Goal: Task Accomplishment & Management: Manage account settings

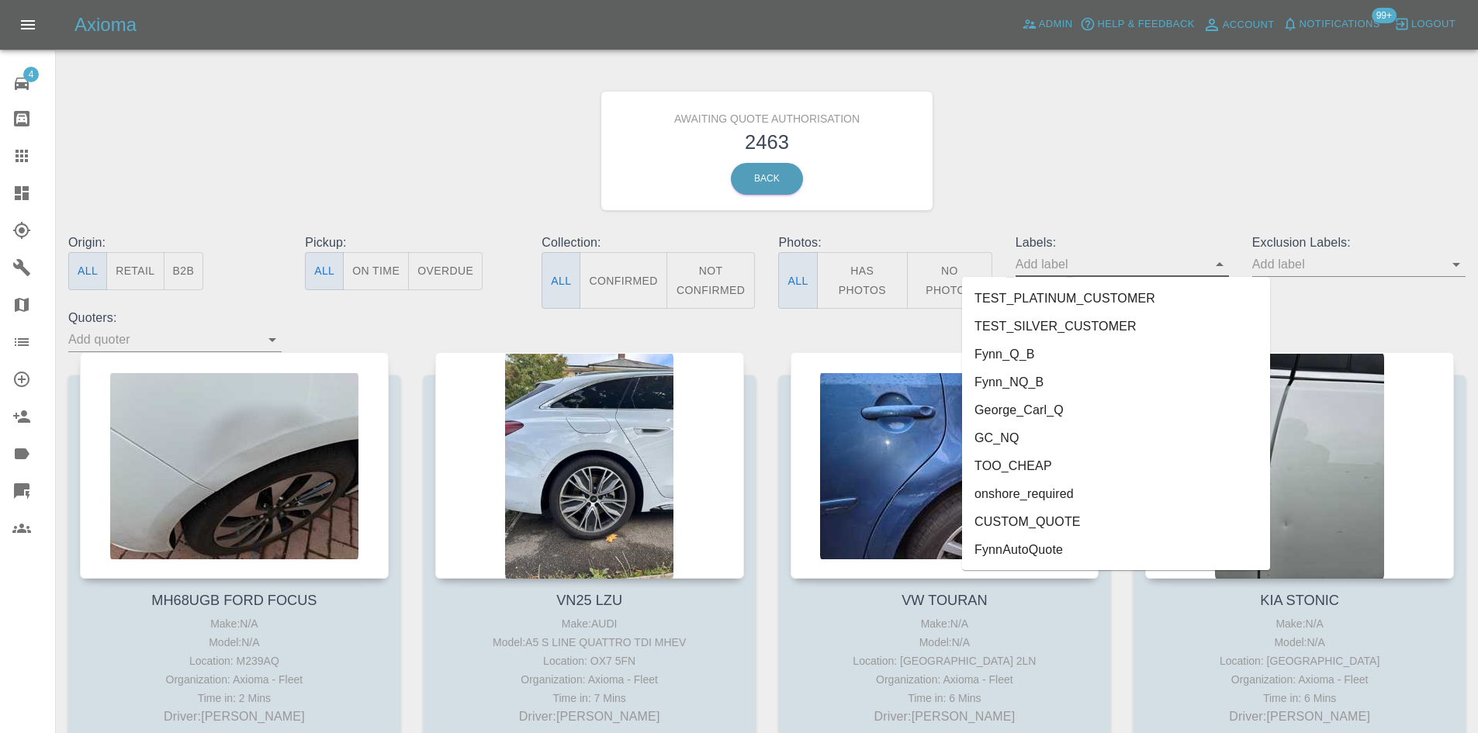
scroll to position [3378, 0]
click at [1069, 540] on li "FynnAutoQuote" at bounding box center [1116, 550] width 308 height 28
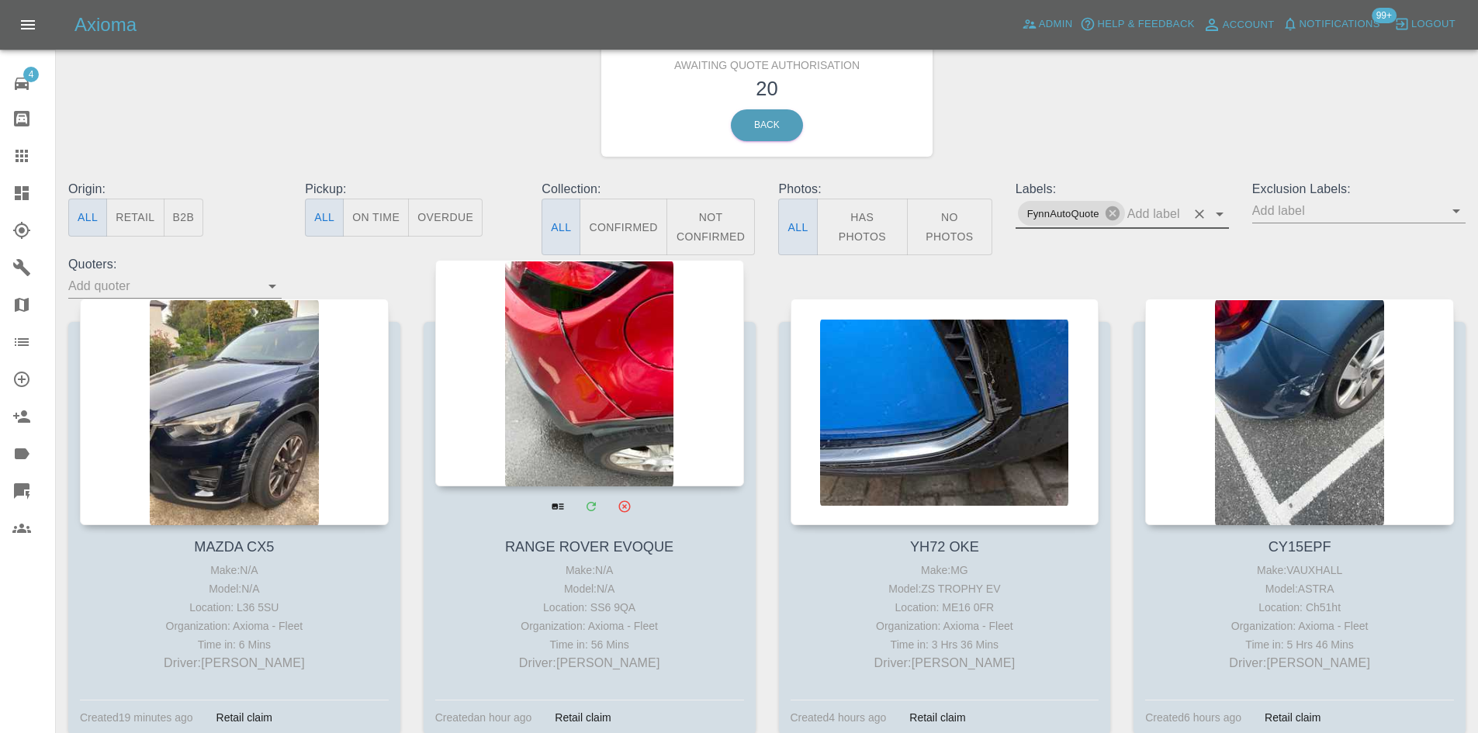
scroll to position [78, 0]
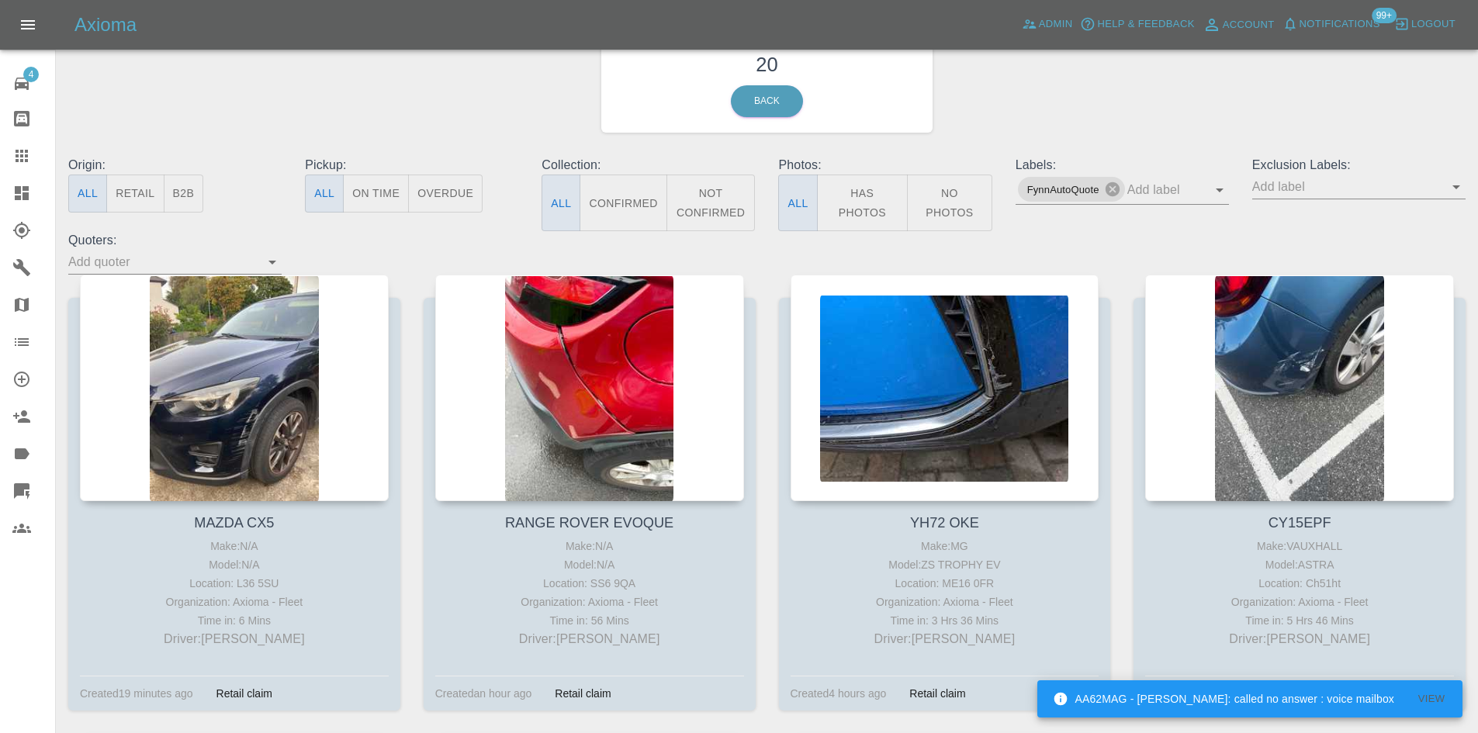
click at [1431, 21] on span "Logout" at bounding box center [1433, 25] width 44 height 18
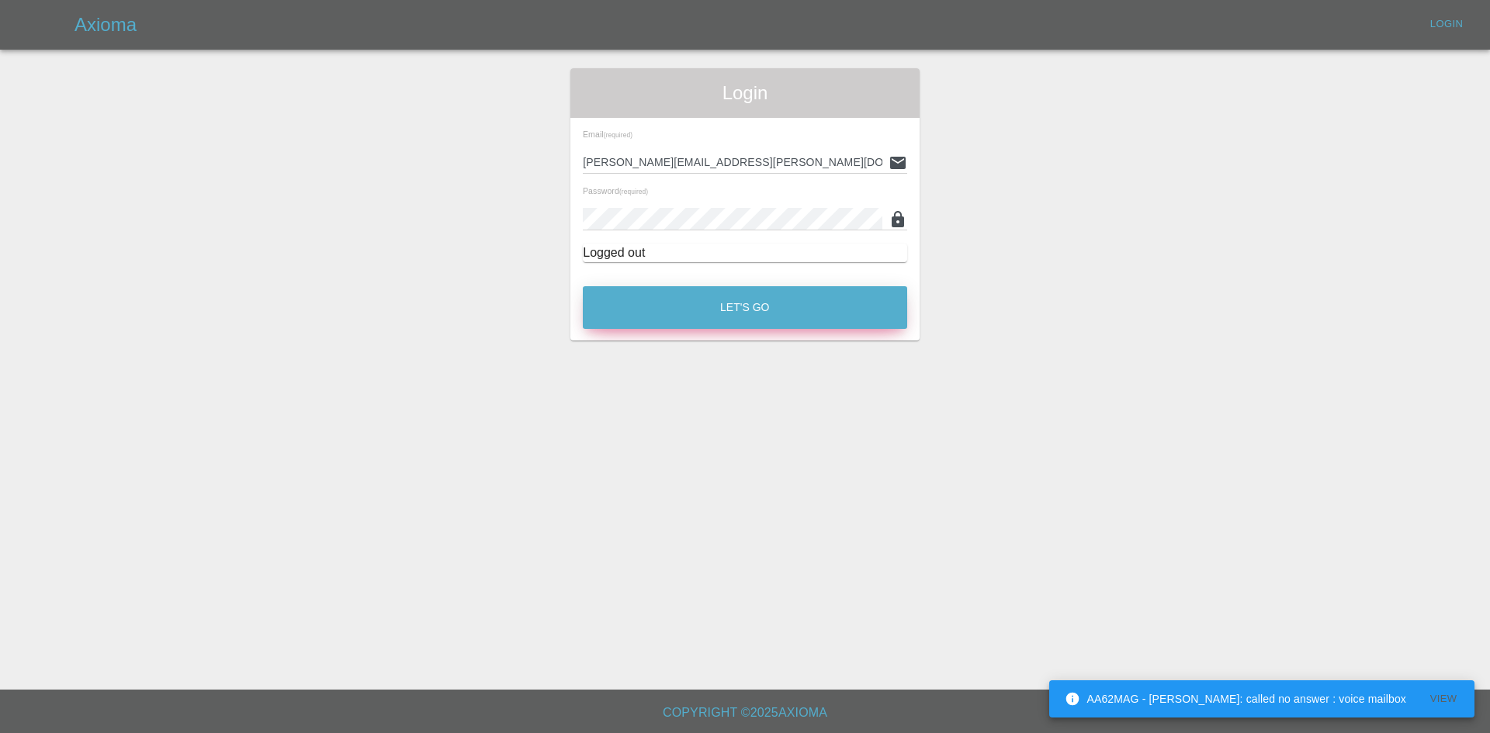
click at [719, 304] on button "Let's Go" at bounding box center [745, 307] width 324 height 43
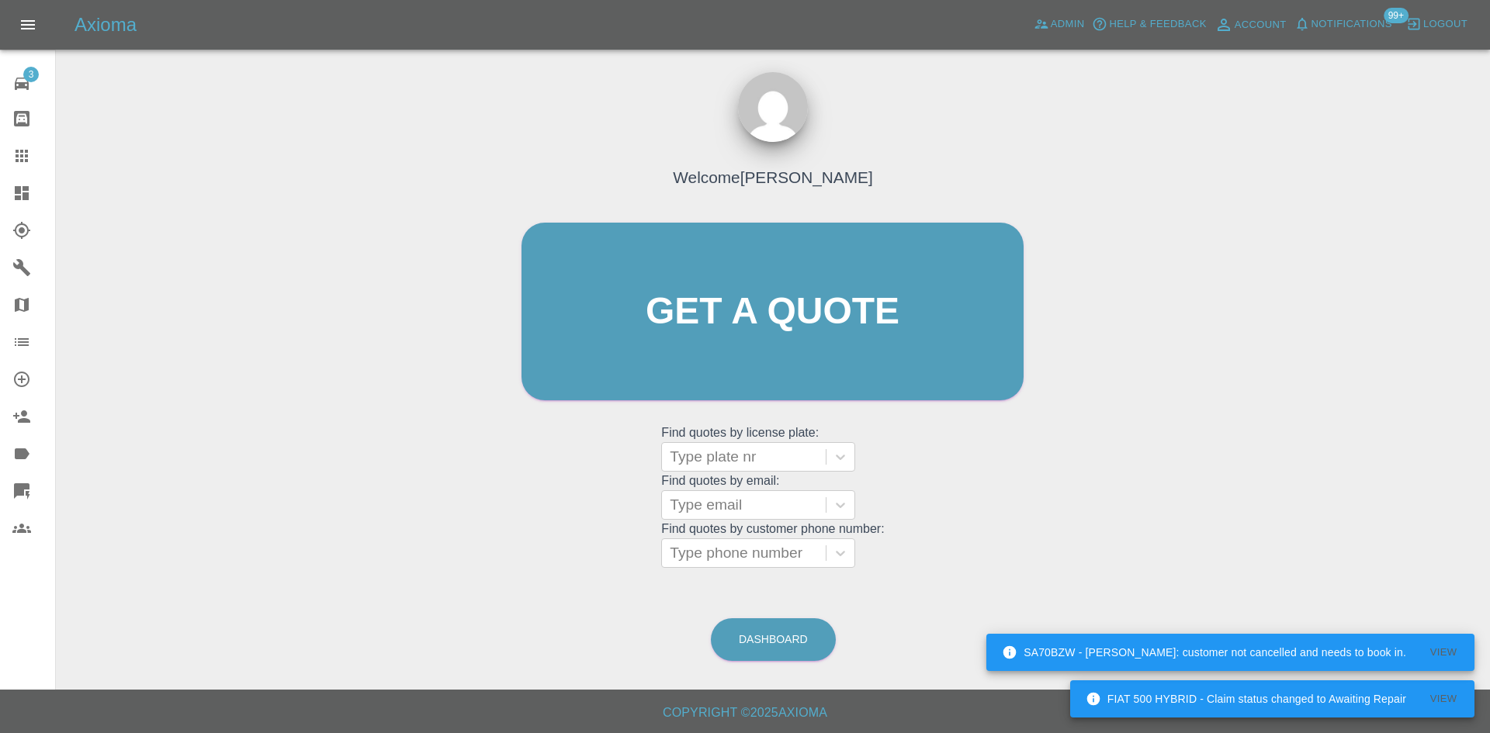
drag, startPoint x: 913, startPoint y: 147, endPoint x: 975, endPoint y: 171, distance: 66.6
click at [913, 147] on div "Welcome Alex Kennett Get a quote Get a quote Find quotes by license plate: Type…" at bounding box center [772, 341] width 535 height 469
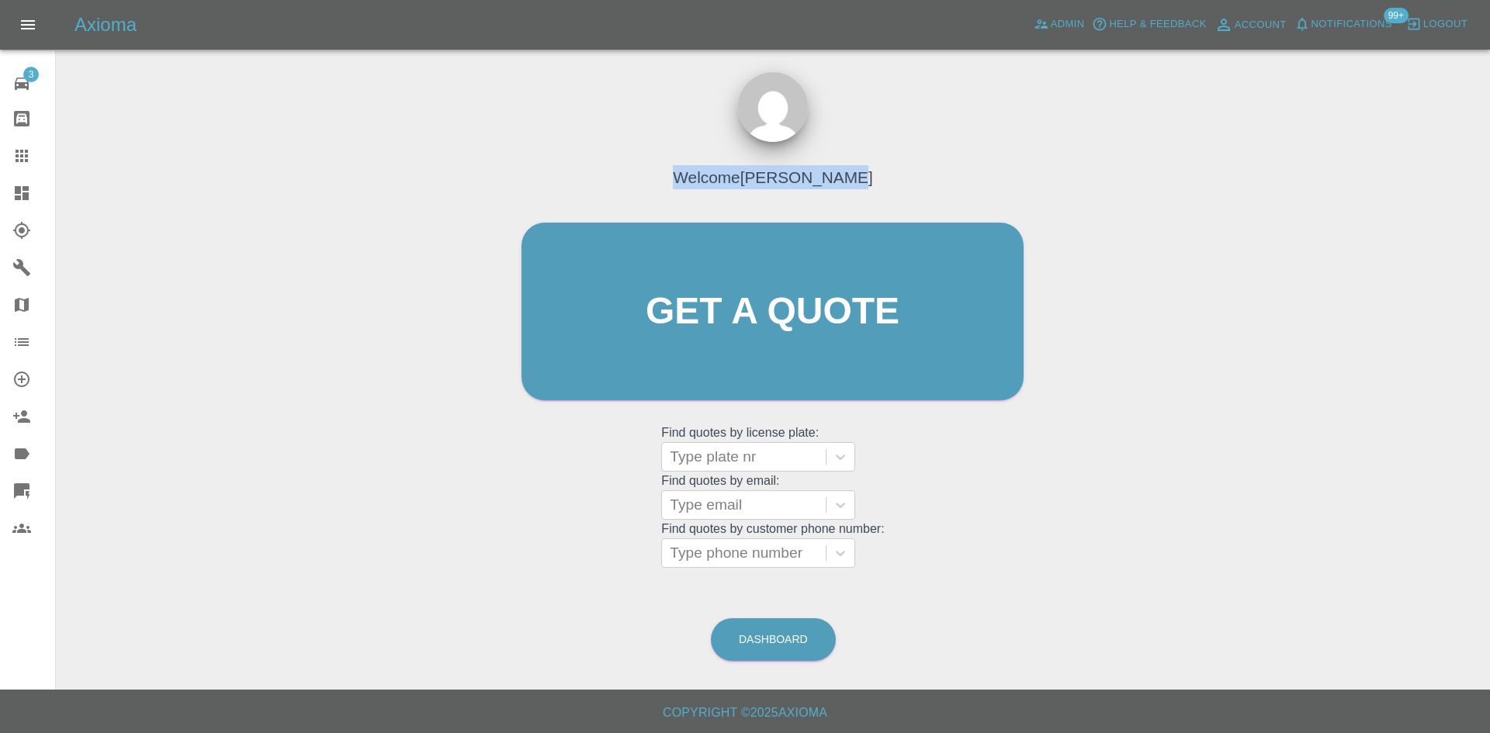
drag, startPoint x: 863, startPoint y: 174, endPoint x: 689, endPoint y: 177, distance: 173.8
click at [689, 177] on div "Welcome Alex Kennett" at bounding box center [772, 181] width 230 height 54
click at [687, 177] on div "Welcome Alex Kennett" at bounding box center [772, 181] width 230 height 54
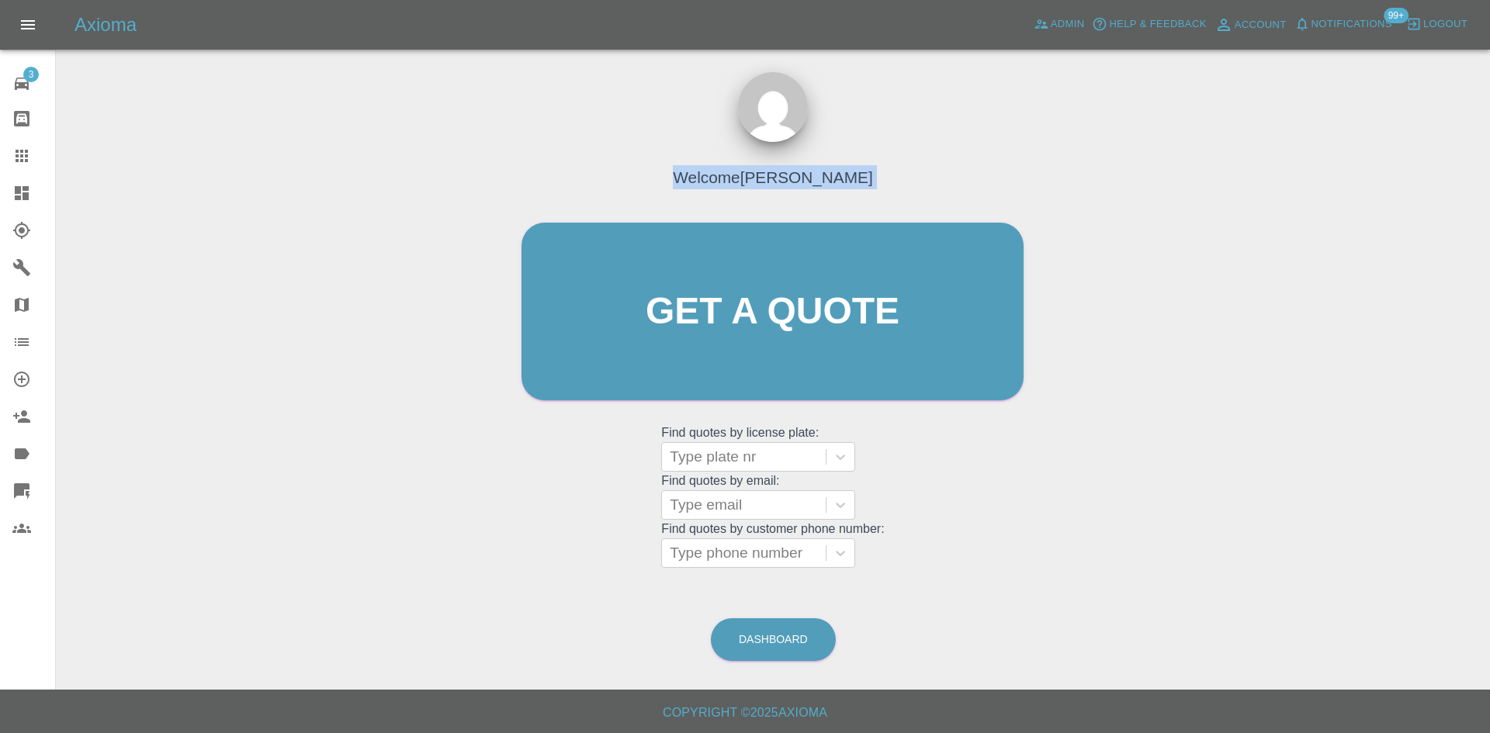
click at [687, 177] on div "Welcome Alex Kennett" at bounding box center [772, 181] width 230 height 54
click at [769, 172] on h4 "Welcome Alex Kennett" at bounding box center [772, 177] width 199 height 24
click at [846, 181] on h4 "Welcome Alex Kennett" at bounding box center [772, 177] width 199 height 24
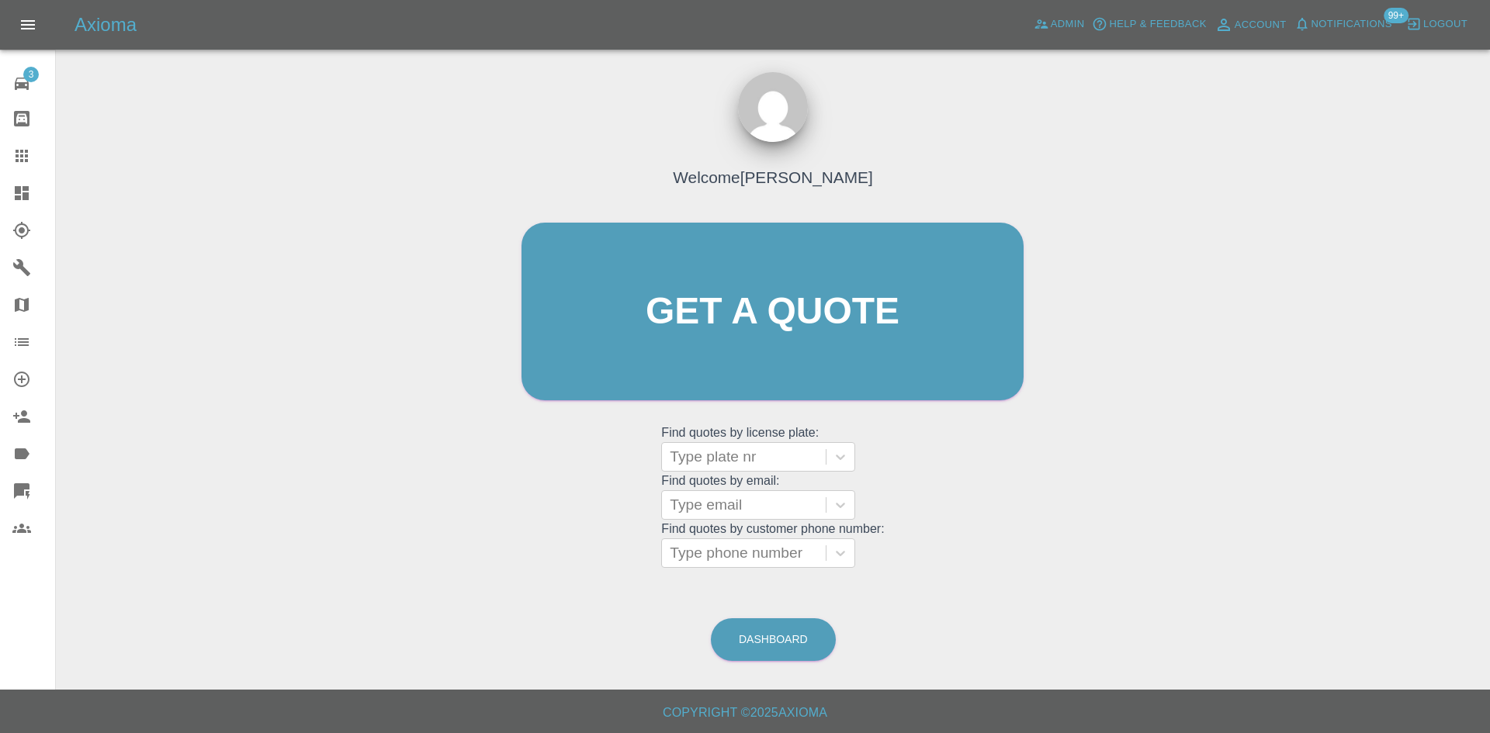
click at [953, 154] on div "Welcome Alex Kennett Get a quote Get a quote Find quotes by license plate: Type…" at bounding box center [772, 341] width 535 height 469
drag, startPoint x: 616, startPoint y: 173, endPoint x: 666, endPoint y: 166, distance: 50.9
click at [666, 166] on div "Welcome Alex Kennett Get a quote Get a quote Find quotes by license plate: Type…" at bounding box center [772, 341] width 535 height 469
click at [1047, 157] on div "Welcome Alex Kennett Get a quote Get a quote Find quotes by license plate: Type…" at bounding box center [772, 385] width 1409 height 557
drag, startPoint x: 652, startPoint y: 433, endPoint x: 829, endPoint y: 434, distance: 176.9
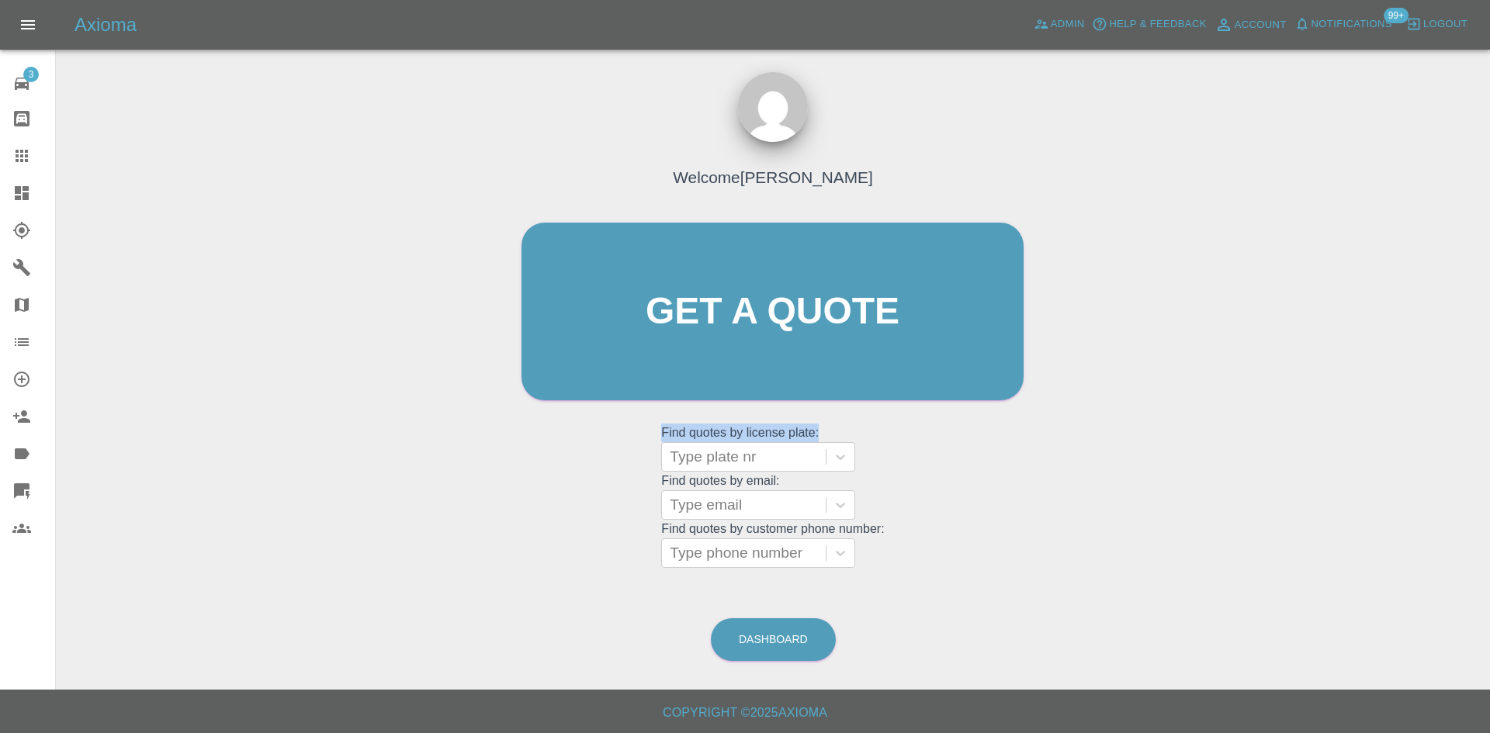
click at [829, 434] on div "Welcome Alex Kennett Get a quote Get a quote Find quotes by license plate: Type…" at bounding box center [772, 341] width 535 height 469
click at [797, 433] on grid "Find quotes by license plate: Type plate nr" at bounding box center [772, 449] width 223 height 46
click at [750, 480] on grid "Find quotes by email: Type email" at bounding box center [772, 497] width 223 height 46
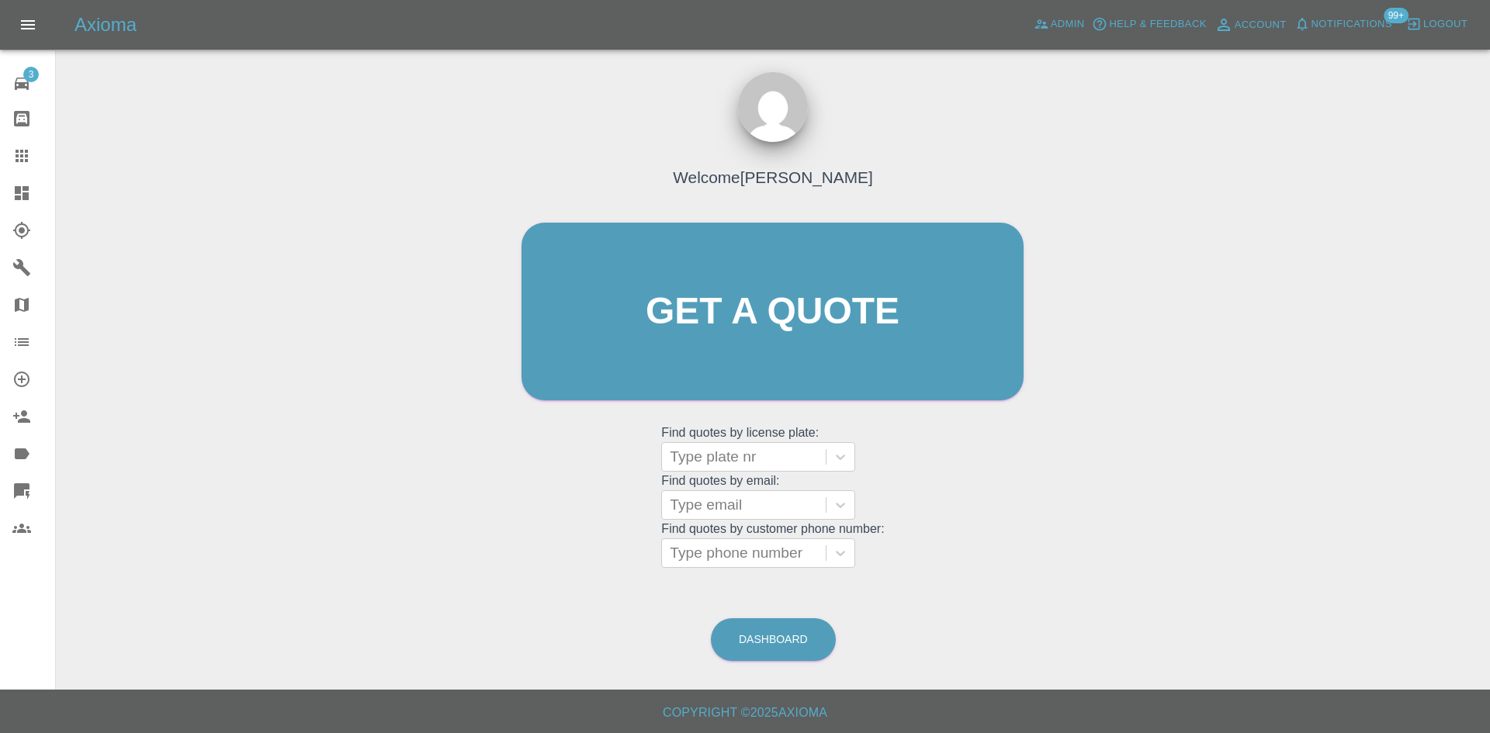
click at [762, 531] on grid "Find quotes by customer phone number: Type phone number" at bounding box center [772, 545] width 223 height 46
click at [752, 448] on div at bounding box center [744, 457] width 148 height 22
type input "g"
type input "t"
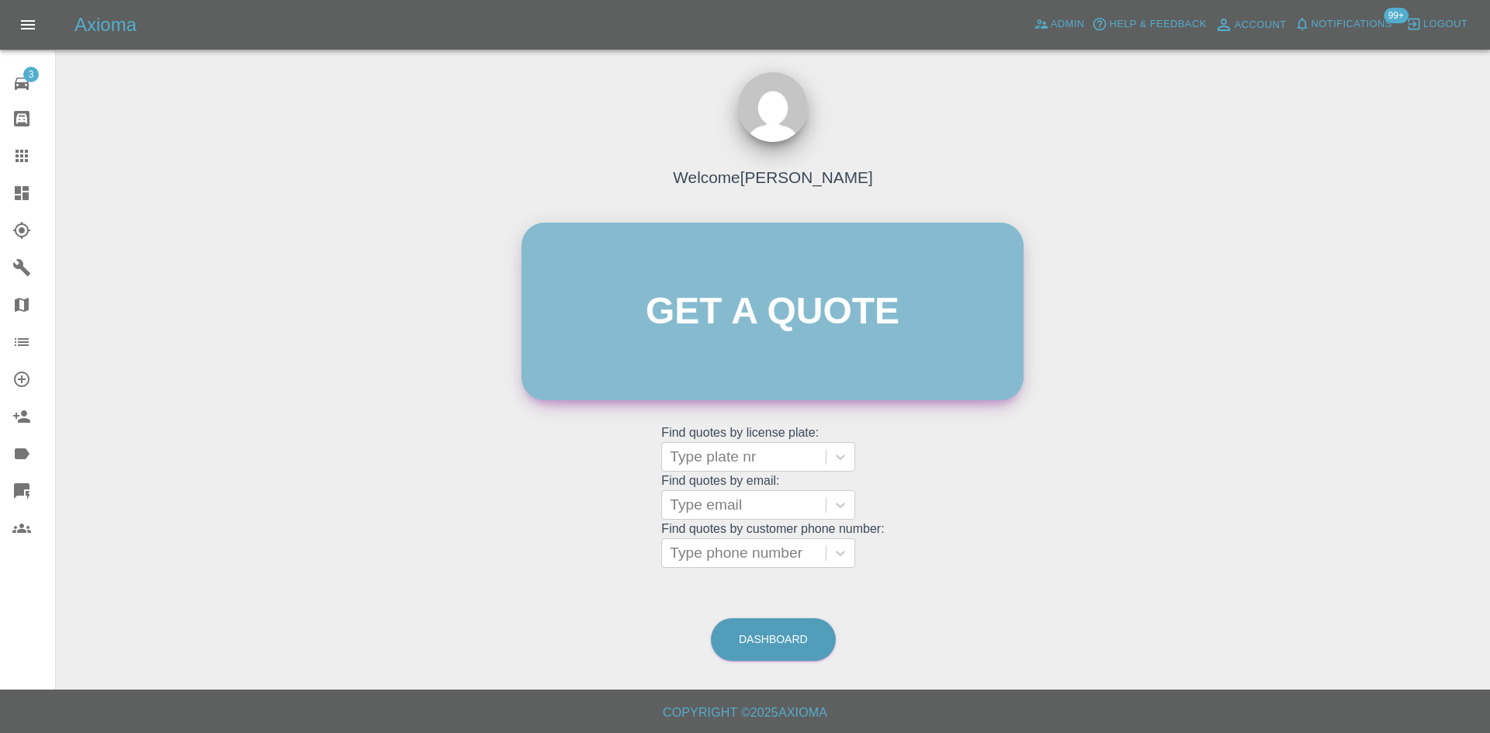
click at [794, 300] on link "Get a quote" at bounding box center [772, 312] width 502 height 178
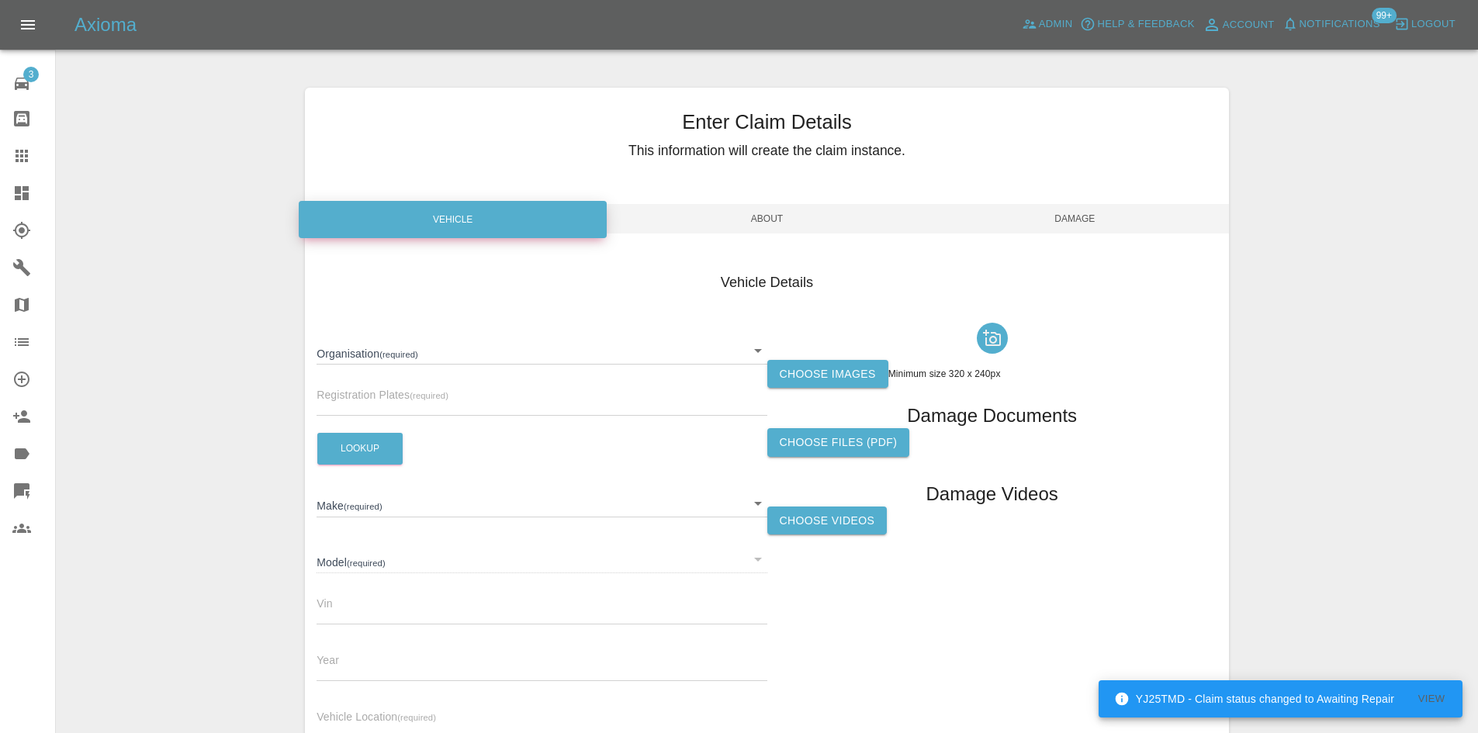
click at [528, 365] on body "YJ25TMD - Claim status changed to Awaiting Repair View Axioma Admin Help & Feed…" at bounding box center [739, 444] width 1478 height 888
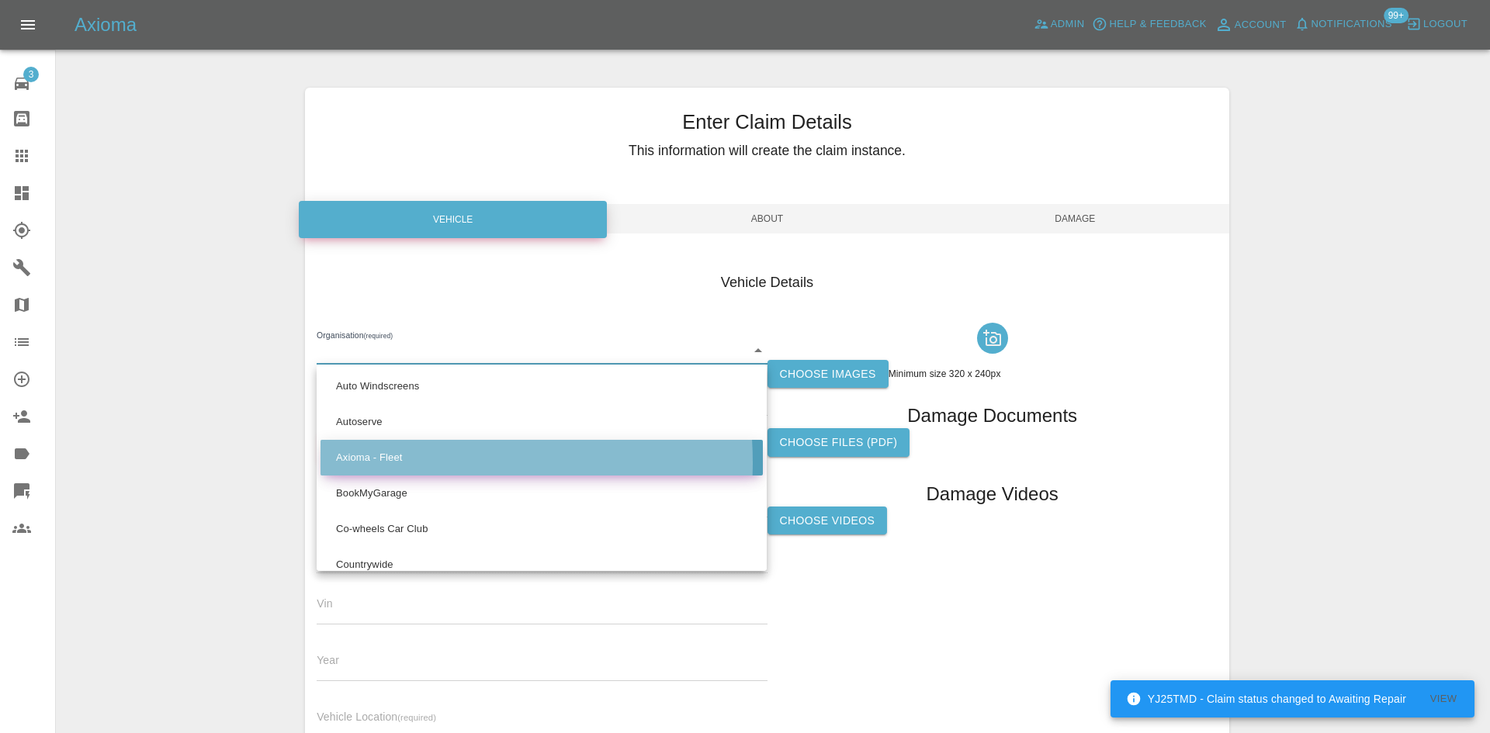
click at [393, 462] on li "Axioma - Fleet" at bounding box center [541, 458] width 442 height 36
type input "5e6b5a8122cd0a001728b604"
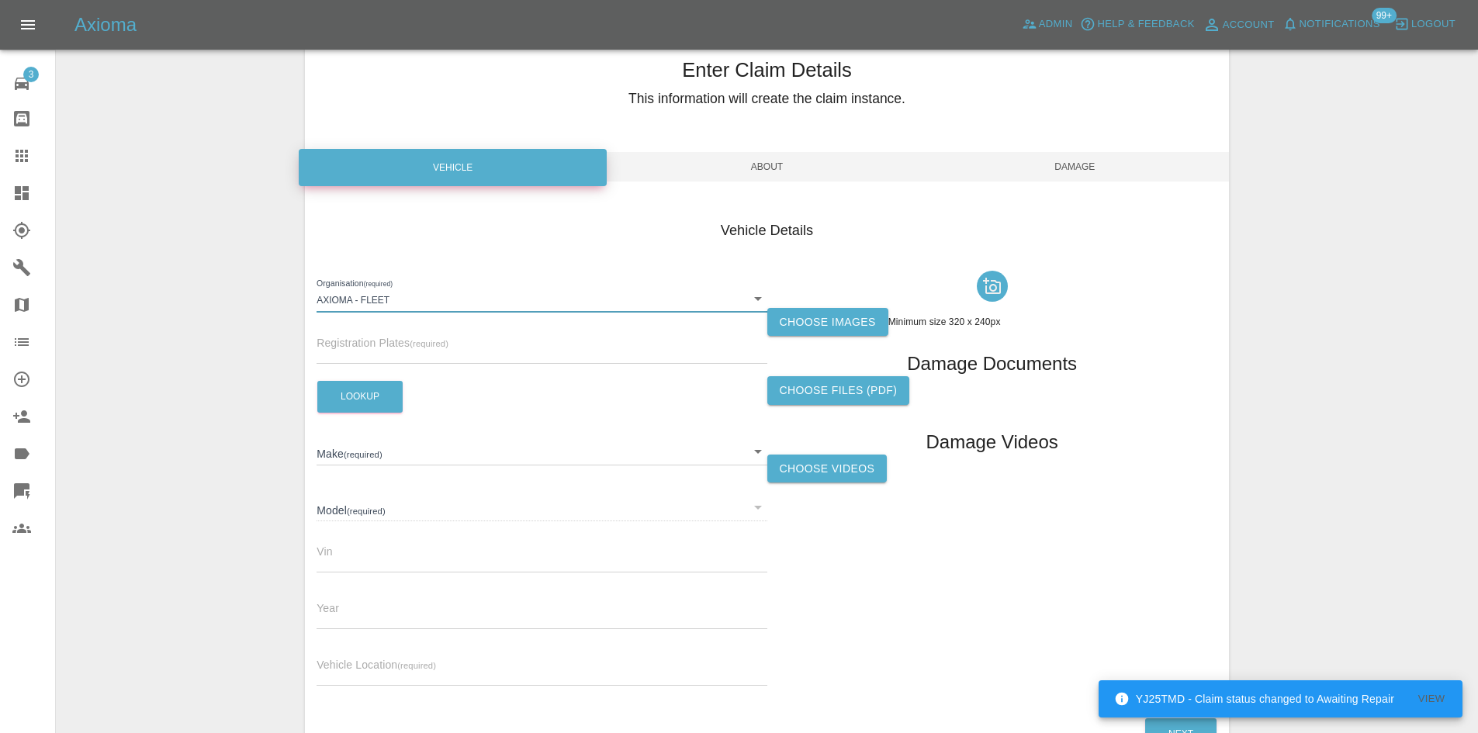
scroll to position [78, 0]
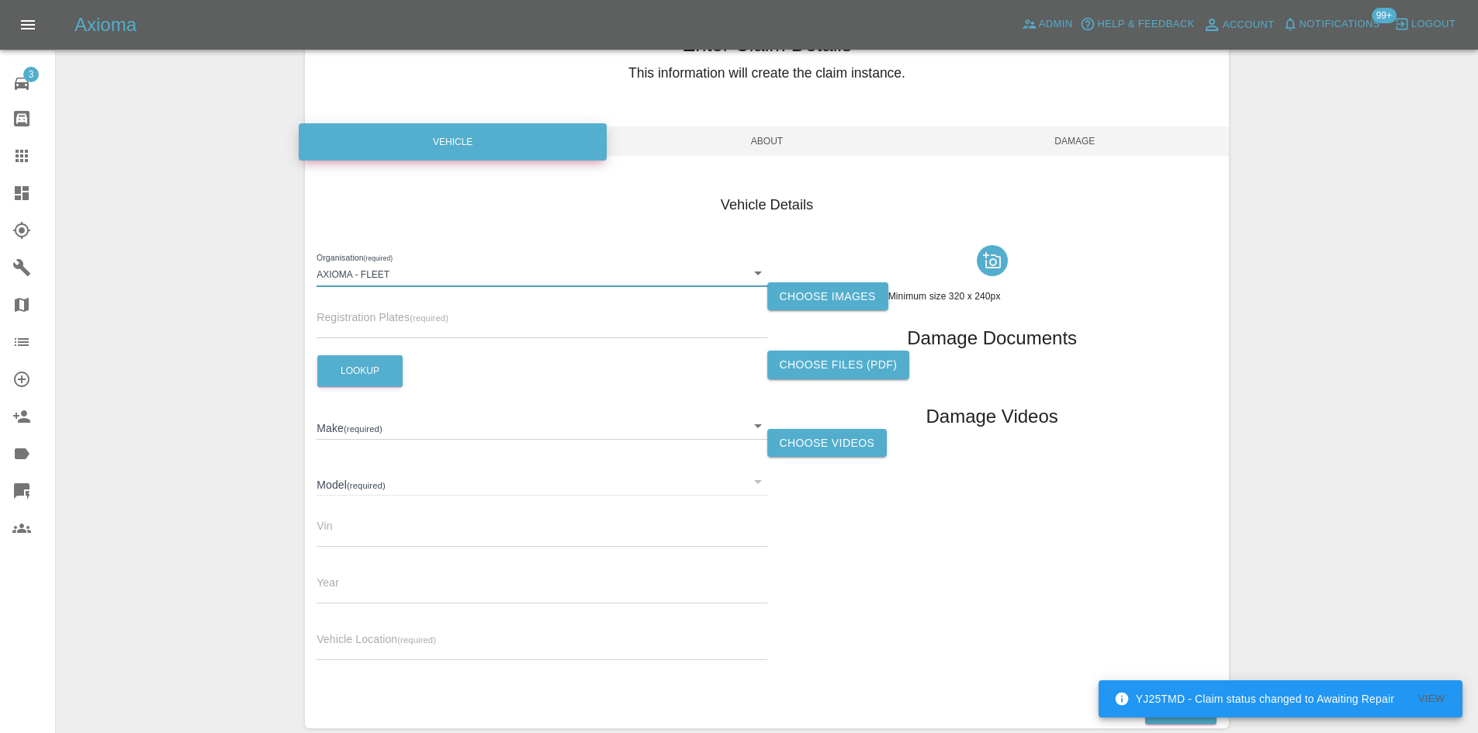
click at [377, 320] on input "text" at bounding box center [542, 327] width 450 height 22
type input "gl73lck"
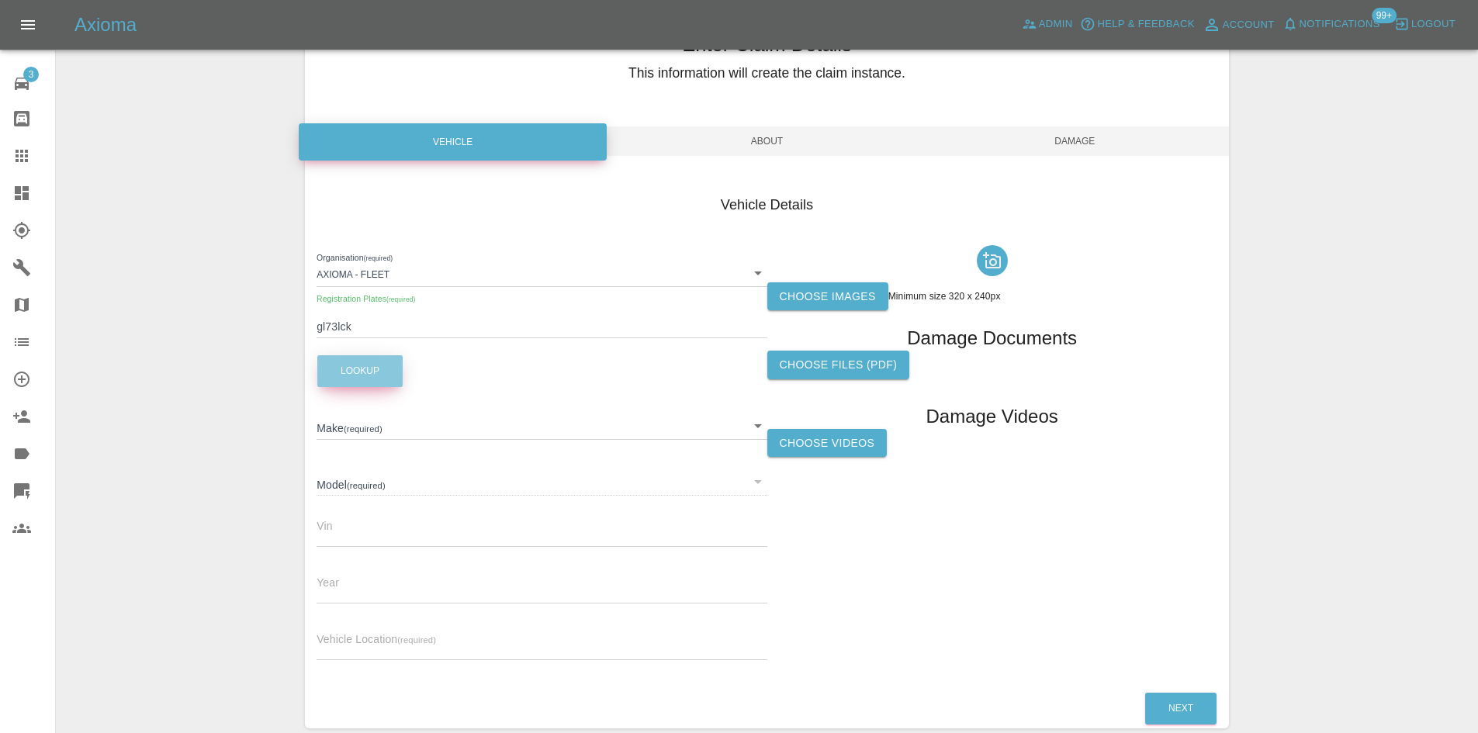
click at [388, 369] on button "Lookup" at bounding box center [359, 371] width 85 height 32
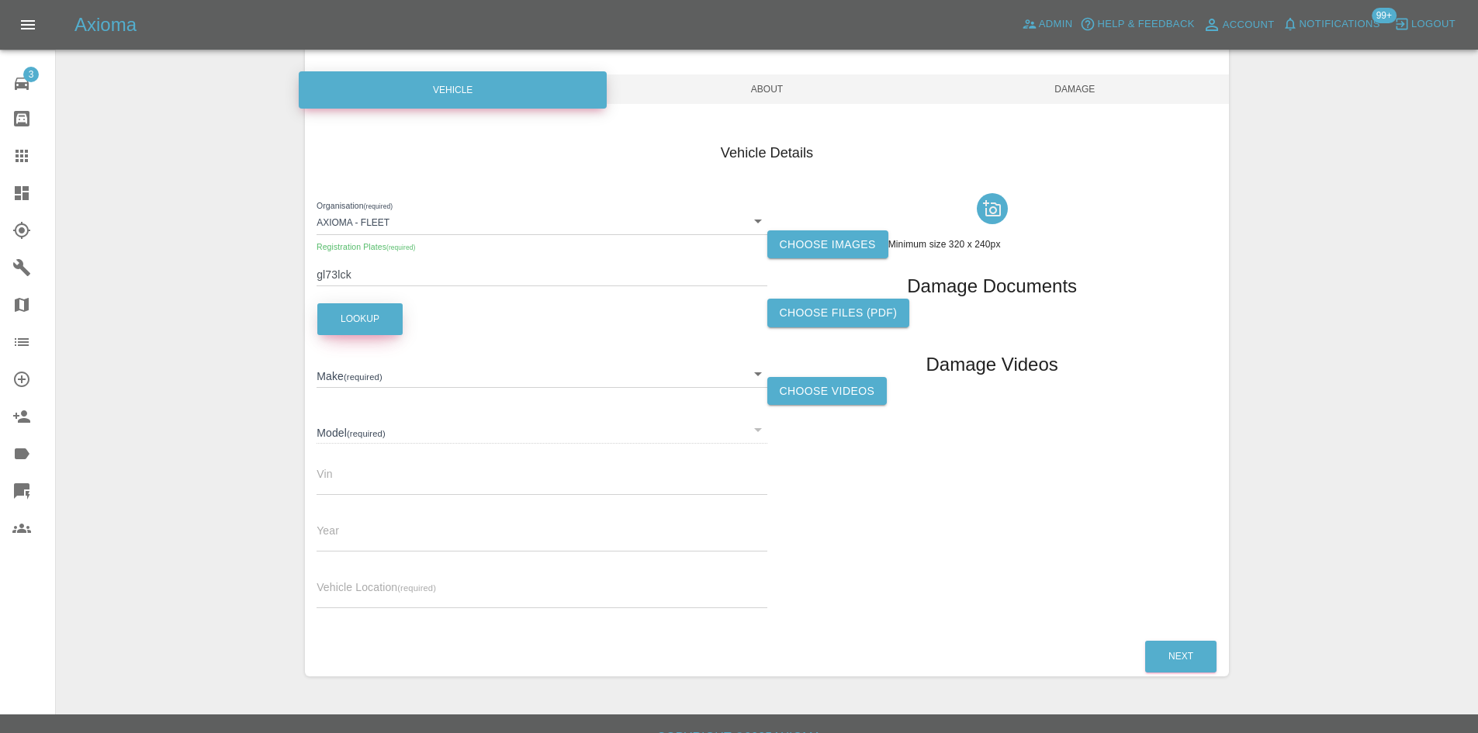
scroll to position [154, 0]
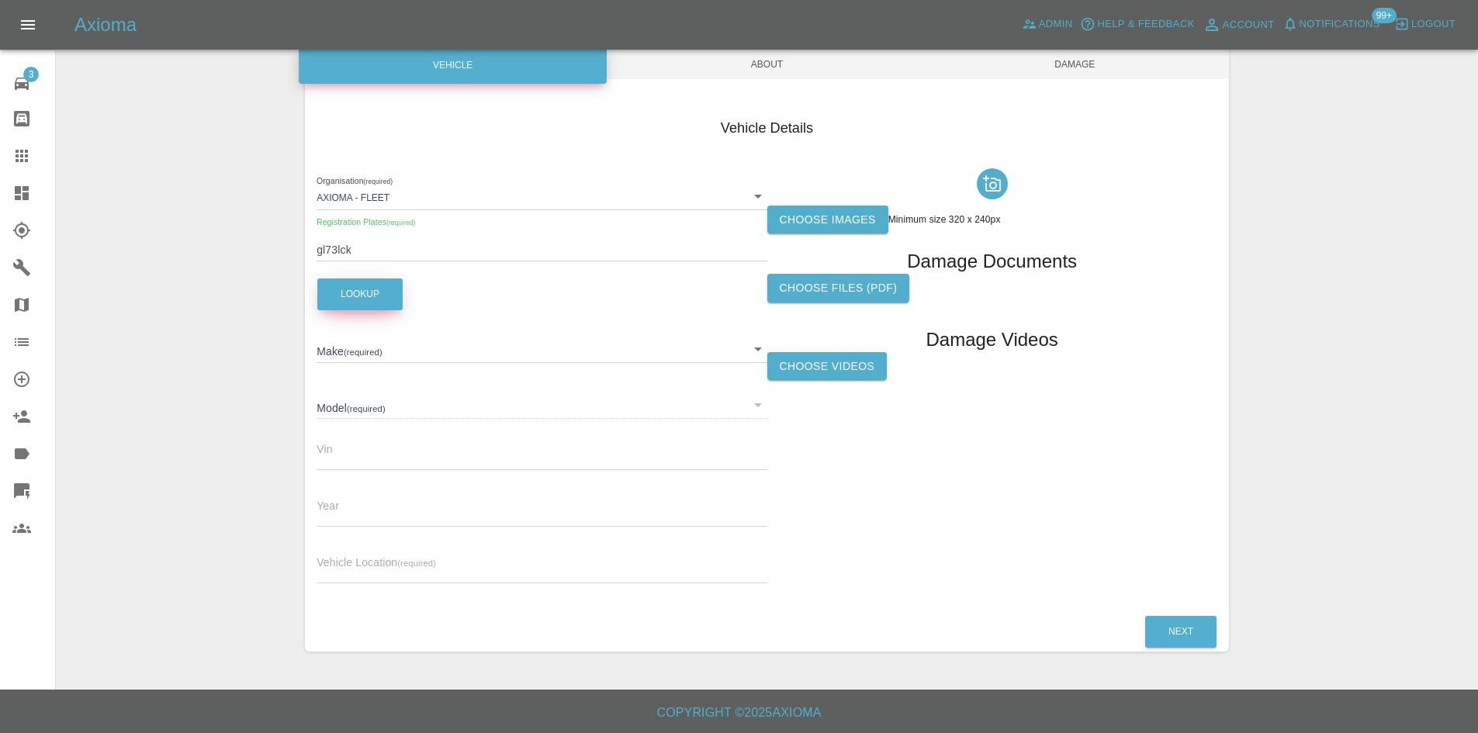
type input "TESLA"
type input "MODEL-Y LONG RANGE AWD"
type input "LRWYHCEK7RC241568"
type input "2023"
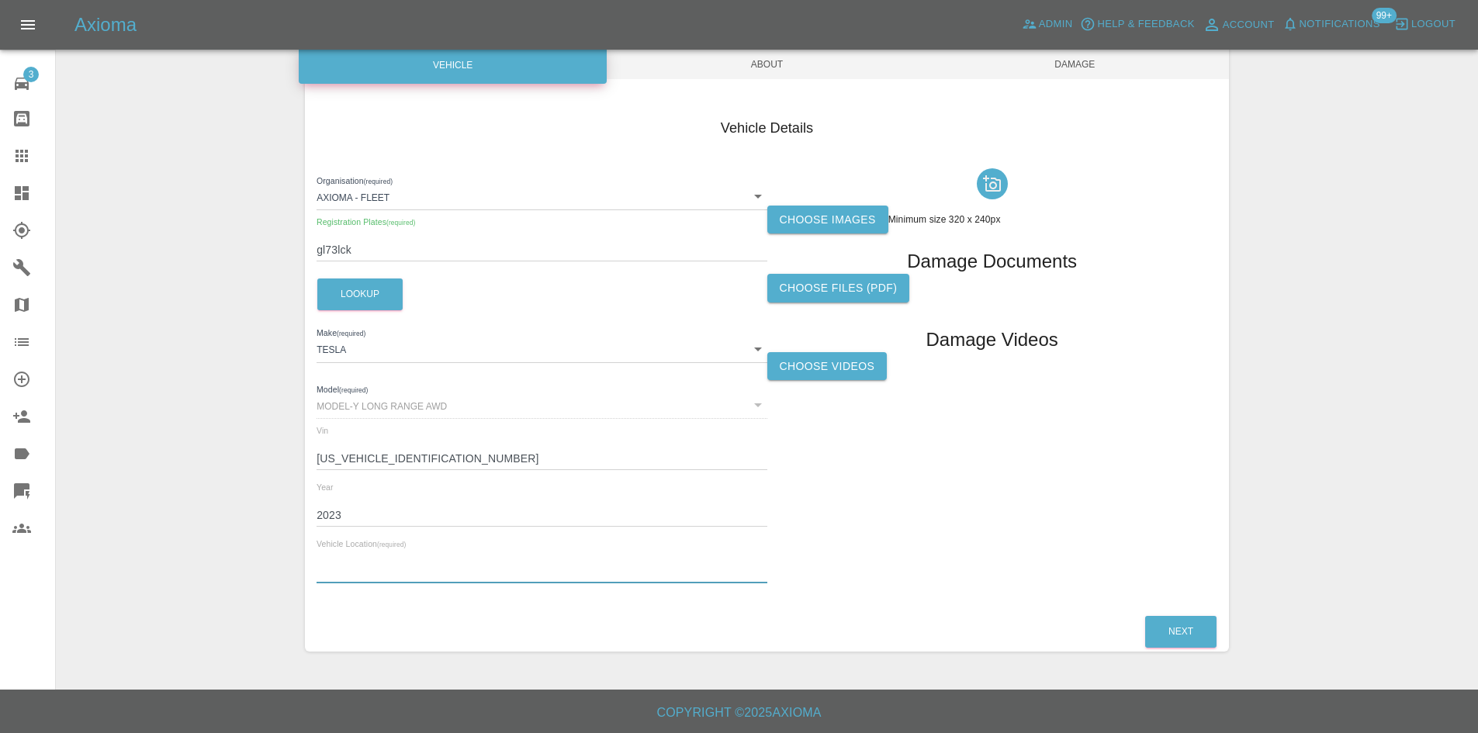
click at [343, 566] on input "text" at bounding box center [542, 572] width 450 height 22
type input "CM14 4at"
click at [852, 213] on label "Choose images" at bounding box center [827, 220] width 121 height 29
click at [0, 0] on input "Choose images" at bounding box center [0, 0] width 0 height 0
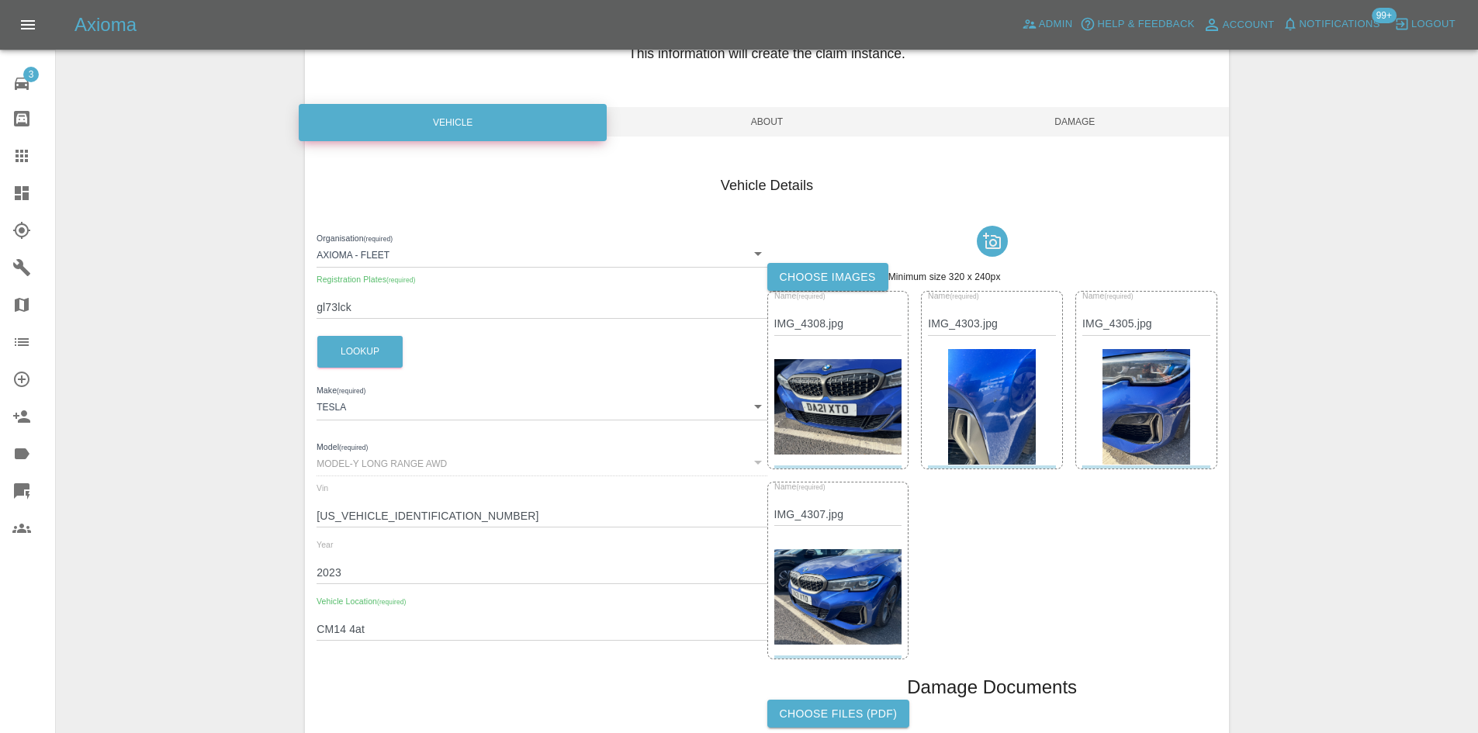
scroll to position [0, 0]
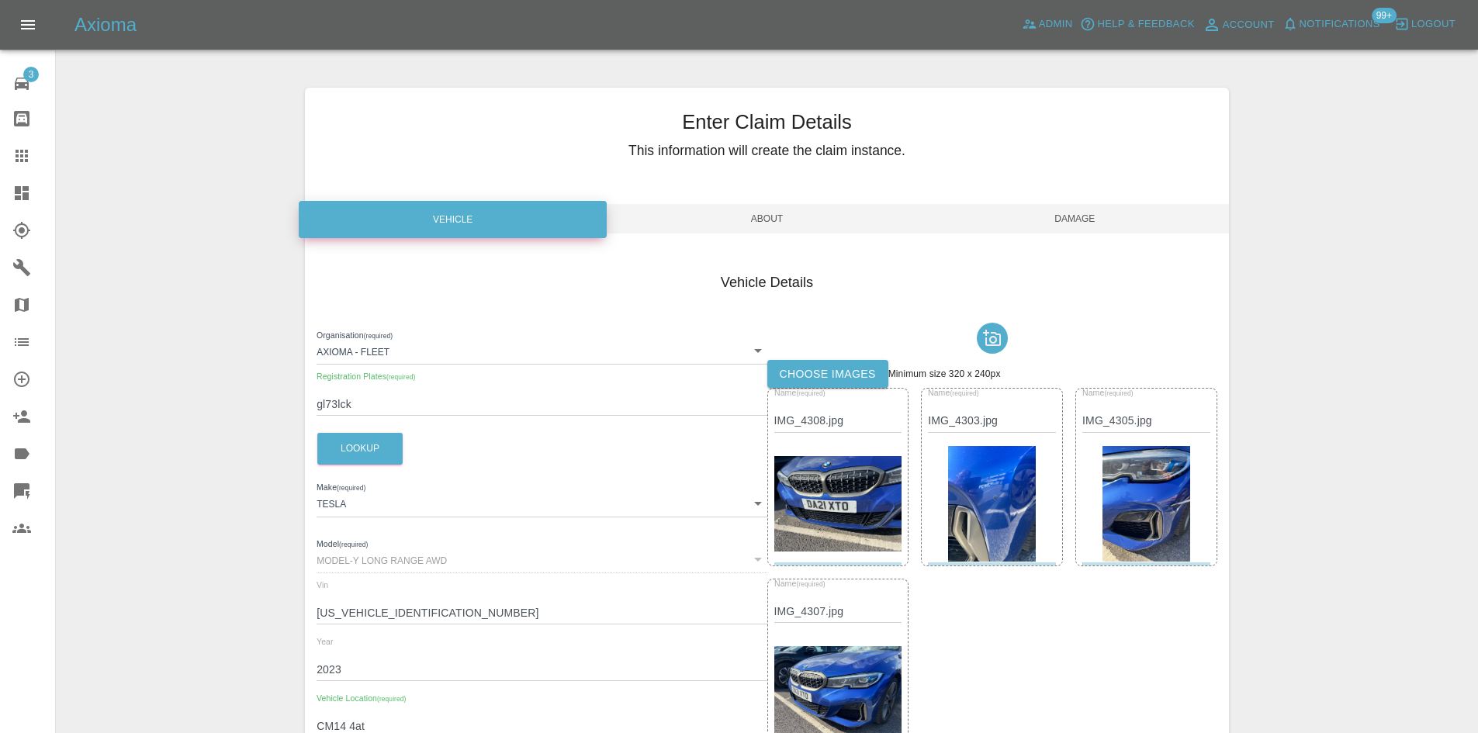
click at [768, 223] on span "About" at bounding box center [767, 218] width 308 height 29
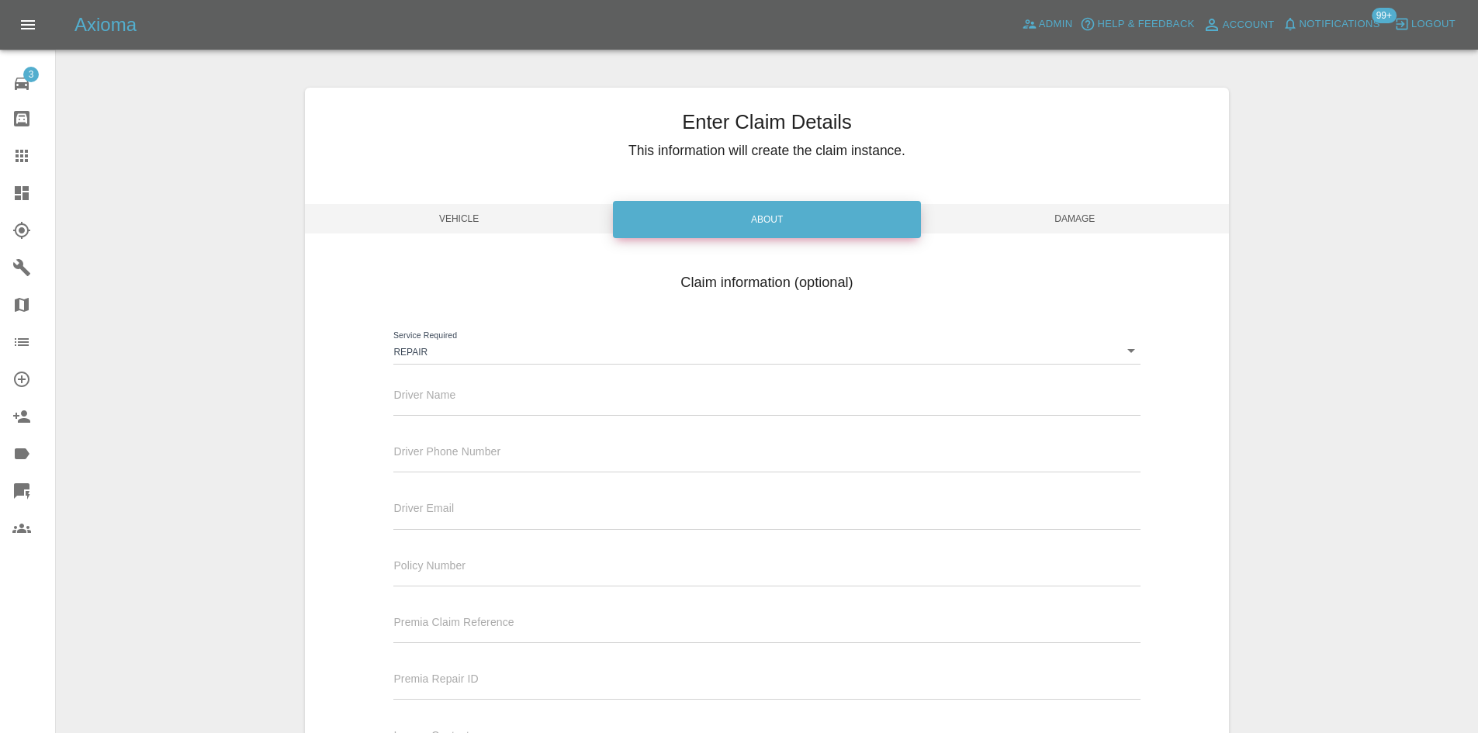
click at [455, 406] on input "text" at bounding box center [766, 404] width 746 height 22
type input "Waiting Details"
click at [473, 456] on input "text" at bounding box center [766, 461] width 746 height 22
type input "0777777777"
click at [500, 517] on input "text" at bounding box center [766, 518] width 746 height 22
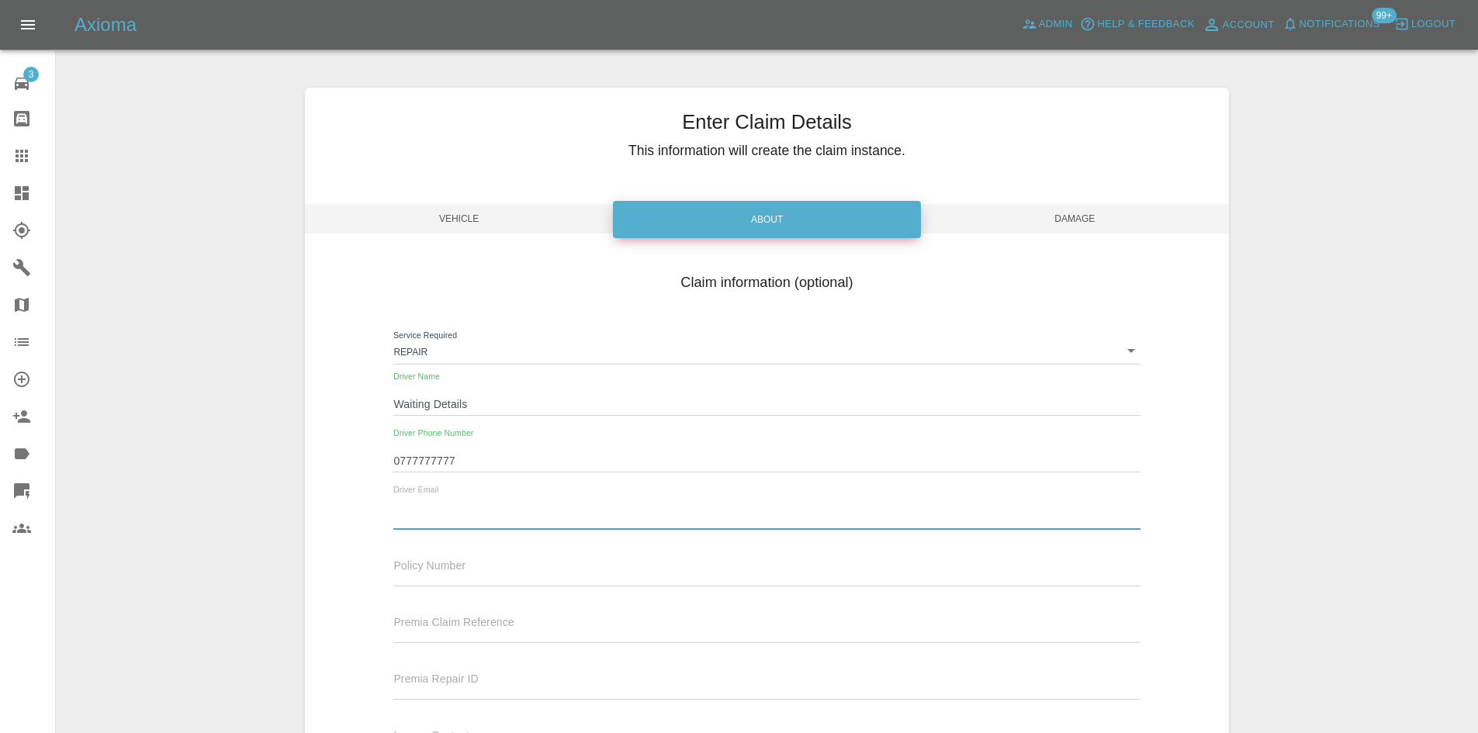
type input "waiting@details.com"
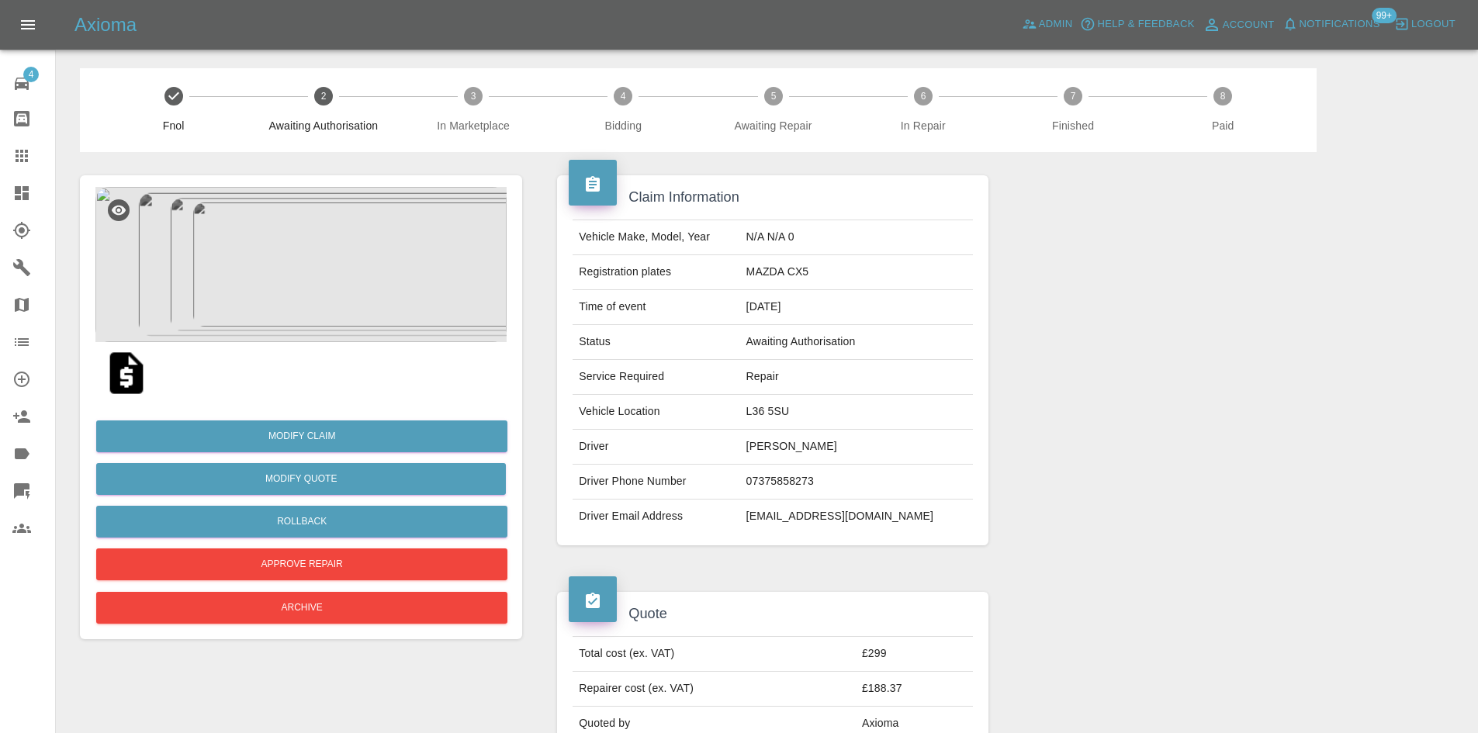
click at [277, 251] on img at bounding box center [300, 264] width 411 height 155
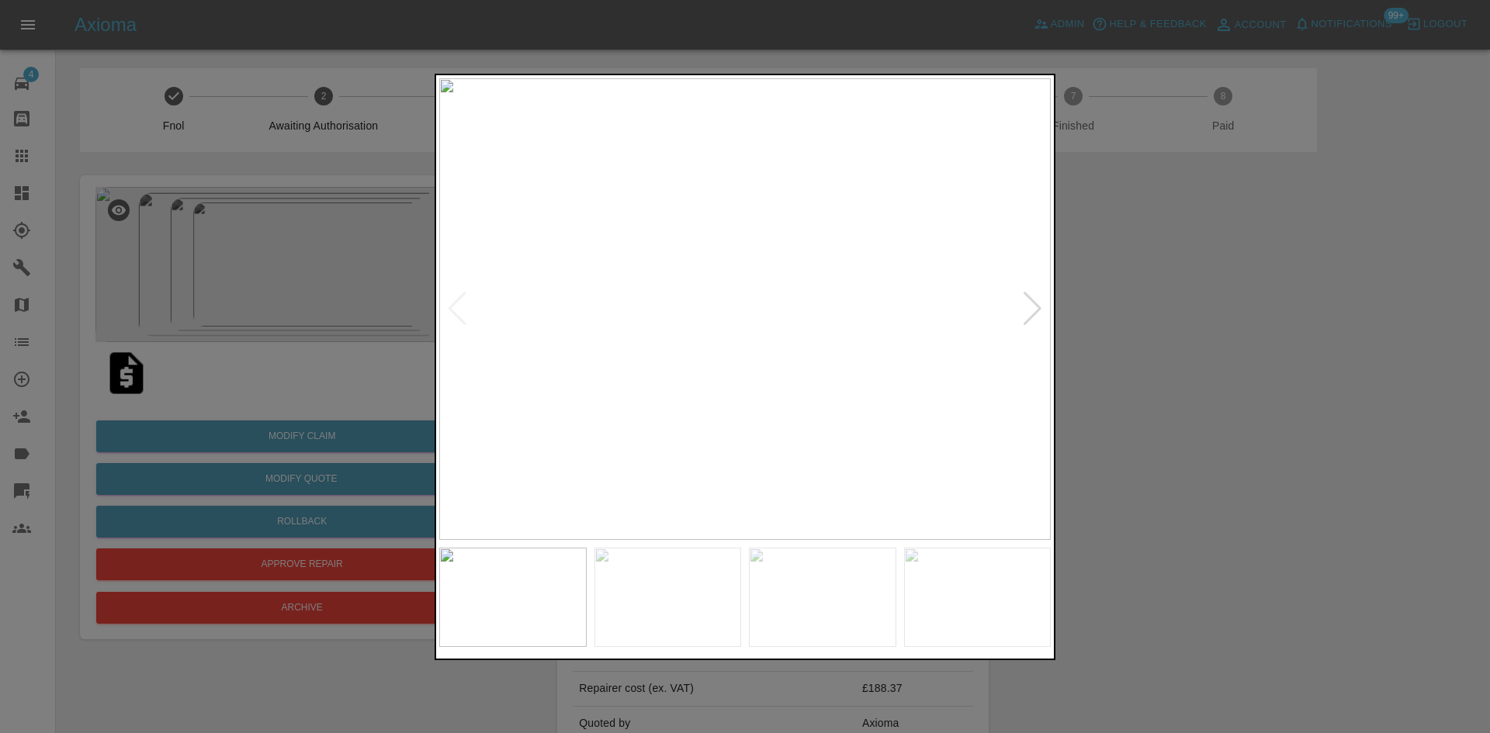
click at [1023, 313] on div at bounding box center [1032, 309] width 21 height 34
click at [1023, 313] on img at bounding box center [744, 309] width 611 height 462
click at [1235, 316] on div at bounding box center [745, 366] width 1490 height 733
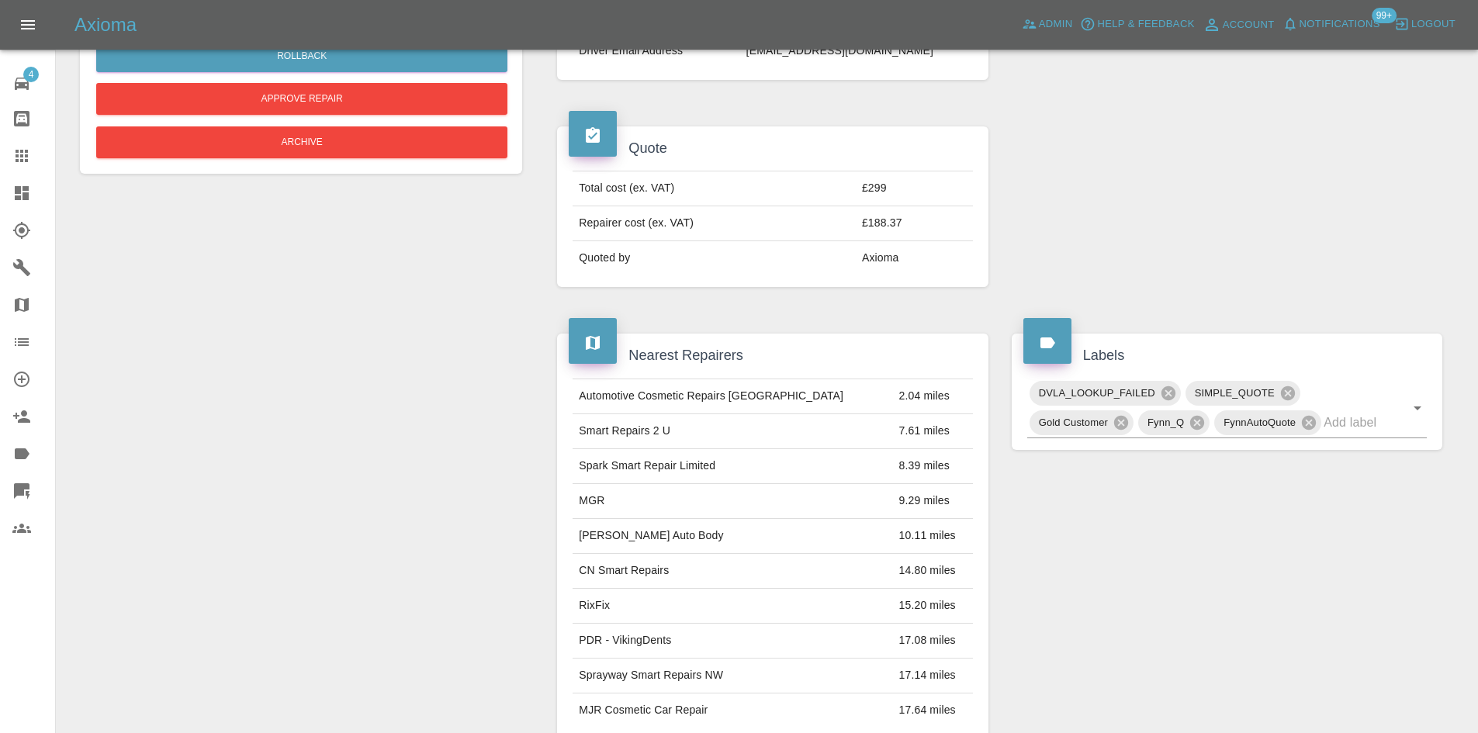
scroll to position [931, 0]
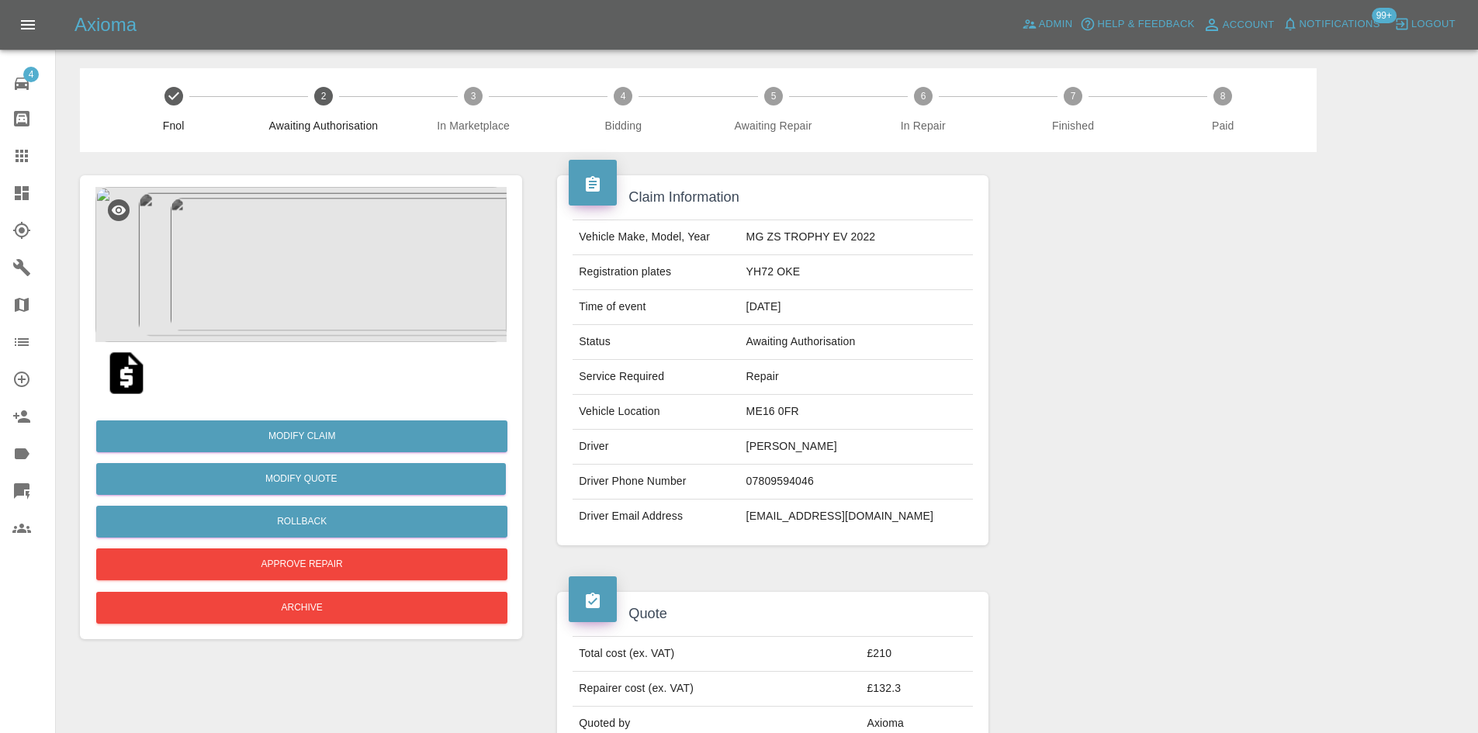
click at [268, 298] on img at bounding box center [300, 264] width 411 height 155
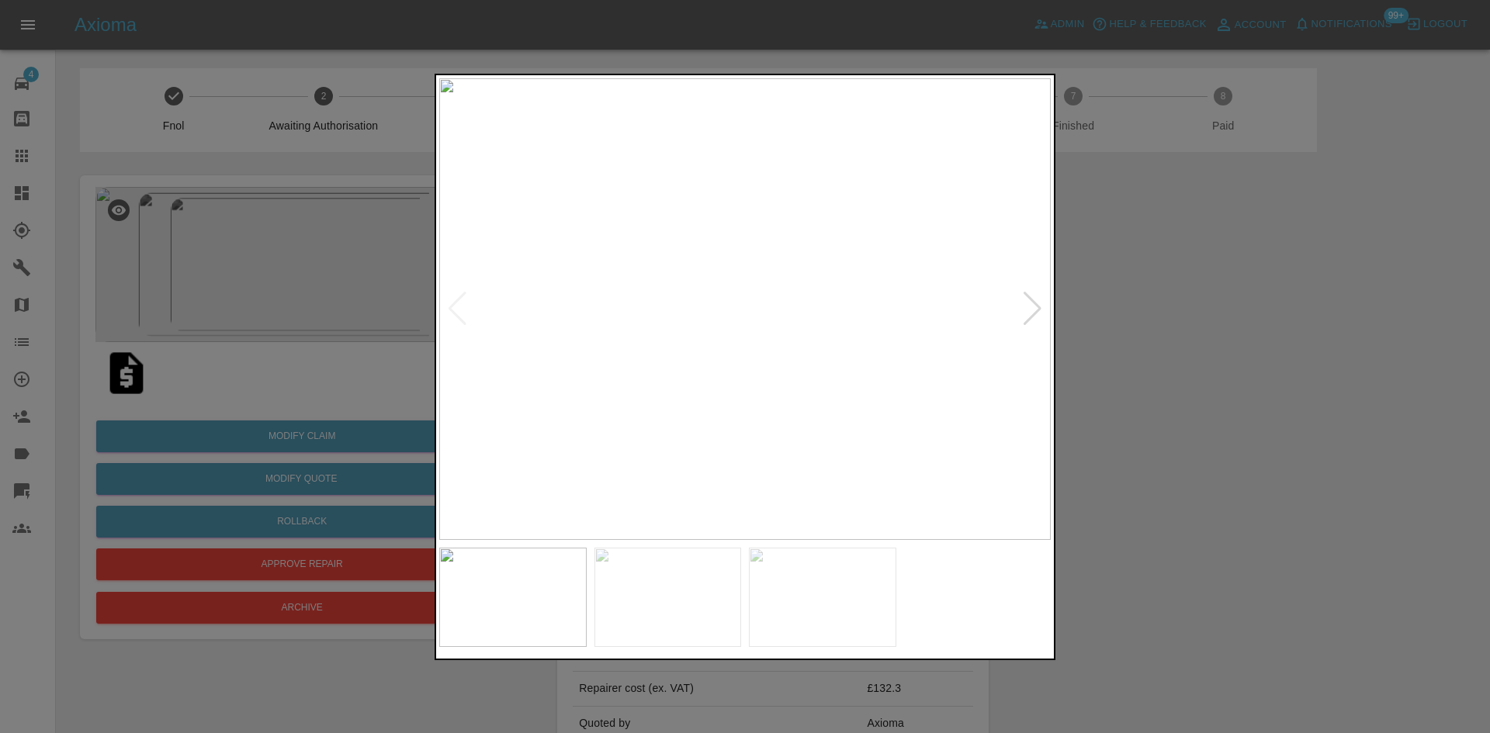
click at [1038, 313] on div at bounding box center [1032, 309] width 21 height 34
click at [1038, 313] on img at bounding box center [744, 309] width 611 height 462
click at [1226, 312] on div at bounding box center [745, 366] width 1490 height 733
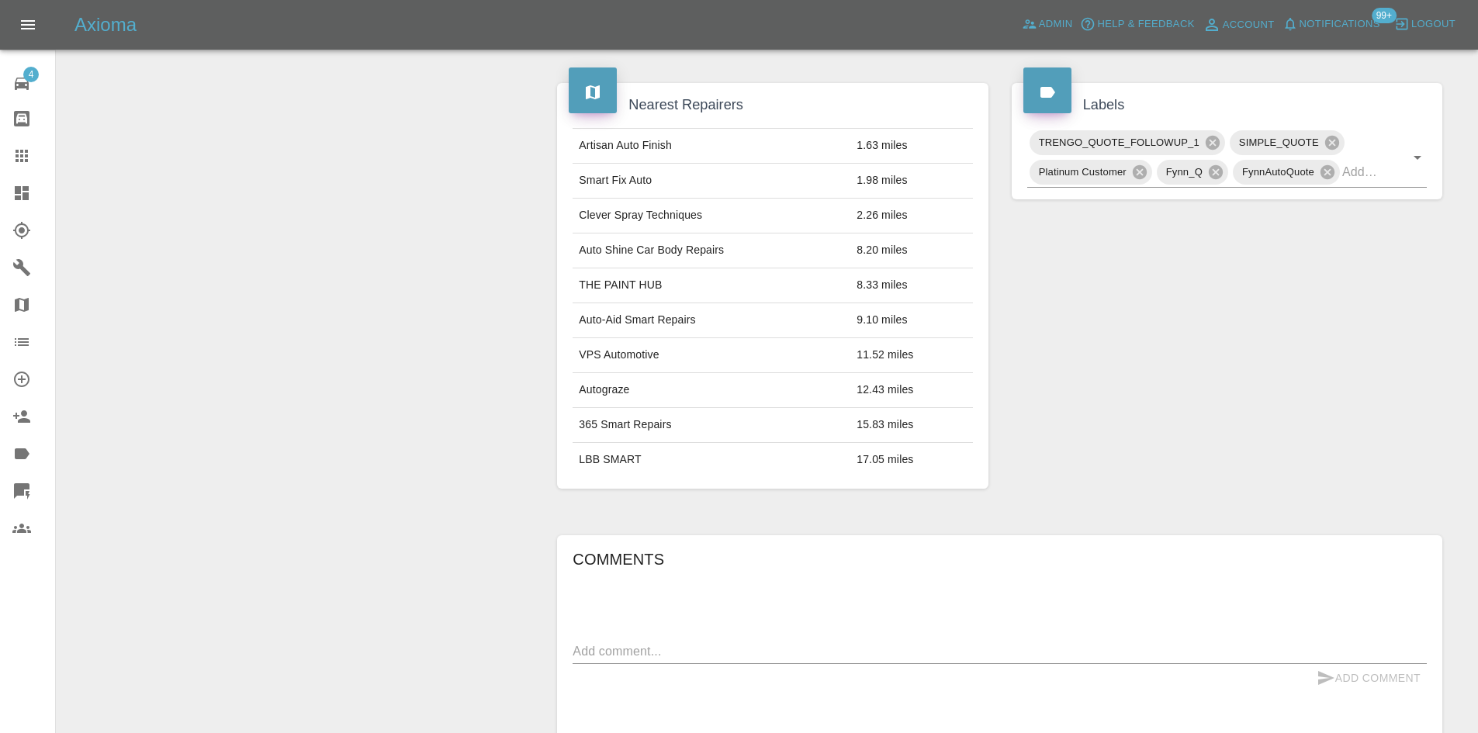
scroll to position [964, 0]
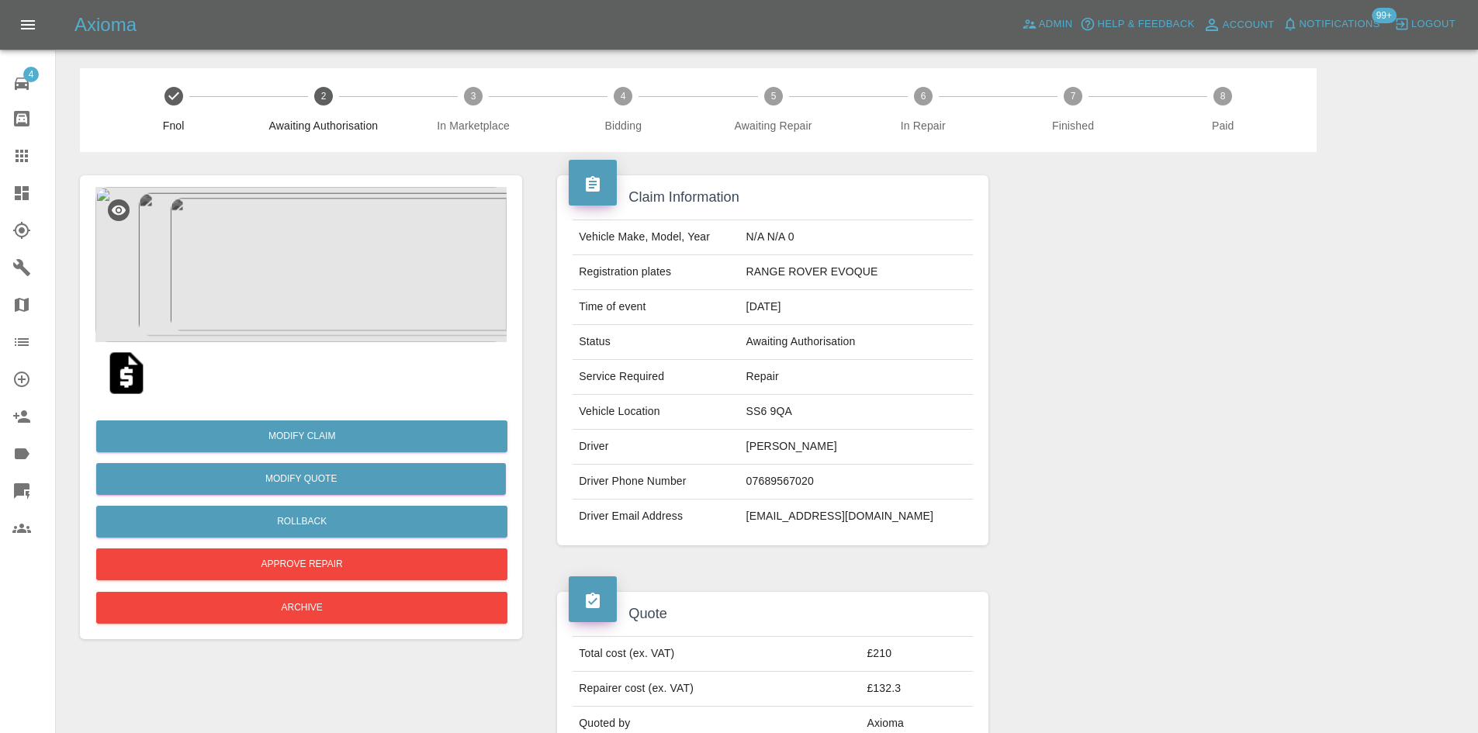
click at [253, 228] on img at bounding box center [300, 264] width 411 height 155
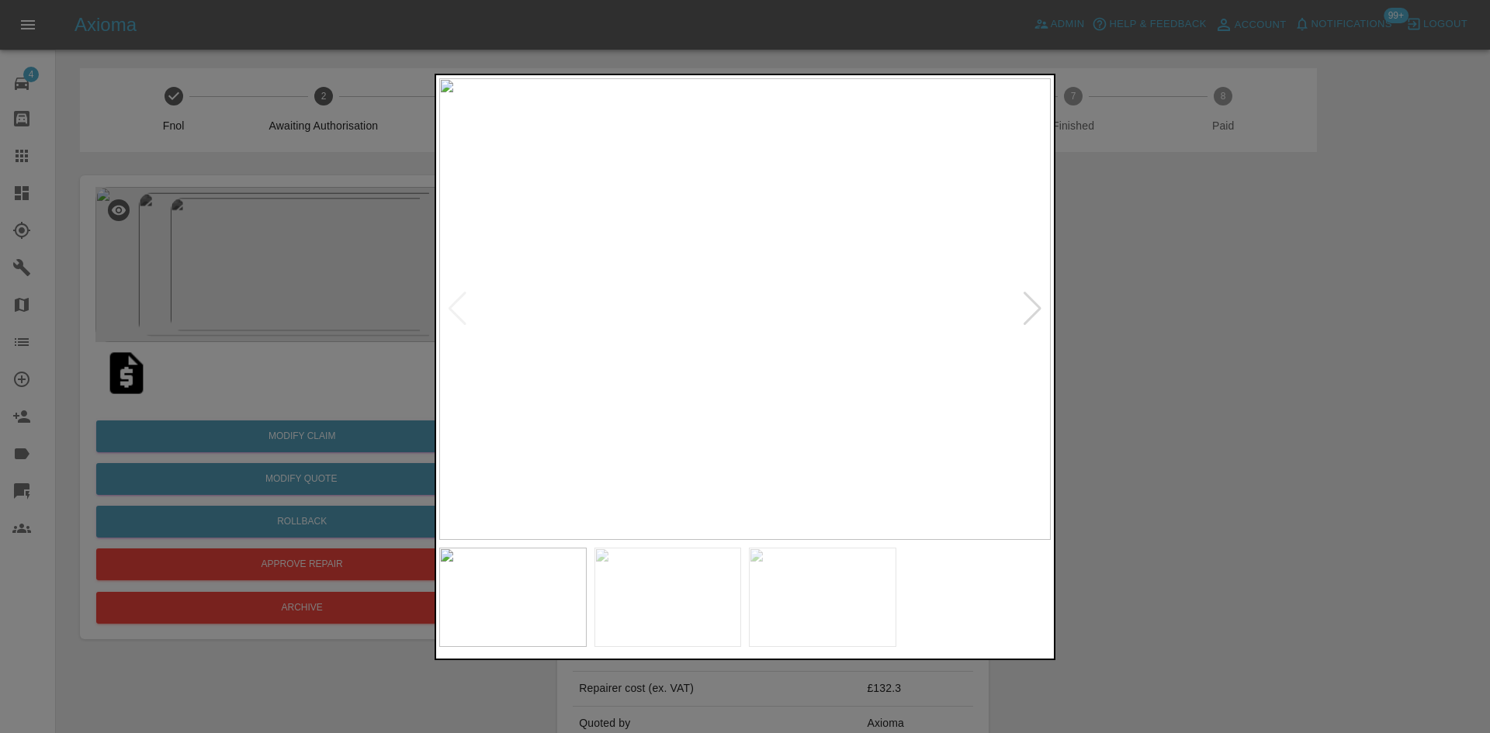
click at [1029, 307] on div at bounding box center [1032, 309] width 21 height 34
drag, startPoint x: 1257, startPoint y: 348, endPoint x: 1233, endPoint y: 345, distance: 24.3
click at [1256, 348] on div at bounding box center [745, 366] width 1490 height 733
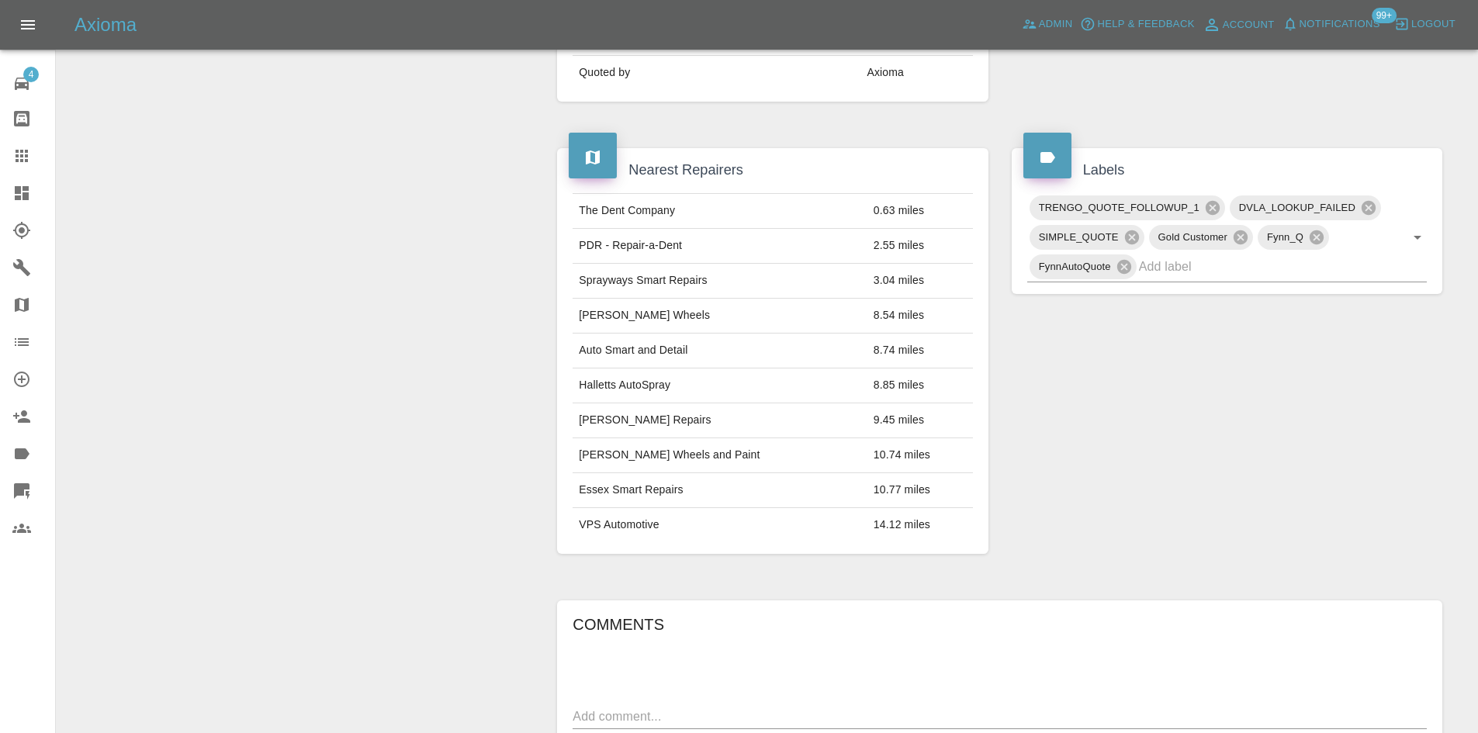
scroll to position [1000, 0]
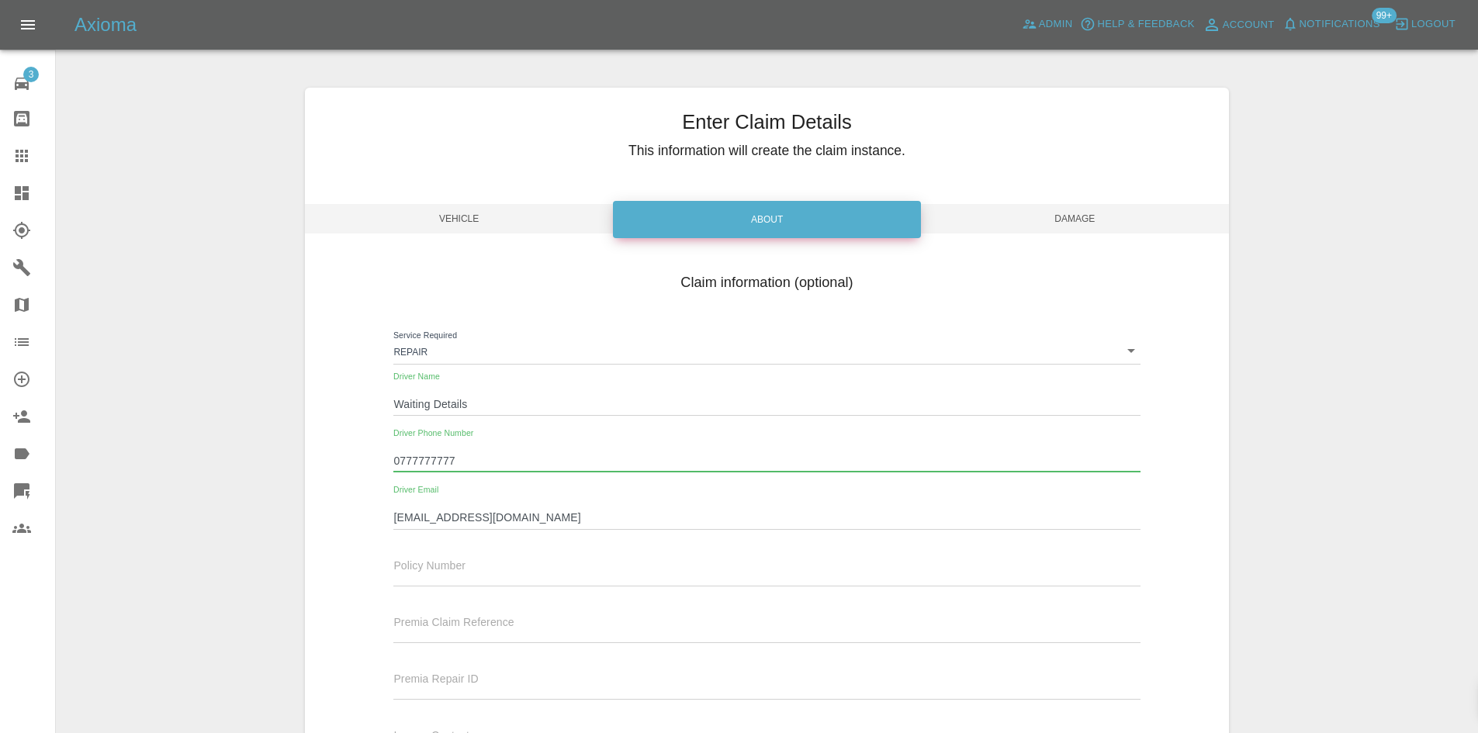
drag, startPoint x: 510, startPoint y: 469, endPoint x: 325, endPoint y: 472, distance: 185.4
click at [325, 472] on div "Claim information (optional) Service Required Repair repair Driver Name Waiting…" at bounding box center [767, 517] width 924 height 505
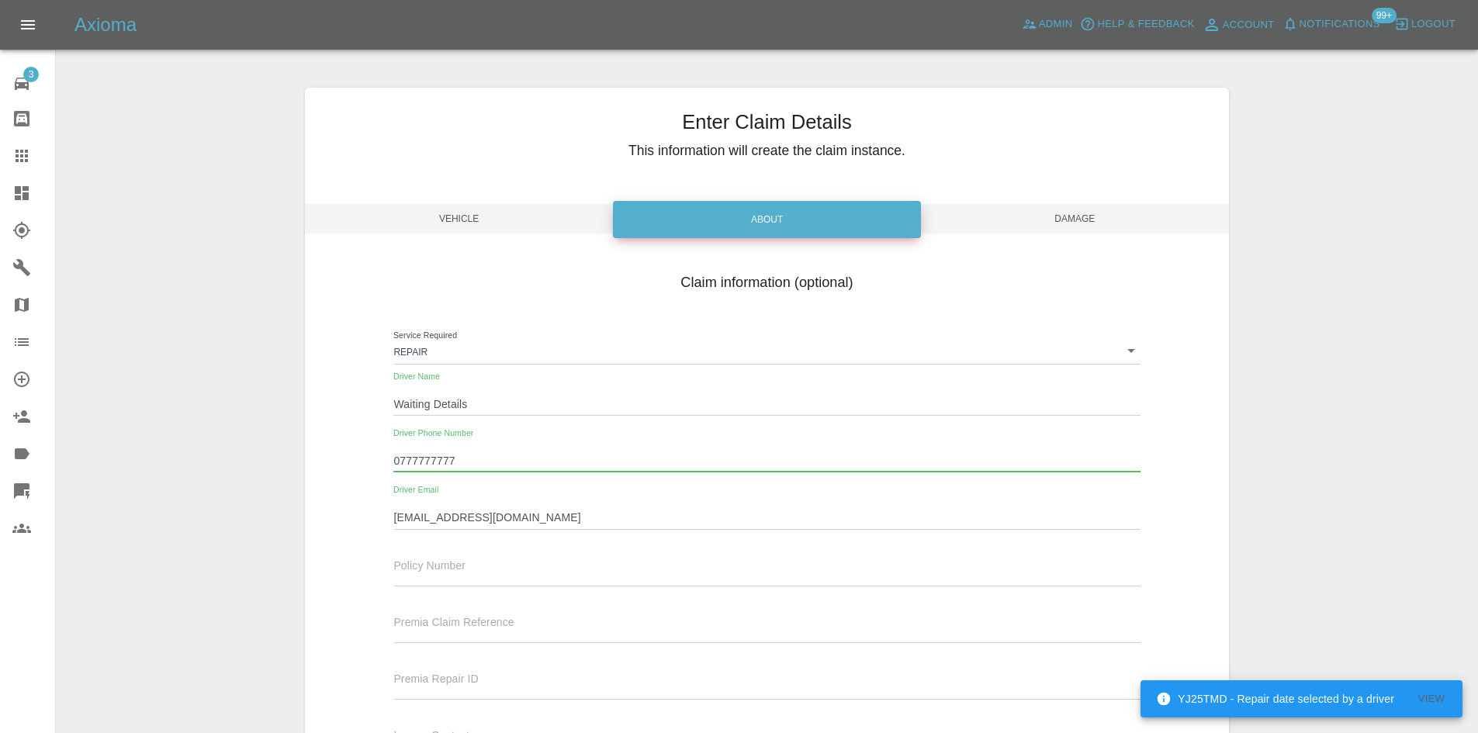
click at [984, 219] on span "Damage" at bounding box center [1075, 218] width 308 height 29
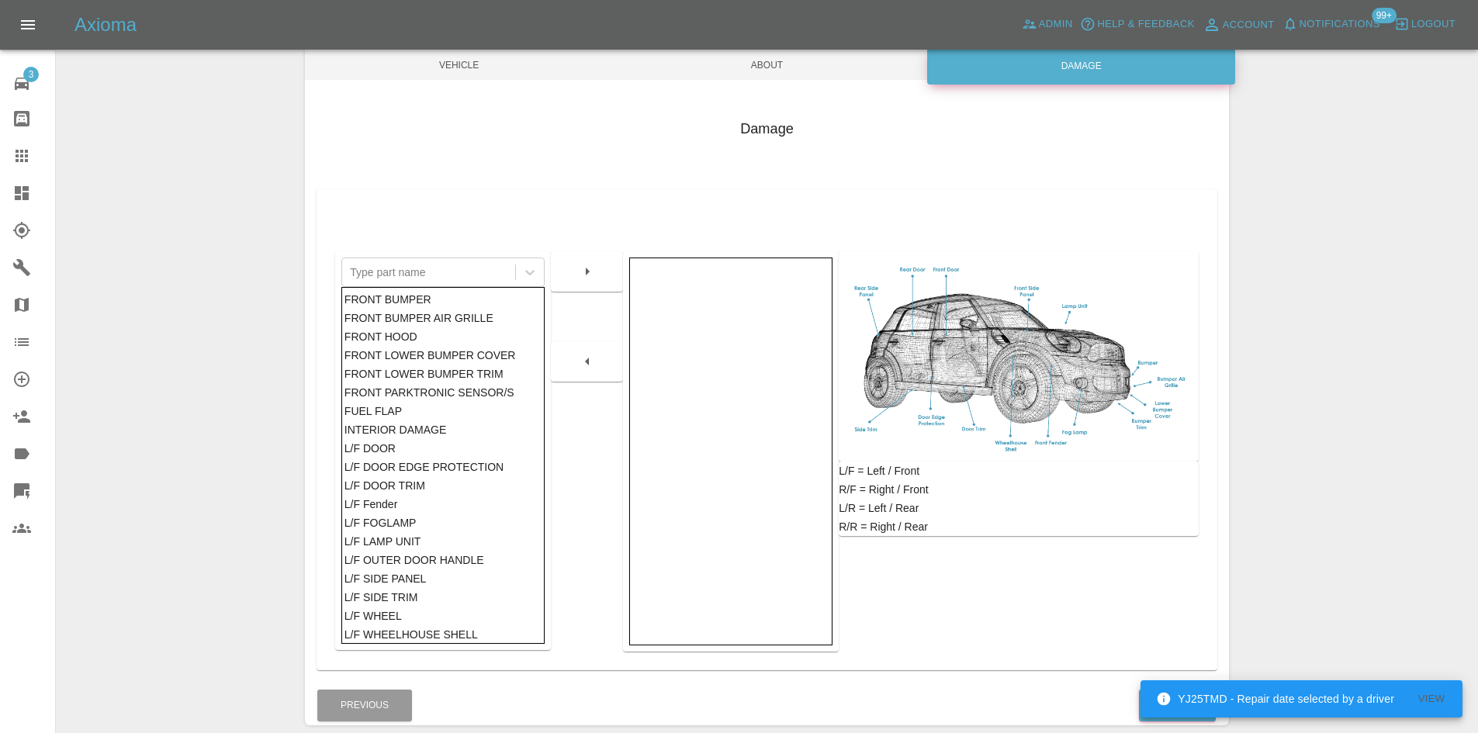
scroll to position [227, 0]
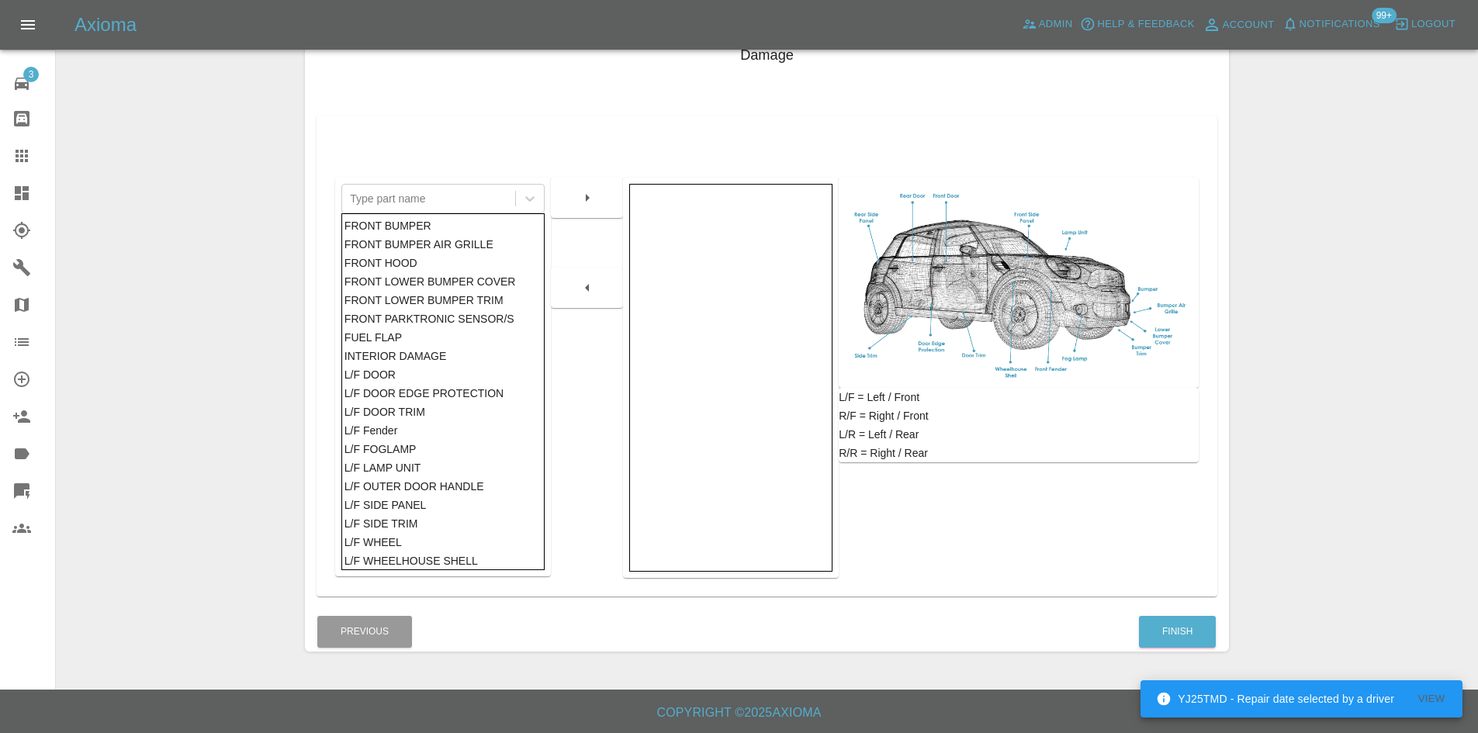
click at [403, 225] on div "FRONT BUMPER" at bounding box center [443, 225] width 198 height 19
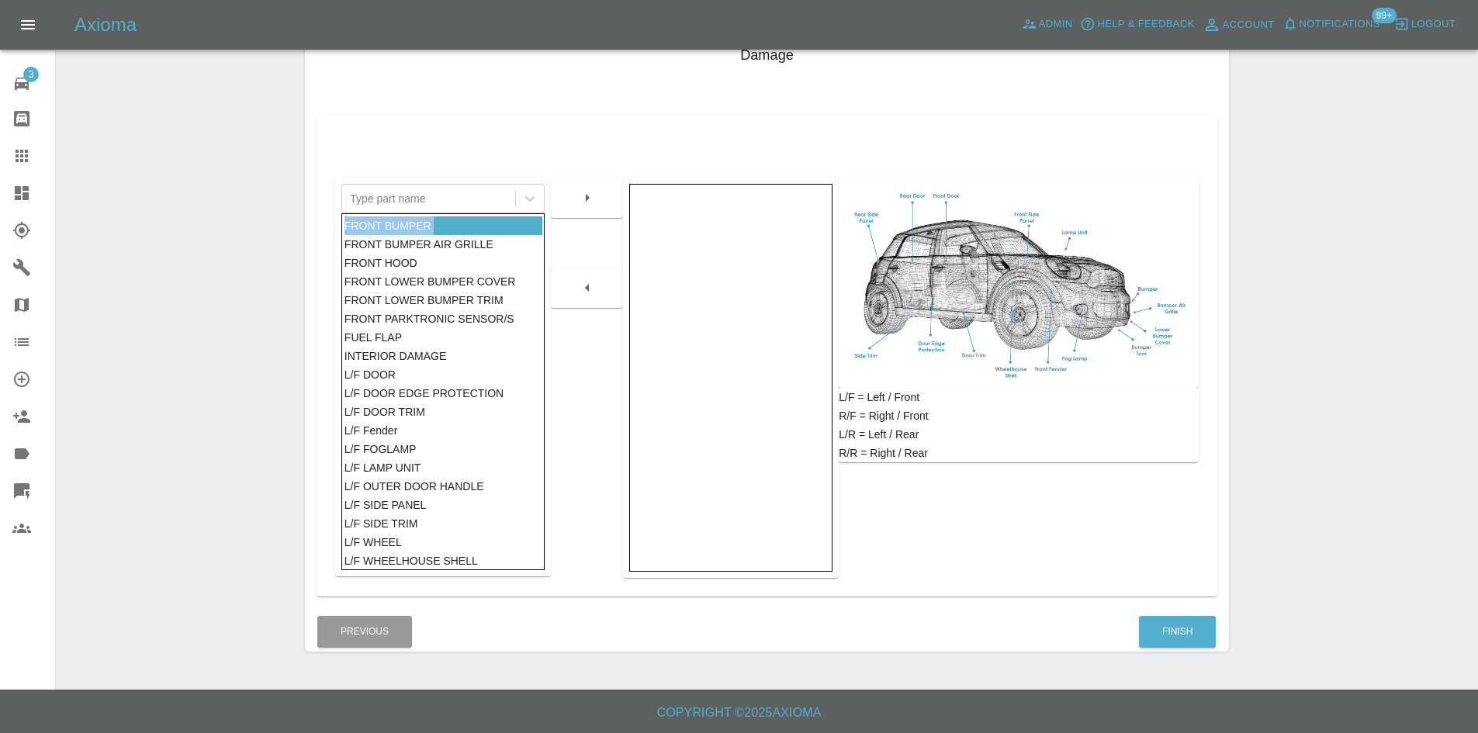
click at [403, 225] on div "FRONT BUMPER" at bounding box center [443, 225] width 198 height 19
click at [593, 195] on icon "button" at bounding box center [587, 198] width 19 height 19
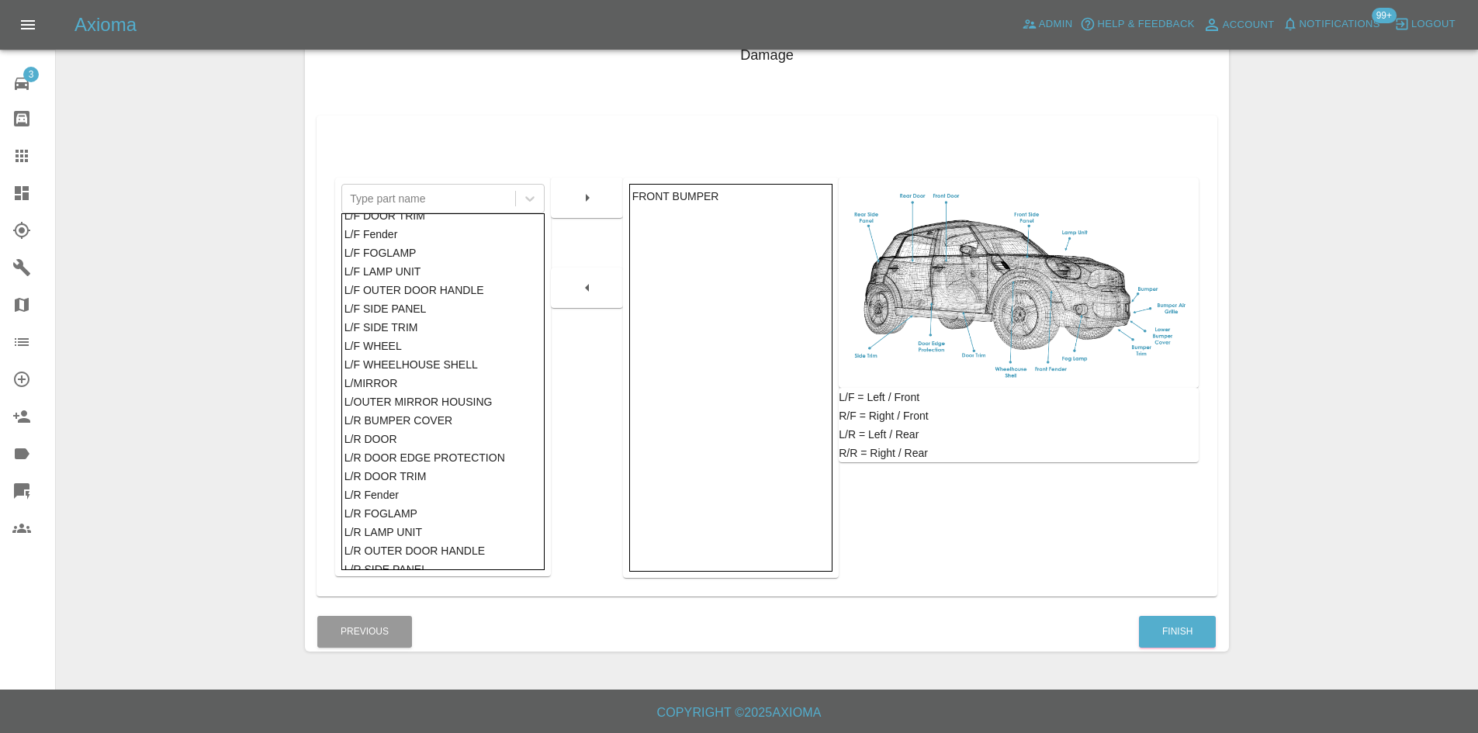
scroll to position [388, 0]
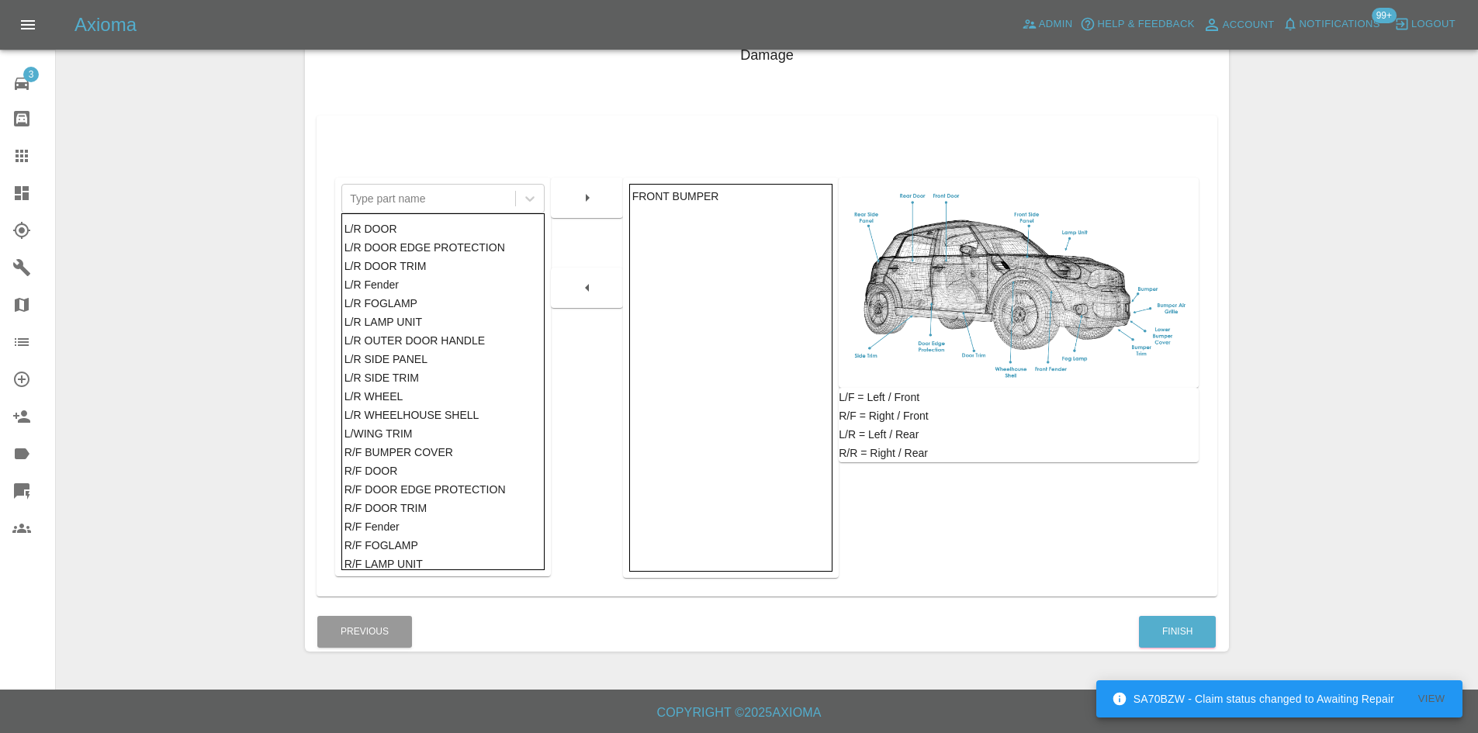
click at [394, 289] on div "L/R Fender" at bounding box center [443, 284] width 198 height 19
click at [588, 201] on icon "button" at bounding box center [587, 198] width 19 height 19
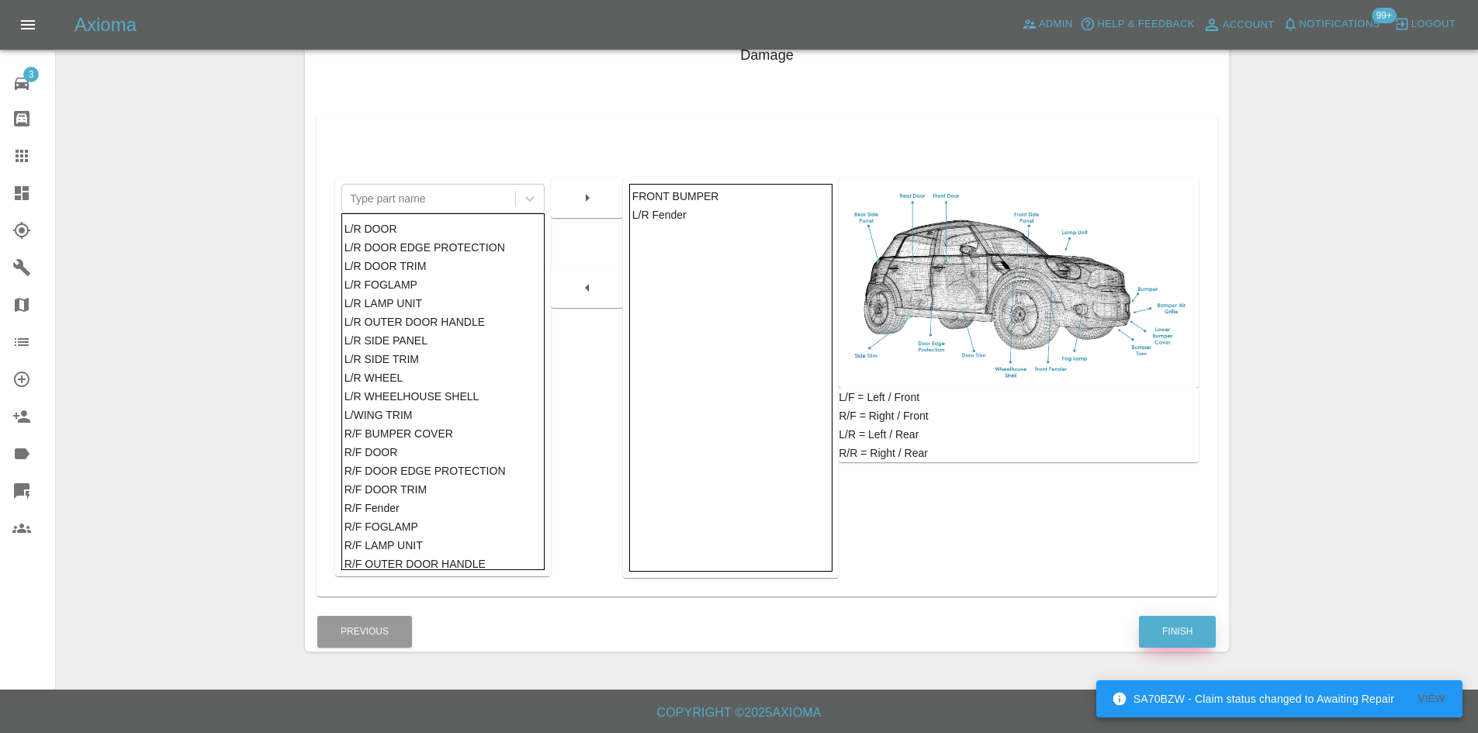
click at [1173, 624] on button "Finish" at bounding box center [1177, 632] width 77 height 32
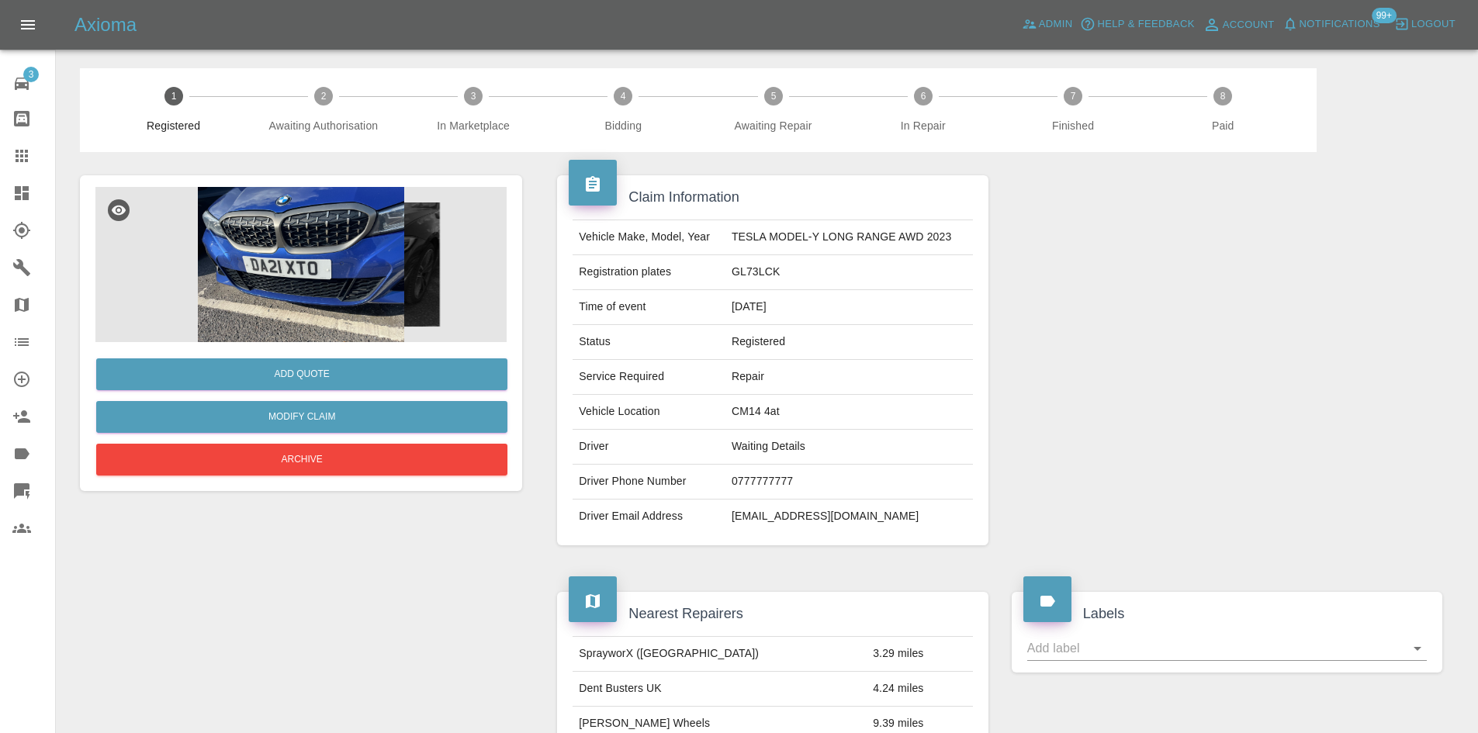
click at [368, 256] on img at bounding box center [300, 264] width 411 height 155
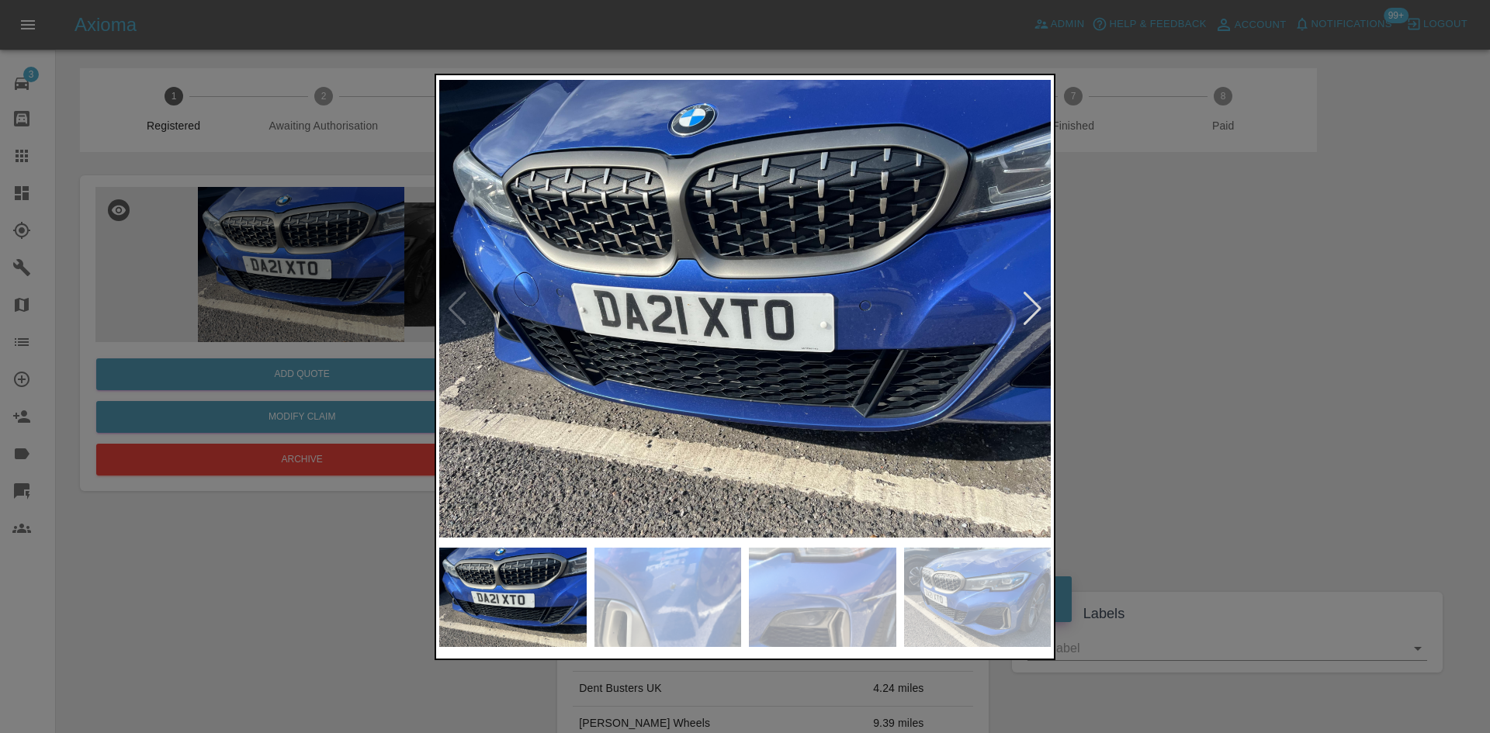
click at [148, 725] on div at bounding box center [745, 366] width 1490 height 733
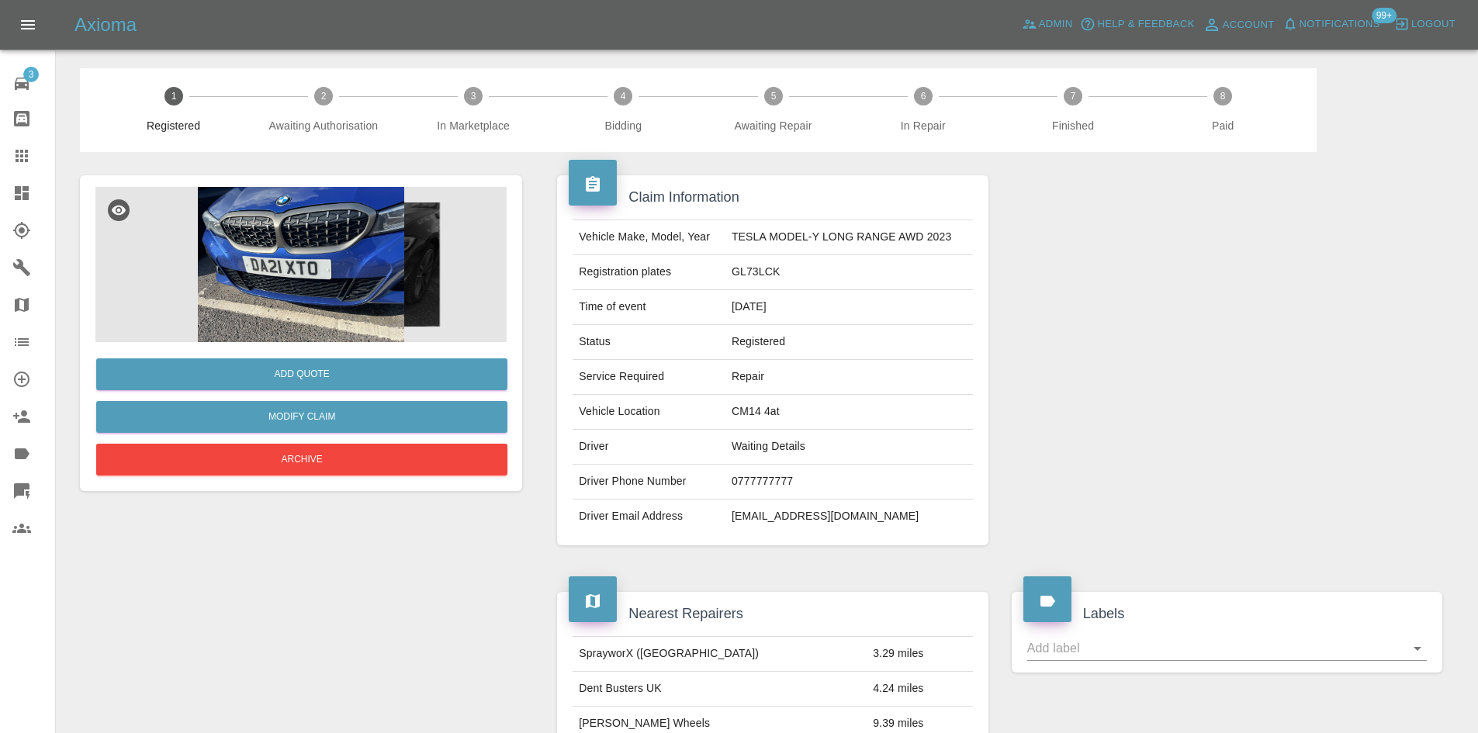
click at [22, 193] on icon at bounding box center [21, 193] width 19 height 19
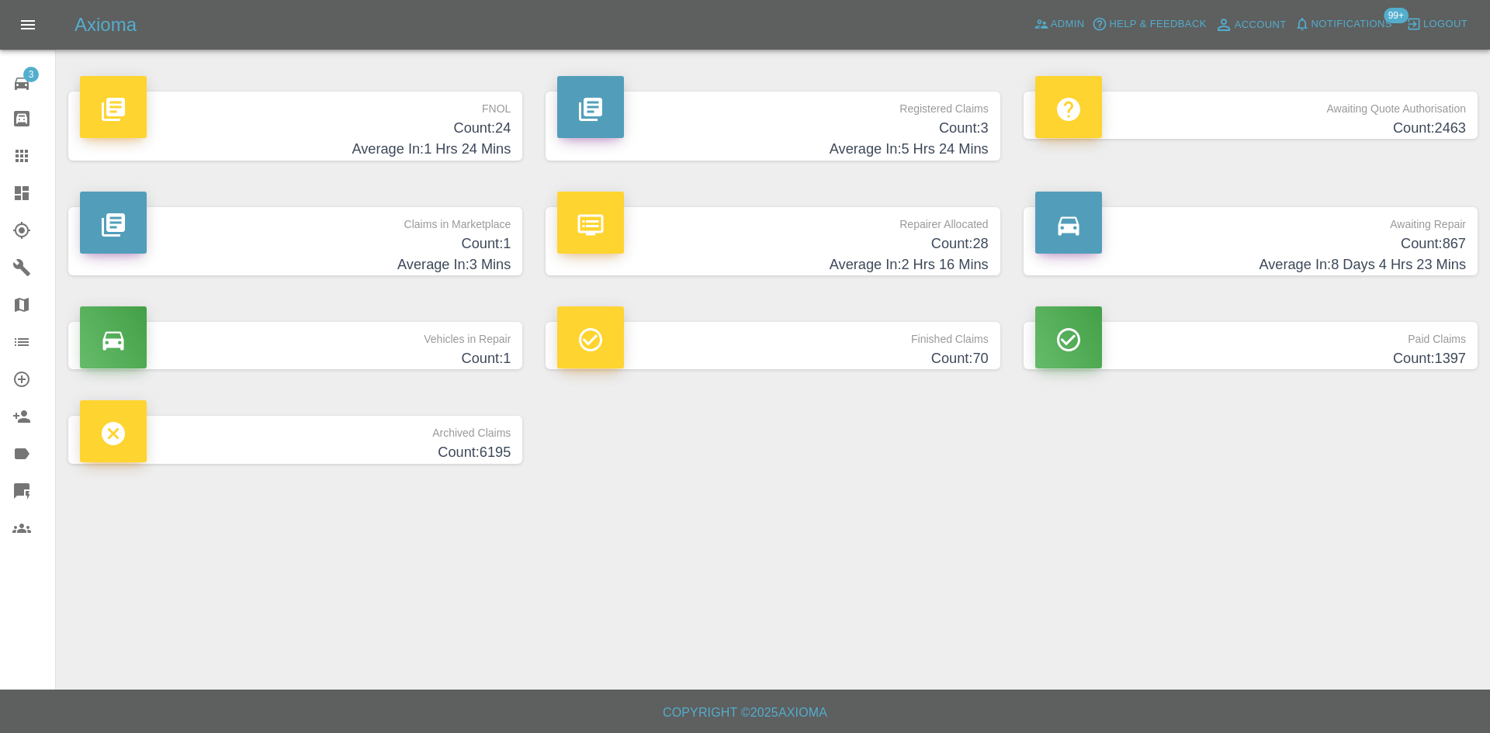
click at [836, 137] on h4 "Count: 3" at bounding box center [772, 128] width 431 height 21
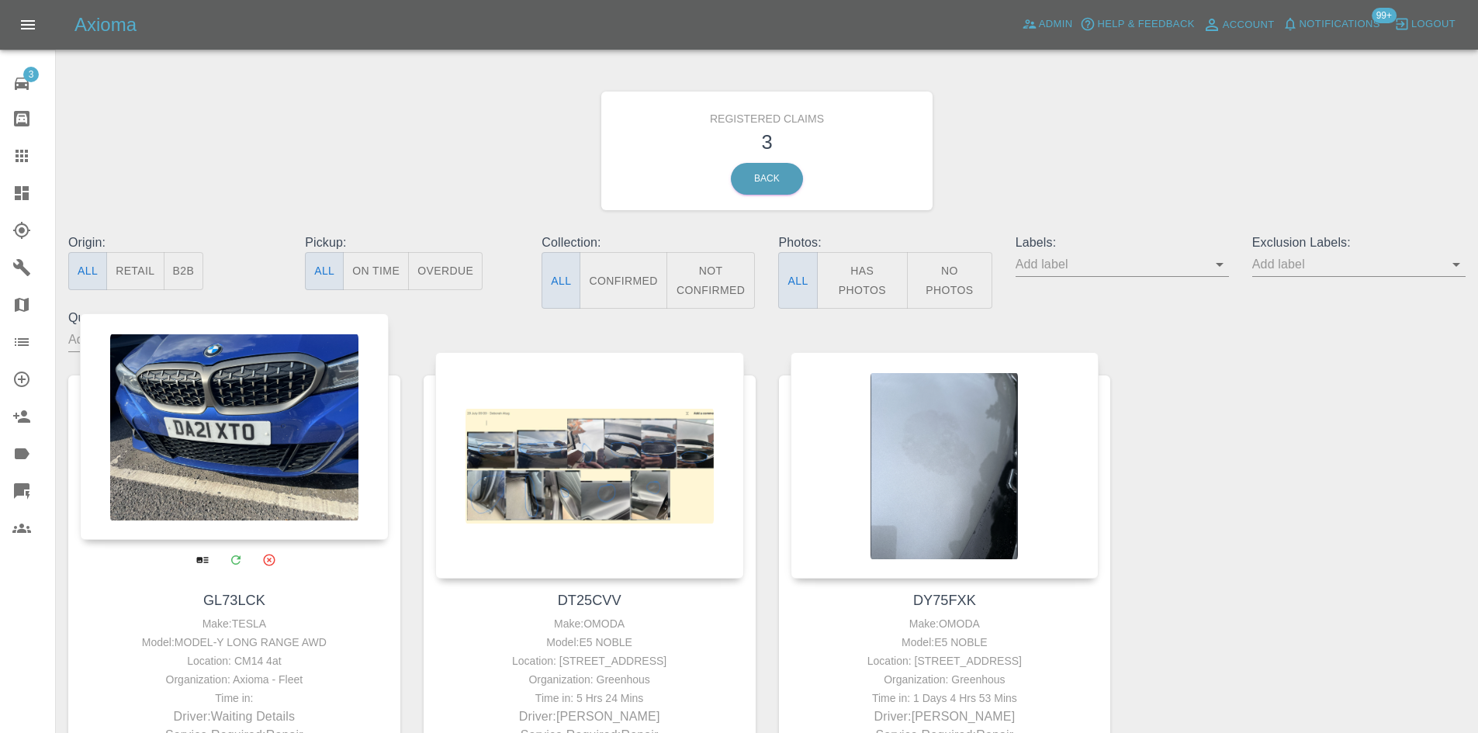
click at [218, 462] on div at bounding box center [234, 426] width 309 height 227
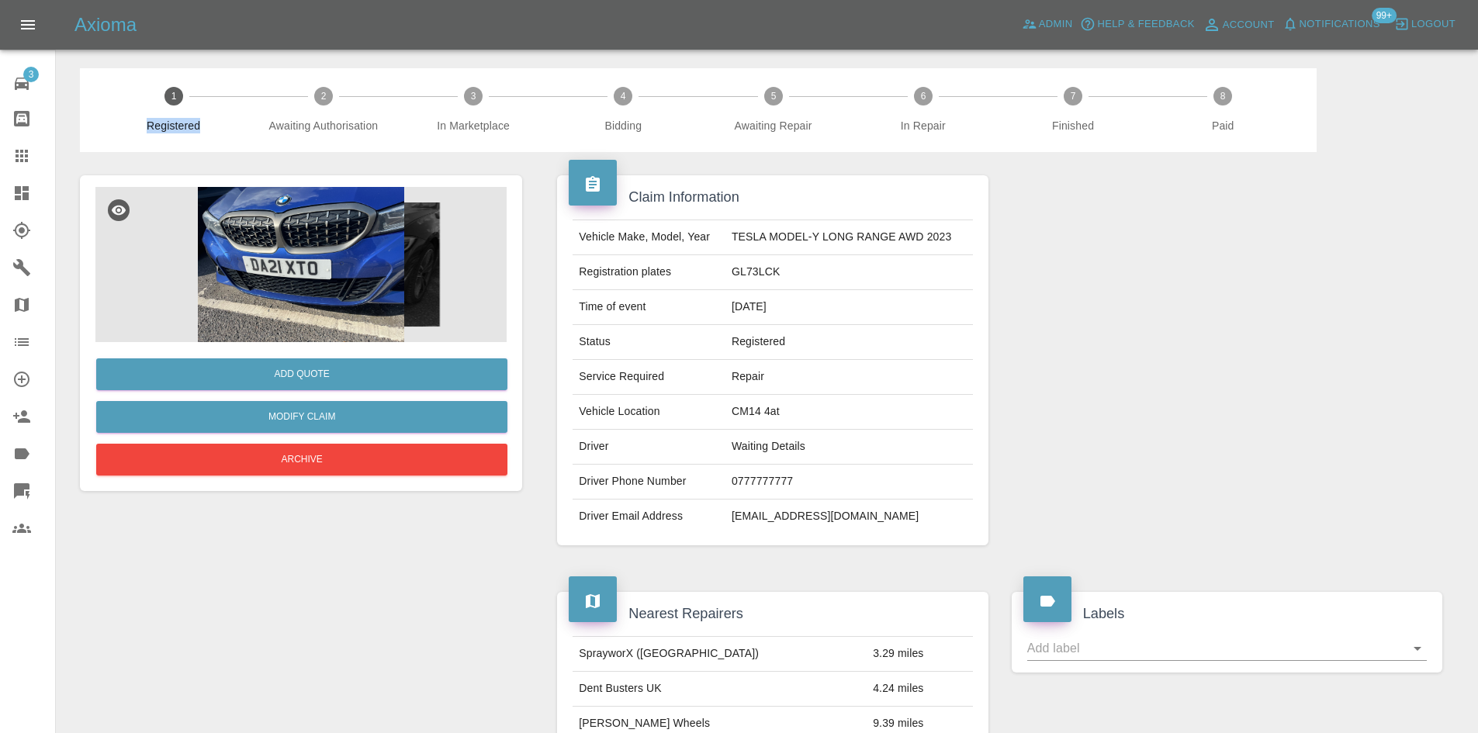
drag, startPoint x: 153, startPoint y: 124, endPoint x: 198, endPoint y: 124, distance: 45.0
click at [198, 124] on span "Registered" at bounding box center [173, 126] width 137 height 16
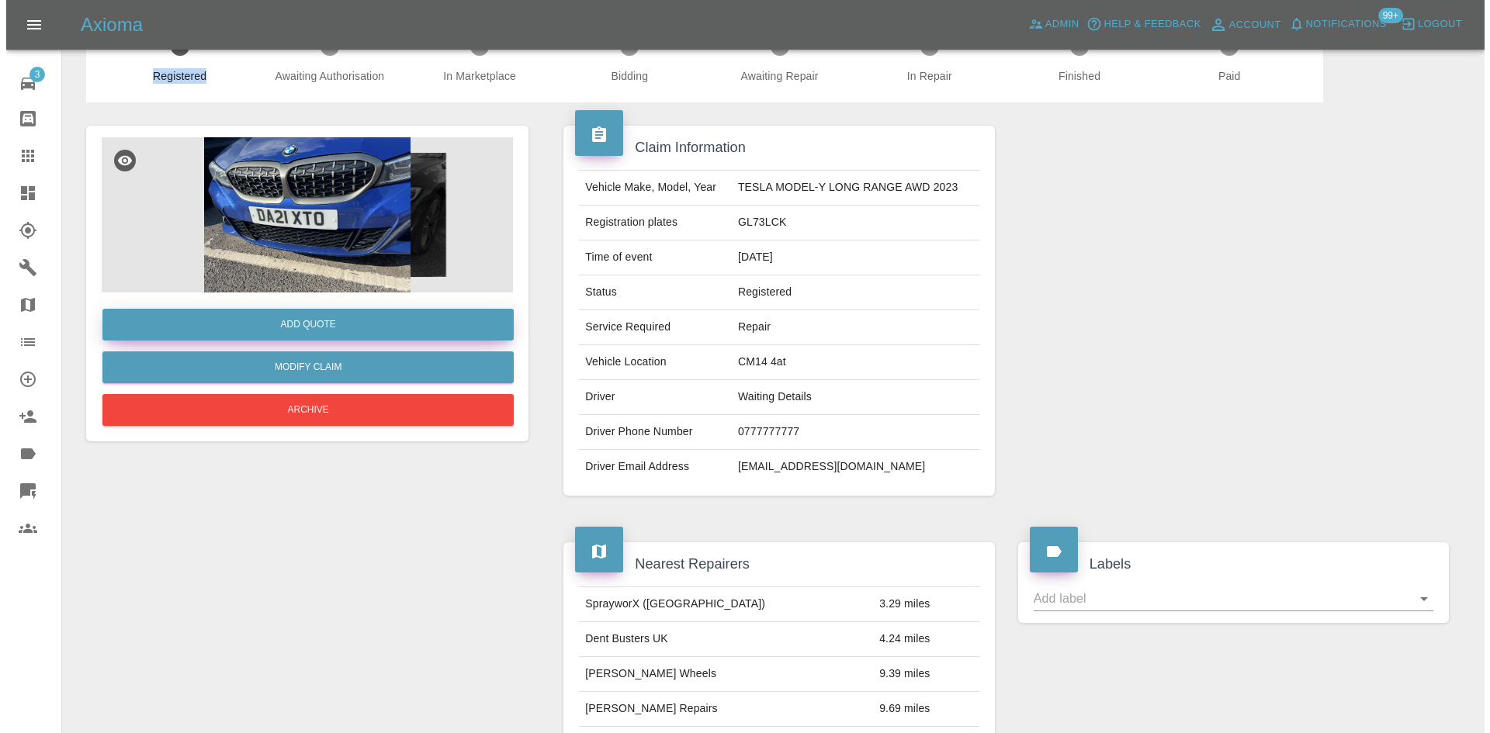
scroll to position [78, 0]
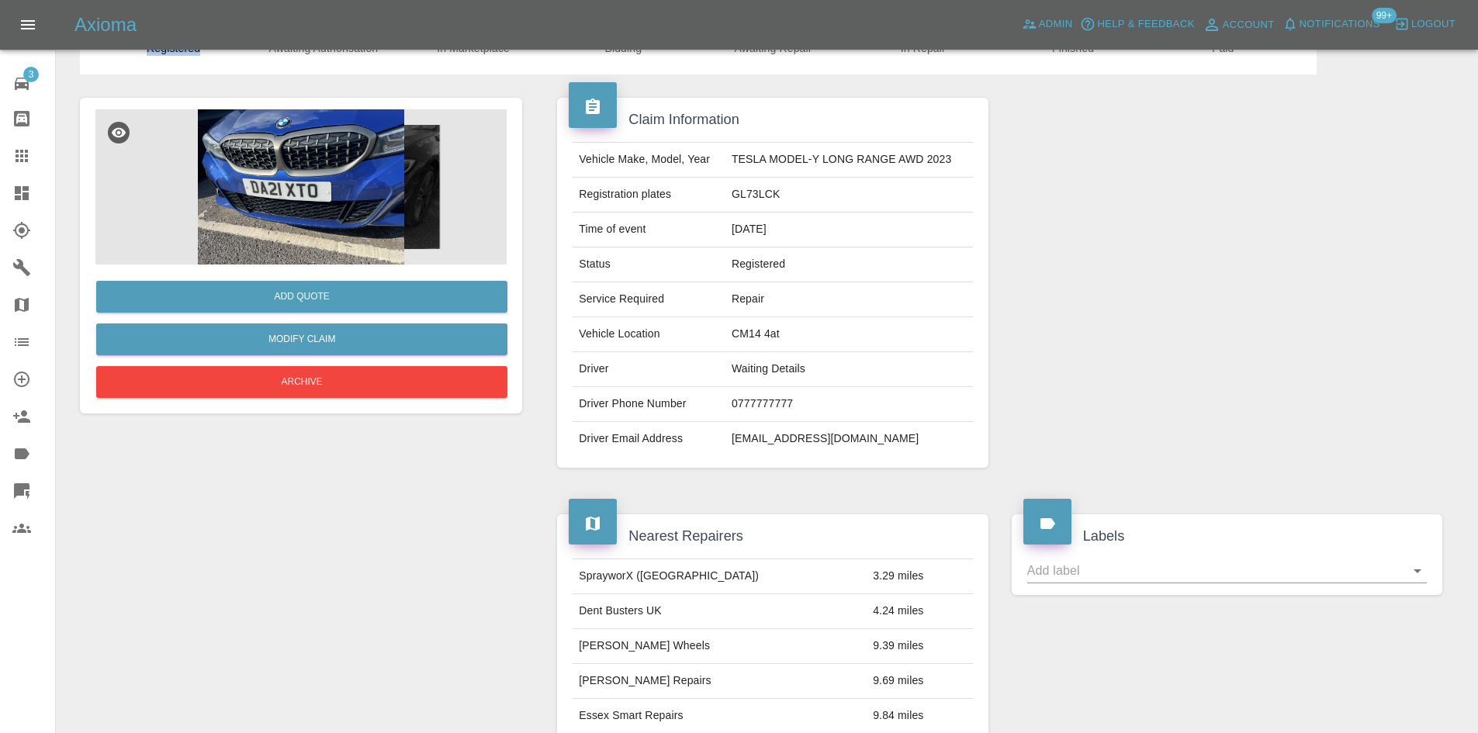
click at [310, 213] on img at bounding box center [300, 186] width 411 height 155
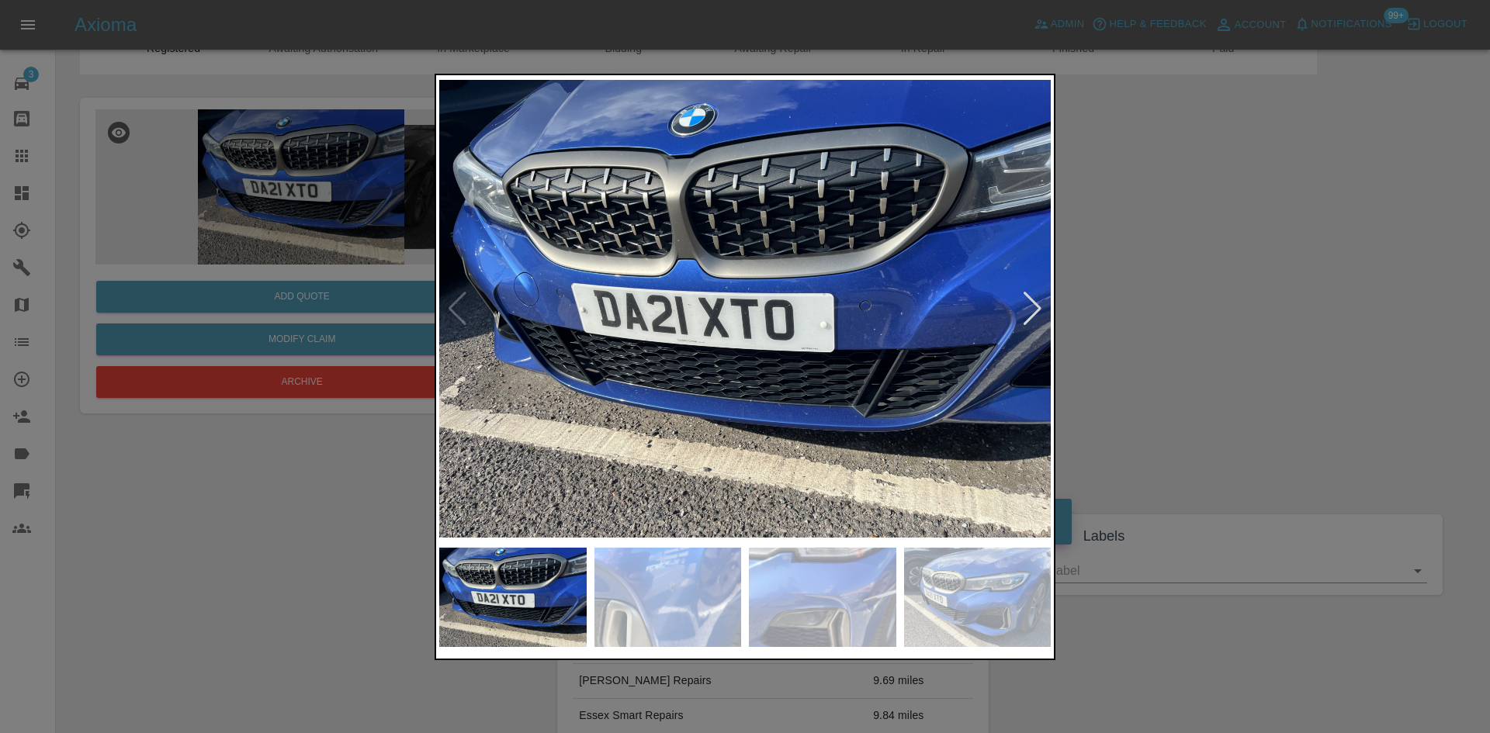
click at [1042, 306] on div at bounding box center [1032, 309] width 21 height 34
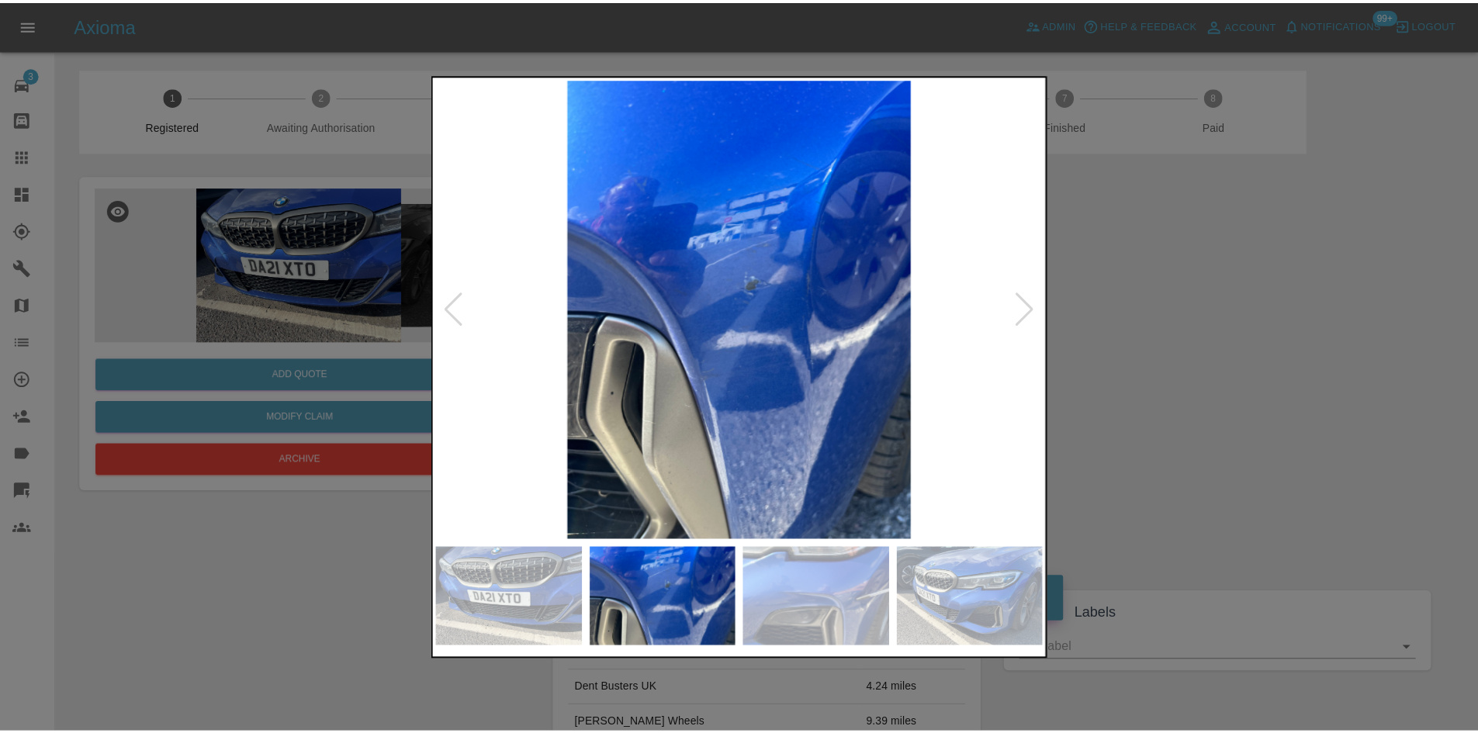
scroll to position [78, 0]
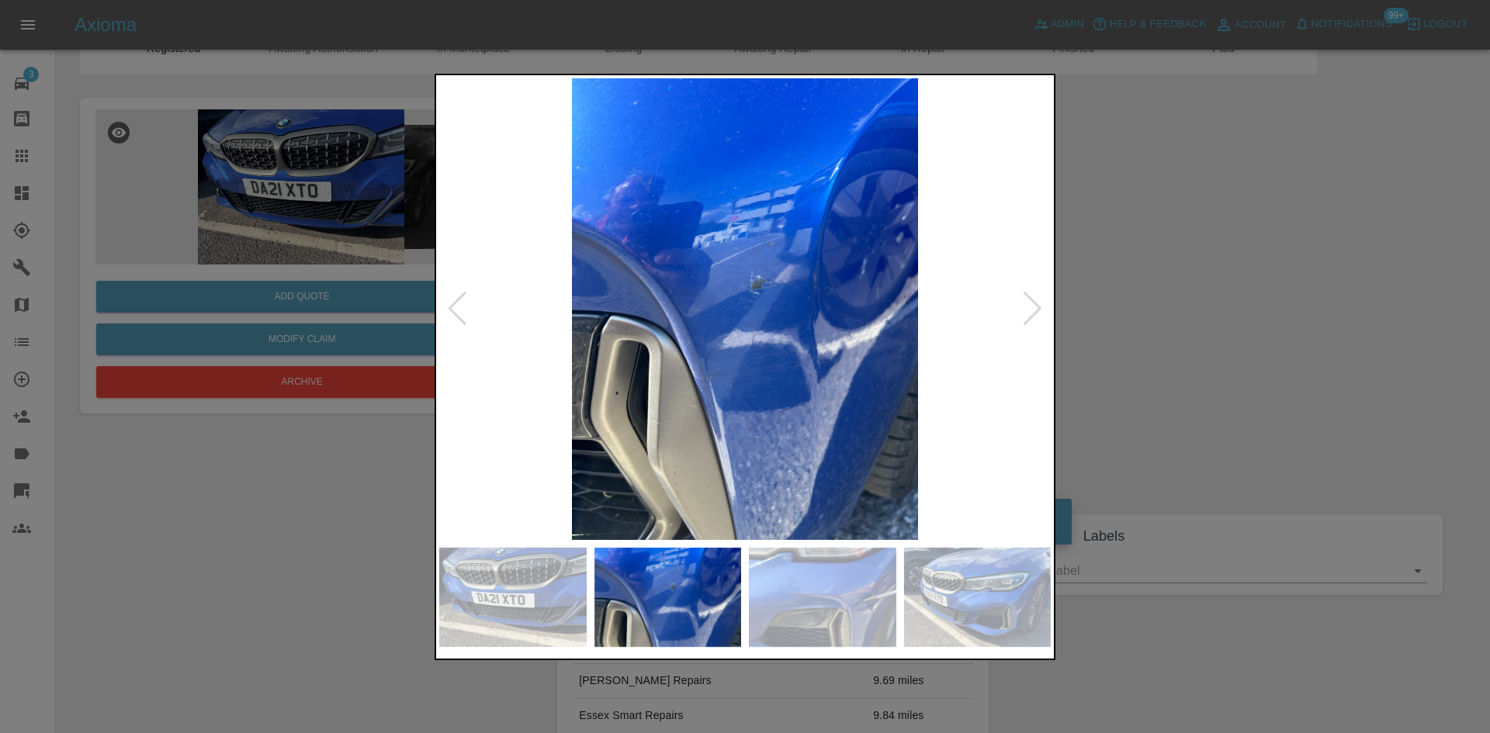
click at [1034, 308] on div at bounding box center [1032, 309] width 21 height 34
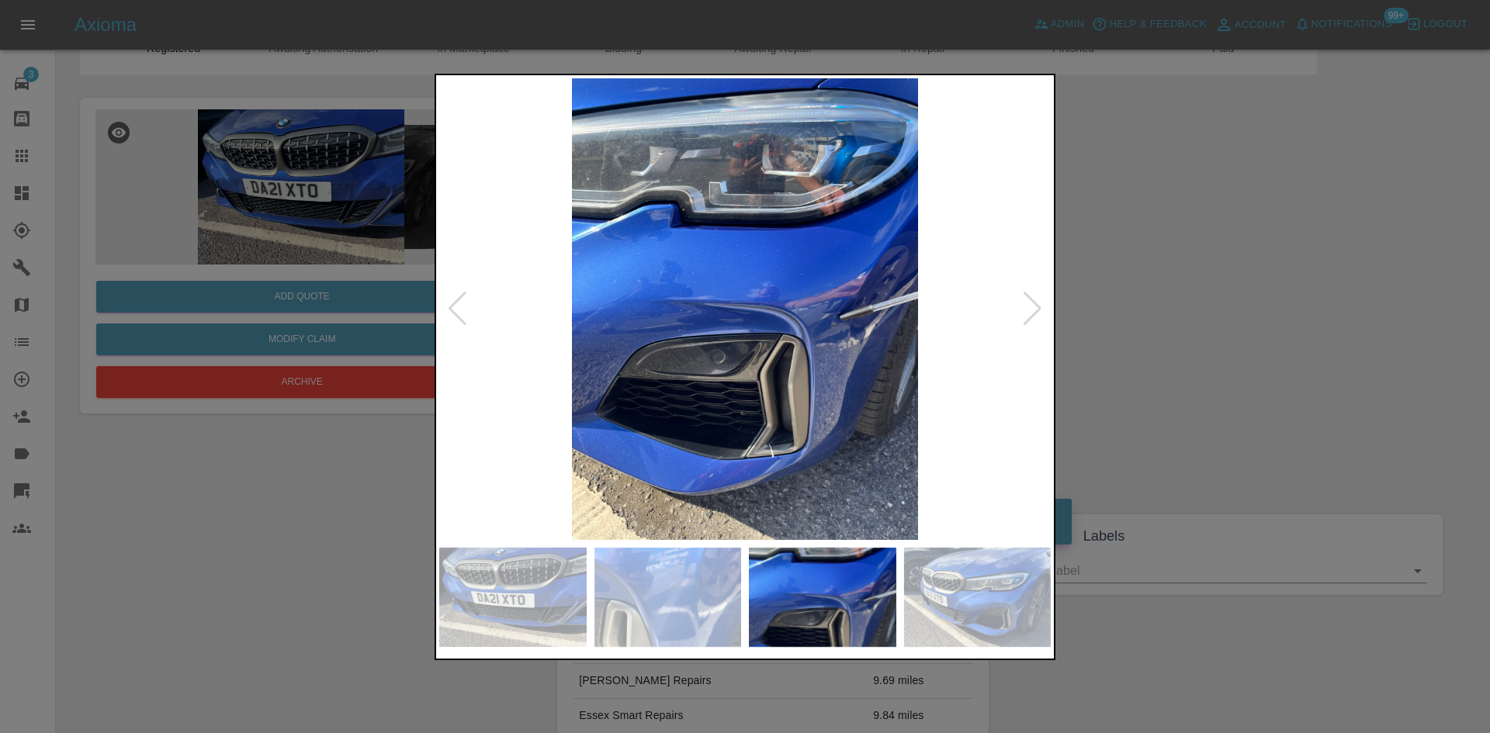
click at [1031, 310] on div at bounding box center [1032, 309] width 21 height 34
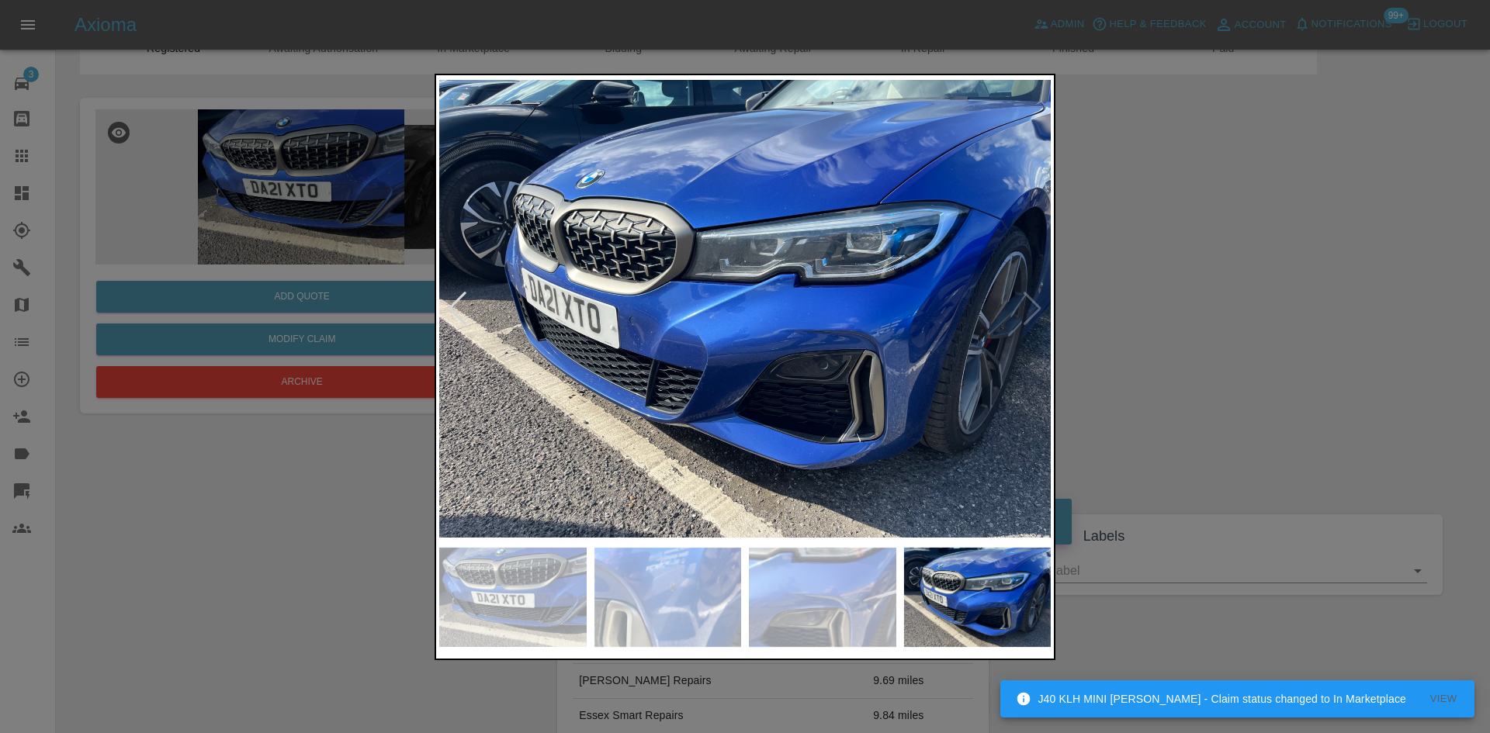
click at [458, 316] on div at bounding box center [457, 309] width 21 height 34
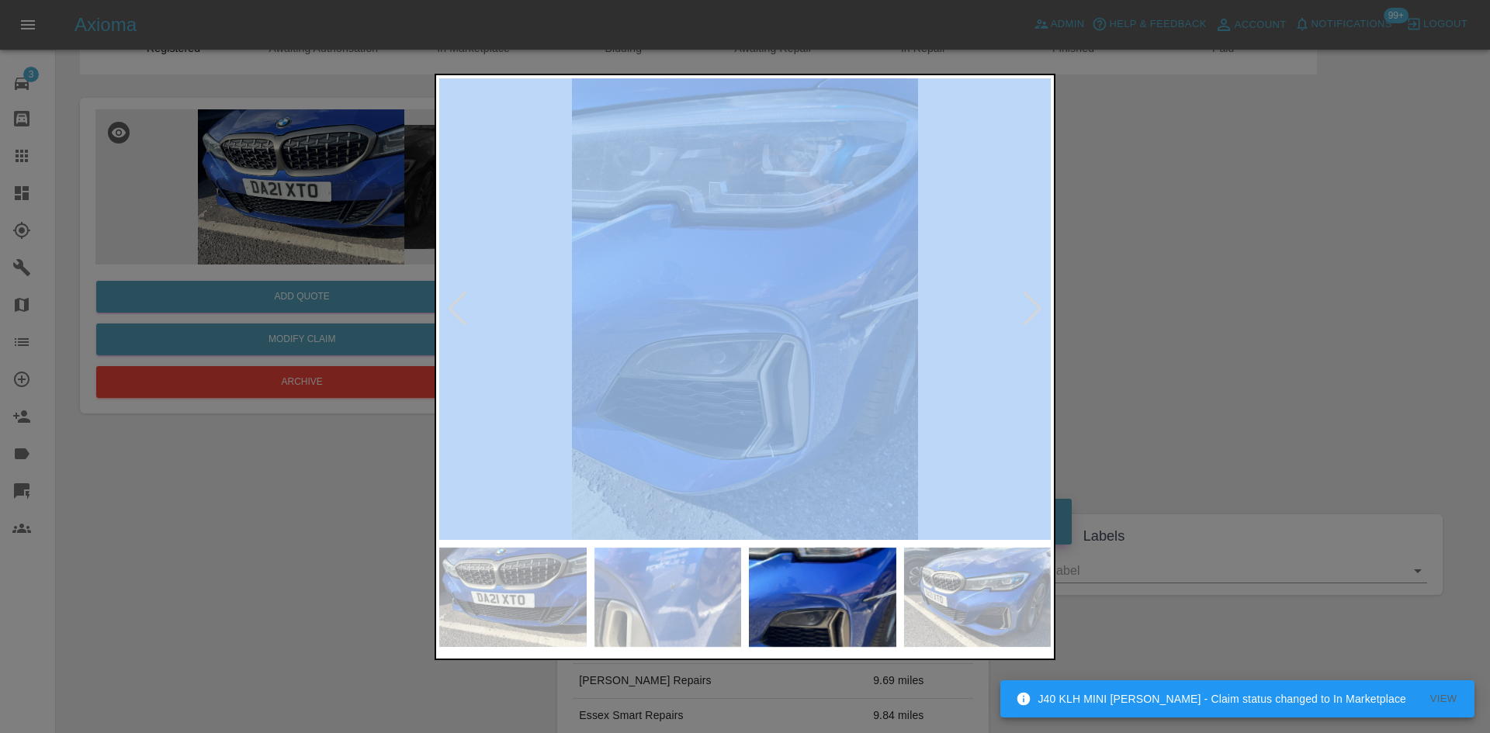
click at [458, 316] on div at bounding box center [457, 309] width 21 height 34
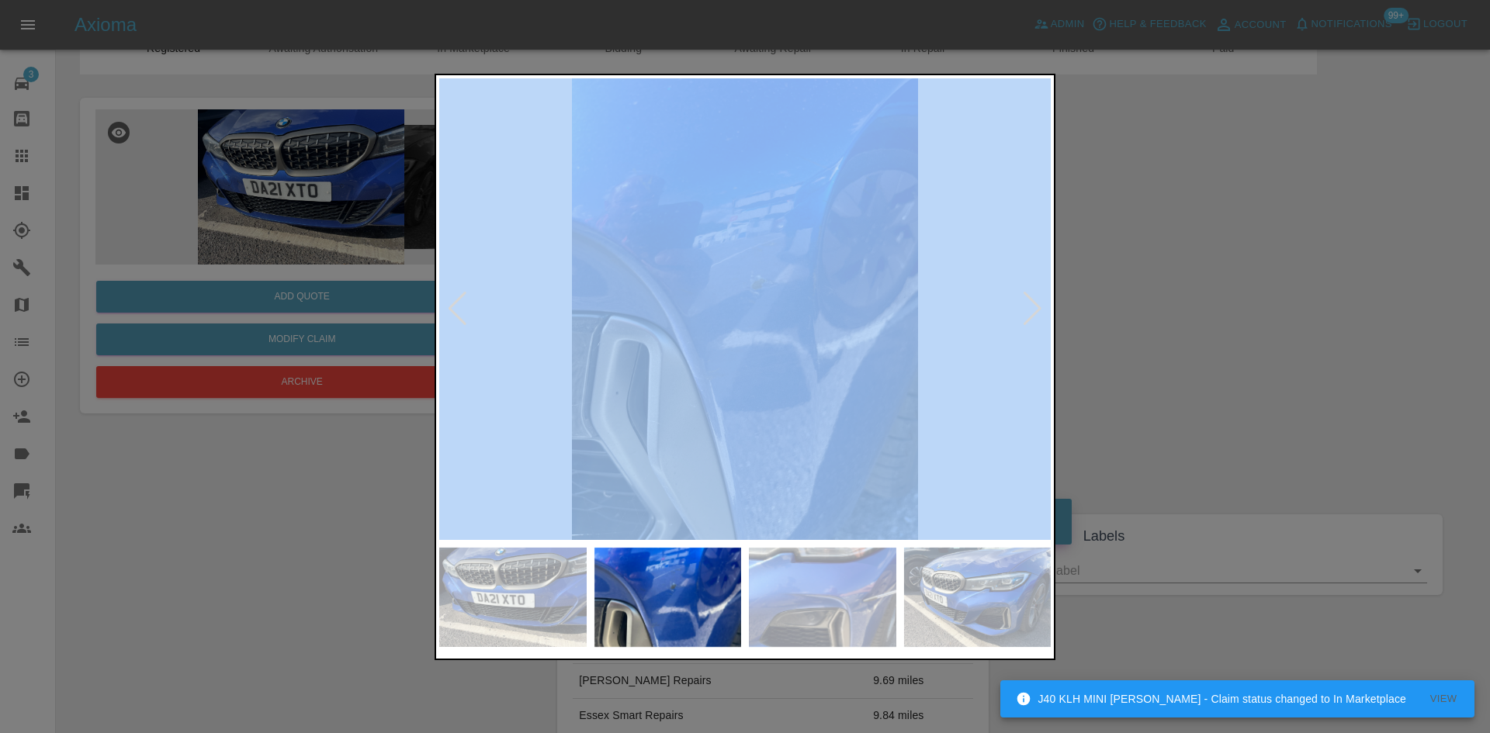
click at [793, 327] on img at bounding box center [744, 309] width 611 height 462
click at [1004, 167] on img at bounding box center [744, 309] width 611 height 462
click at [481, 587] on img at bounding box center [512, 598] width 147 height 100
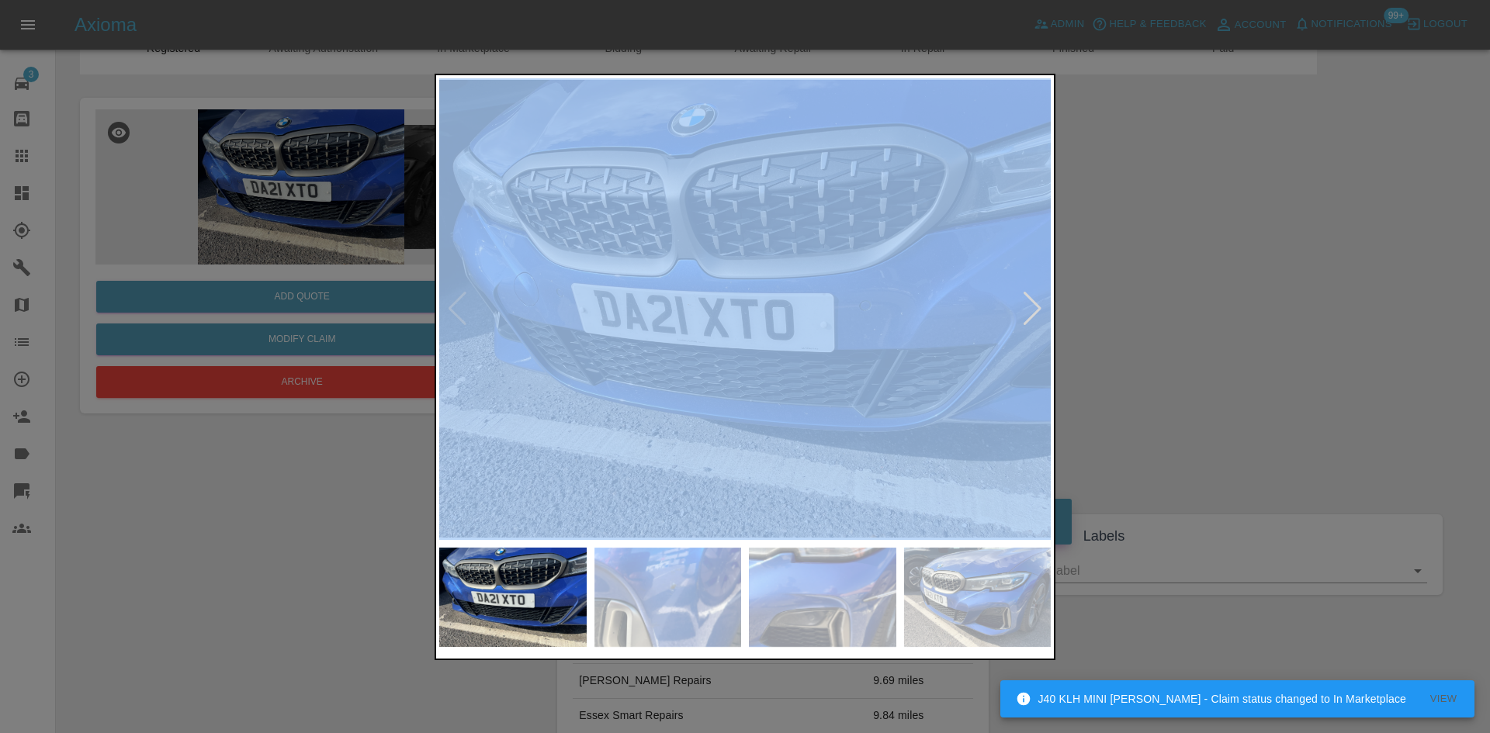
click at [1048, 320] on img at bounding box center [744, 309] width 611 height 462
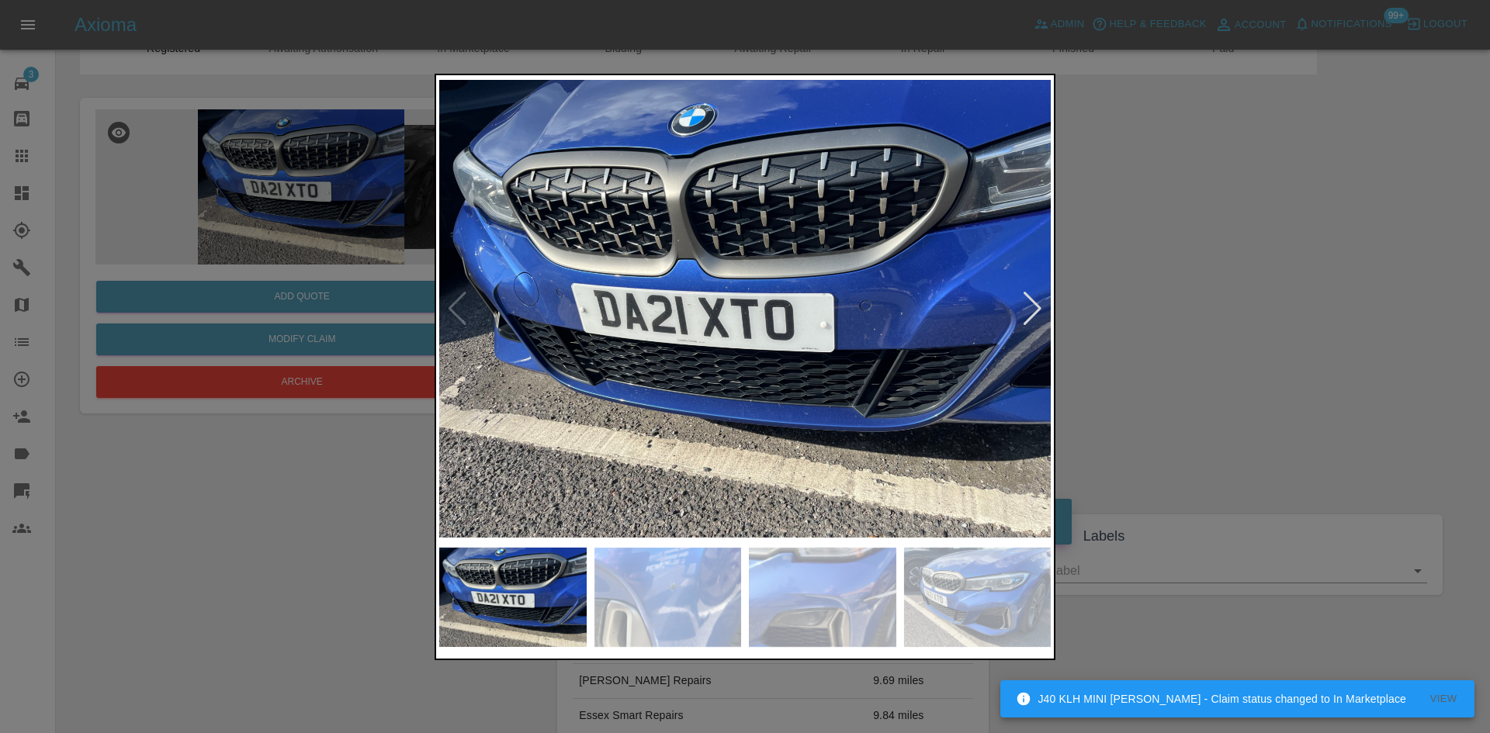
click at [1098, 293] on div at bounding box center [745, 366] width 1490 height 733
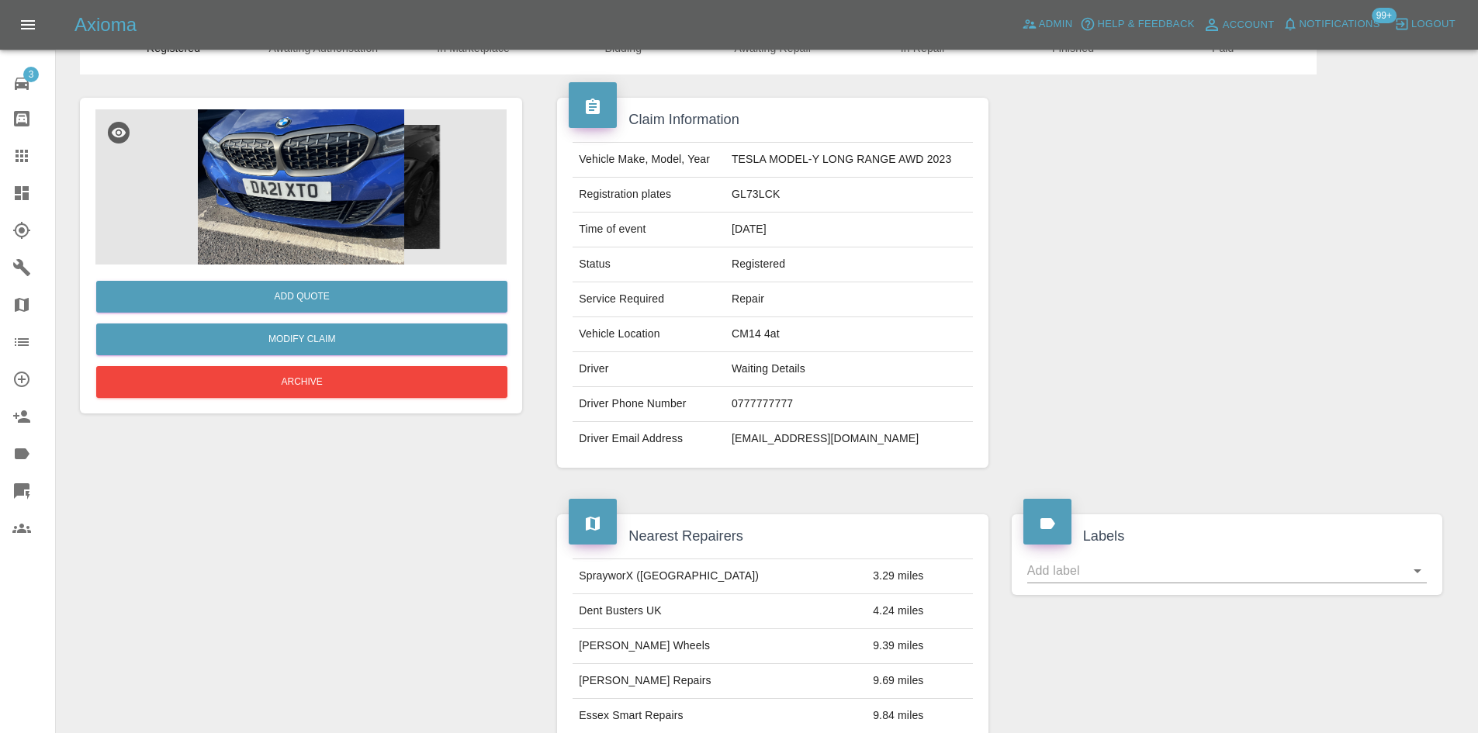
click at [351, 202] on img at bounding box center [300, 186] width 411 height 155
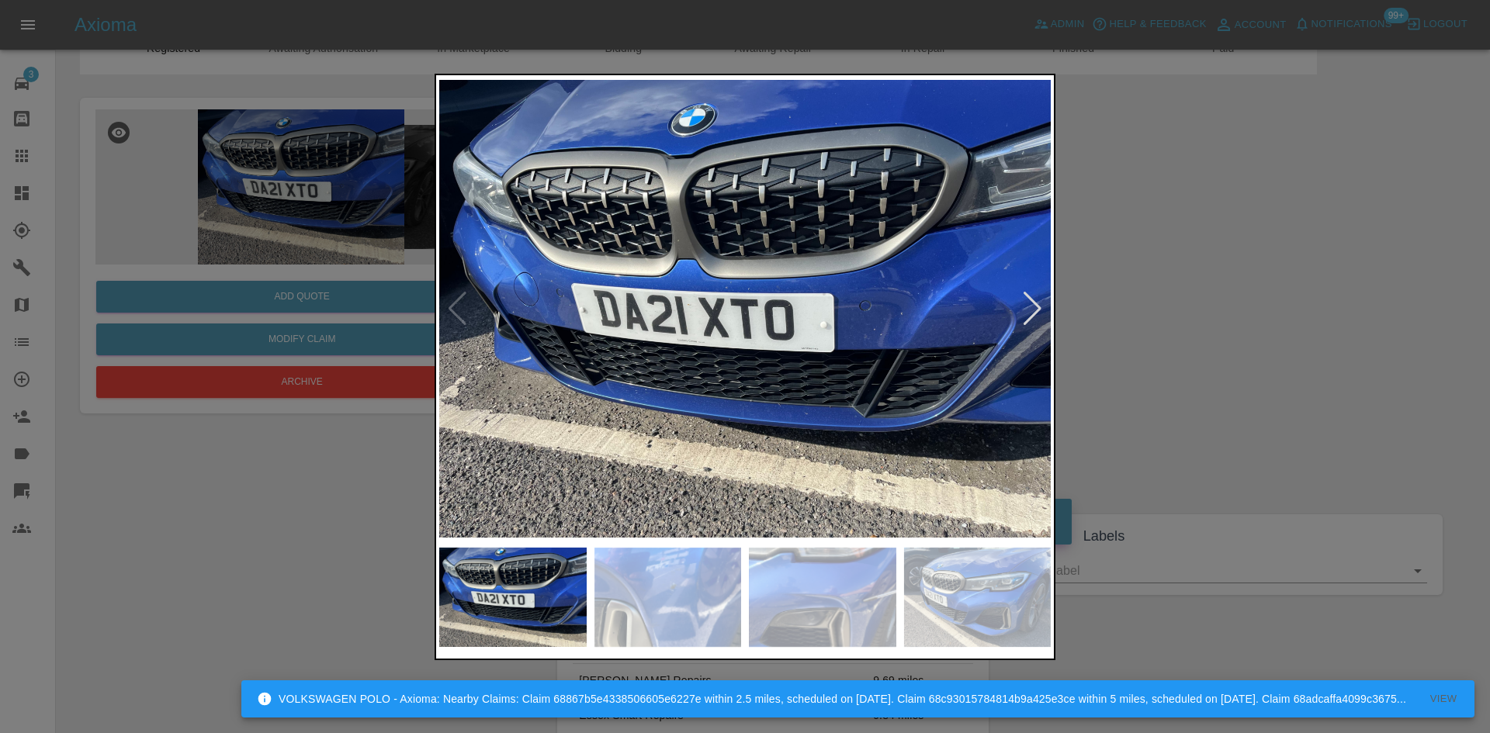
click at [1034, 301] on div at bounding box center [1032, 309] width 21 height 34
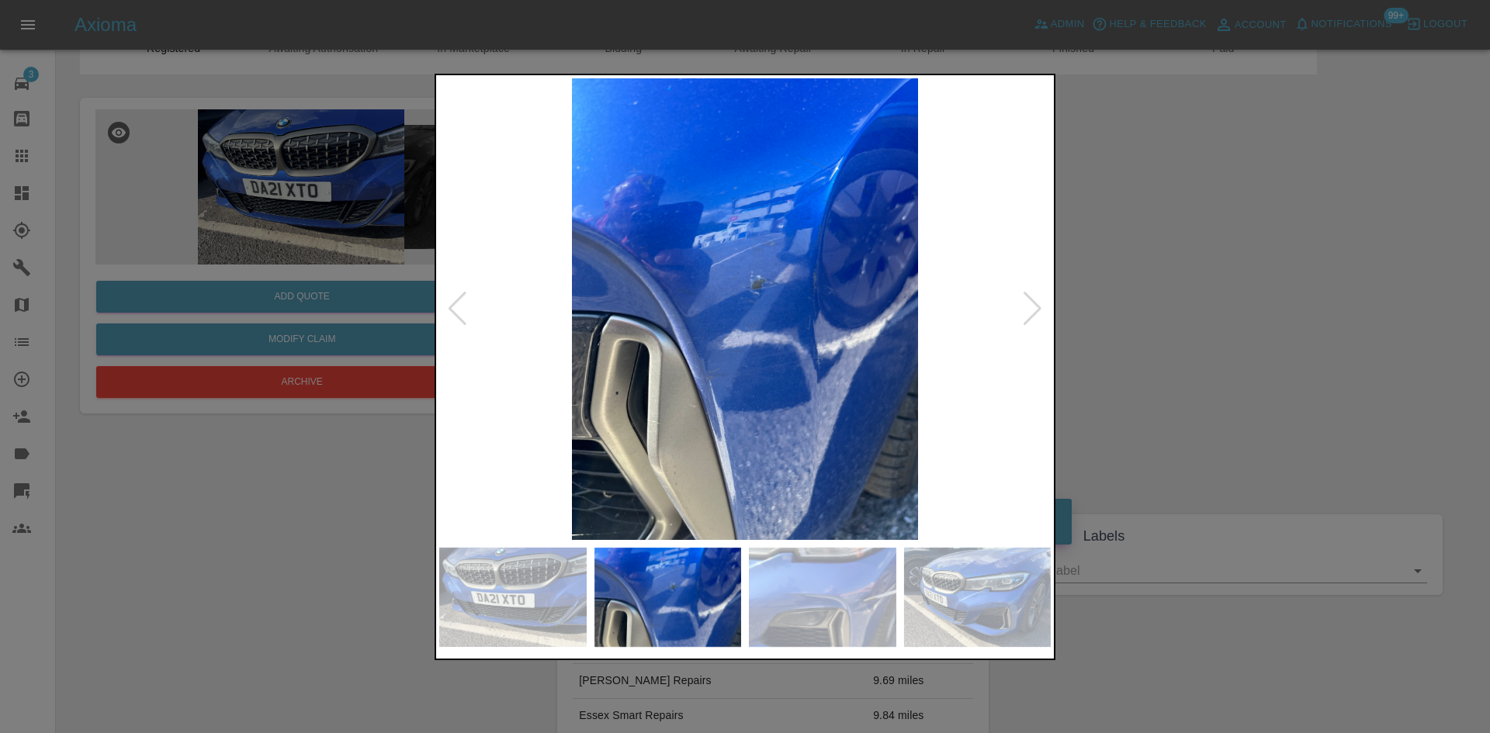
click at [21, 500] on div at bounding box center [745, 366] width 1490 height 733
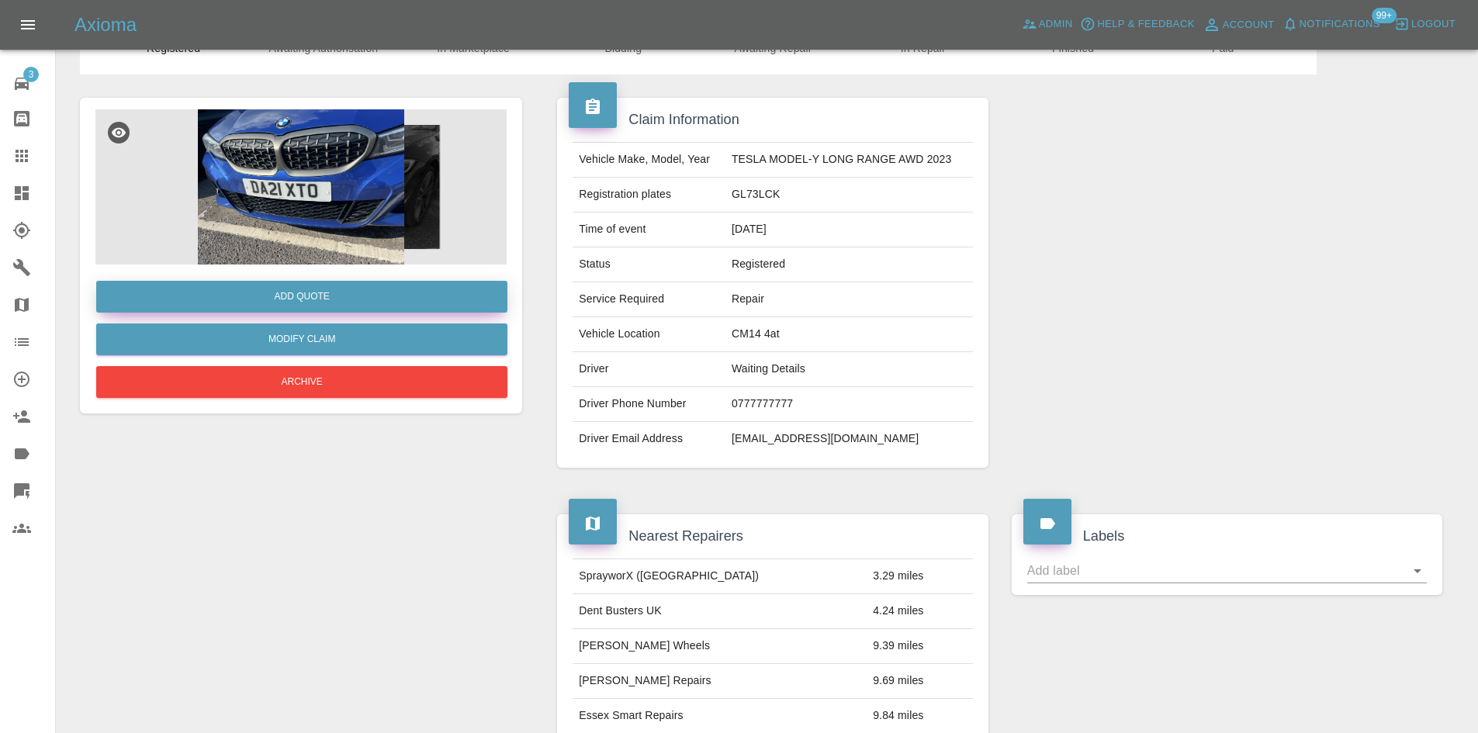
click at [334, 299] on button "Add Quote" at bounding box center [301, 297] width 411 height 32
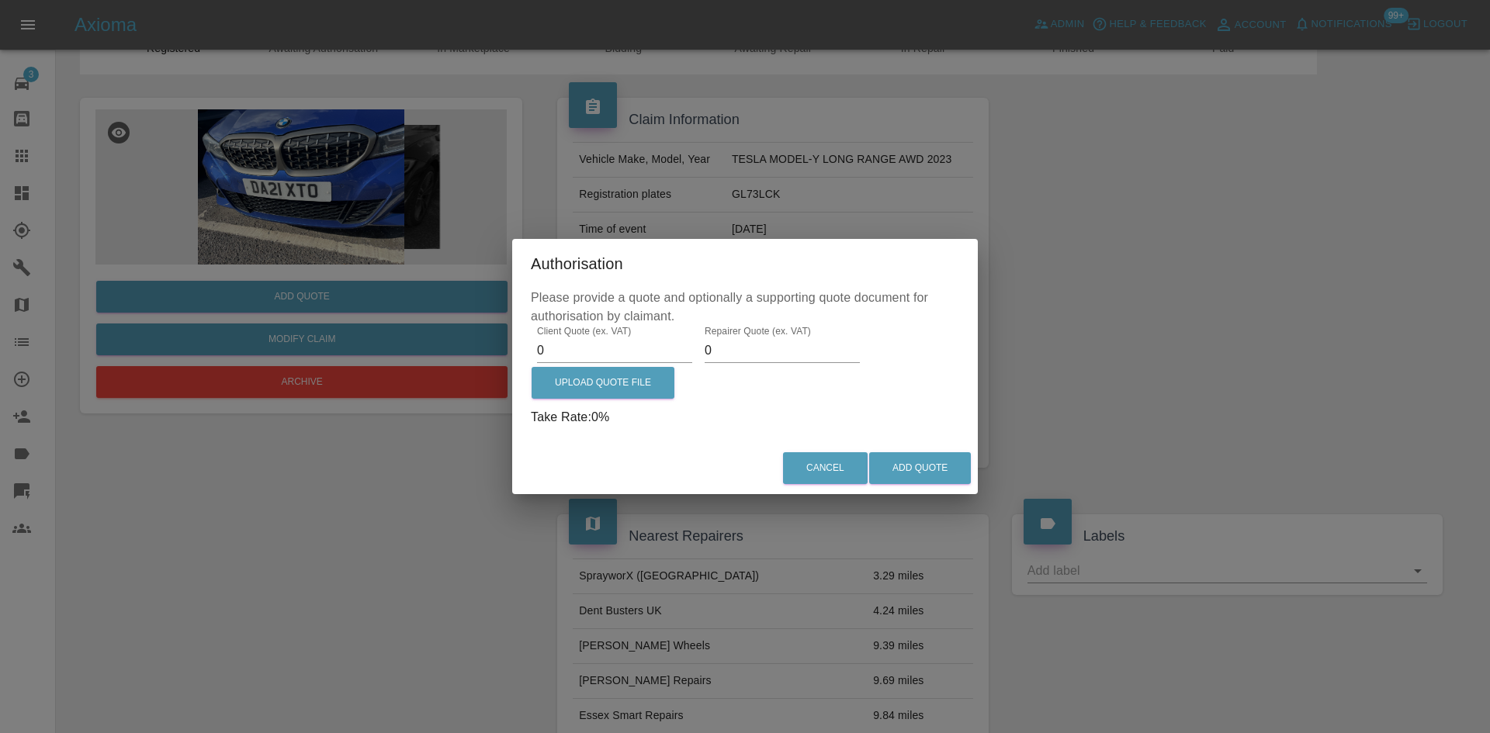
click at [597, 355] on input "0" at bounding box center [614, 350] width 155 height 25
type input "0250"
click at [898, 445] on div "Cancel Add Quote" at bounding box center [744, 468] width 465 height 52
click at [907, 462] on button "Add Quote" at bounding box center [920, 468] width 102 height 32
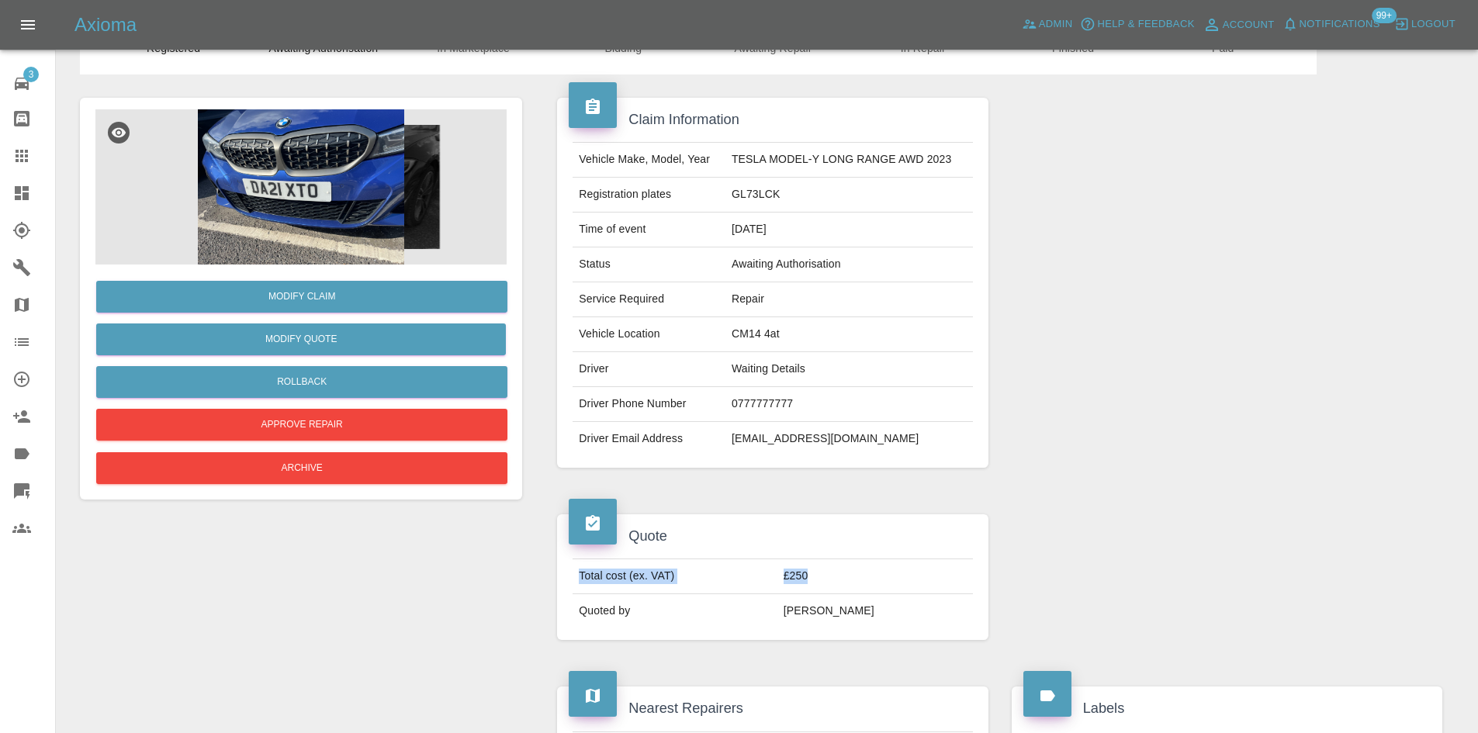
drag, startPoint x: 859, startPoint y: 579, endPoint x: 577, endPoint y: 583, distance: 281.7
click at [577, 583] on tr "Total cost (ex. VAT) £250" at bounding box center [773, 576] width 400 height 35
click at [838, 567] on td "£250" at bounding box center [875, 576] width 196 height 35
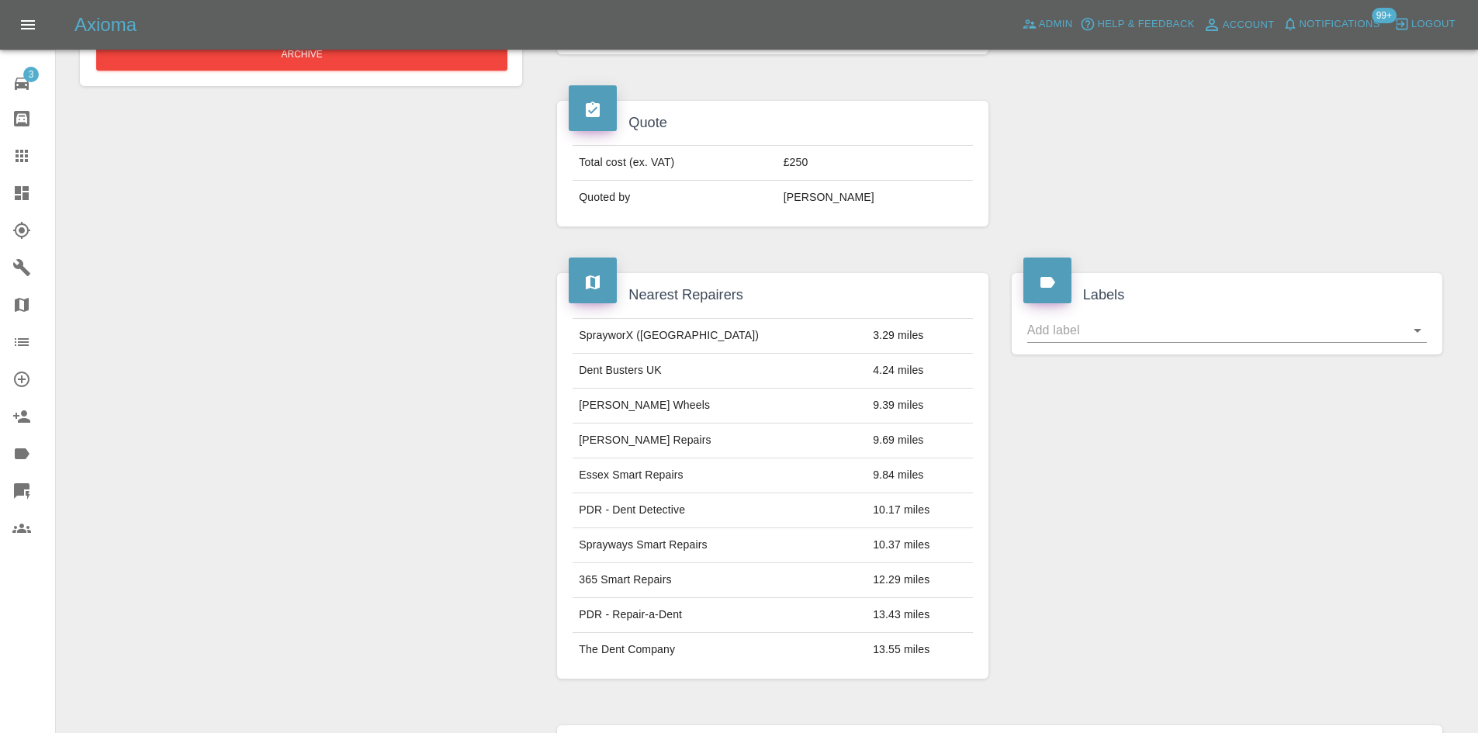
scroll to position [776, 0]
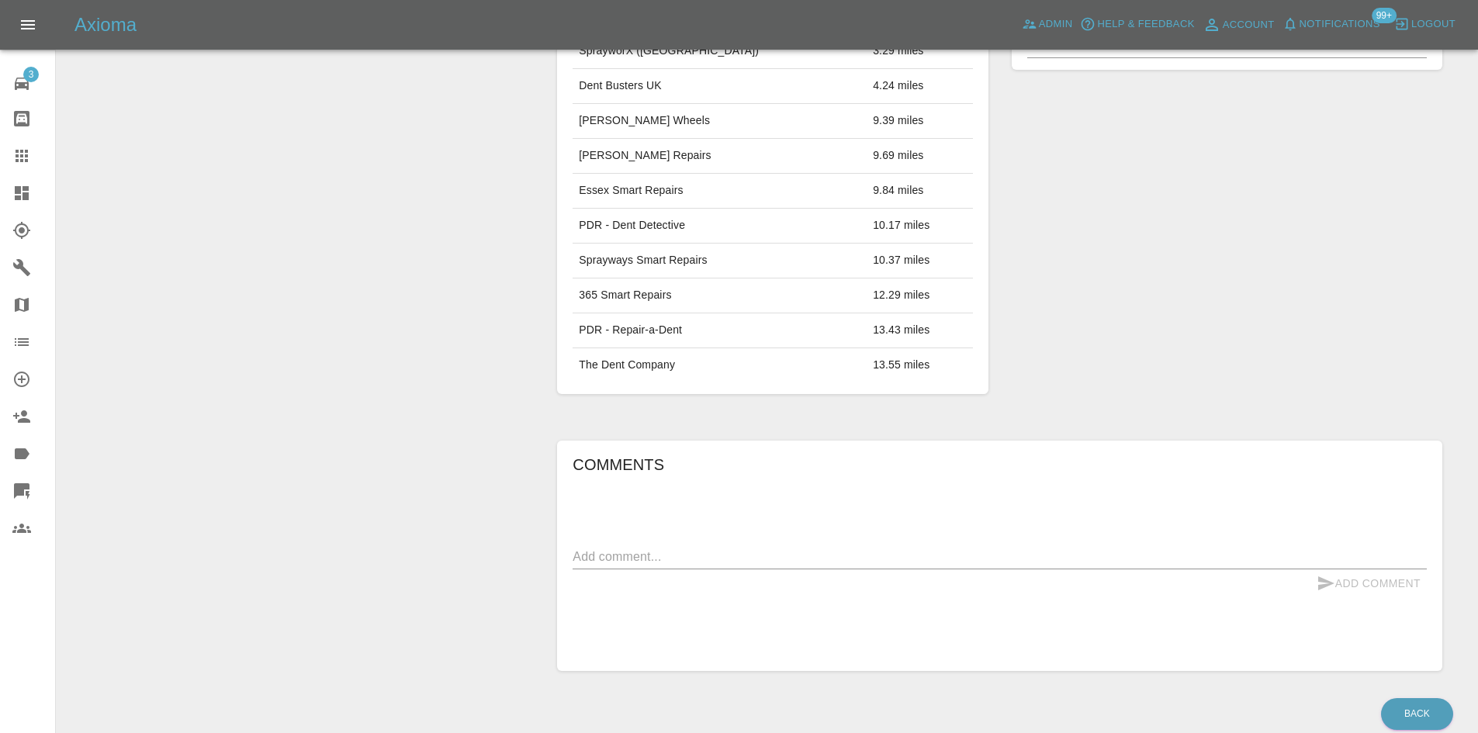
click at [694, 559] on textarea at bounding box center [1000, 557] width 854 height 18
type textarea "N"
click at [762, 575] on div "Add Comment" at bounding box center [1000, 583] width 854 height 29
click at [753, 560] on textarea "must be complete by 25/9" at bounding box center [1000, 557] width 854 height 18
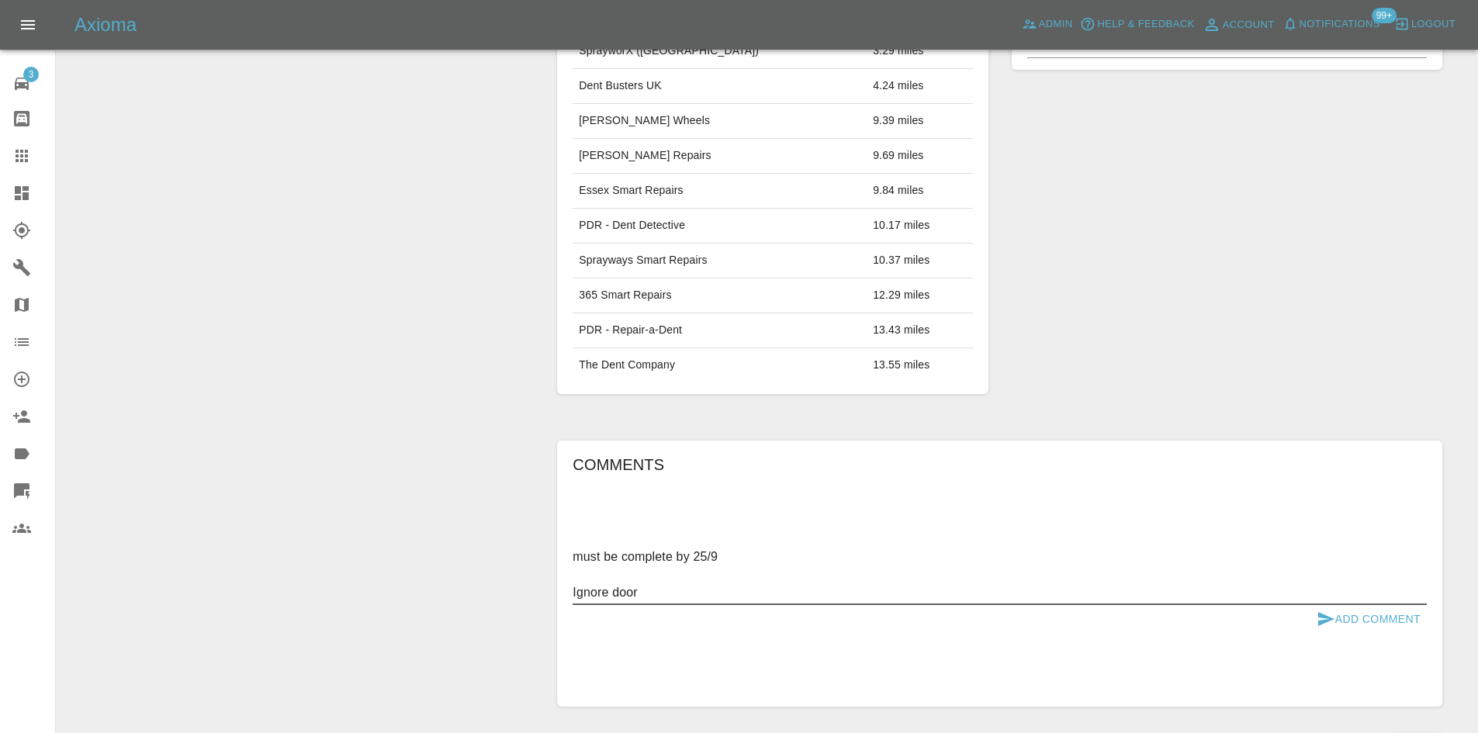
type textarea "must be complete by 25/9 Ignore door"
click at [1169, 223] on div "Labels" at bounding box center [1227, 191] width 454 height 452
click at [772, 594] on textarea "must be complete by 25/9 Ignore door" at bounding box center [1000, 575] width 854 height 54
click at [658, 583] on textarea "must be complete by 25/9 Ignore door" at bounding box center [1000, 575] width 854 height 54
click at [1409, 608] on button "Add Comment" at bounding box center [1368, 619] width 116 height 29
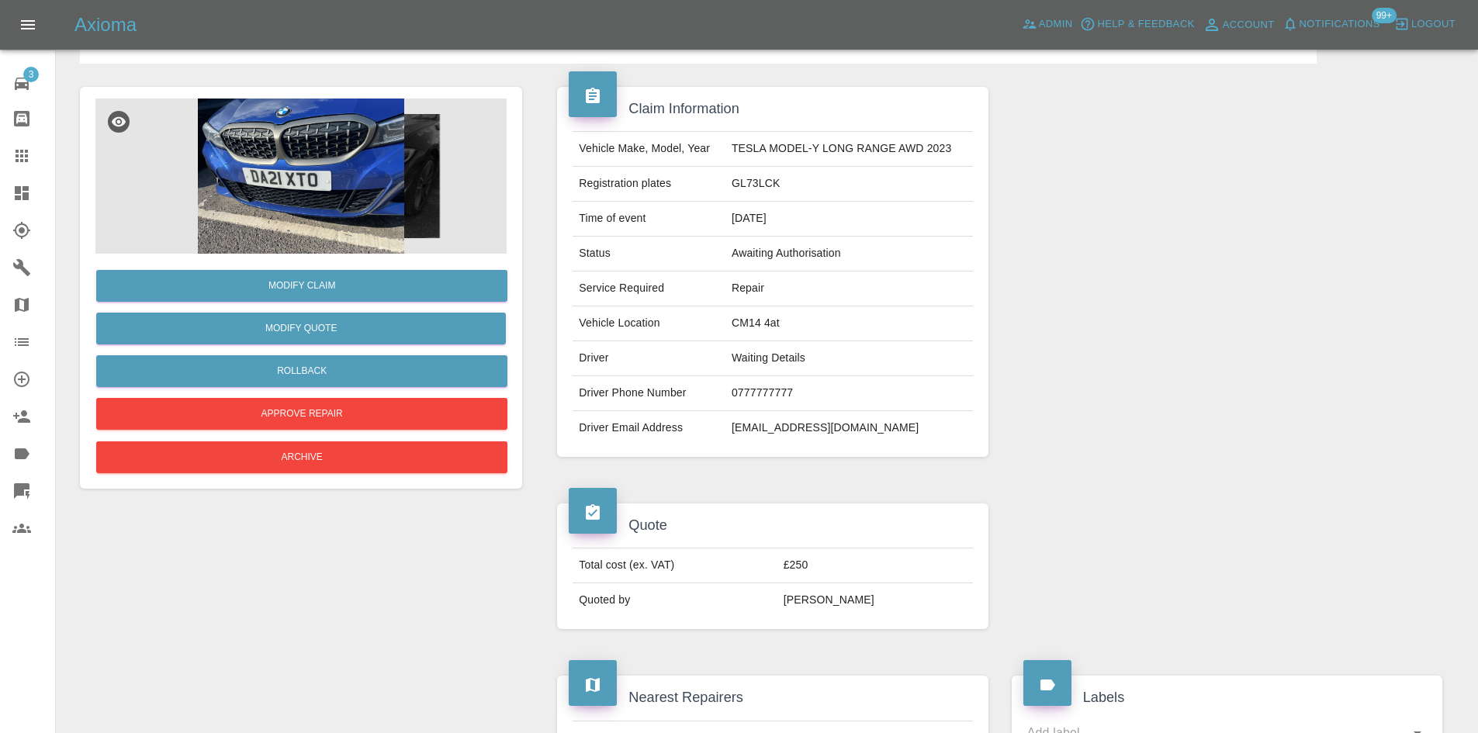
scroll to position [0, 0]
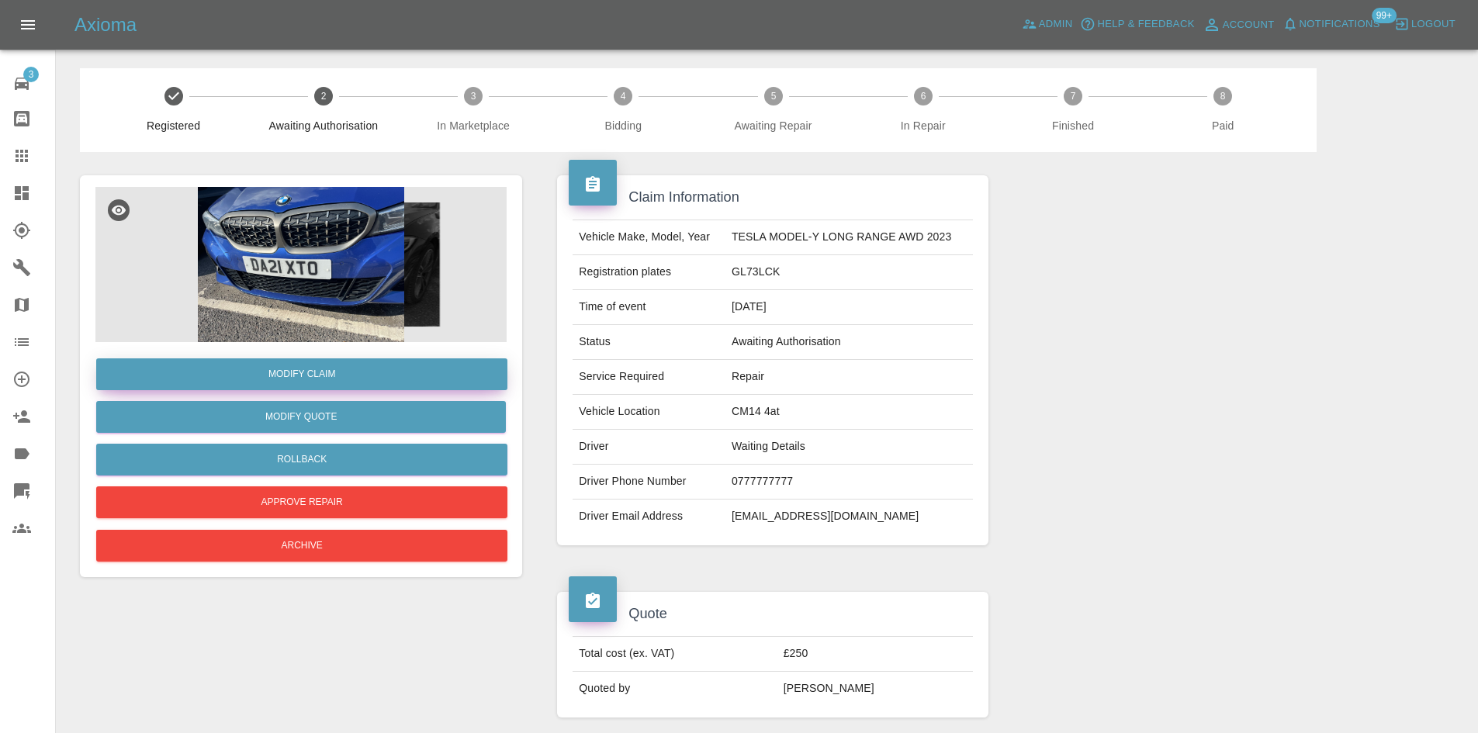
drag, startPoint x: 308, startPoint y: 378, endPoint x: 814, endPoint y: 382, distance: 505.9
click at [308, 378] on link "Modify Claim" at bounding box center [301, 374] width 411 height 32
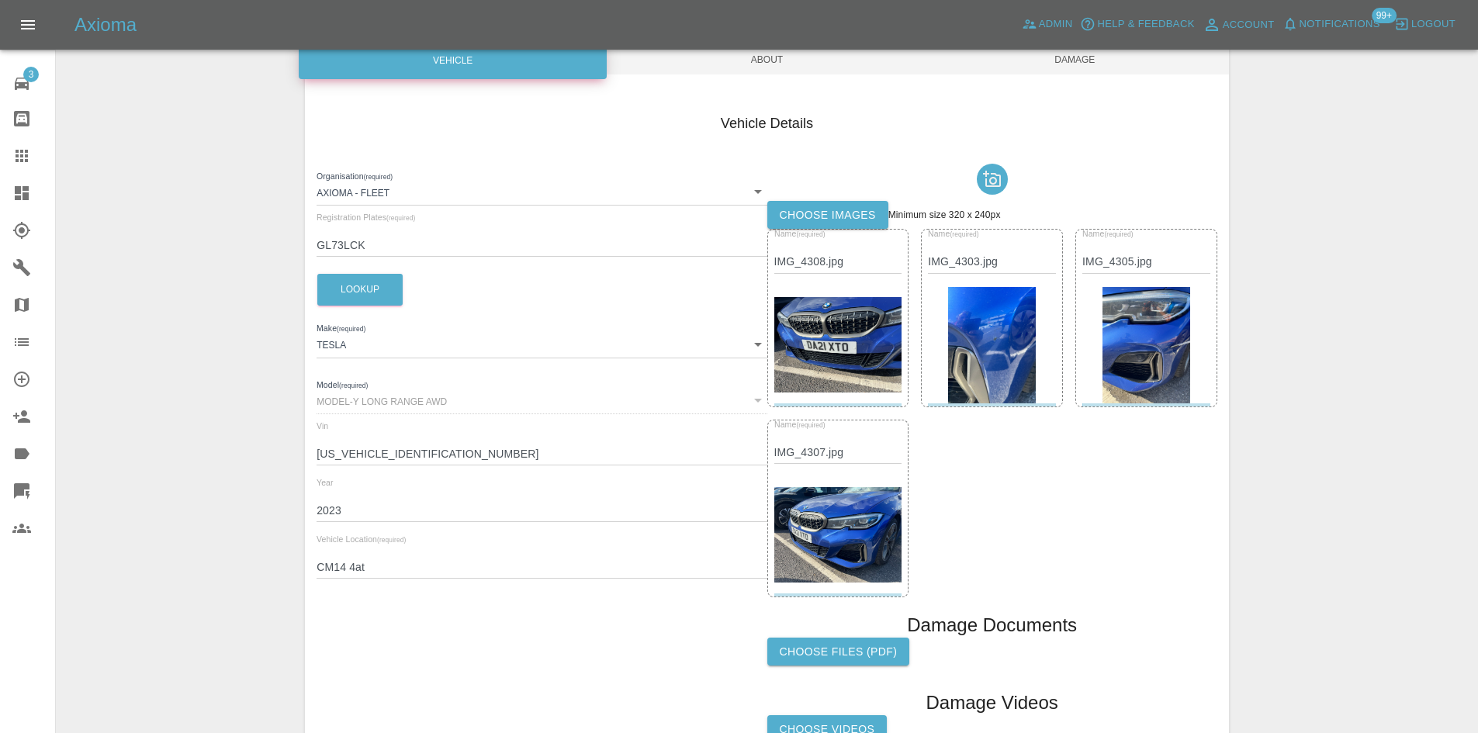
scroll to position [310, 0]
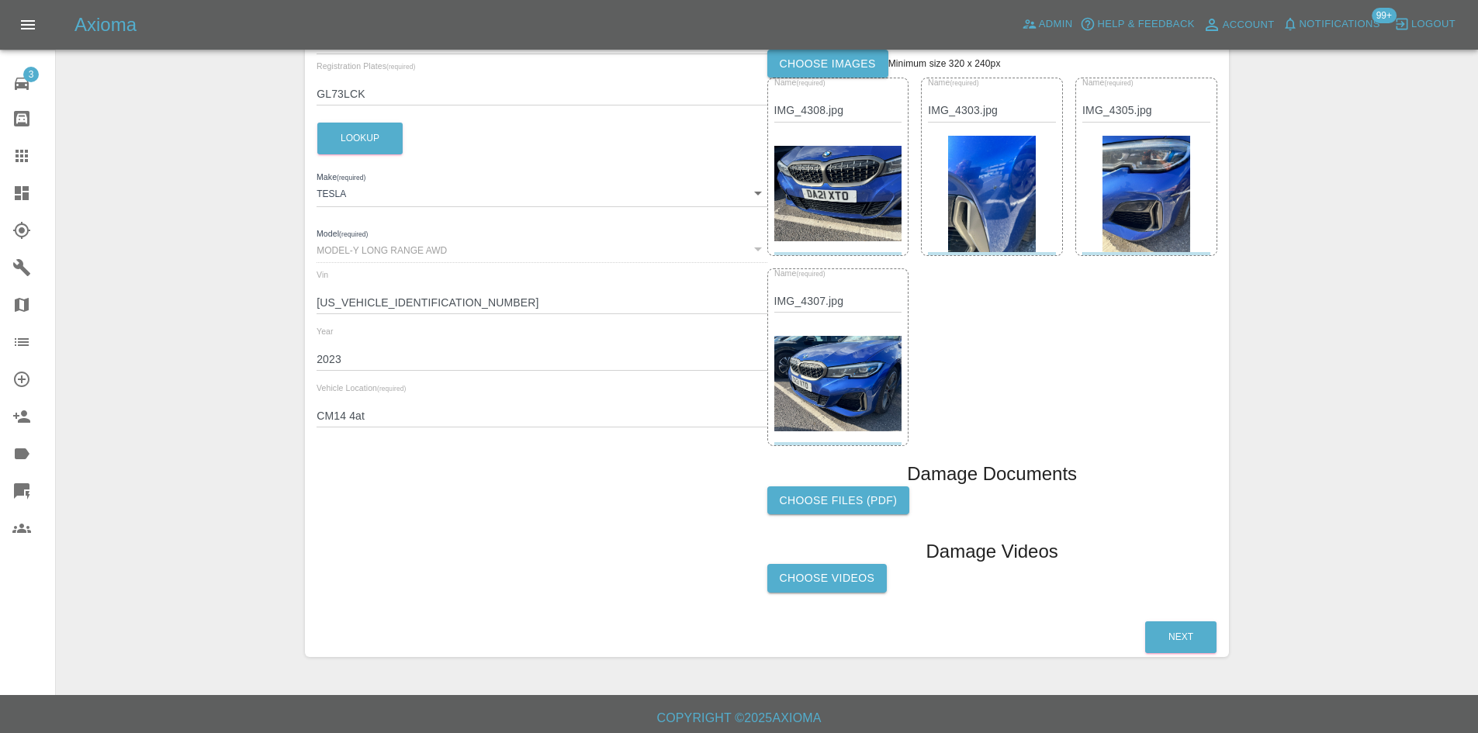
click at [770, 493] on label "Choose files (pdf)" at bounding box center [838, 500] width 143 height 29
click at [0, 0] on input "Choose files (pdf)" at bounding box center [0, 0] width 0 height 0
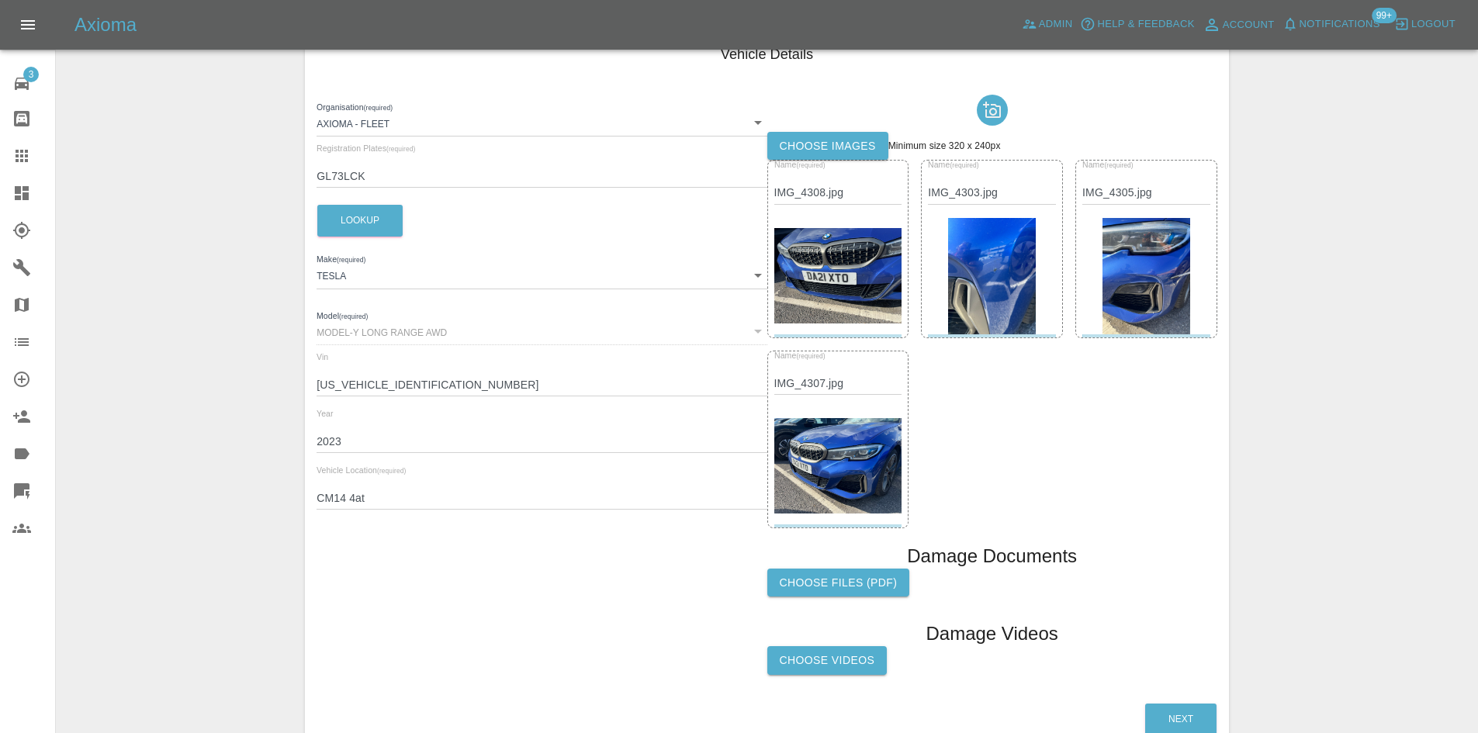
scroll to position [0, 0]
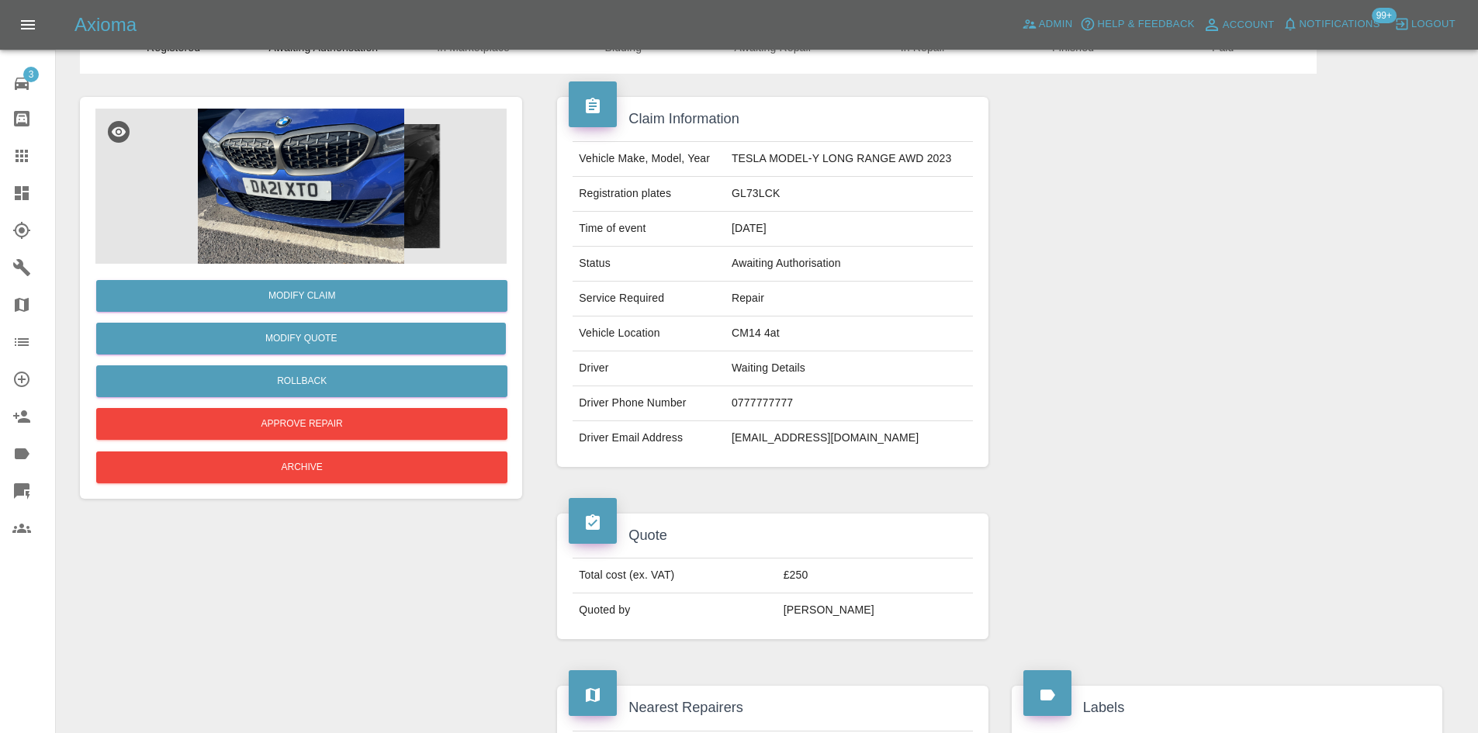
scroll to position [78, 0]
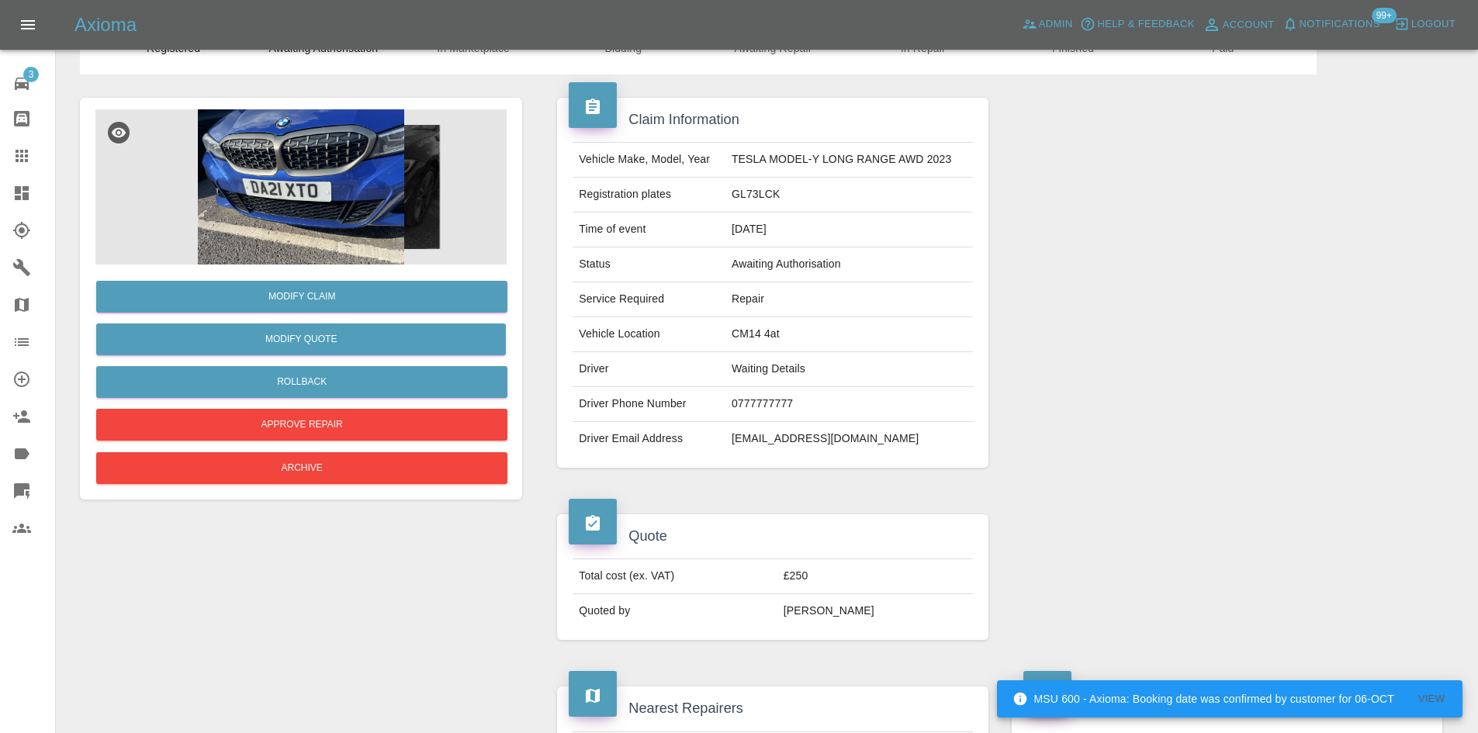
click at [246, 180] on img at bounding box center [300, 186] width 411 height 155
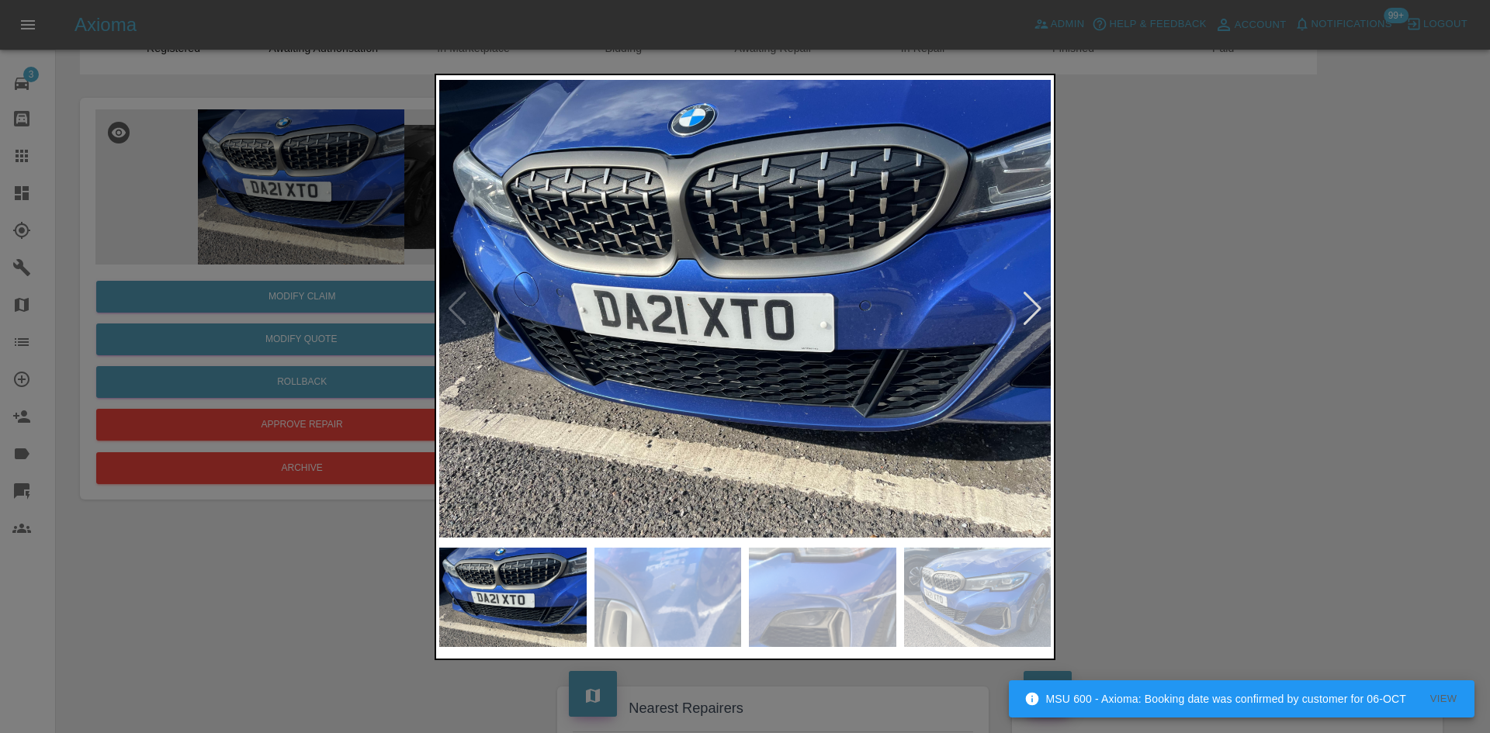
click at [1030, 306] on div at bounding box center [1032, 309] width 21 height 34
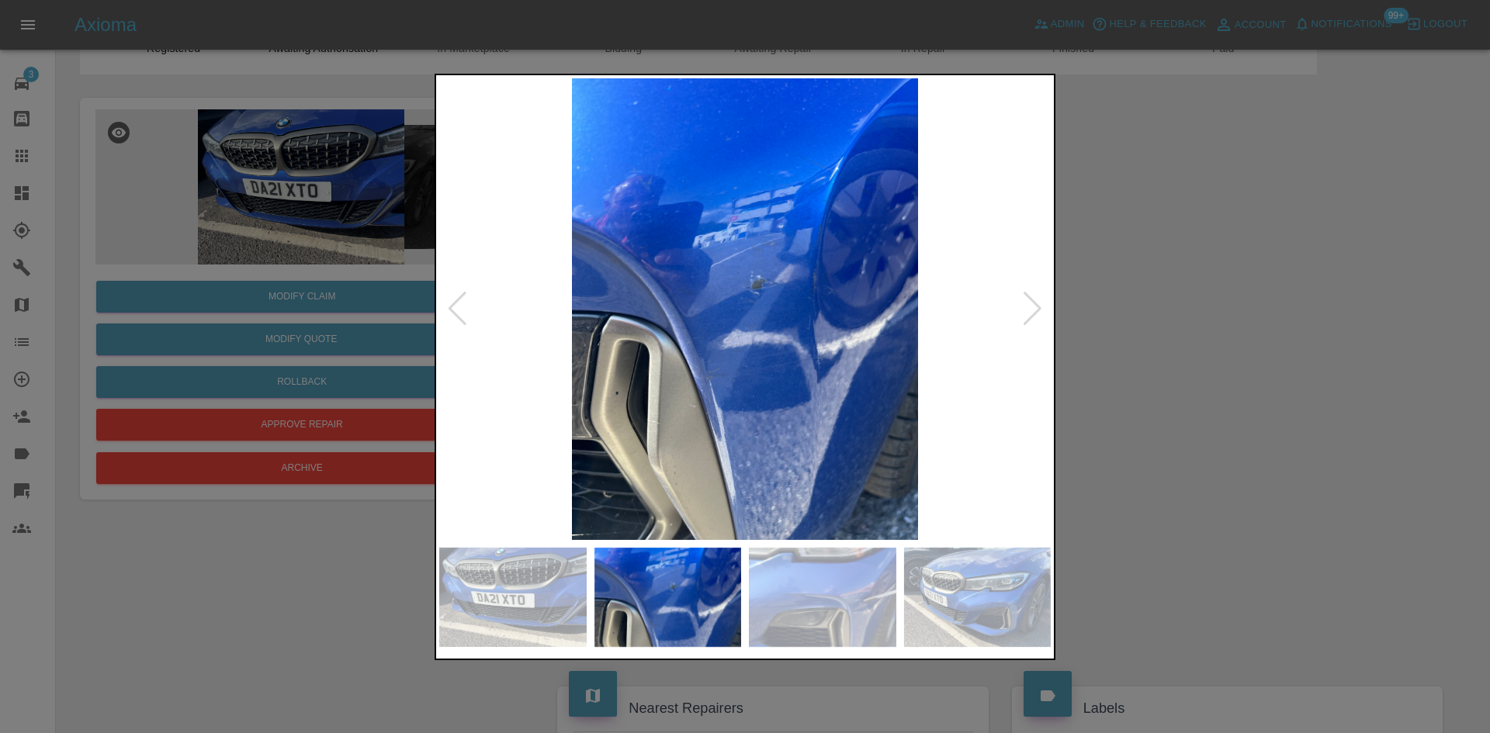
click at [308, 521] on div at bounding box center [745, 366] width 1490 height 733
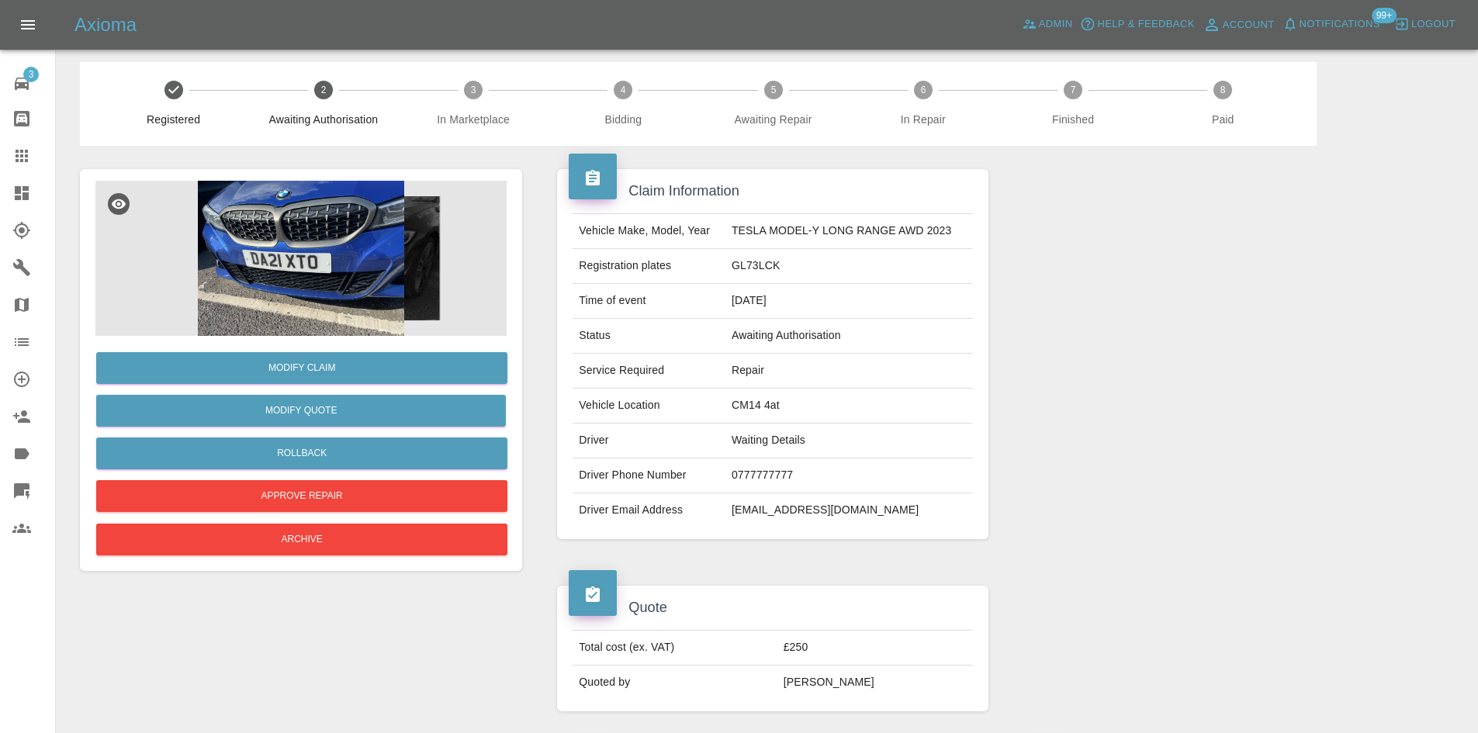
scroll to position [0, 0]
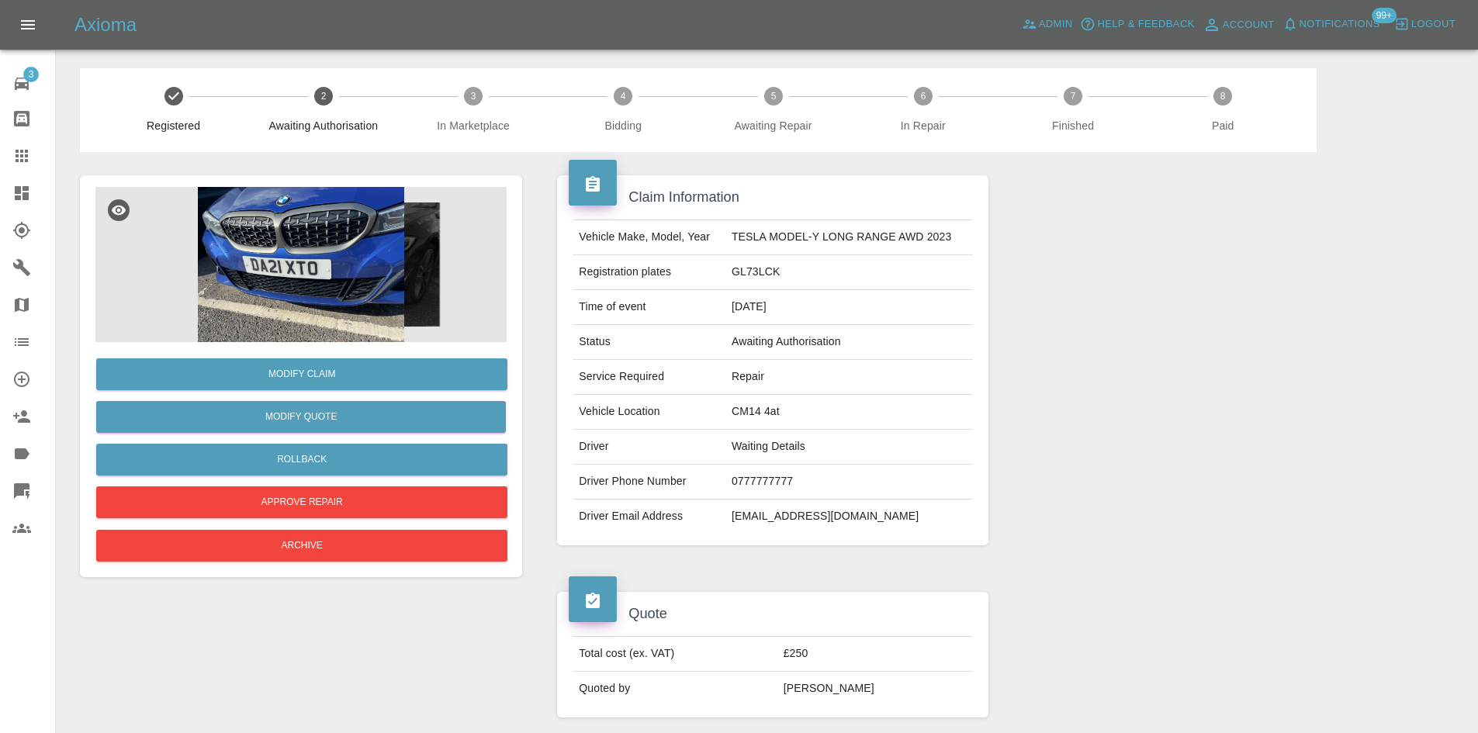
click at [249, 264] on img at bounding box center [300, 264] width 411 height 155
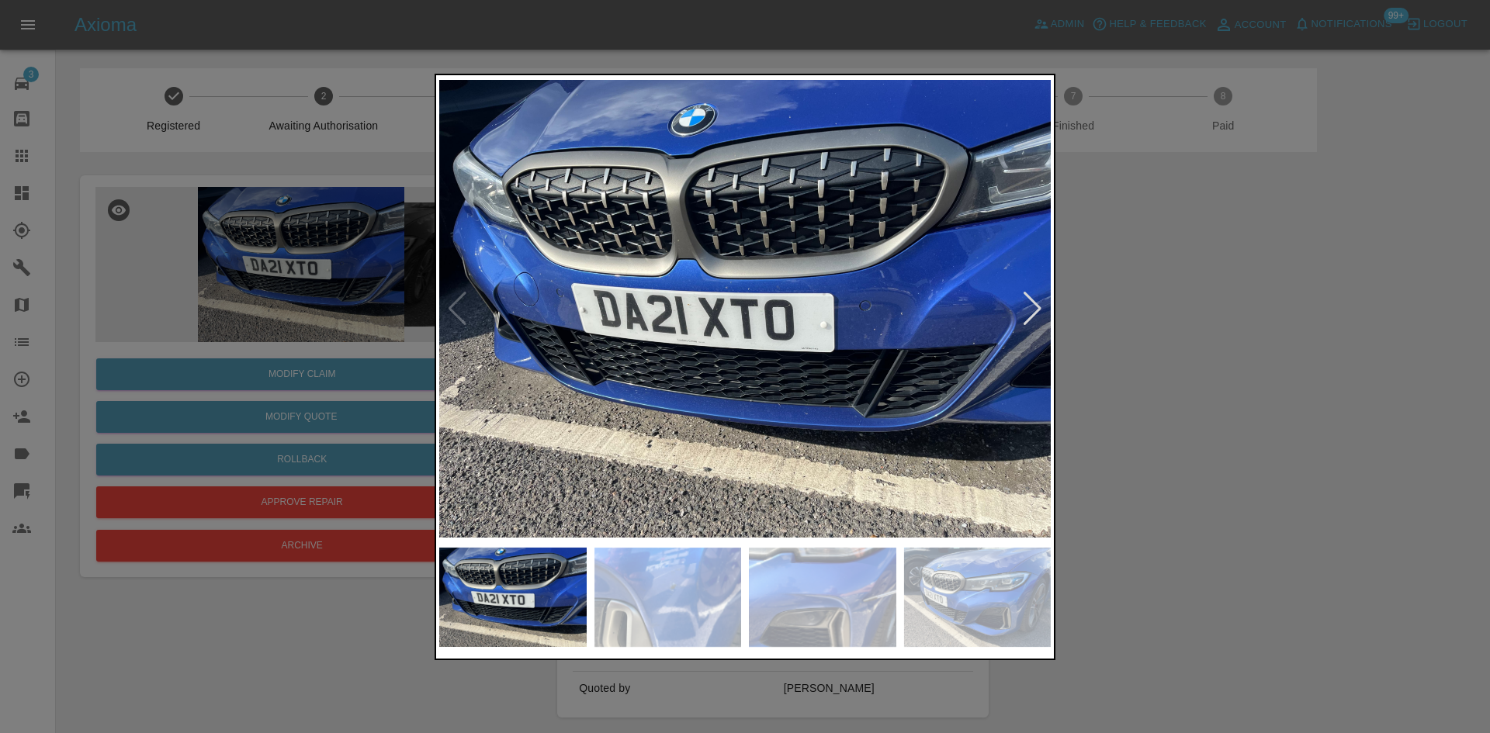
click at [1034, 305] on div at bounding box center [1032, 309] width 21 height 34
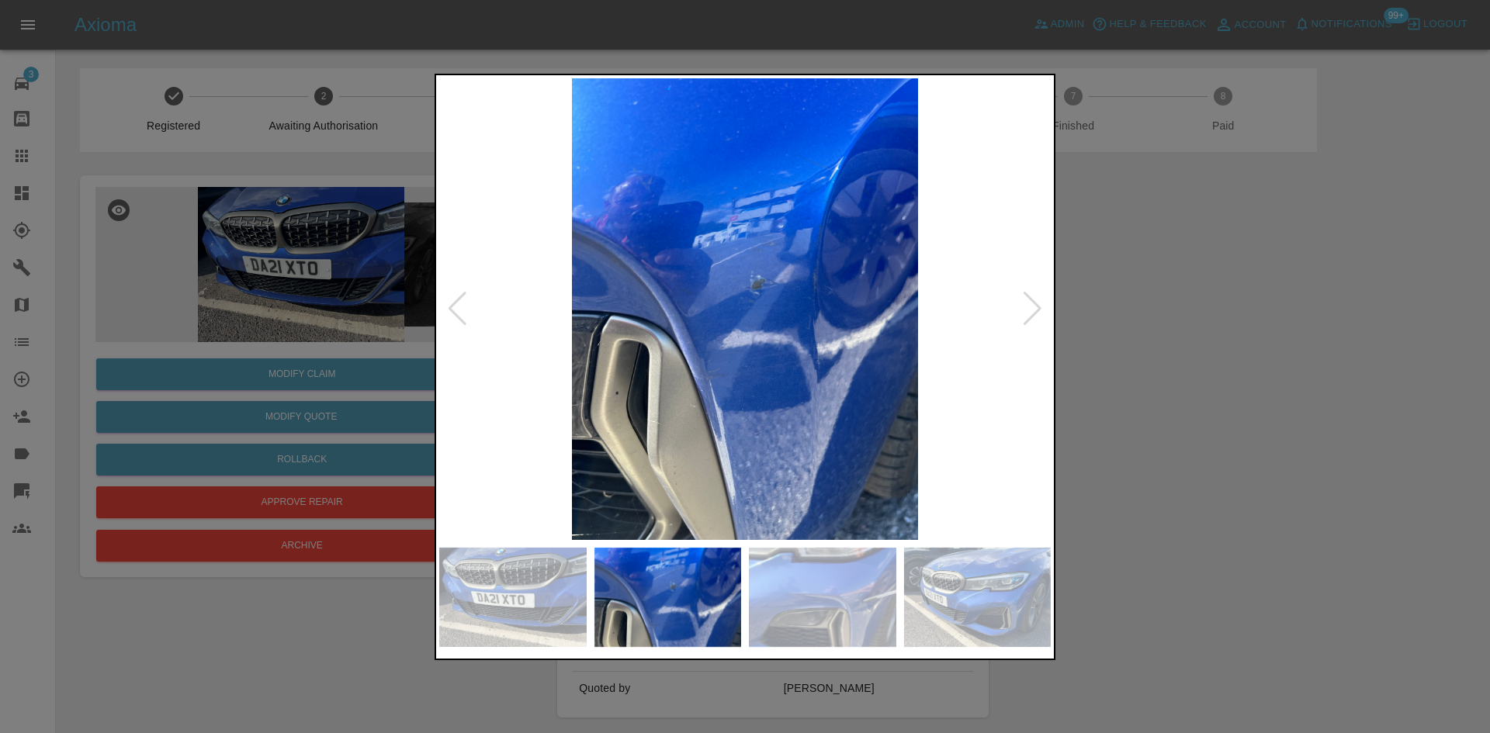
click at [1033, 304] on div at bounding box center [1032, 309] width 21 height 34
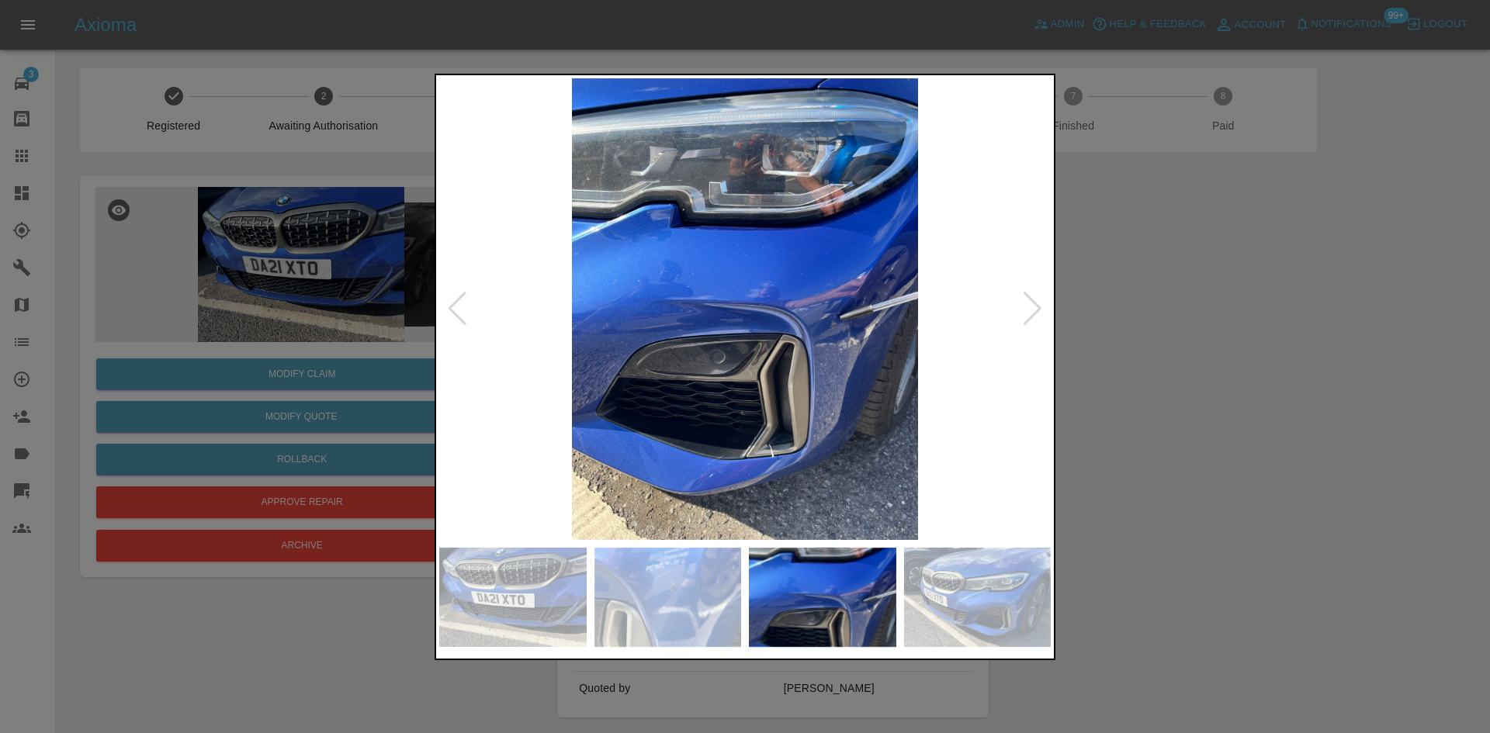
click at [1037, 310] on div at bounding box center [1032, 309] width 21 height 34
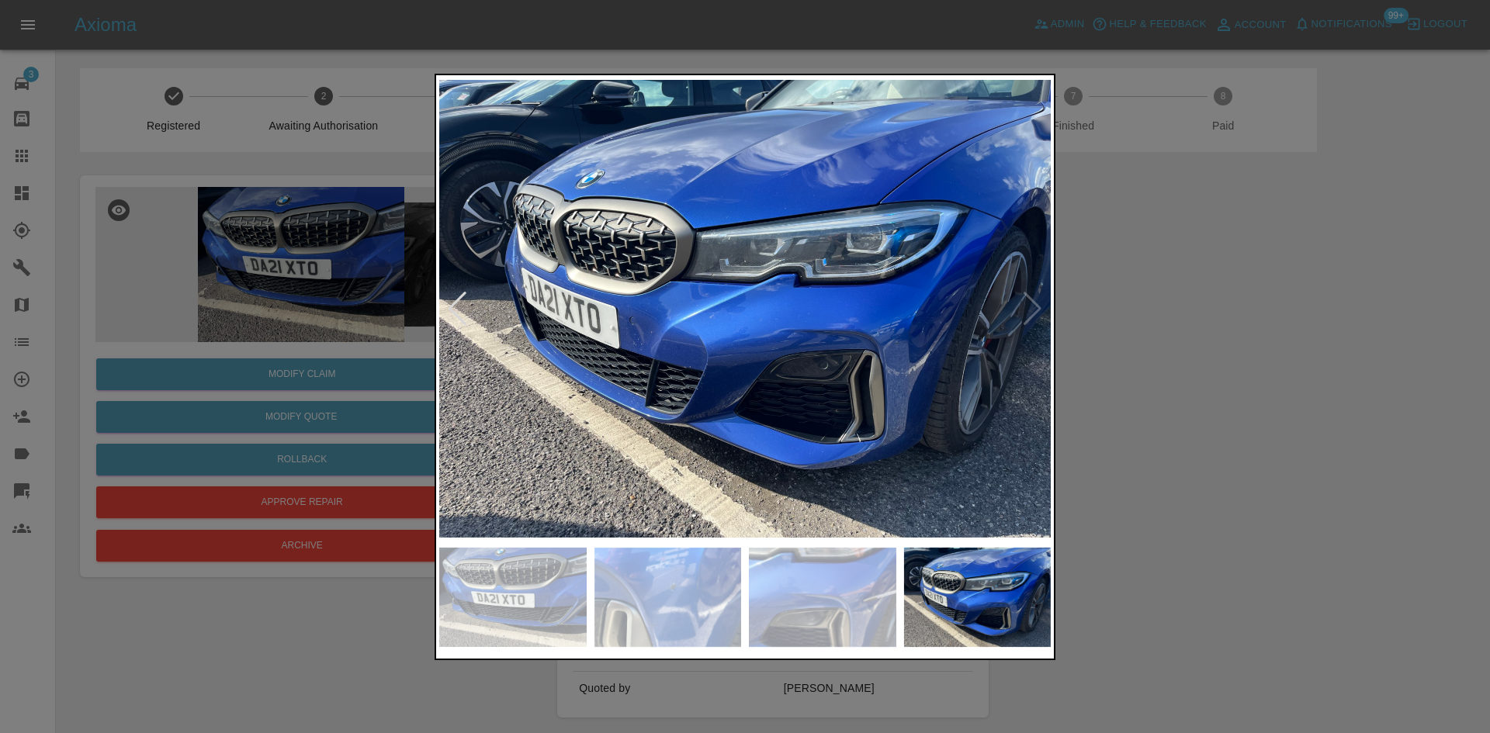
click at [1088, 188] on div at bounding box center [745, 366] width 1490 height 733
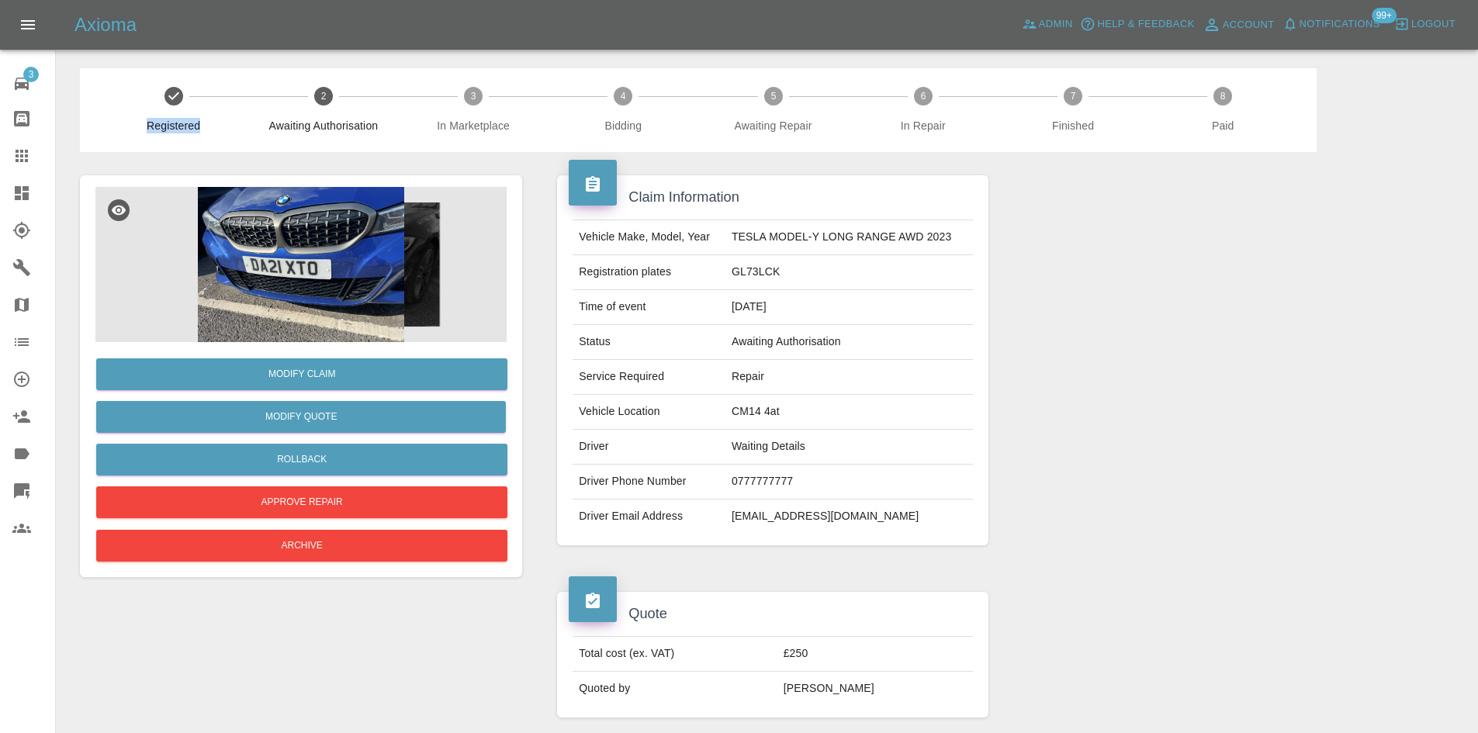
drag, startPoint x: 214, startPoint y: 122, endPoint x: 87, endPoint y: 135, distance: 127.9
click at [87, 135] on div "Registered 2 Awaiting Authorisation 3 In Marketplace 4 Bidding 5 Awaiting Repai…" at bounding box center [698, 110] width 1237 height 84
click at [411, 127] on span "In Marketplace" at bounding box center [472, 126] width 137 height 16
drag, startPoint x: 424, startPoint y: 128, endPoint x: 272, endPoint y: 131, distance: 151.3
click at [272, 131] on div "Registered 2 Awaiting Authorisation 3 In Marketplace 4 Bidding 5 Awaiting Repai…" at bounding box center [698, 110] width 1237 height 84
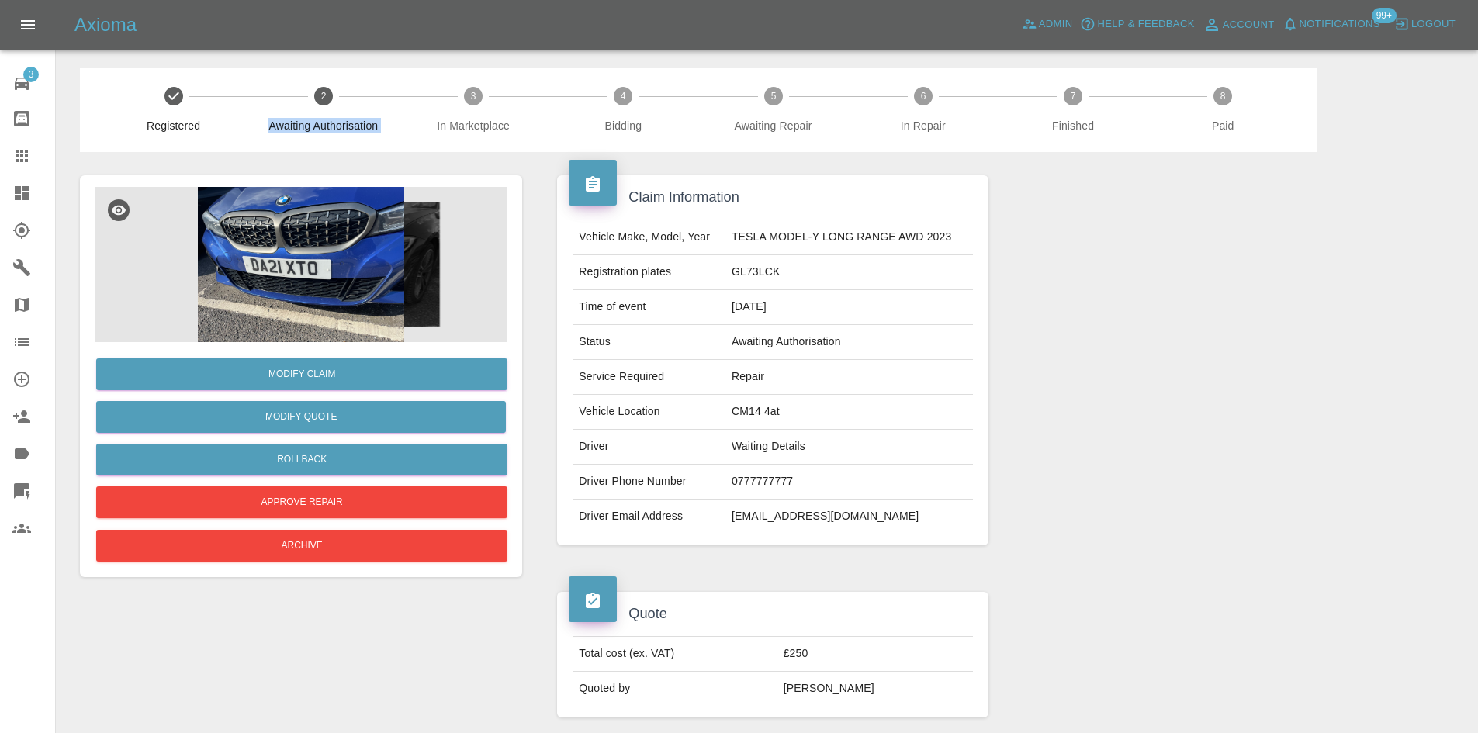
drag, startPoint x: 308, startPoint y: 116, endPoint x: 333, endPoint y: 106, distance: 26.8
click at [309, 116] on span "Awaiting Authorisation" at bounding box center [322, 120] width 137 height 28
click at [331, 116] on span "Awaiting Authorisation" at bounding box center [322, 120] width 137 height 28
click at [0, 192] on link "Dashboard" at bounding box center [27, 193] width 55 height 37
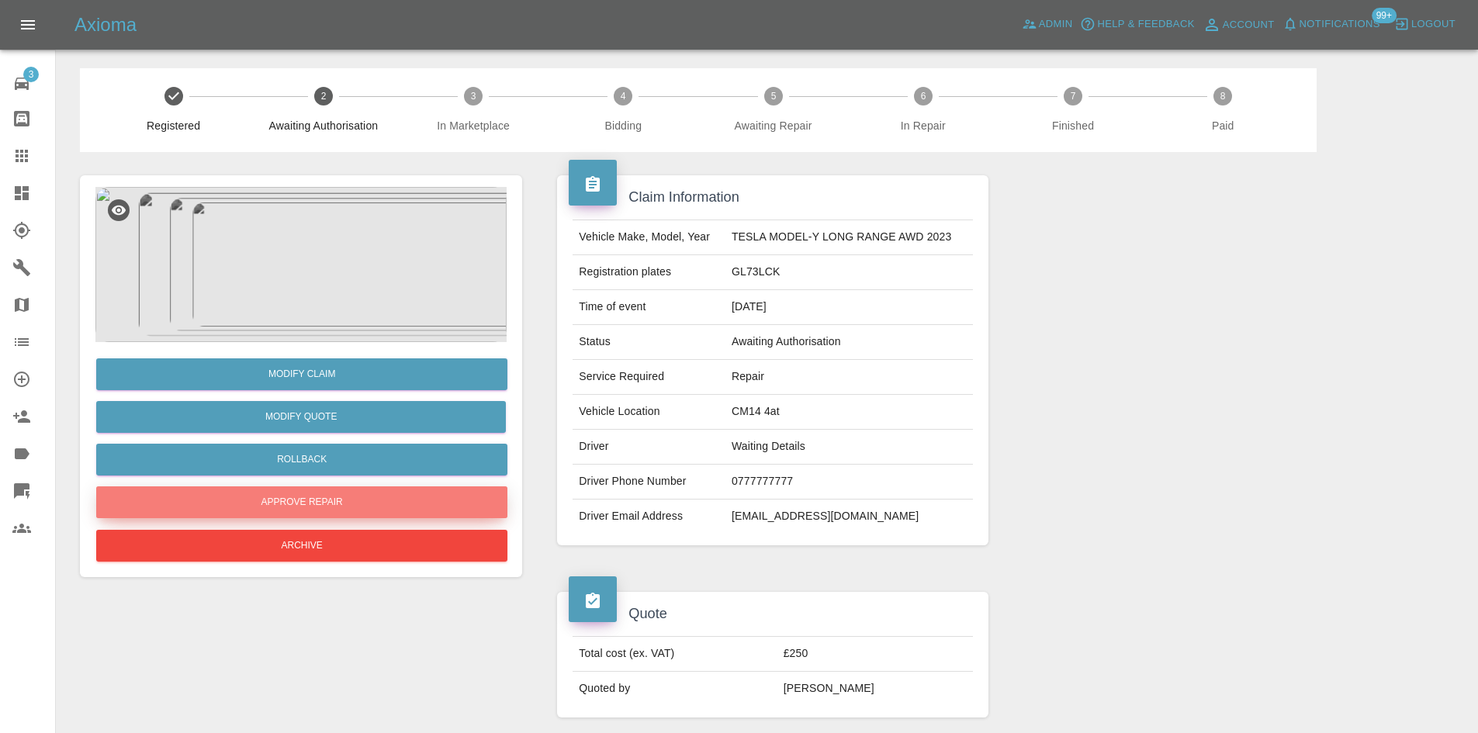
click at [364, 492] on button "Approve Repair" at bounding box center [301, 502] width 411 height 32
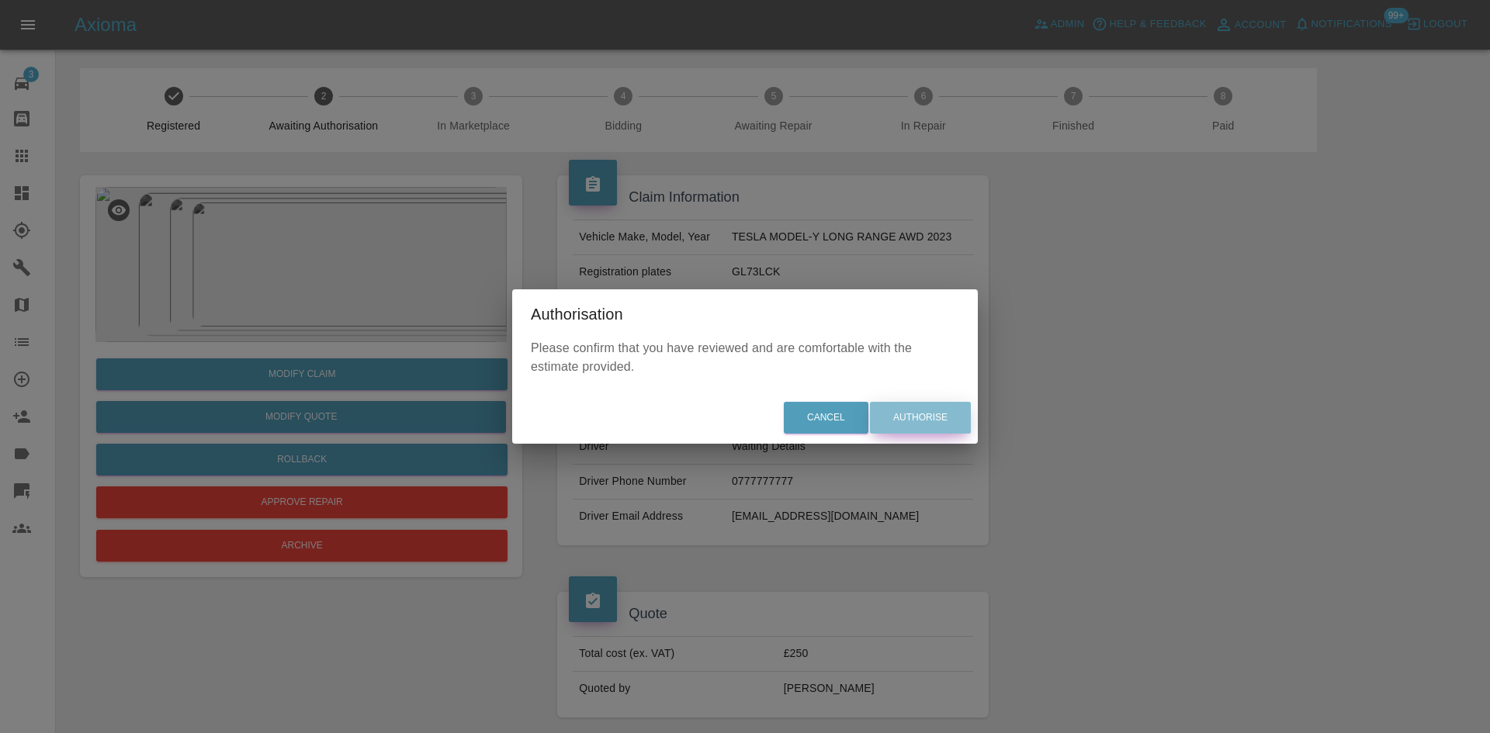
click at [954, 416] on button "Authorise" at bounding box center [920, 418] width 101 height 32
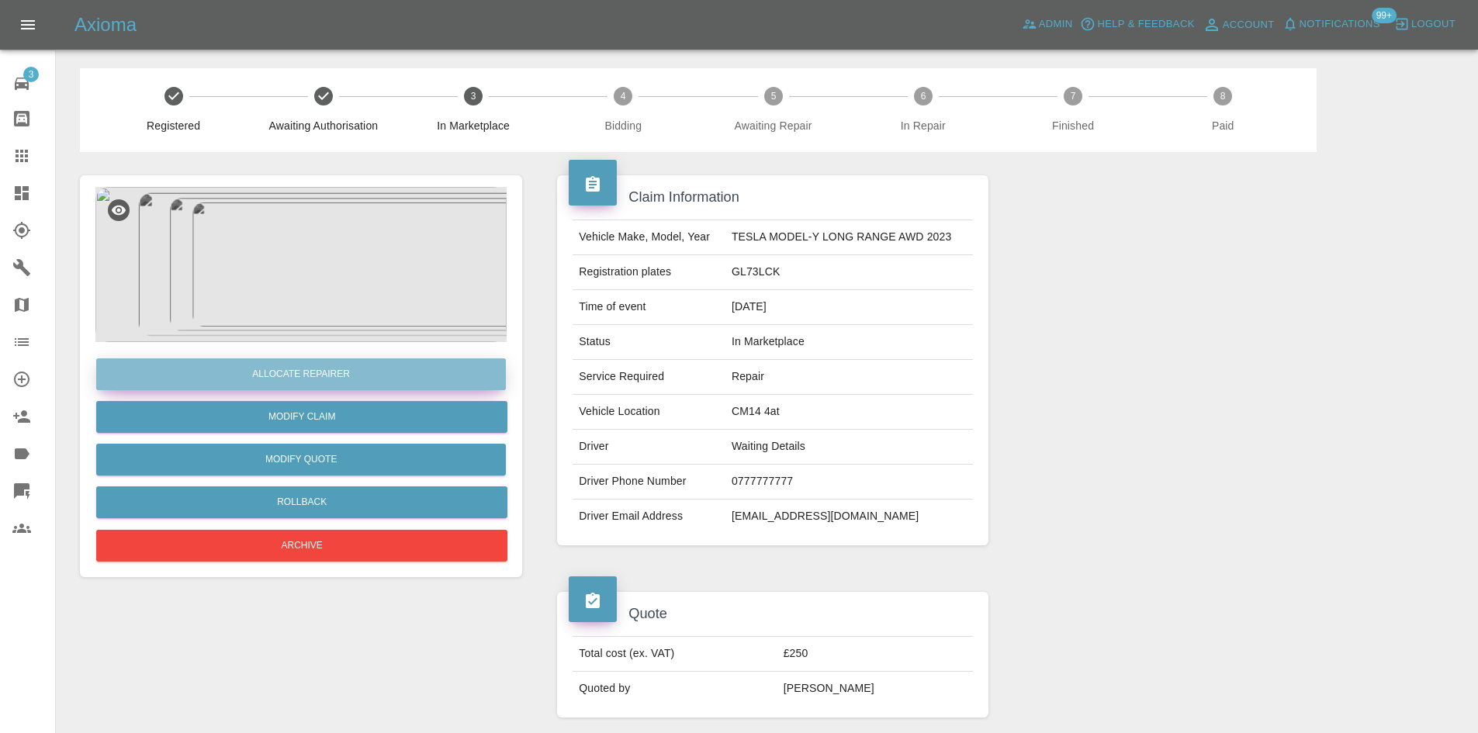
click at [283, 382] on button "Allocate Repairer" at bounding box center [301, 374] width 410 height 32
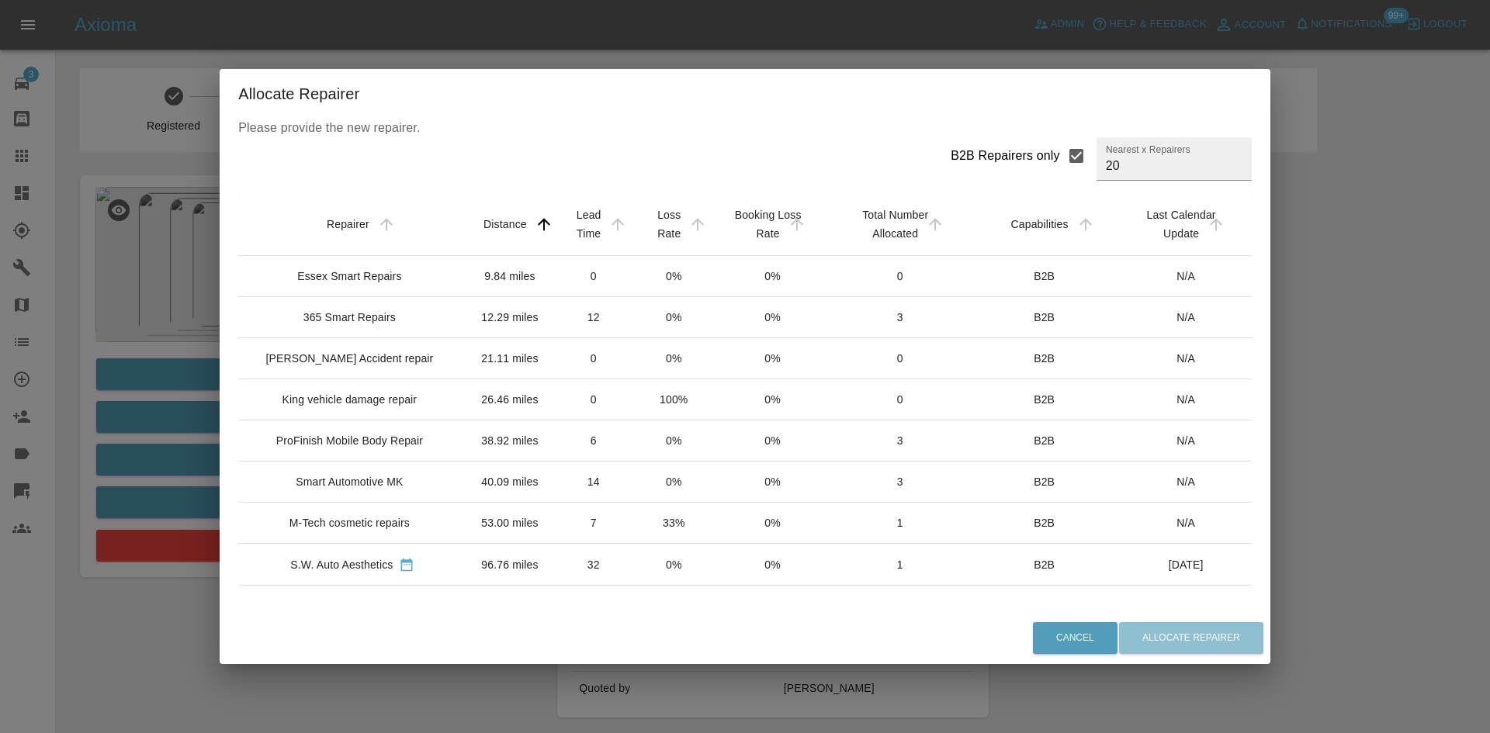
click at [341, 306] on td "365 Smart Repairs" at bounding box center [352, 317] width 228 height 41
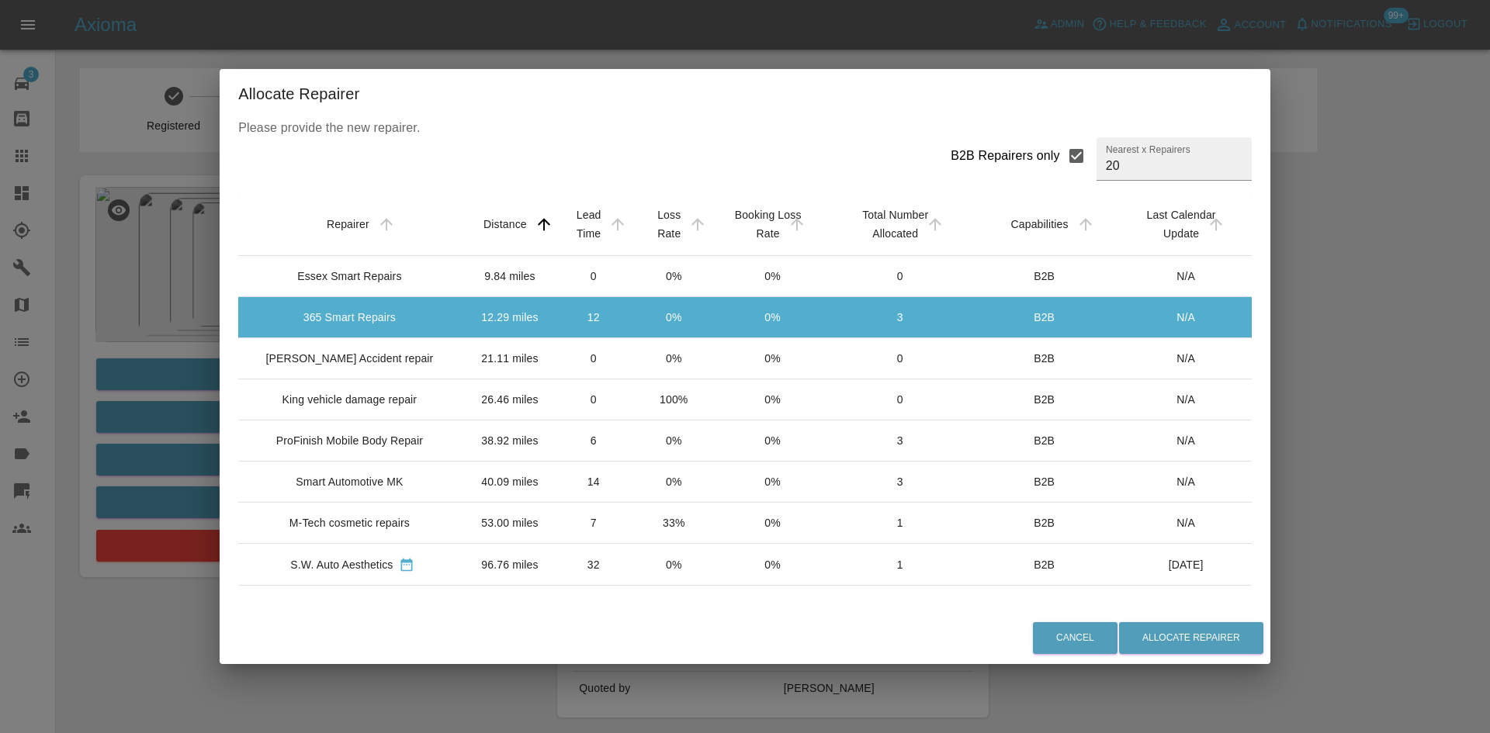
click at [414, 371] on td "Williams Accident repair" at bounding box center [352, 358] width 228 height 41
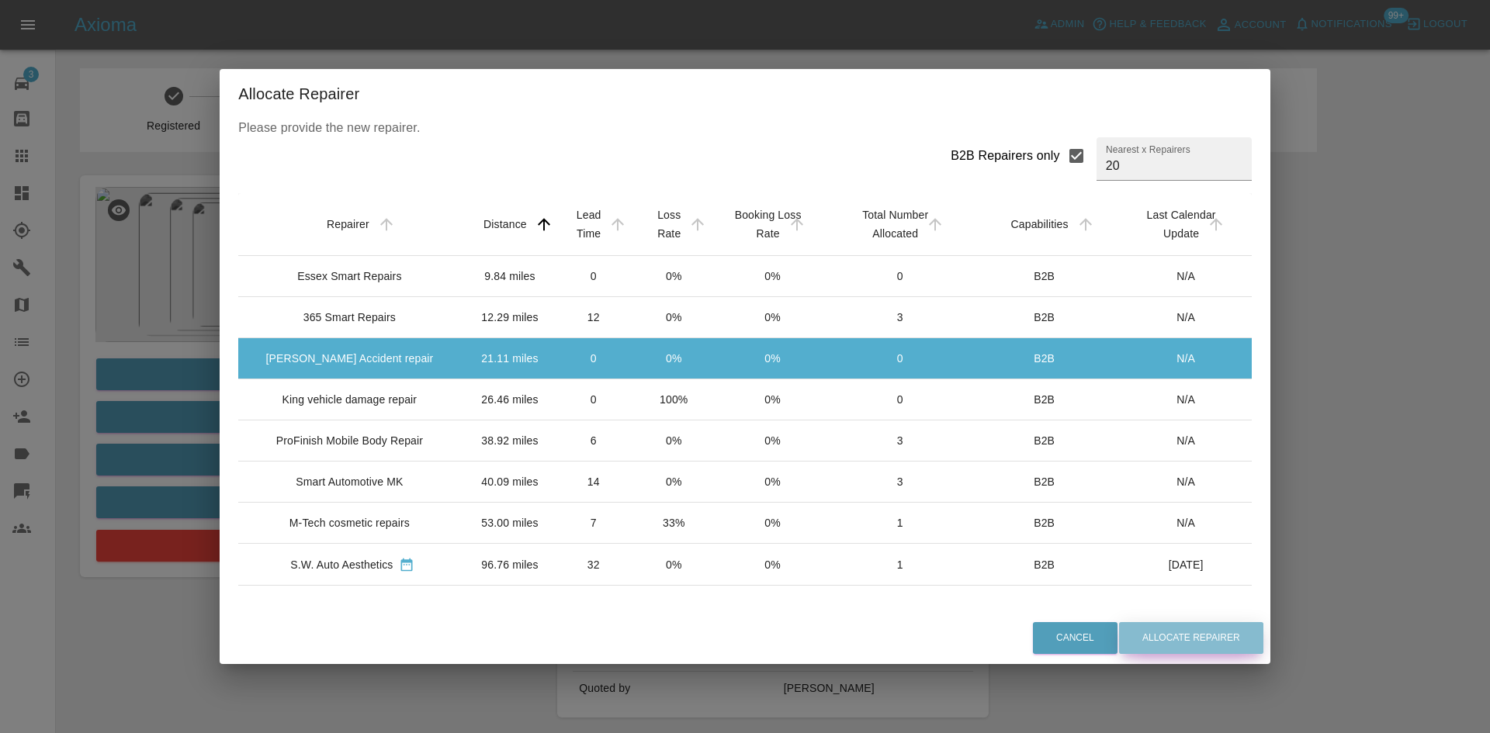
click at [1122, 636] on button "Allocate Repairer" at bounding box center [1191, 638] width 144 height 32
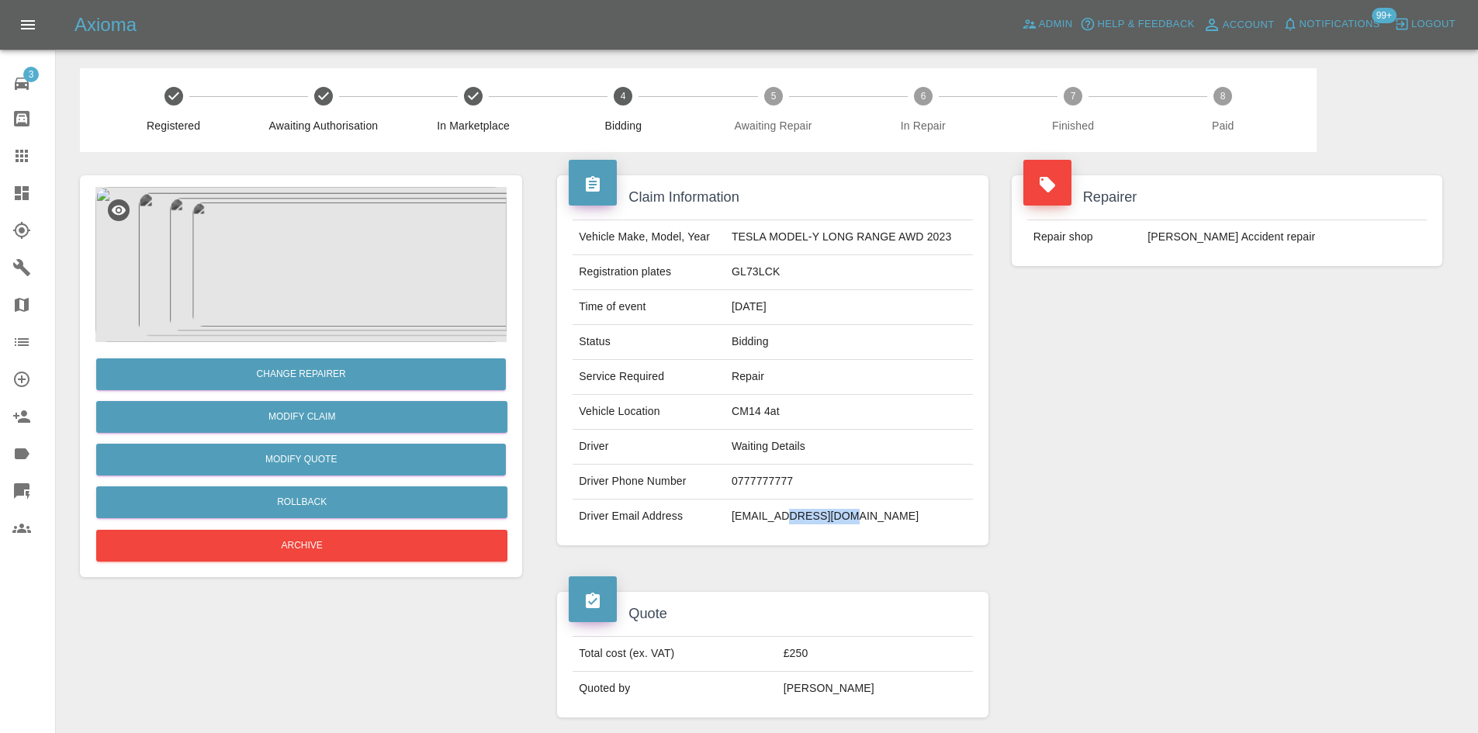
drag, startPoint x: 864, startPoint y: 512, endPoint x: 783, endPoint y: 517, distance: 81.6
click at [783, 517] on td "[EMAIL_ADDRESS][DOMAIN_NAME]" at bounding box center [848, 517] width 247 height 34
click at [756, 522] on td "[EMAIL_ADDRESS][DOMAIN_NAME]" at bounding box center [848, 517] width 247 height 34
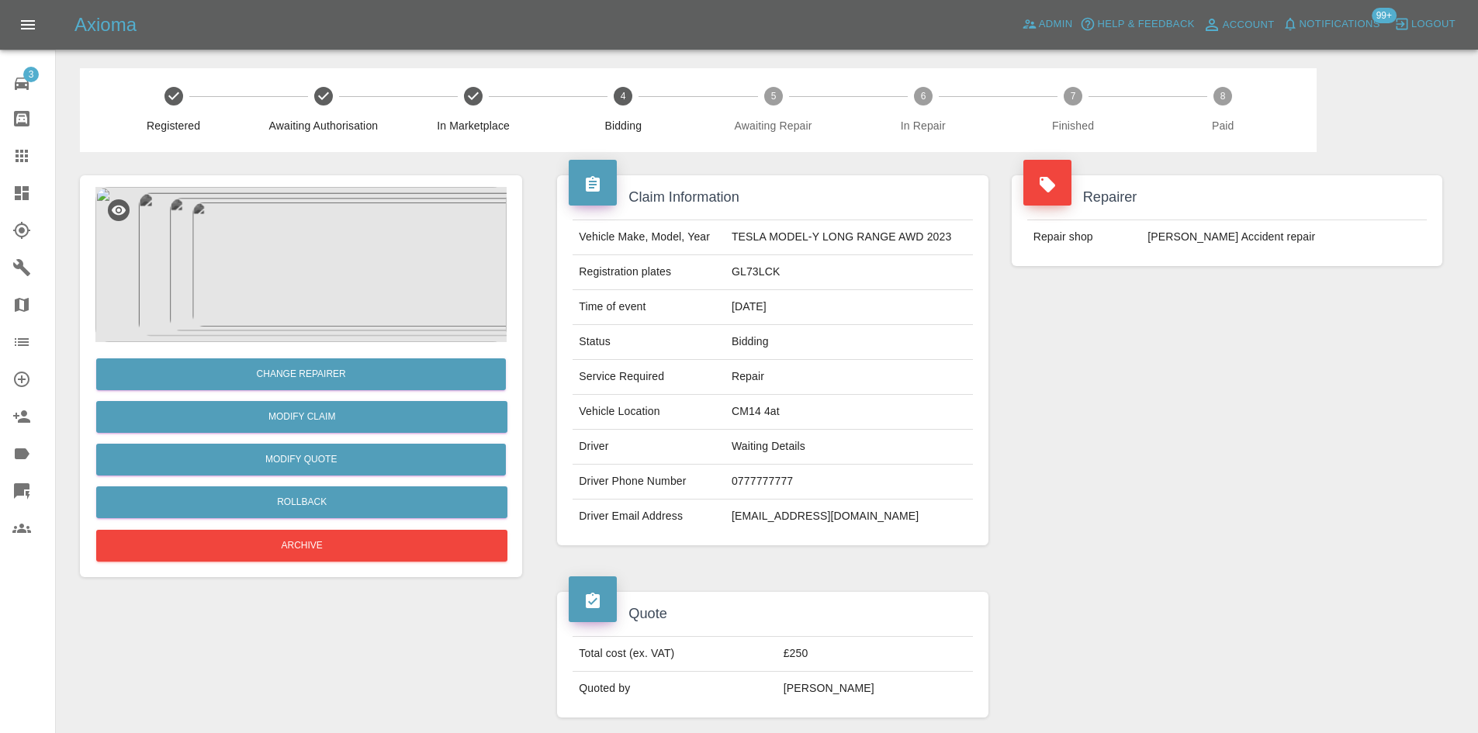
click at [756, 486] on td "0777777777" at bounding box center [848, 482] width 247 height 35
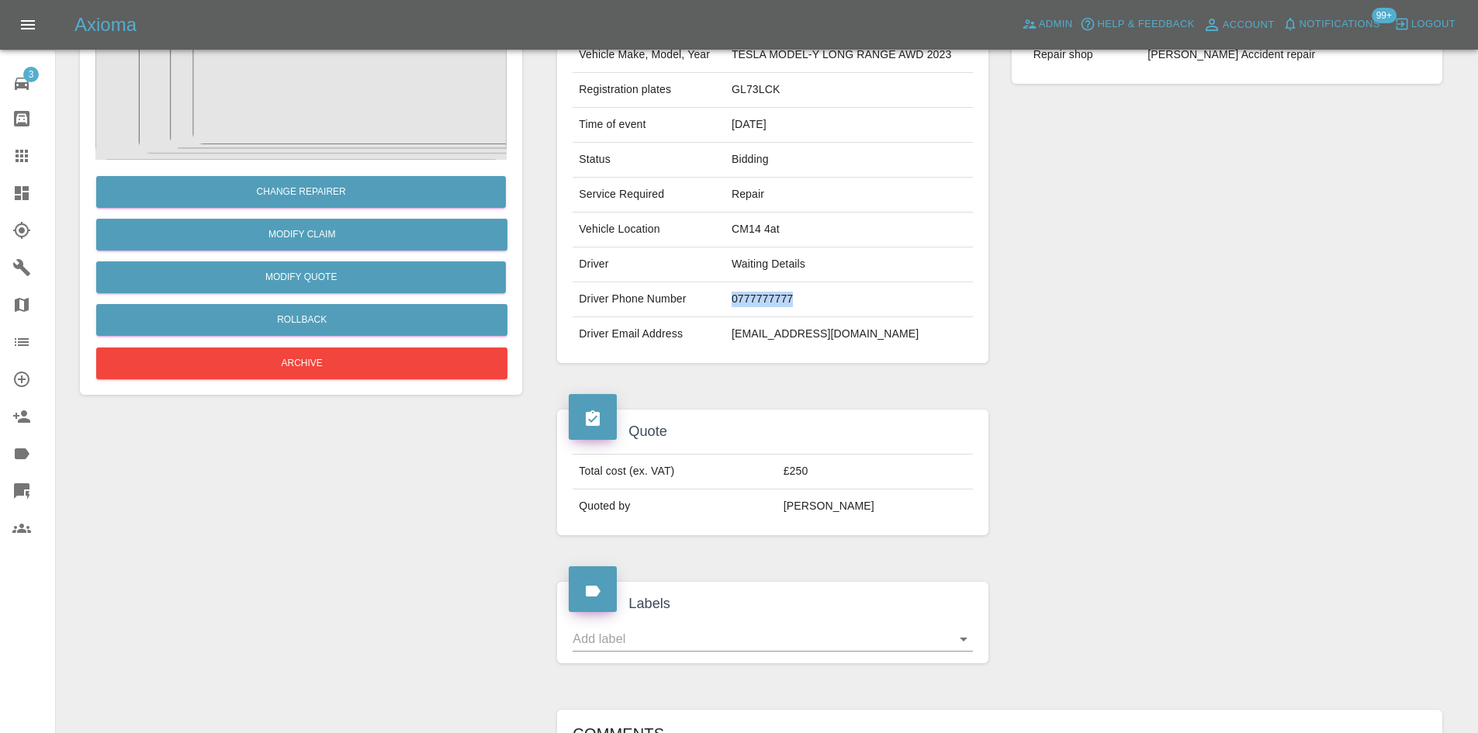
scroll to position [155, 0]
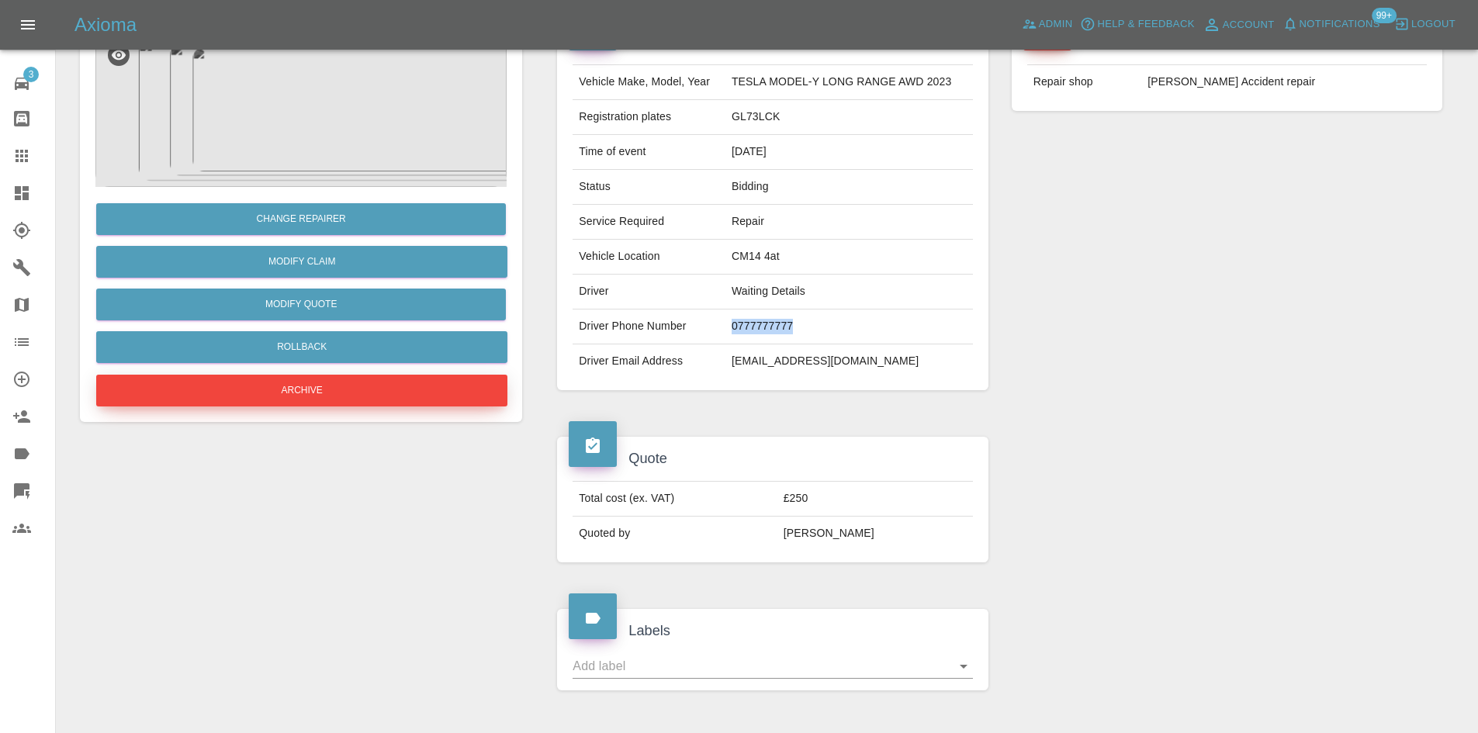
click at [298, 384] on button "Archive" at bounding box center [301, 391] width 411 height 32
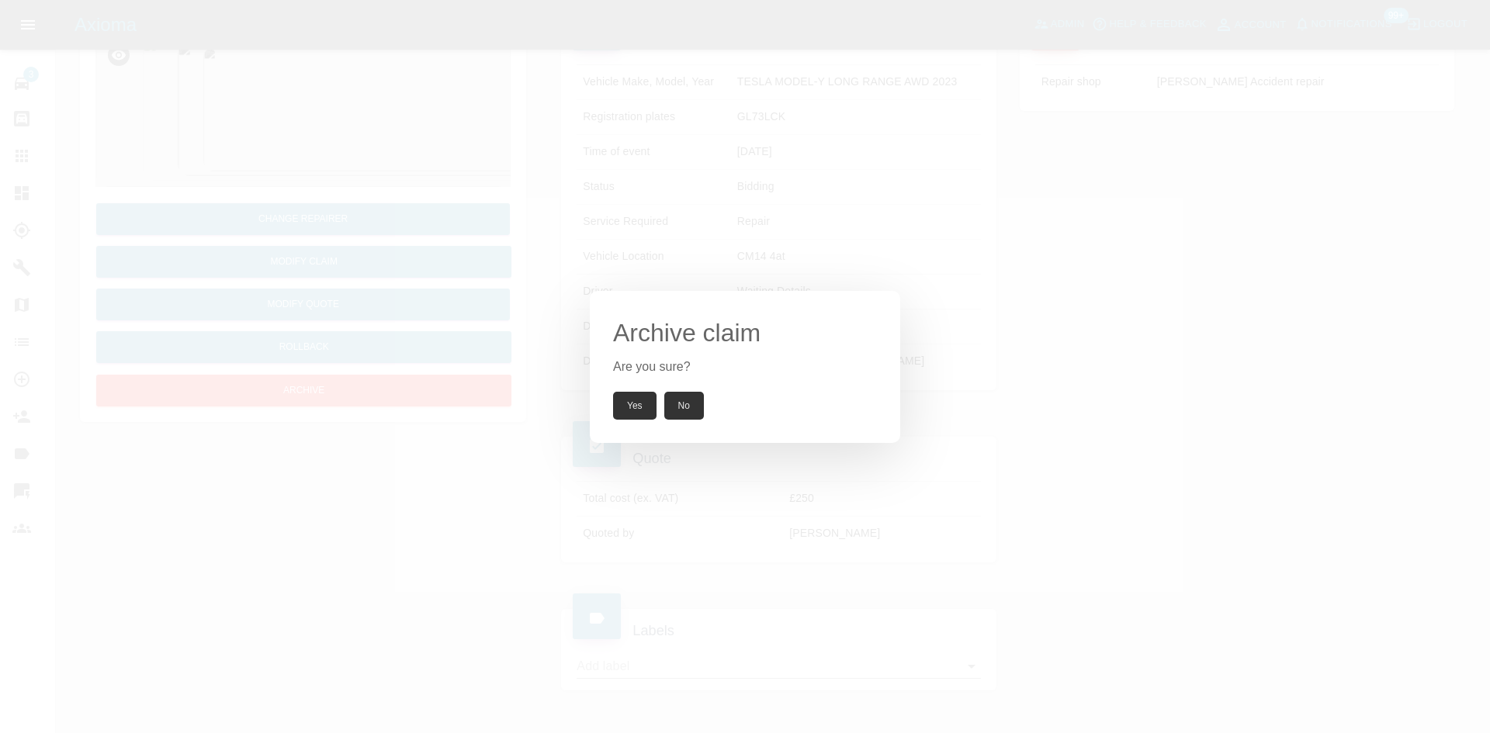
click at [647, 407] on button "Yes" at bounding box center [634, 406] width 43 height 28
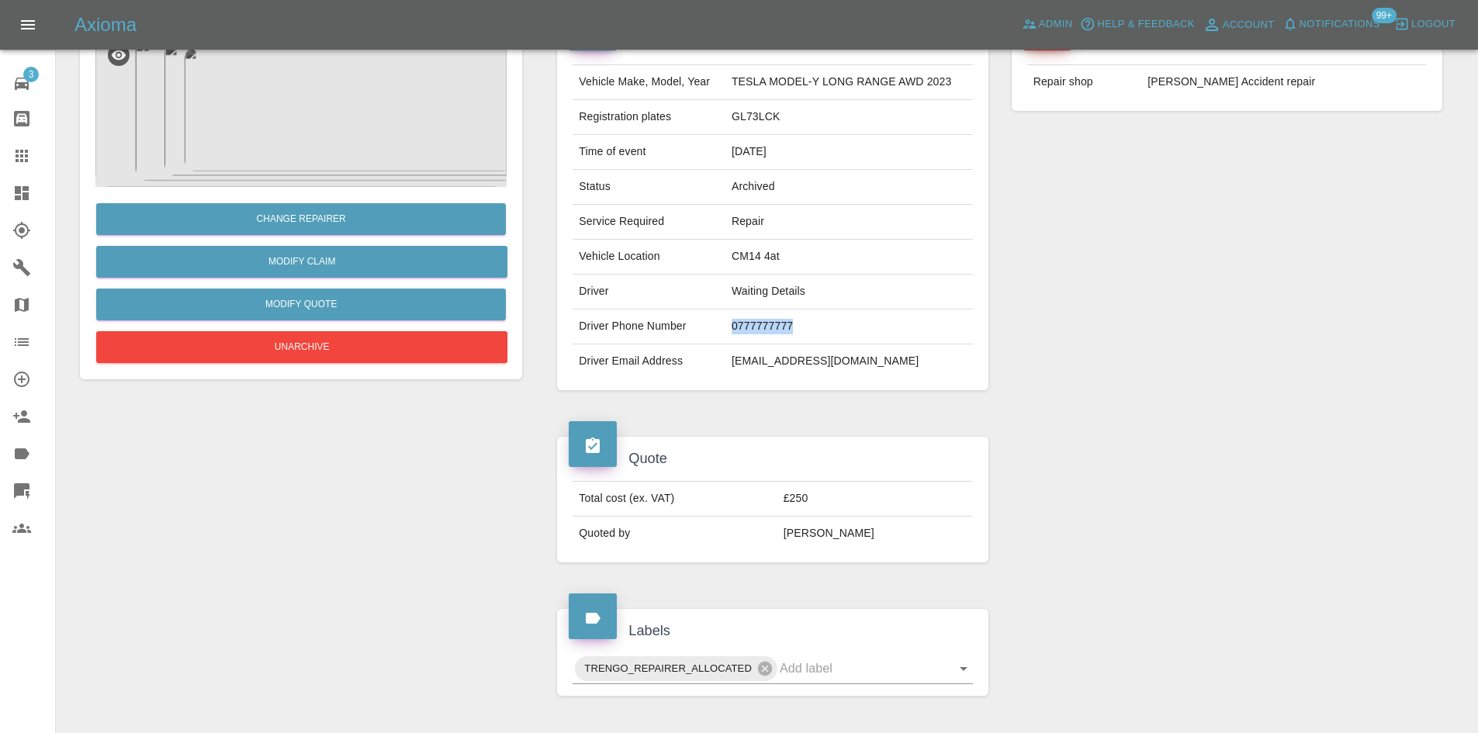
click at [29, 150] on icon at bounding box center [21, 156] width 19 height 19
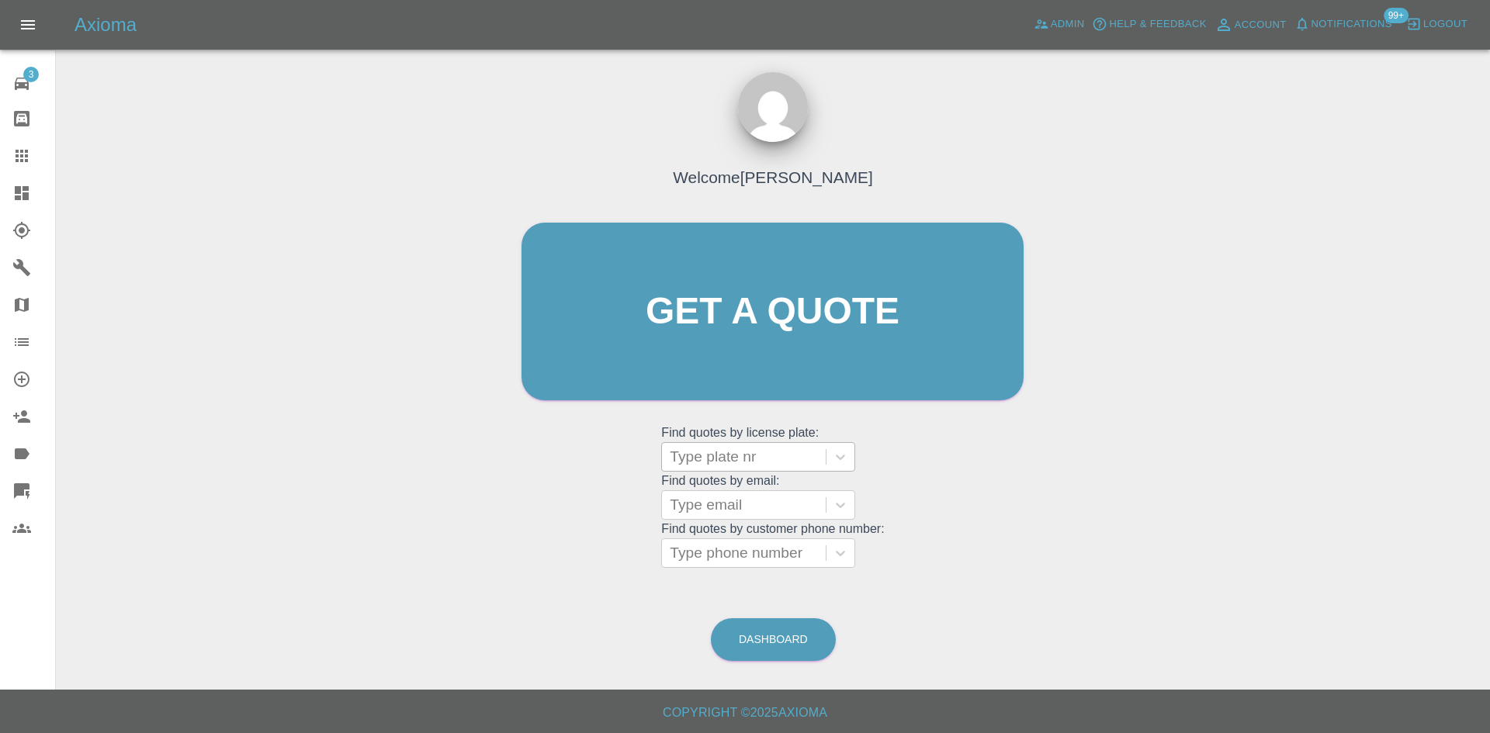
click at [746, 466] on div at bounding box center [744, 457] width 148 height 22
paste input "DA21XTO"
type input "DA21XTO"
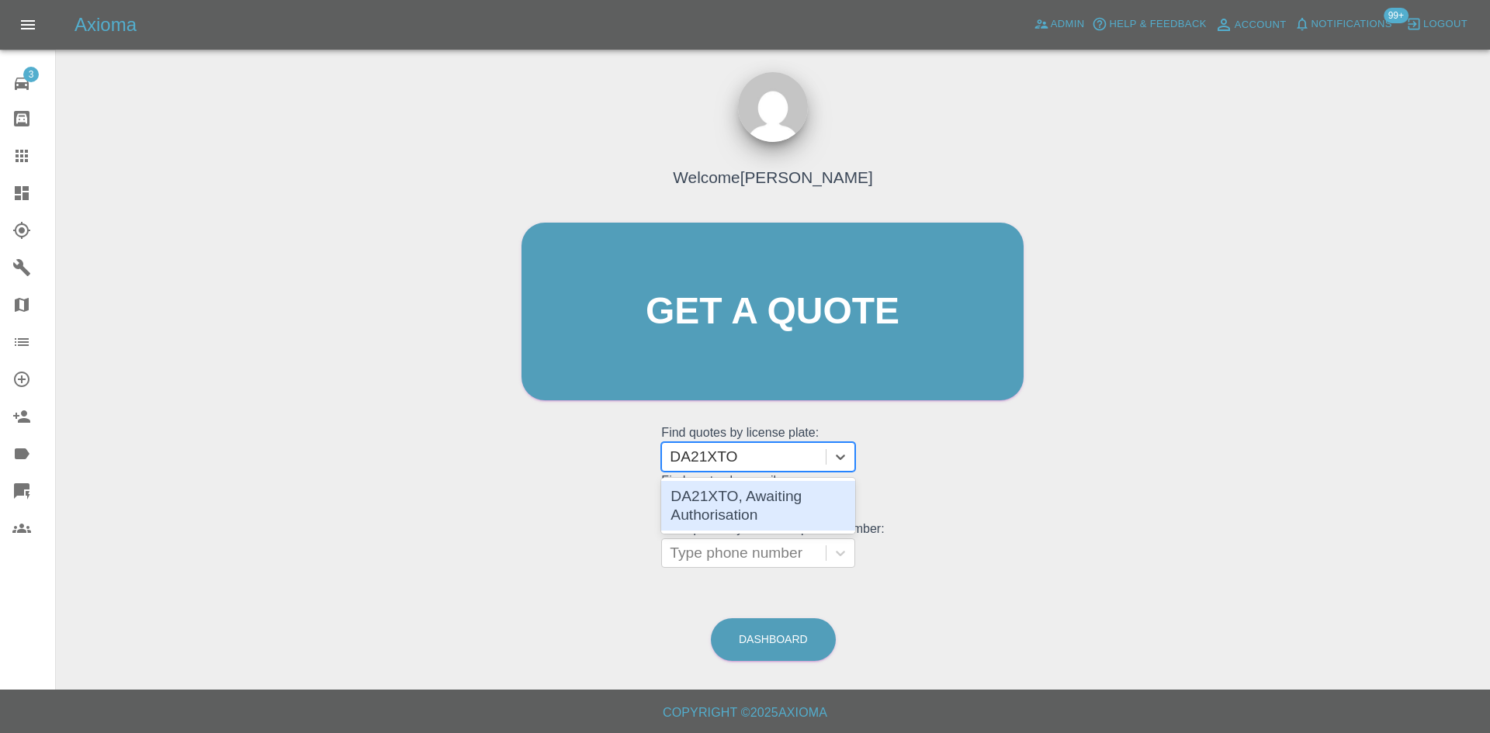
click at [750, 493] on div "DA21XTO, Awaiting Authorisation" at bounding box center [758, 506] width 194 height 50
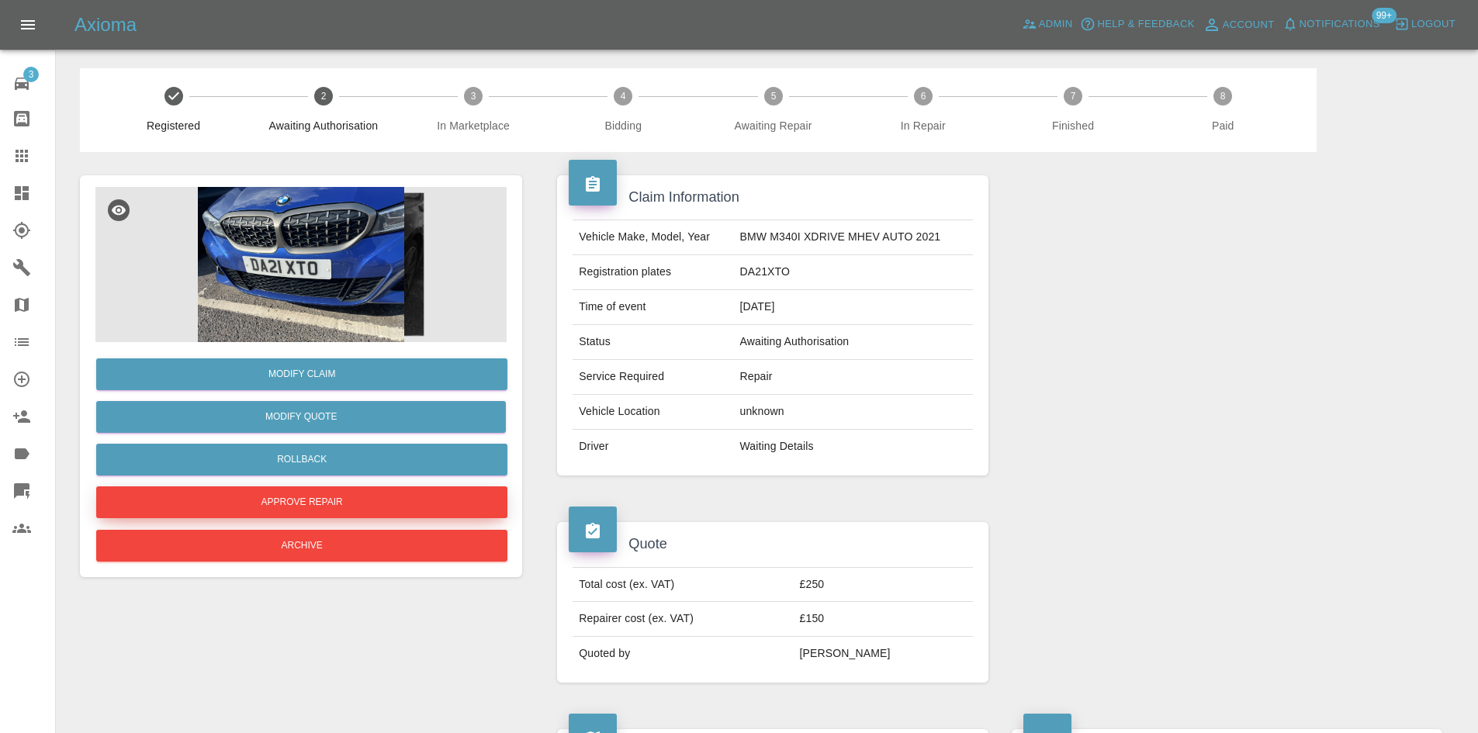
click at [312, 500] on button "Approve Repair" at bounding box center [301, 502] width 411 height 32
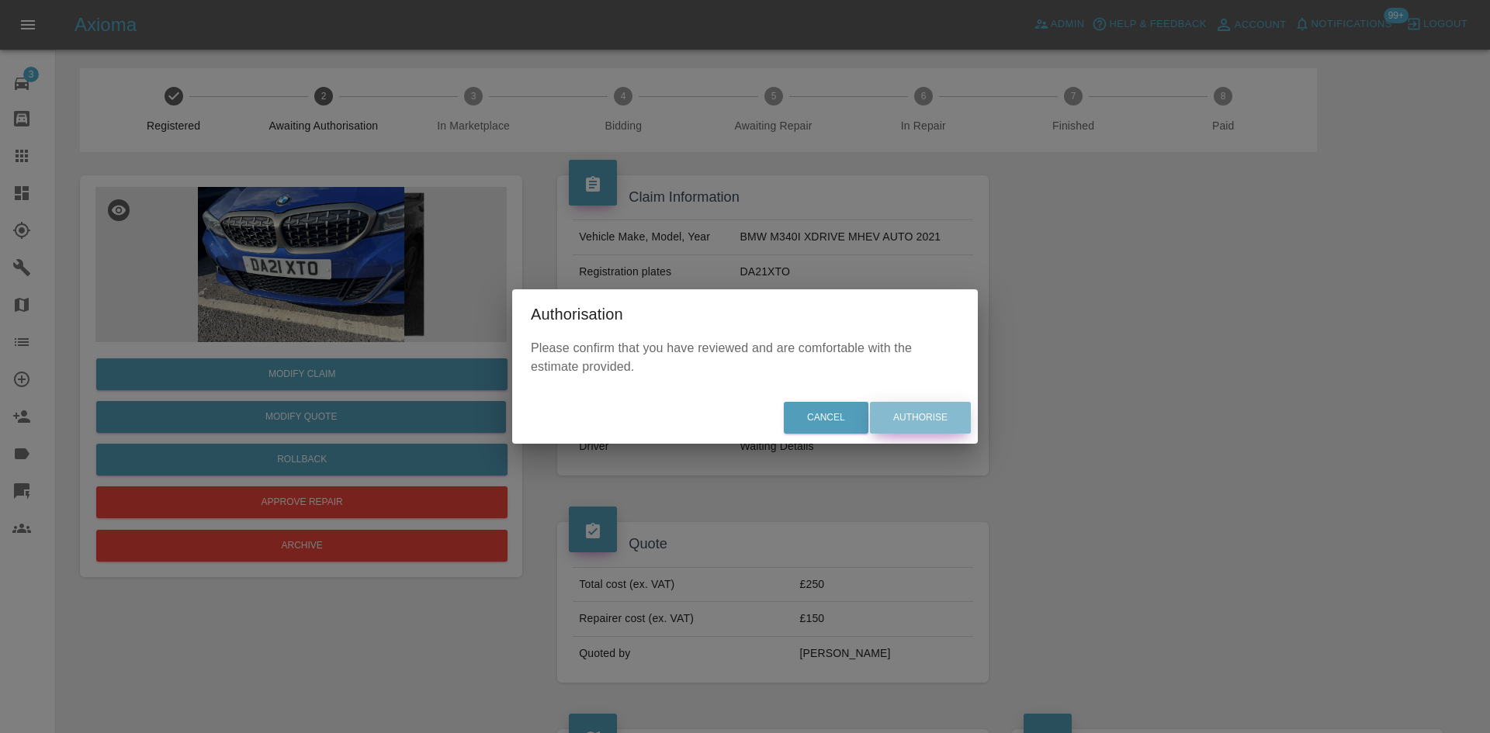
click at [945, 430] on button "Authorise" at bounding box center [920, 418] width 101 height 32
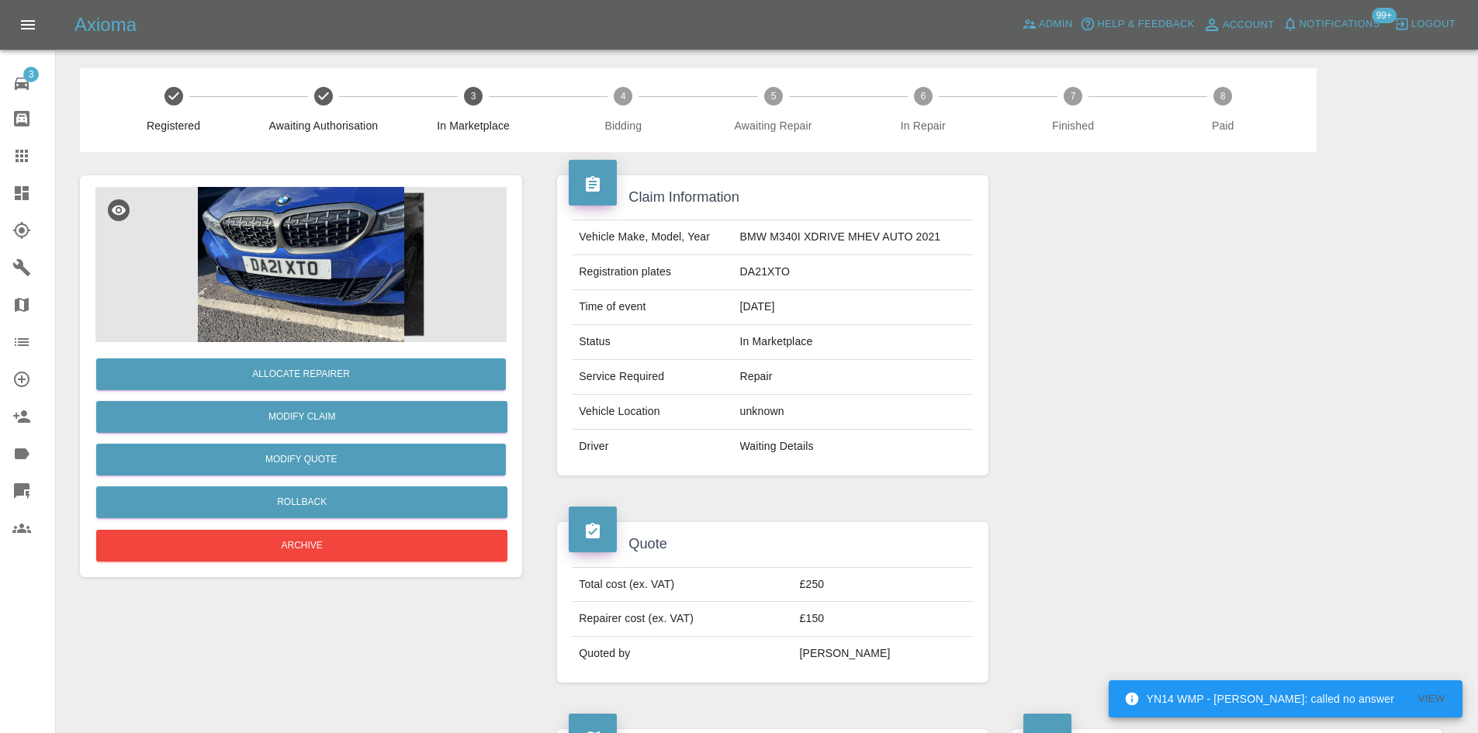
click at [16, 189] on icon at bounding box center [22, 193] width 14 height 14
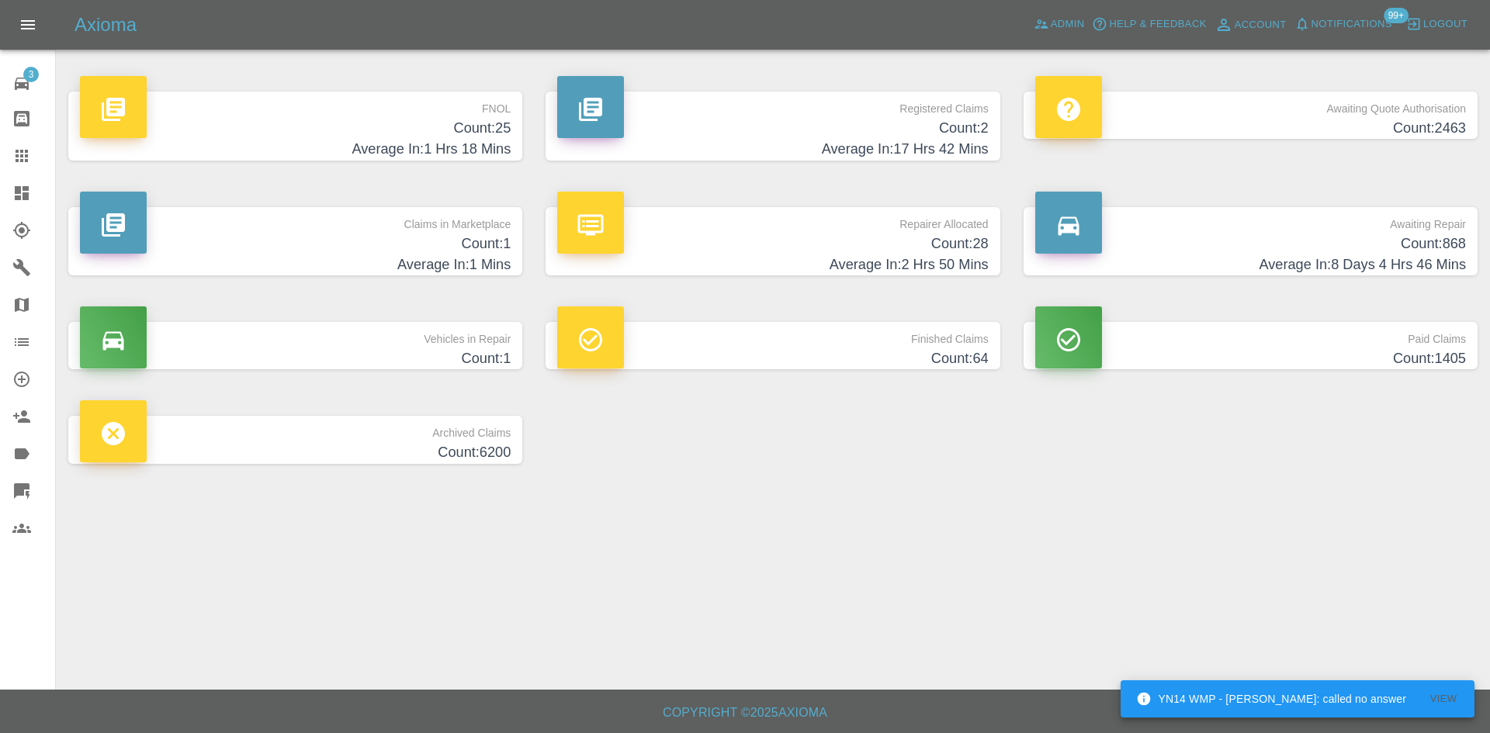
click at [1306, 253] on h4 "Count: 868" at bounding box center [1250, 244] width 431 height 21
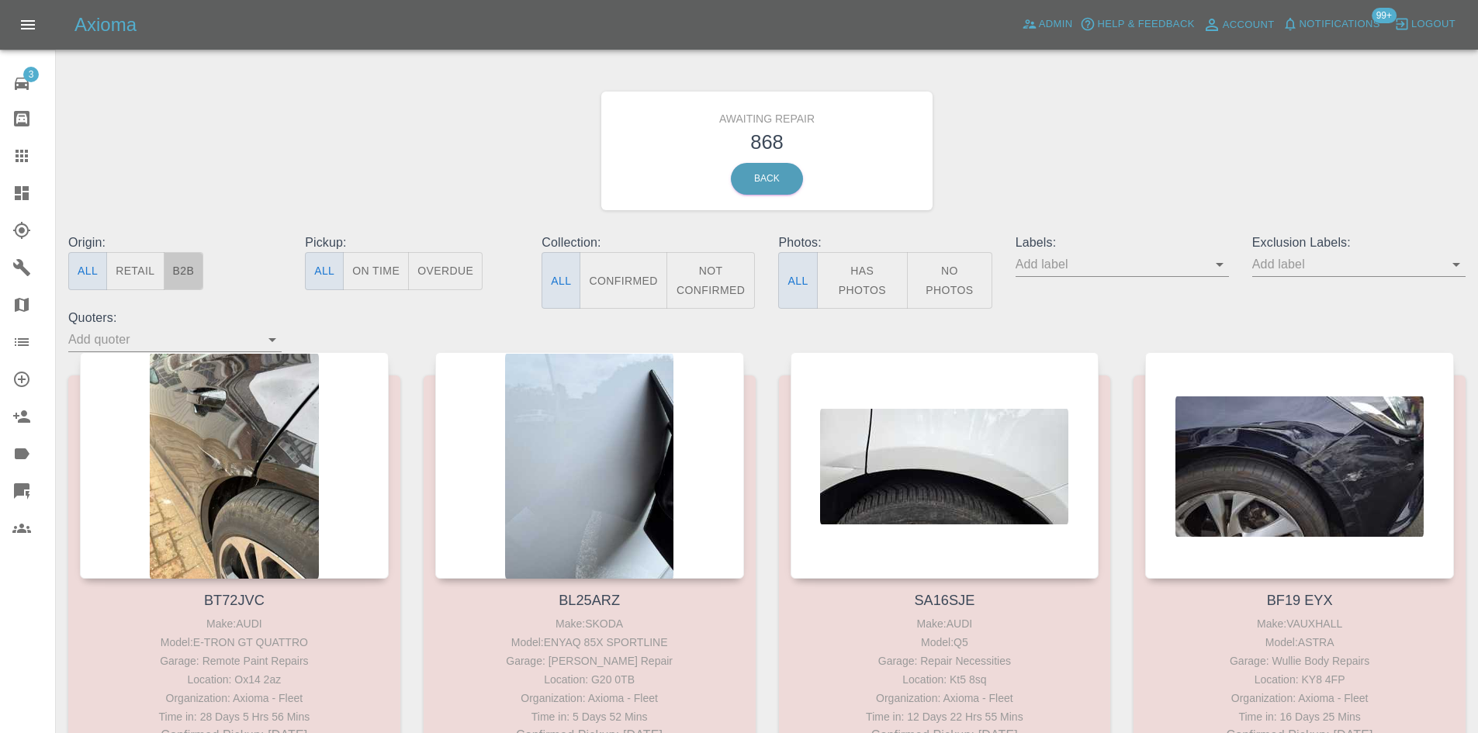
click at [178, 267] on button "B2B" at bounding box center [184, 271] width 40 height 38
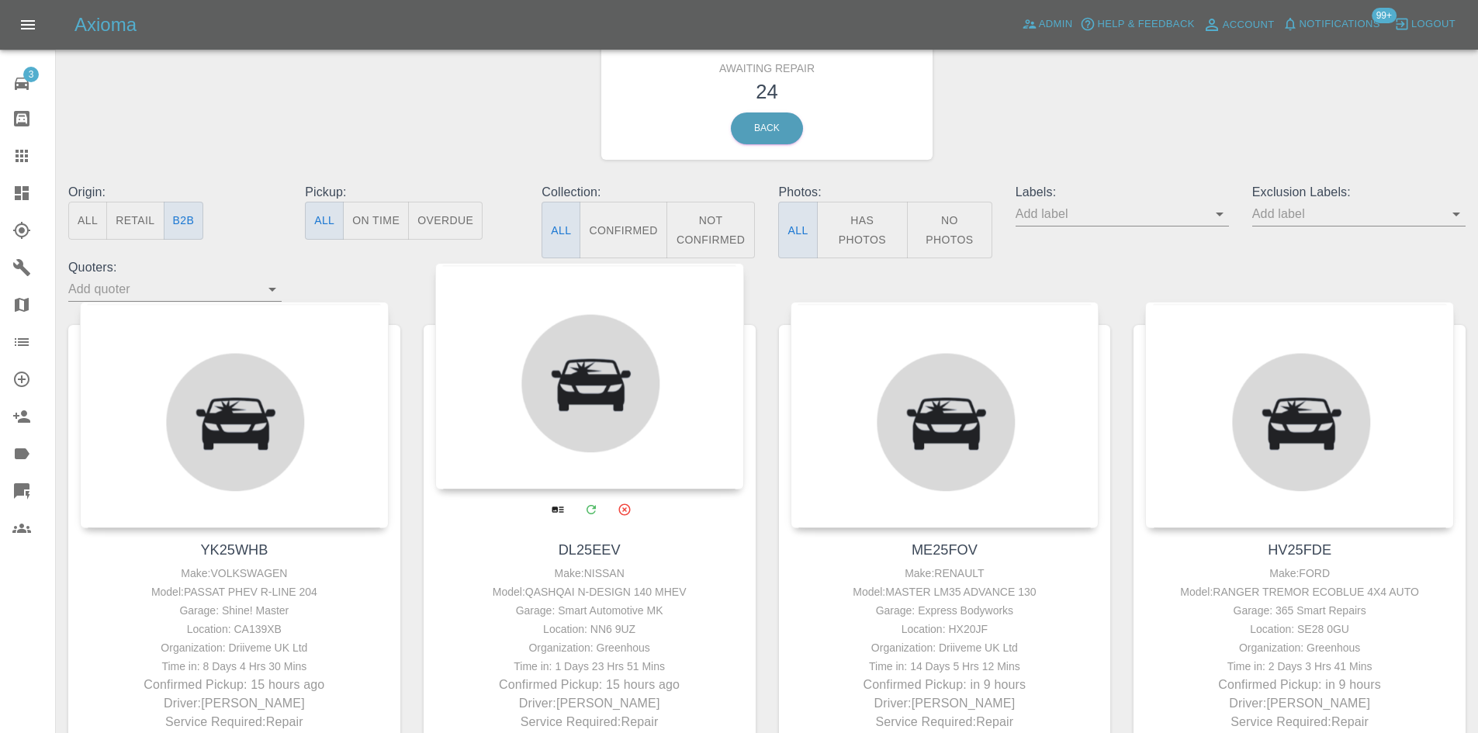
scroll to position [78, 0]
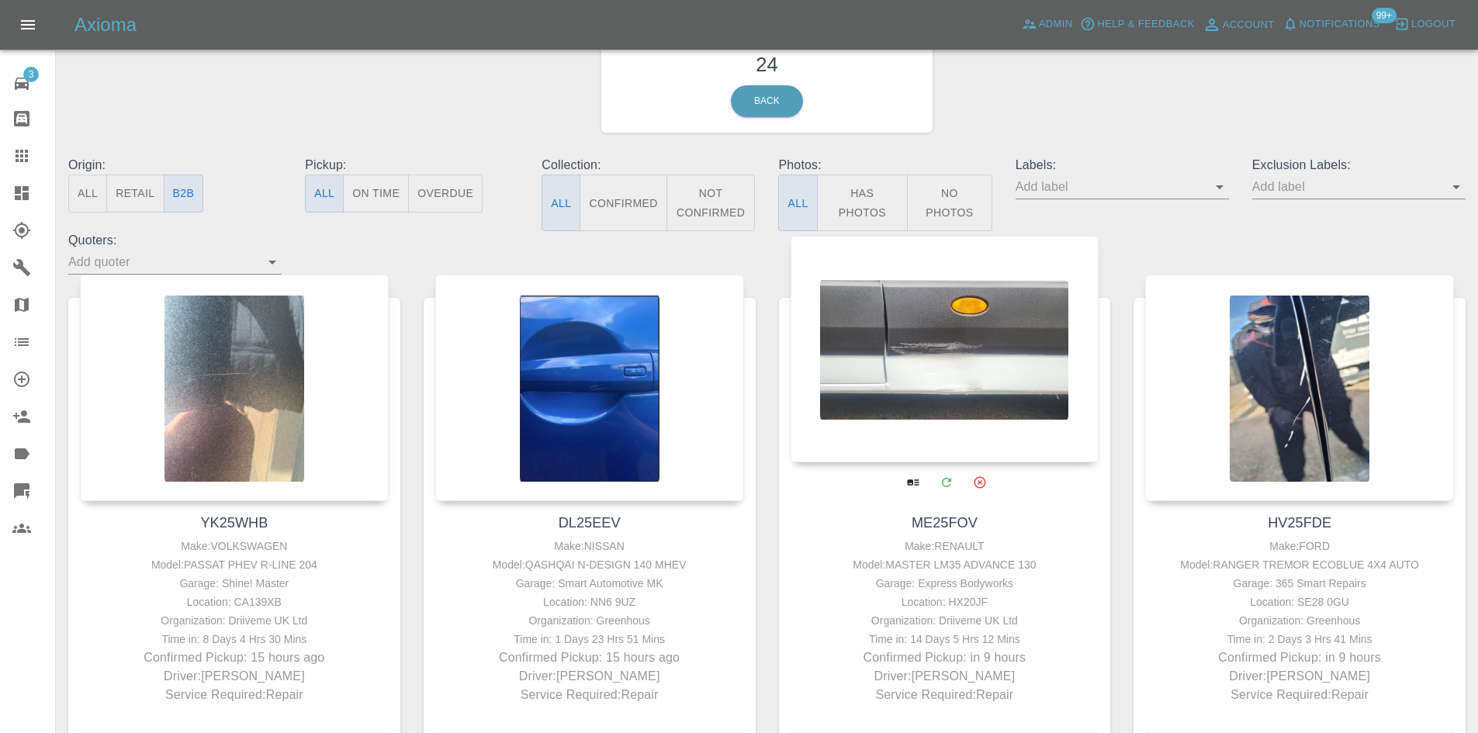
click at [1089, 355] on div at bounding box center [945, 349] width 309 height 227
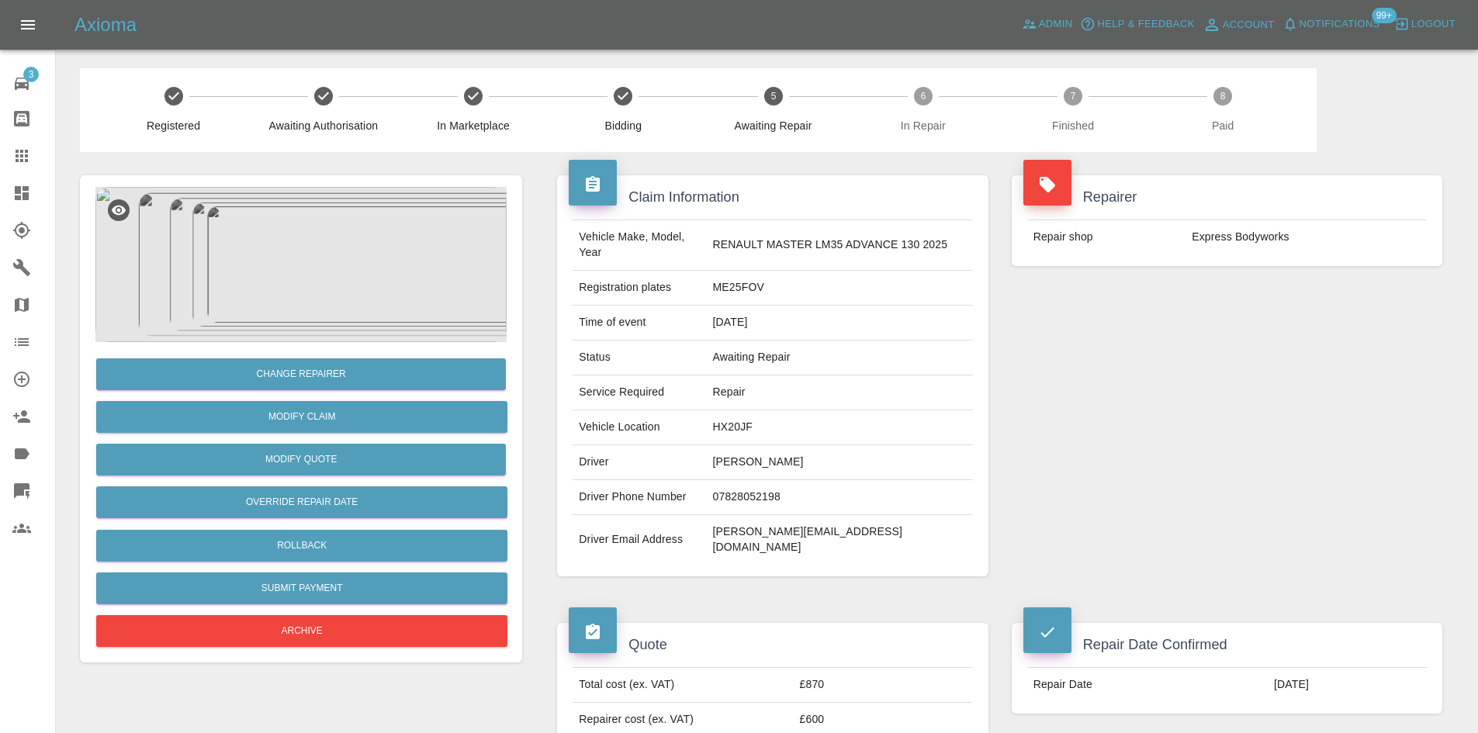
drag, startPoint x: 846, startPoint y: 450, endPoint x: 709, endPoint y: 450, distance: 137.3
click at [709, 450] on tr "Driver Stephen McMahon" at bounding box center [773, 462] width 400 height 35
copy tr "Stephen McMahon"
click at [757, 480] on td "07828052198" at bounding box center [840, 497] width 266 height 35
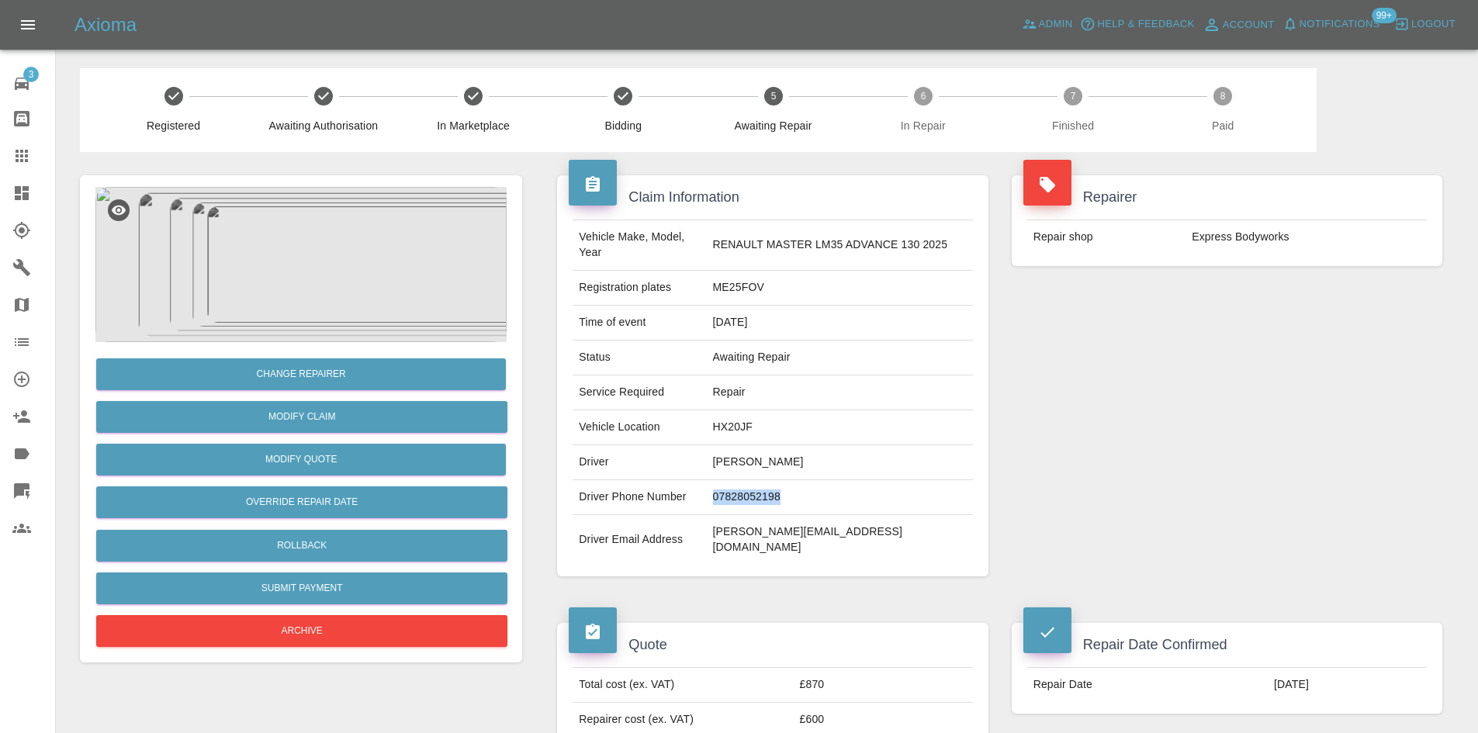
click at [757, 480] on td "07828052198" at bounding box center [840, 497] width 266 height 35
copy td "07828052198"
click at [845, 521] on td "steve@grandstandgroundcare.co.uk" at bounding box center [840, 540] width 266 height 50
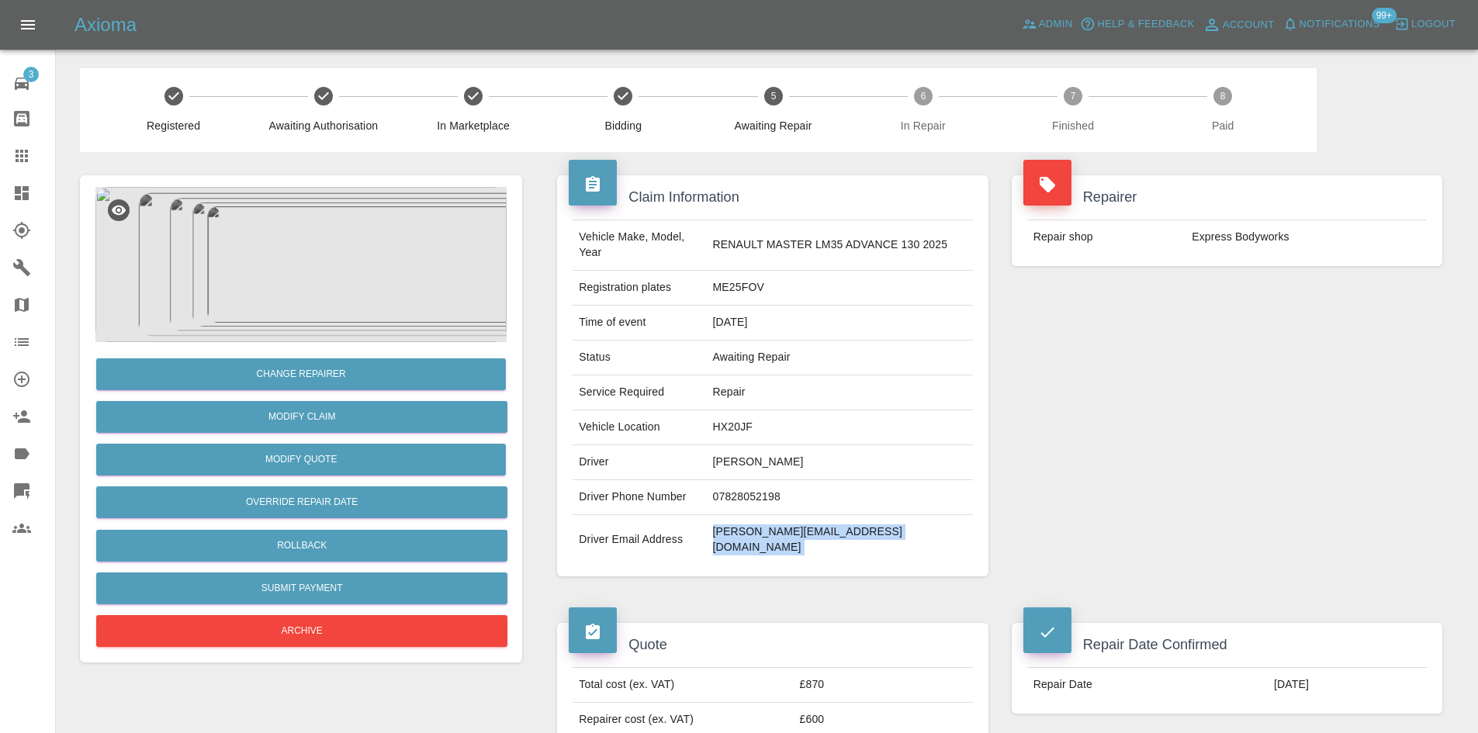
click at [825, 515] on td "steve@grandstandgroundcare.co.uk" at bounding box center [840, 540] width 266 height 50
click at [823, 517] on td "steve@grandstandgroundcare.co.uk" at bounding box center [840, 540] width 266 height 50
copy div "steve@grandstandgroundcare.co.uk"
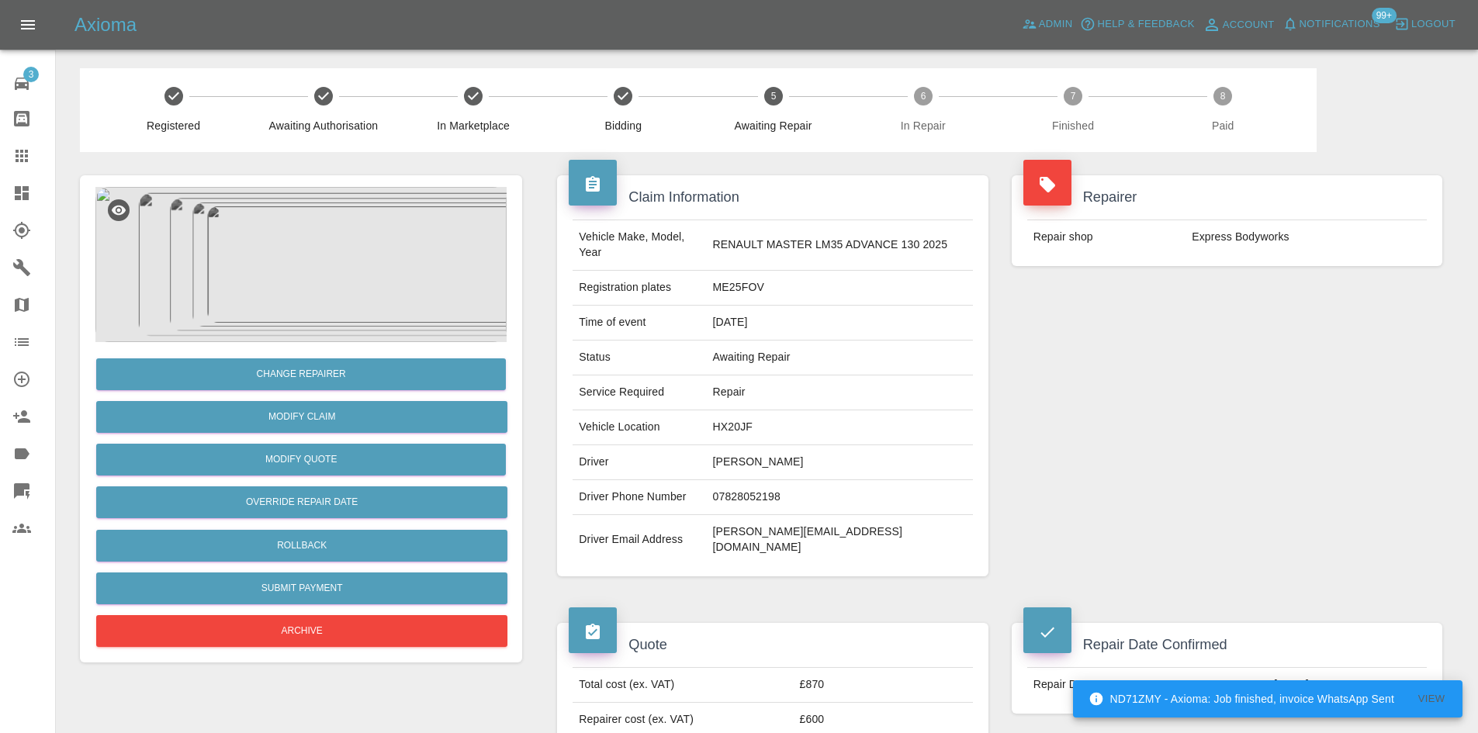
click at [750, 410] on td "HX20JF" at bounding box center [840, 427] width 266 height 35
copy td "HX20JF"
click at [746, 414] on td "HX20JF" at bounding box center [840, 427] width 266 height 35
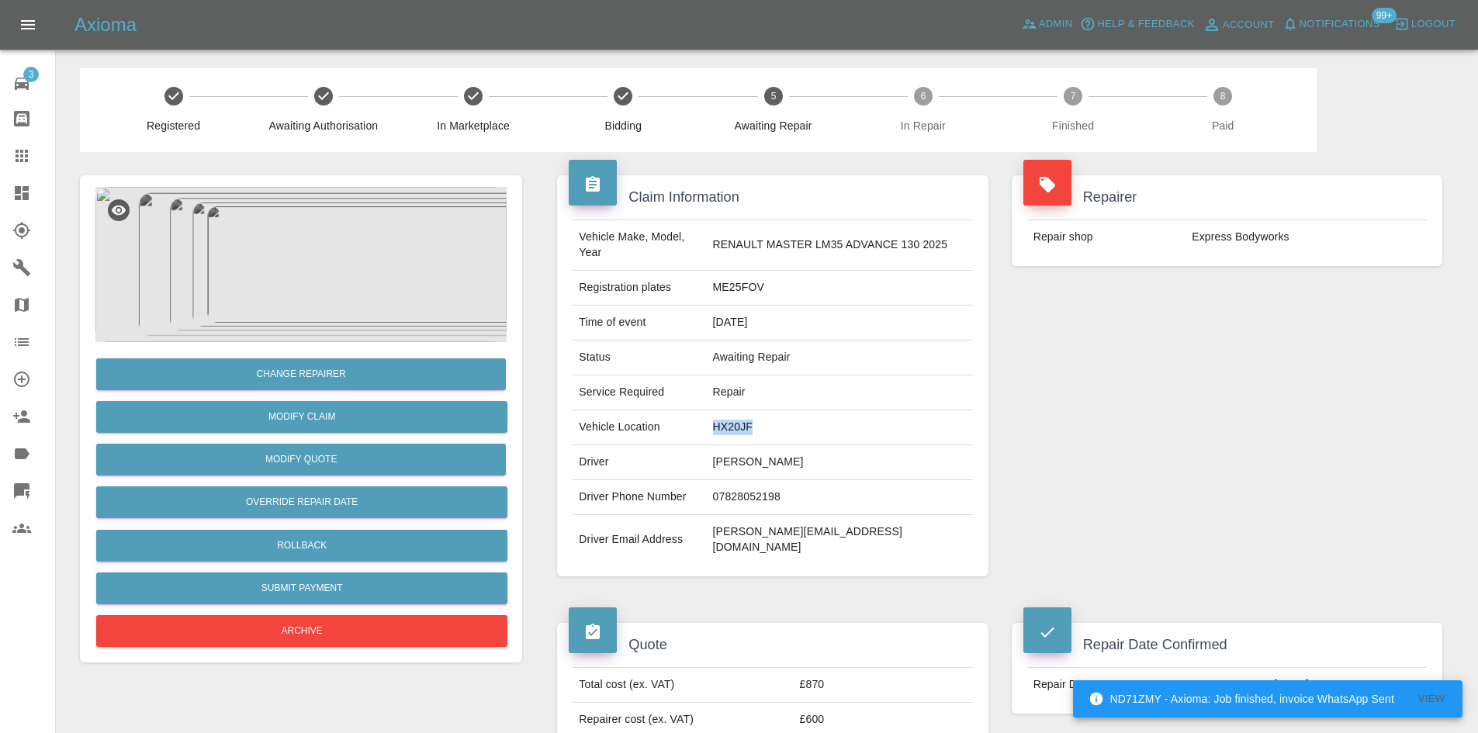
click at [746, 414] on td "HX20JF" at bounding box center [840, 427] width 266 height 35
click at [771, 453] on td "Stephen McMahon" at bounding box center [840, 462] width 266 height 35
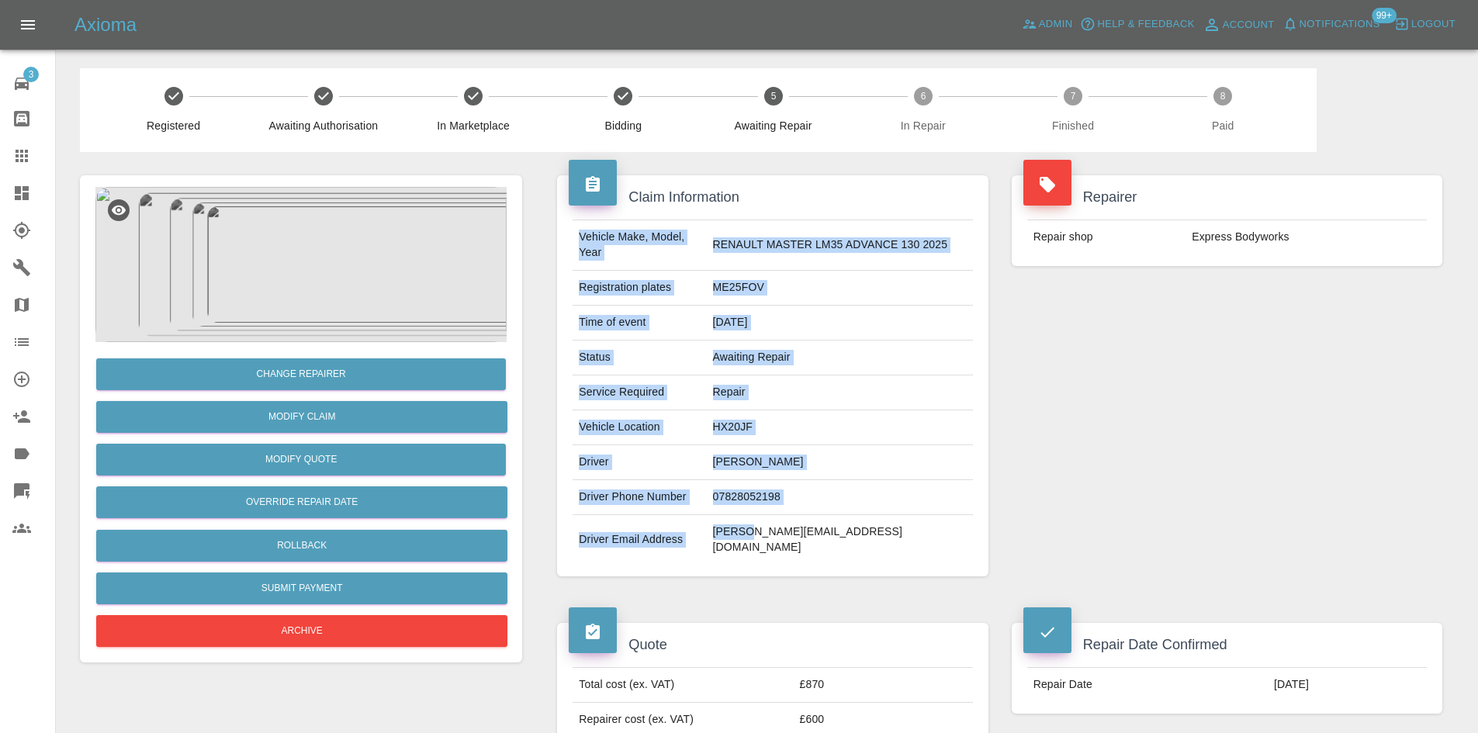
drag, startPoint x: 764, startPoint y: 517, endPoint x: 994, endPoint y: 520, distance: 229.7
click at [994, 520] on div "Claim Information Vehicle Make, Model, Year RENAULT MASTER LM35 ADVANCE 130 202…" at bounding box center [772, 376] width 454 height 448
copy tbody "Vehicle Make, Model, Year RENAULT MASTER LM35 ADVANCE 130 2025 Registration pla…"
click at [1039, 29] on span "Admin" at bounding box center [1056, 25] width 34 height 18
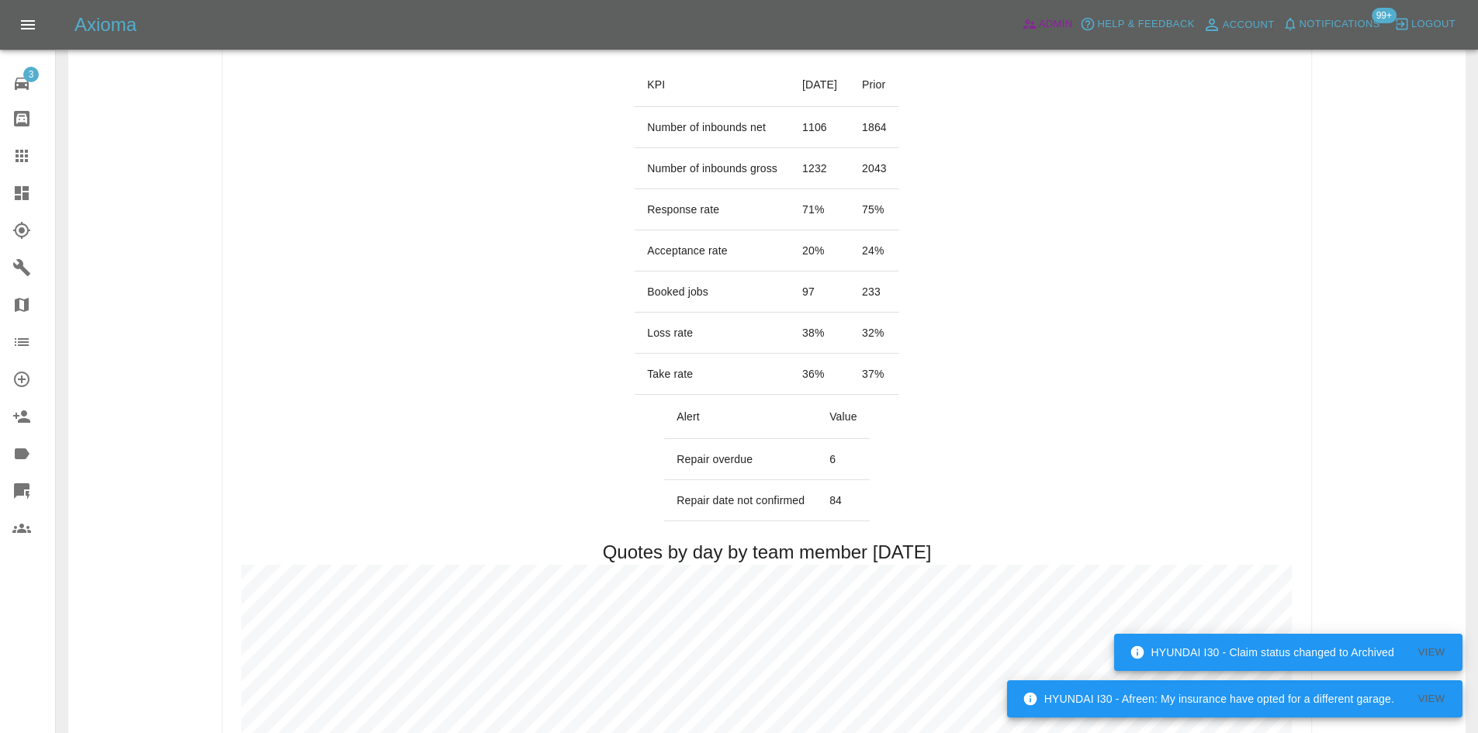
scroll to position [125, 0]
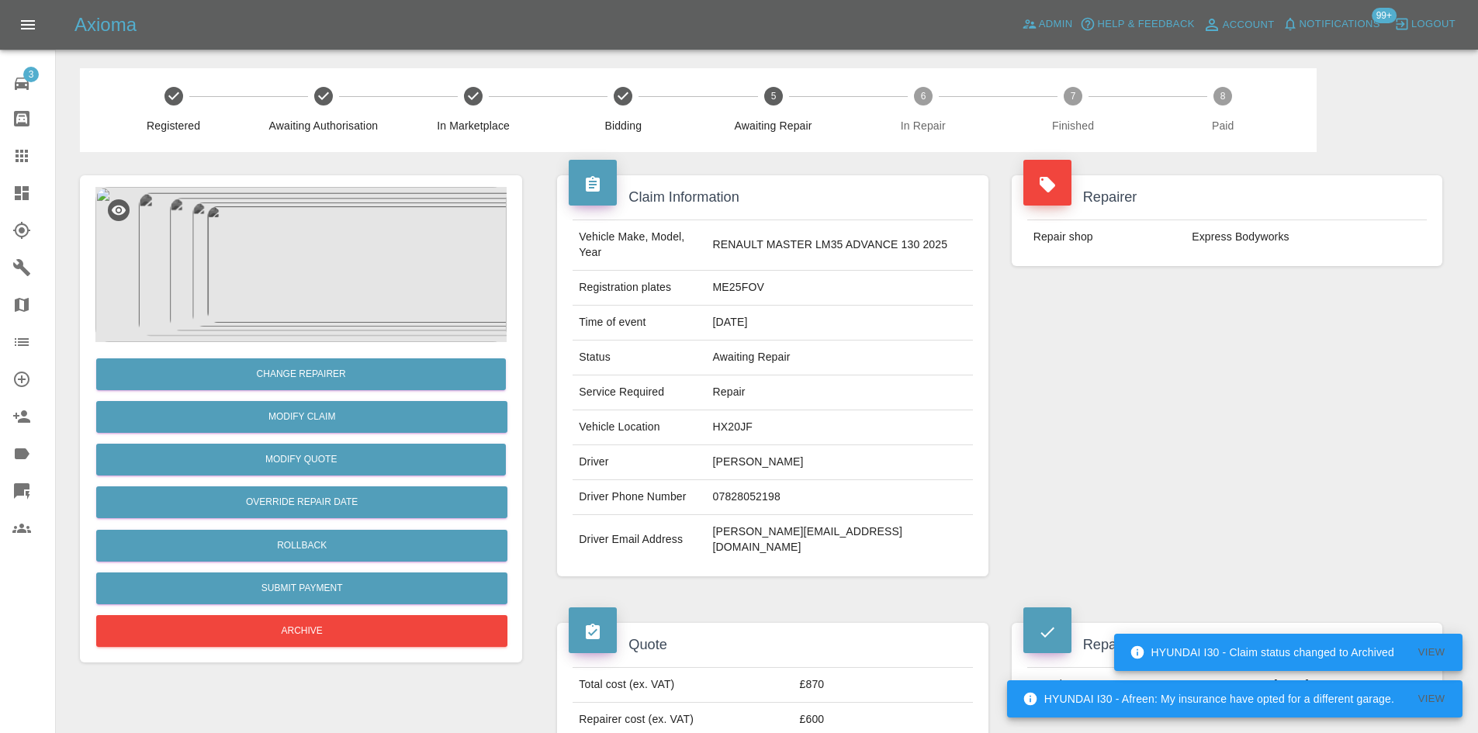
click at [749, 285] on td "ME25FOV" at bounding box center [840, 288] width 266 height 35
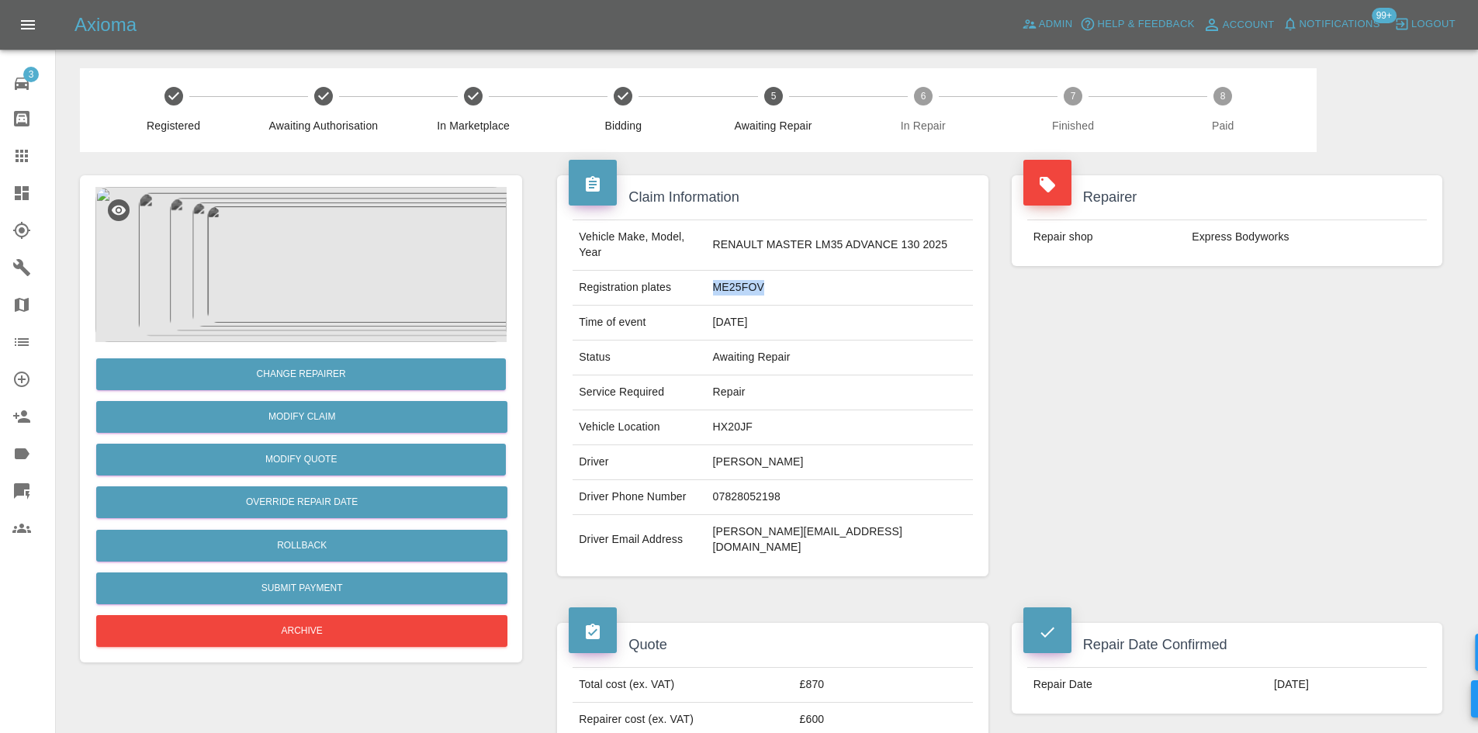
copy td "ME25FOV"
click at [22, 186] on icon at bounding box center [22, 193] width 14 height 14
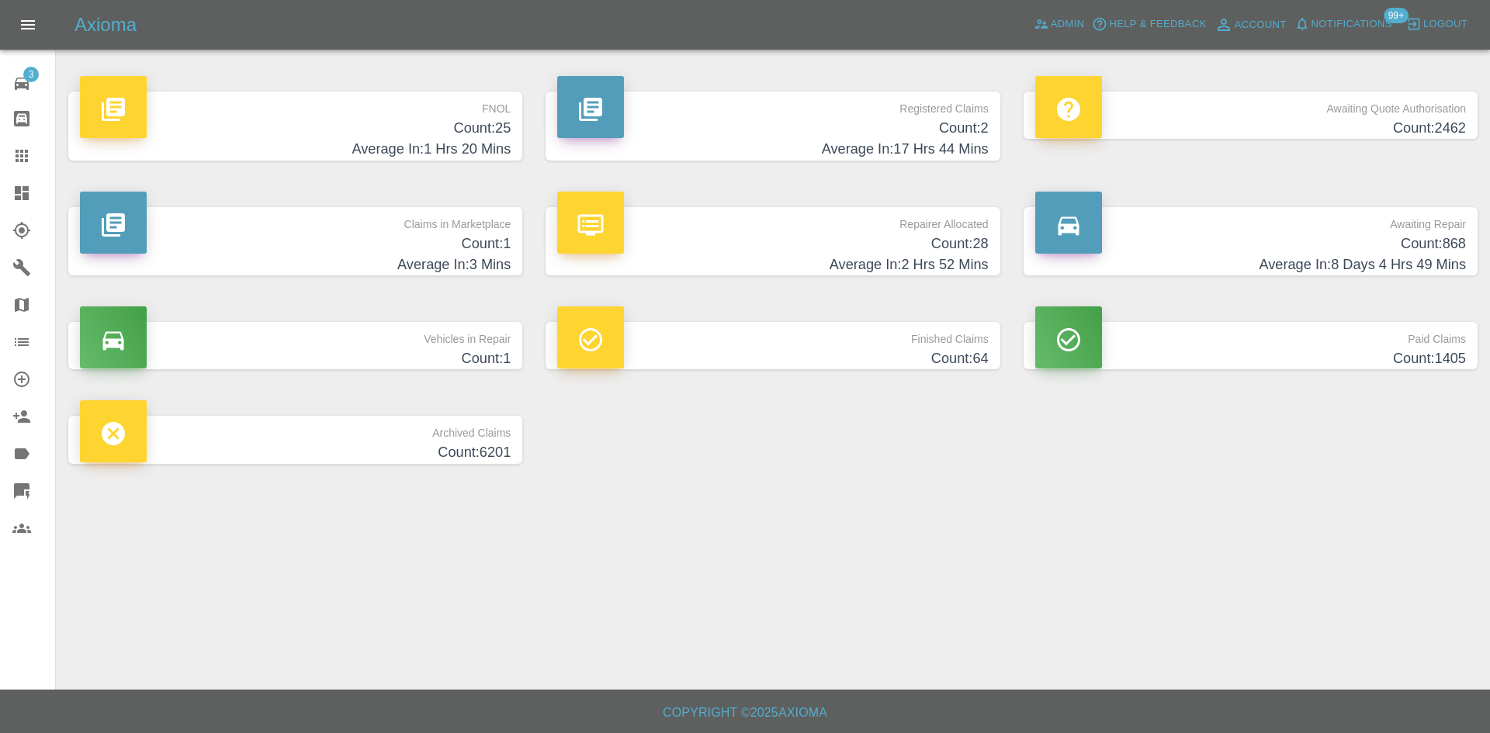
click at [371, 251] on h4 "Count: 1" at bounding box center [295, 244] width 431 height 21
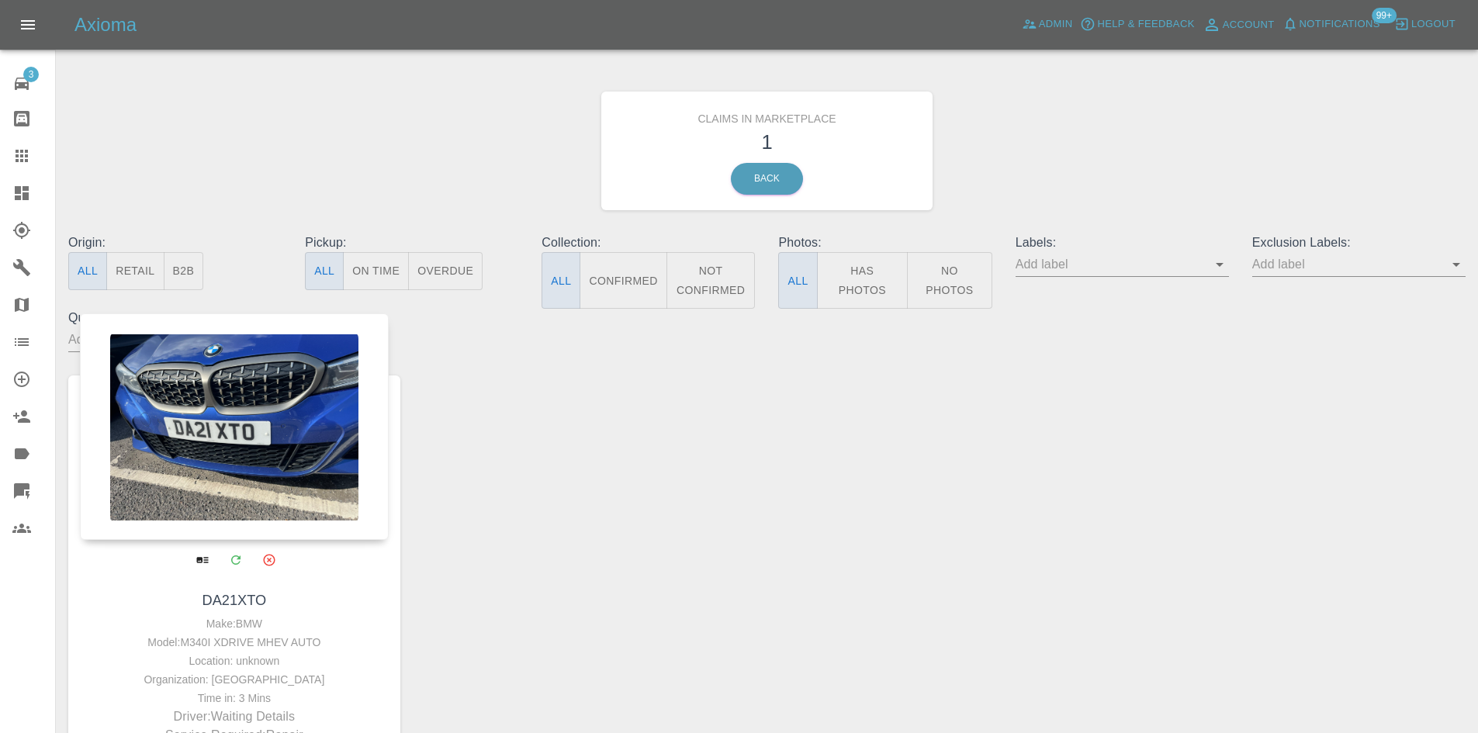
click at [248, 374] on div at bounding box center [234, 426] width 309 height 227
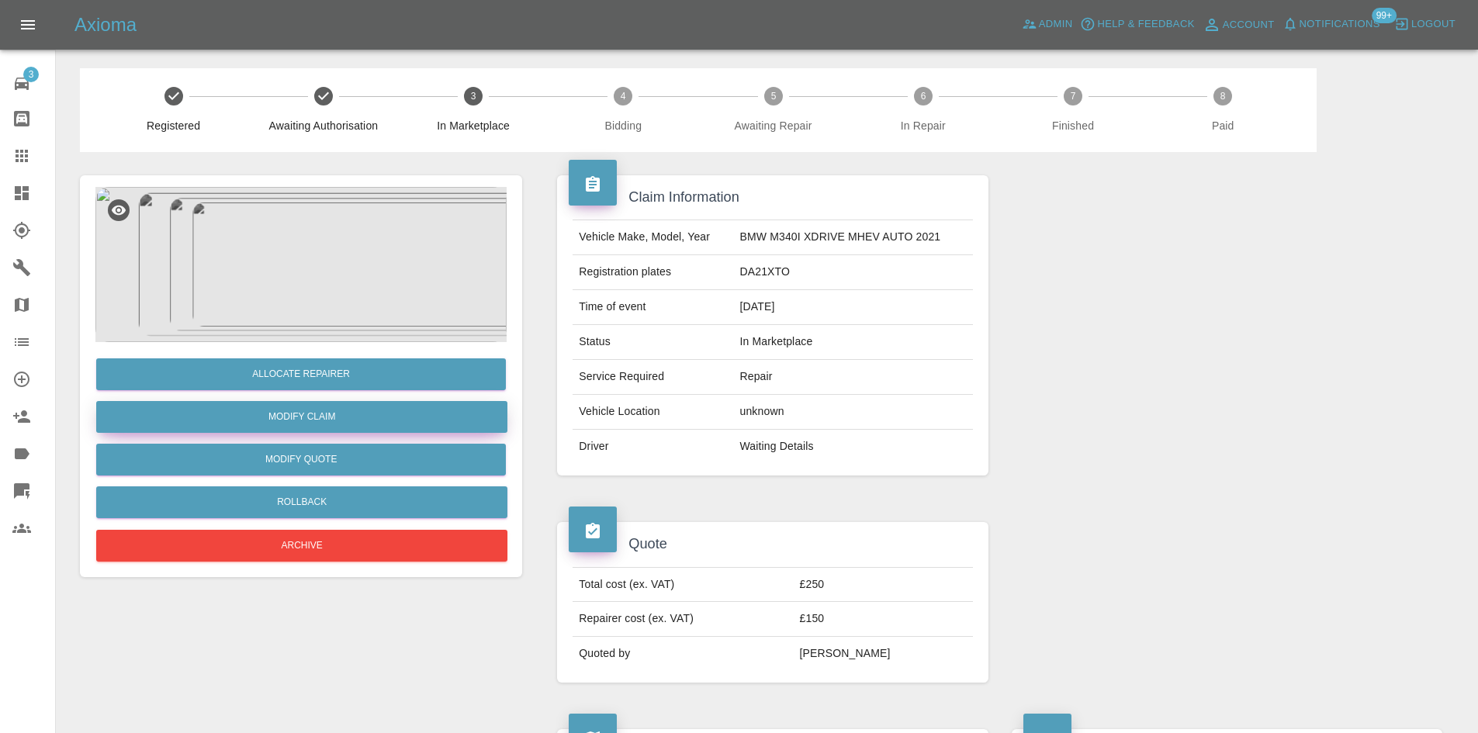
click at [319, 423] on link "Modify Claim" at bounding box center [301, 417] width 411 height 32
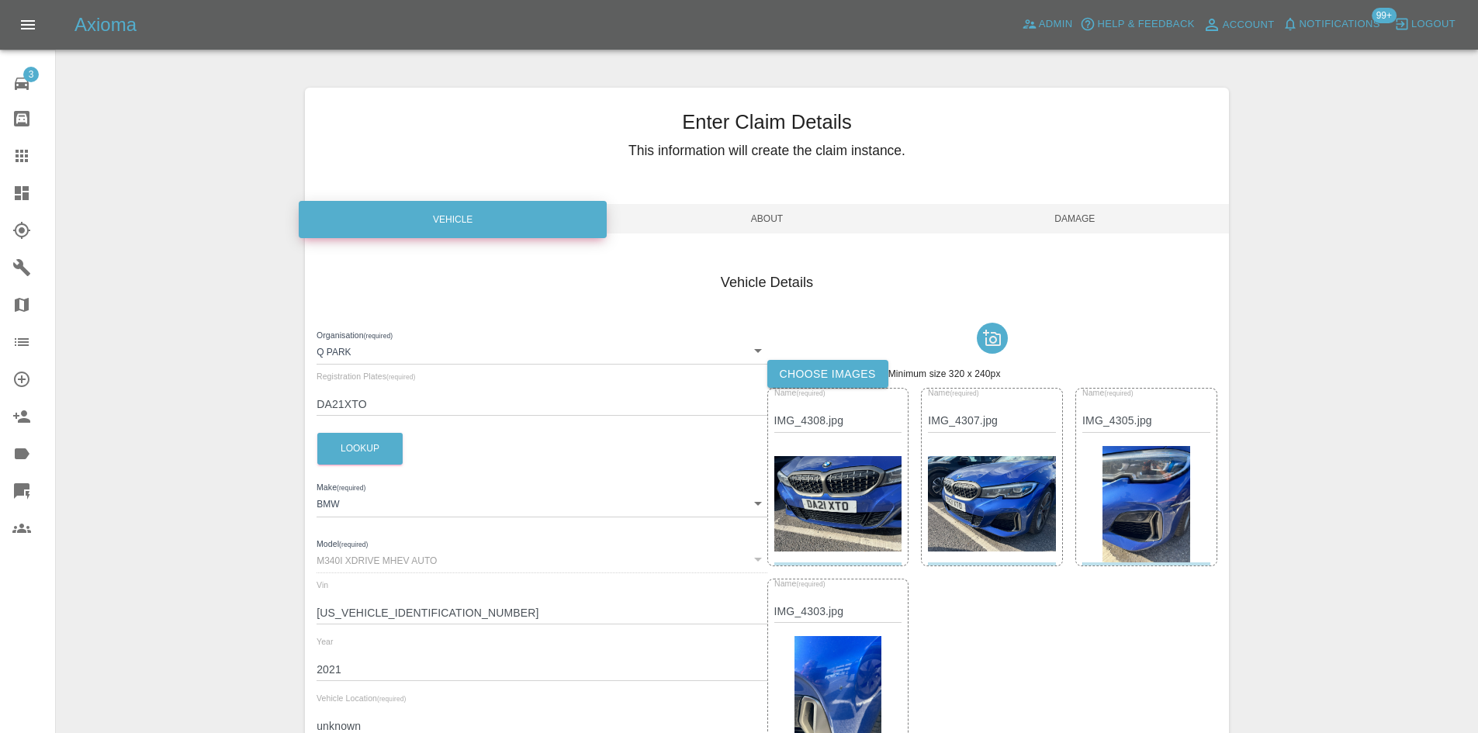
click at [810, 228] on span "About" at bounding box center [767, 218] width 308 height 29
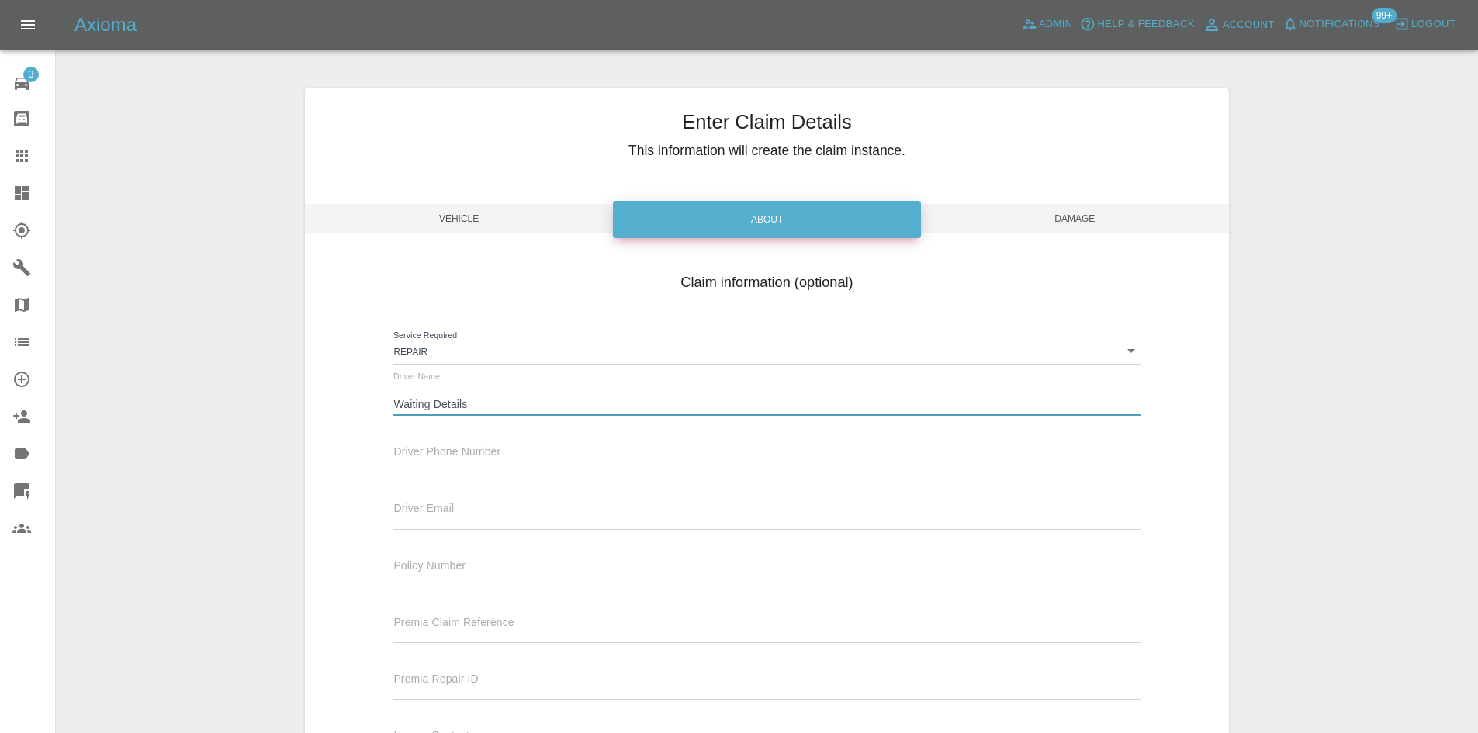
click at [452, 395] on input "Waiting Details" at bounding box center [766, 404] width 746 height 22
paste input "[PERSON_NAME]"
type input "[PERSON_NAME]"
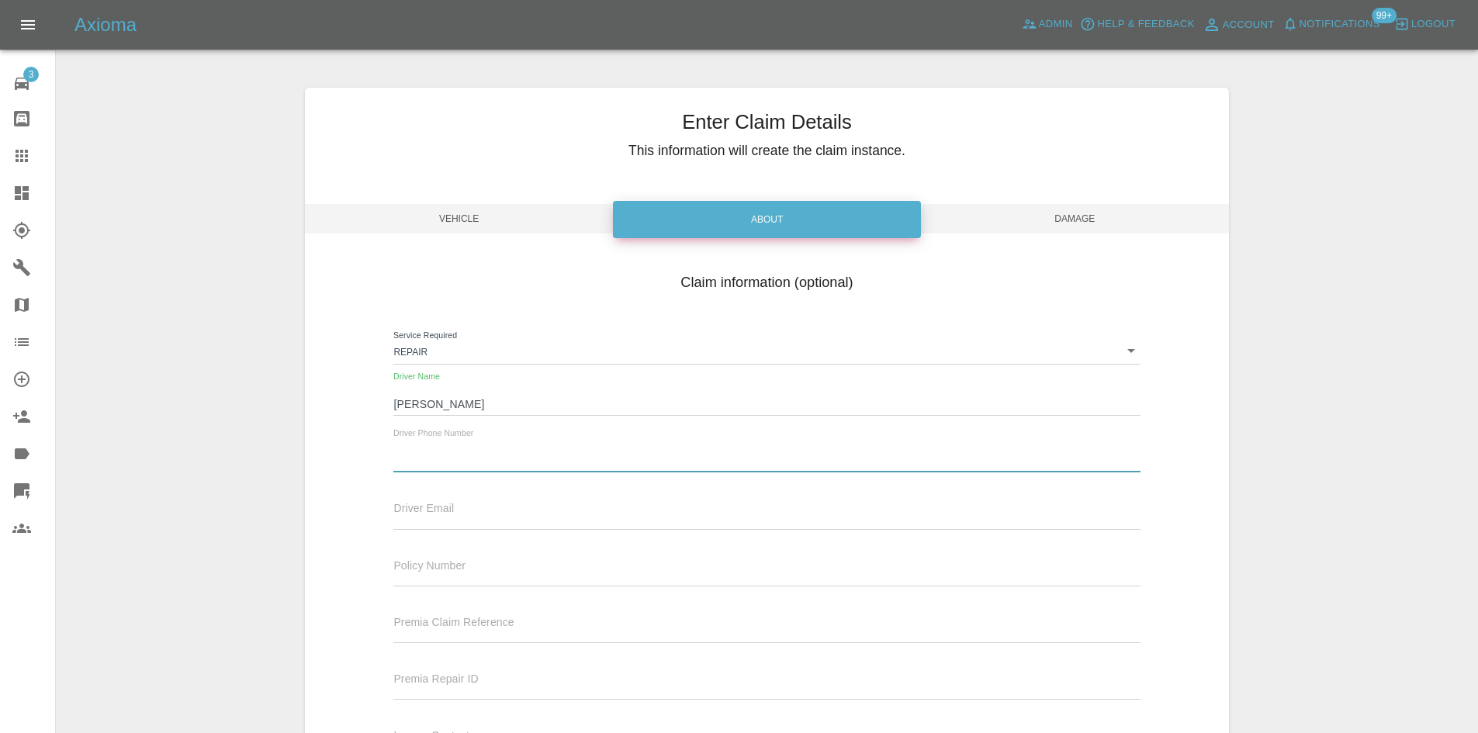
click at [483, 465] on input "text" at bounding box center [766, 461] width 746 height 22
paste input "07774450434"
type input "07774450434"
click at [1007, 218] on span "Damage" at bounding box center [1075, 218] width 308 height 29
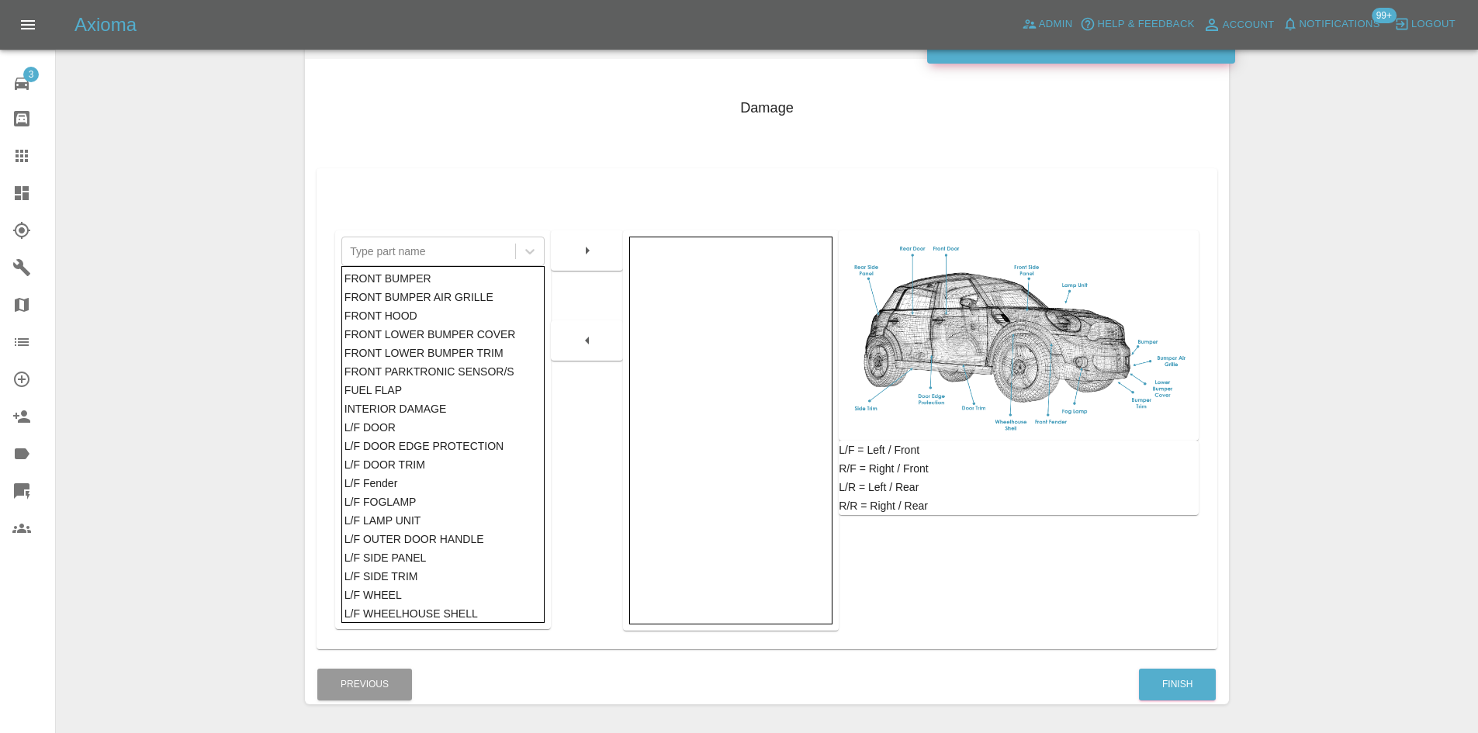
scroll to position [227, 0]
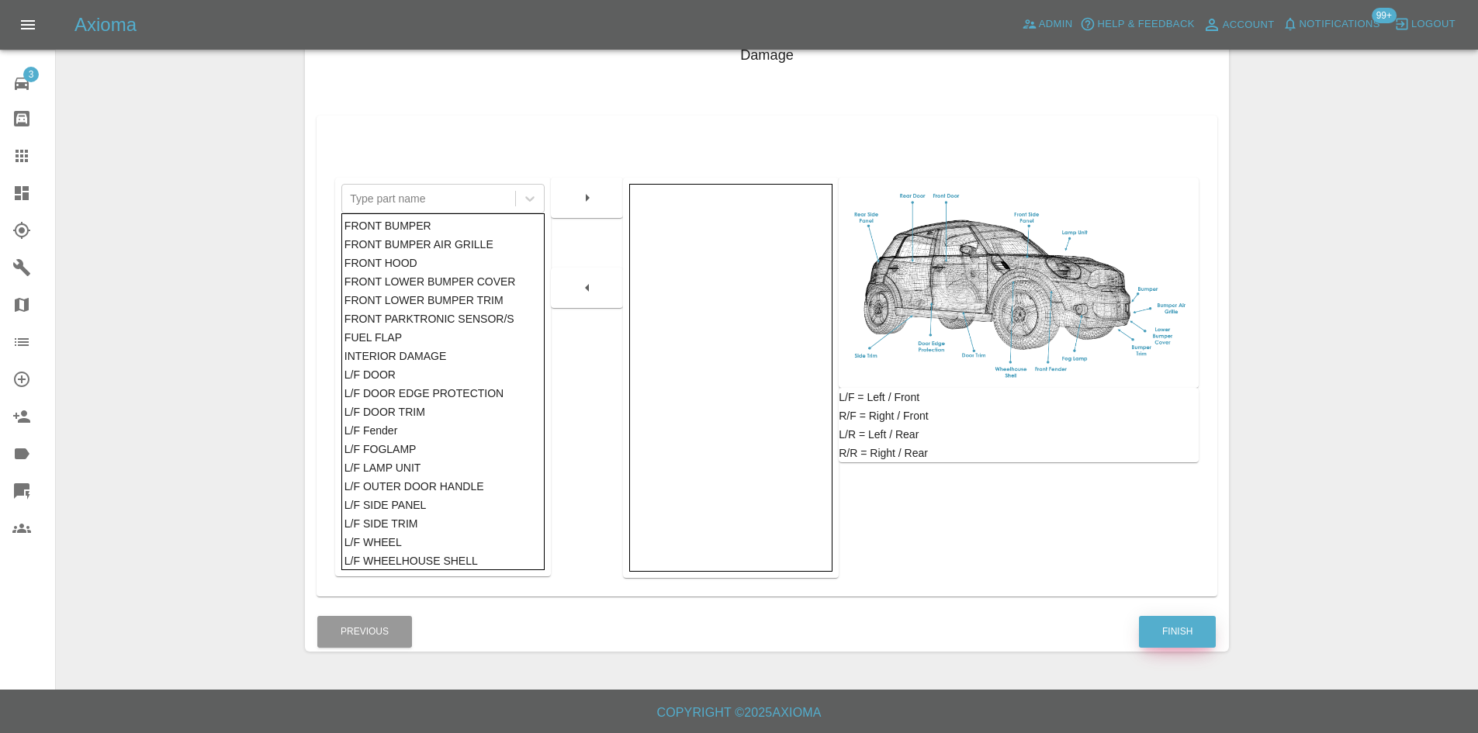
click at [1201, 642] on button "Finish" at bounding box center [1177, 632] width 77 height 32
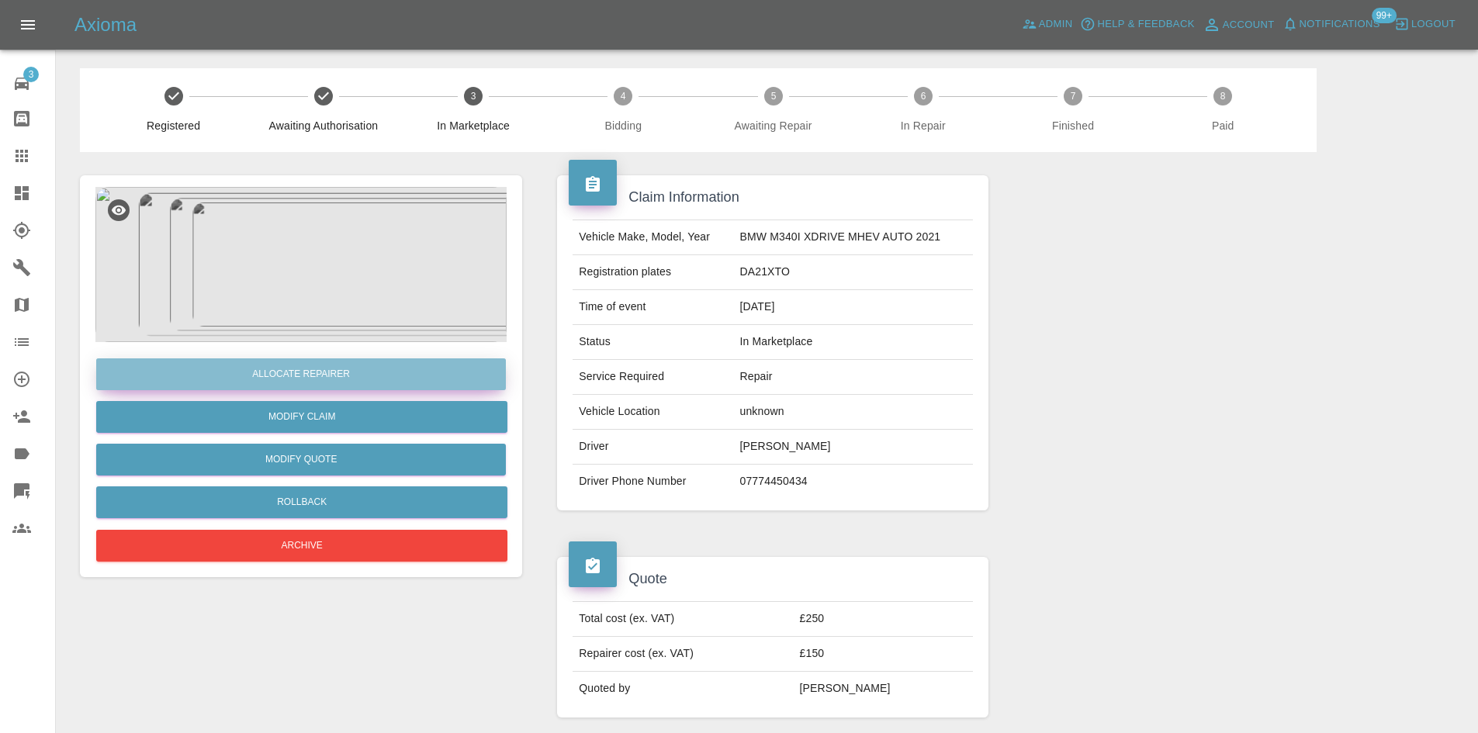
click at [324, 368] on button "Allocate Repairer" at bounding box center [301, 374] width 410 height 32
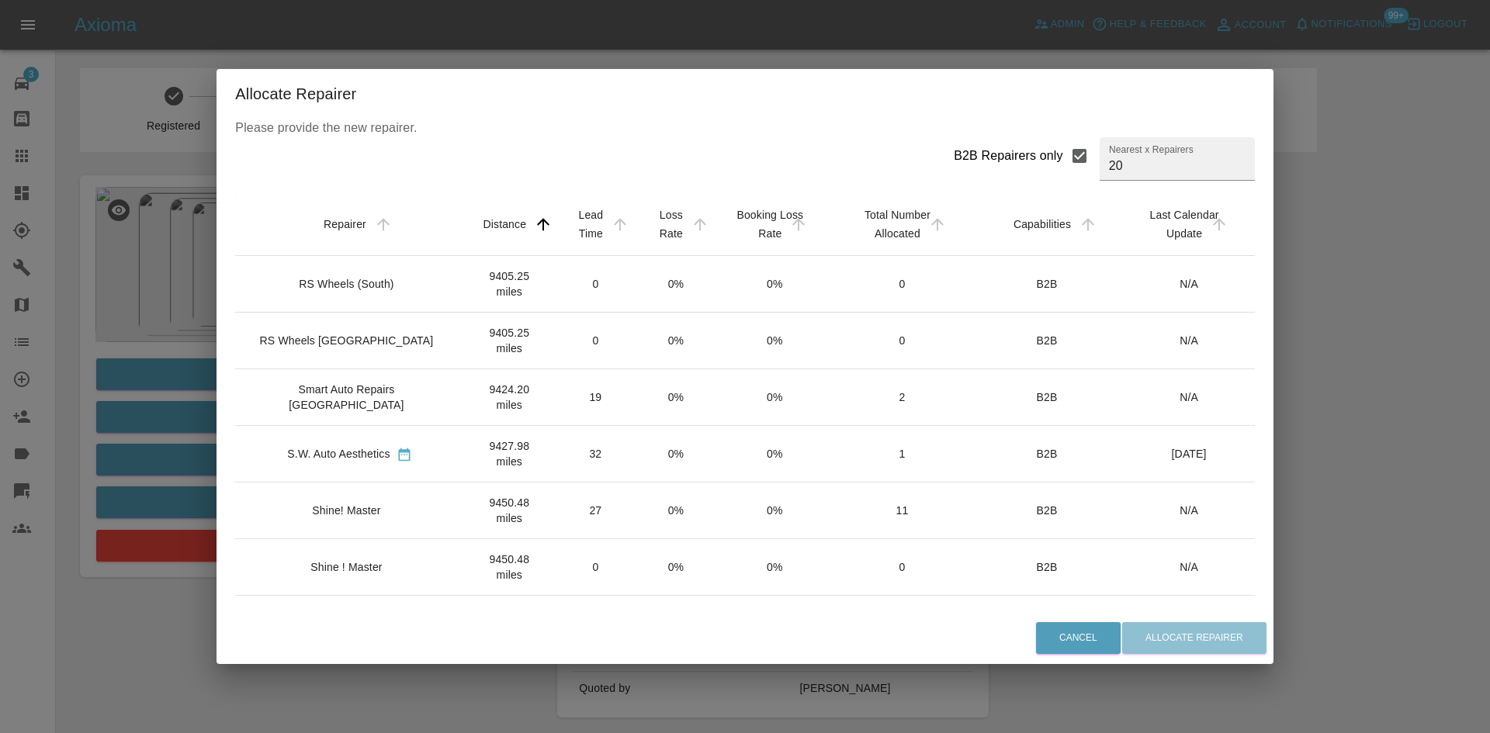
click at [371, 333] on div "RS Wheels [GEOGRAPHIC_DATA]" at bounding box center [347, 341] width 174 height 16
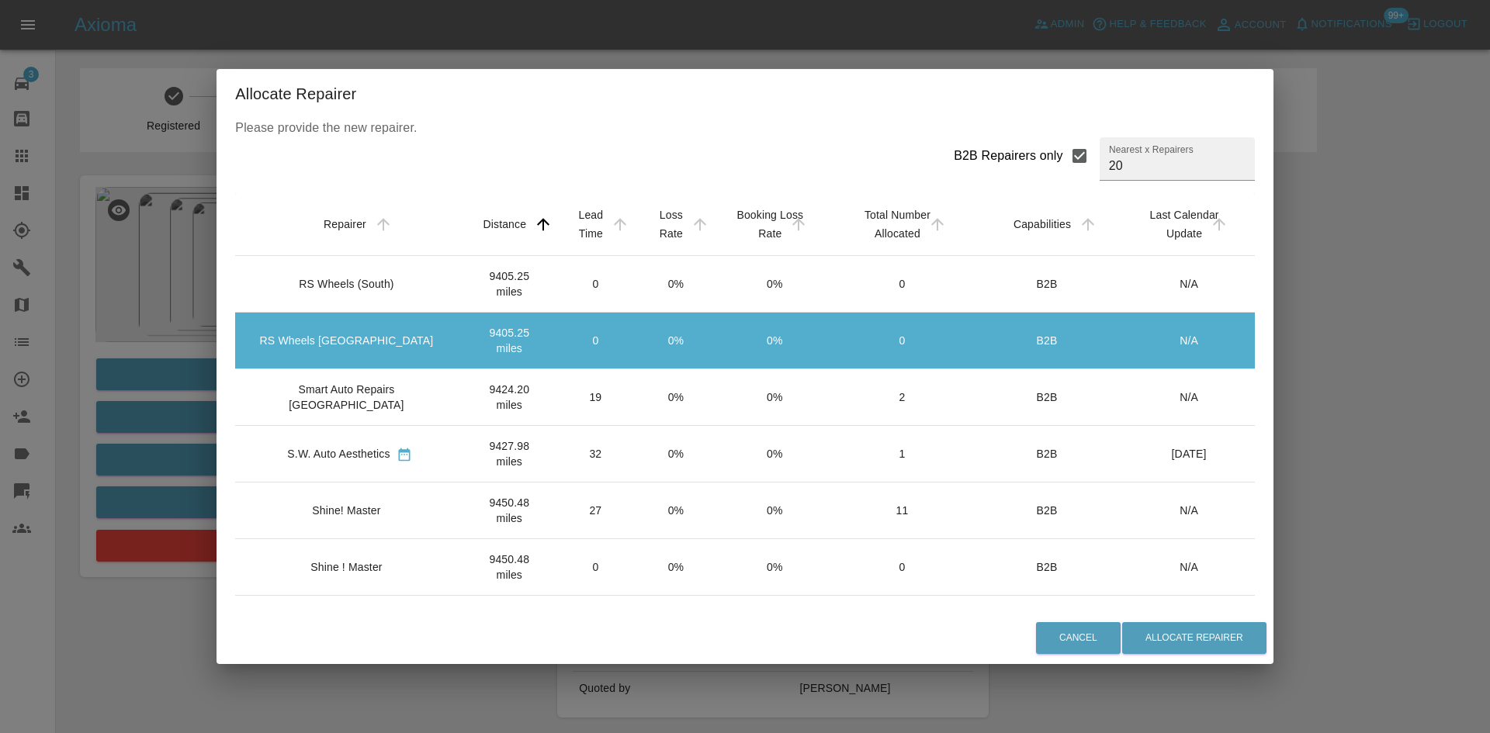
click at [1208, 617] on div "Cancel Allocate Repairer" at bounding box center [744, 638] width 1056 height 52
click at [1201, 625] on button "Allocate Repairer" at bounding box center [1194, 638] width 144 height 32
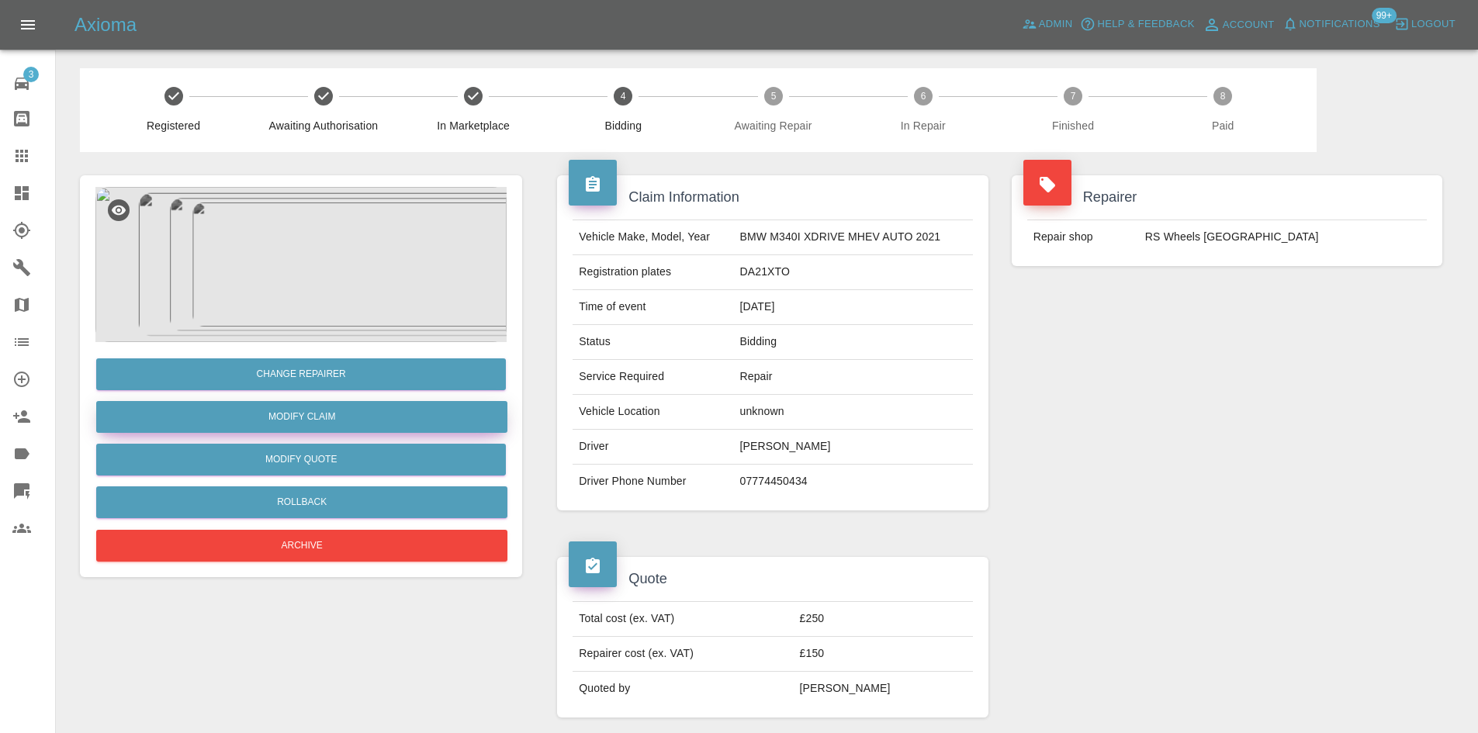
click at [315, 423] on link "Modify Claim" at bounding box center [301, 417] width 411 height 32
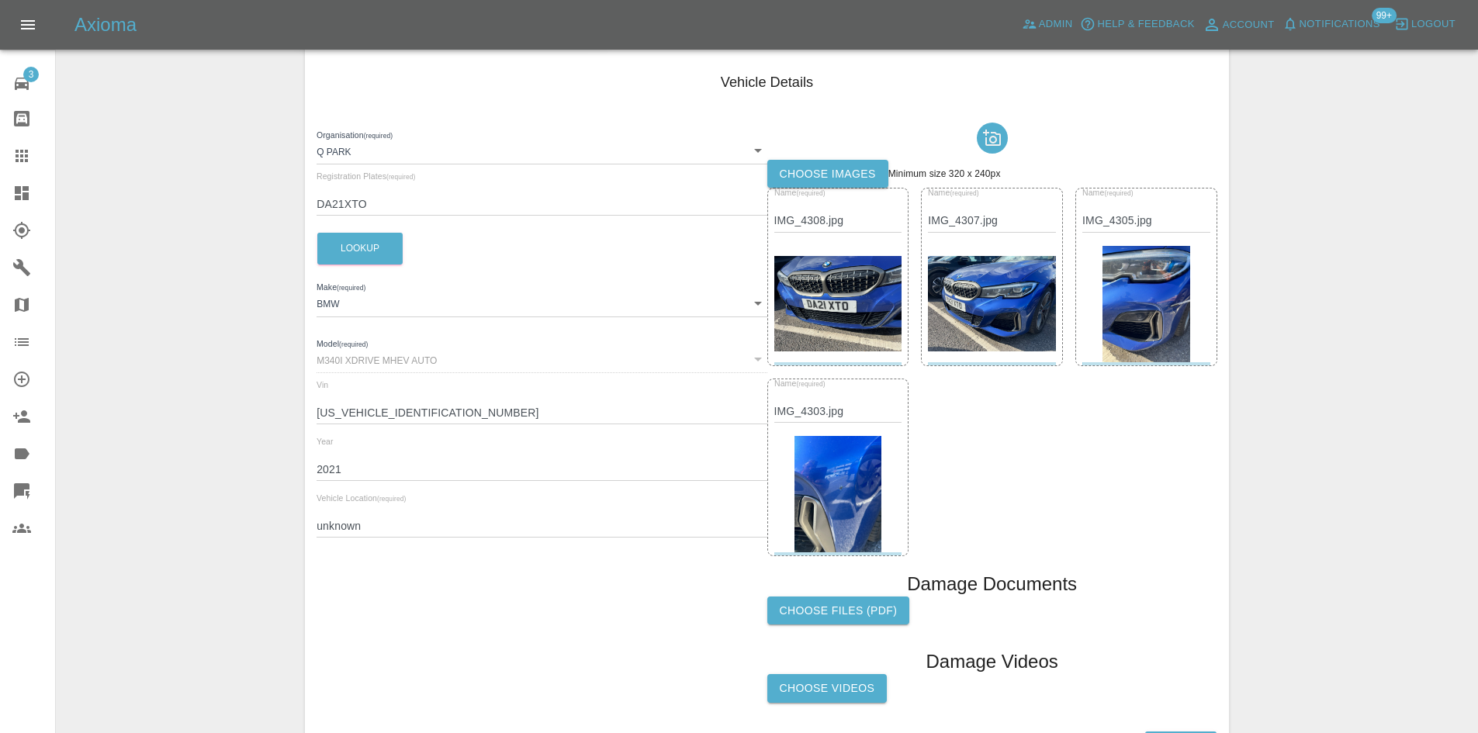
scroll to position [316, 0]
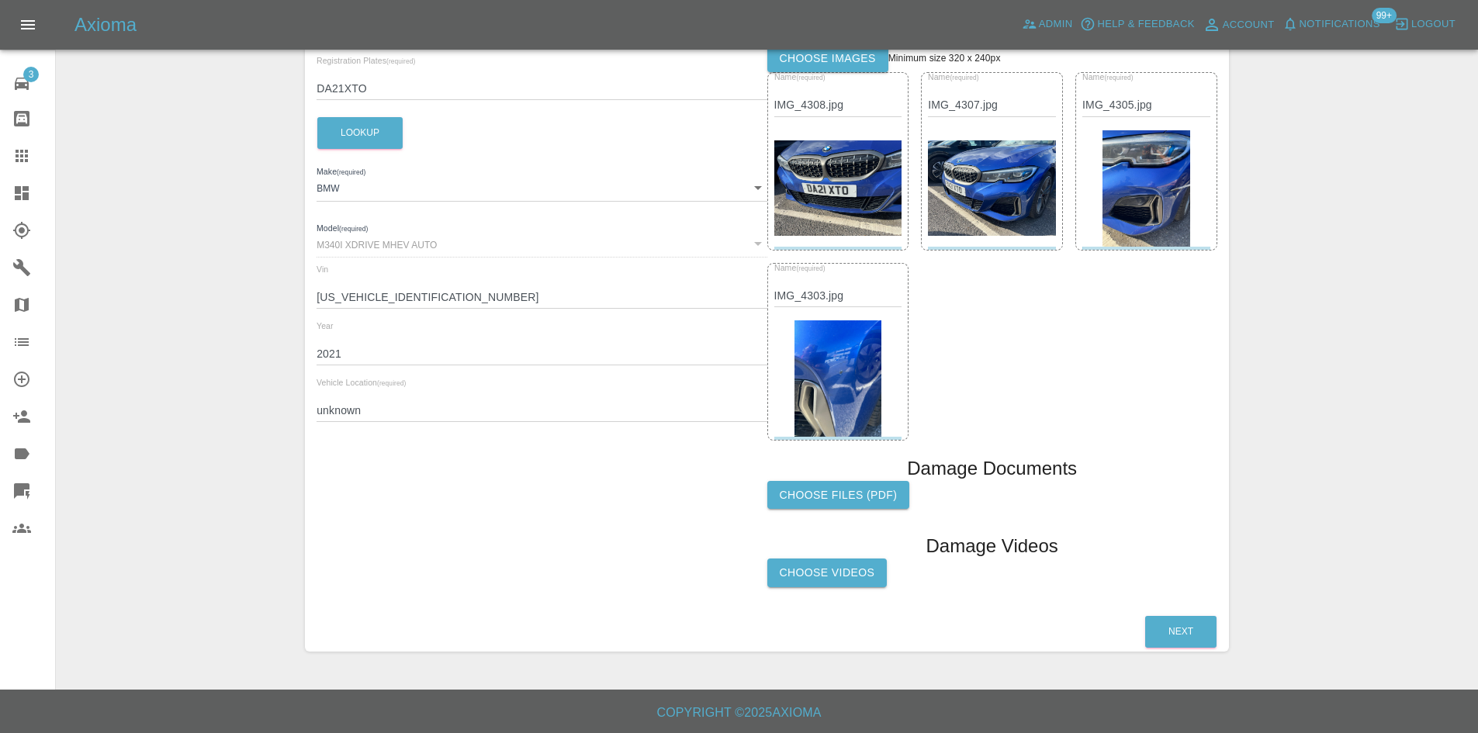
click at [358, 427] on div "Organisation (required) Q Park 636b7ea454cf410016ef4d2c Registration Plates (re…" at bounding box center [542, 299] width 450 height 596
click at [355, 422] on input "unknown" at bounding box center [542, 411] width 450 height 22
paste input "CF238NA"
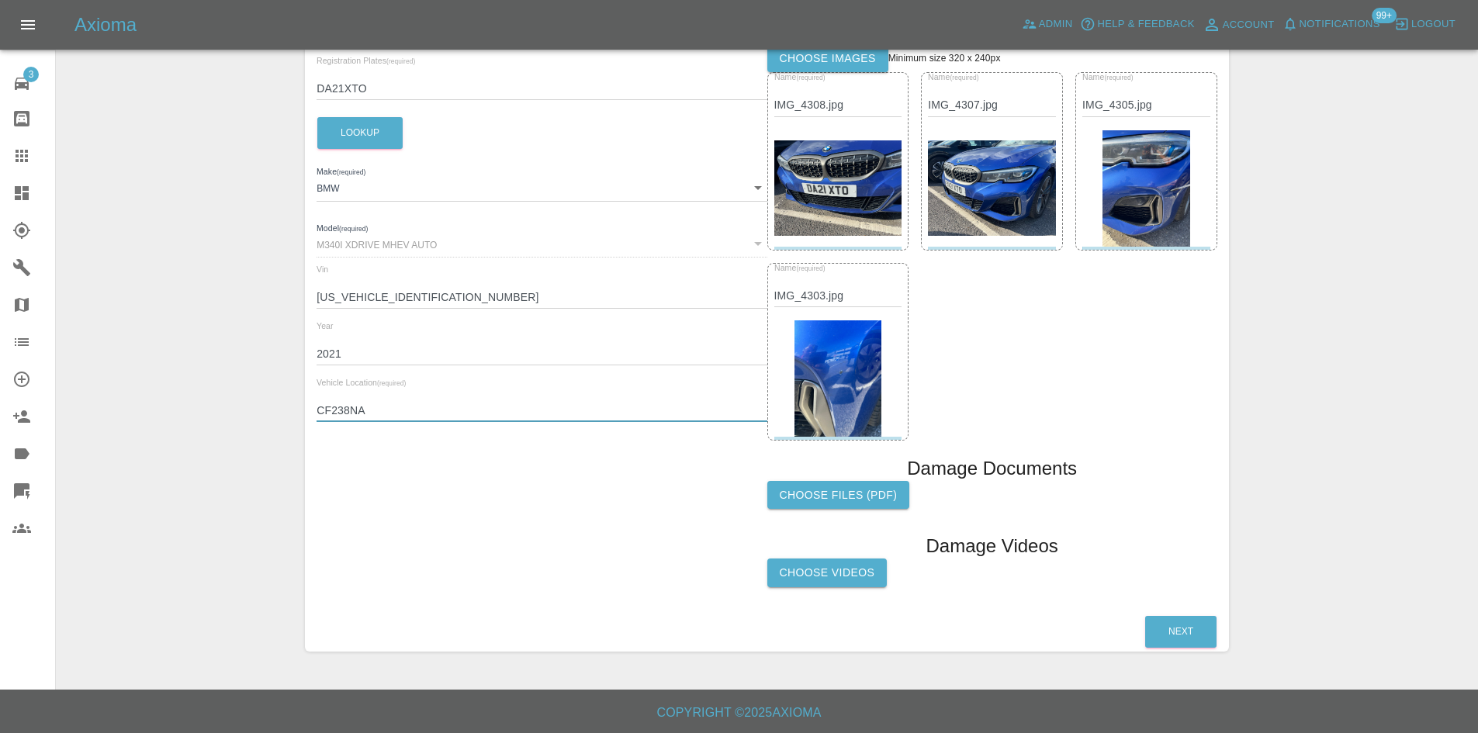
click at [340, 407] on input "CF238NA" at bounding box center [542, 411] width 450 height 22
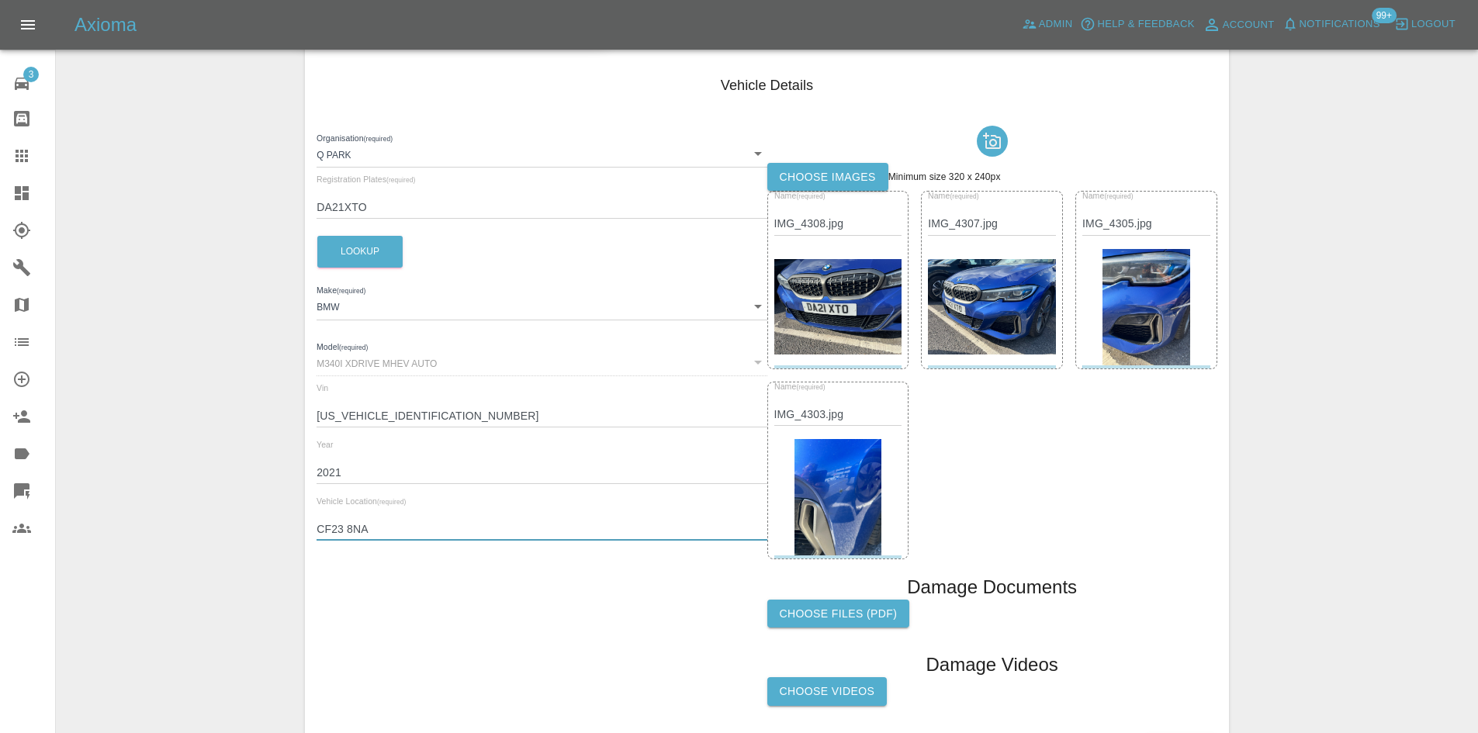
scroll to position [83, 0]
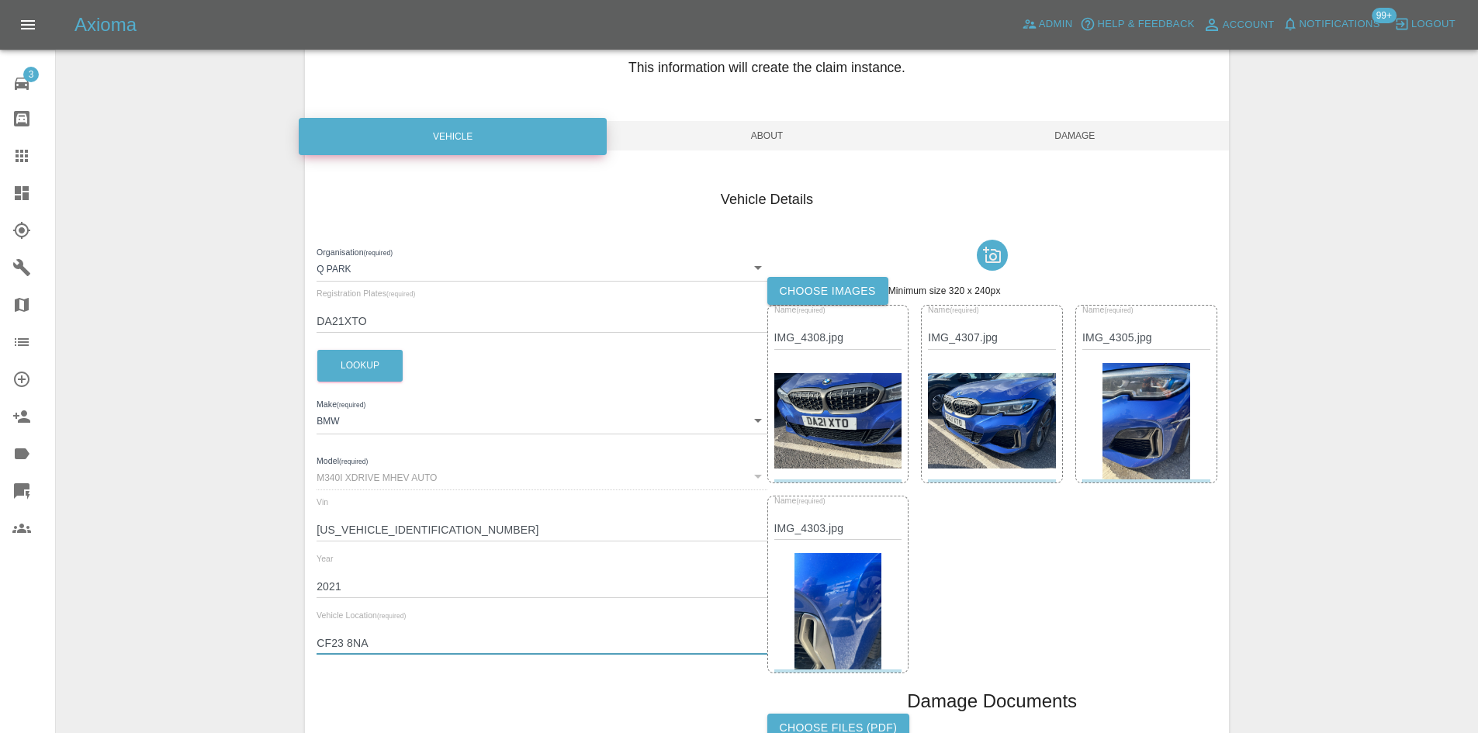
type input "CF23 8NA"
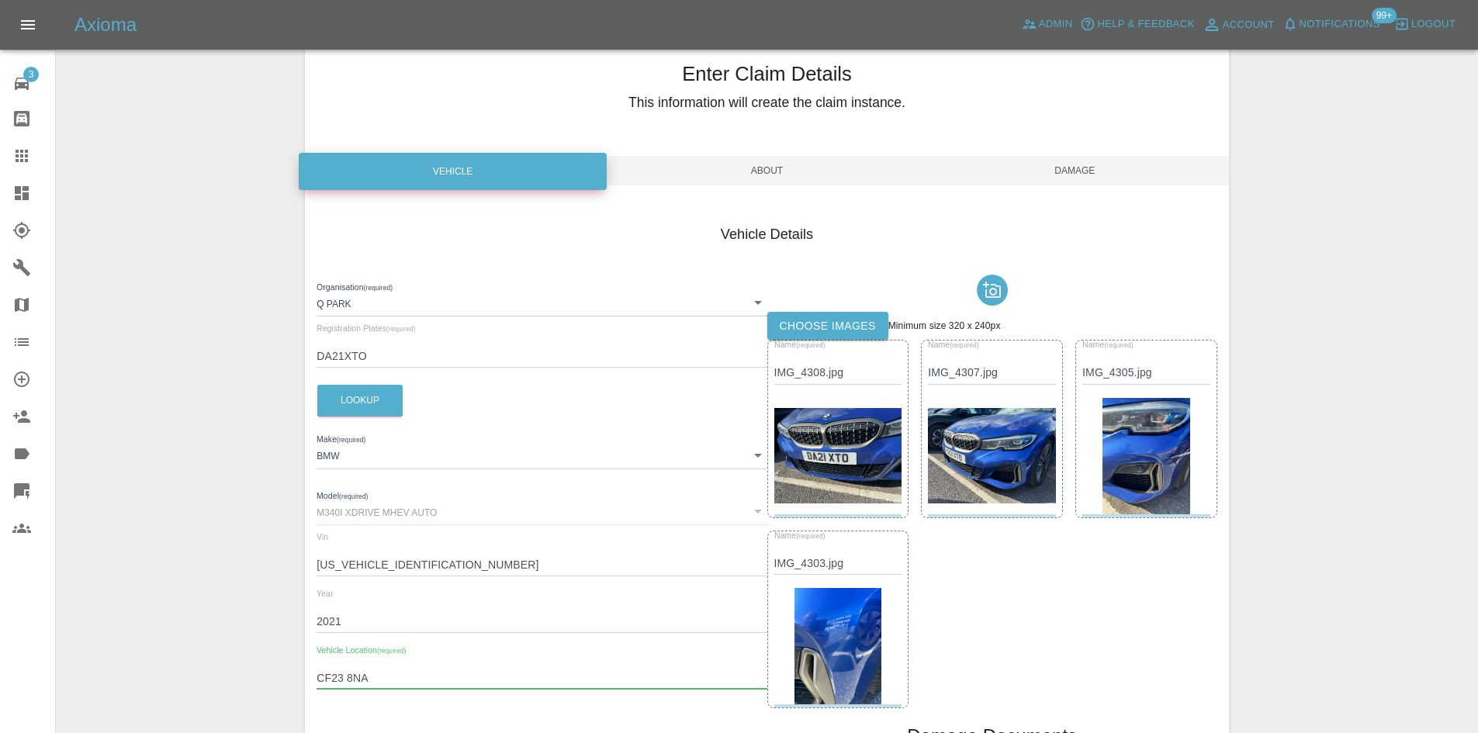
scroll to position [0, 0]
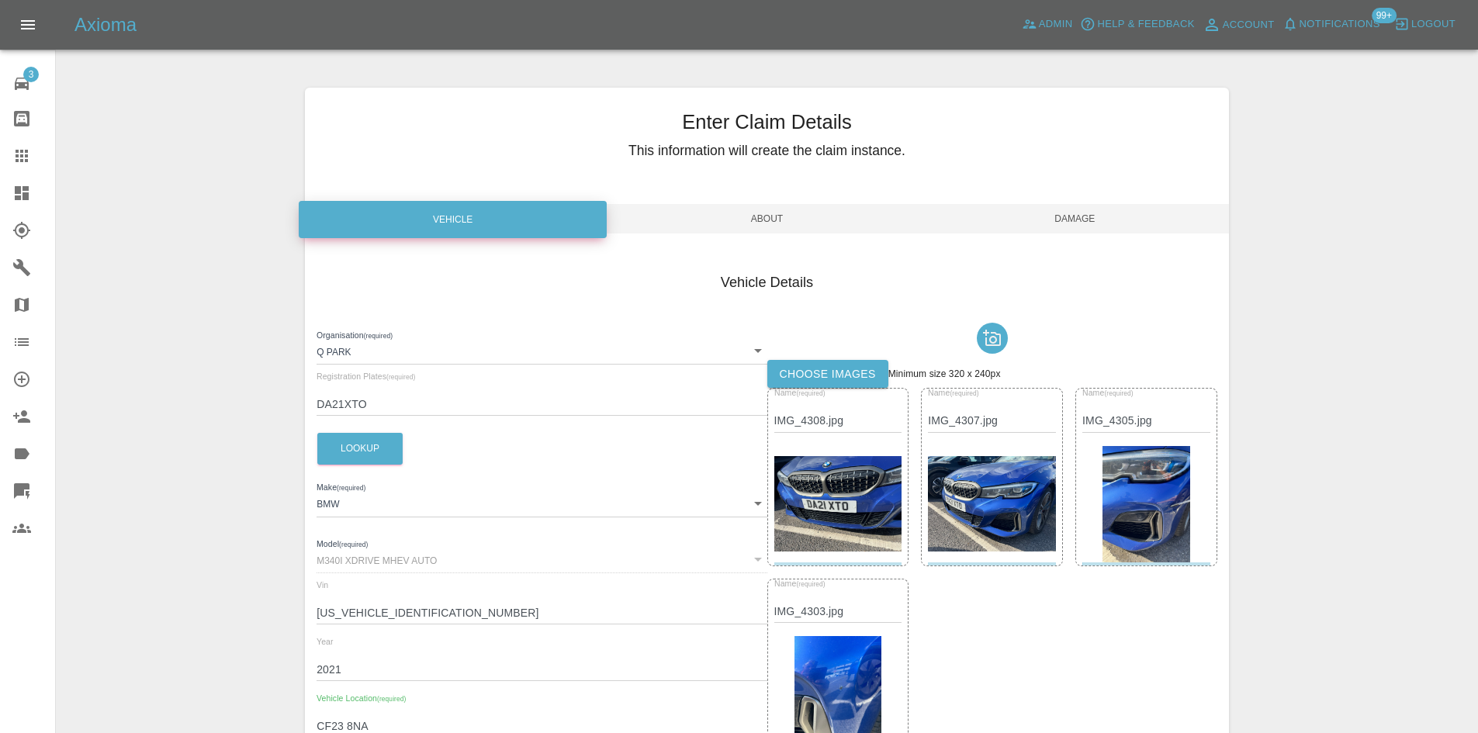
click at [739, 202] on div "Enter Claim Details This information will create the claim instance. Vehicle Ab…" at bounding box center [767, 528] width 924 height 880
click at [746, 213] on span "About" at bounding box center [767, 218] width 308 height 29
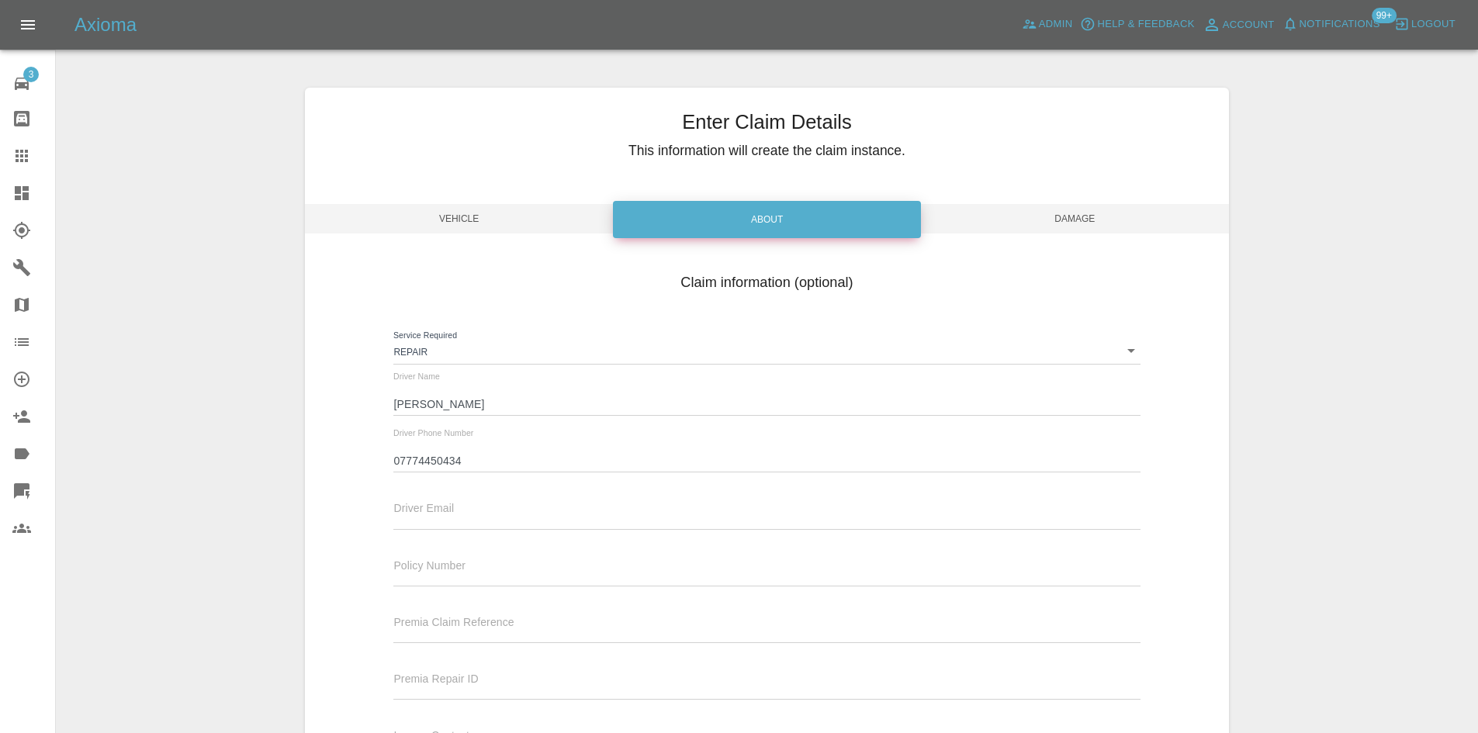
click at [437, 521] on input "text" at bounding box center [766, 518] width 746 height 22
paste input "[PERSON_NAME][EMAIL_ADDRESS][DOMAIN_NAME]"
type input "[PERSON_NAME][EMAIL_ADDRESS][DOMAIN_NAME]"
click at [1053, 243] on div "Enter Claim Details This information will create the claim instance. Vehicle Ab…" at bounding box center [767, 456] width 924 height 737
click at [1048, 213] on span "Damage" at bounding box center [1075, 218] width 308 height 29
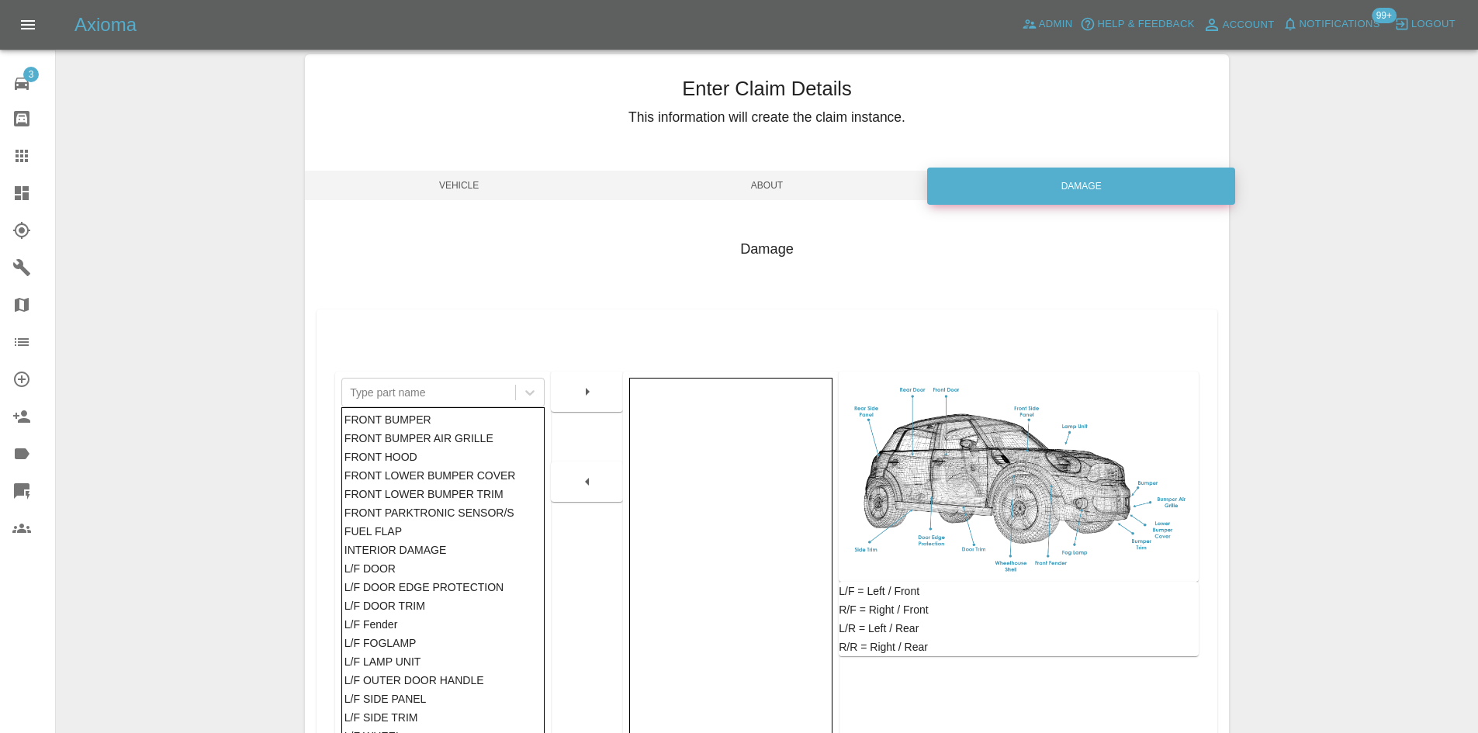
scroll to position [227, 0]
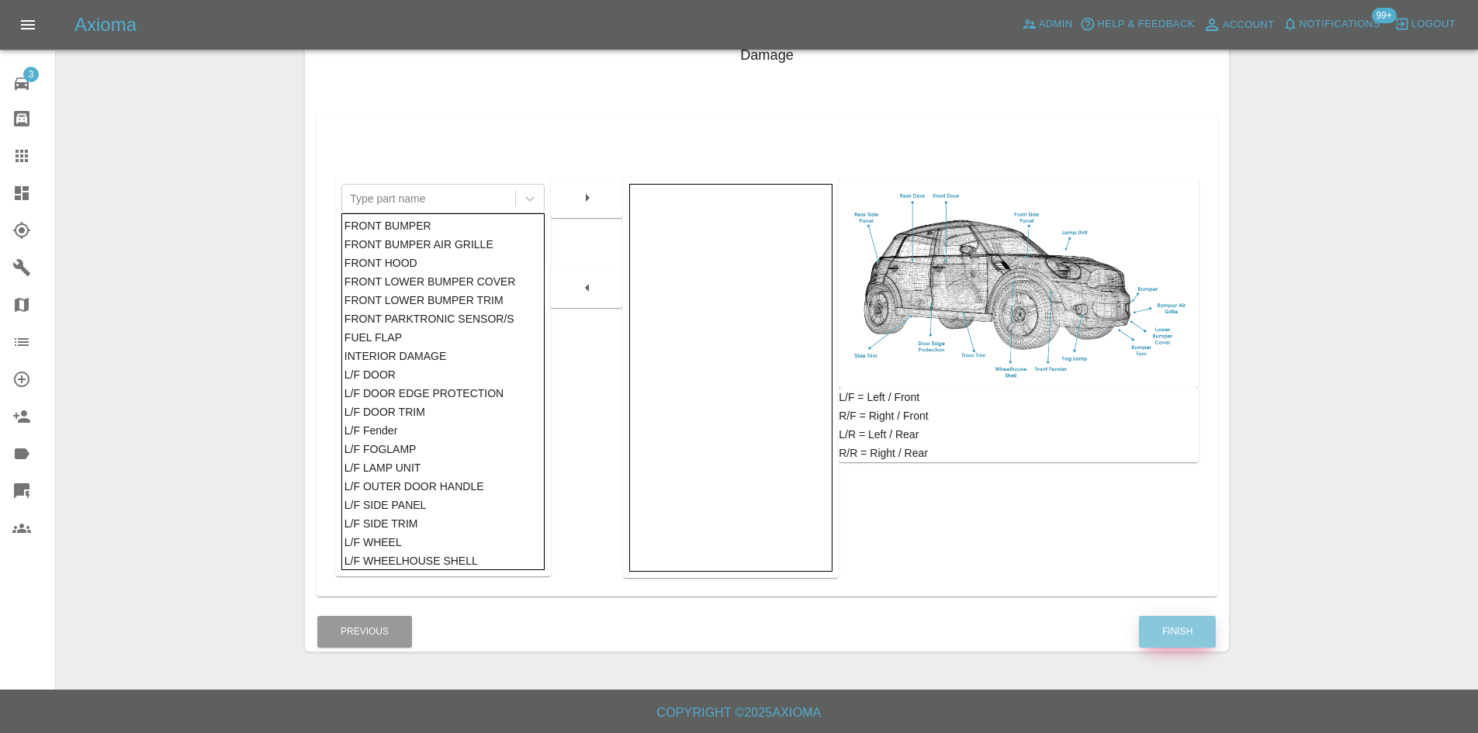
click at [1180, 625] on button "Finish" at bounding box center [1177, 632] width 77 height 32
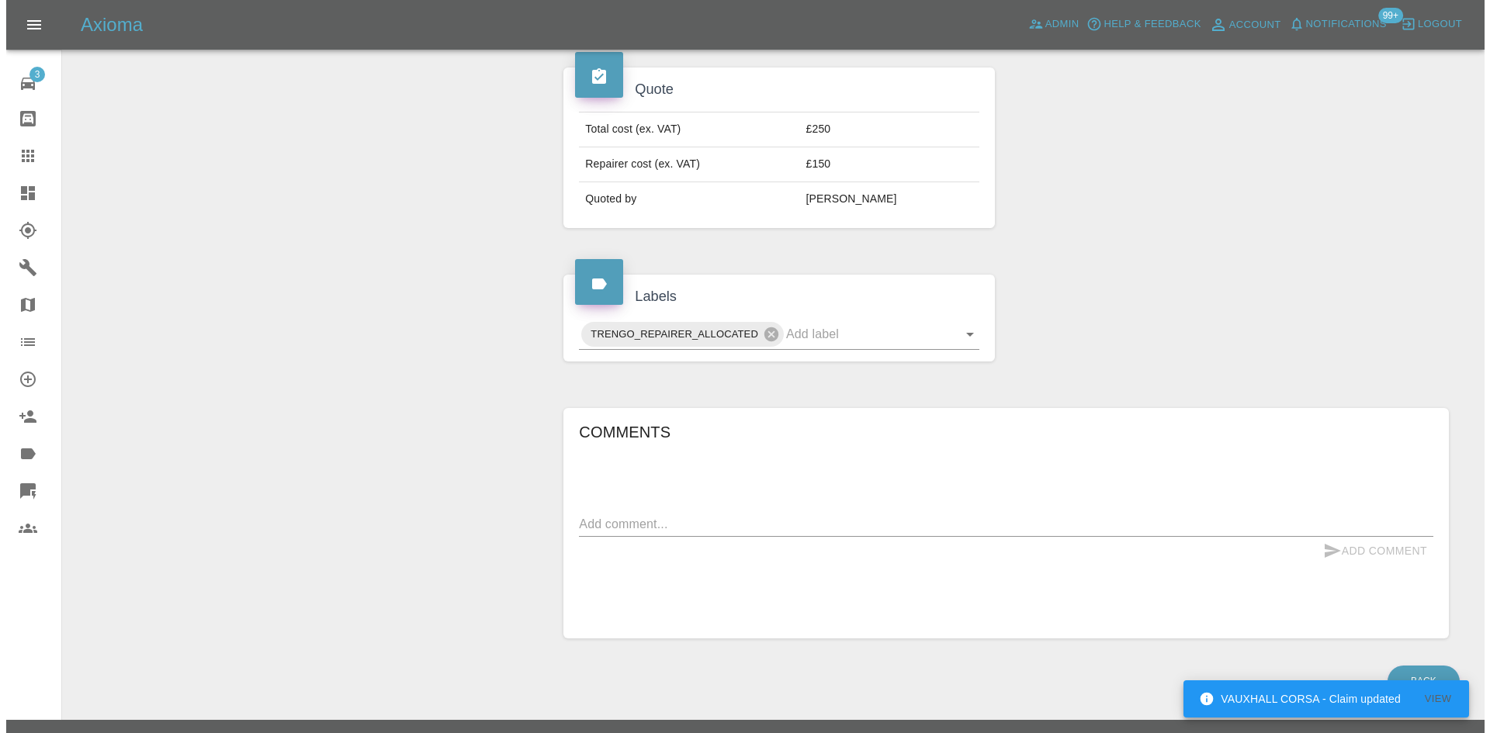
scroll to position [12, 0]
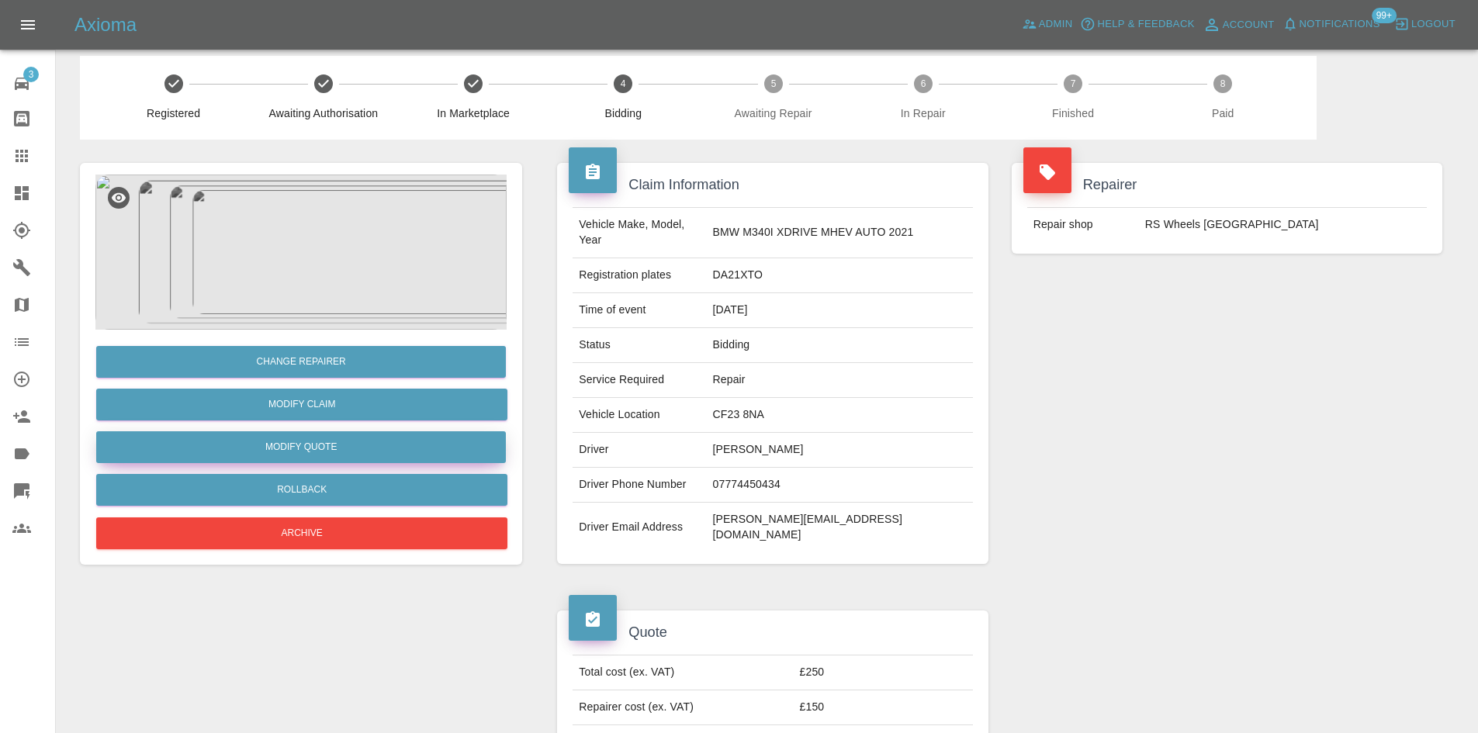
click at [341, 449] on button "Modify Quote" at bounding box center [301, 447] width 410 height 32
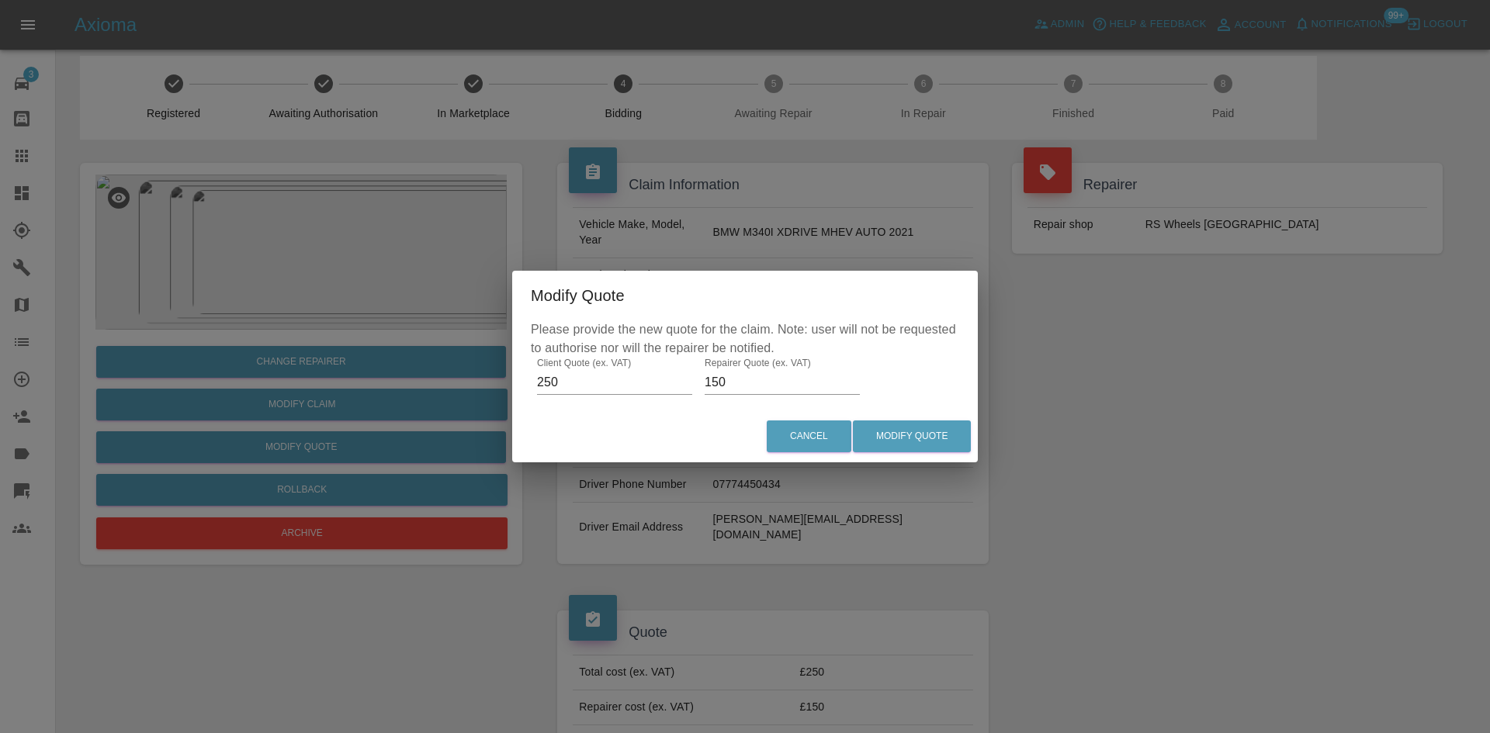
click at [725, 376] on input "150" at bounding box center [781, 382] width 155 height 25
type input "170"
click at [960, 446] on button "Modify Quote" at bounding box center [912, 437] width 118 height 32
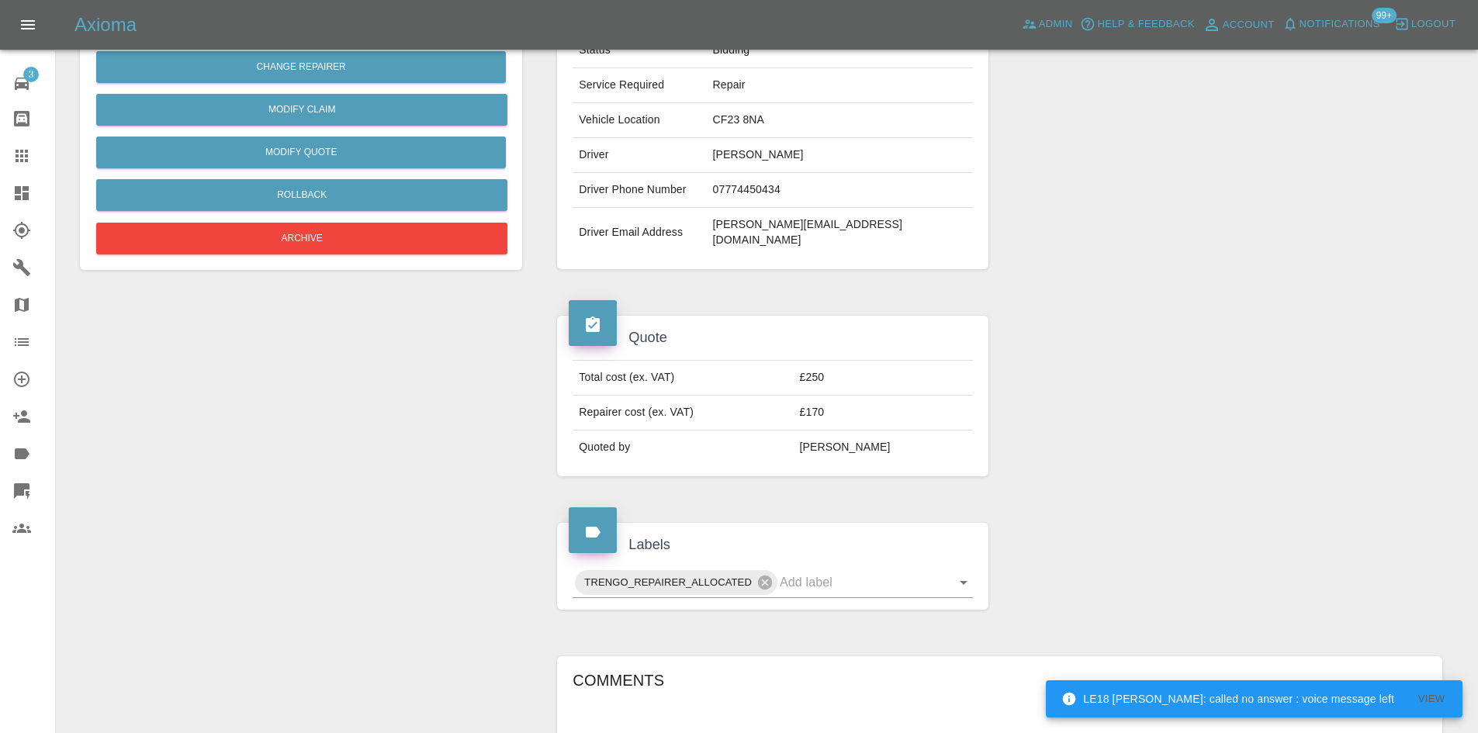
scroll to position [78, 0]
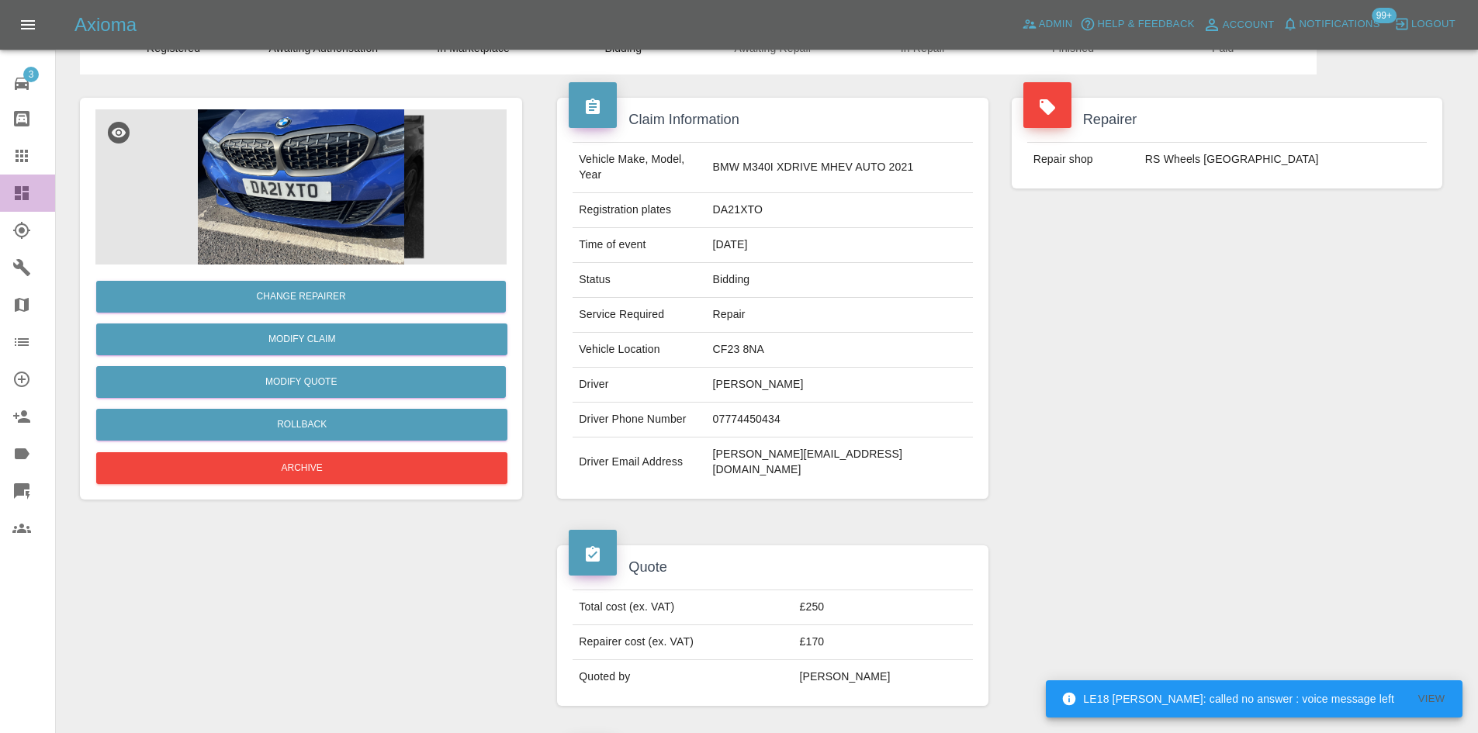
click at [2, 187] on link "Dashboard" at bounding box center [27, 193] width 55 height 37
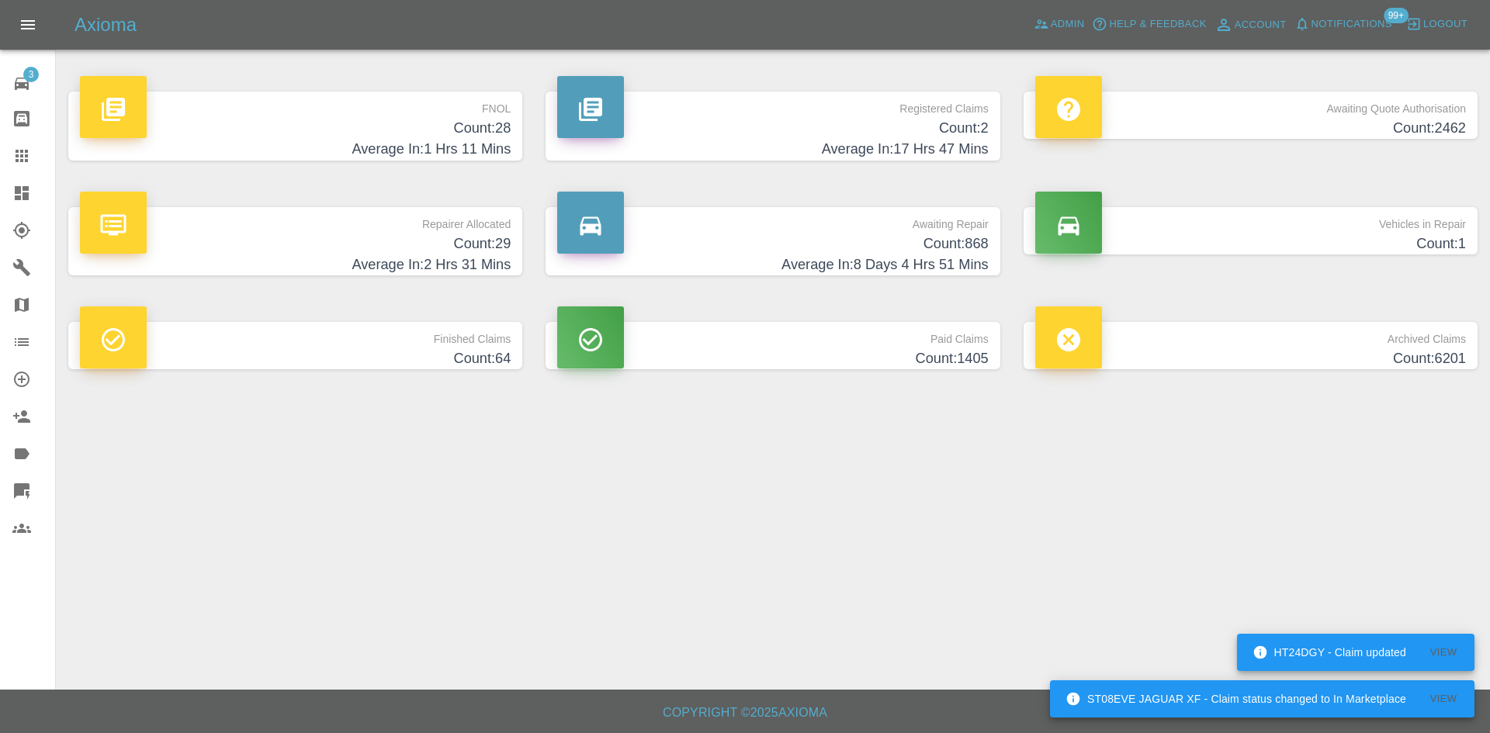
click at [4, 191] on link "Dashboard" at bounding box center [27, 193] width 55 height 37
click at [0, 199] on link "Dashboard" at bounding box center [27, 193] width 55 height 37
click at [14, 191] on icon at bounding box center [21, 193] width 19 height 19
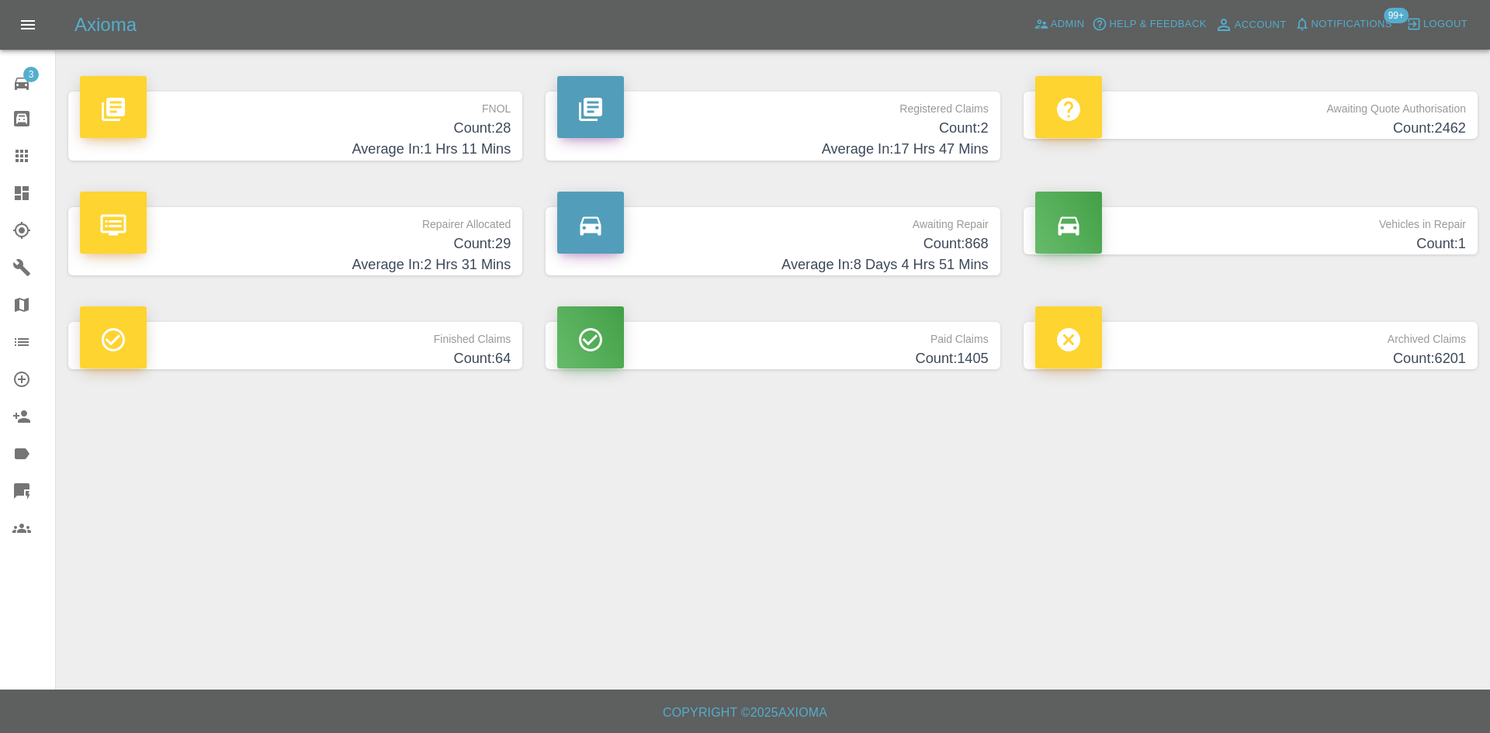
click at [16, 183] on link "Dashboard" at bounding box center [27, 193] width 55 height 37
click at [788, 158] on h4 "Average In: 17 Hrs 47 Mins" at bounding box center [772, 149] width 431 height 21
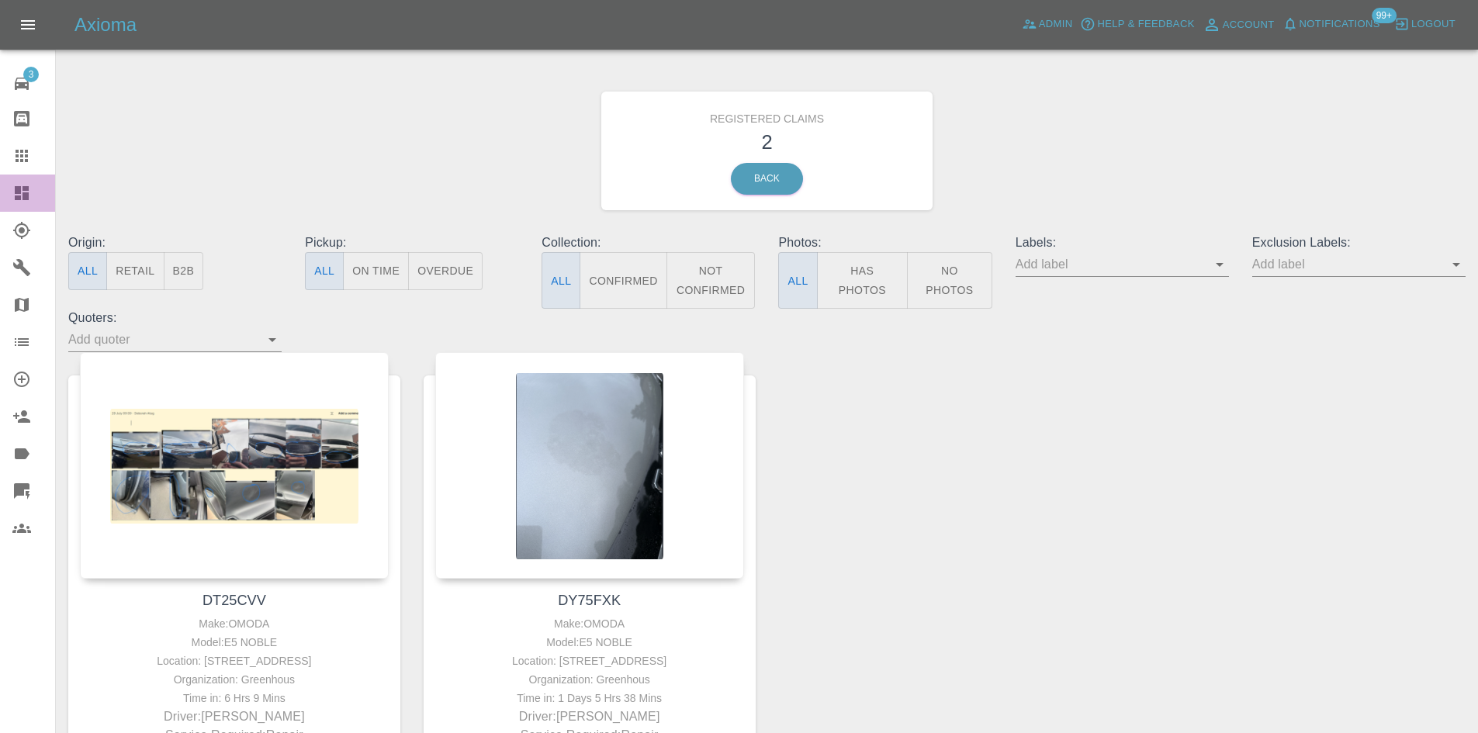
click at [5, 189] on link "Dashboard" at bounding box center [27, 193] width 55 height 37
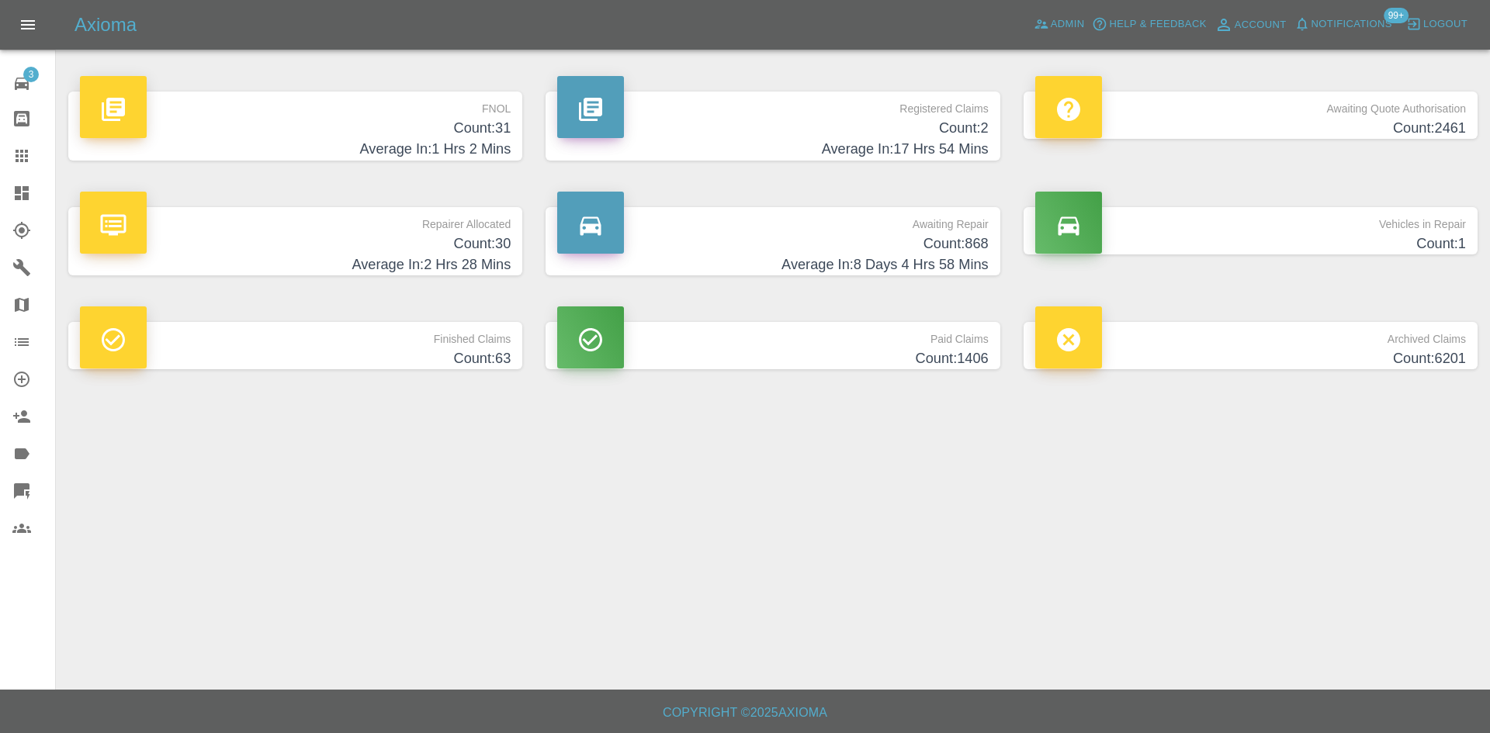
click at [396, 258] on h4 "Average In: 2 Hrs 28 Mins" at bounding box center [295, 264] width 431 height 21
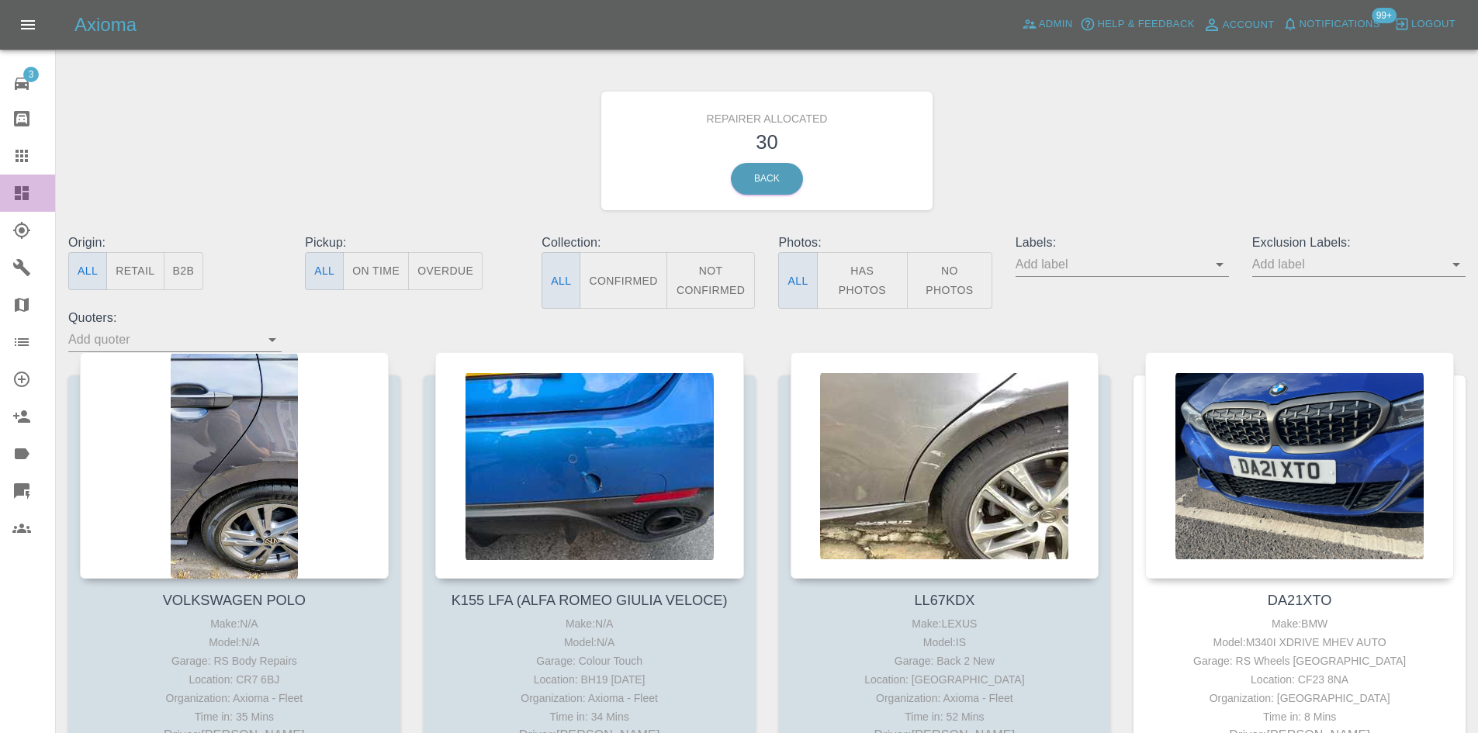
click at [2, 203] on link "Dashboard" at bounding box center [27, 193] width 55 height 37
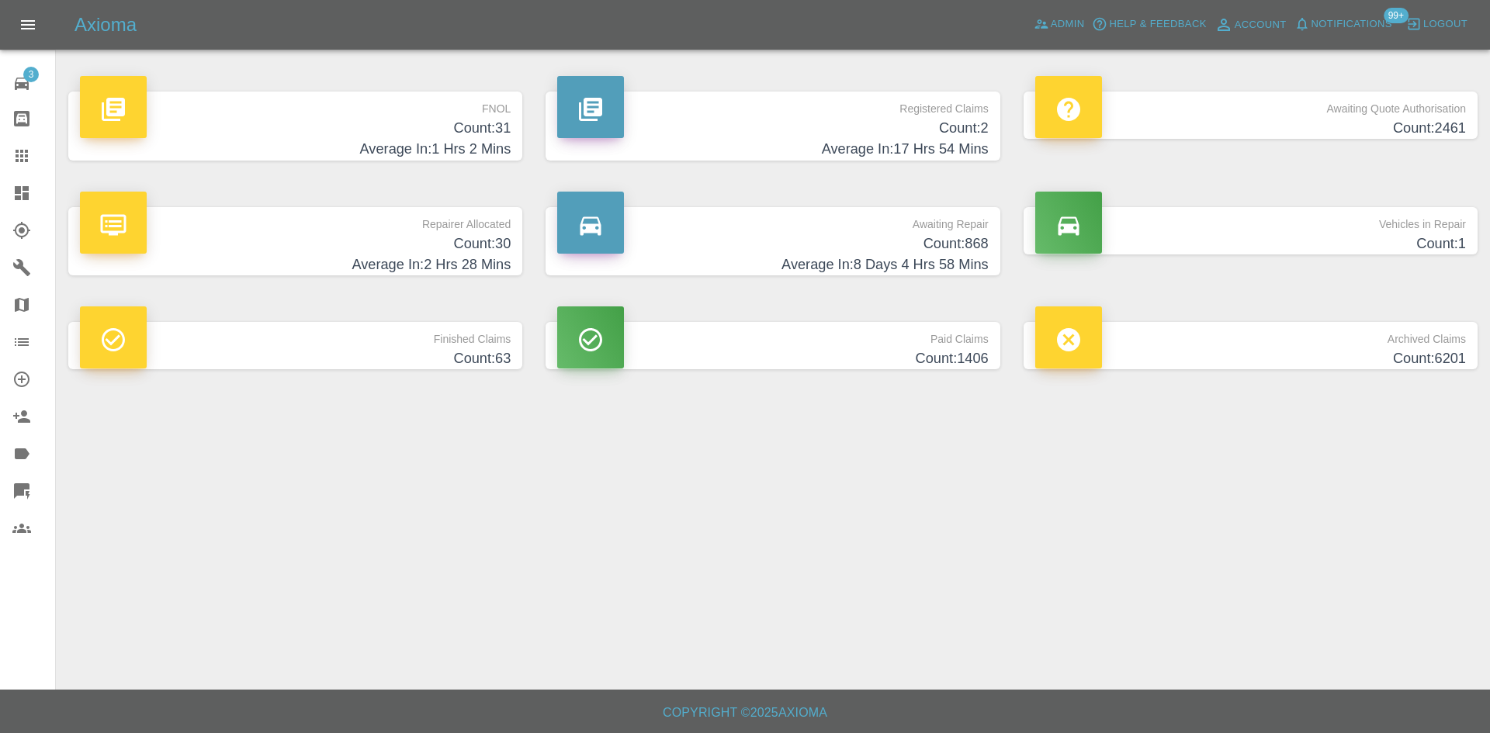
click at [891, 241] on h4 "Count: 868" at bounding box center [772, 244] width 431 height 21
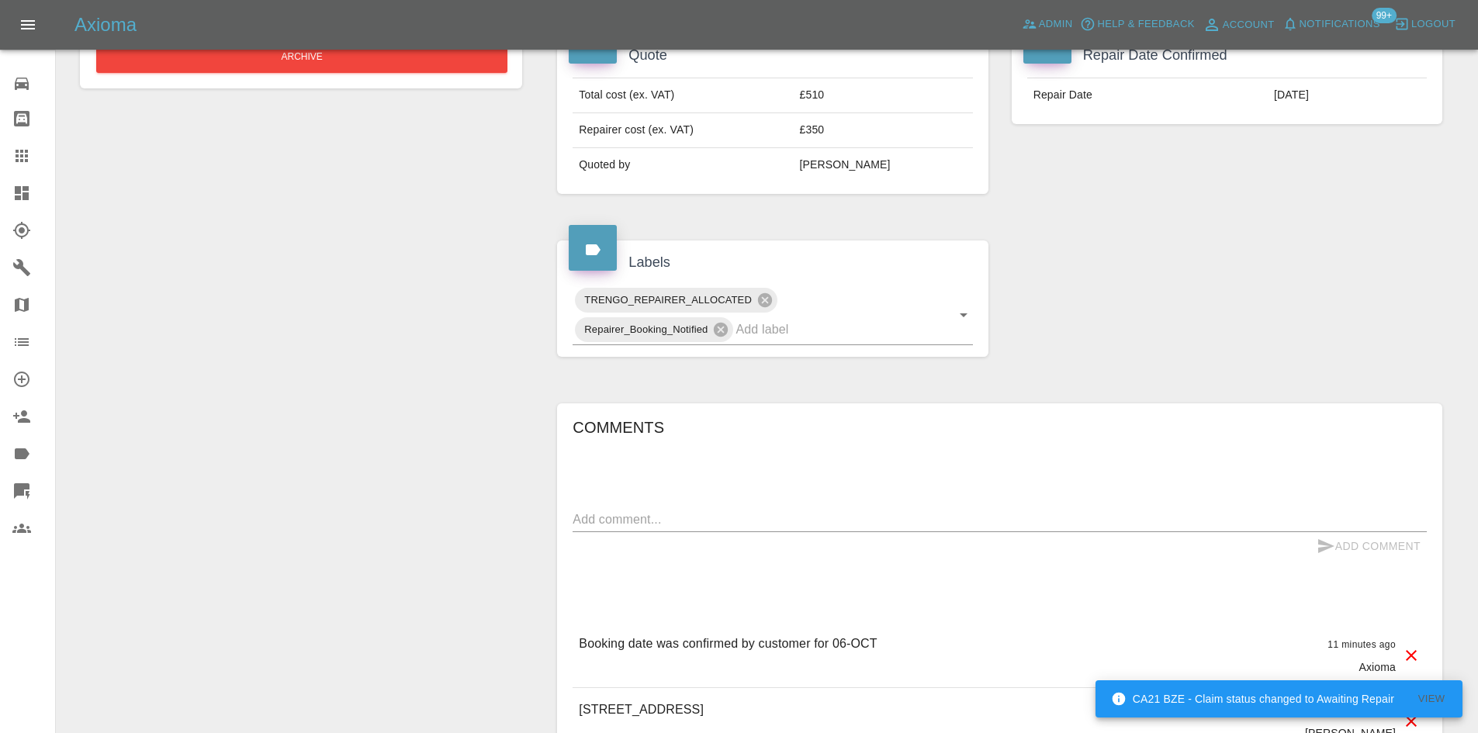
scroll to position [776, 0]
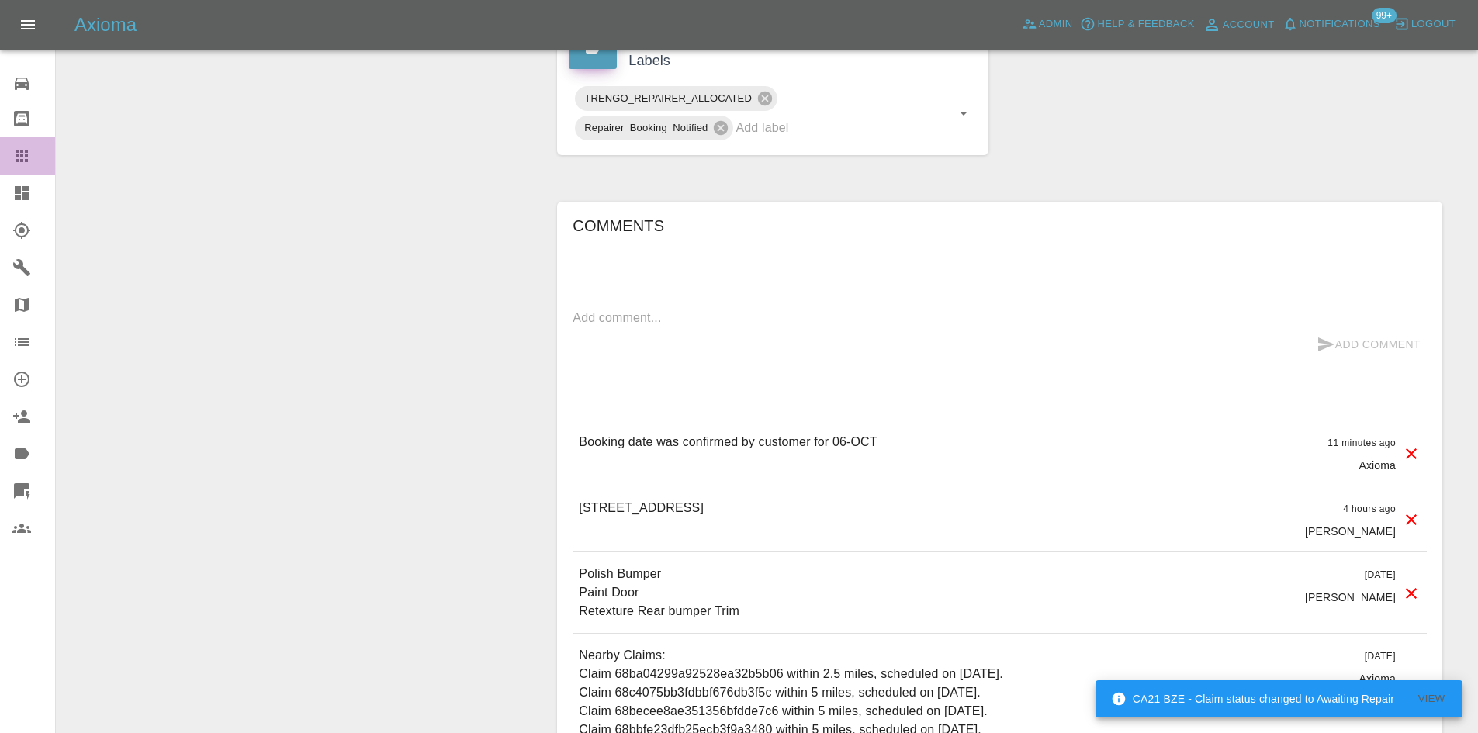
click at [25, 157] on icon at bounding box center [22, 156] width 12 height 12
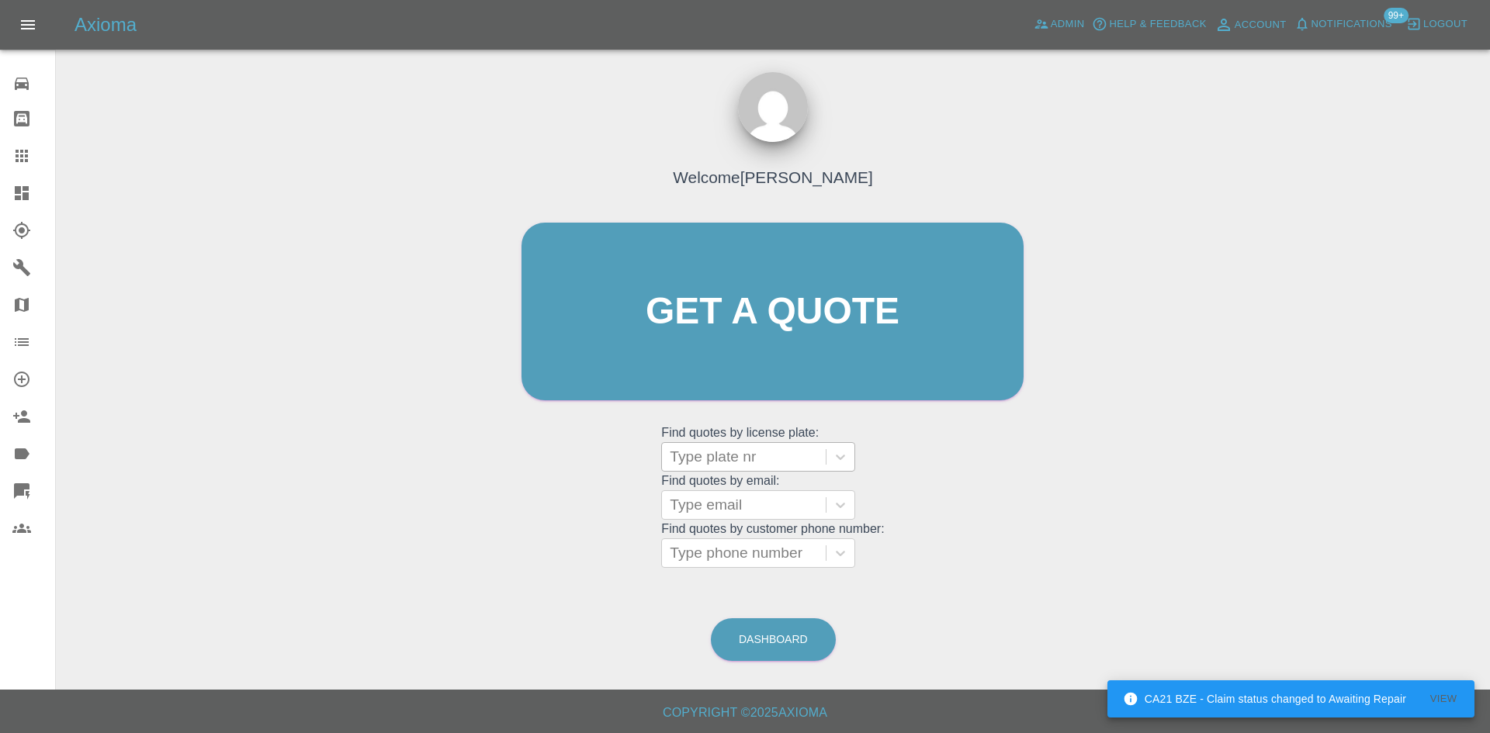
click at [722, 445] on div "Type plate nr" at bounding box center [744, 457] width 164 height 28
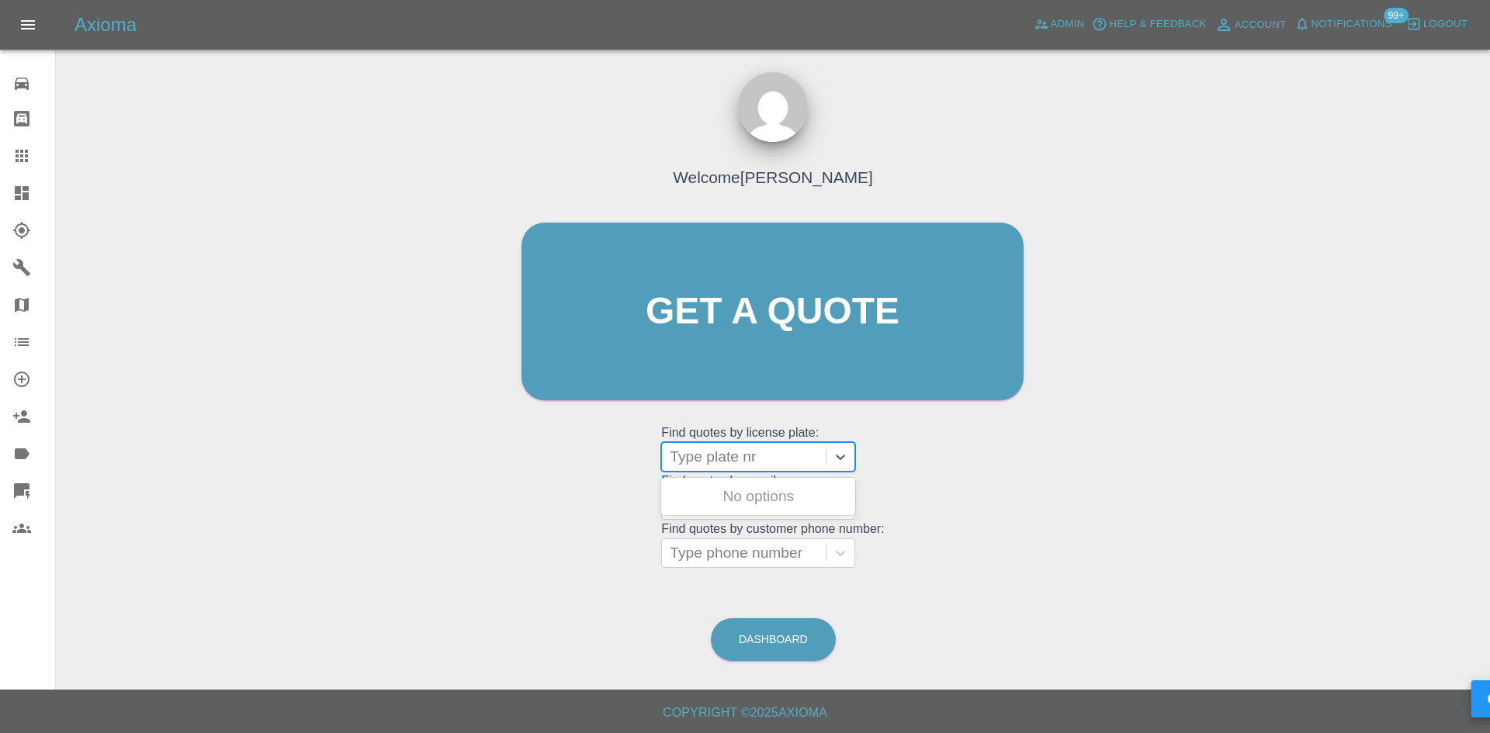
paste input "WV23YPH"
type input "WV23YPH"
click at [758, 500] on div "WV23YPH, Awaiting Authorisation" at bounding box center [758, 506] width 194 height 50
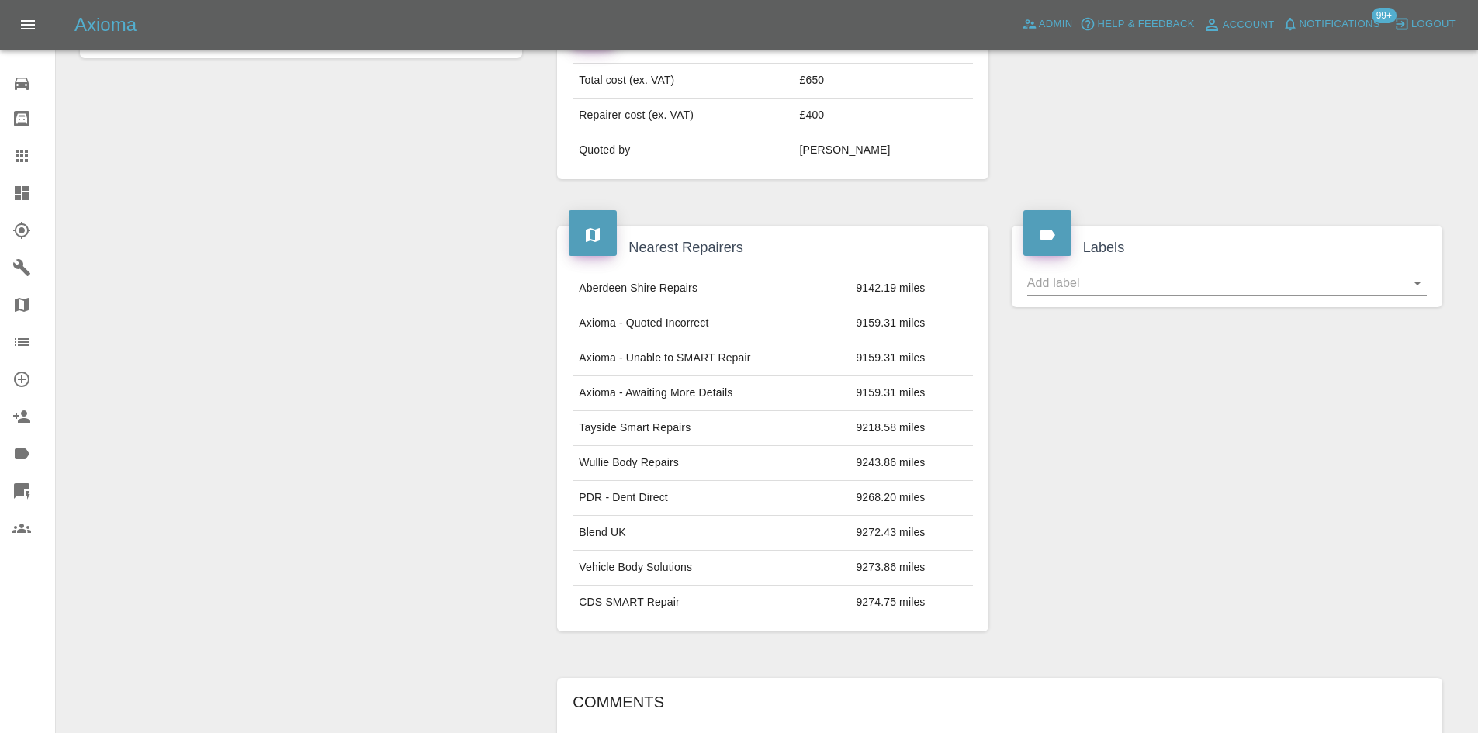
scroll to position [199, 0]
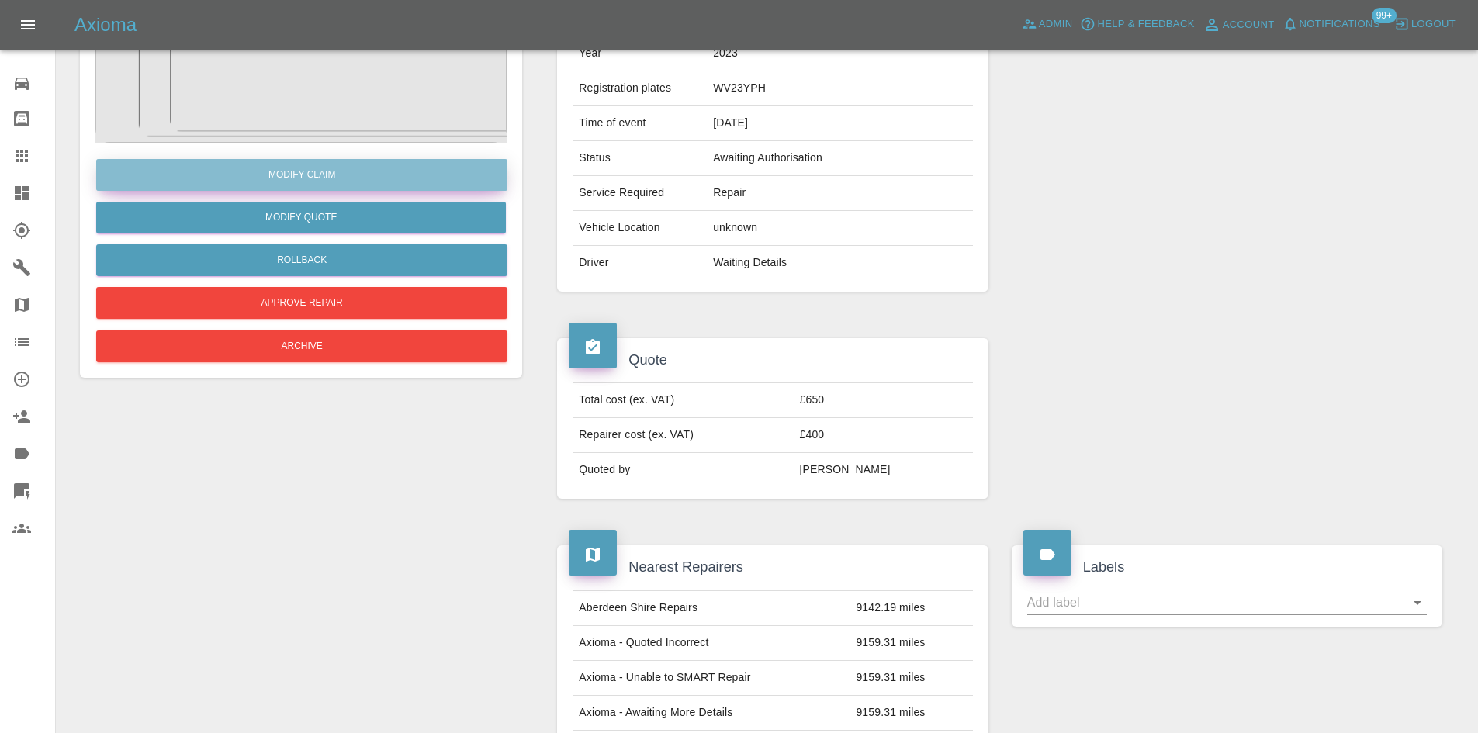
click at [323, 175] on link "Modify Claim" at bounding box center [301, 175] width 411 height 32
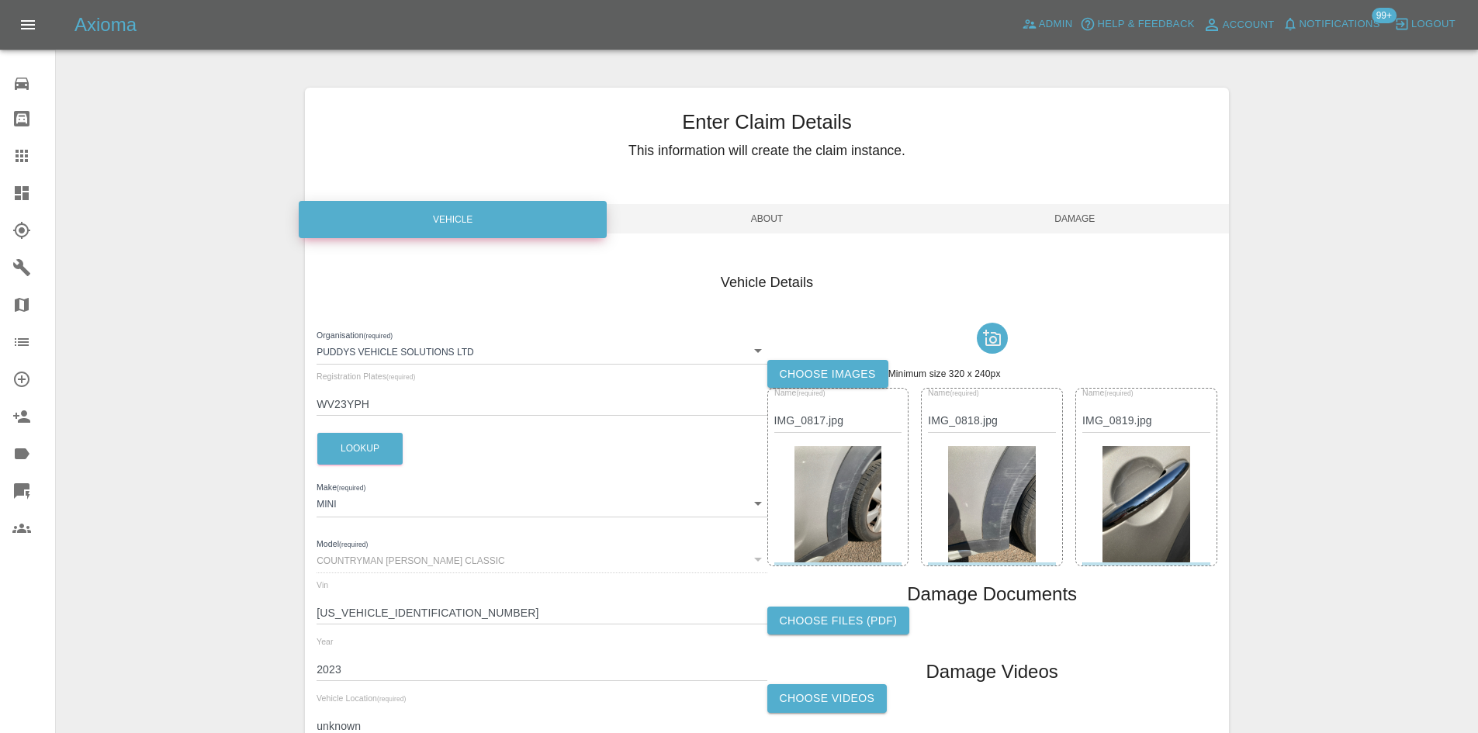
scroll to position [154, 0]
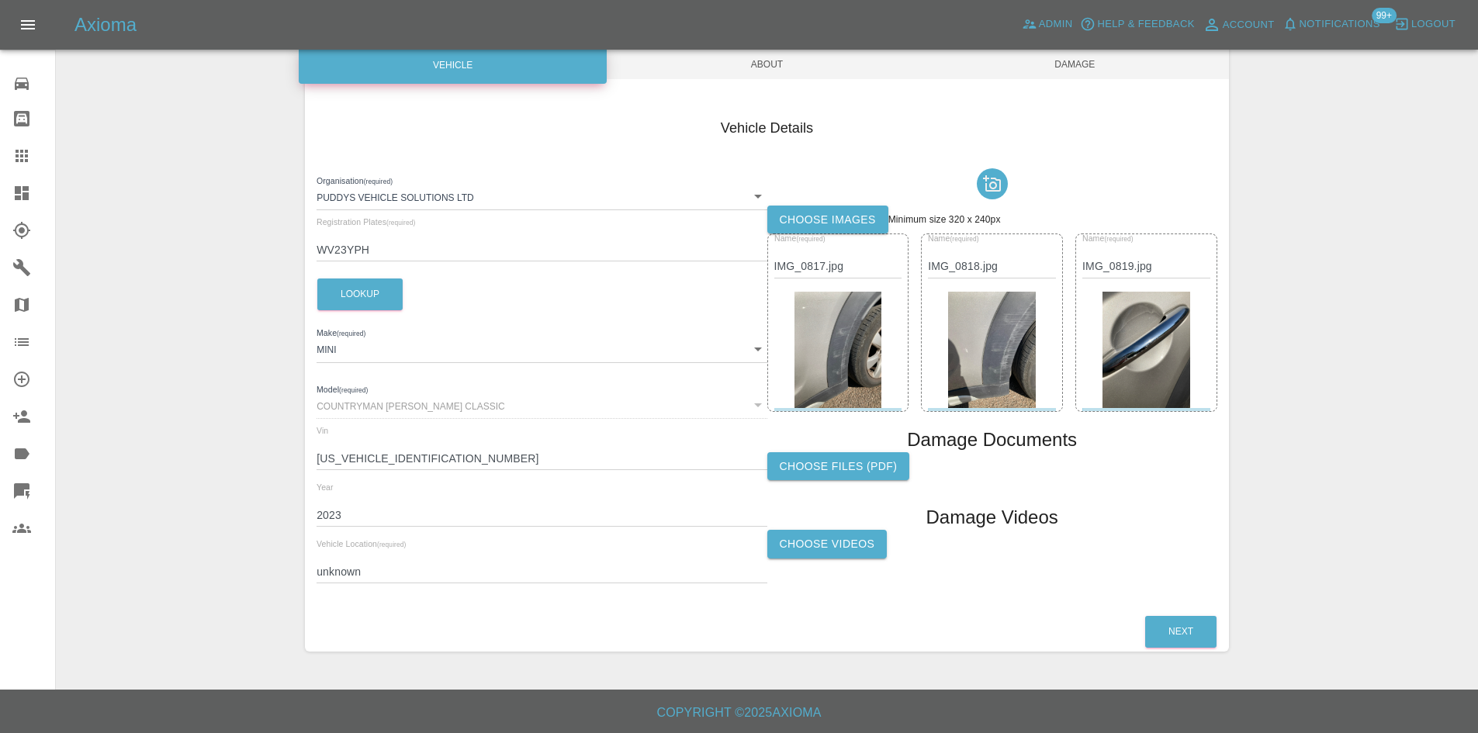
click at [754, 65] on span "About" at bounding box center [767, 64] width 308 height 29
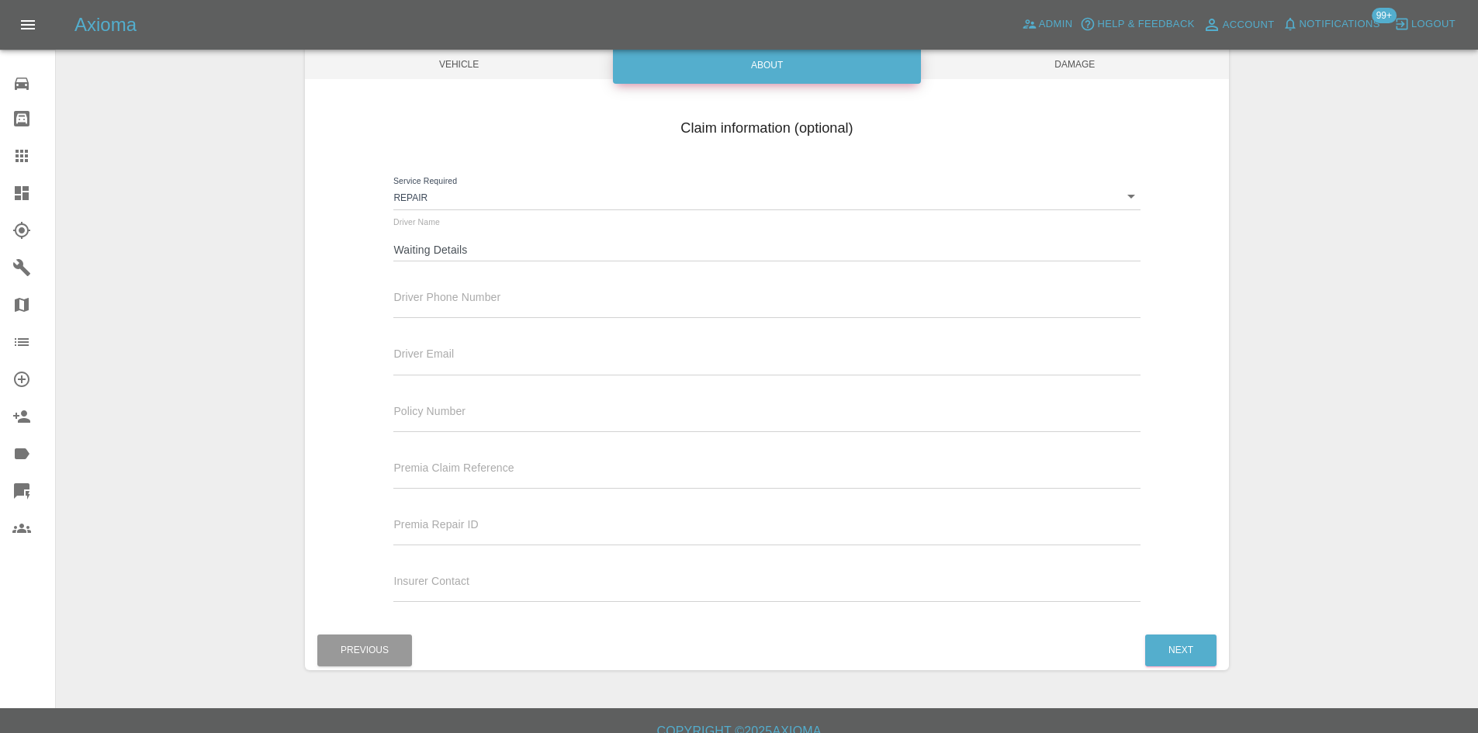
click at [492, 241] on input "Waiting Details" at bounding box center [766, 250] width 746 height 22
paste input "Jack Bosley"
type input "[PERSON_NAME]"
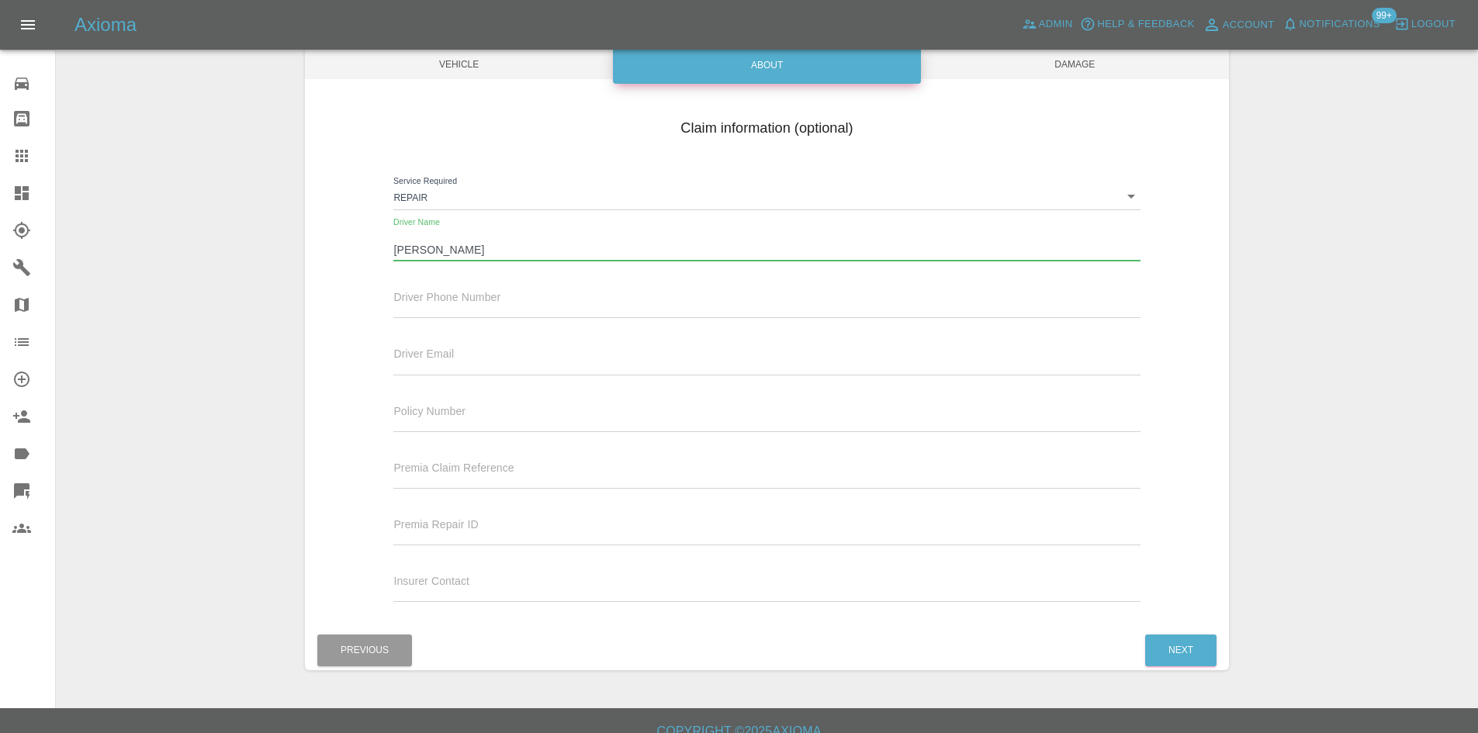
click at [495, 296] on input "text" at bounding box center [766, 307] width 746 height 22
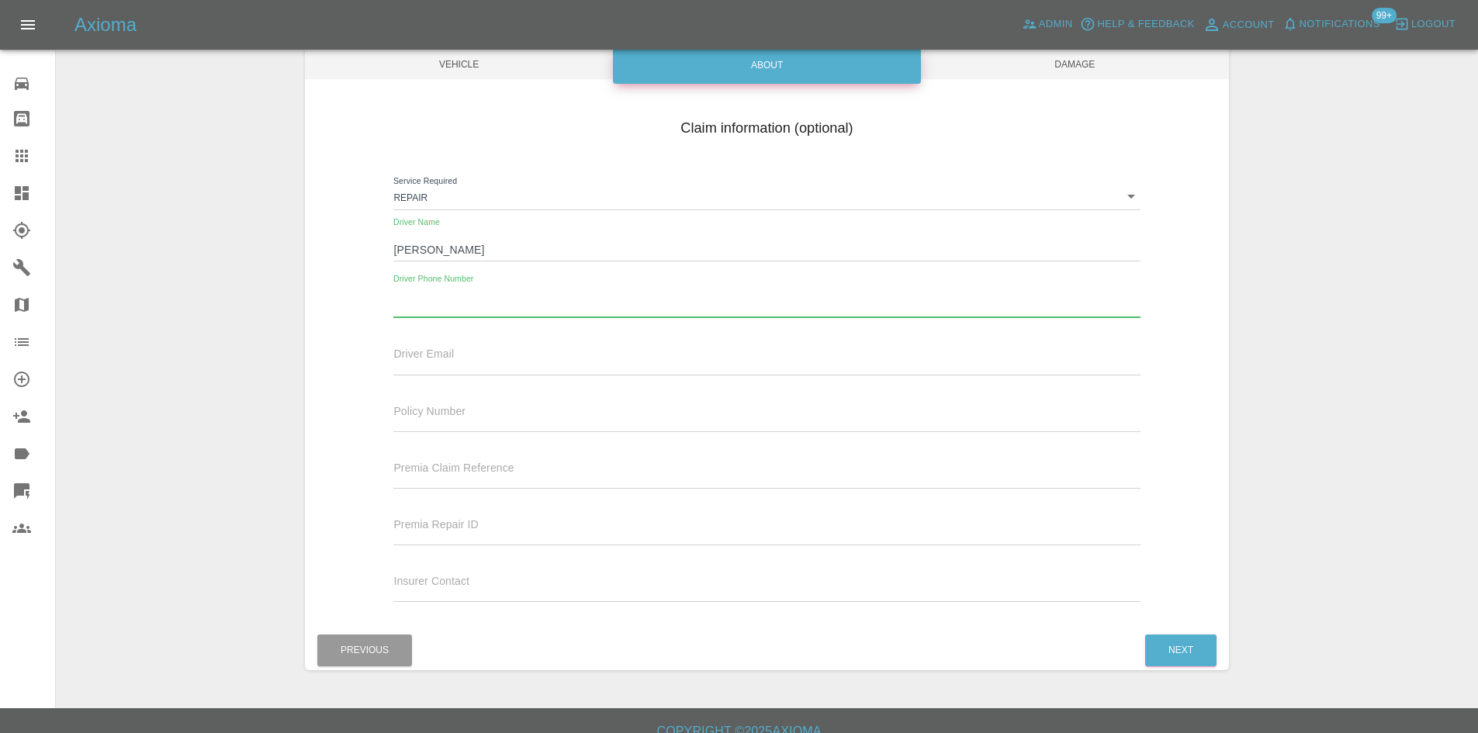
paste input "07510 368041"
type input "07510 368041"
click at [1020, 73] on span "Damage" at bounding box center [1075, 64] width 308 height 29
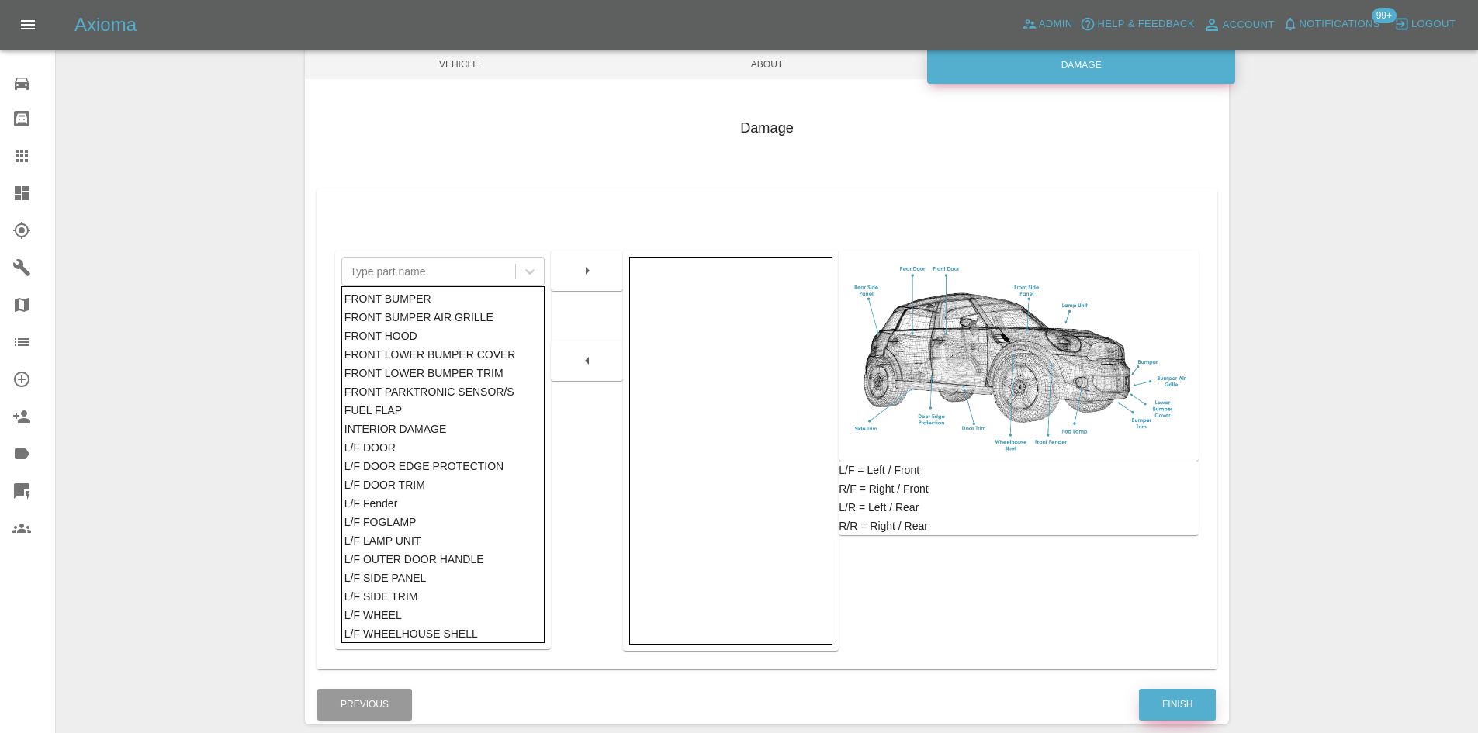
click at [1150, 701] on button "Finish" at bounding box center [1177, 705] width 77 height 32
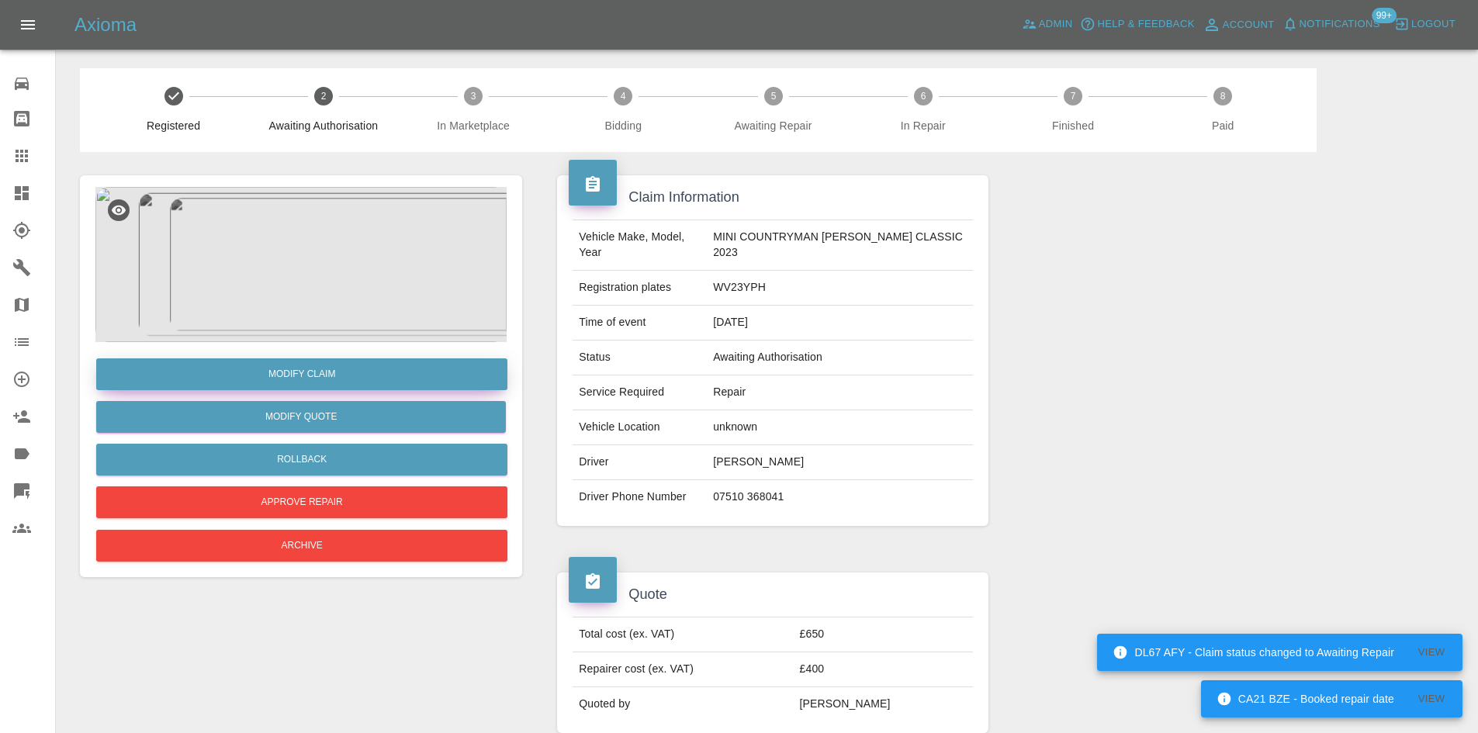
drag, startPoint x: 343, startPoint y: 382, endPoint x: 356, endPoint y: 382, distance: 13.2
click at [343, 382] on link "Modify Claim" at bounding box center [301, 374] width 411 height 32
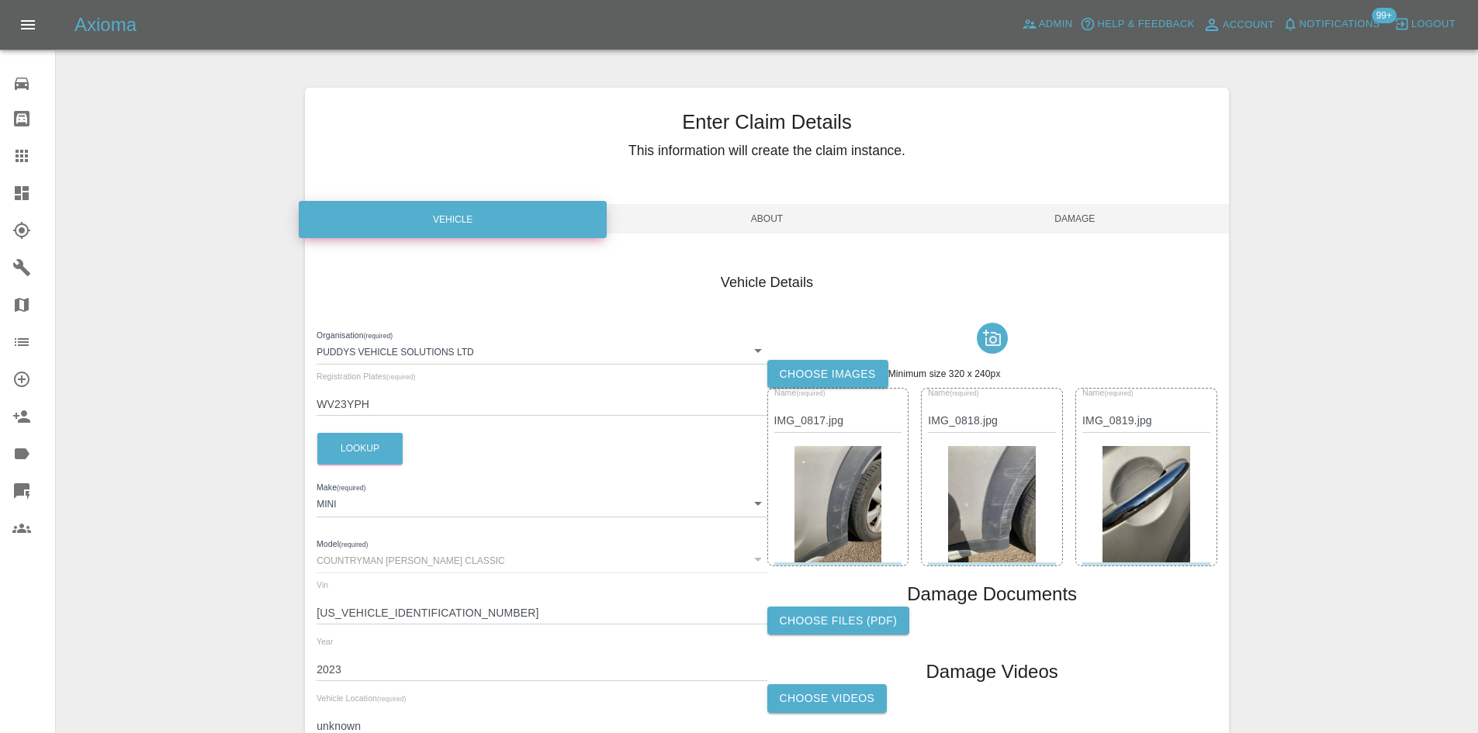
click at [706, 230] on span "About" at bounding box center [767, 218] width 308 height 29
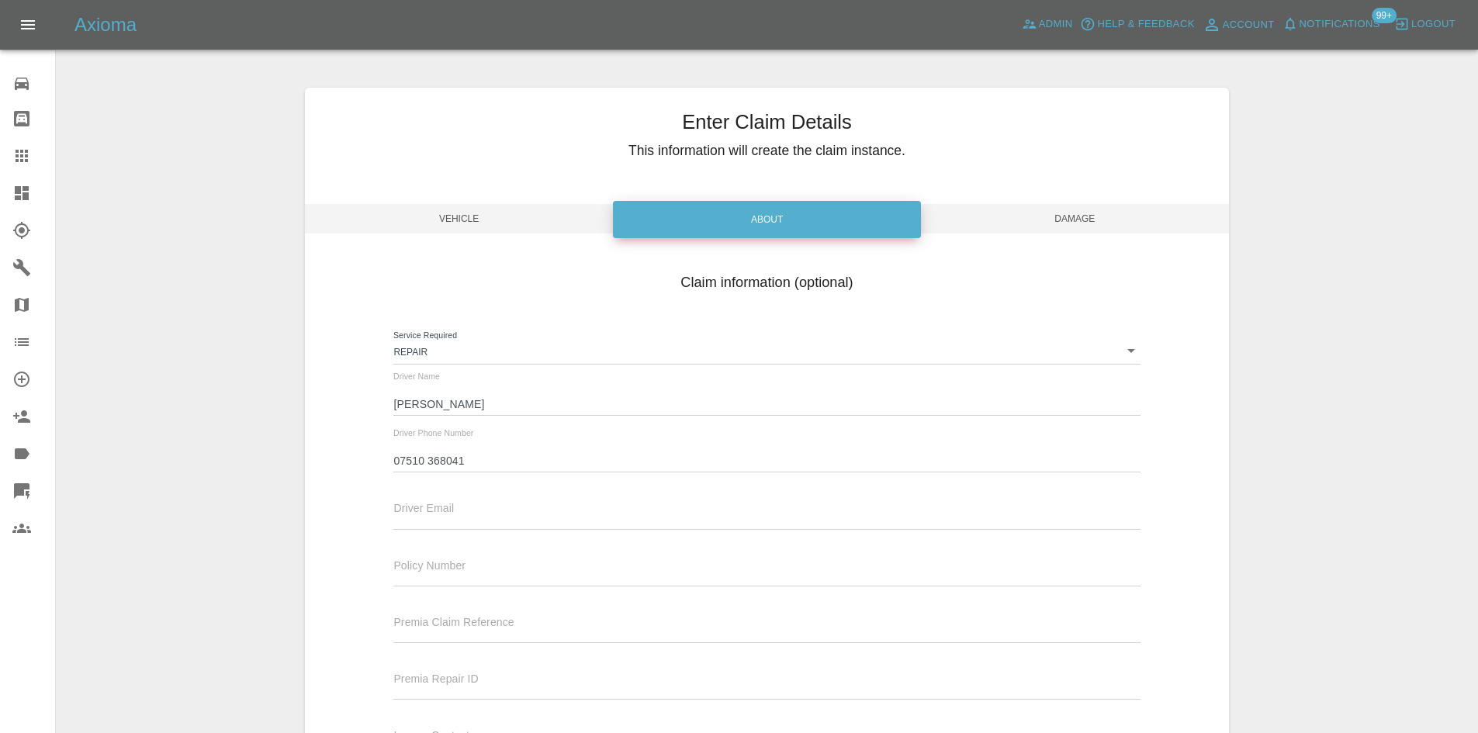
click at [442, 521] on input "text" at bounding box center [766, 518] width 746 height 22
paste input "jack.bosley@greatbear.co.uk"
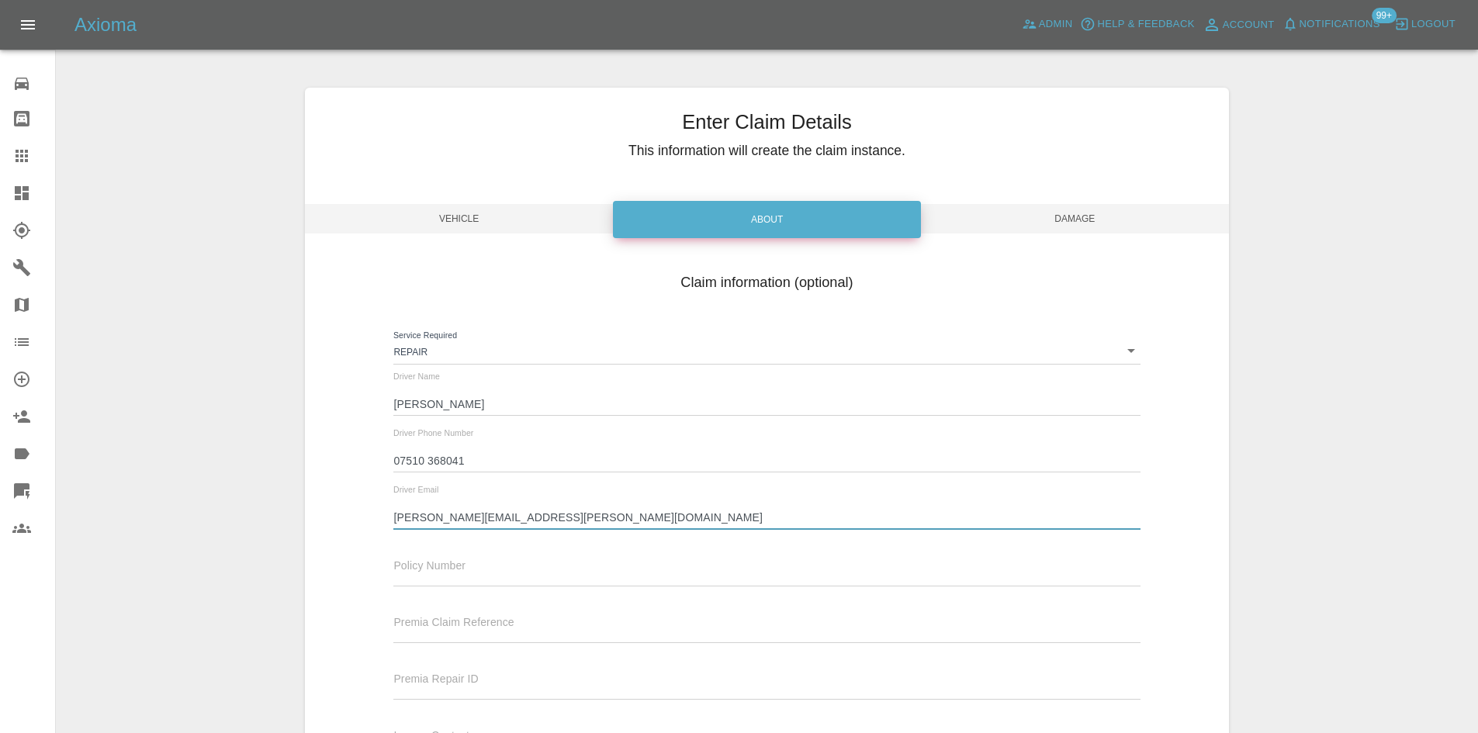
type input "jack.bosley@greatbear.co.uk"
click at [549, 215] on span "Vehicle" at bounding box center [459, 218] width 308 height 29
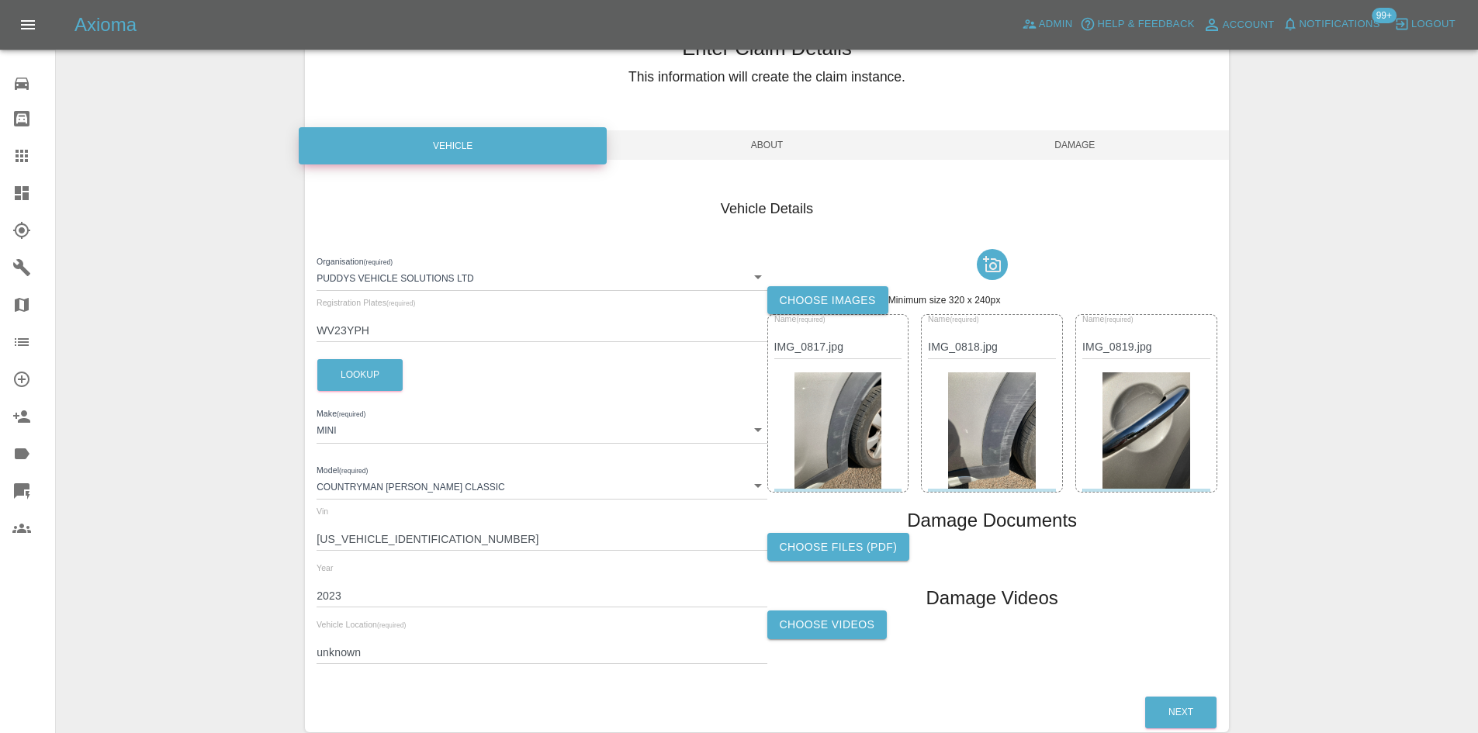
scroll to position [154, 0]
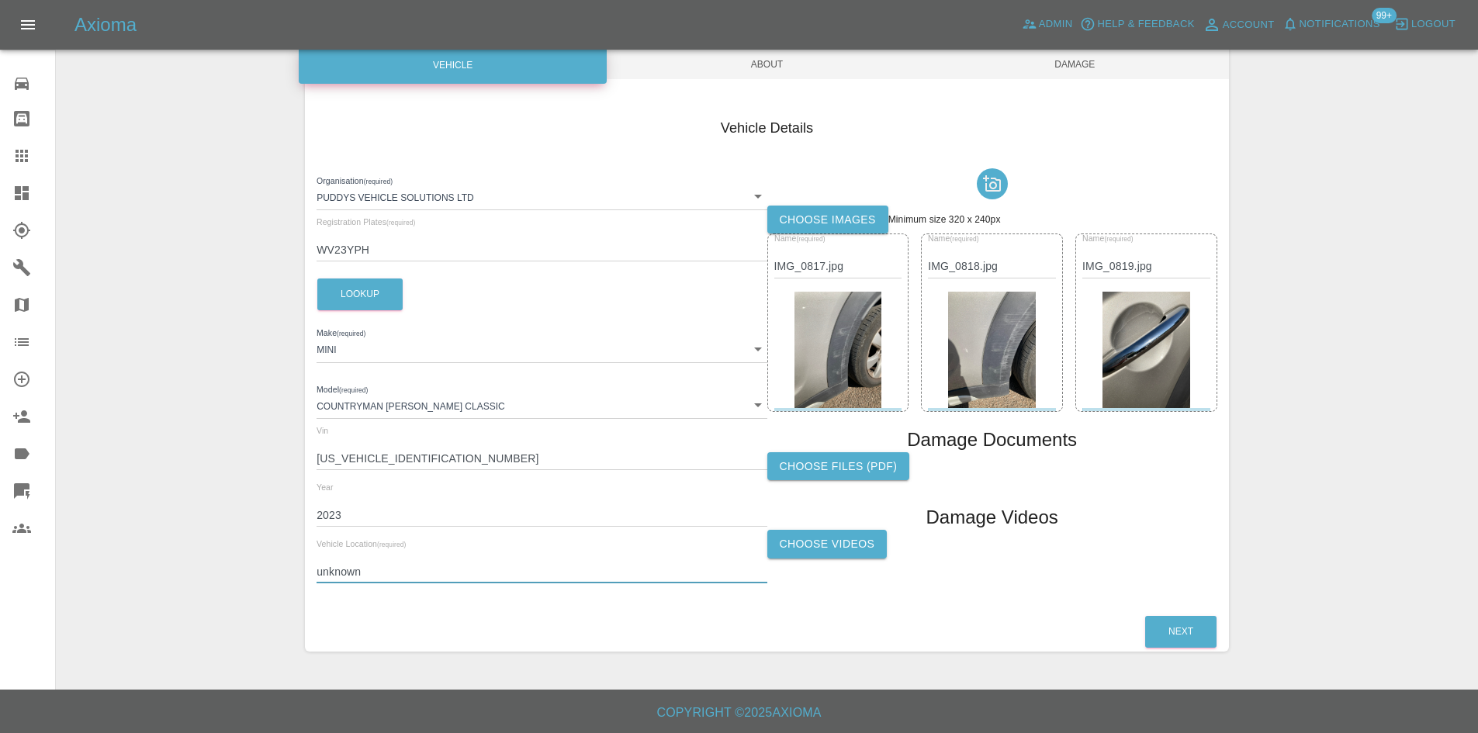
drag, startPoint x: 394, startPoint y: 570, endPoint x: 288, endPoint y: 575, distance: 106.4
click at [288, 575] on div "Enter Claim Details This information will create the claim instance. Vehicle Ab…" at bounding box center [767, 292] width 1421 height 757
paste input "CV22 6LA"
type input "CV22 6LA"
click at [1065, 59] on span "Damage" at bounding box center [1075, 64] width 308 height 29
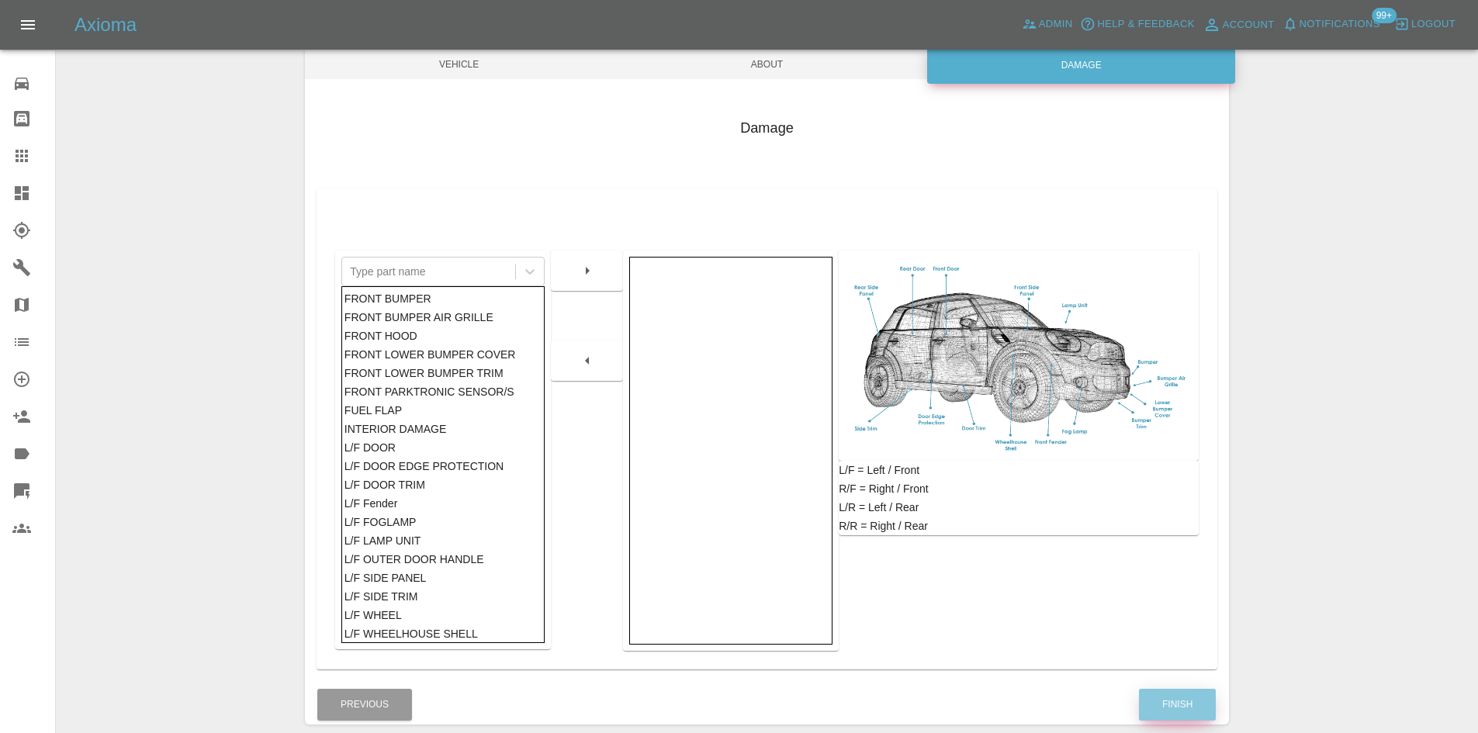
click at [1185, 697] on button "Finish" at bounding box center [1177, 705] width 77 height 32
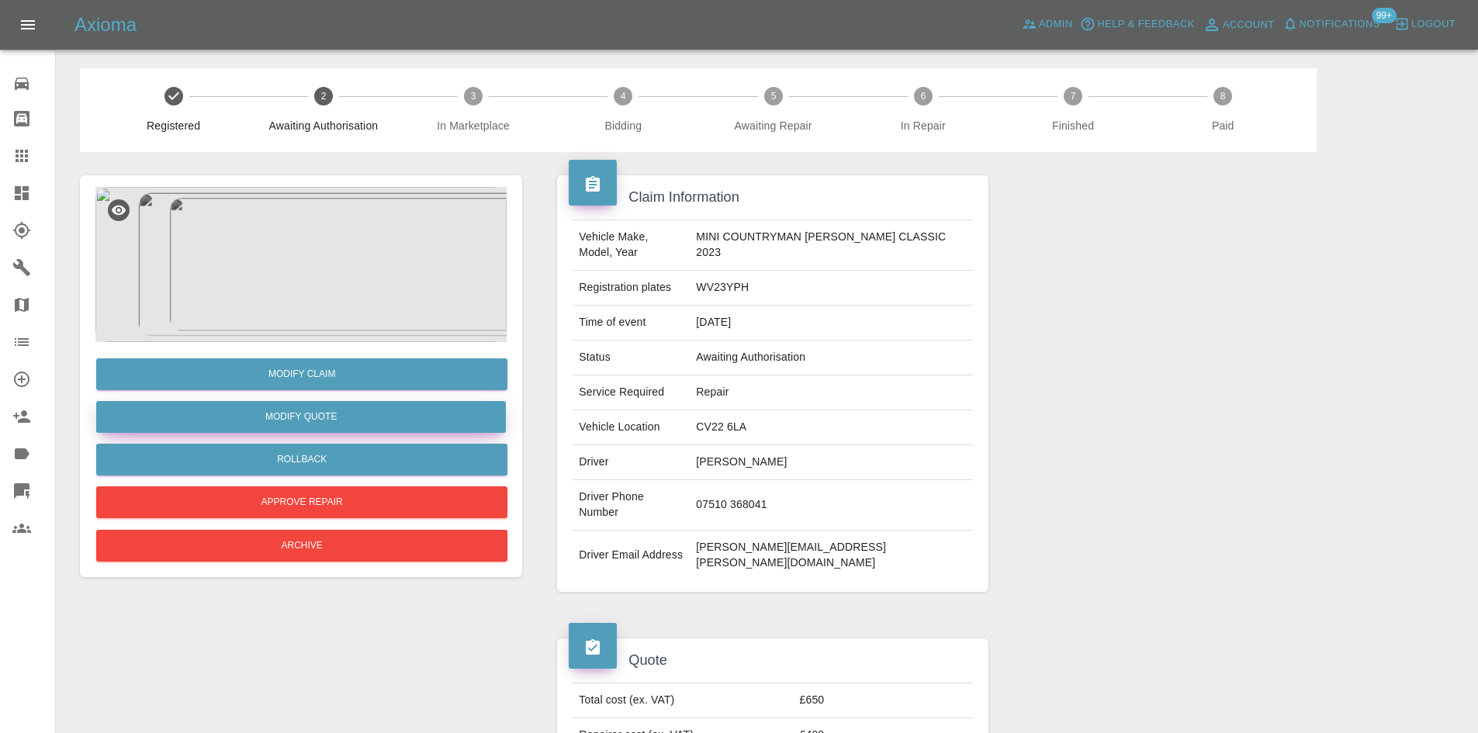
click at [304, 408] on button "Modify Quote" at bounding box center [301, 417] width 410 height 32
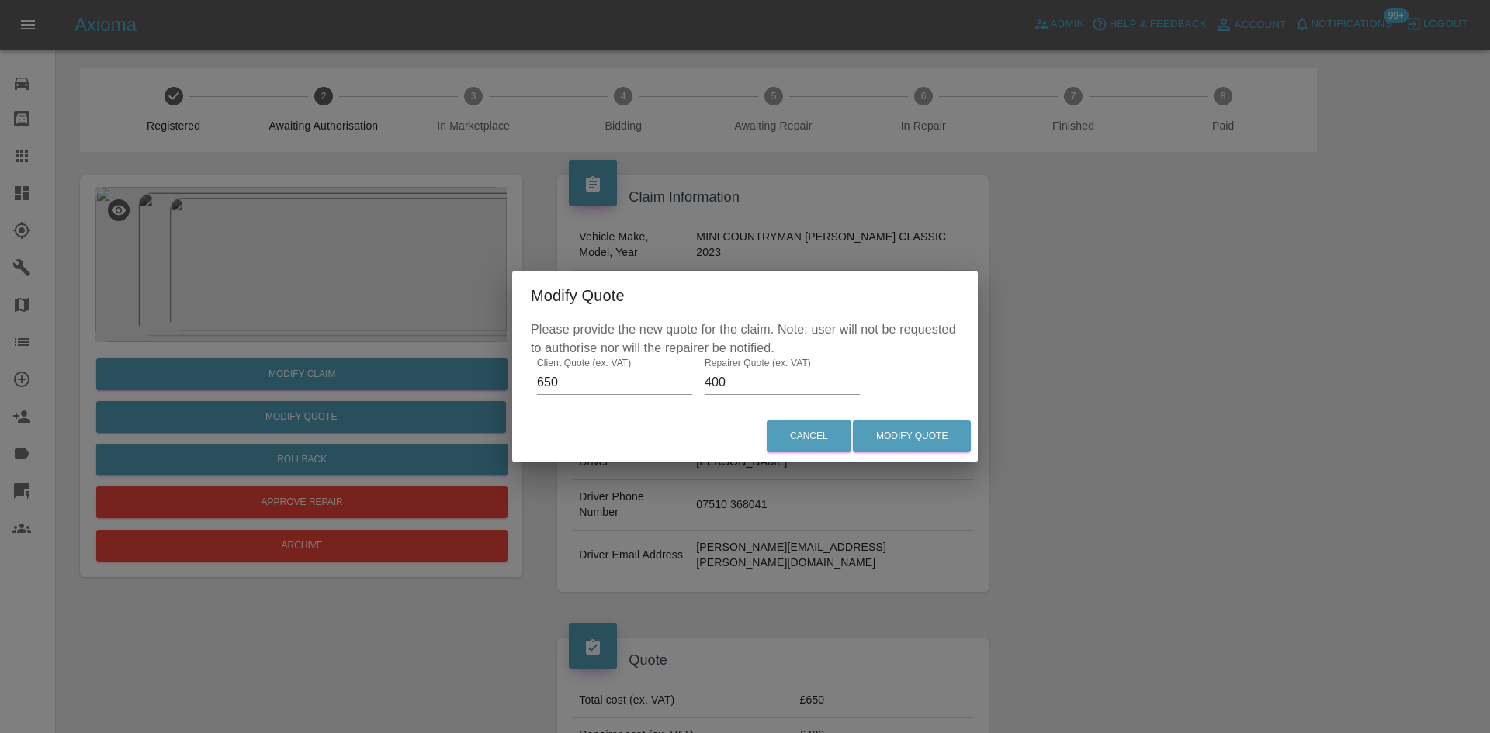
click at [594, 387] on input "650" at bounding box center [614, 382] width 155 height 25
type input "575"
click at [750, 381] on input "400" at bounding box center [781, 382] width 155 height 25
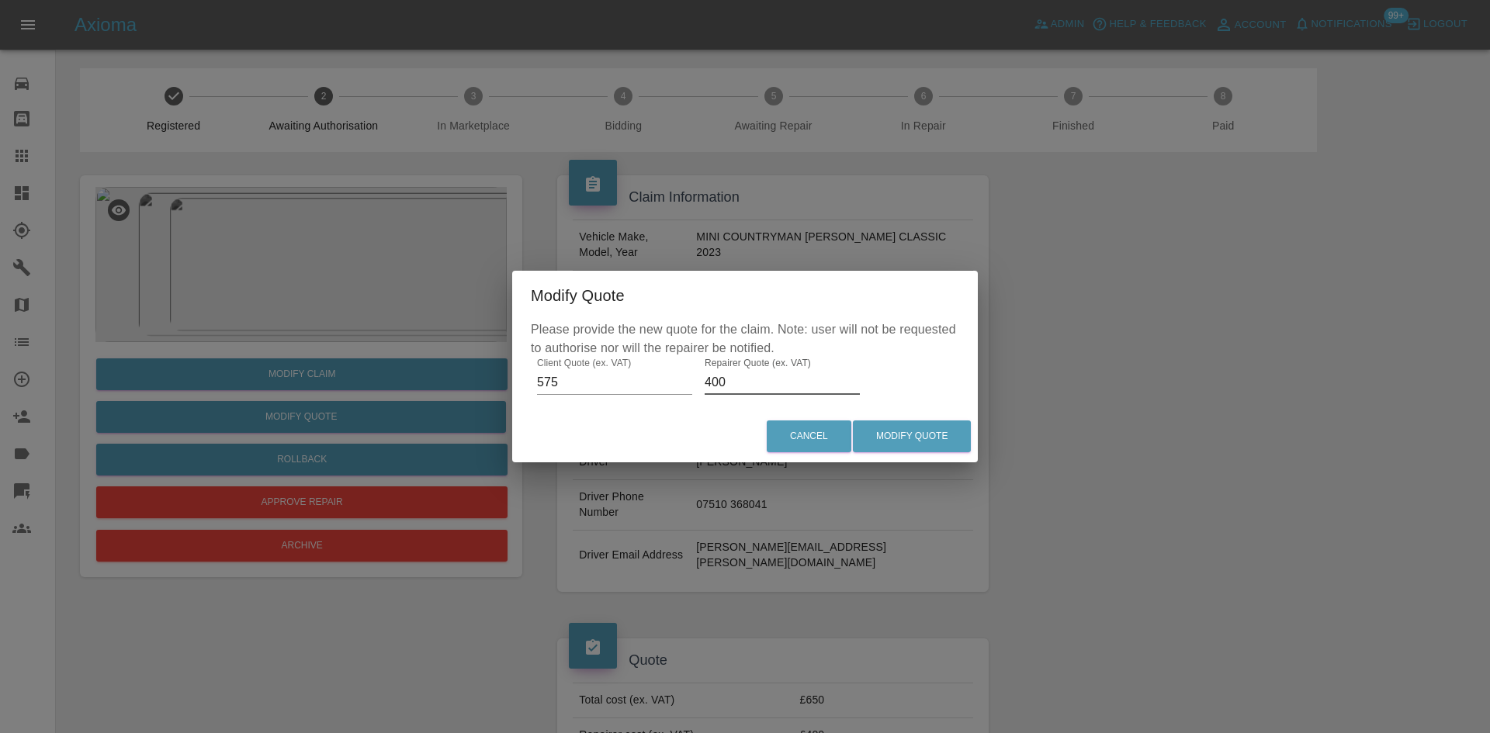
click at [750, 381] on input "400" at bounding box center [781, 382] width 155 height 25
type input "325"
click at [912, 434] on button "Modify Quote" at bounding box center [912, 437] width 118 height 32
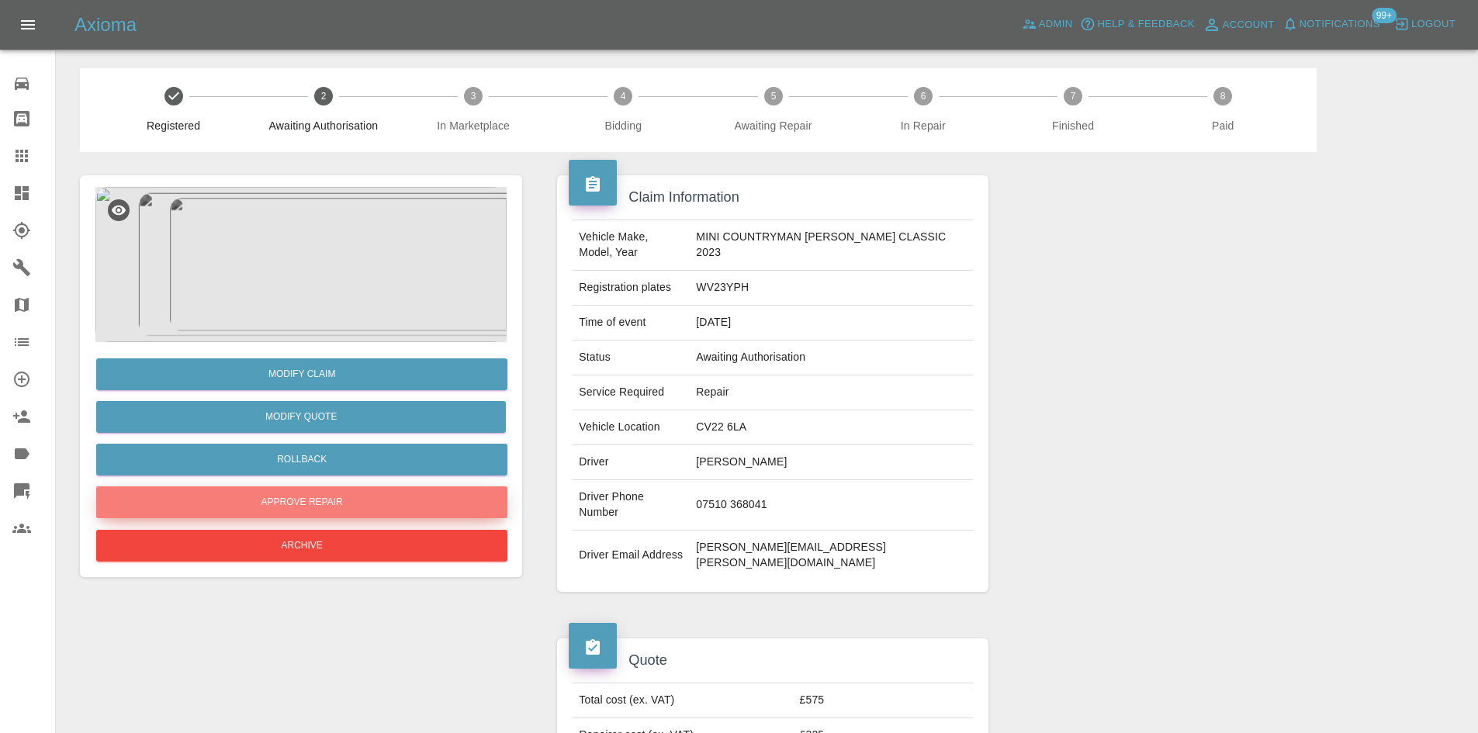
click at [346, 501] on button "Approve Repair" at bounding box center [301, 502] width 411 height 32
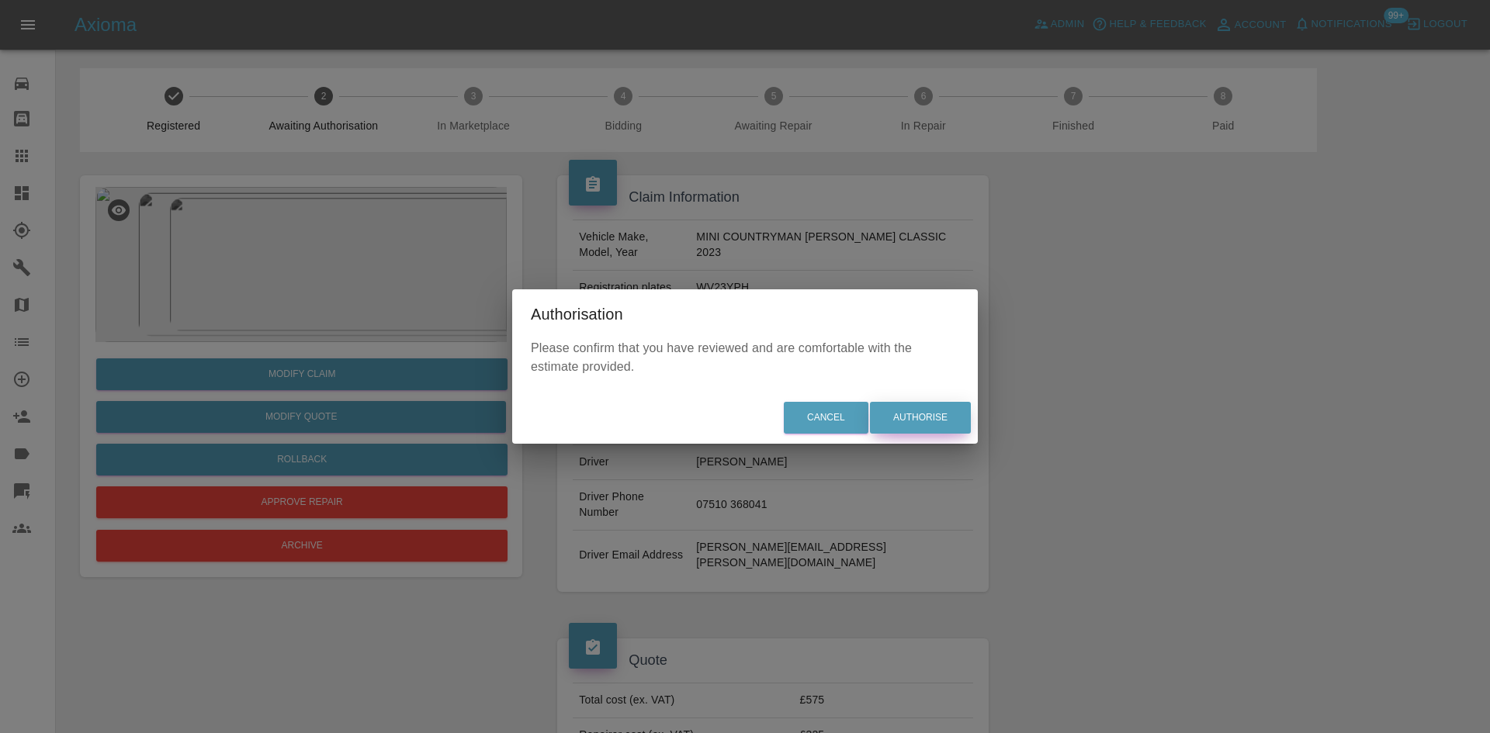
click at [935, 422] on button "Authorise" at bounding box center [920, 418] width 101 height 32
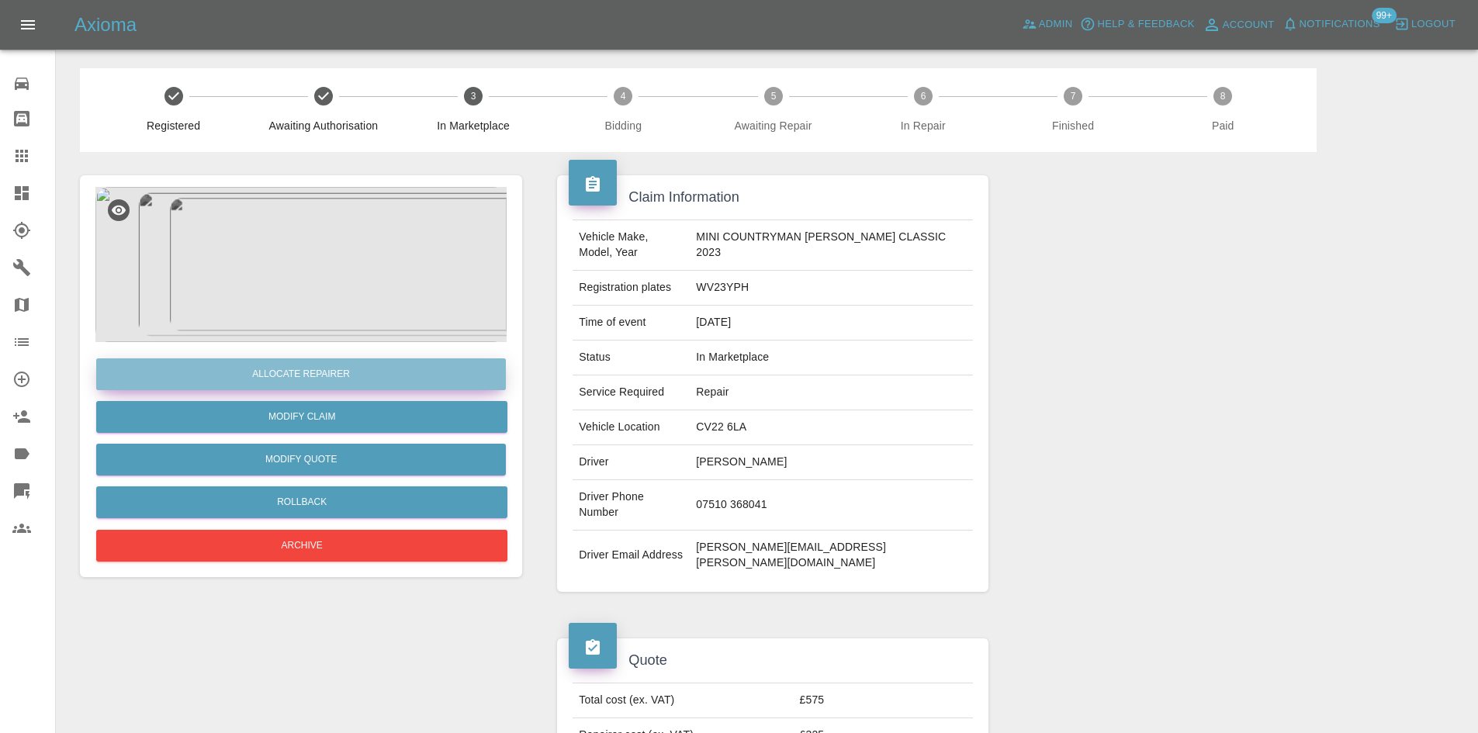
click at [346, 368] on button "Allocate Repairer" at bounding box center [301, 374] width 410 height 32
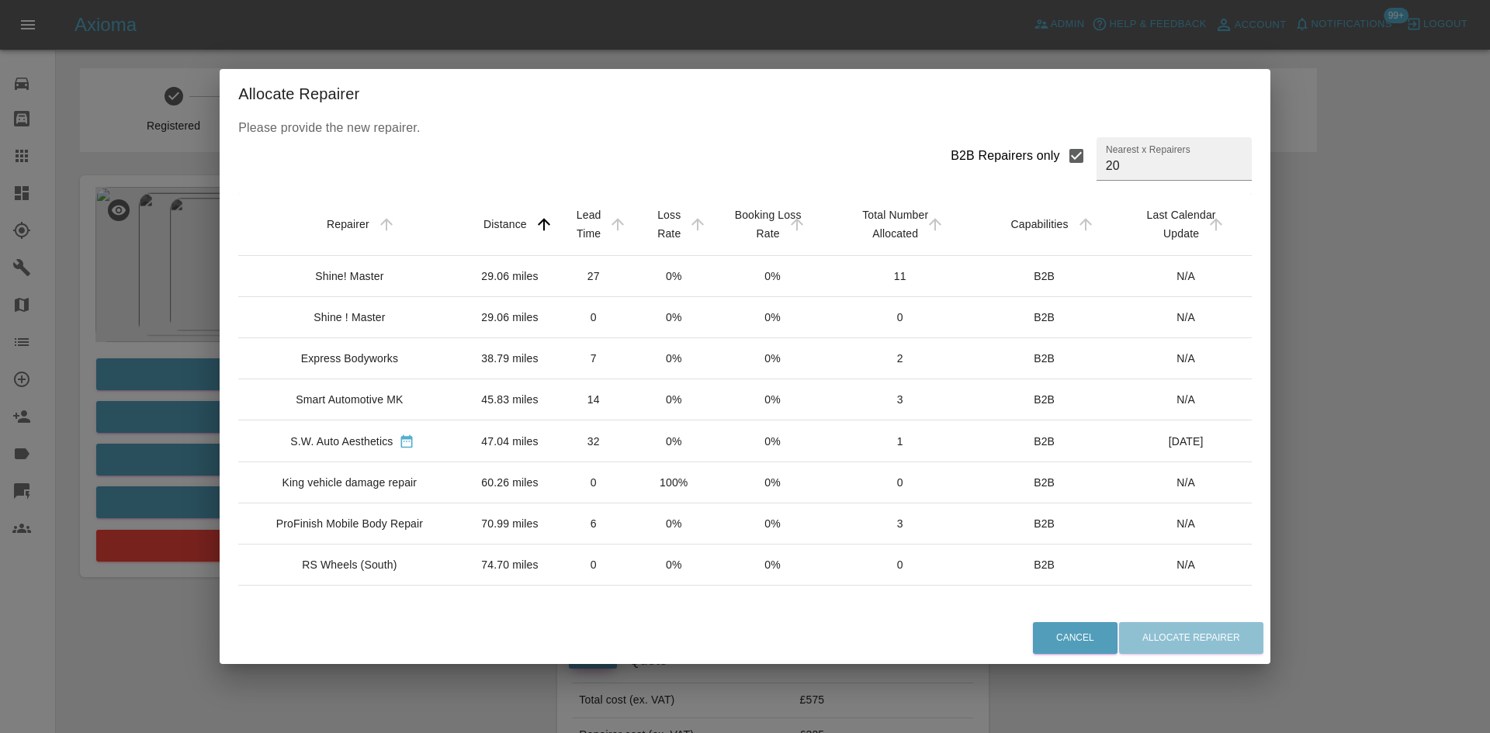
click at [389, 349] on td "Express Bodyworks" at bounding box center [352, 358] width 228 height 41
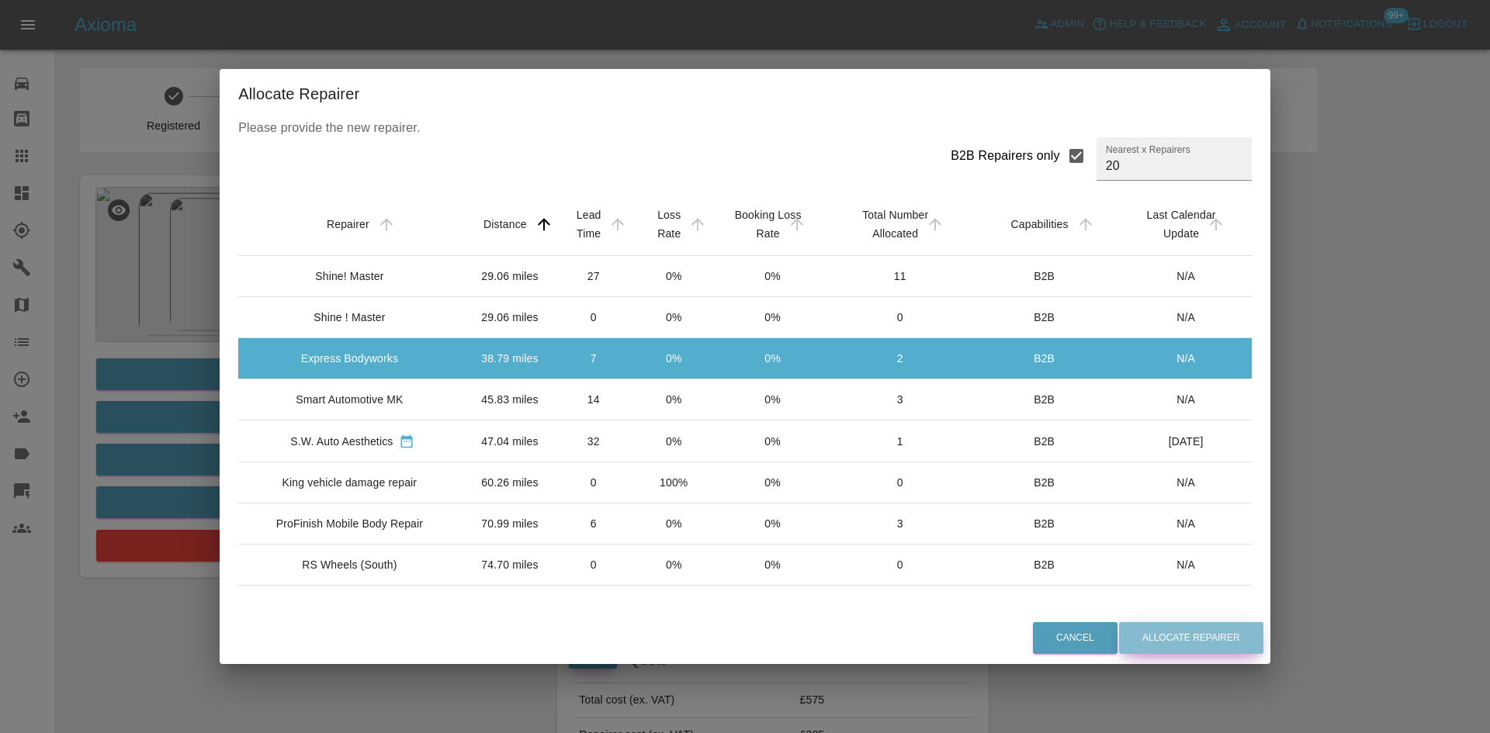
click at [1162, 639] on button "Allocate Repairer" at bounding box center [1191, 638] width 144 height 32
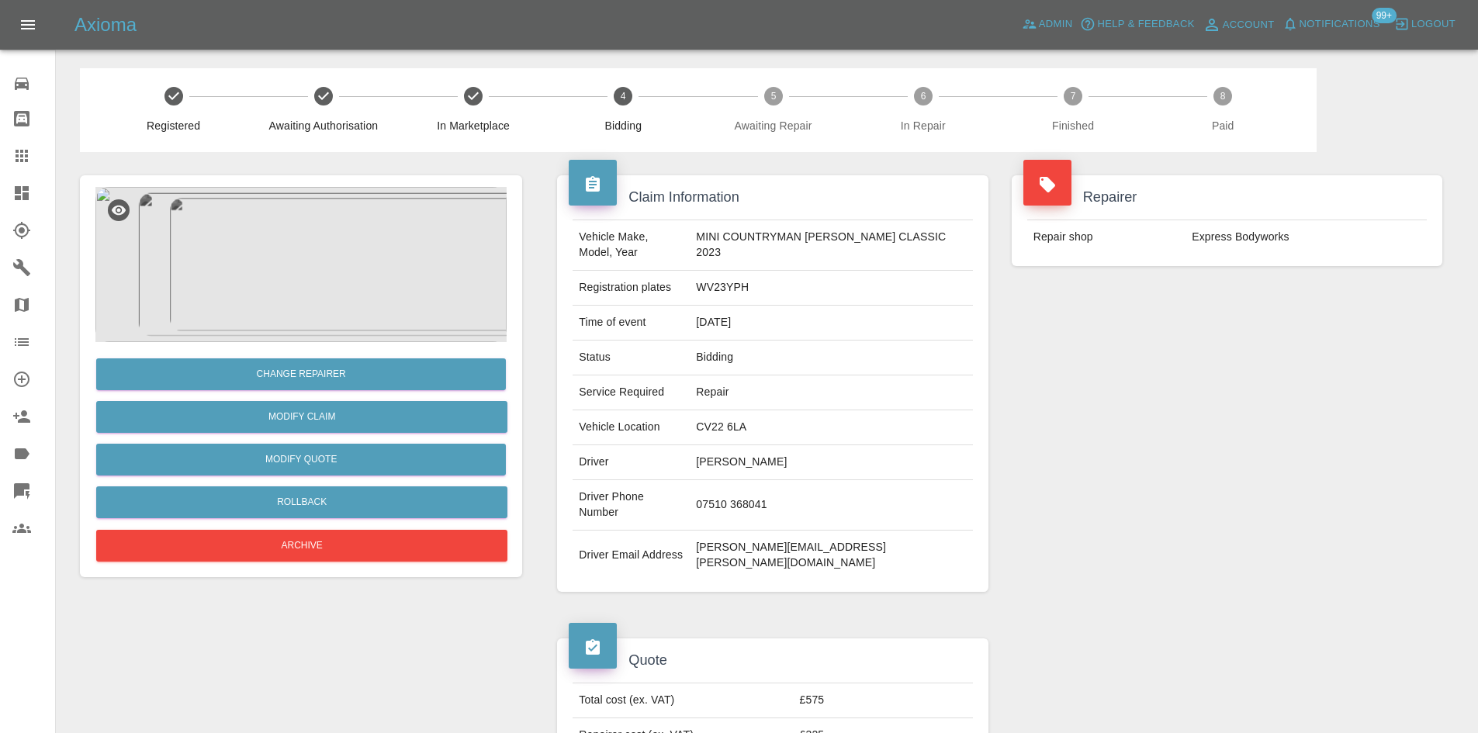
click at [14, 197] on icon at bounding box center [21, 193] width 19 height 19
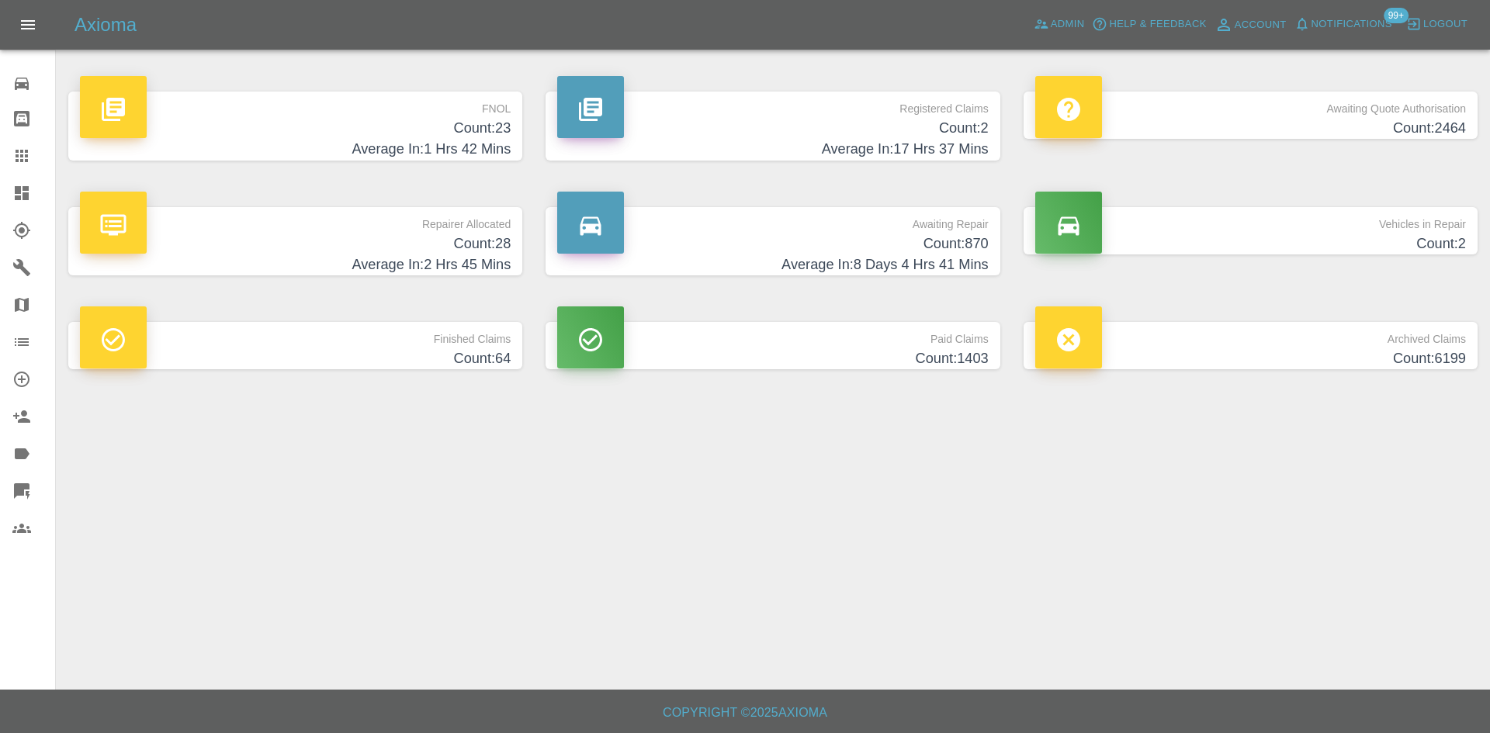
click at [843, 125] on h4 "Count: 2" at bounding box center [772, 128] width 431 height 21
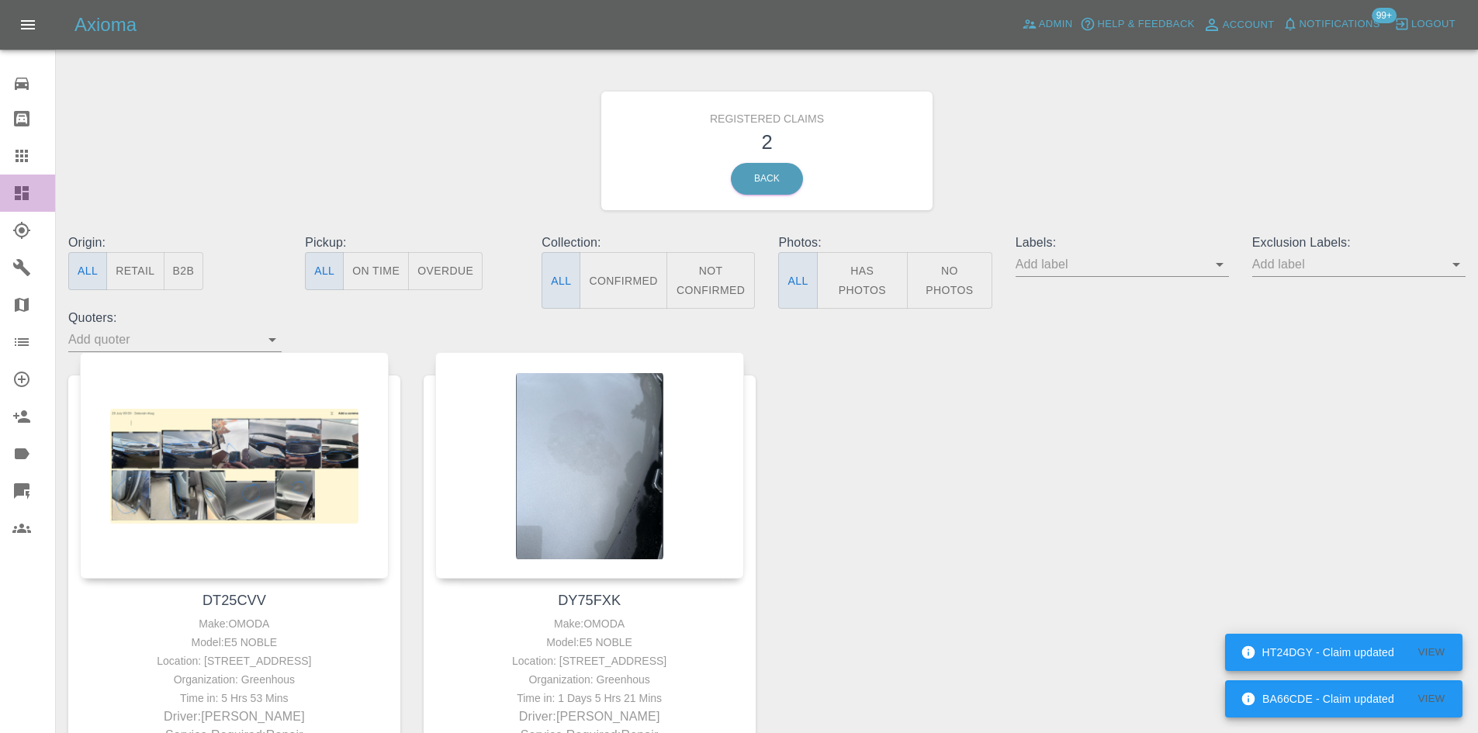
drag, startPoint x: 13, startPoint y: 189, endPoint x: 0, endPoint y: 179, distance: 16.1
click at [13, 189] on icon at bounding box center [21, 193] width 19 height 19
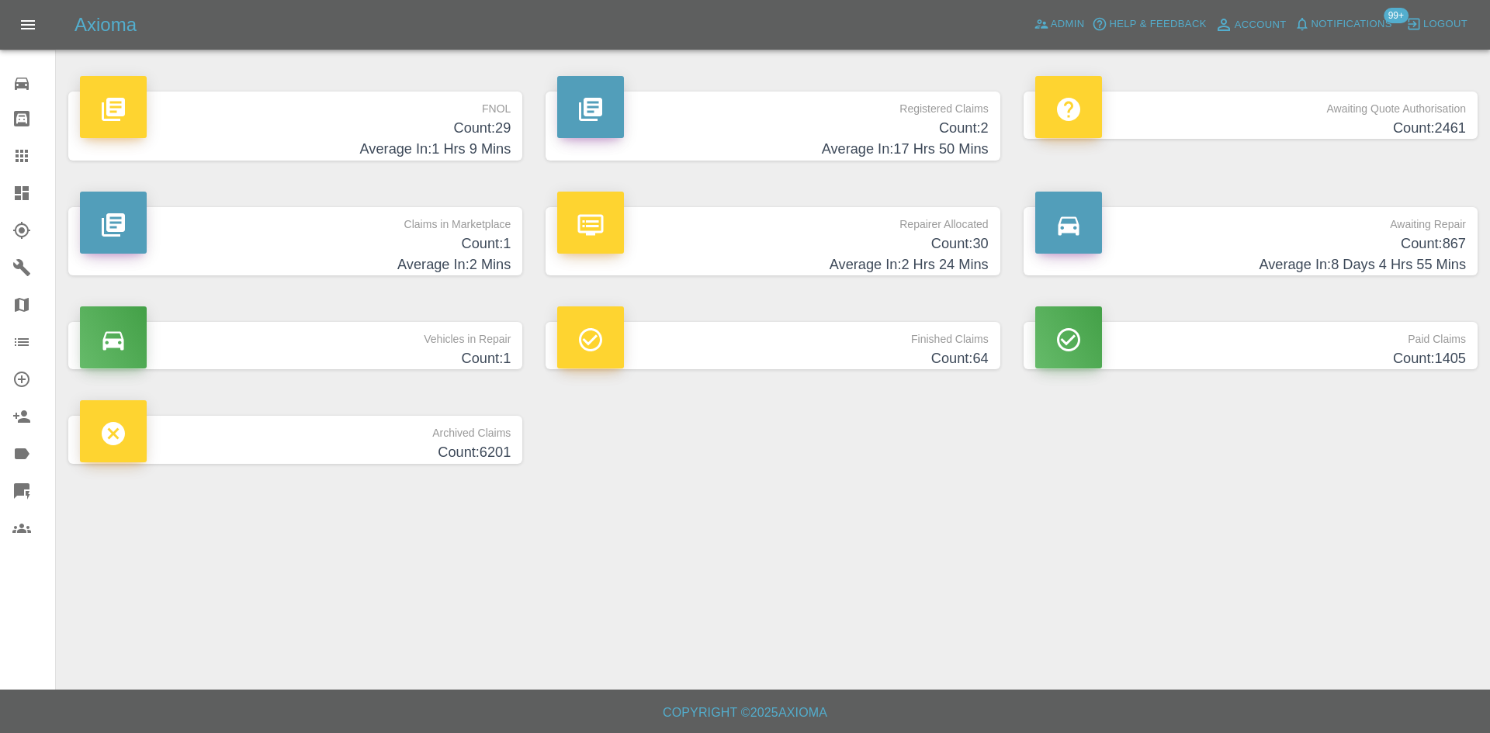
click at [0, 196] on link "Dashboard" at bounding box center [27, 193] width 55 height 37
click at [1064, 12] on link "Admin" at bounding box center [1059, 24] width 59 height 24
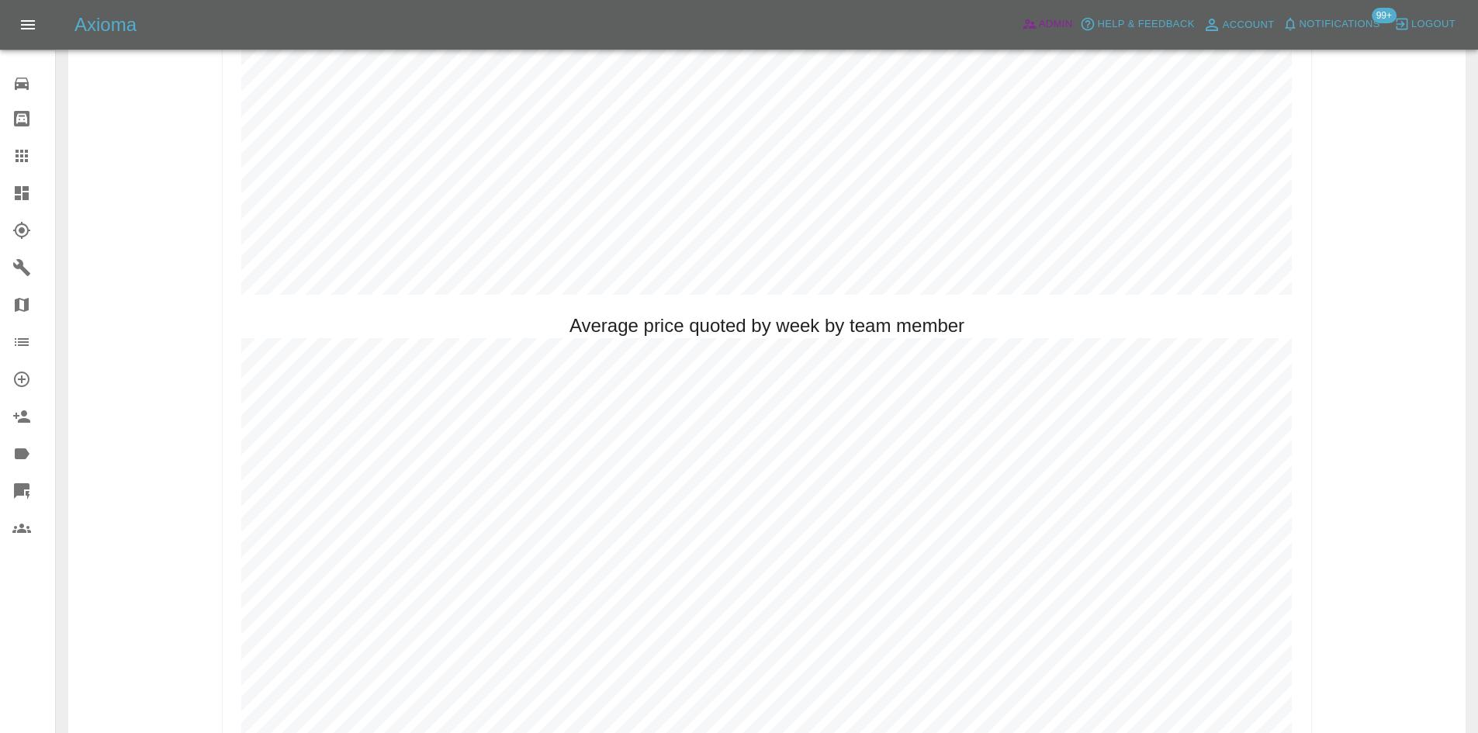
scroll to position [776, 0]
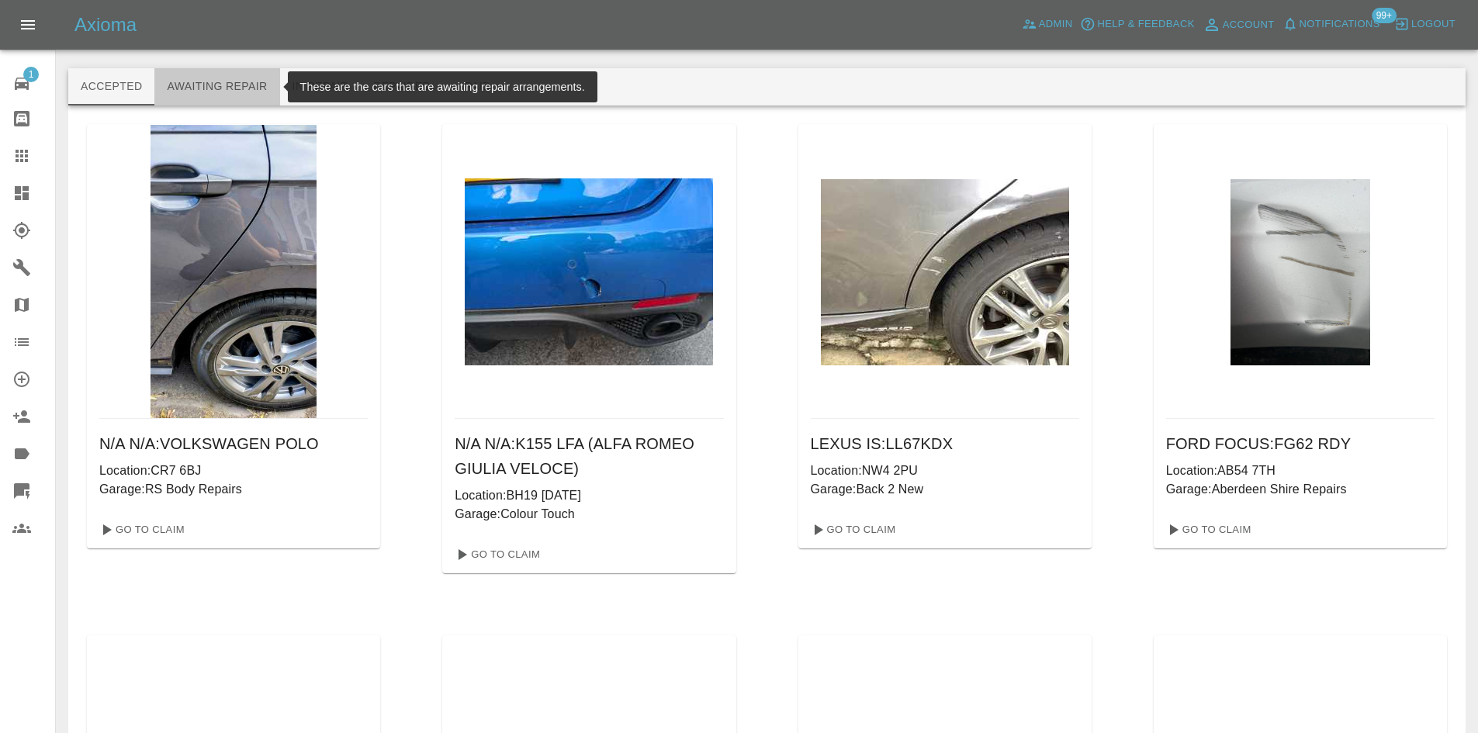
click at [245, 83] on button "Awaiting Repair" at bounding box center [216, 86] width 125 height 37
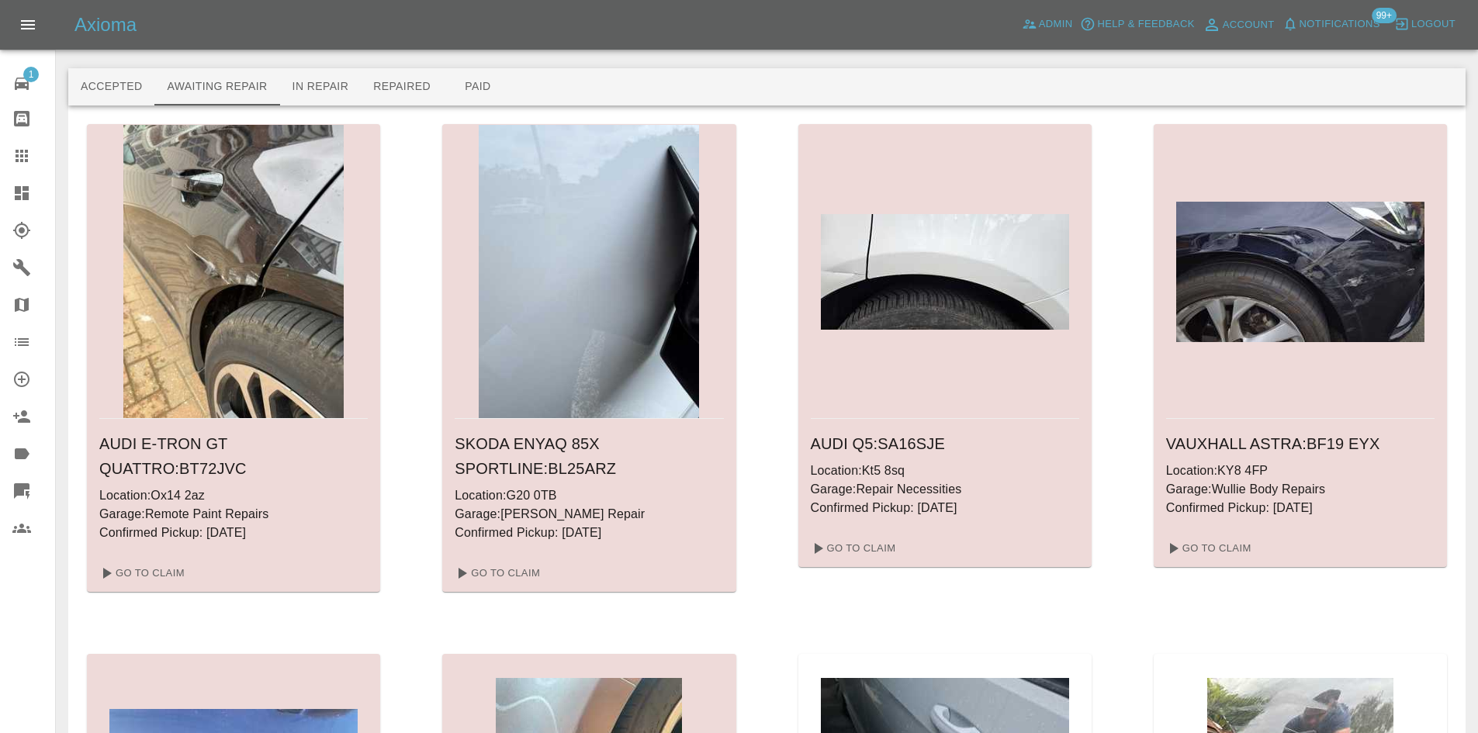
scroll to position [10189, 0]
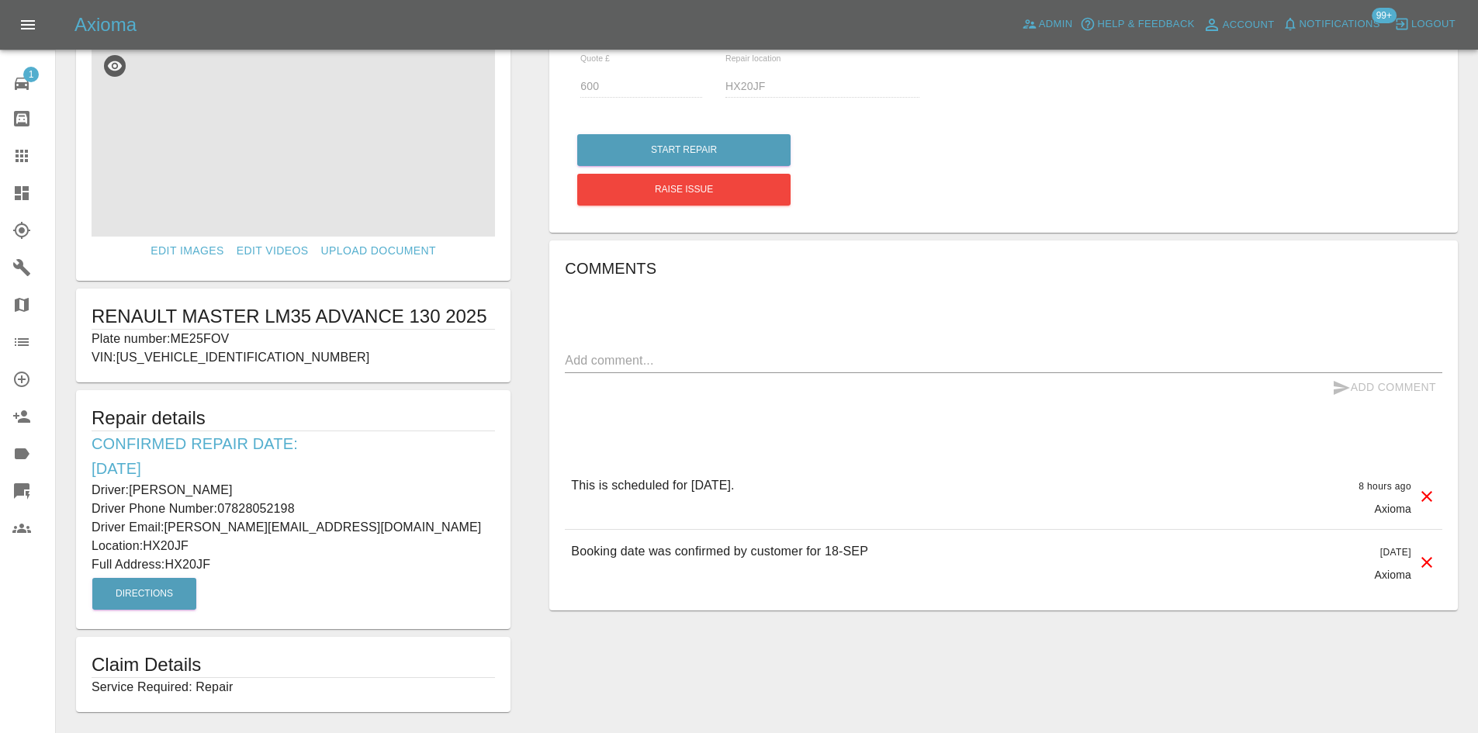
scroll to position [98, 0]
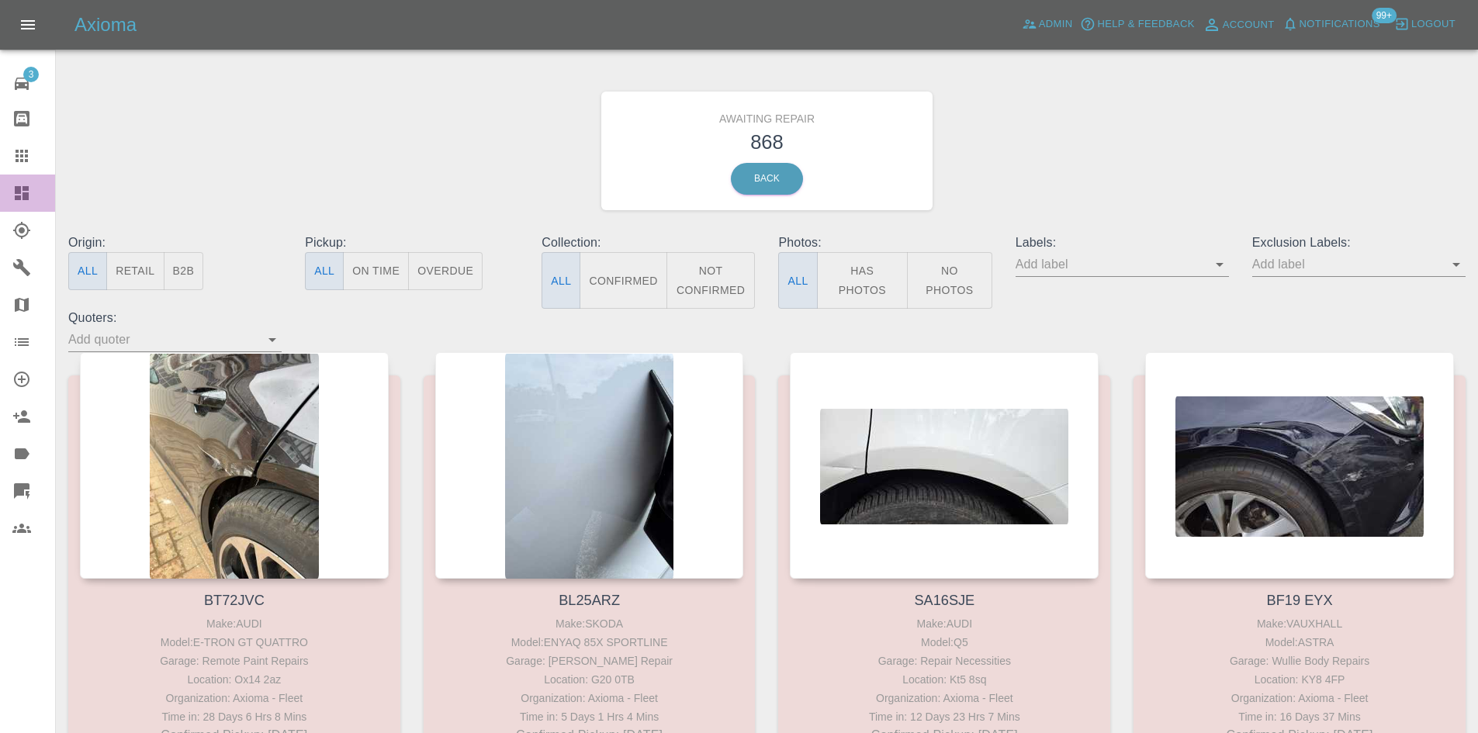
click at [12, 196] on icon at bounding box center [21, 193] width 19 height 19
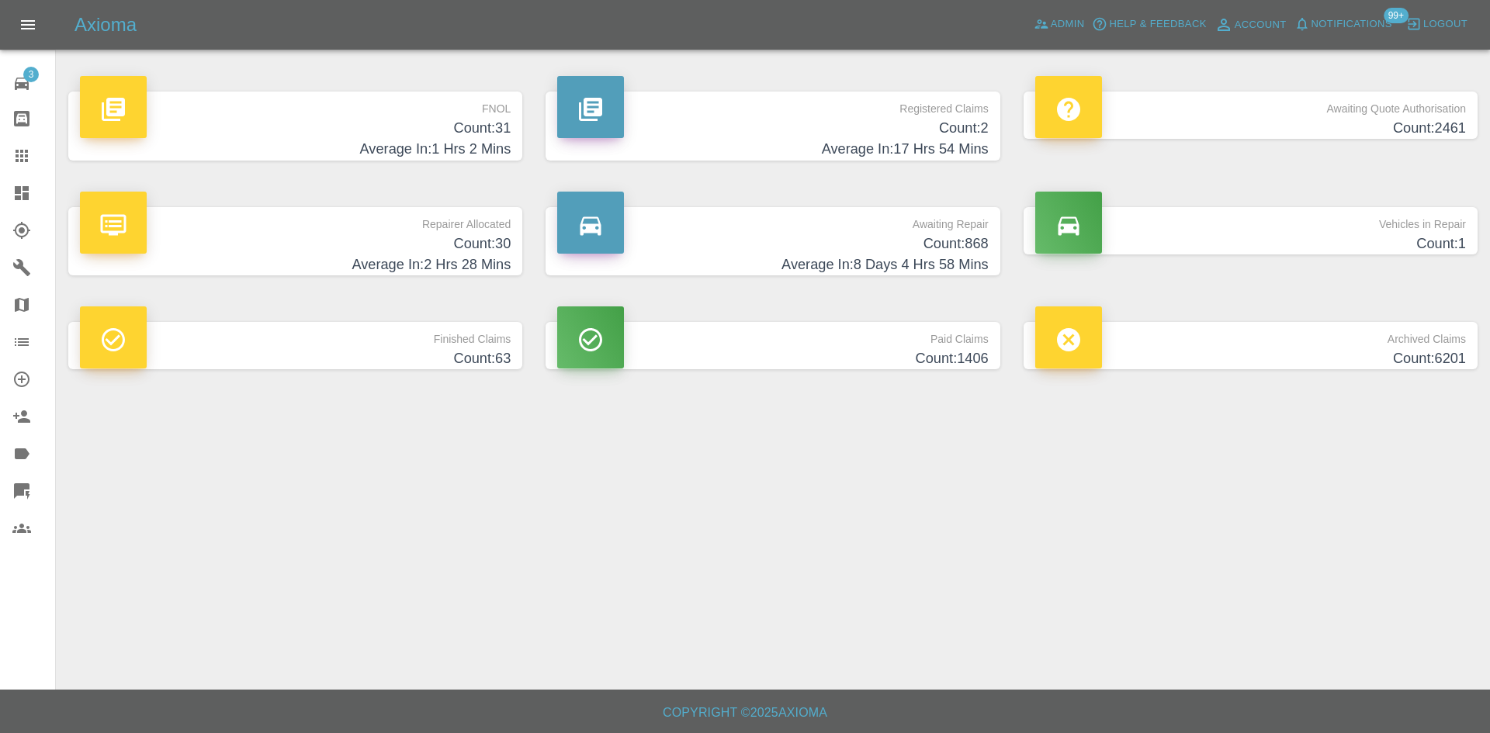
click at [443, 224] on p "Repairer Allocated" at bounding box center [295, 220] width 431 height 26
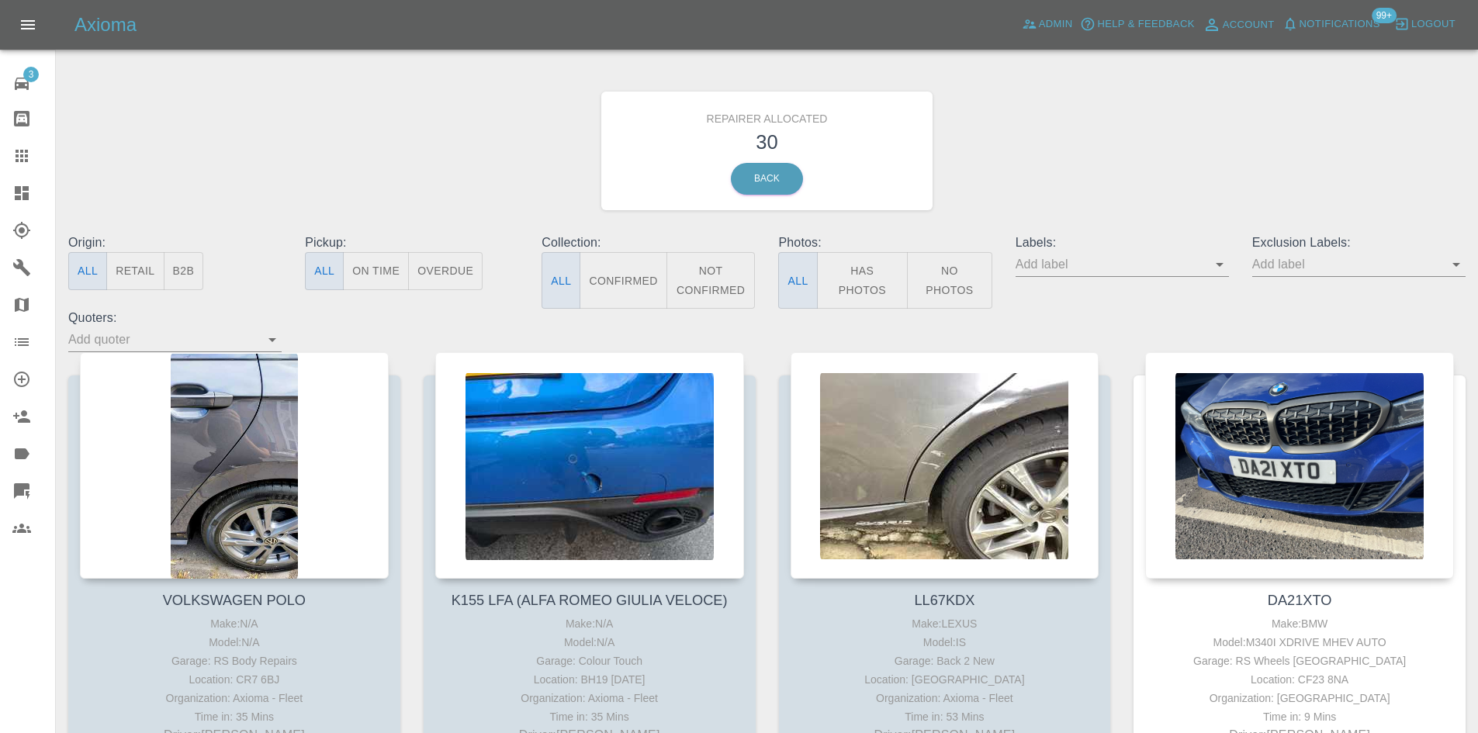
click at [176, 257] on button "B2B" at bounding box center [184, 271] width 40 height 38
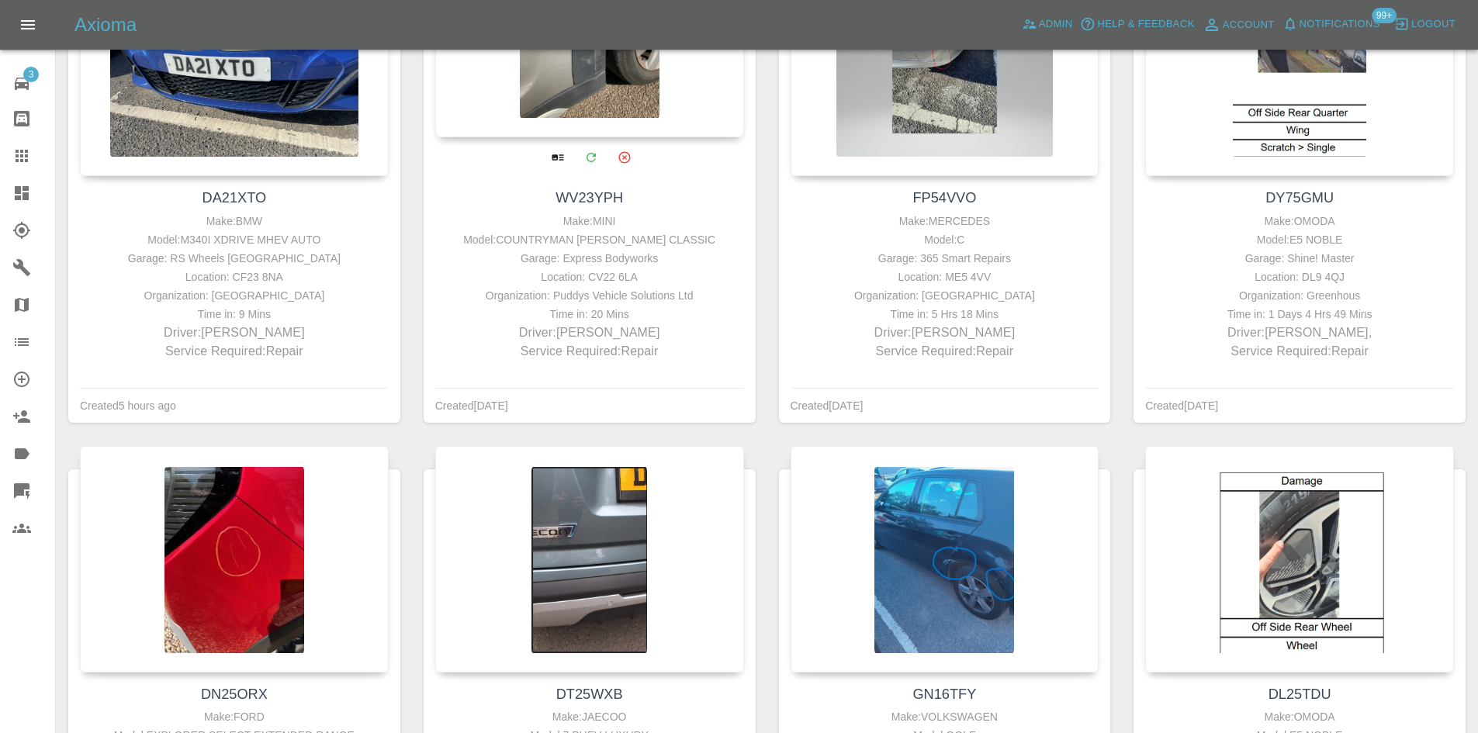
scroll to position [310, 0]
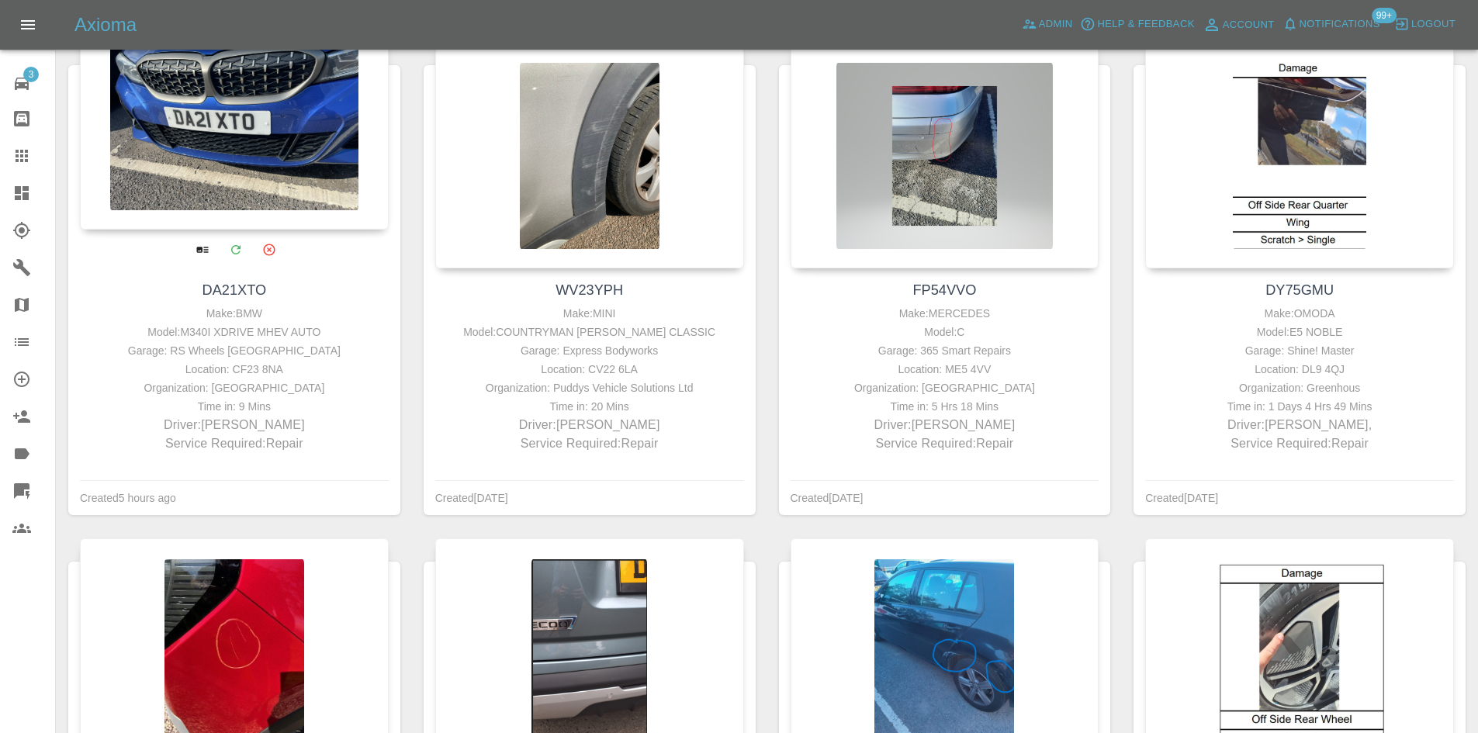
click at [235, 126] on div at bounding box center [234, 116] width 309 height 227
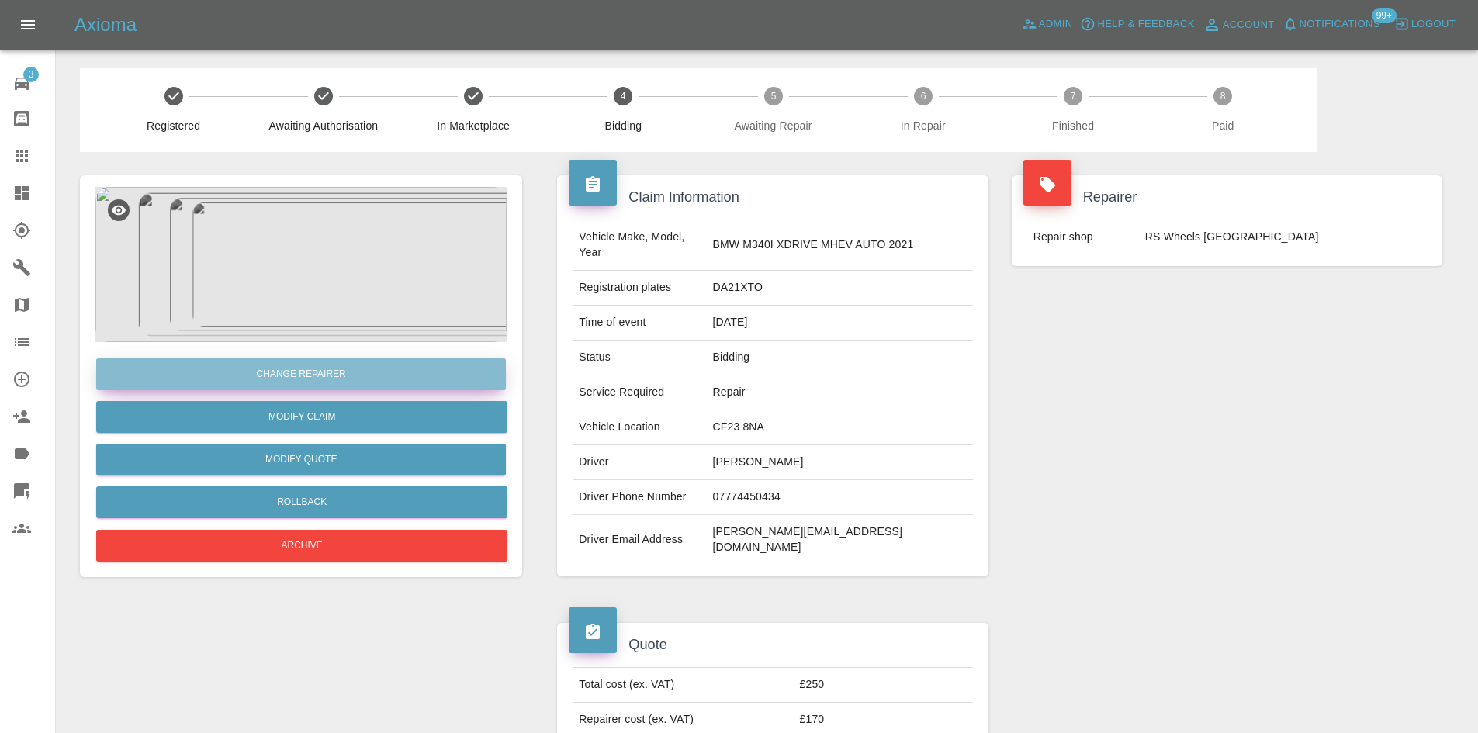
click at [415, 376] on button "Change Repairer" at bounding box center [301, 374] width 410 height 32
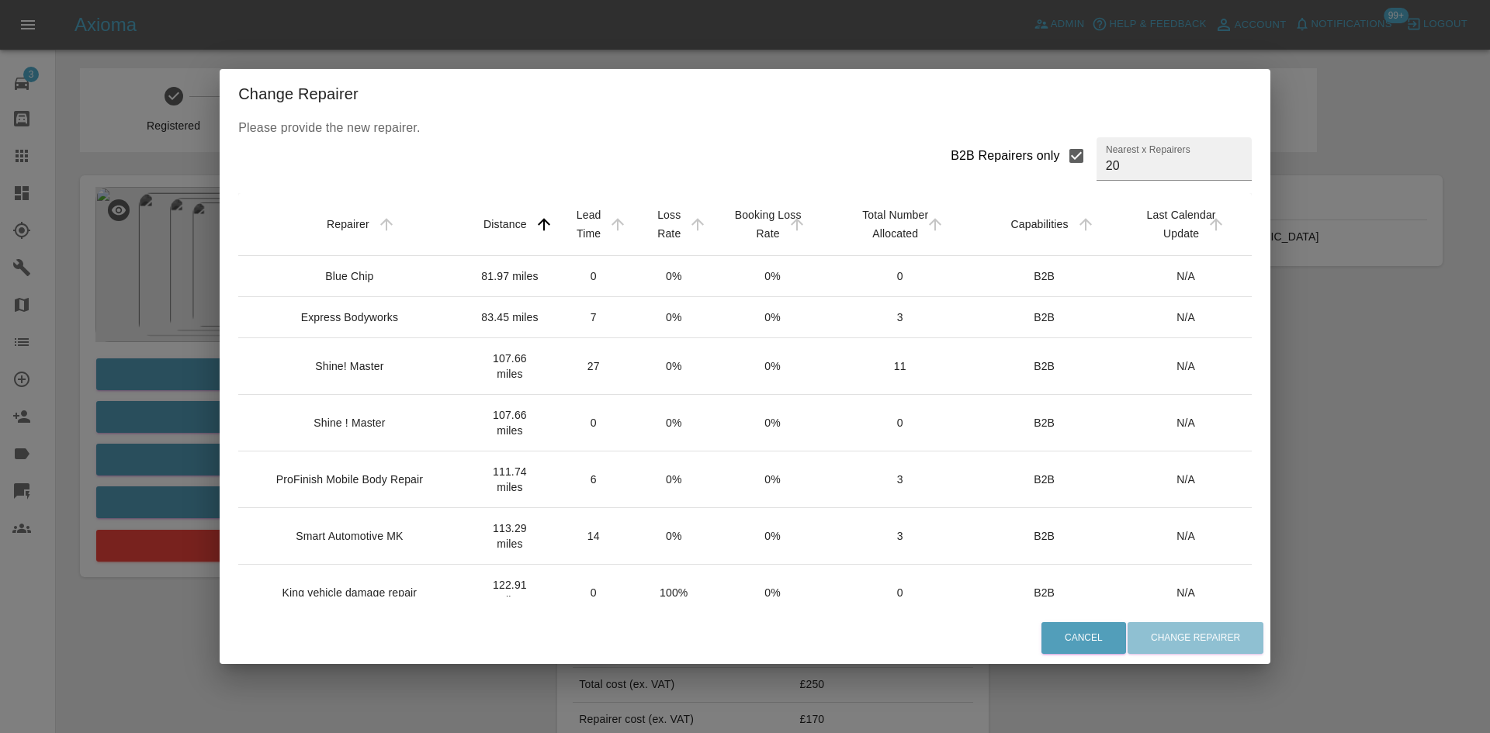
click at [368, 372] on div "Shine! Master" at bounding box center [349, 366] width 68 height 16
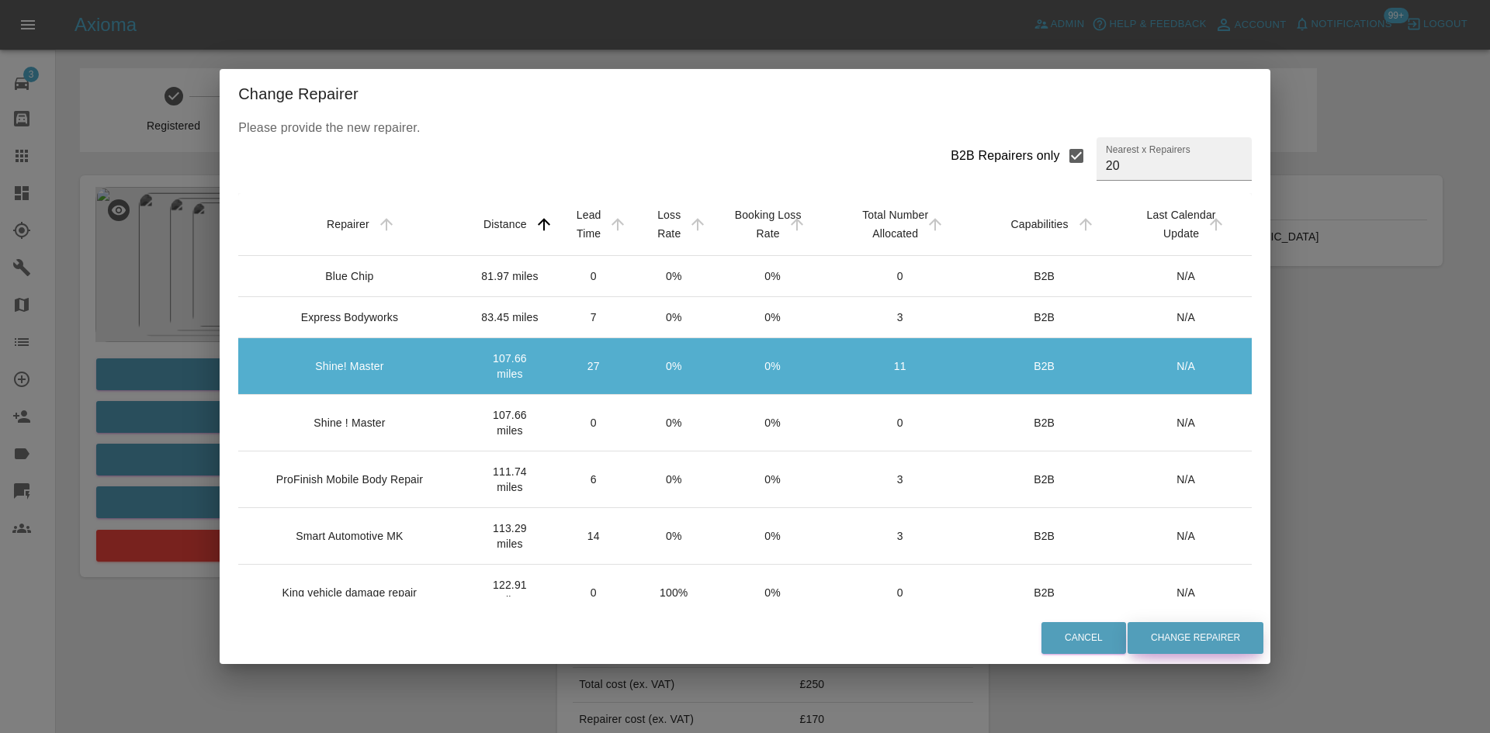
click at [1192, 638] on button "Change Repairer" at bounding box center [1195, 638] width 136 height 32
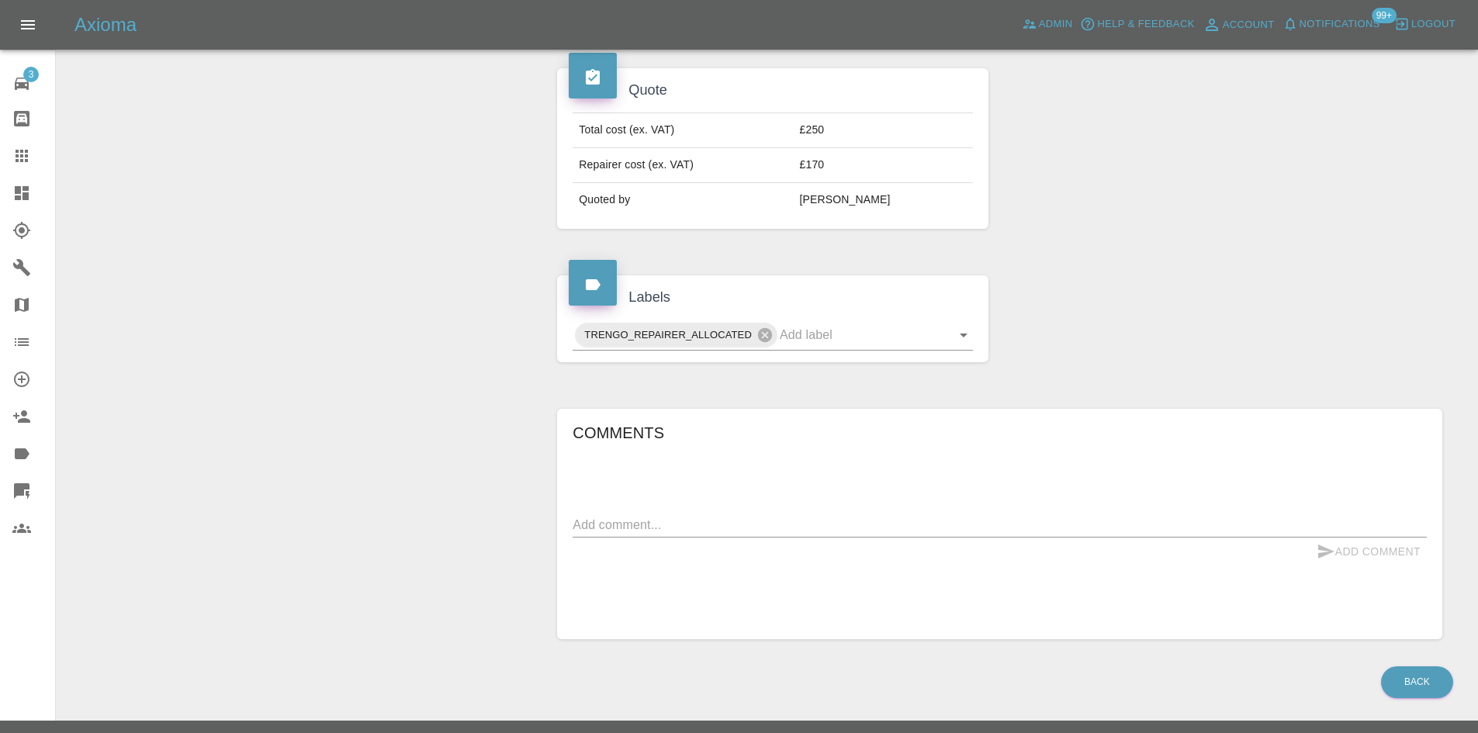
scroll to position [555, 0]
drag, startPoint x: 10, startPoint y: 169, endPoint x: 9, endPoint y: 193, distance: 24.1
click at [10, 169] on link "Claims" at bounding box center [27, 155] width 55 height 37
click at [9, 193] on link "Dashboard" at bounding box center [27, 193] width 55 height 37
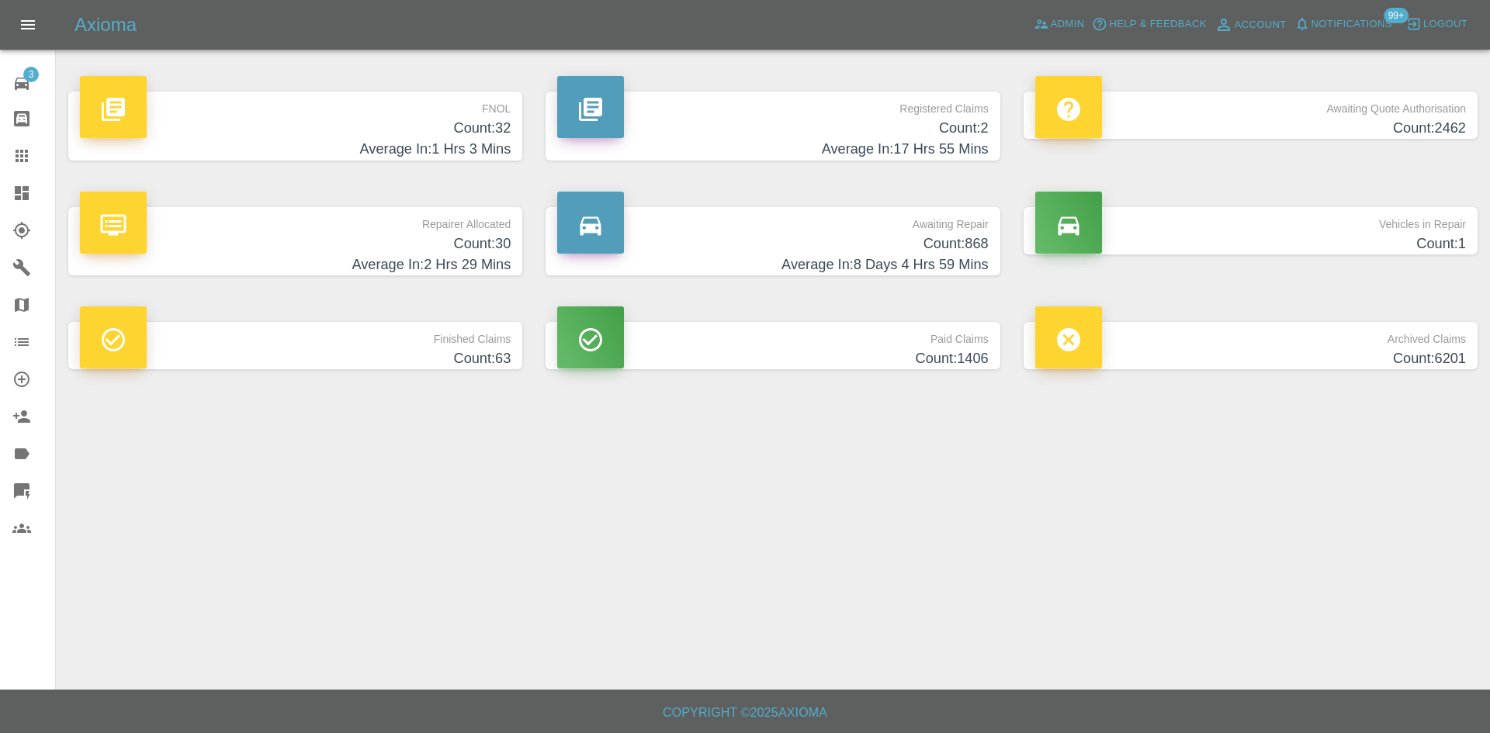
click at [5, 203] on link "Dashboard" at bounding box center [27, 193] width 55 height 37
click at [475, 126] on h4 "Count: 32" at bounding box center [295, 128] width 431 height 21
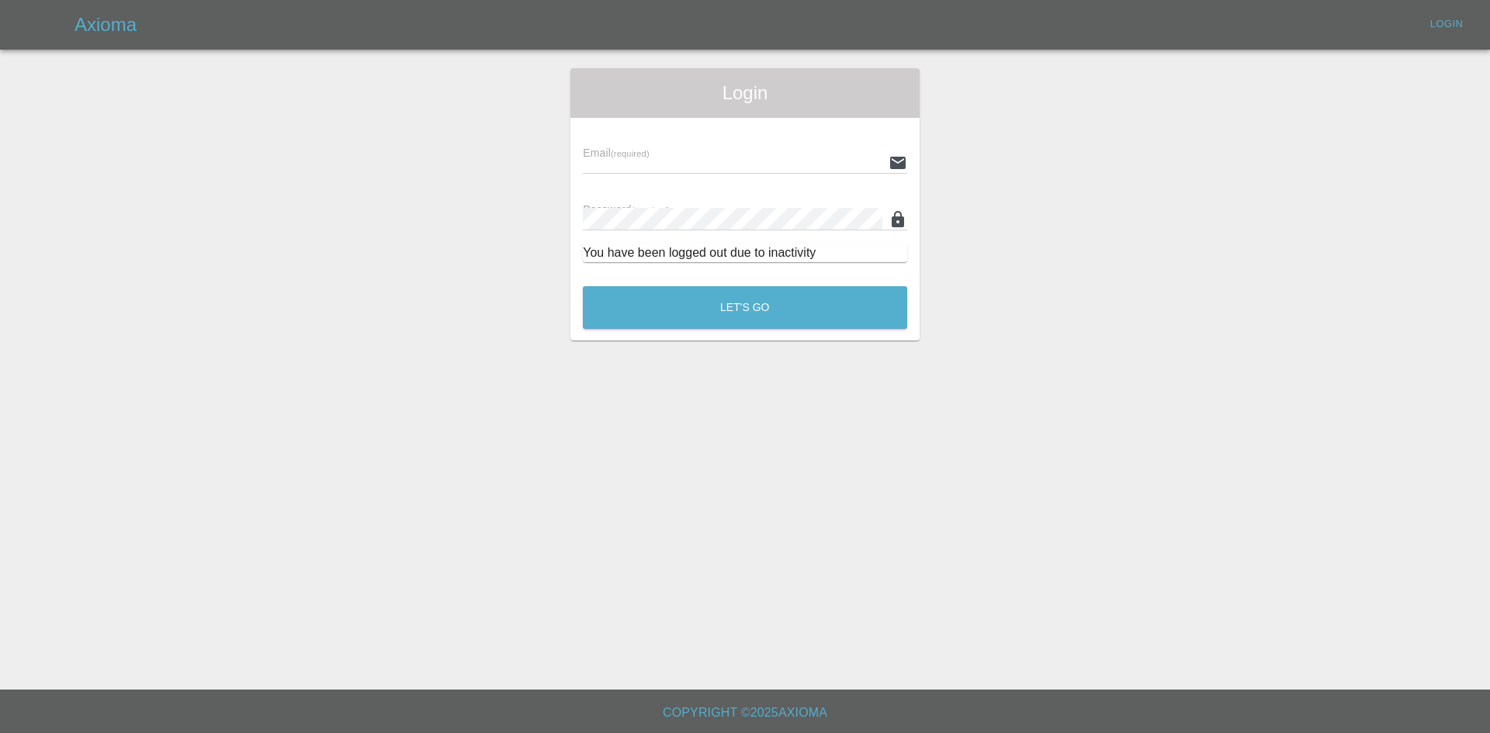
type input "[PERSON_NAME][EMAIL_ADDRESS][PERSON_NAME][DOMAIN_NAME]"
click at [849, 310] on button "Let's Go" at bounding box center [745, 307] width 324 height 43
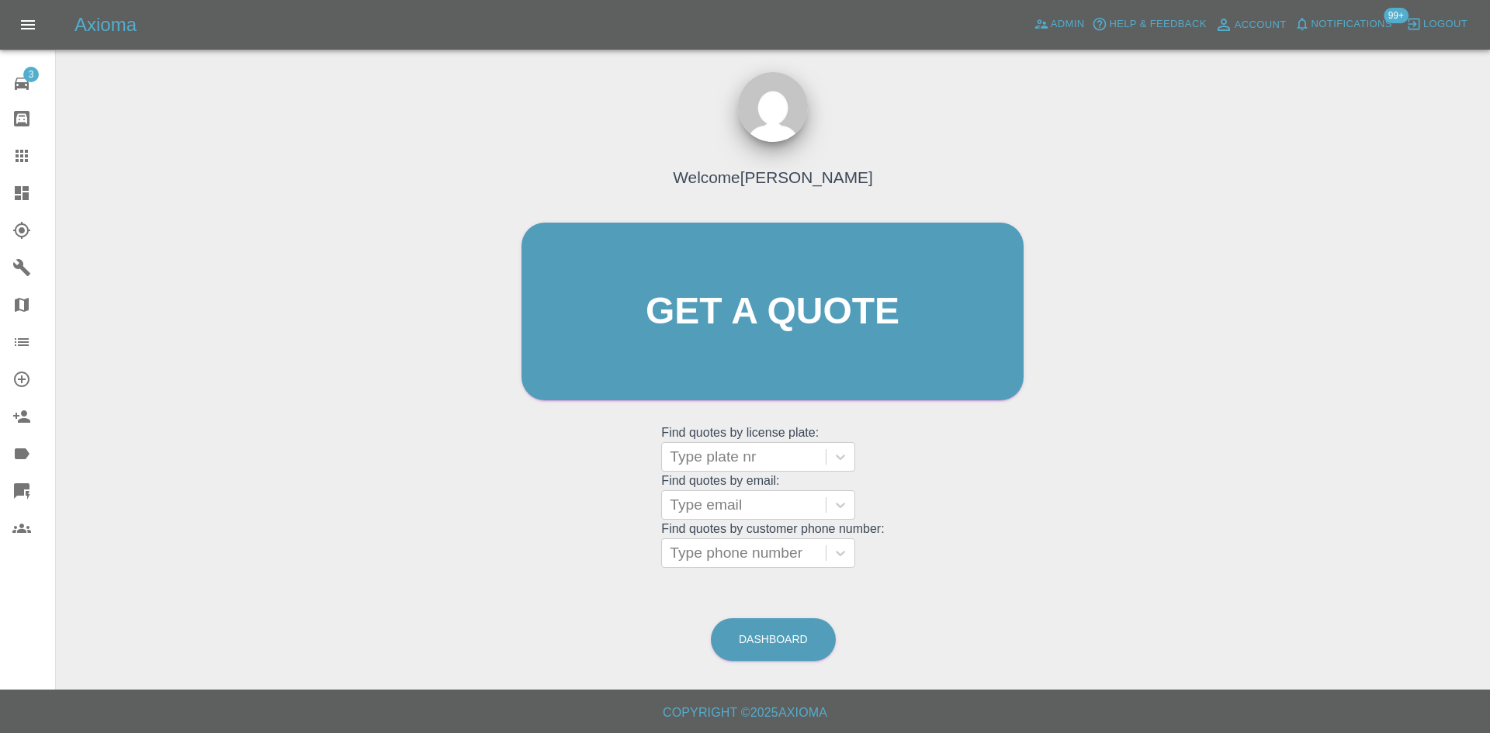
click at [0, 207] on link "Dashboard" at bounding box center [27, 193] width 55 height 37
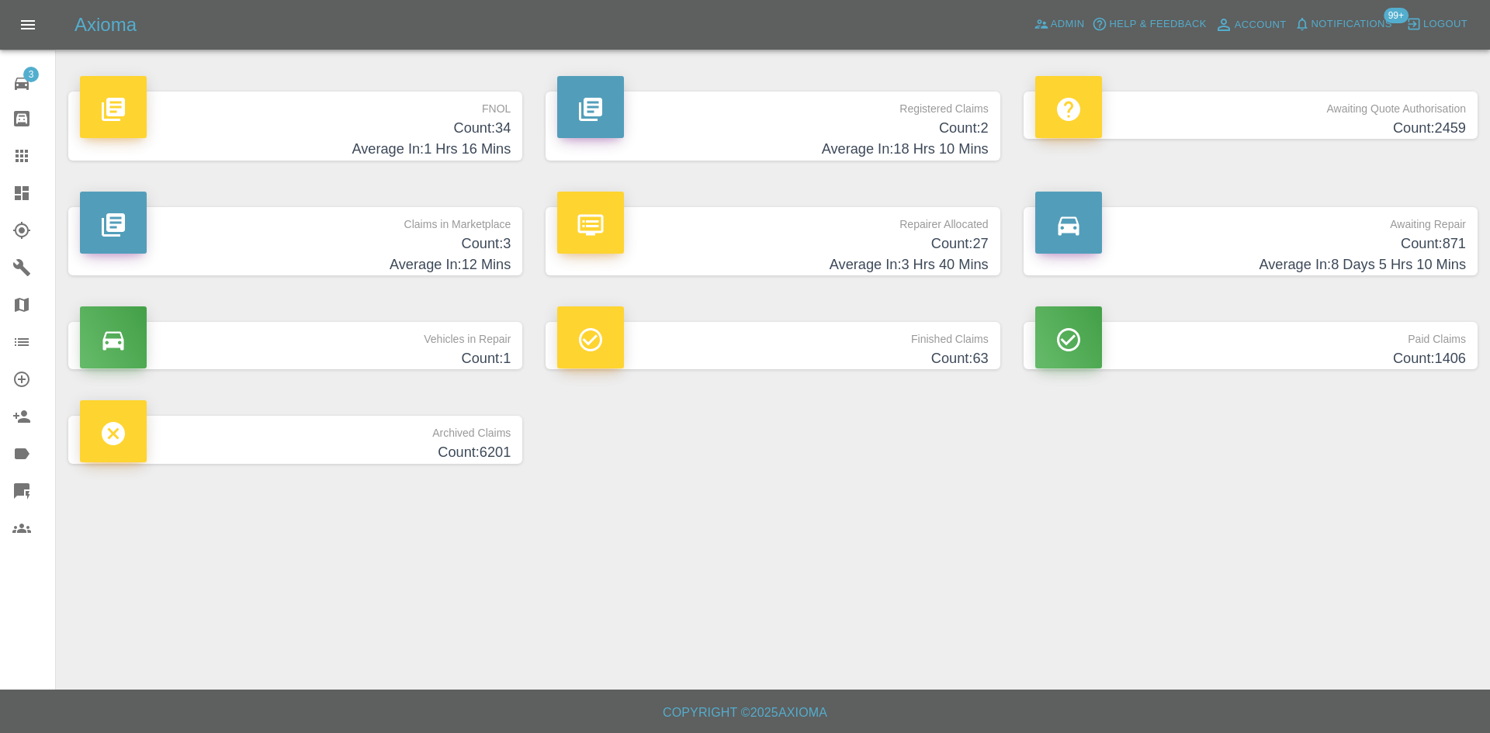
click at [334, 214] on p "Claims in Marketplace" at bounding box center [295, 220] width 431 height 26
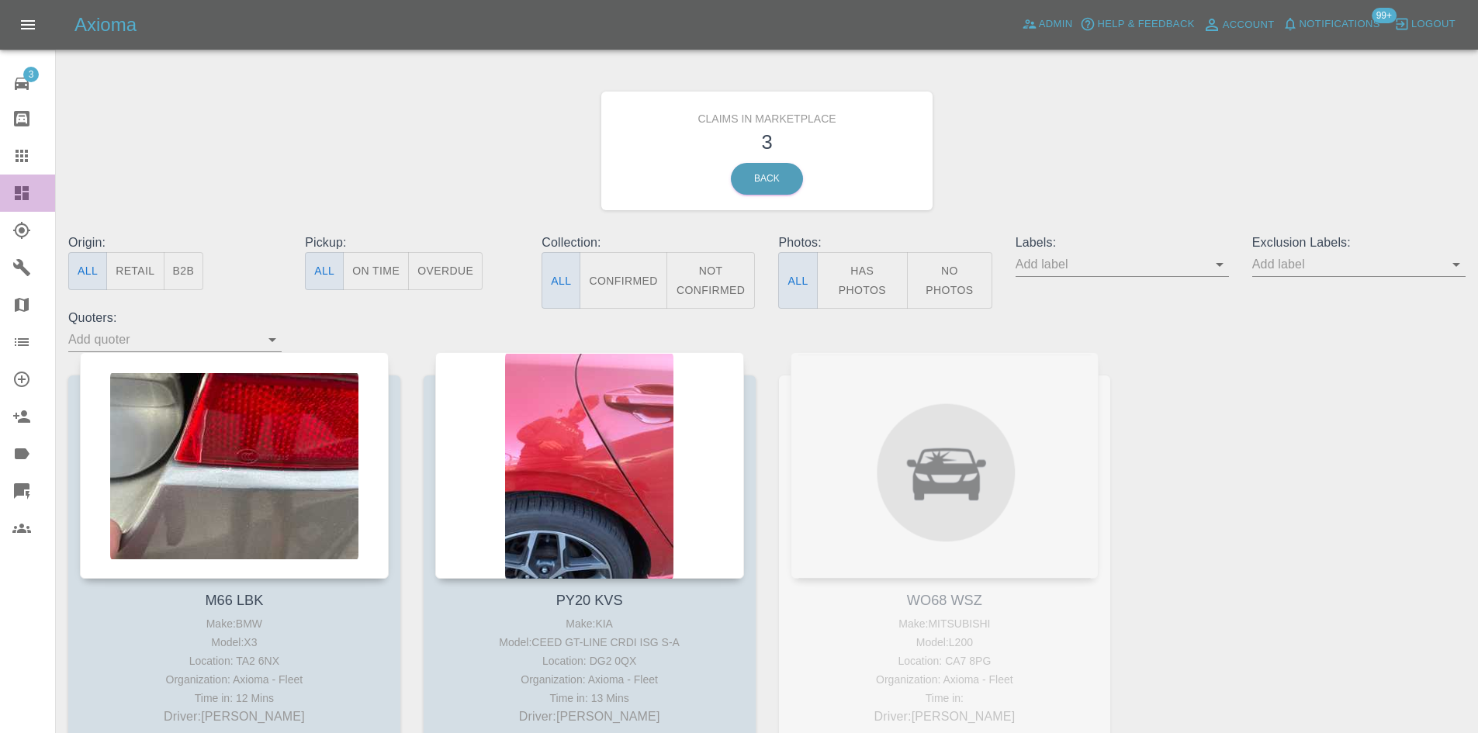
click at [8, 195] on link "Dashboard" at bounding box center [27, 193] width 55 height 37
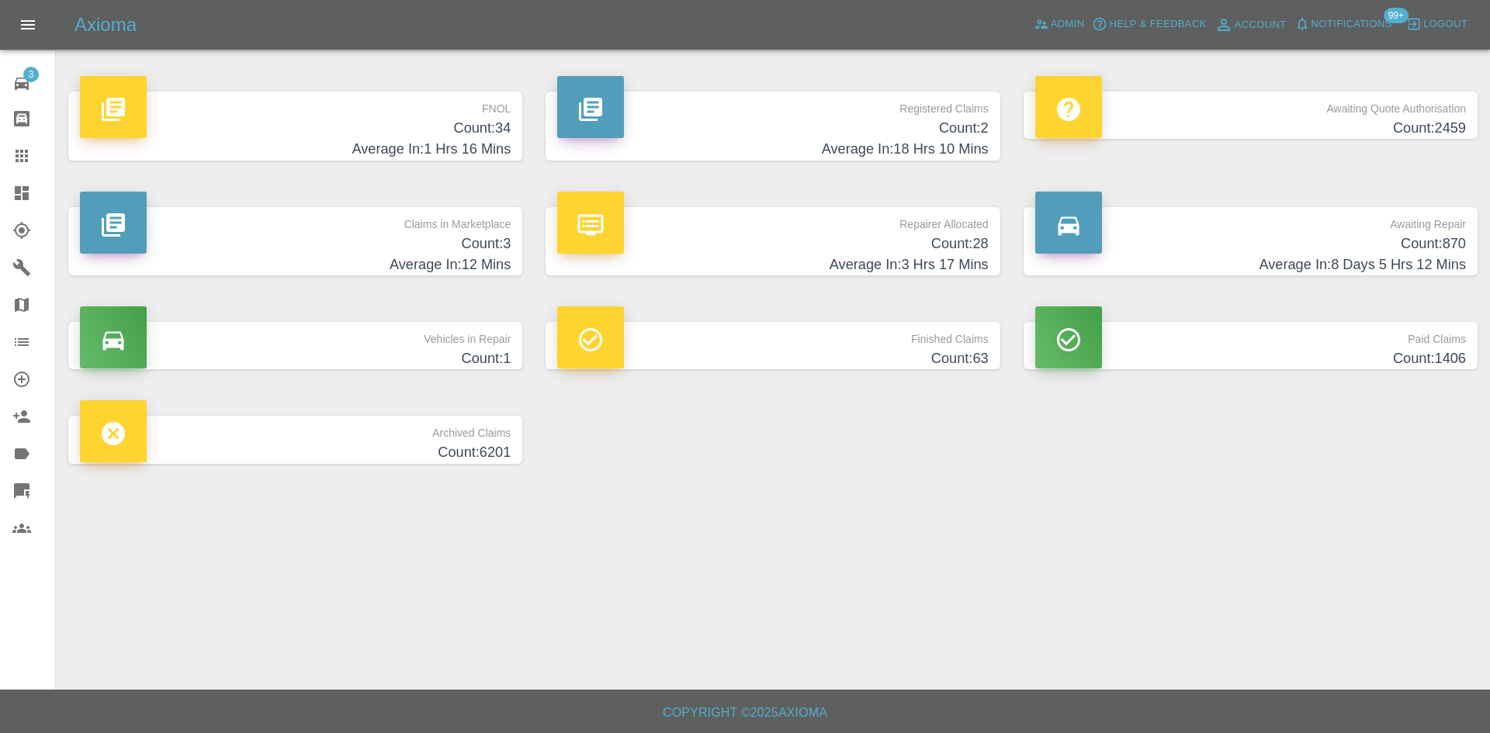
click at [763, 103] on p "Registered Claims" at bounding box center [772, 105] width 431 height 26
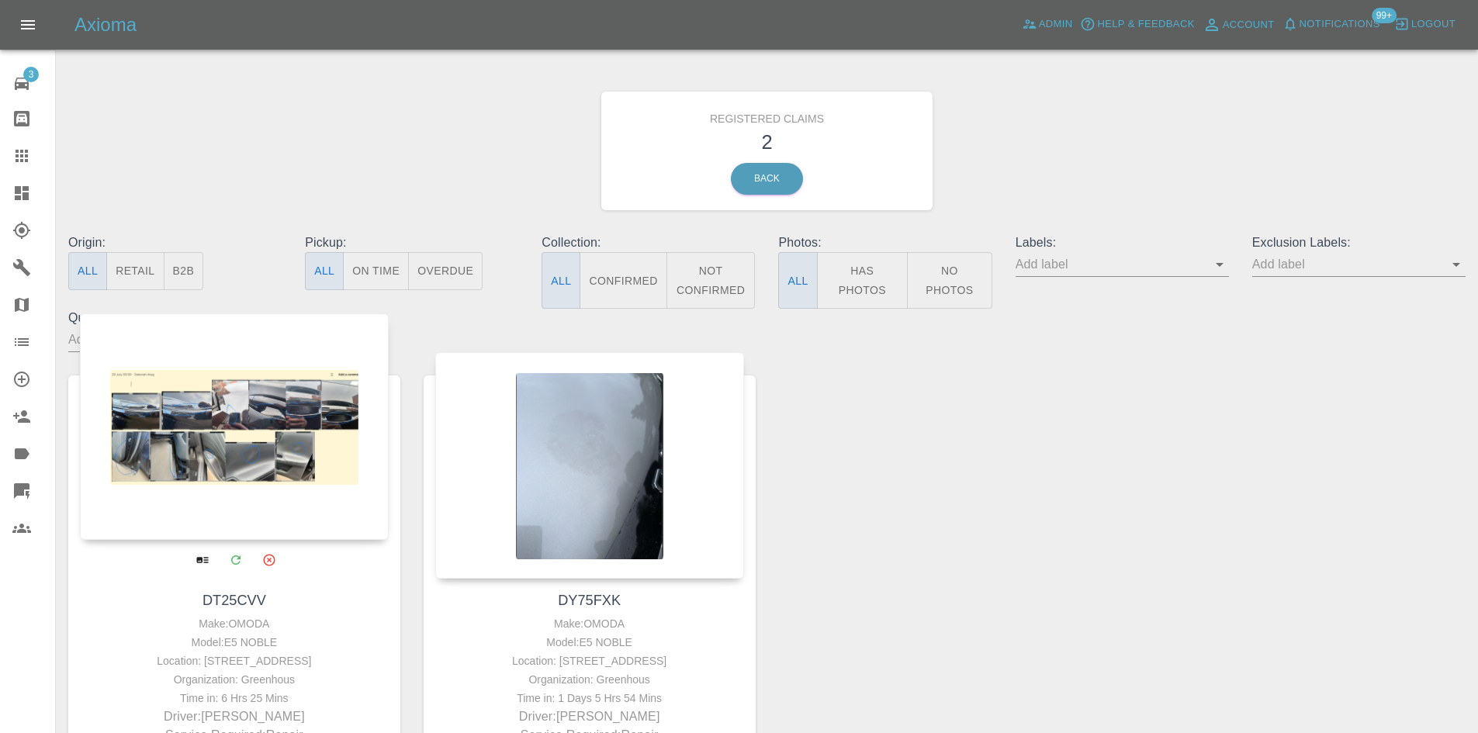
click at [265, 390] on div at bounding box center [234, 426] width 309 height 227
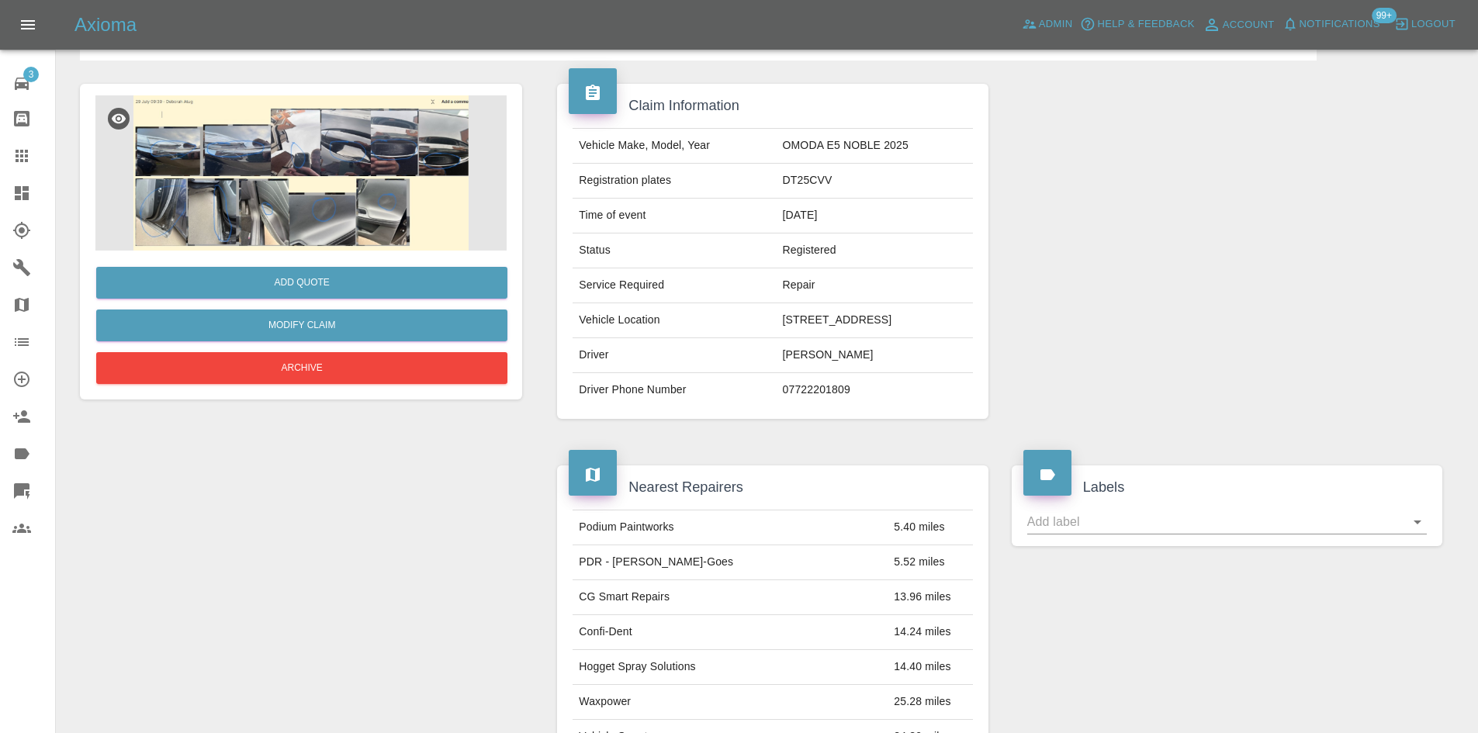
scroll to position [465, 0]
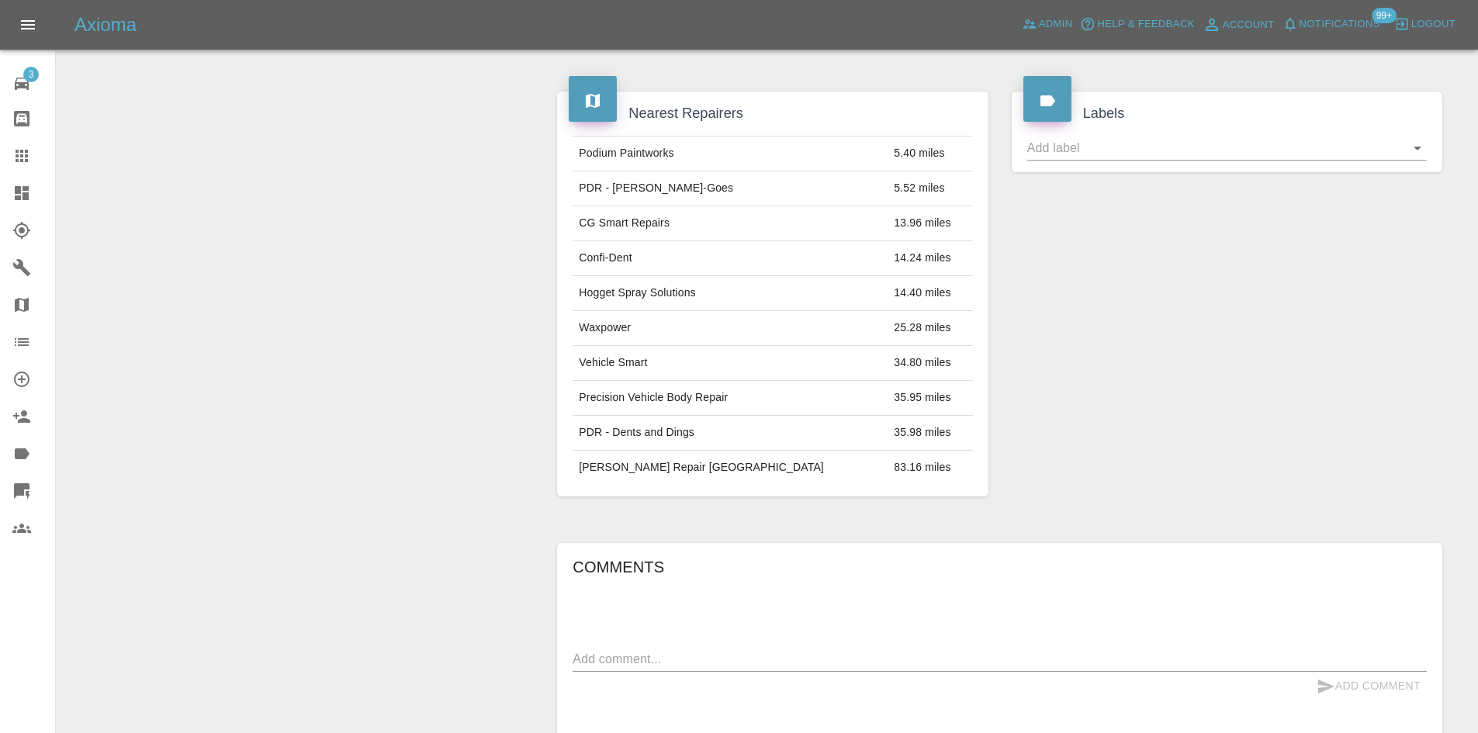
click at [12, 196] on icon at bounding box center [21, 193] width 19 height 19
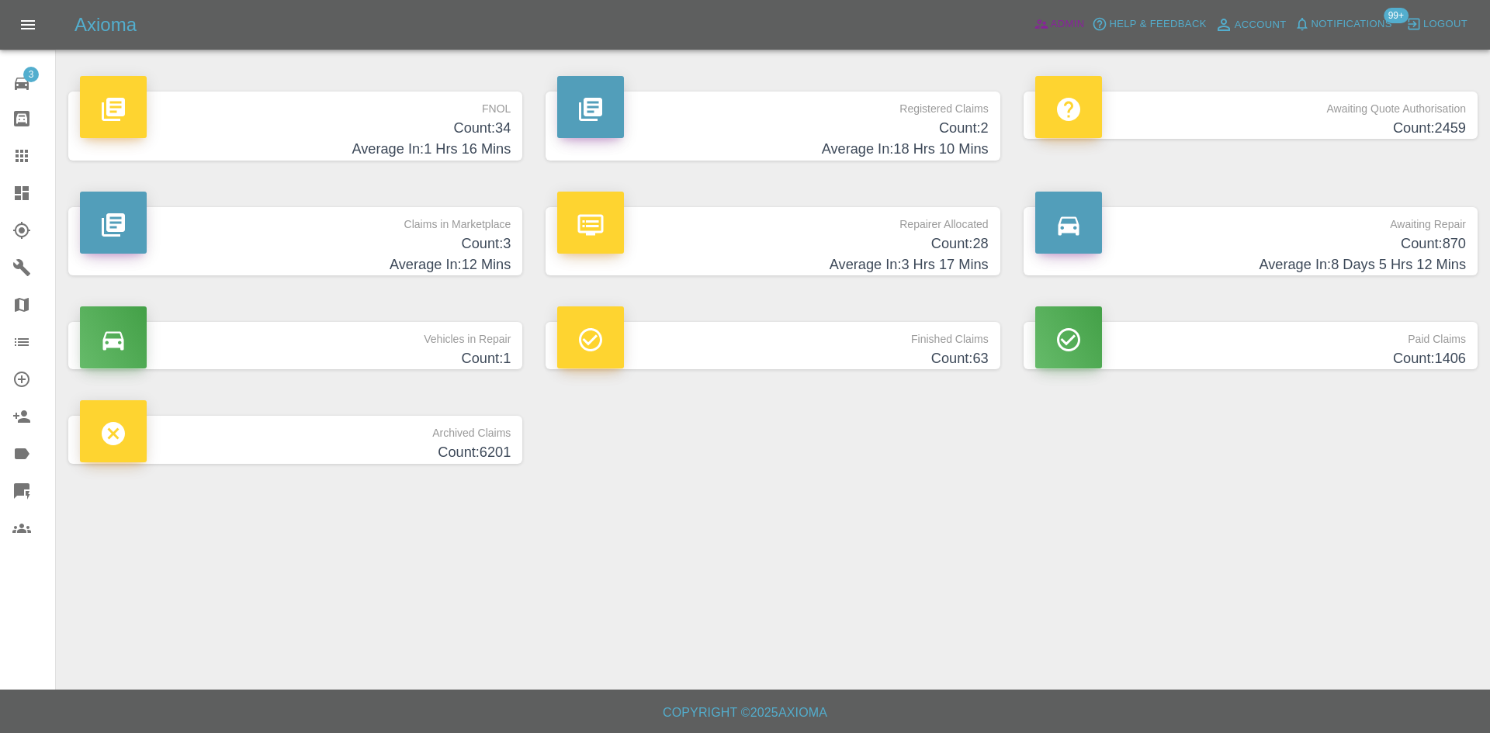
click at [1040, 22] on icon at bounding box center [1040, 24] width 13 height 9
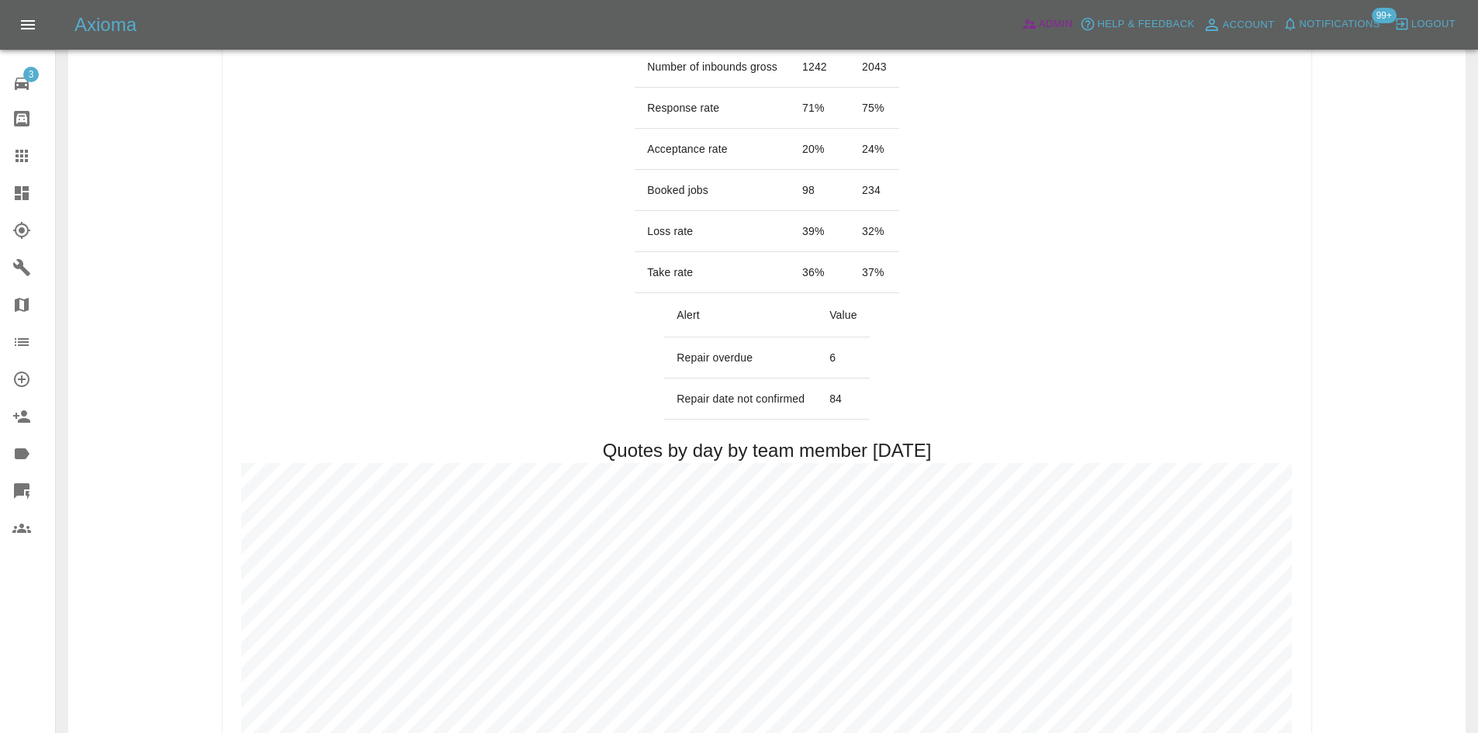
scroll to position [233, 0]
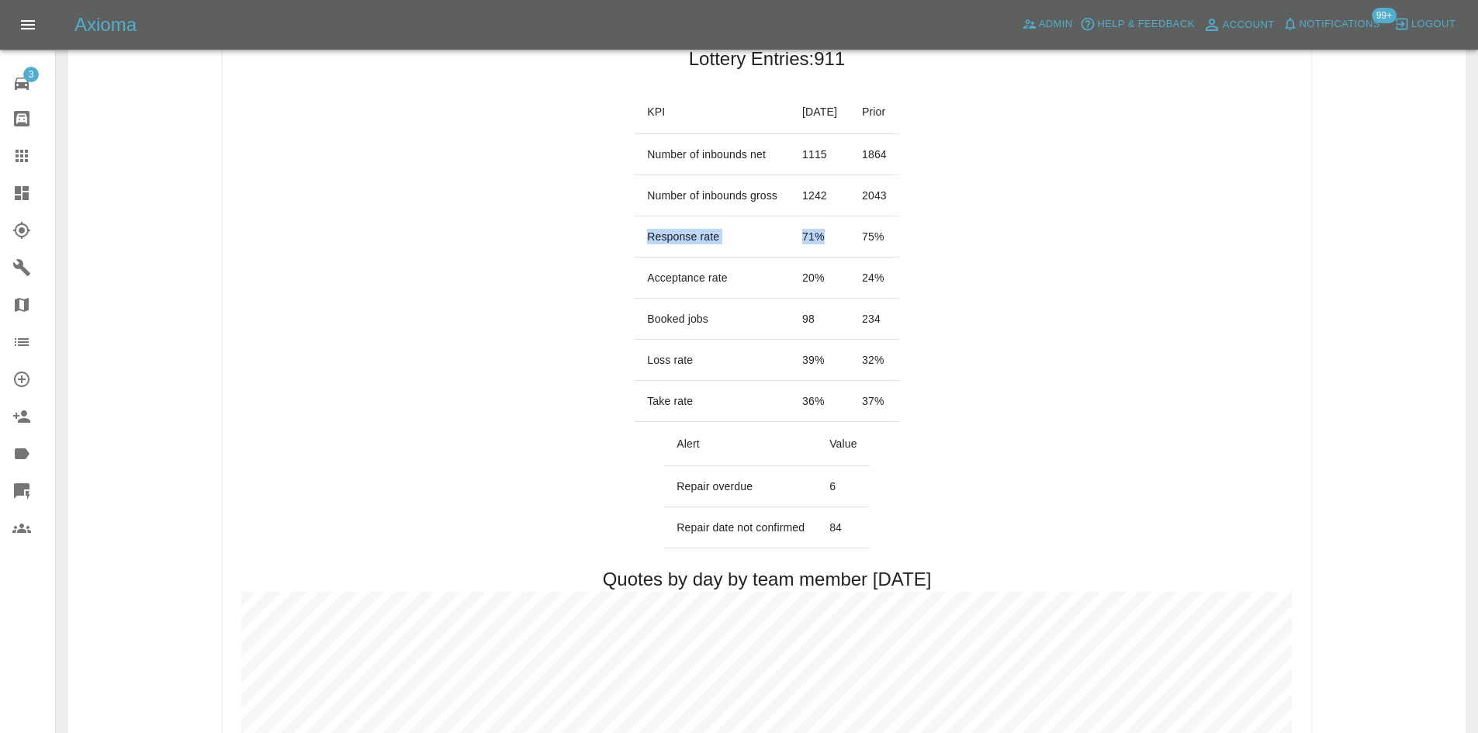
drag, startPoint x: 822, startPoint y: 237, endPoint x: 625, endPoint y: 253, distance: 198.4
click at [635, 253] on tr "Response rate 71 % 75 %" at bounding box center [767, 236] width 265 height 41
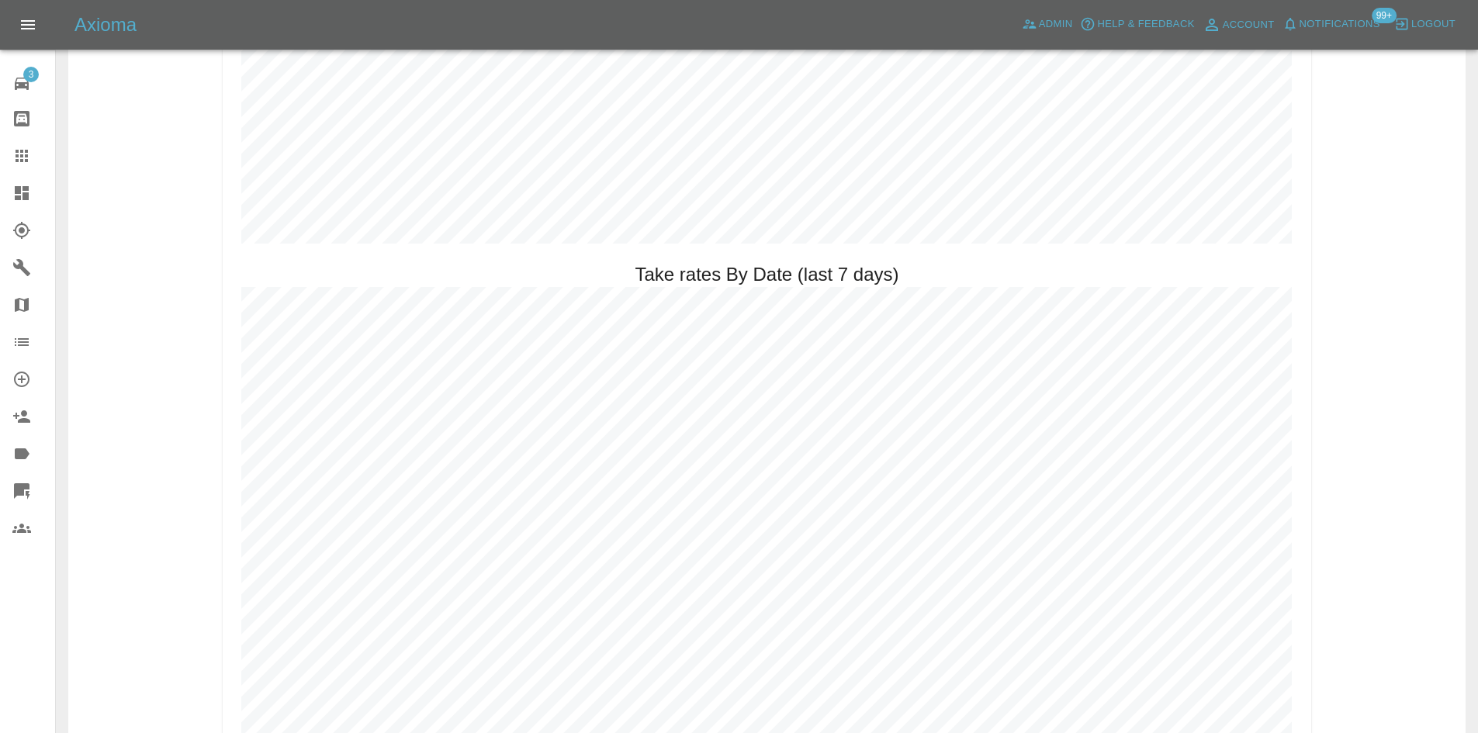
scroll to position [2017, 0]
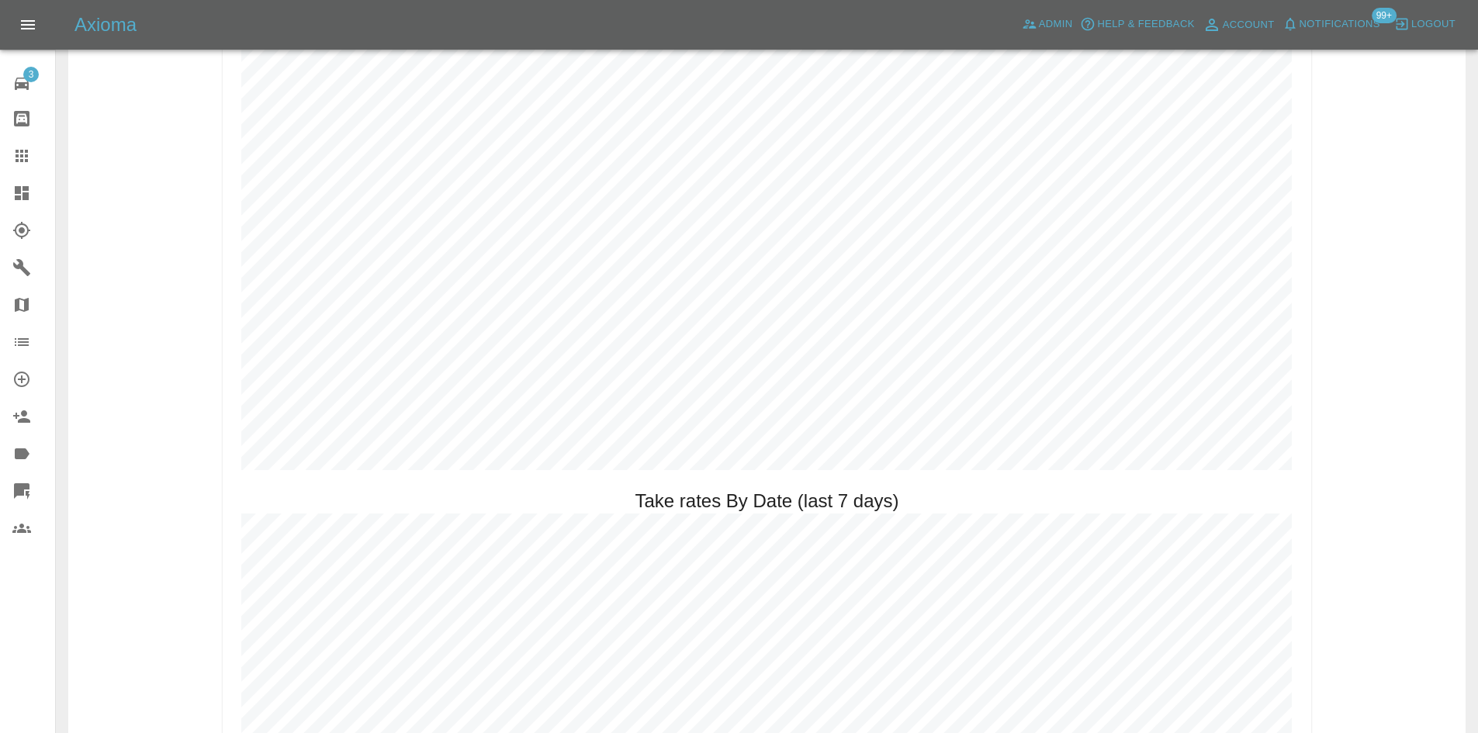
click at [1351, 19] on span "Notifications" at bounding box center [1340, 25] width 81 height 18
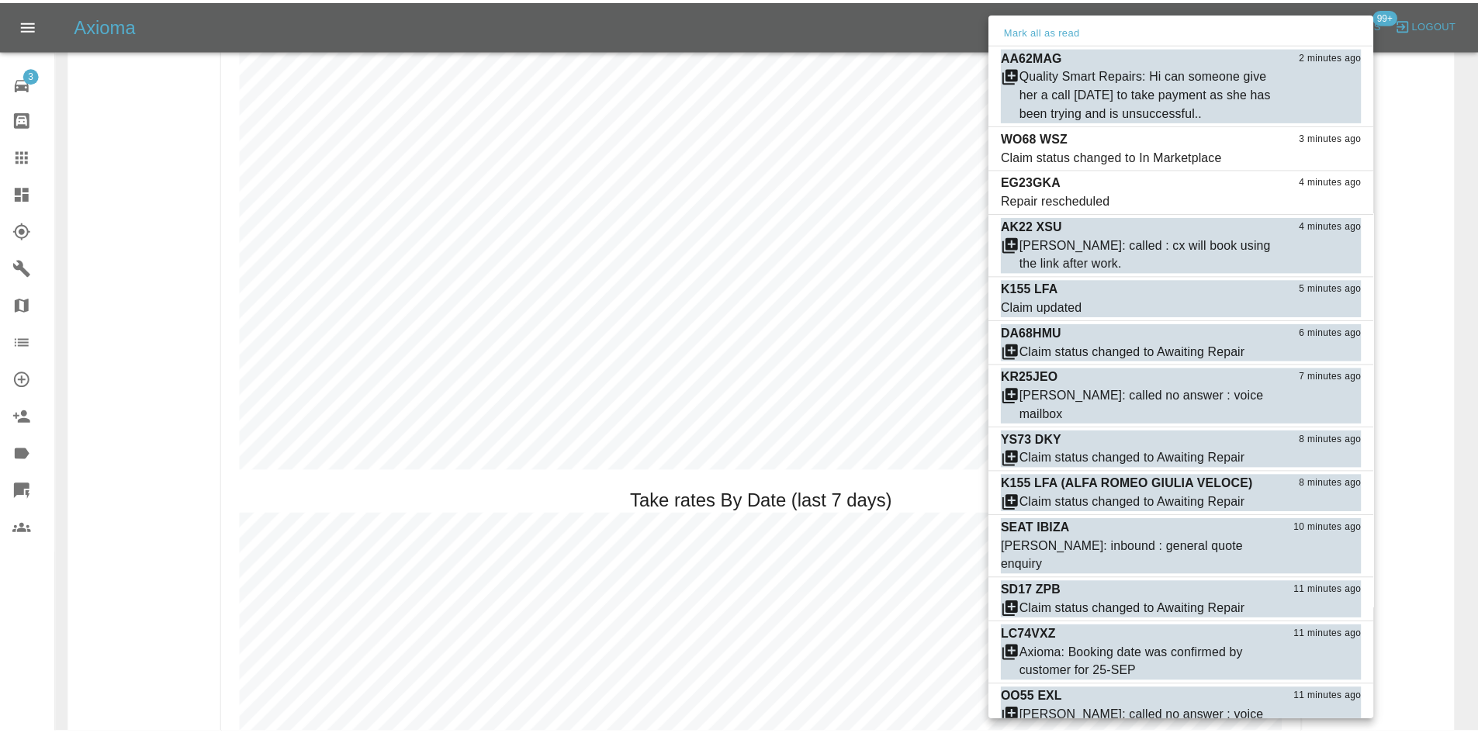
scroll to position [2017, 0]
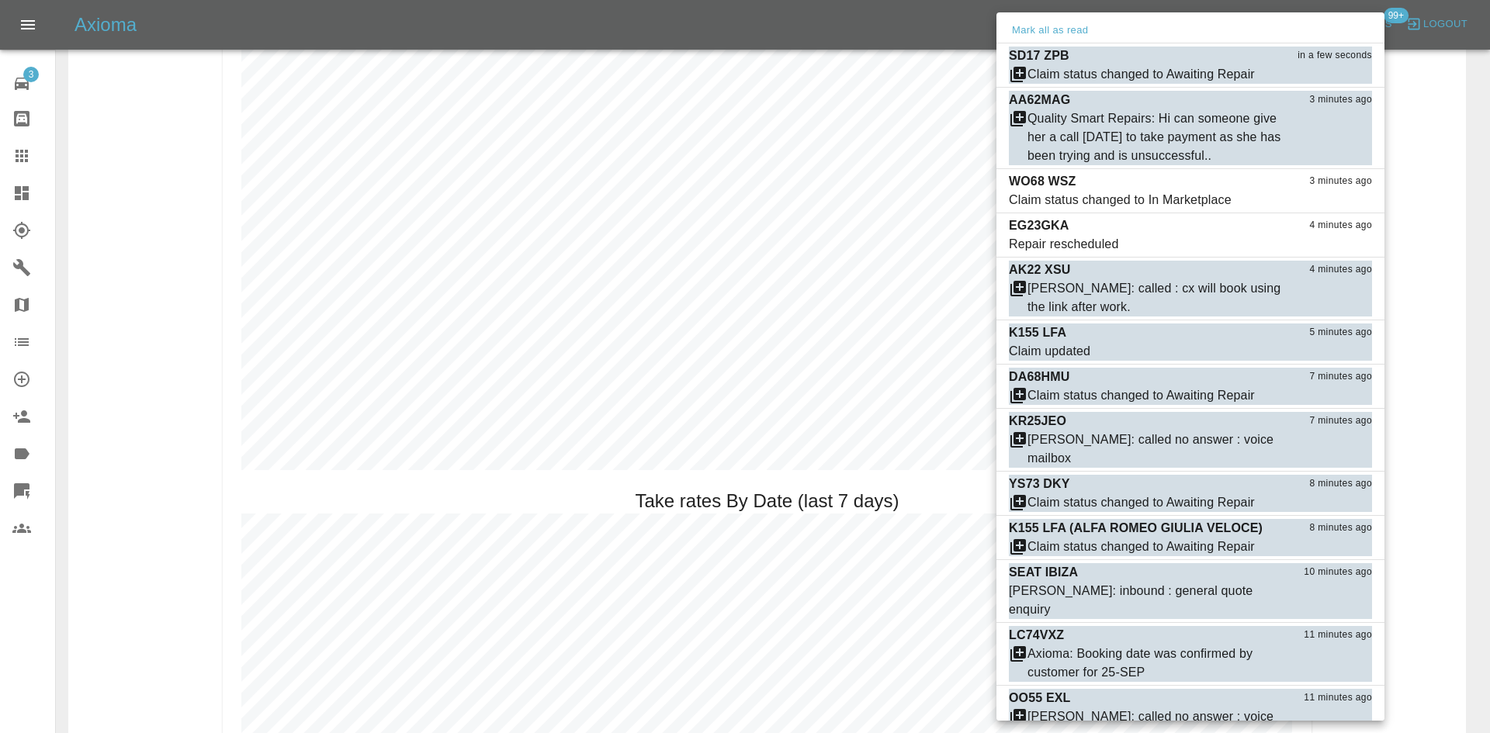
click at [14, 189] on div at bounding box center [745, 366] width 1490 height 733
click at [15, 196] on div at bounding box center [745, 366] width 1490 height 733
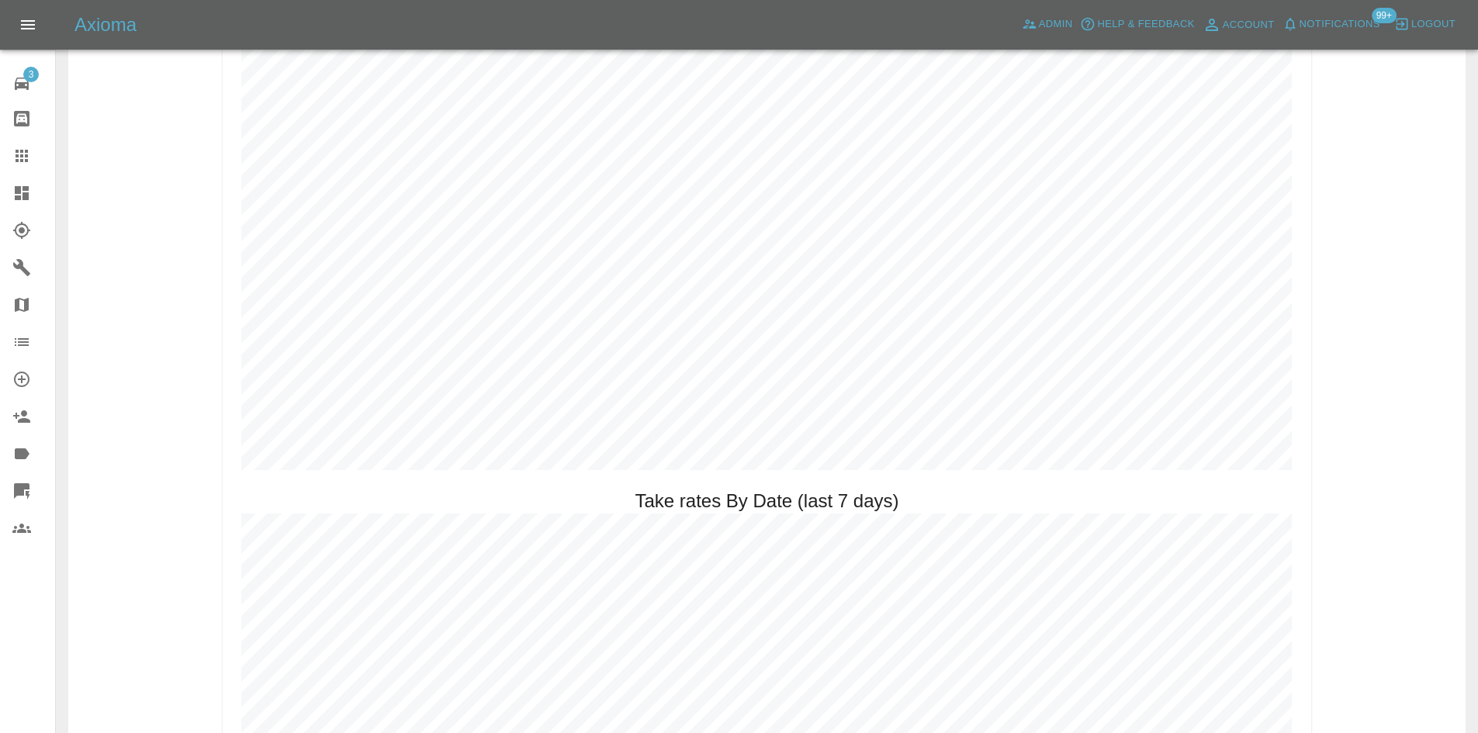
click at [1329, 28] on span "Notifications" at bounding box center [1340, 25] width 81 height 18
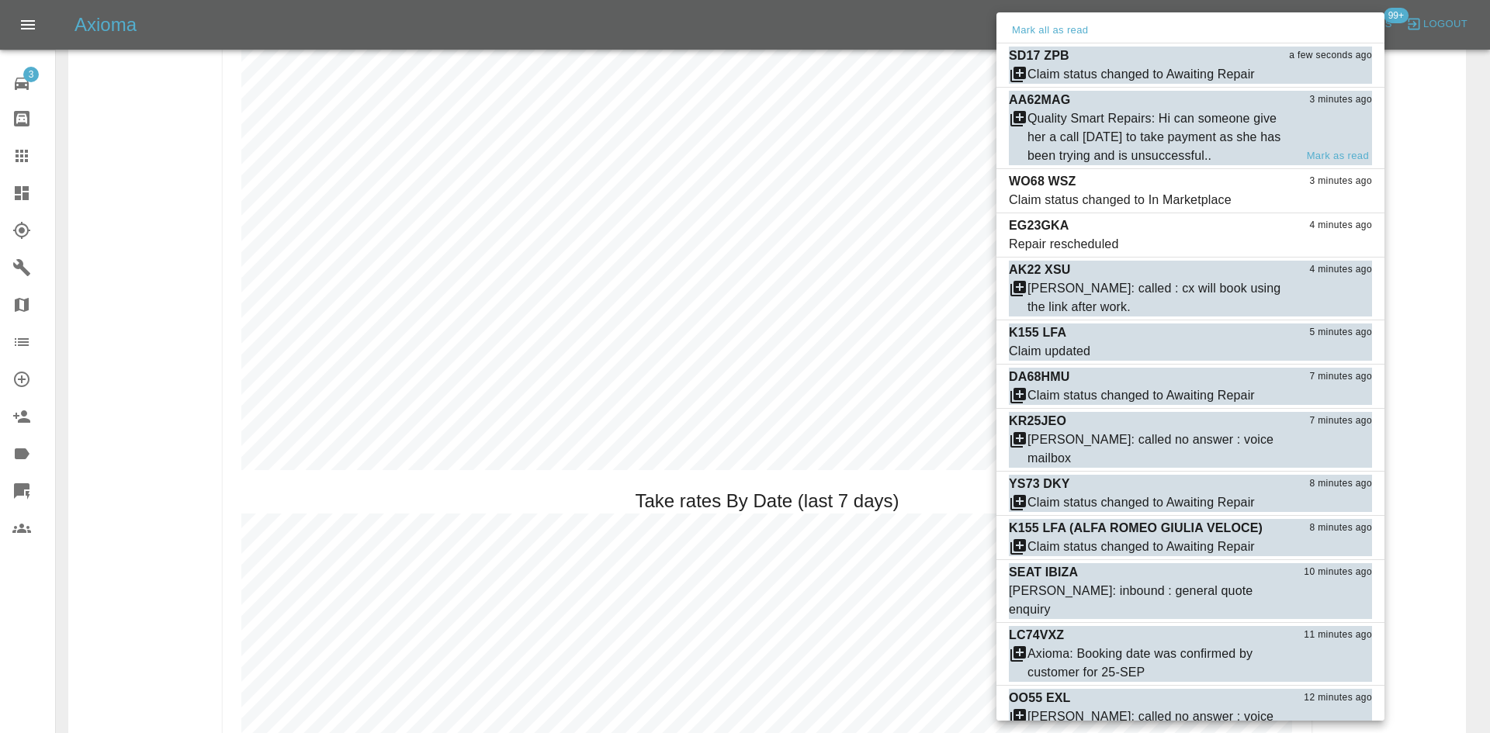
click at [1102, 144] on div "Quality Smart Repairs: Hi can someone give her a call tomorrow to take payment …" at bounding box center [1160, 137] width 267 height 56
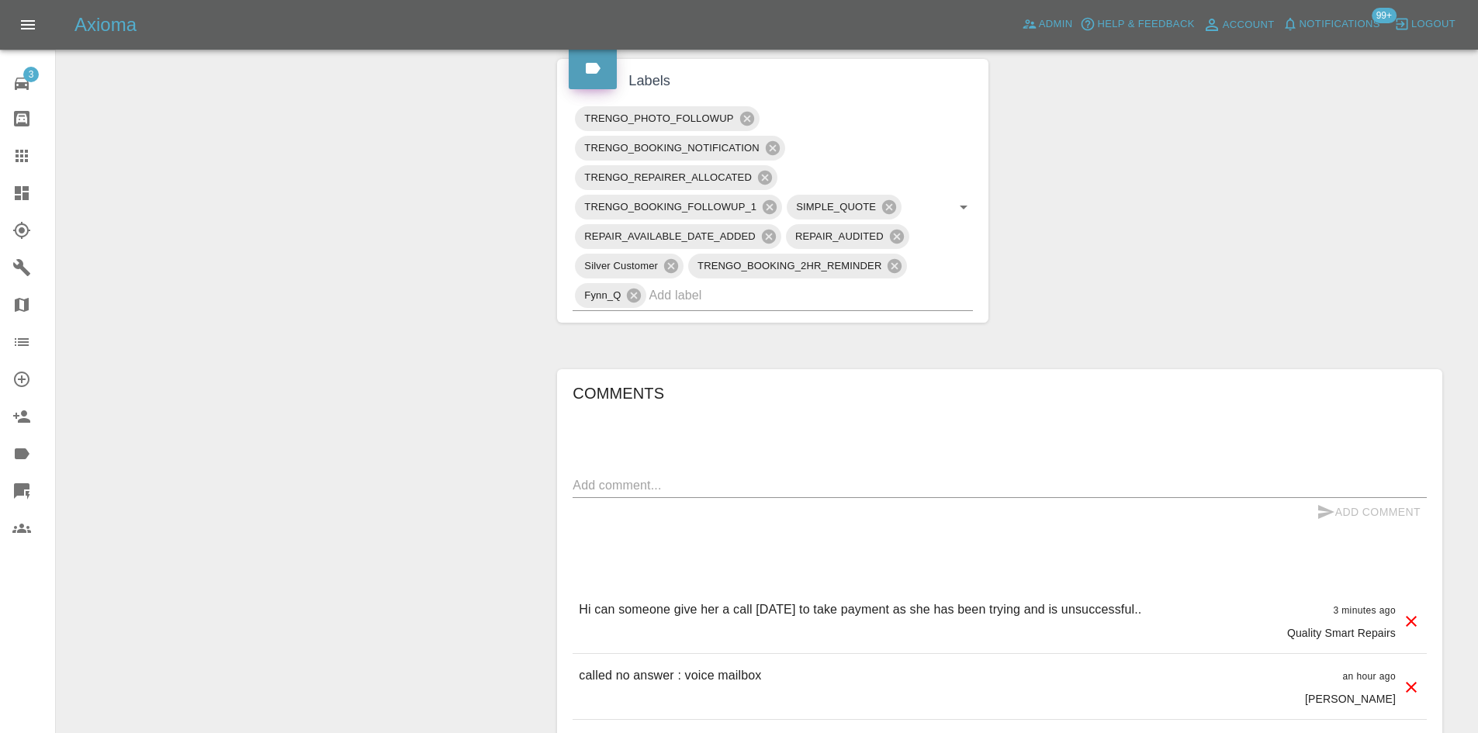
scroll to position [853, 0]
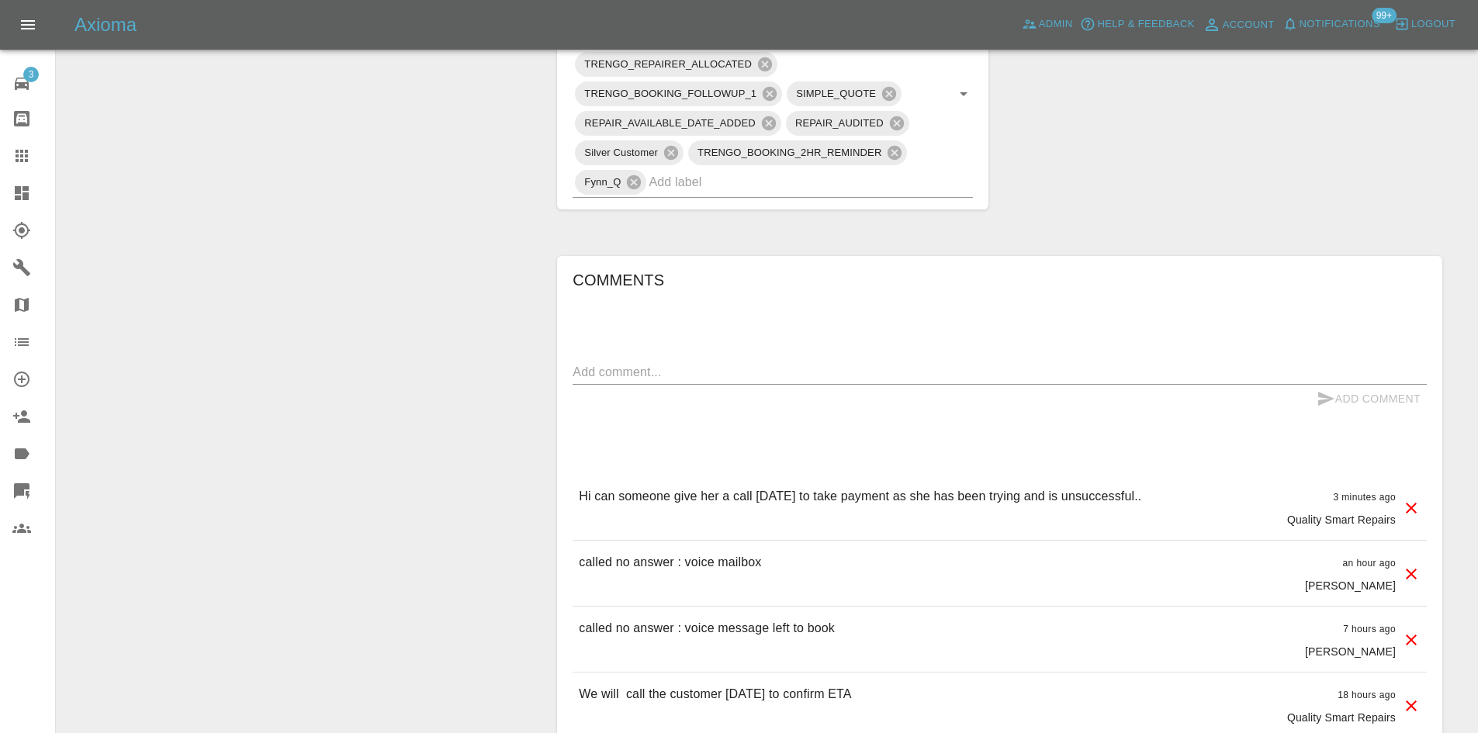
click at [1141, 493] on p "Hi can someone give her a call tomorrow to take payment as she has been trying …" at bounding box center [860, 496] width 562 height 19
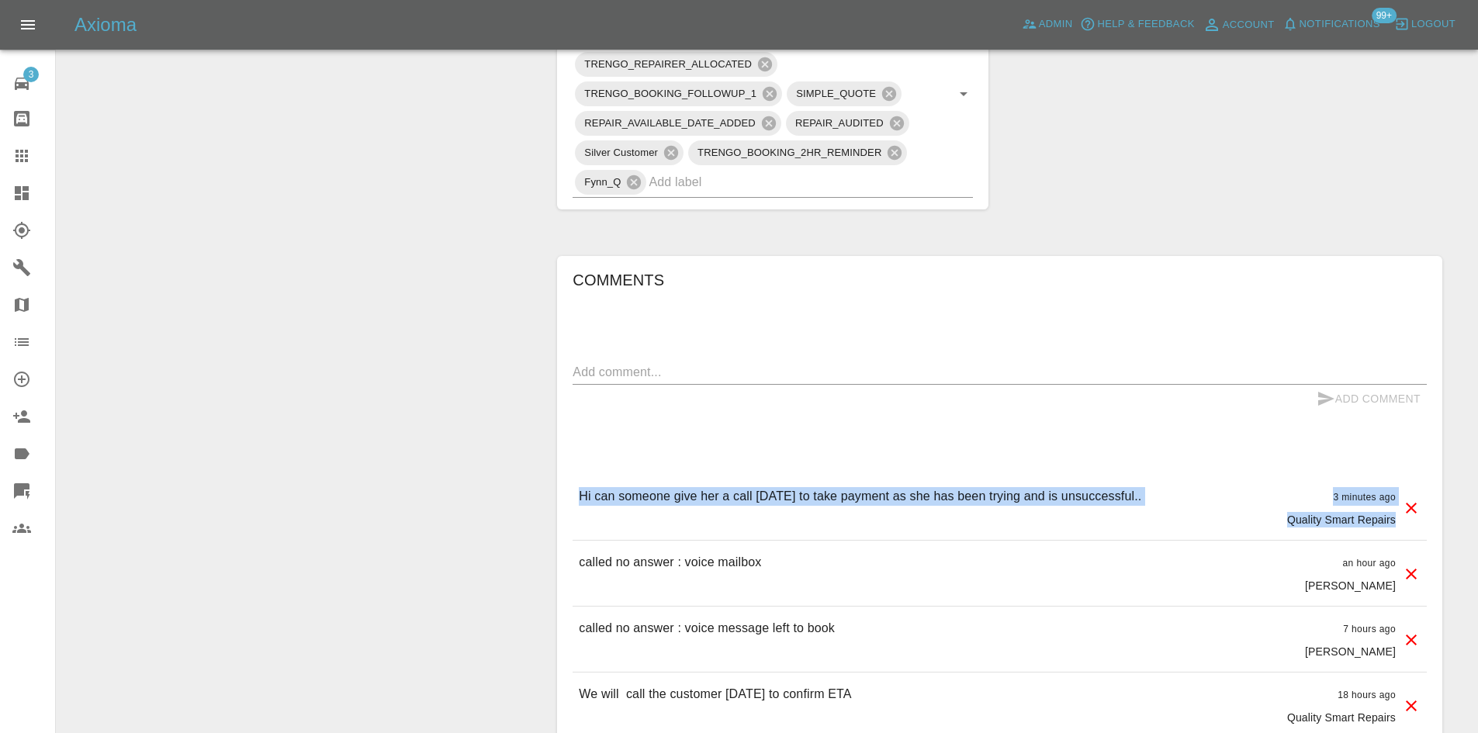
drag, startPoint x: 1410, startPoint y: 524, endPoint x: 572, endPoint y: 475, distance: 839.4
copy div "Hi can someone give her a call tomorrow to take payment as she has been trying …"
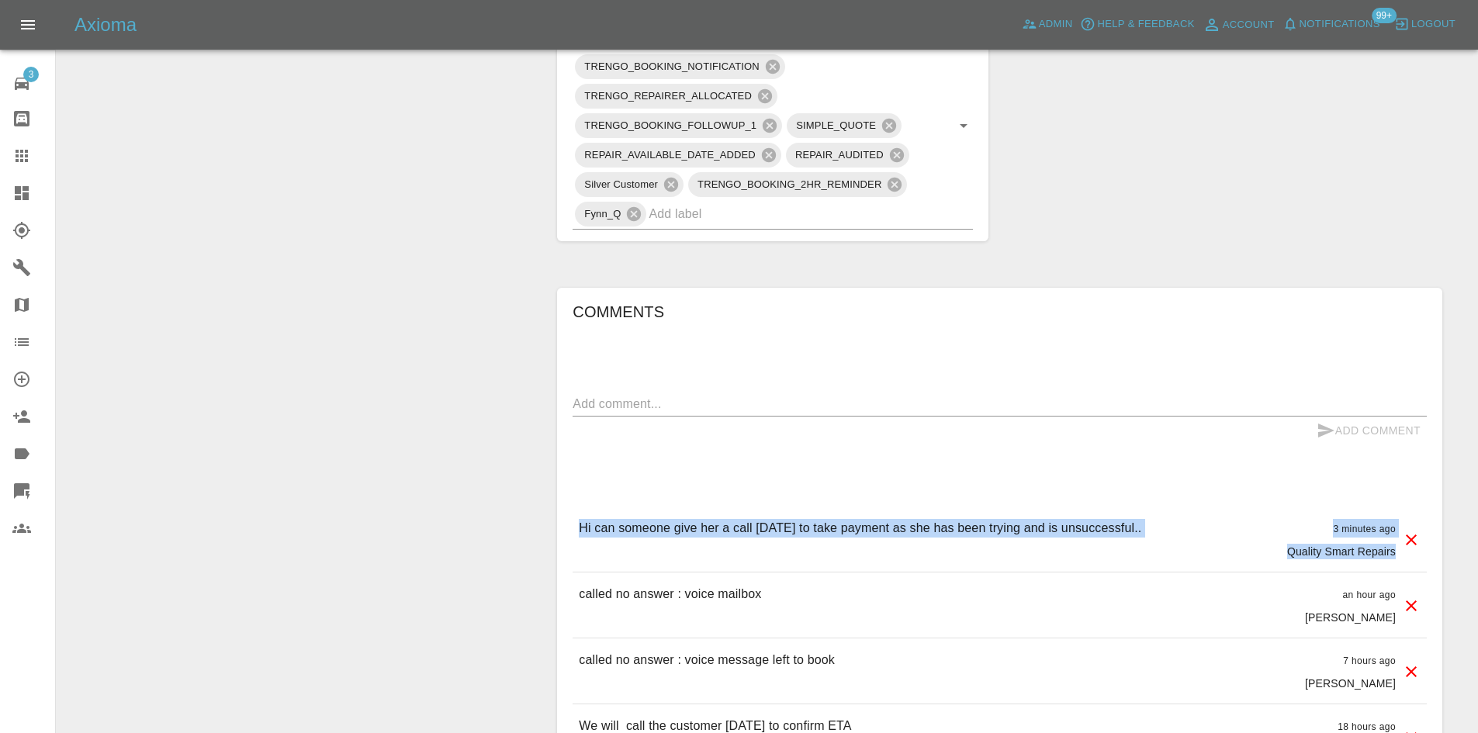
scroll to position [465, 0]
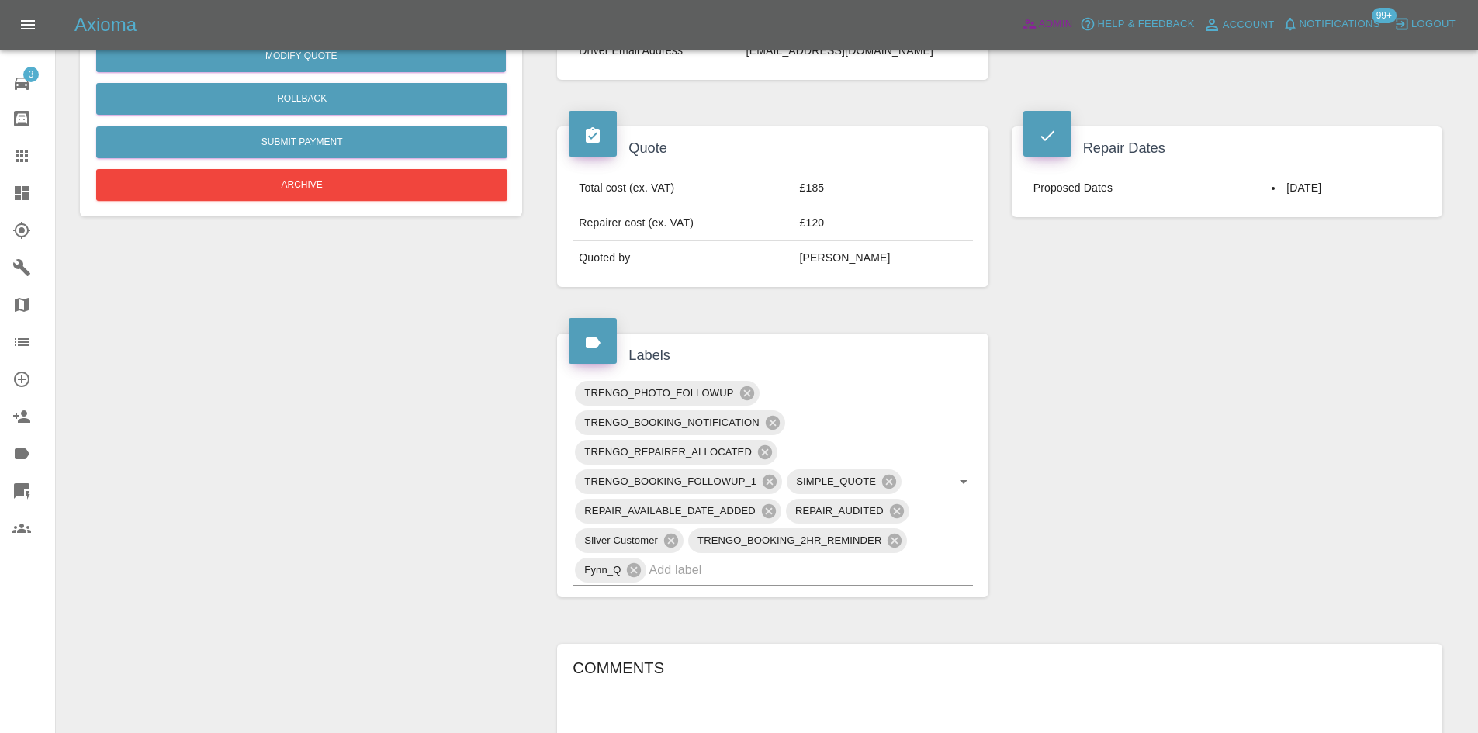
click at [1043, 18] on span "Admin" at bounding box center [1056, 25] width 34 height 18
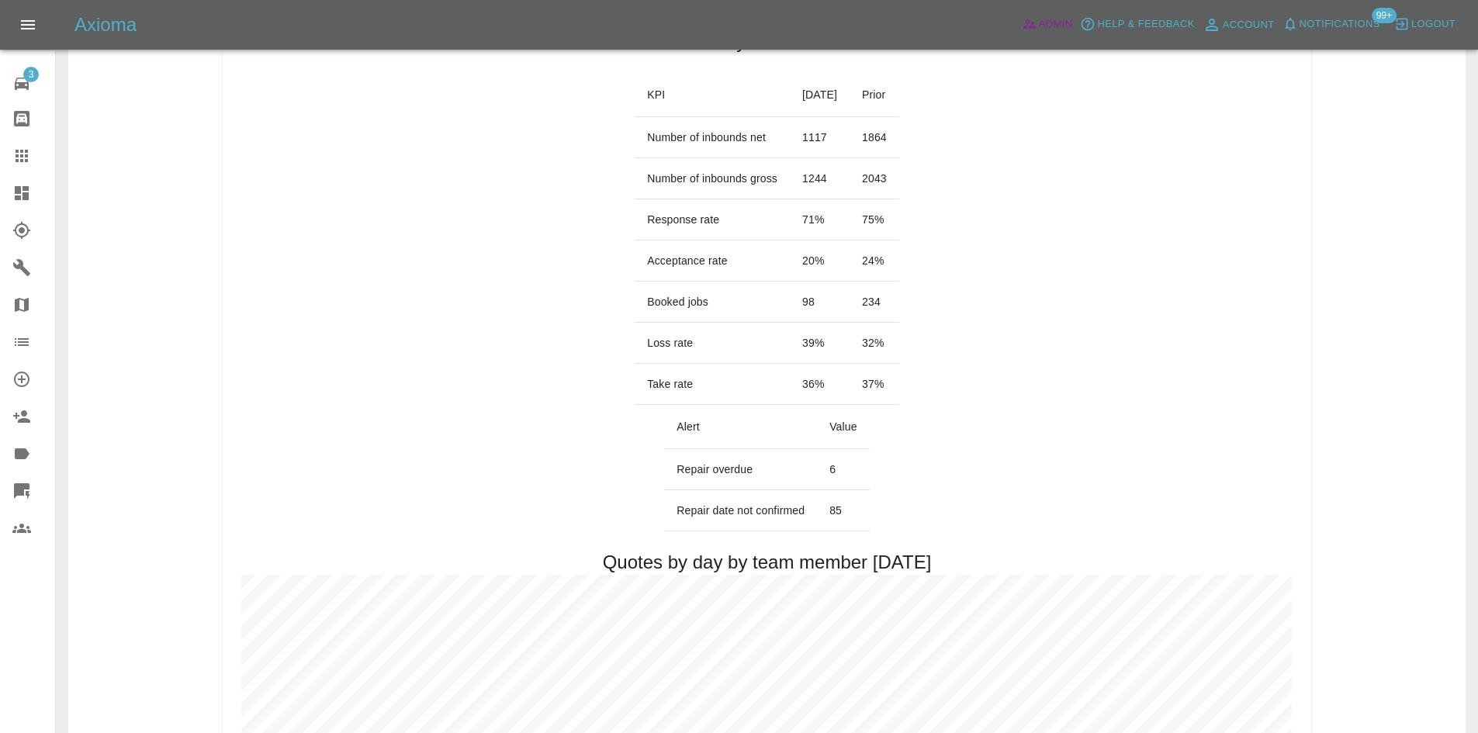
scroll to position [155, 0]
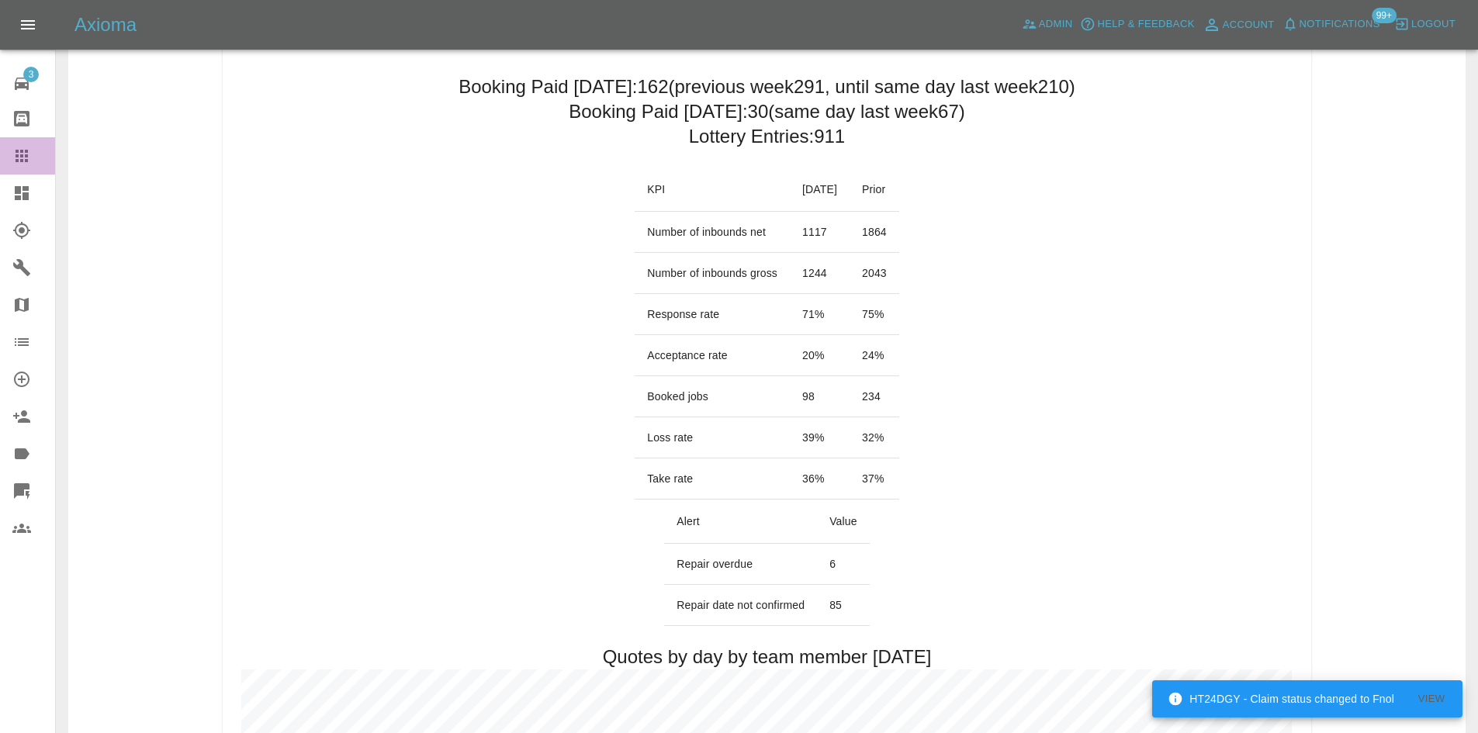
drag, startPoint x: 29, startPoint y: 173, endPoint x: 22, endPoint y: 156, distance: 18.4
click at [29, 173] on link "Claims" at bounding box center [27, 155] width 55 height 37
click at [22, 156] on icon at bounding box center [22, 156] width 12 height 12
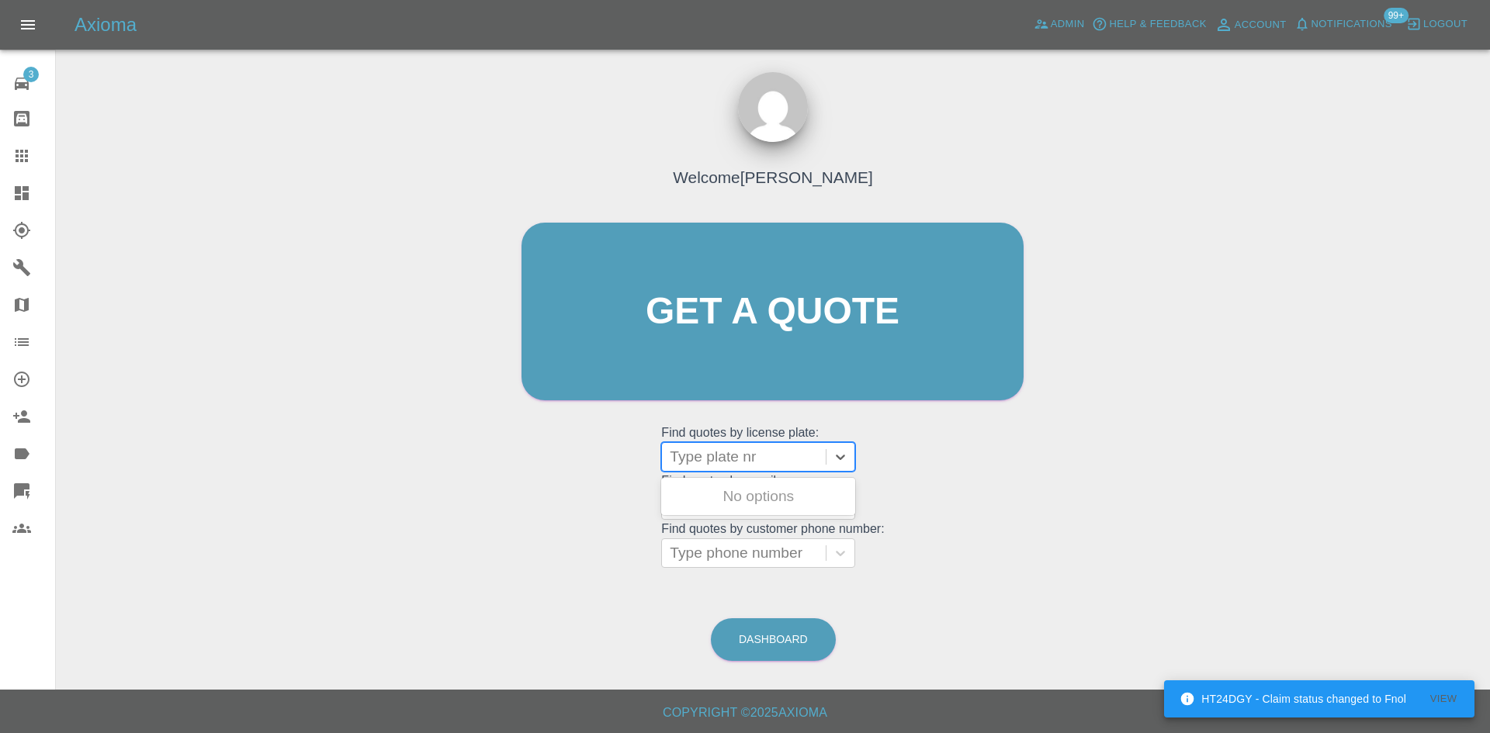
click at [728, 448] on div at bounding box center [744, 457] width 148 height 22
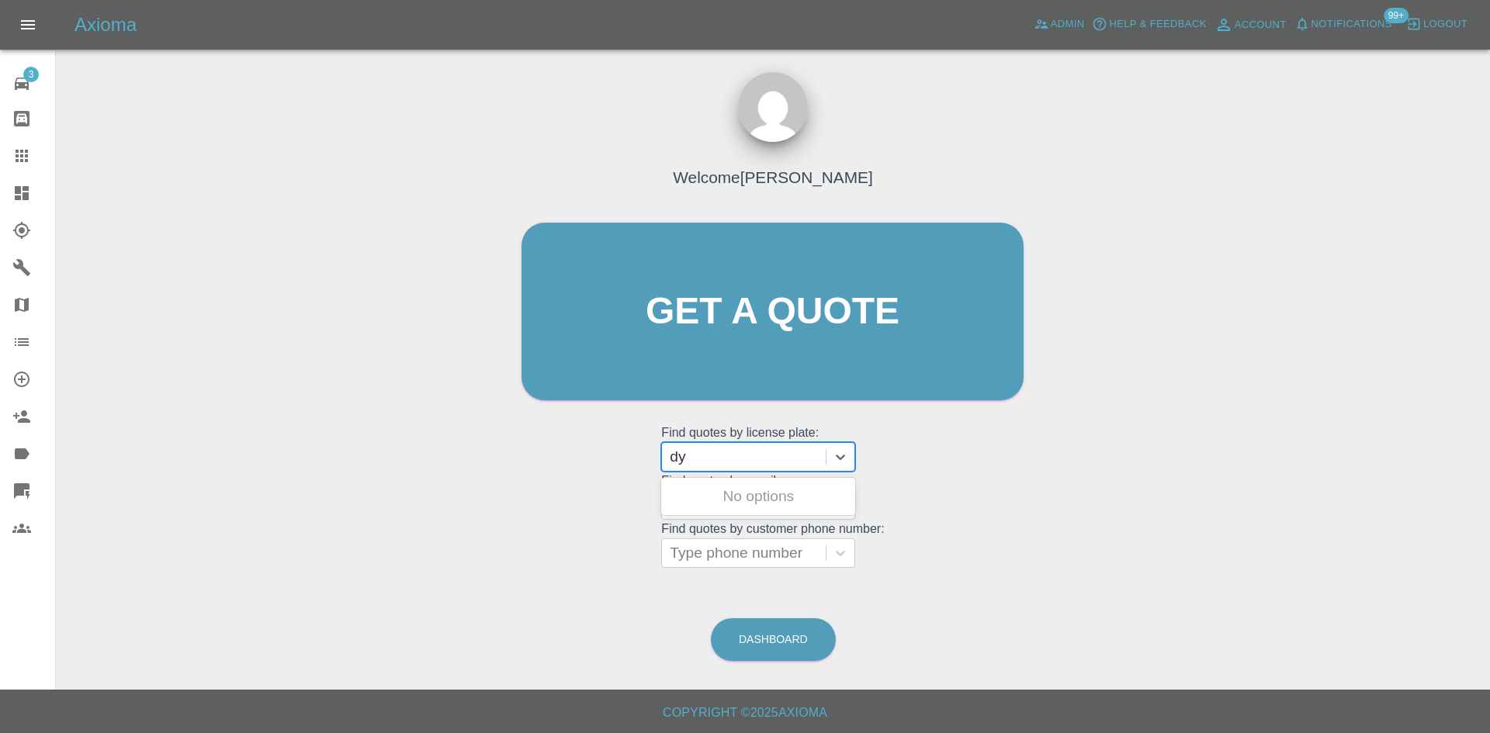
type input "d"
type input "b"
type input "d"
type input "rob"
click at [6, 202] on link "Dashboard" at bounding box center [27, 193] width 55 height 37
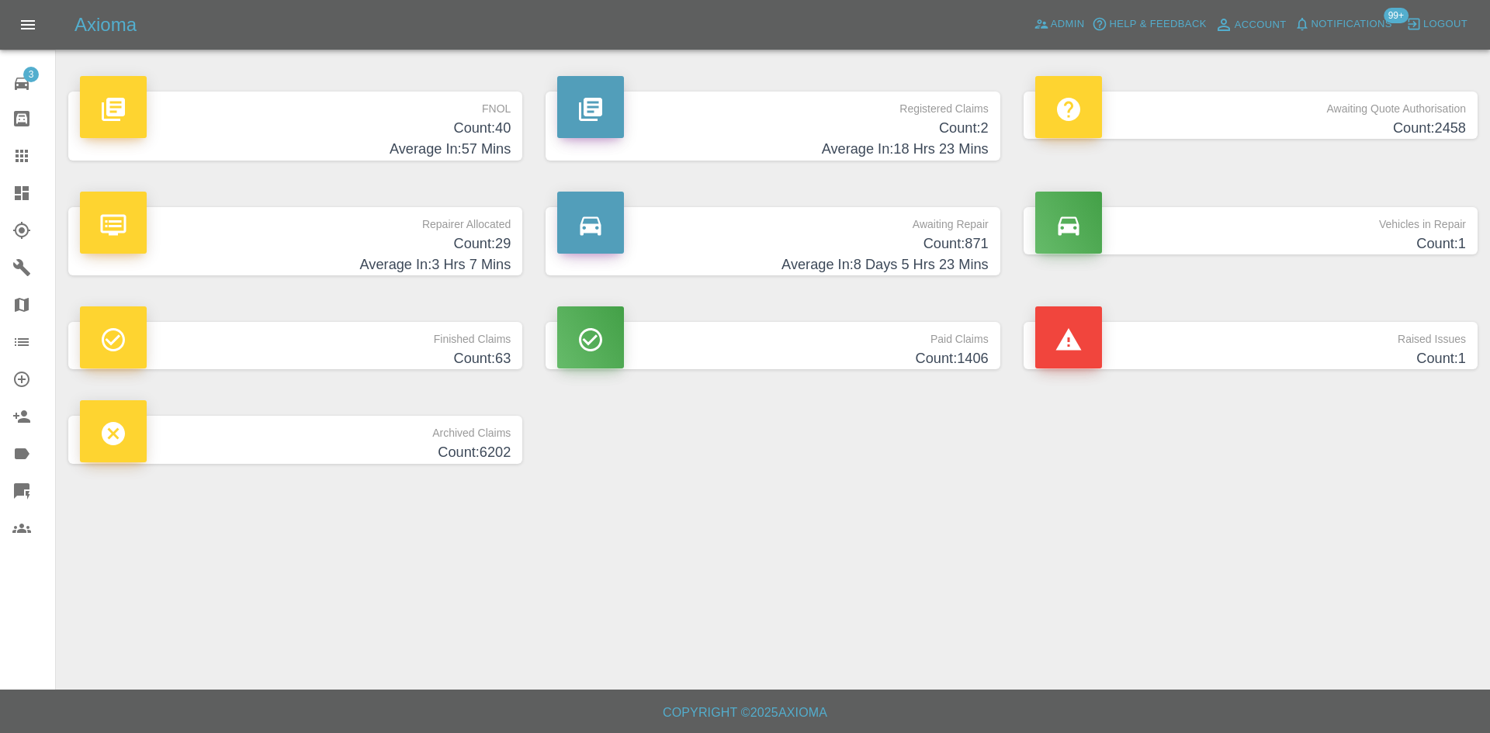
click at [1317, 16] on span "Notifications" at bounding box center [1351, 25] width 81 height 18
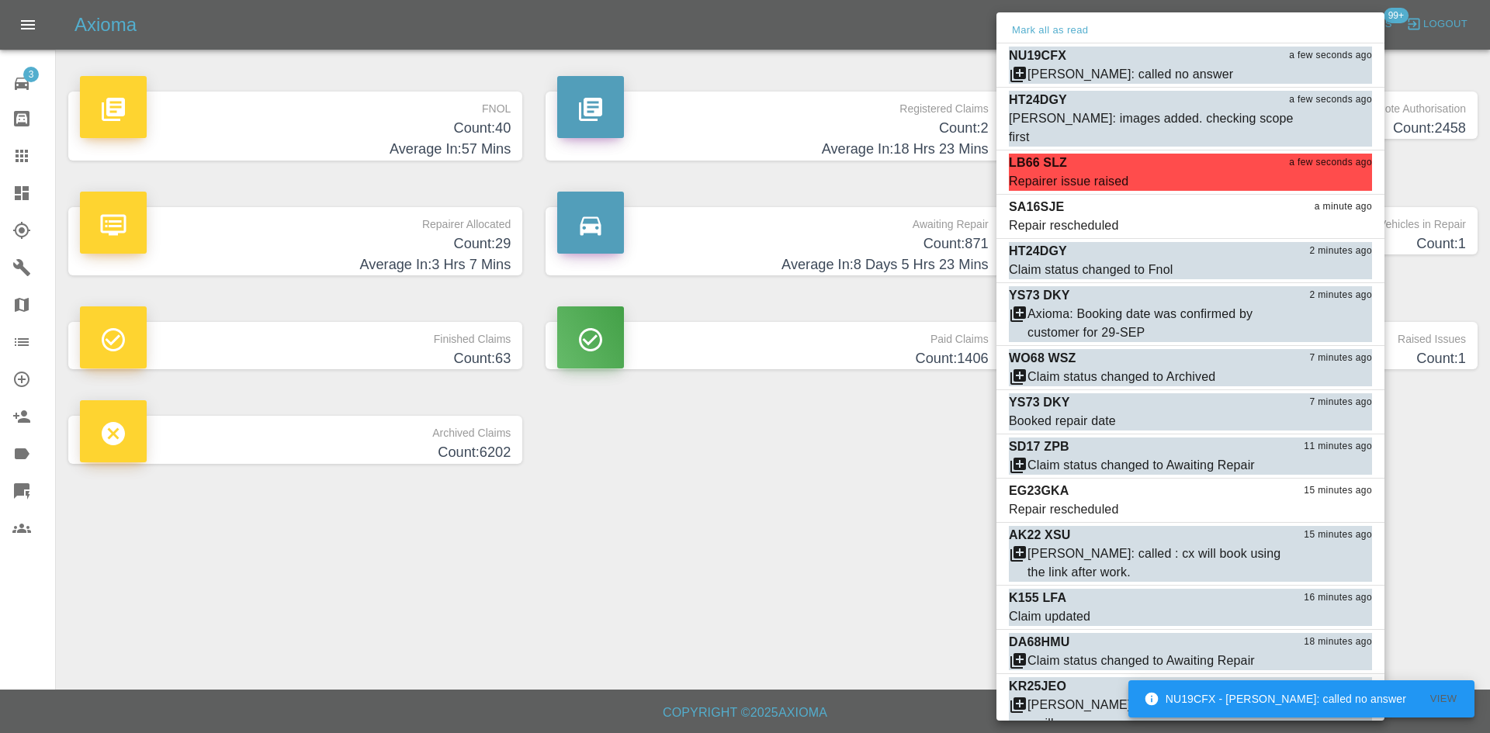
click at [1111, 173] on div "Repairer issue raised" at bounding box center [1068, 181] width 119 height 19
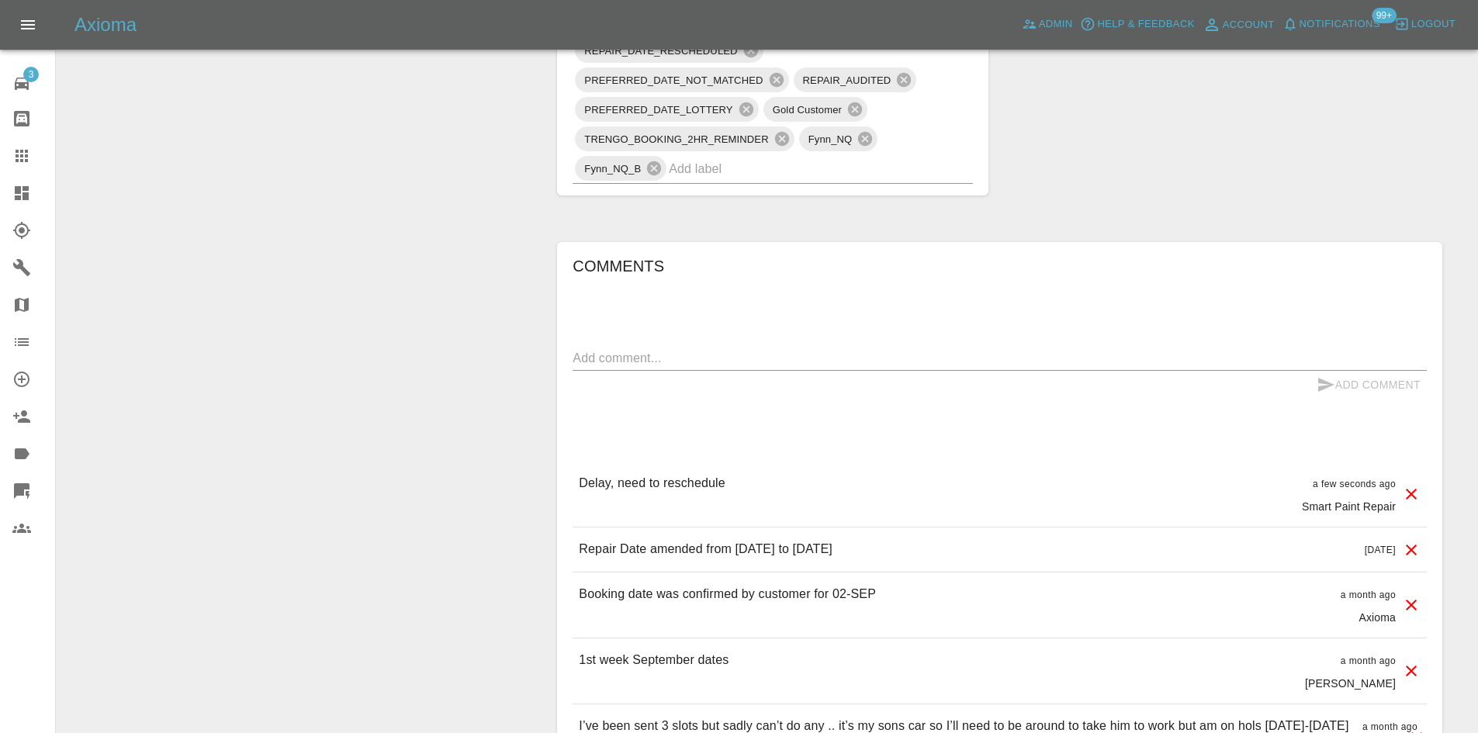
scroll to position [1241, 0]
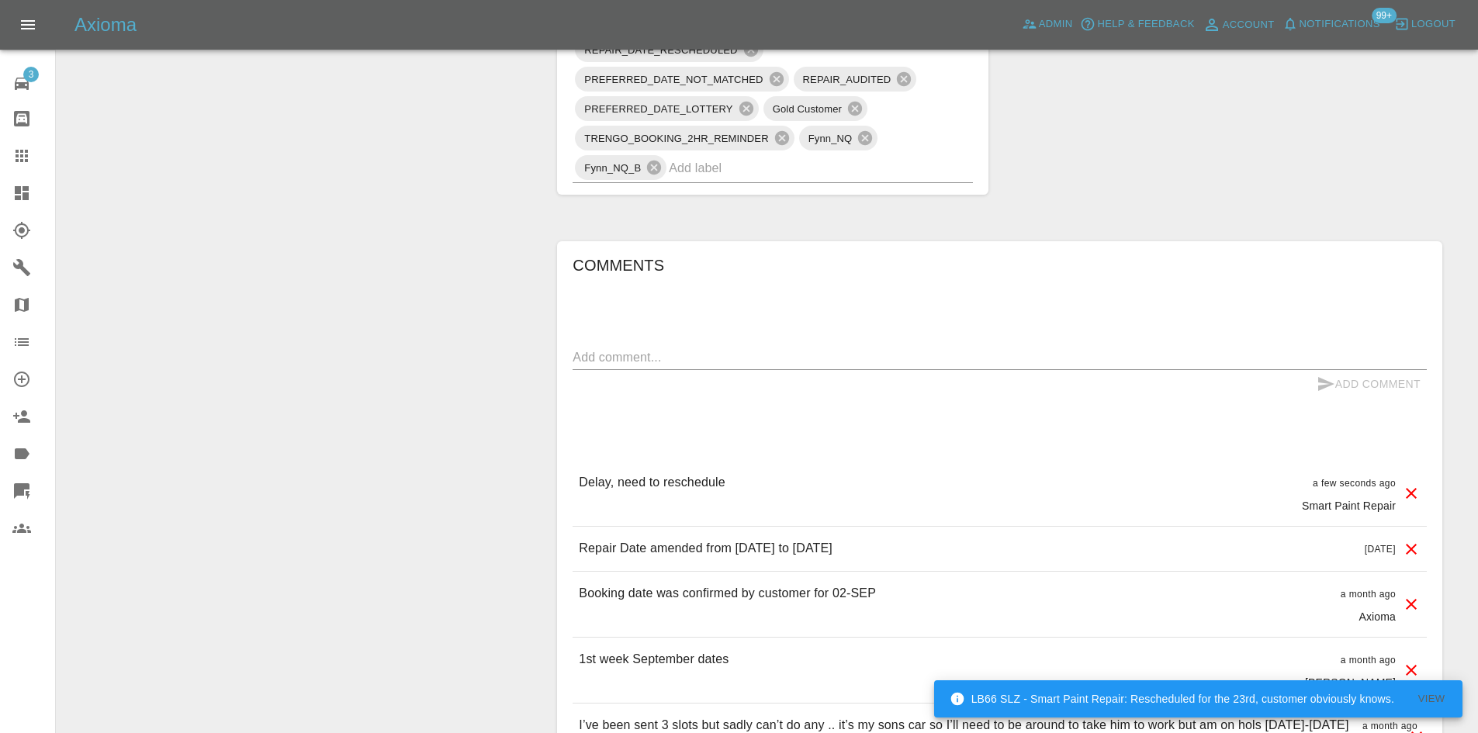
click at [38, 193] on div at bounding box center [33, 193] width 43 height 19
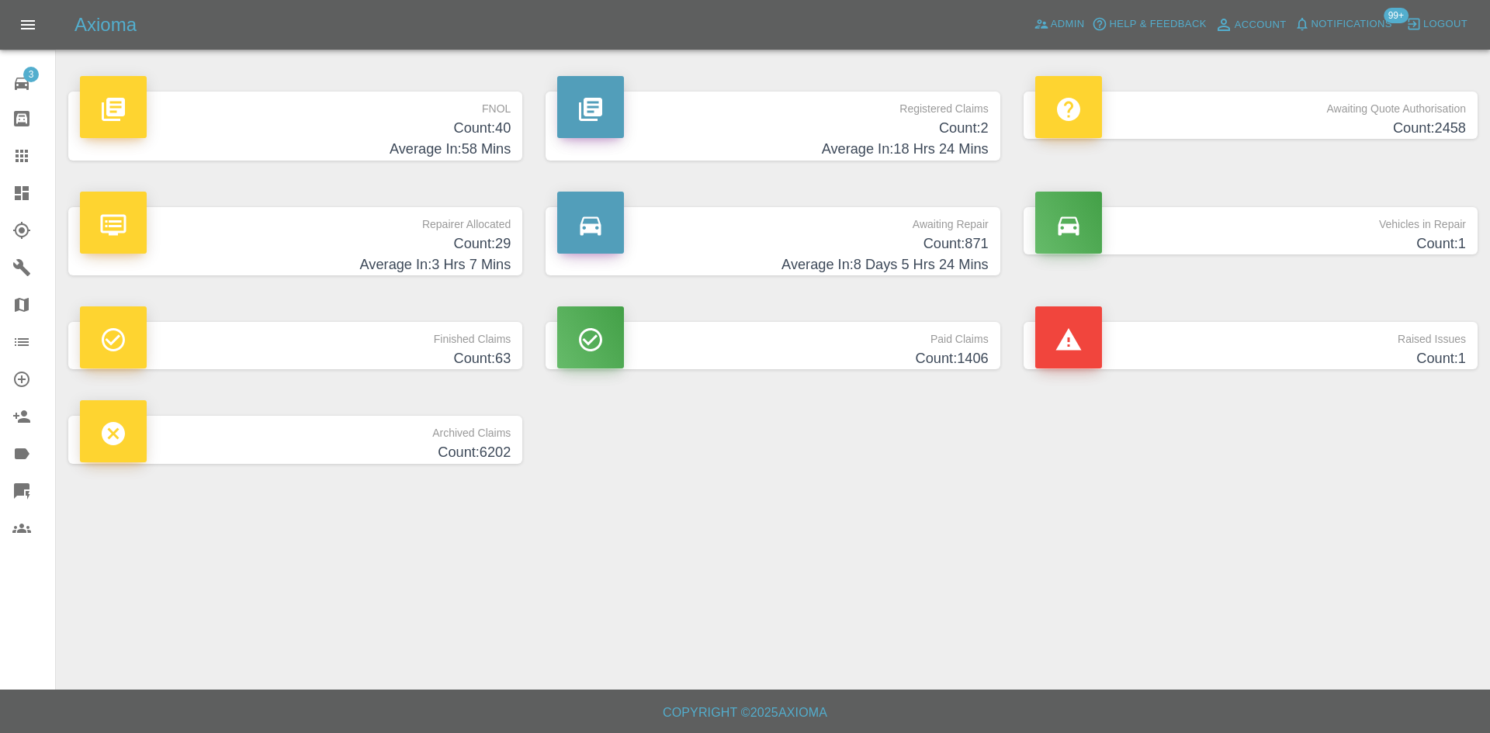
click at [38, 198] on div at bounding box center [33, 193] width 43 height 19
click at [1062, 21] on span "Admin" at bounding box center [1067, 25] width 34 height 18
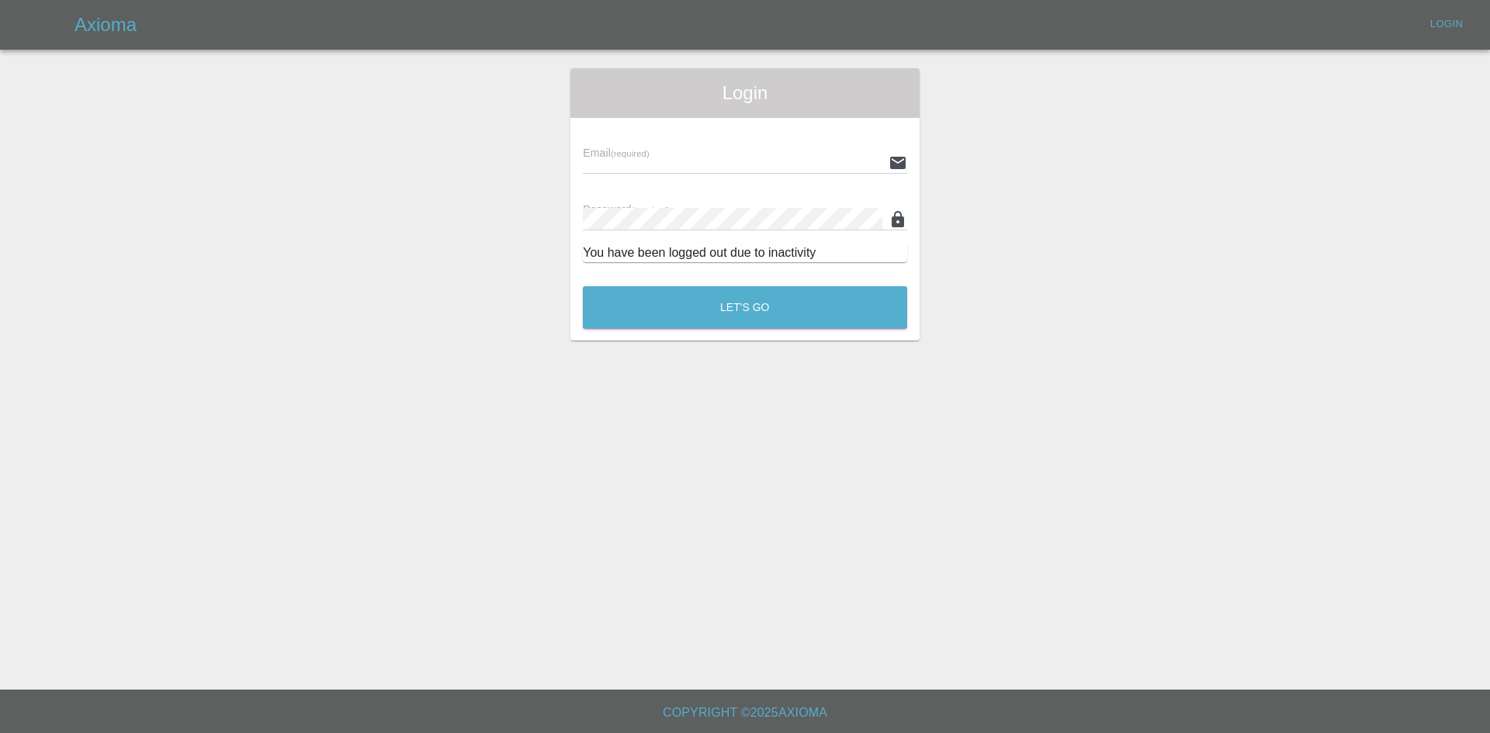
type input "alex.kennett@axioma.co.uk"
click at [645, 329] on div "Let's Go" at bounding box center [745, 304] width 326 height 58
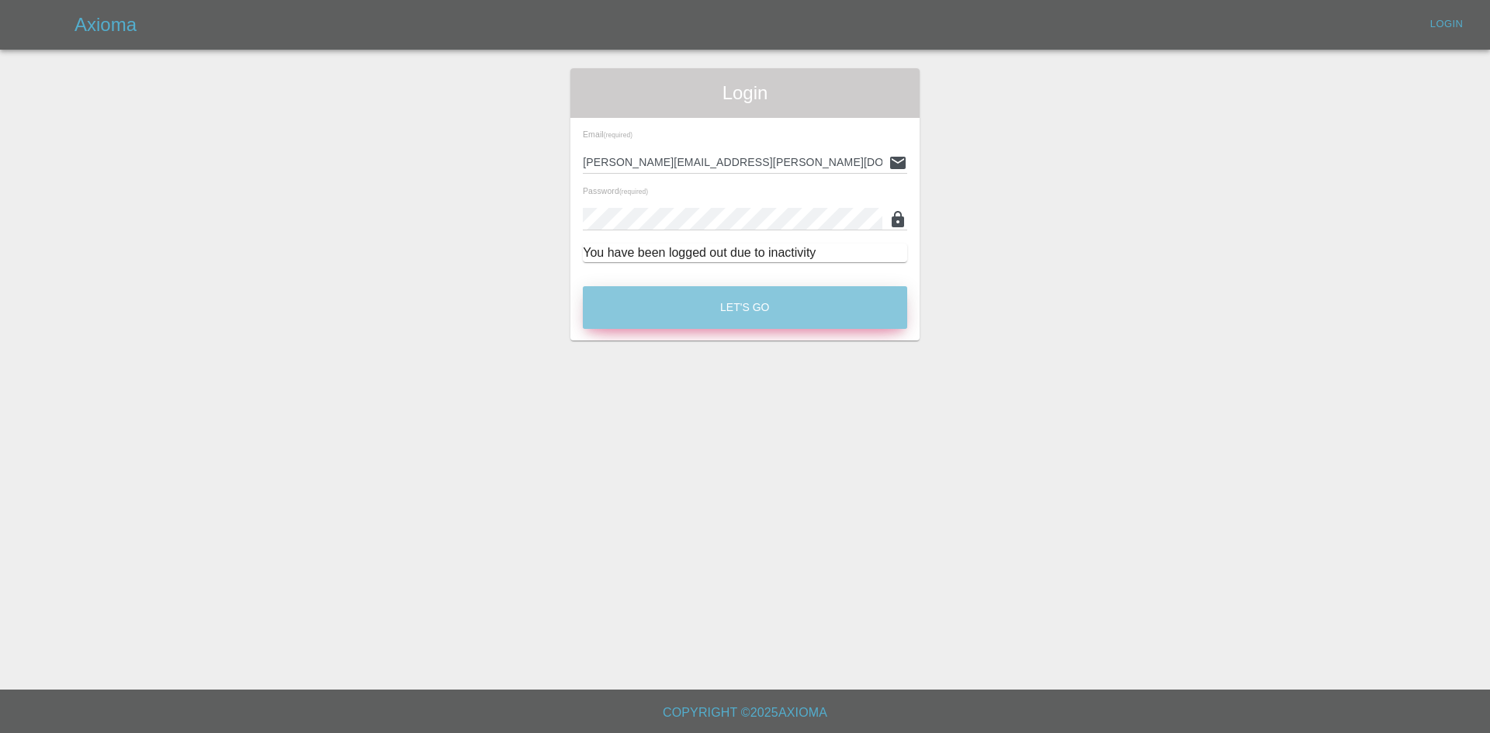
click at [670, 326] on button "Let's Go" at bounding box center [745, 307] width 324 height 43
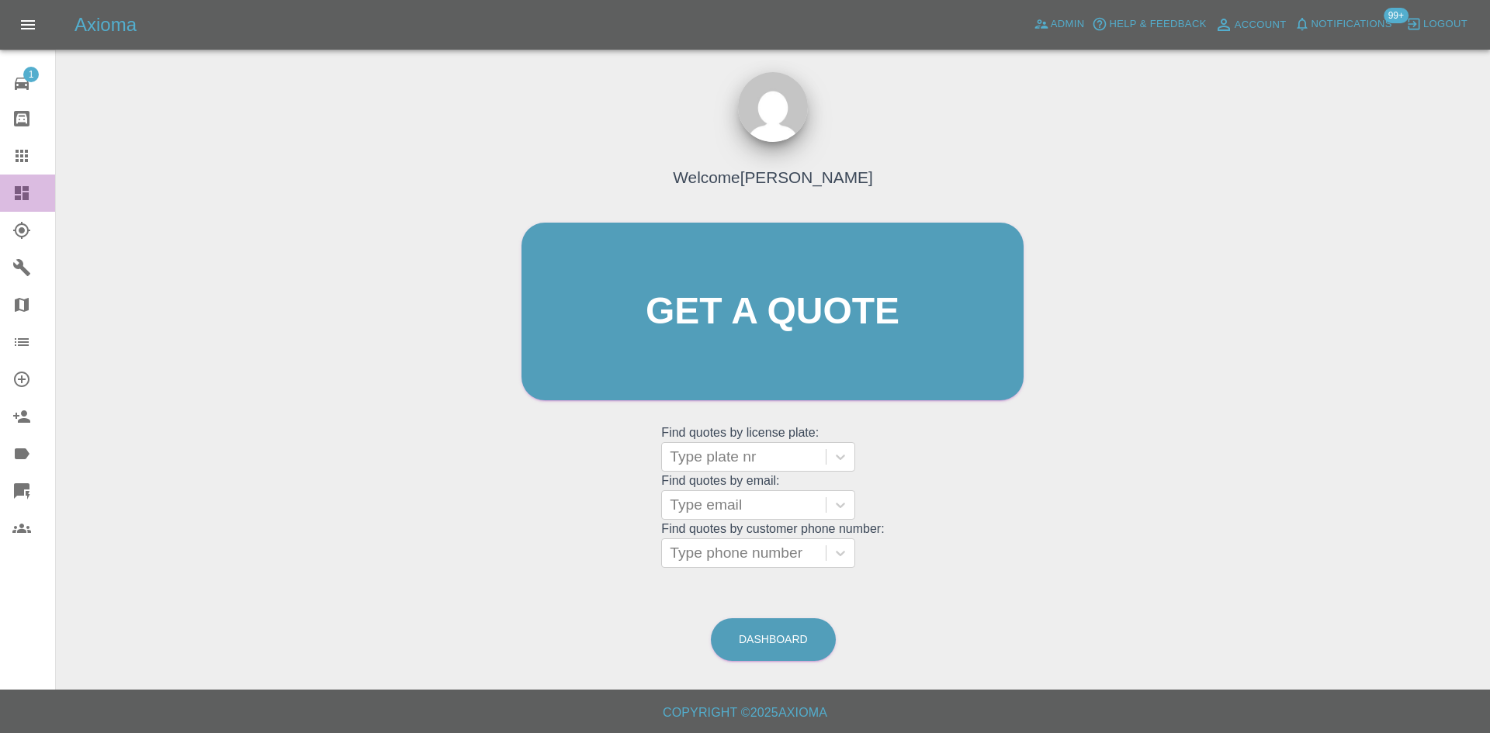
click at [6, 196] on link "Dashboard" at bounding box center [27, 193] width 55 height 37
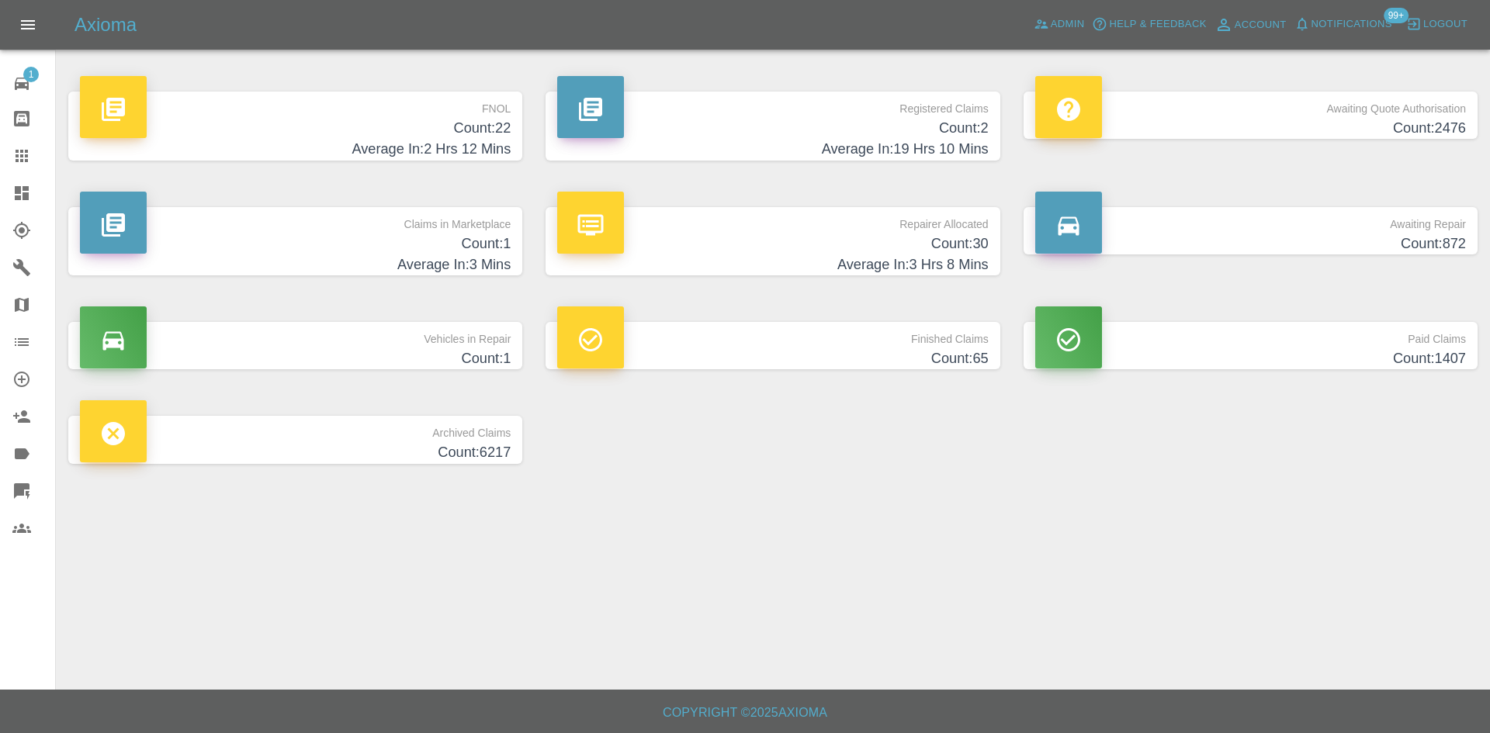
click at [303, 140] on h4 "Average In: 2 Hrs 12 Mins" at bounding box center [295, 149] width 431 height 21
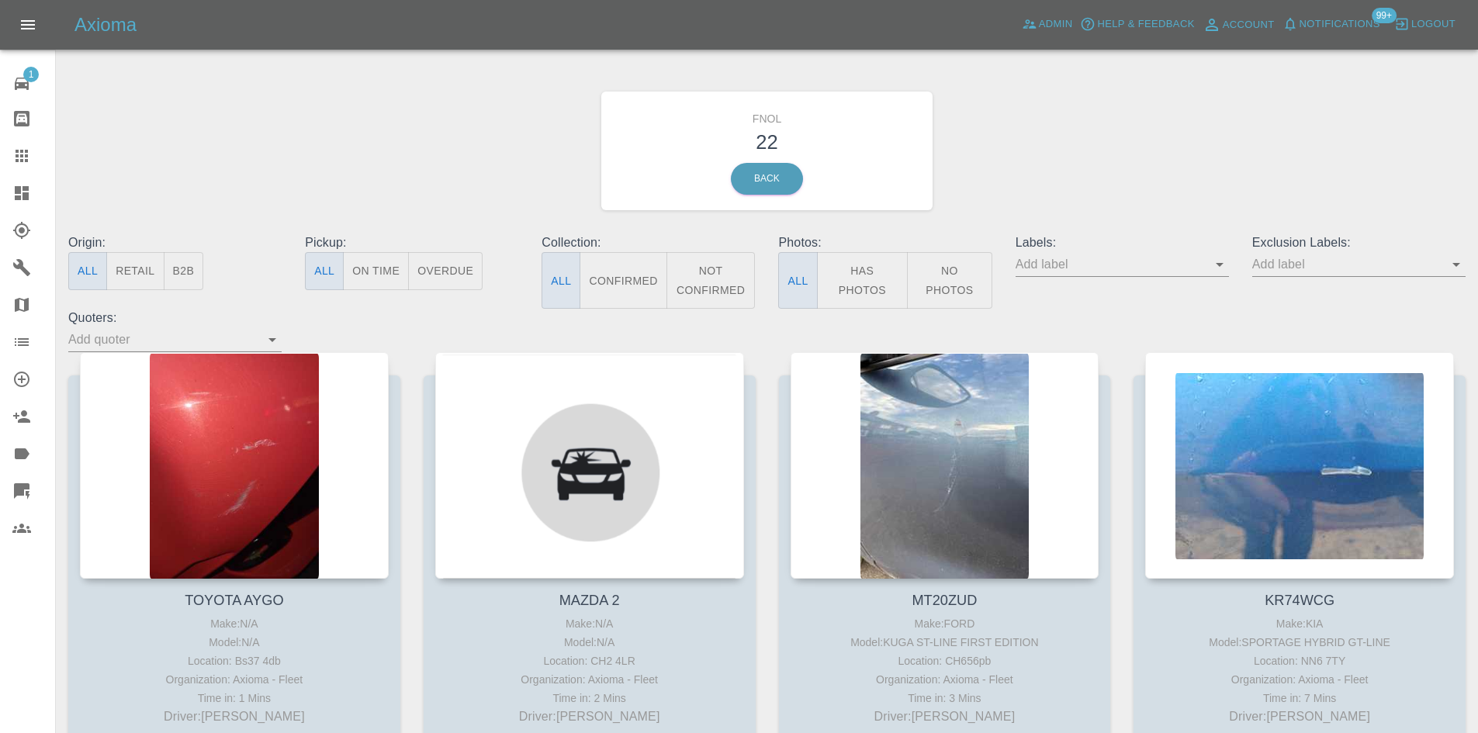
click at [16, 484] on icon at bounding box center [22, 491] width 16 height 16
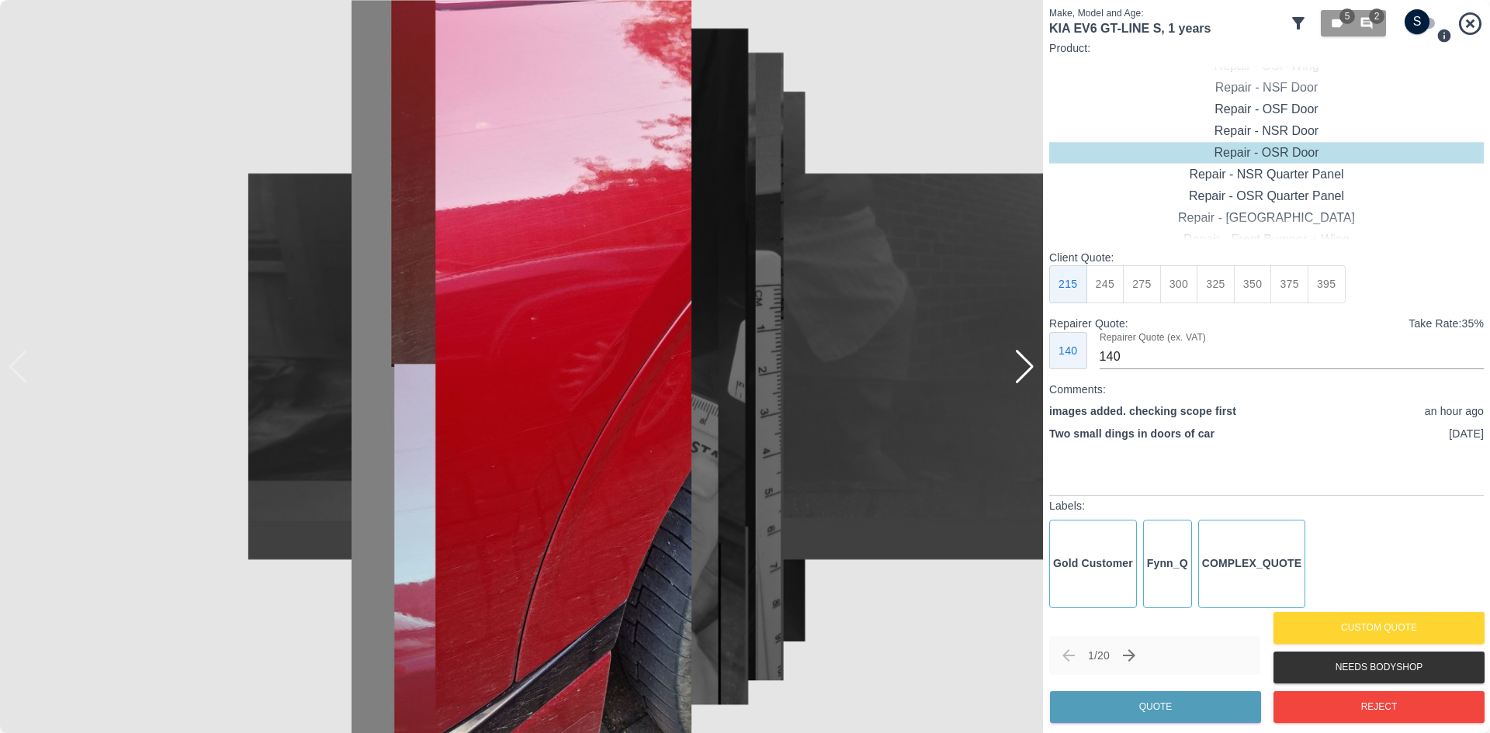
click at [1026, 381] on div at bounding box center [1024, 367] width 21 height 34
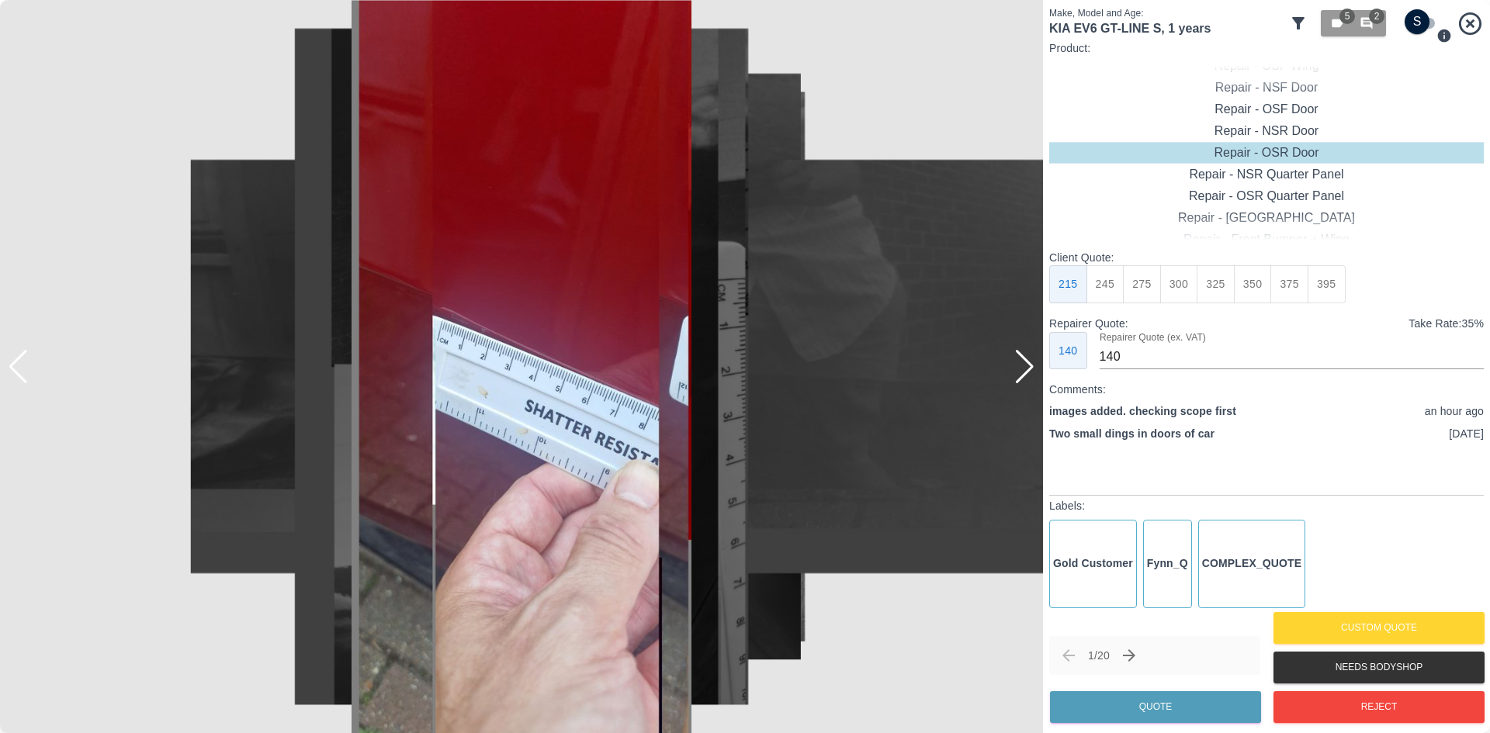
click at [1025, 381] on div at bounding box center [1024, 367] width 21 height 34
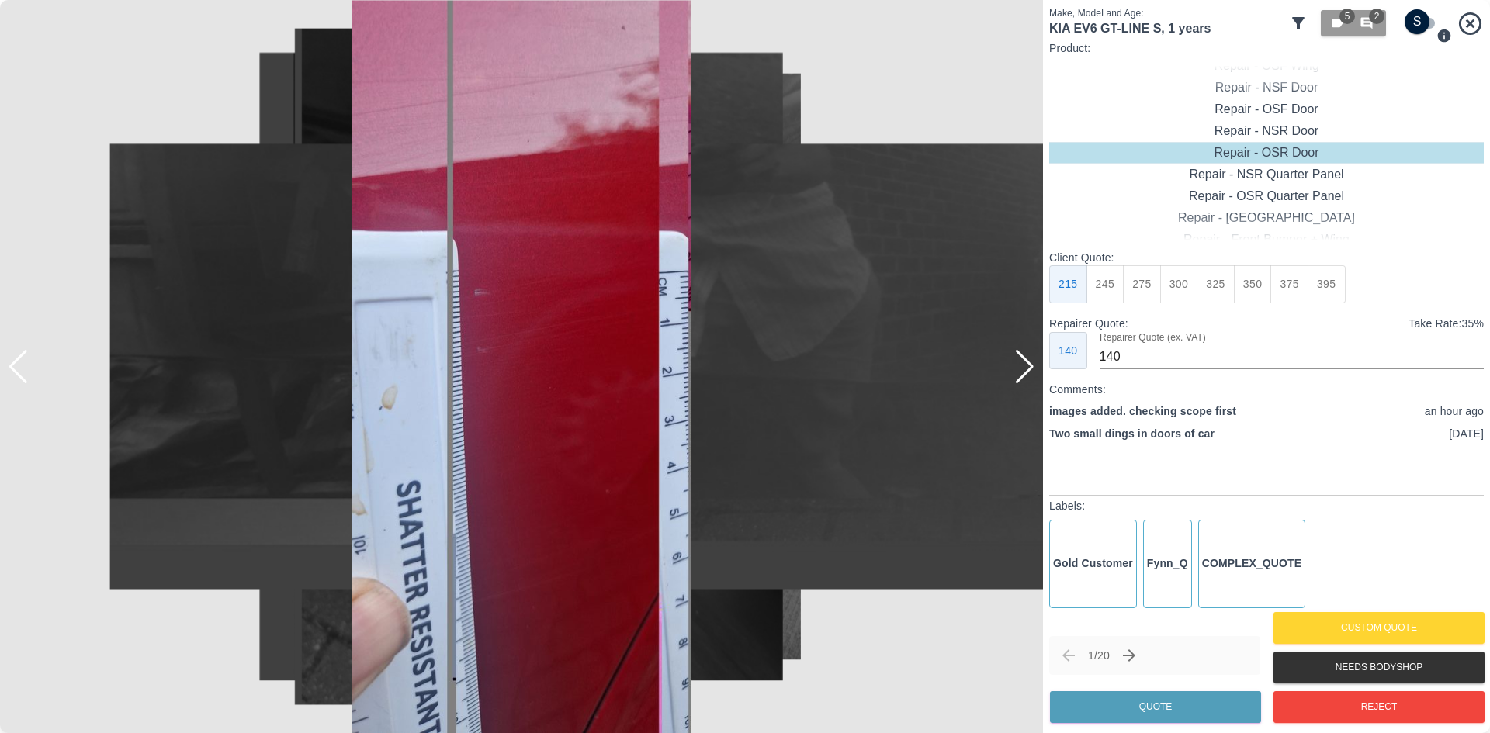
click at [1025, 381] on div at bounding box center [1024, 367] width 21 height 34
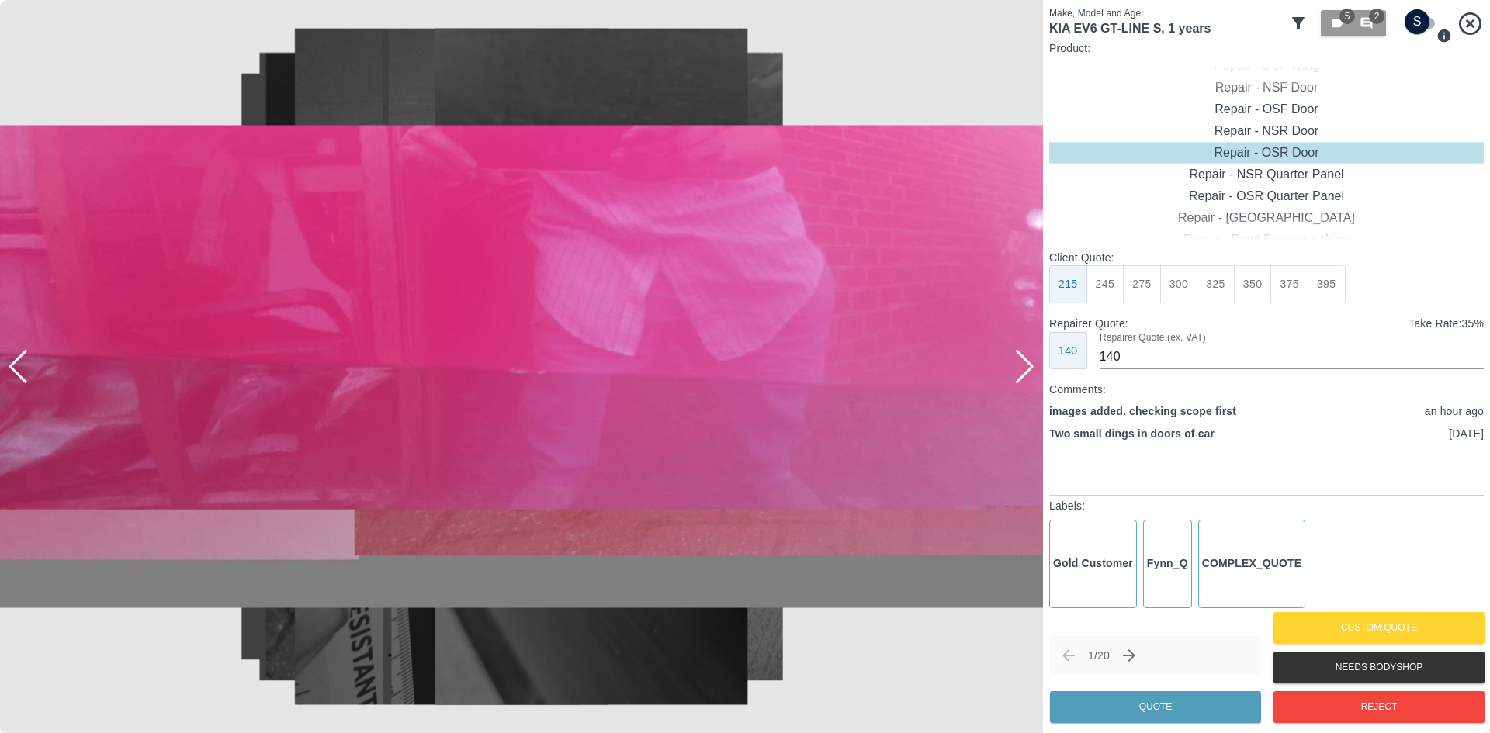
click at [1025, 381] on div at bounding box center [1024, 367] width 21 height 34
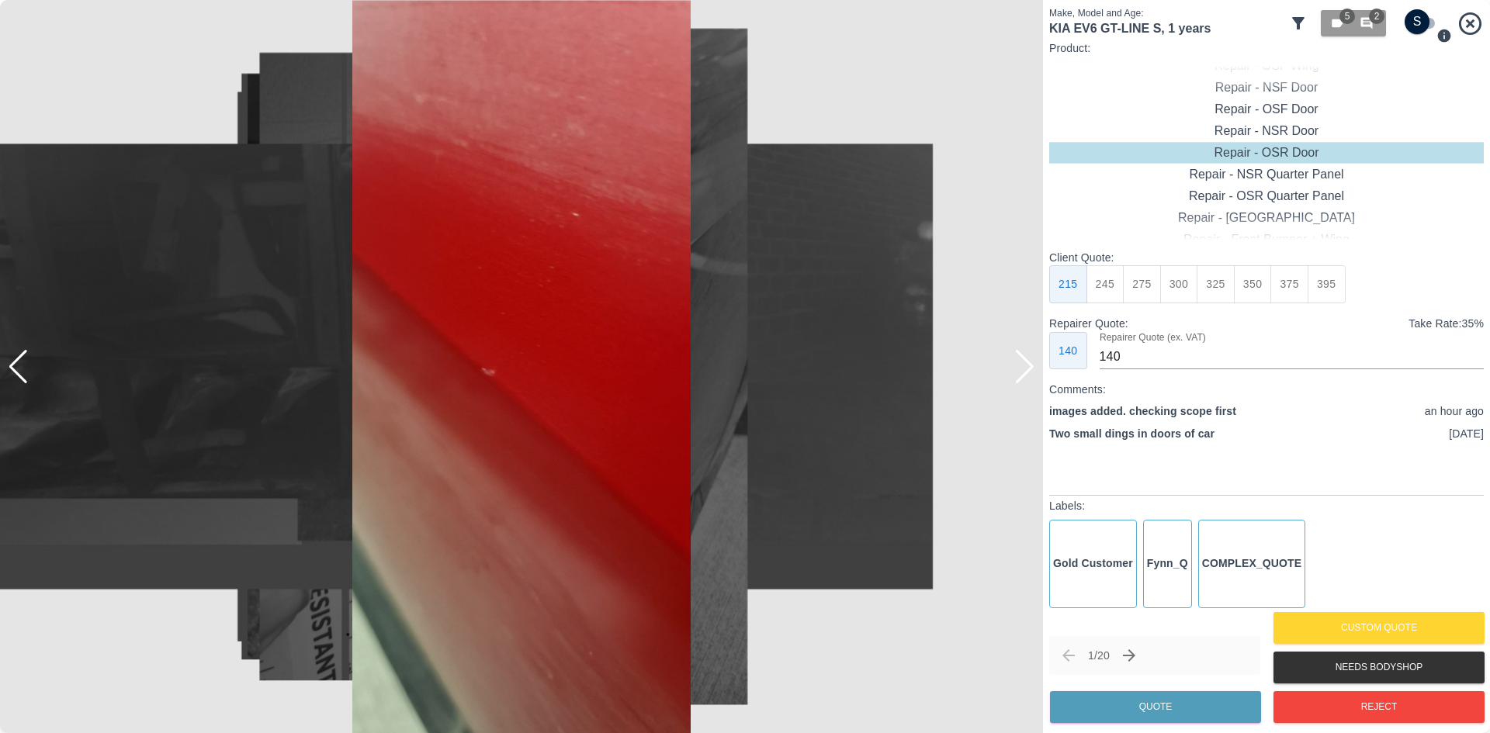
click at [1025, 381] on div at bounding box center [1024, 367] width 21 height 34
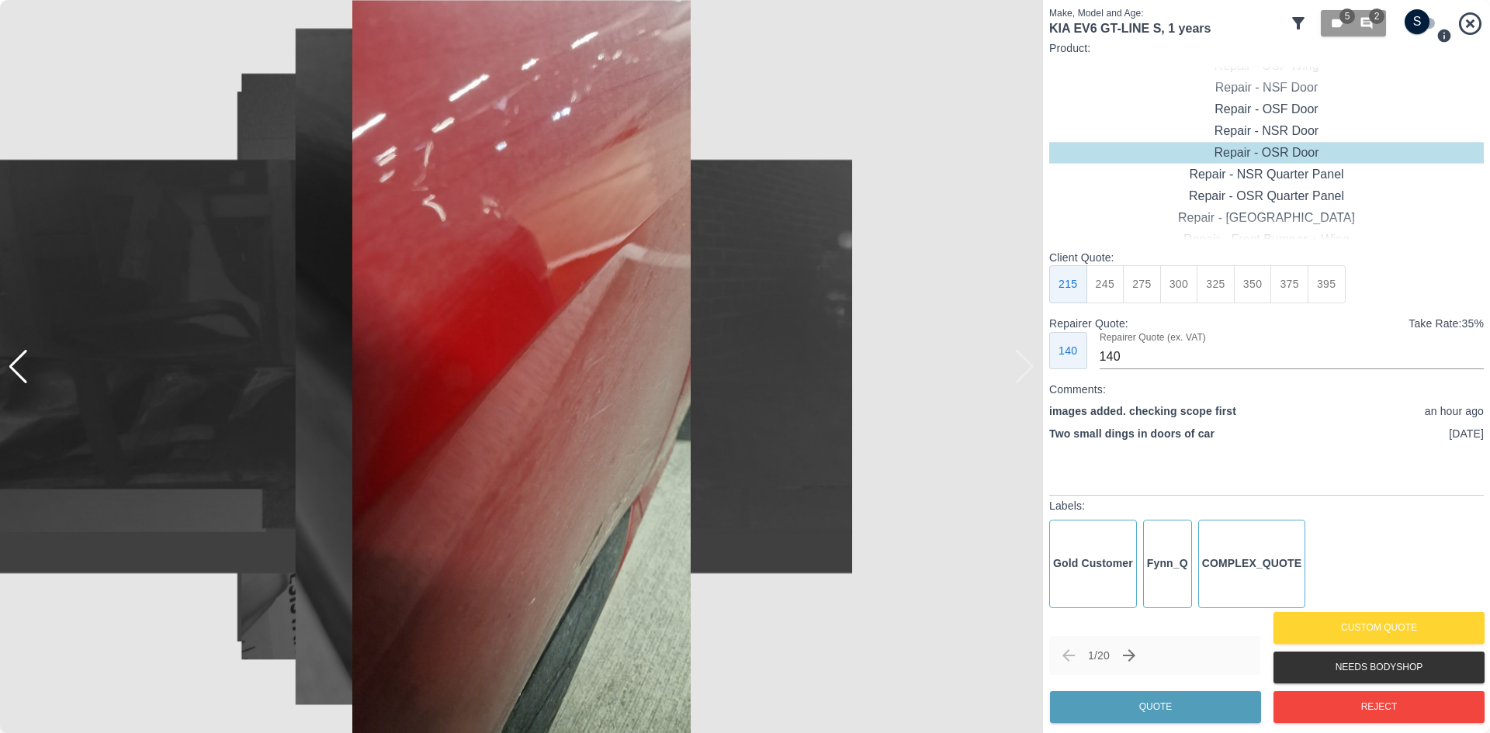
click at [1025, 381] on img at bounding box center [521, 366] width 1043 height 733
click at [1024, 380] on img at bounding box center [521, 366] width 1043 height 733
click at [1410, 20] on input "checkbox" at bounding box center [1416, 21] width 74 height 25
checkbox input "true"
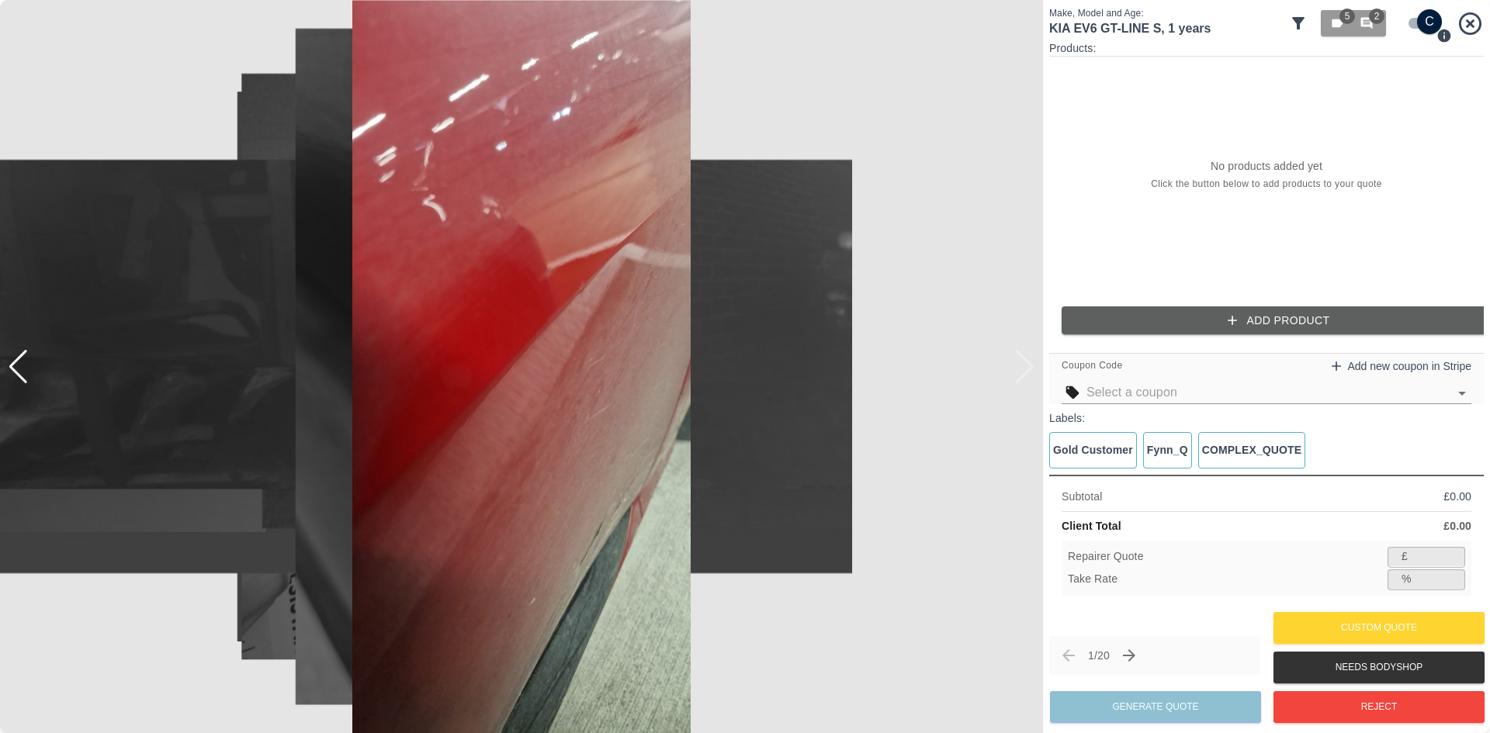
click at [1168, 317] on button "Add Product" at bounding box center [1278, 320] width 434 height 29
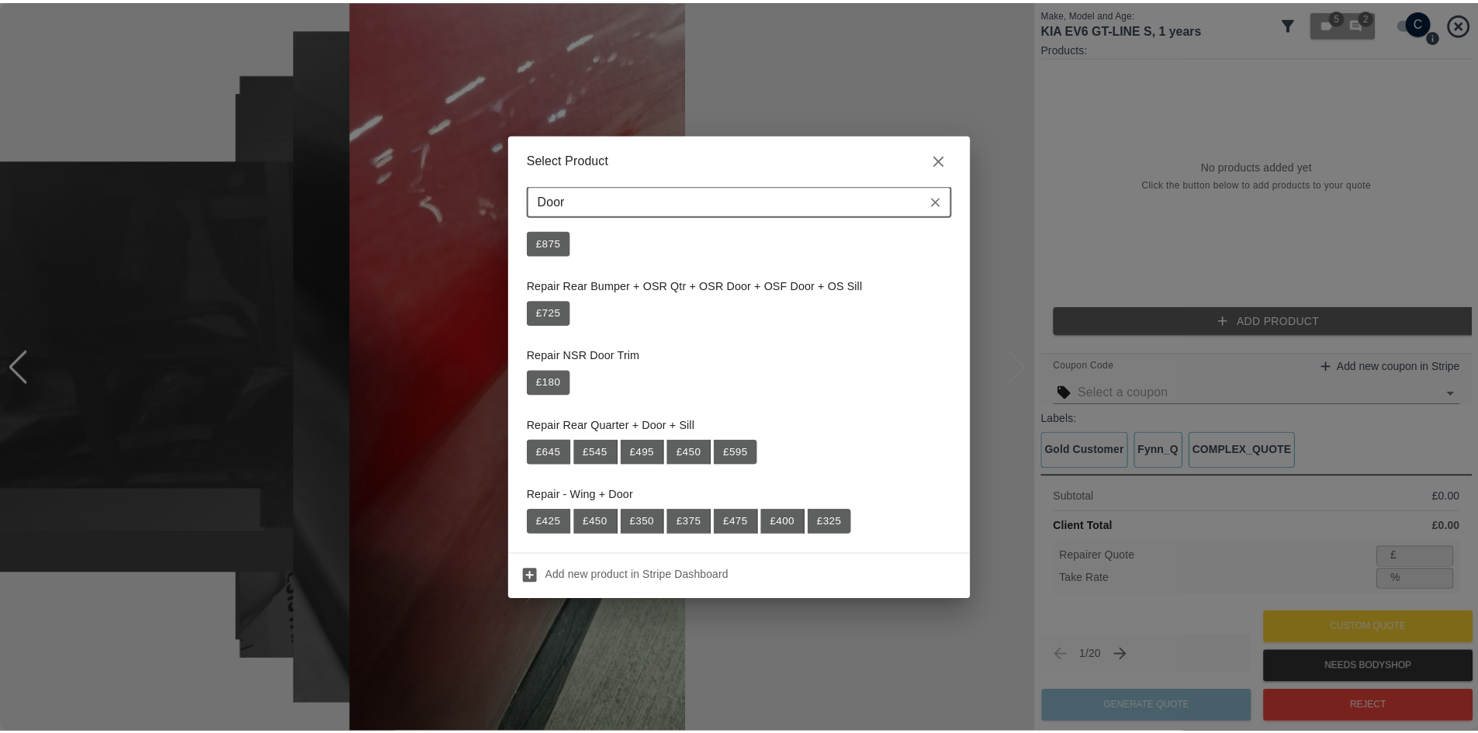
scroll to position [310, 0]
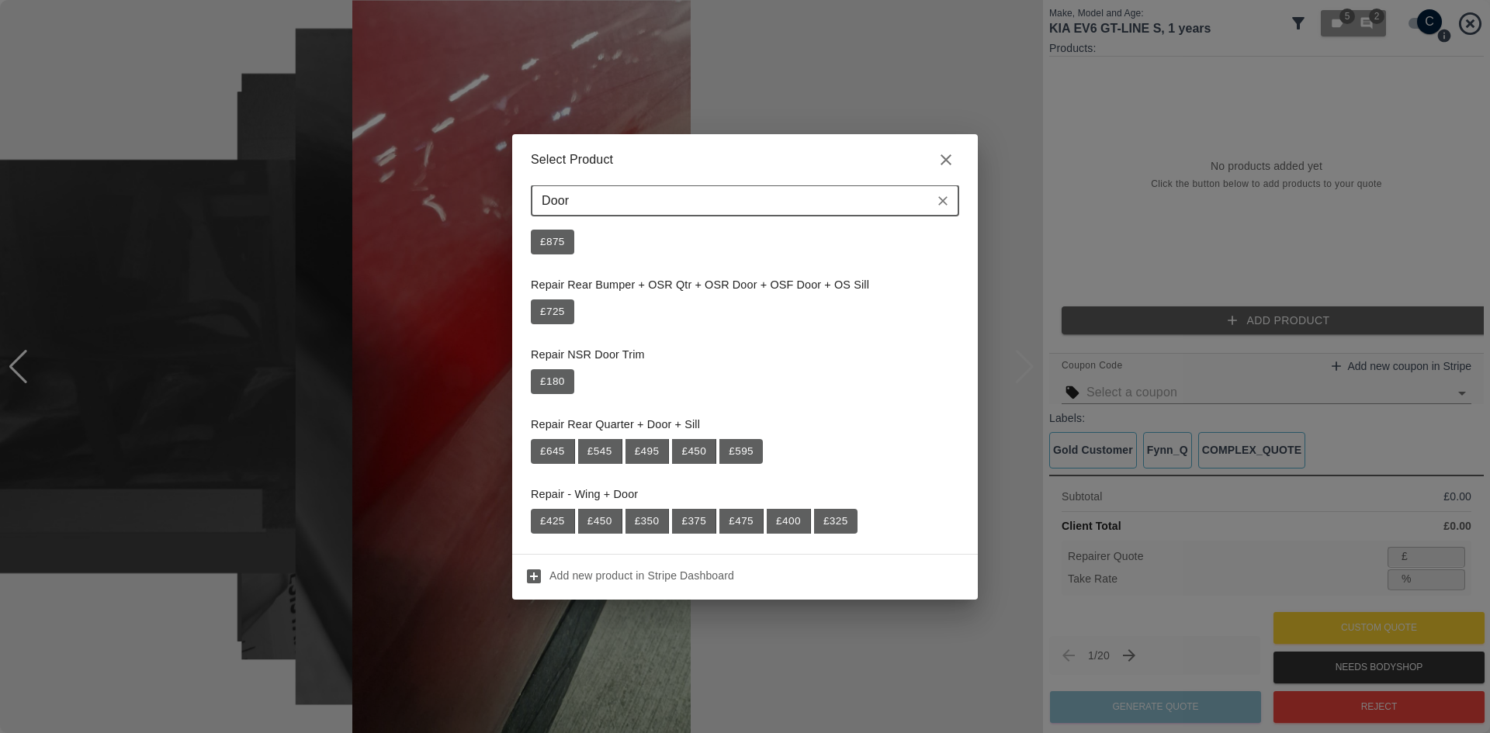
type input "Door"
click at [61, 98] on div "Select Product Door ​ Axioma QuickEstimate - Door Minimal £ 220 Repair Frt Bump…" at bounding box center [745, 366] width 1490 height 733
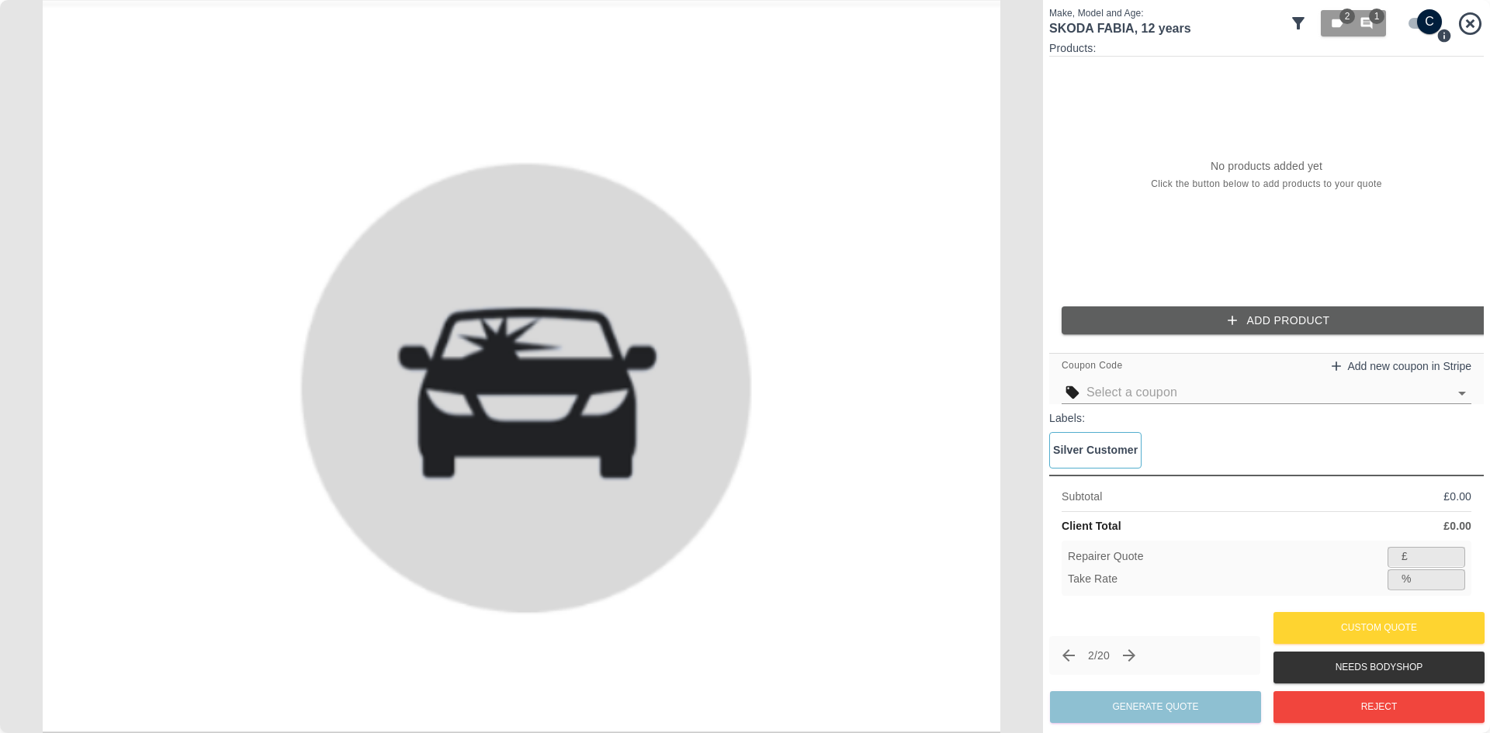
click at [1426, 27] on input "checkbox" at bounding box center [1429, 21] width 74 height 25
checkbox input "false"
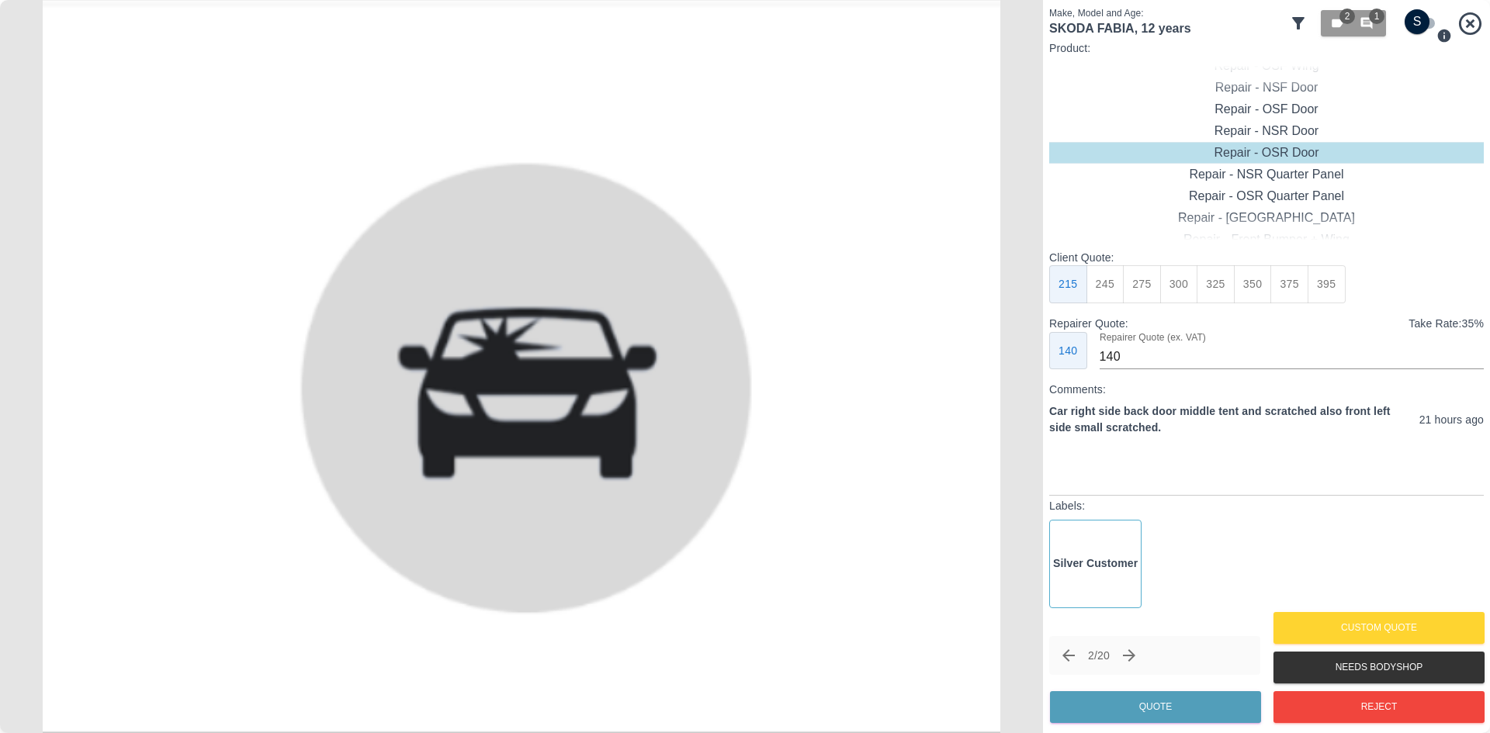
click at [1133, 656] on icon "Next claim" at bounding box center [1129, 655] width 12 height 12
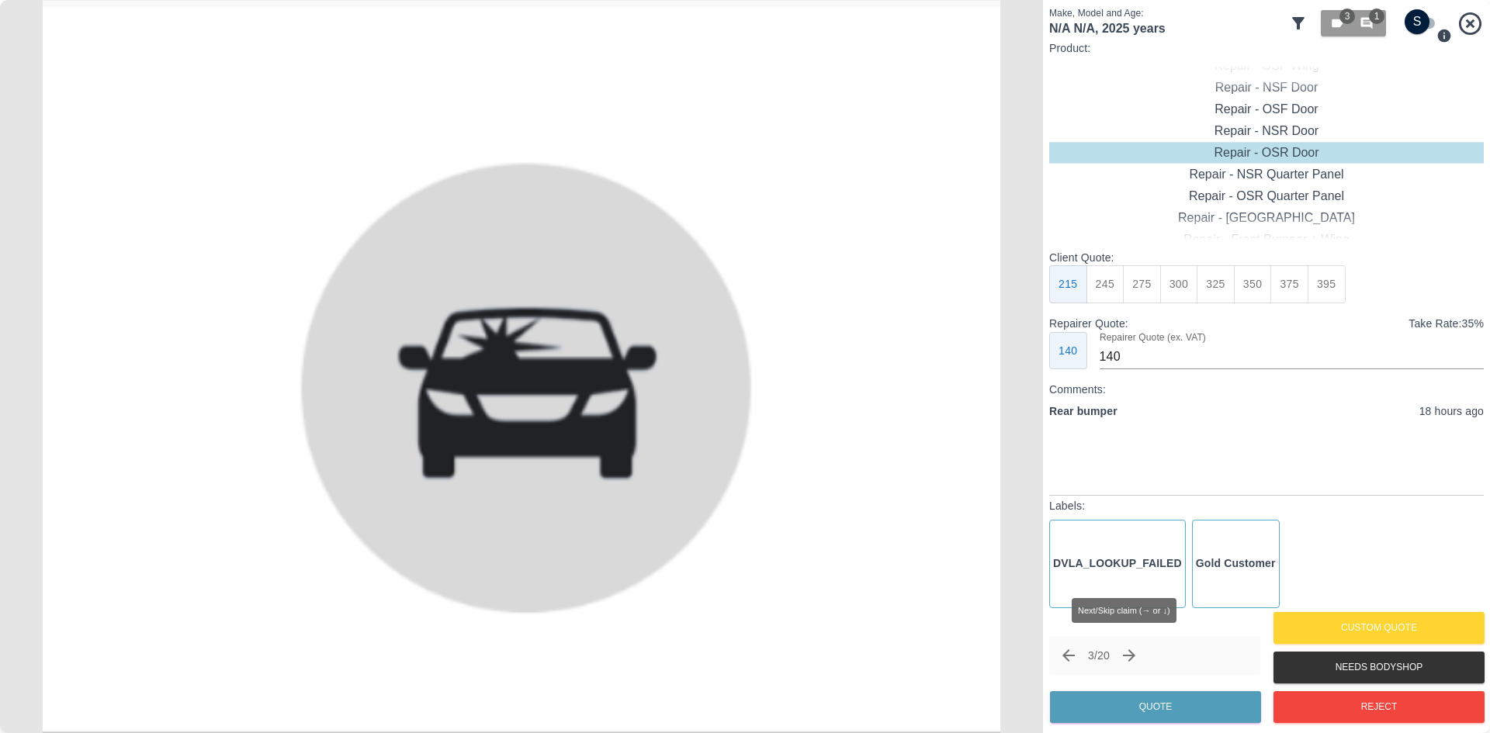
click at [1133, 656] on icon "Next claim" at bounding box center [1129, 655] width 12 height 12
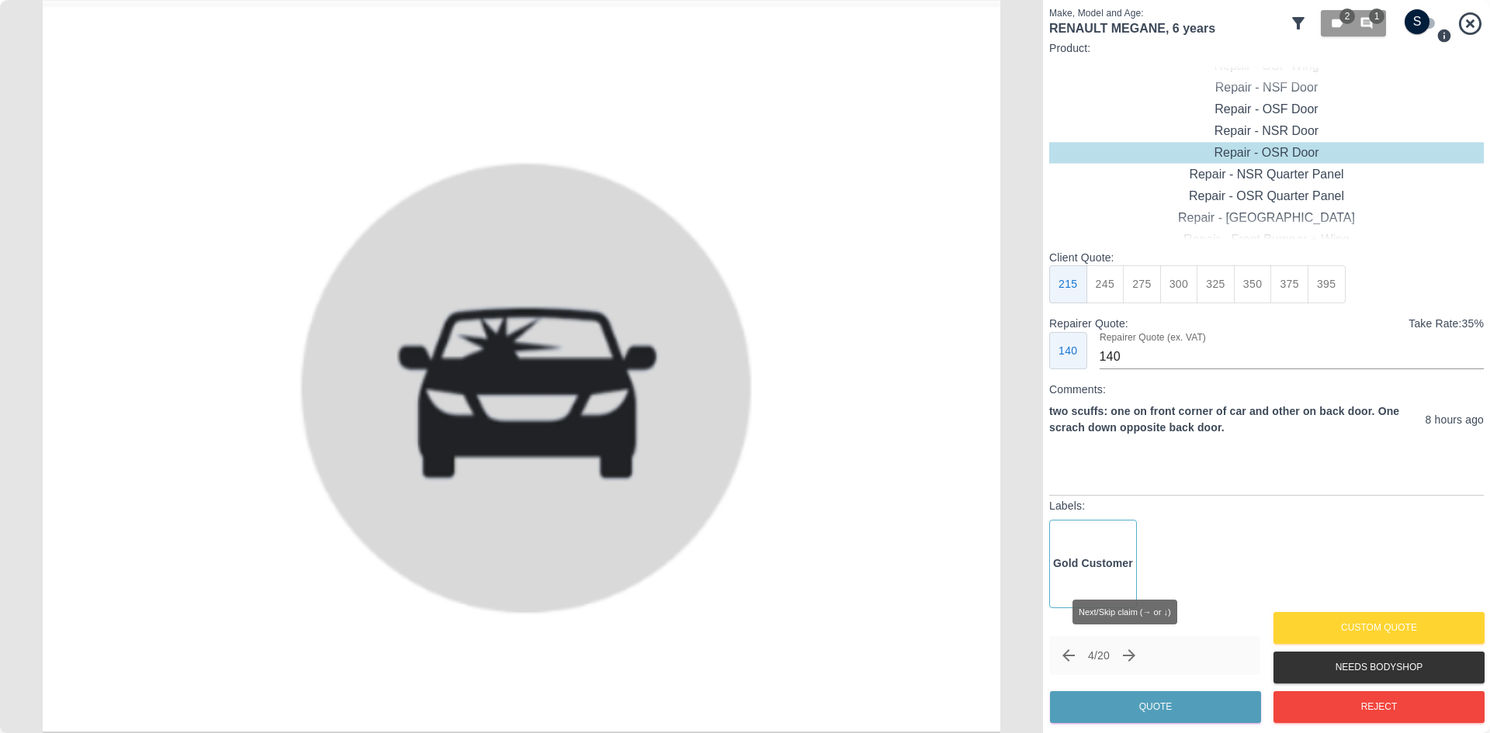
click at [1130, 656] on icon "Next claim" at bounding box center [1129, 655] width 19 height 19
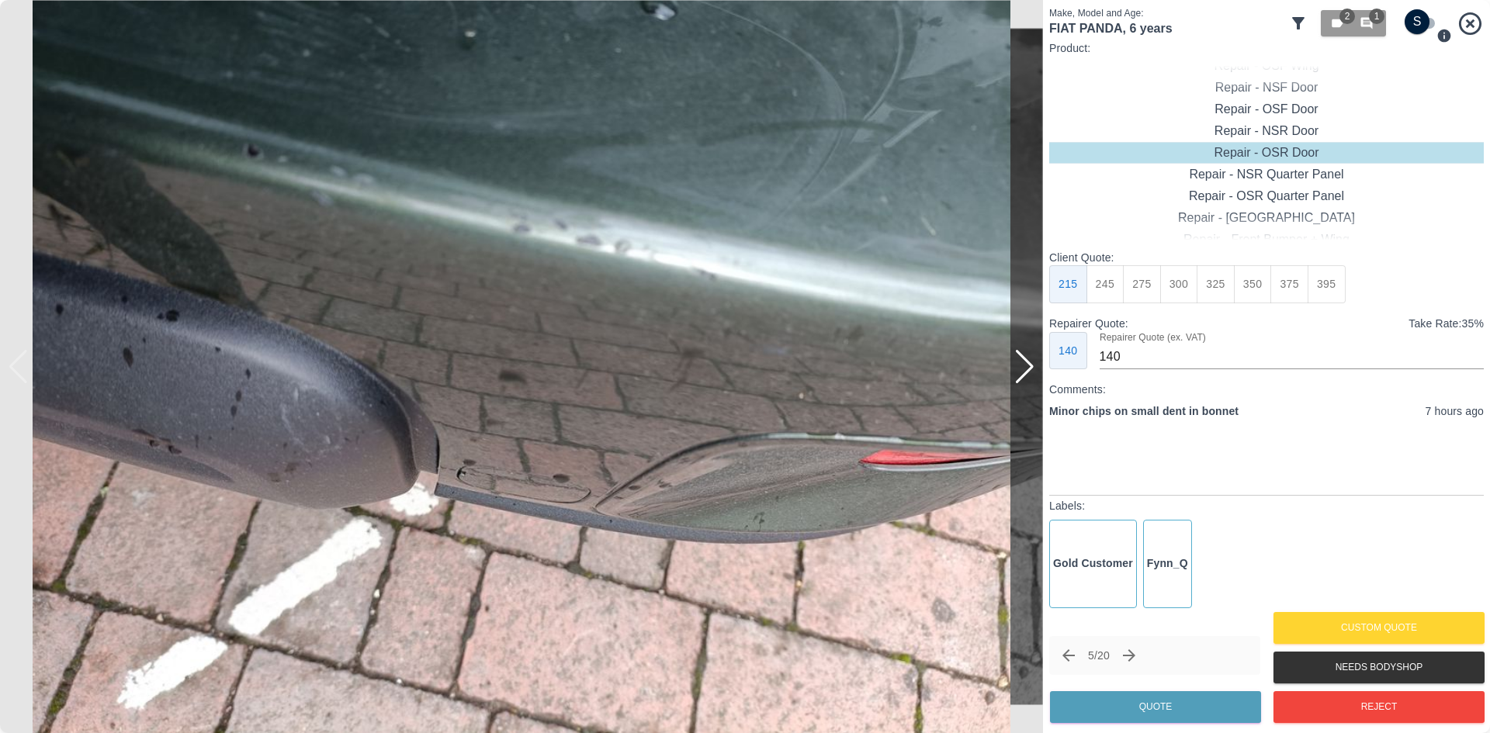
click at [1024, 374] on div at bounding box center [1024, 367] width 21 height 34
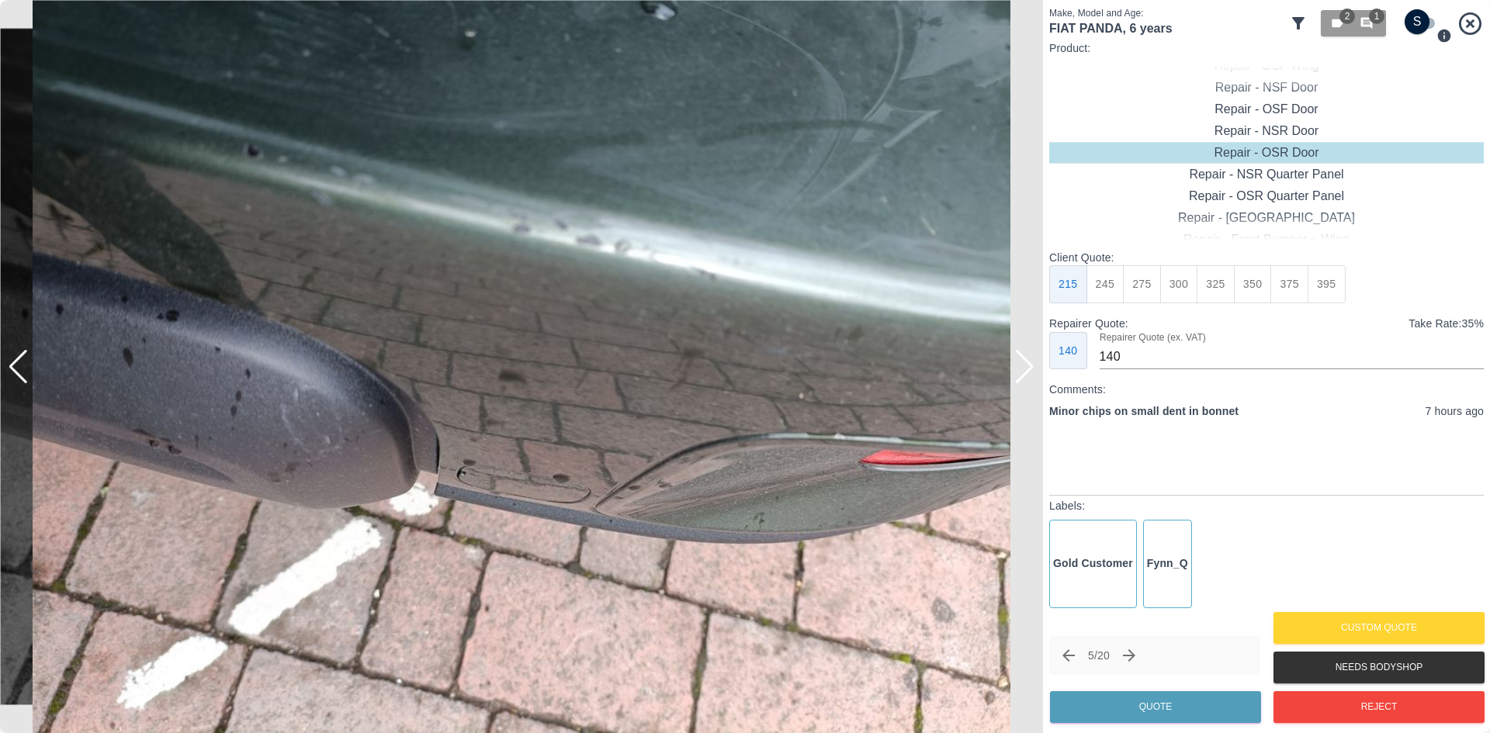
click at [1024, 374] on div at bounding box center [1024, 367] width 21 height 34
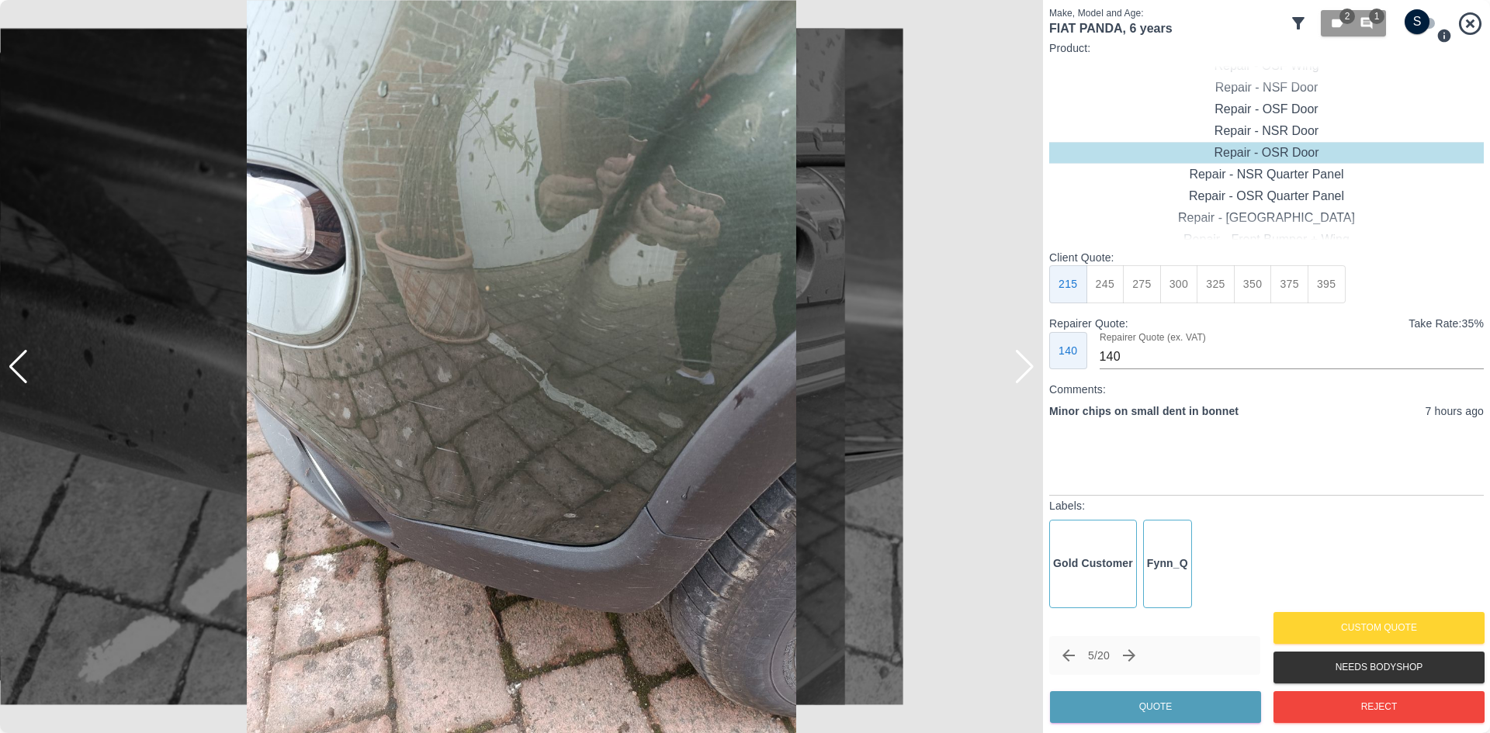
click at [1024, 374] on div at bounding box center [1024, 367] width 21 height 34
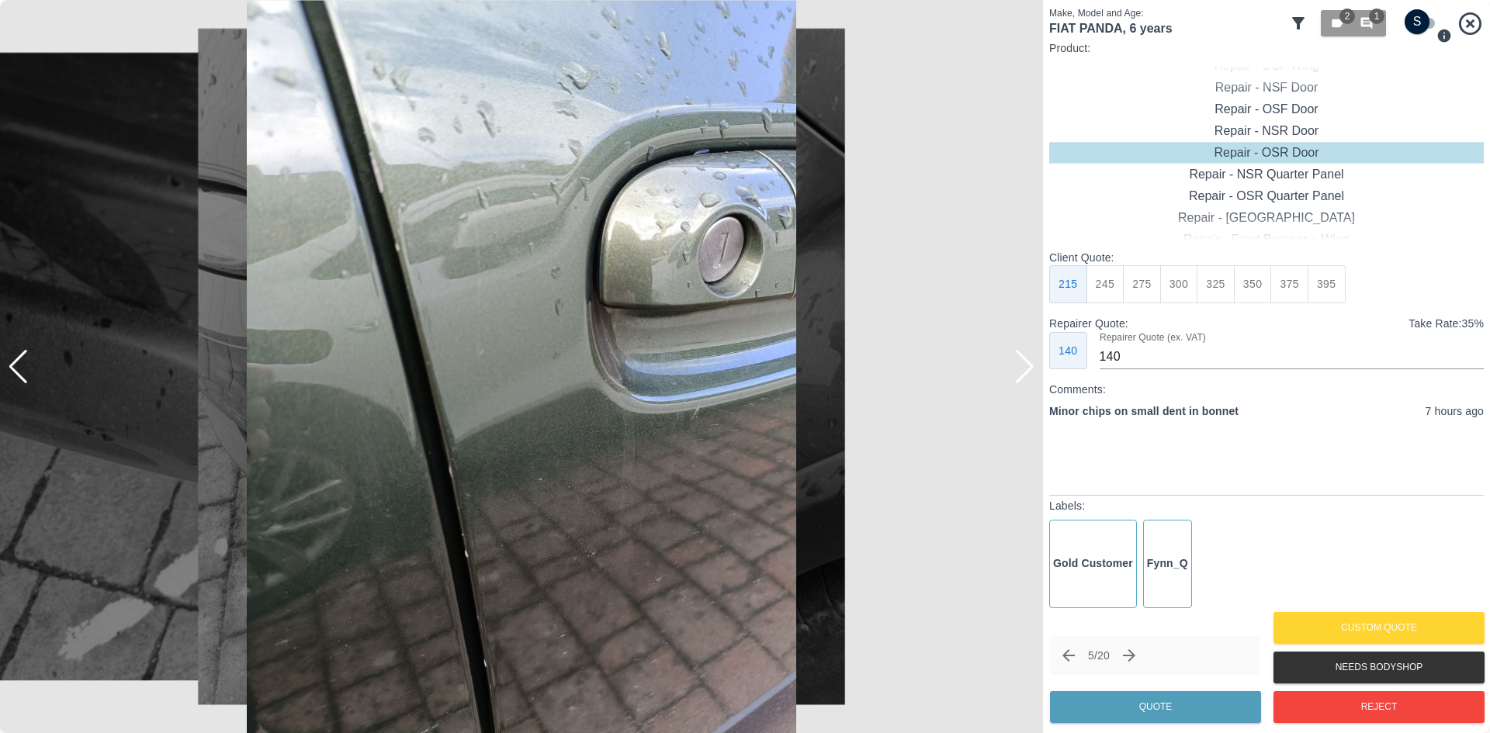
click at [1024, 374] on div at bounding box center [1024, 367] width 21 height 34
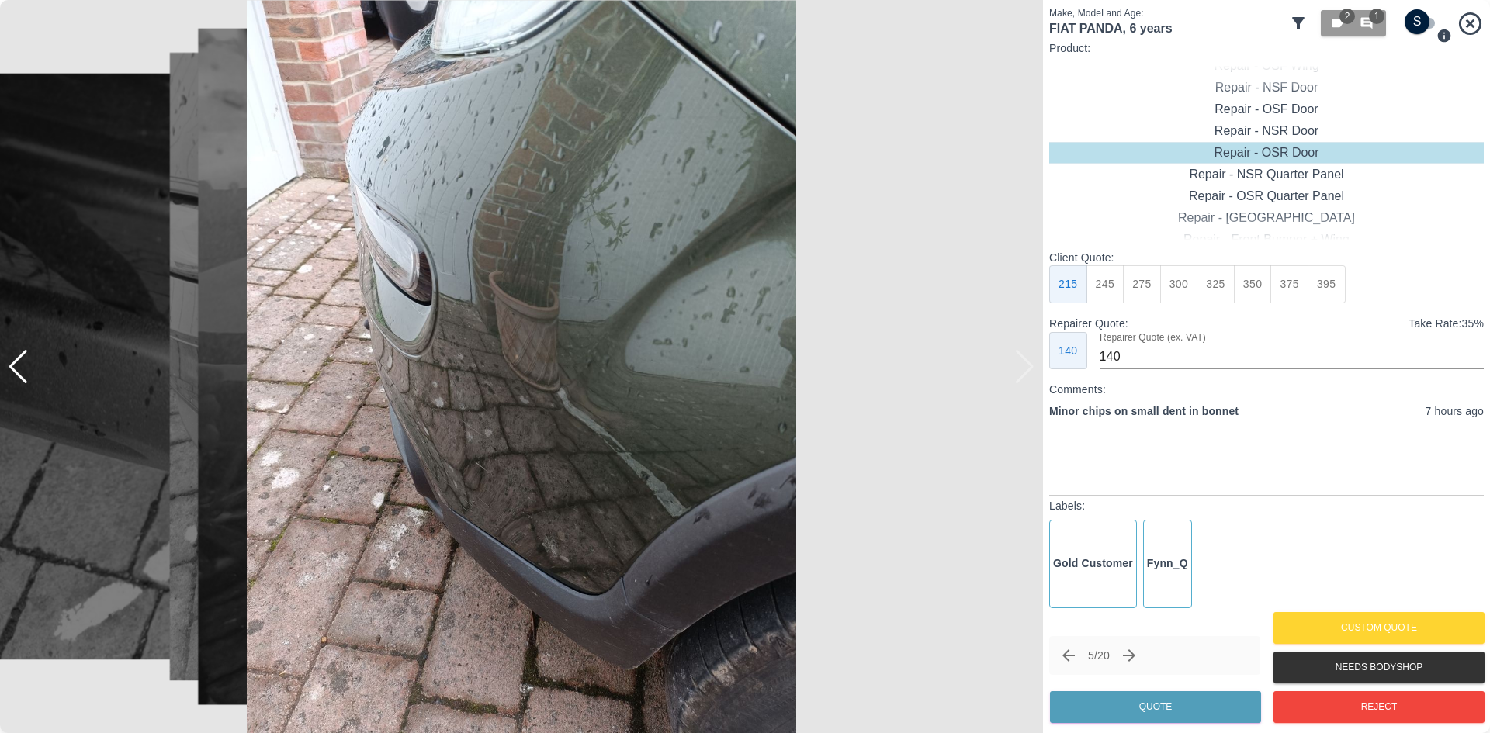
click at [1024, 374] on img at bounding box center [521, 366] width 1043 height 733
click at [1137, 664] on icon "Next claim" at bounding box center [1129, 655] width 19 height 19
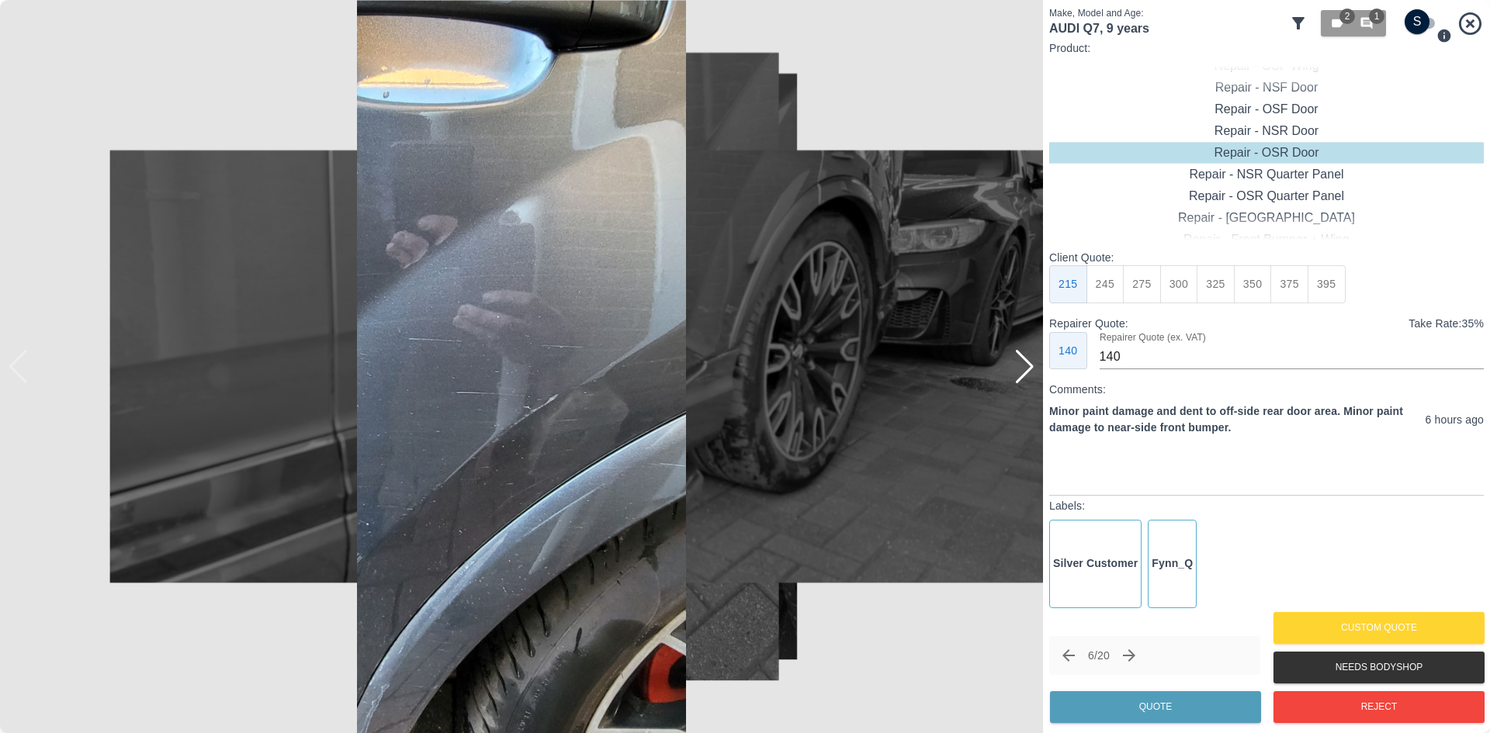
click at [1030, 371] on div at bounding box center [1024, 367] width 21 height 34
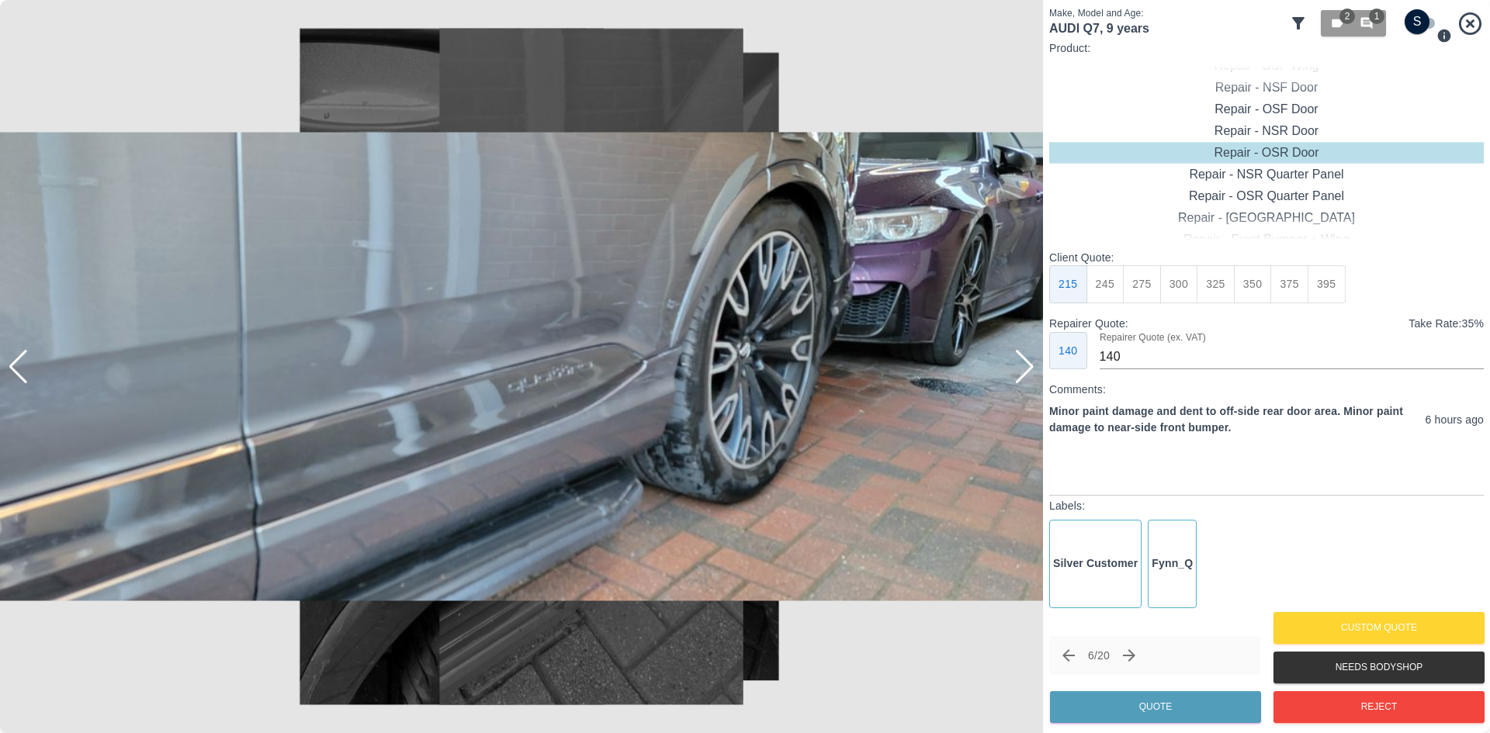
click at [1030, 371] on div at bounding box center [1024, 367] width 21 height 34
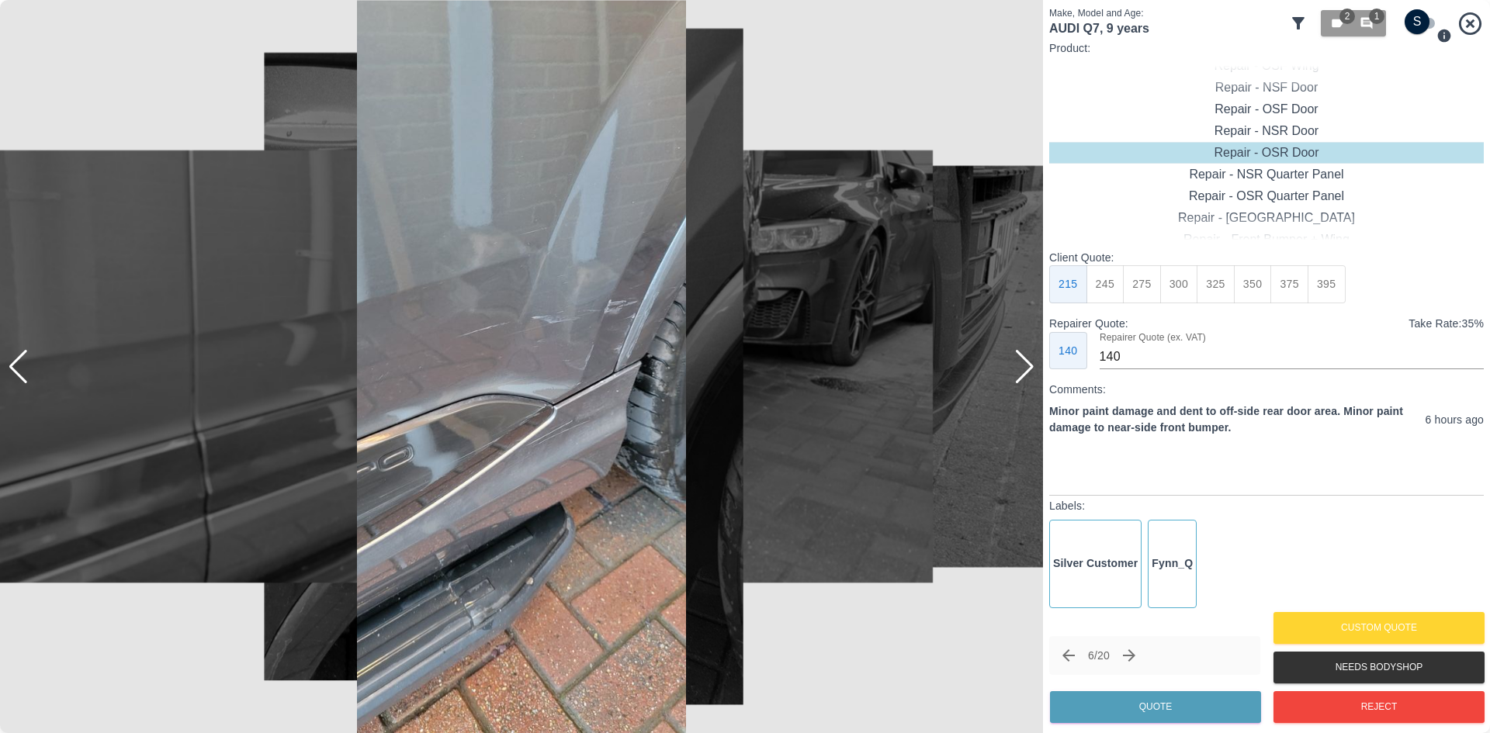
click at [1030, 371] on div at bounding box center [1024, 367] width 21 height 34
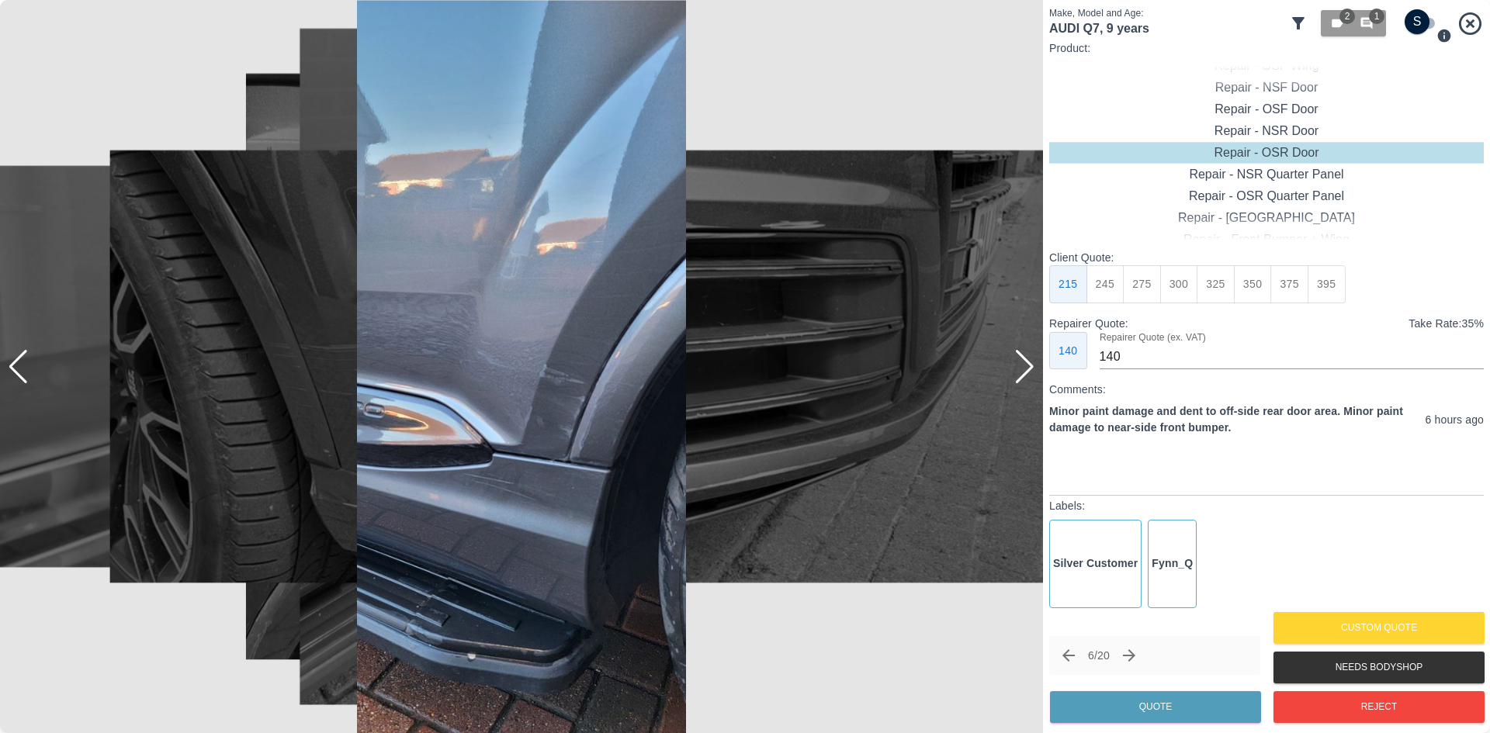
click at [1030, 371] on div at bounding box center [1024, 367] width 21 height 34
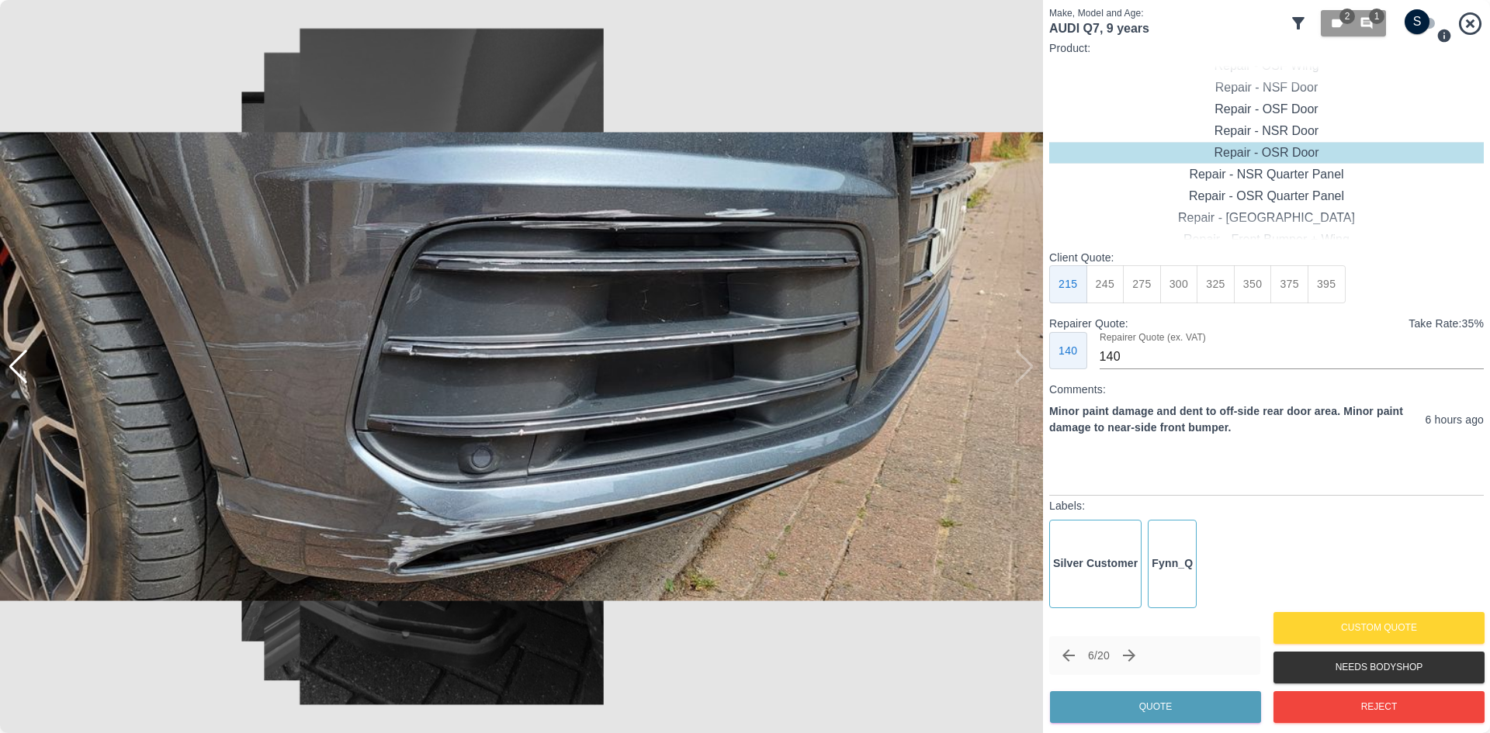
click at [1030, 371] on img at bounding box center [521, 366] width 1043 height 733
click at [1142, 651] on button "Next claim" at bounding box center [1129, 655] width 26 height 26
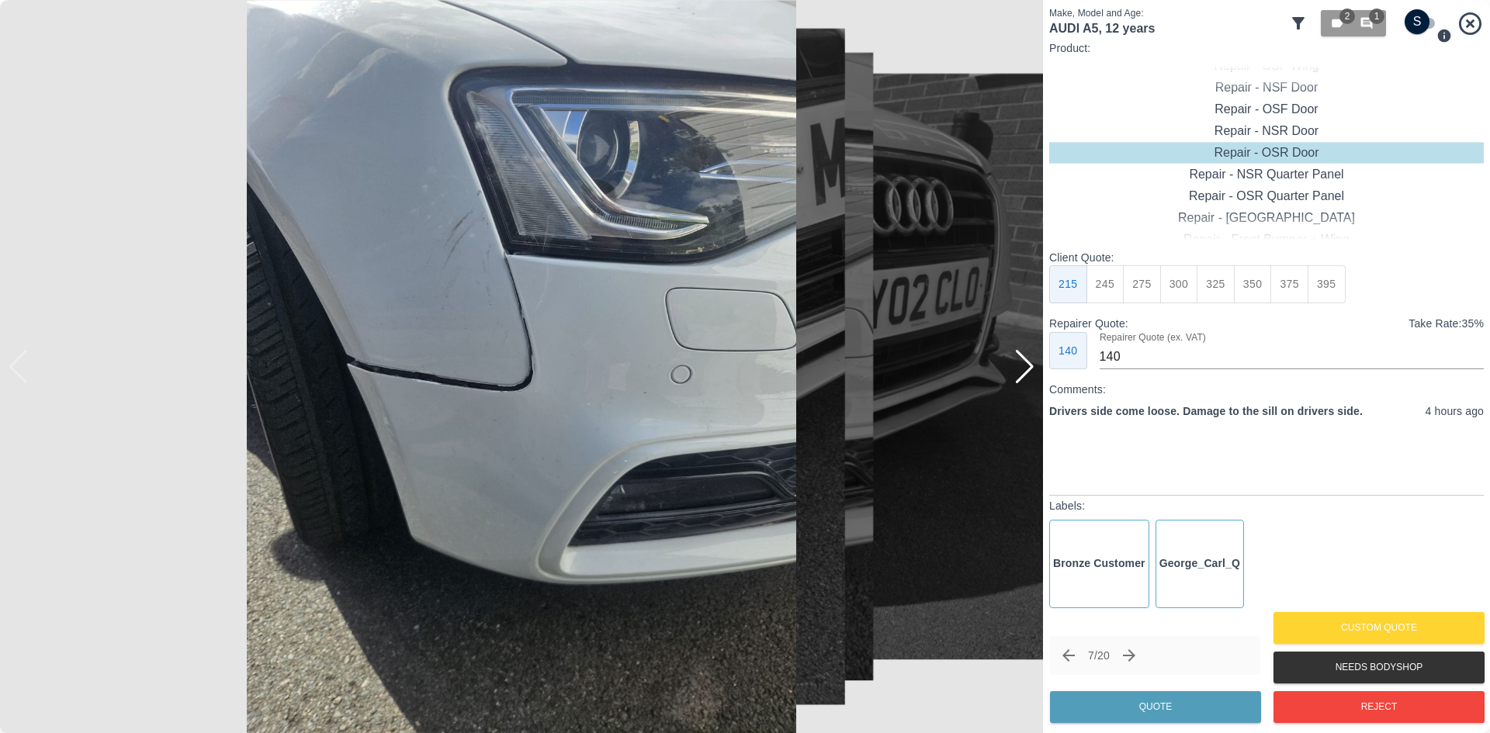
click at [1025, 376] on div at bounding box center [1024, 367] width 21 height 34
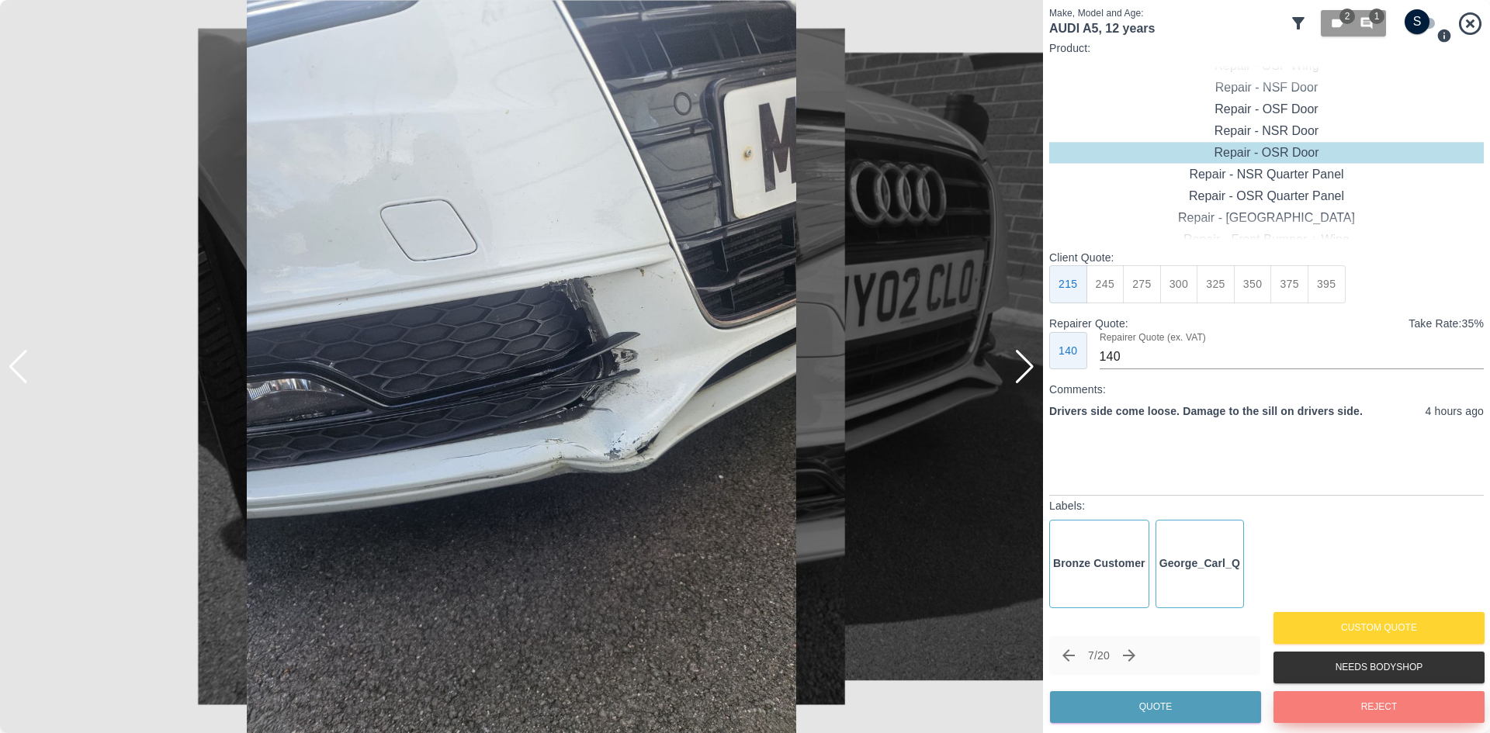
click at [1324, 699] on button "Reject" at bounding box center [1378, 707] width 211 height 32
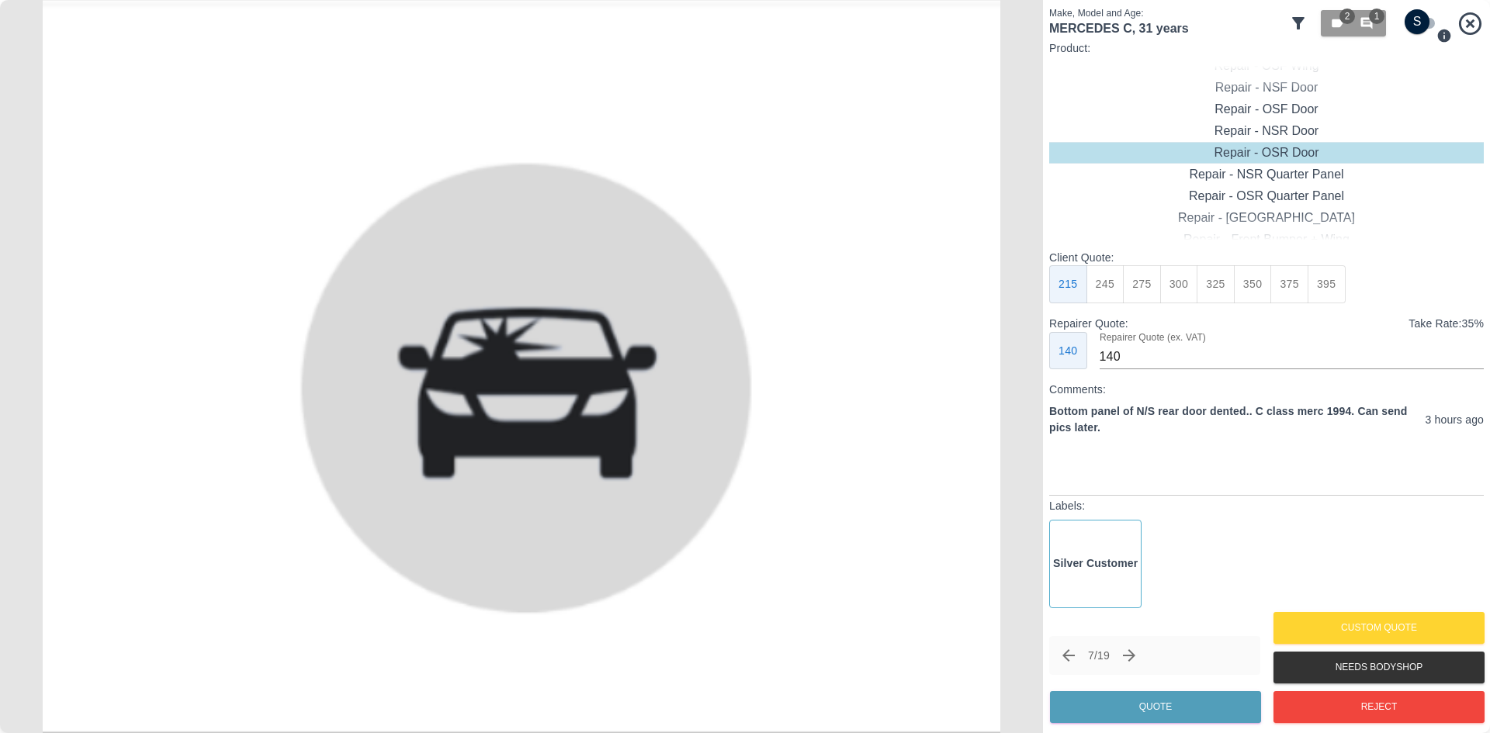
click at [1130, 657] on icon "Next claim" at bounding box center [1129, 655] width 19 height 19
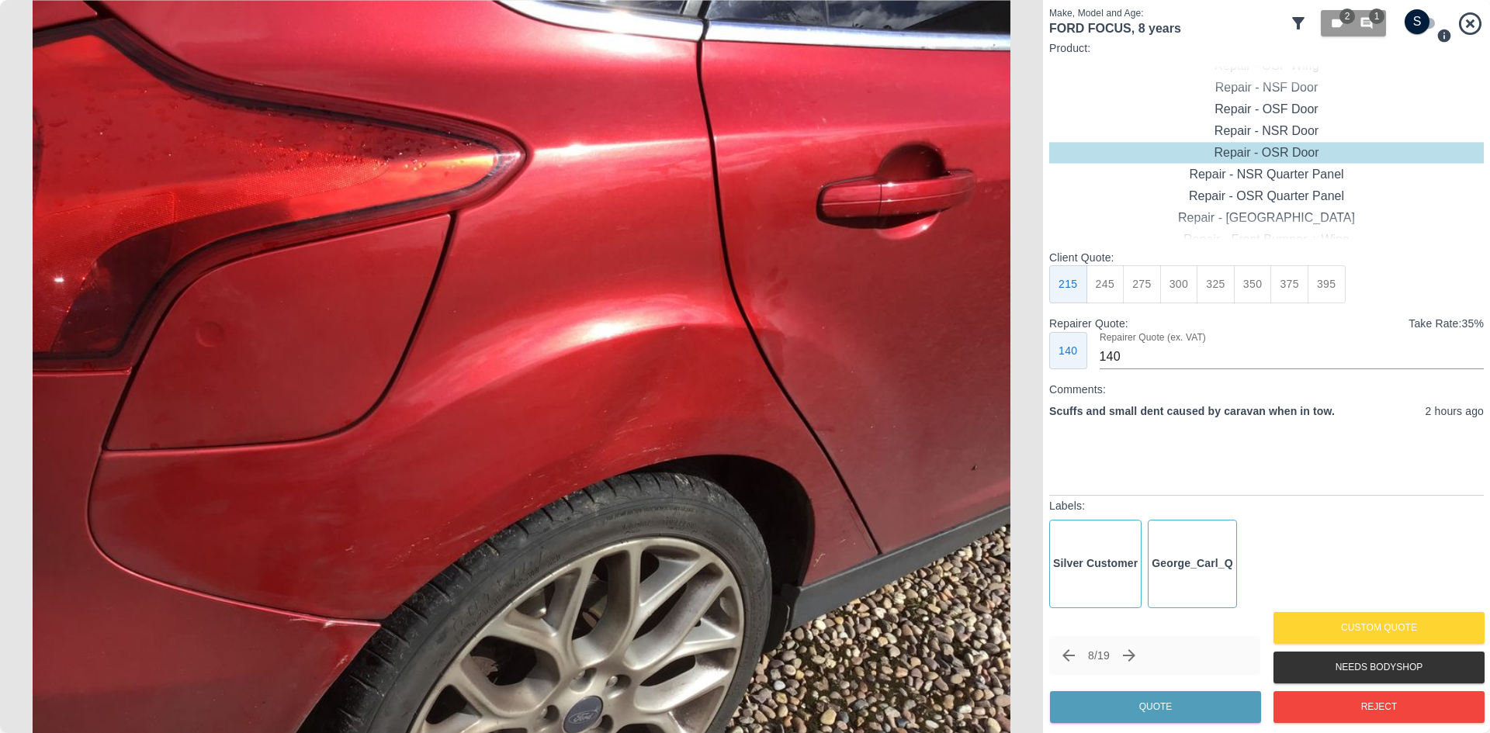
click at [1024, 355] on img at bounding box center [521, 366] width 1043 height 733
click at [622, 369] on img at bounding box center [521, 366] width 1043 height 733
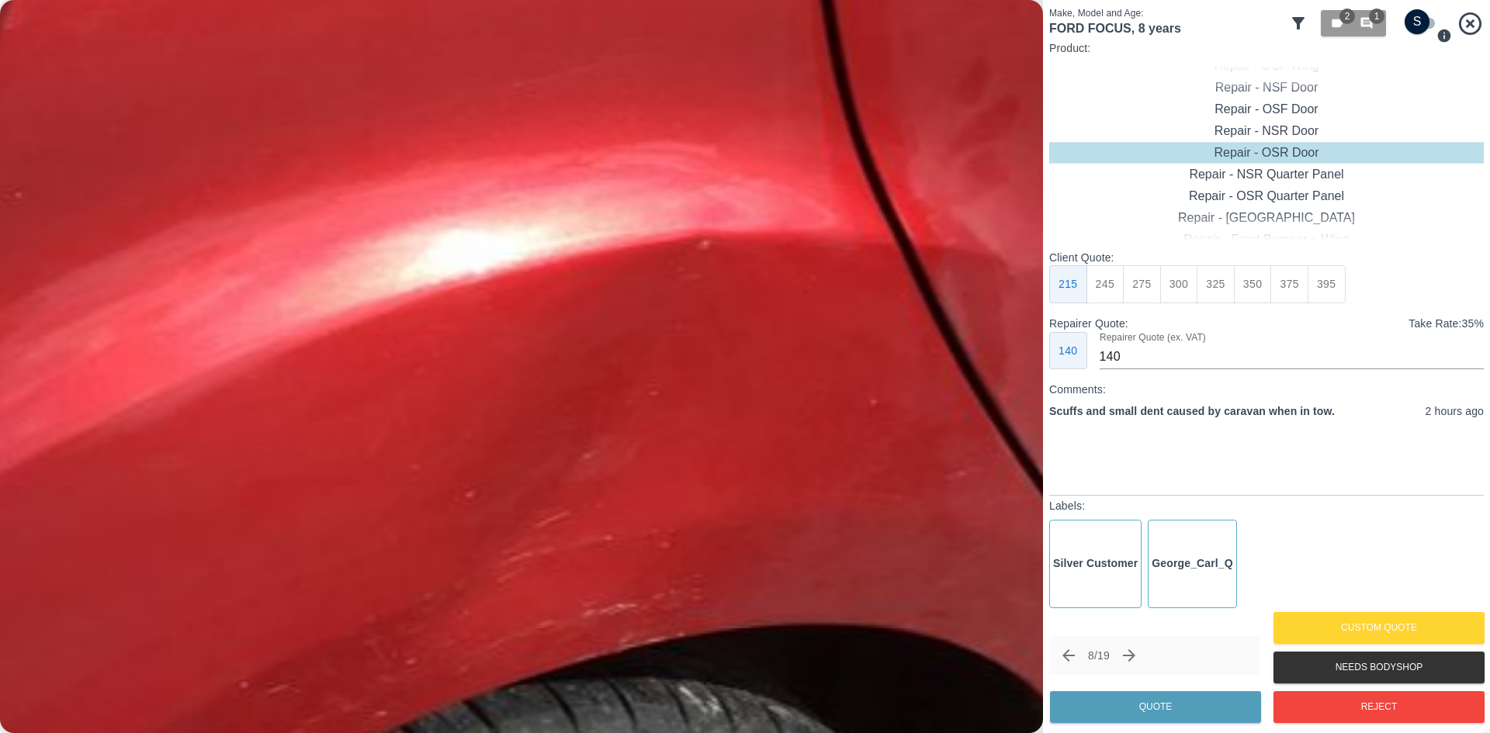
click at [622, 369] on img at bounding box center [219, 360] width 3128 height 2199
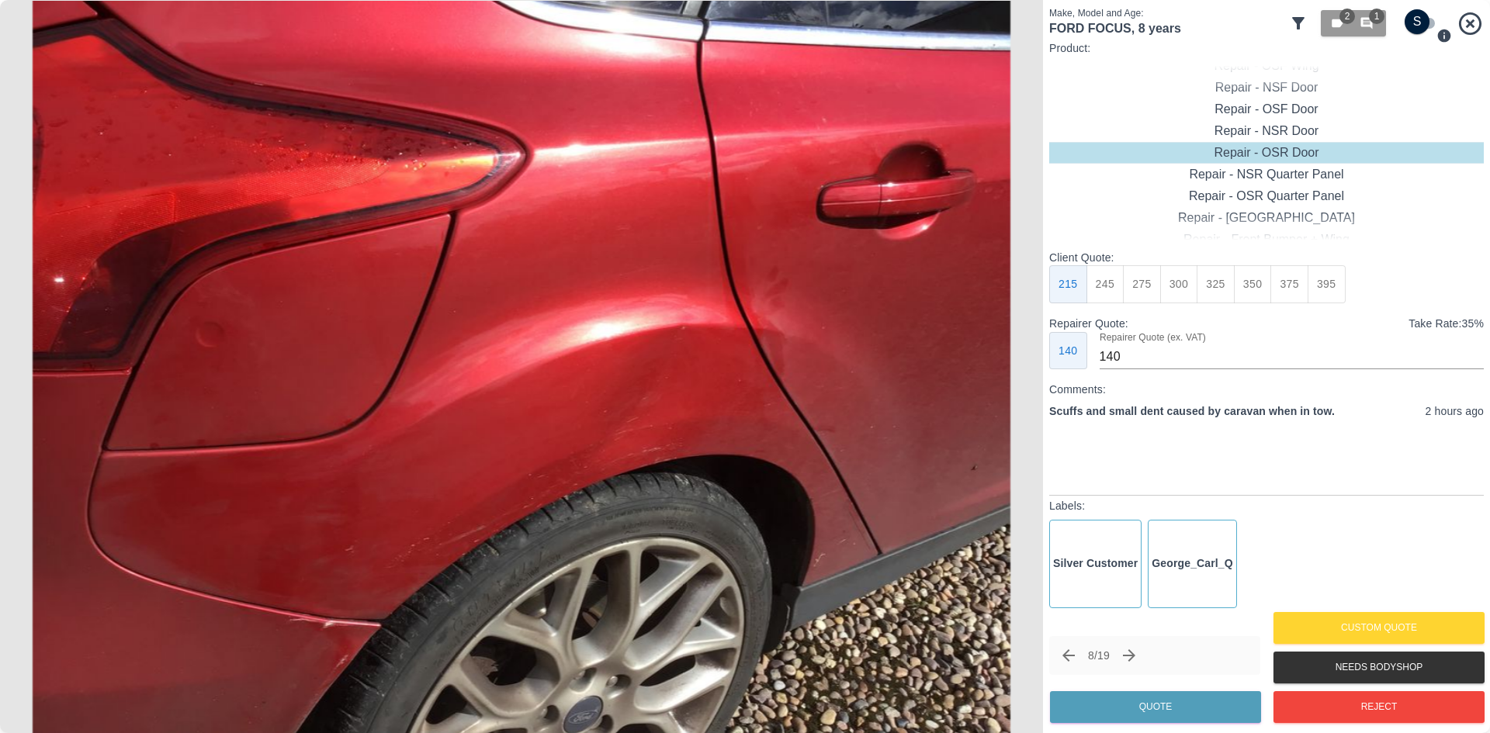
click at [455, 328] on img at bounding box center [521, 366] width 1043 height 733
click at [1272, 290] on button "450" at bounding box center [1289, 284] width 38 height 38
click at [1244, 291] on button "425" at bounding box center [1253, 284] width 38 height 38
type input "260"
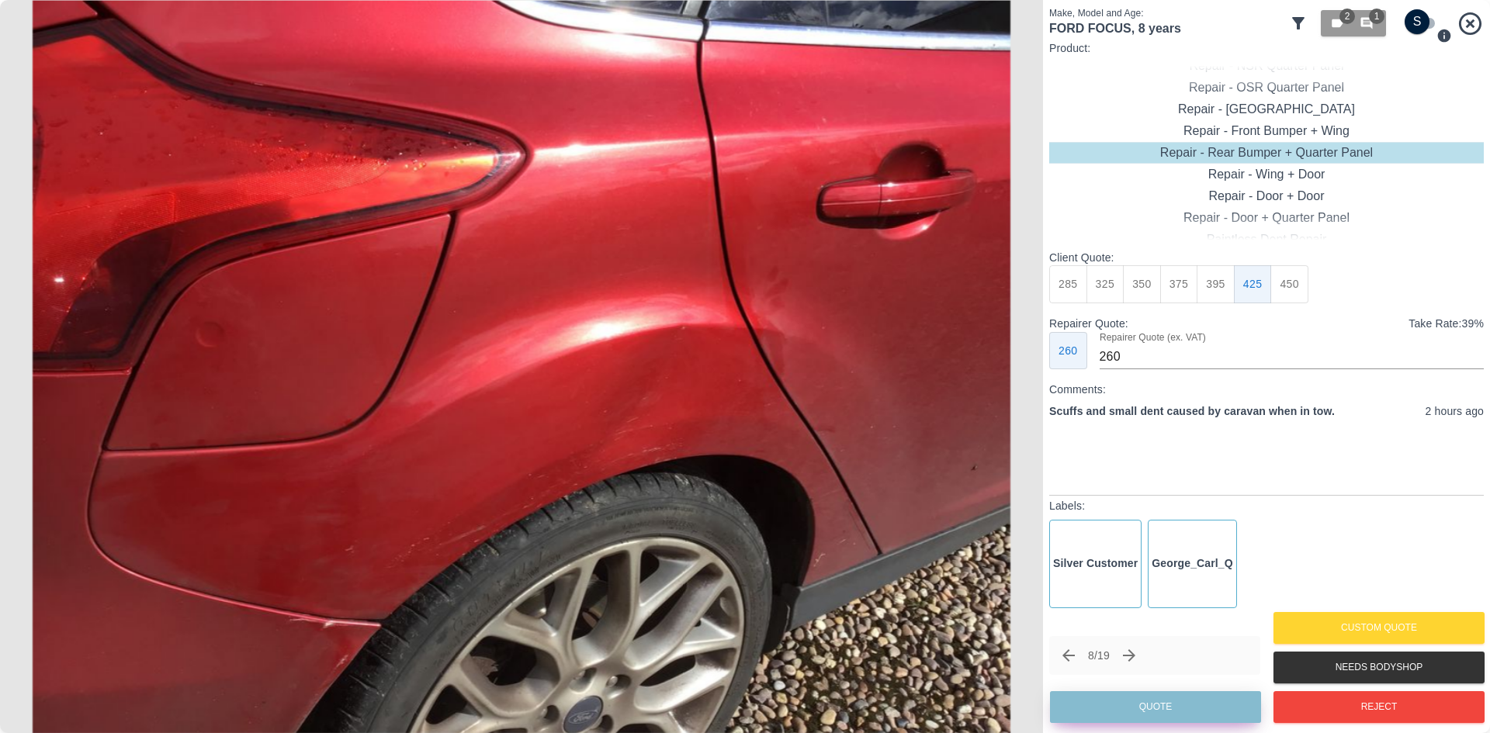
click at [1125, 715] on button "Quote" at bounding box center [1155, 707] width 211 height 32
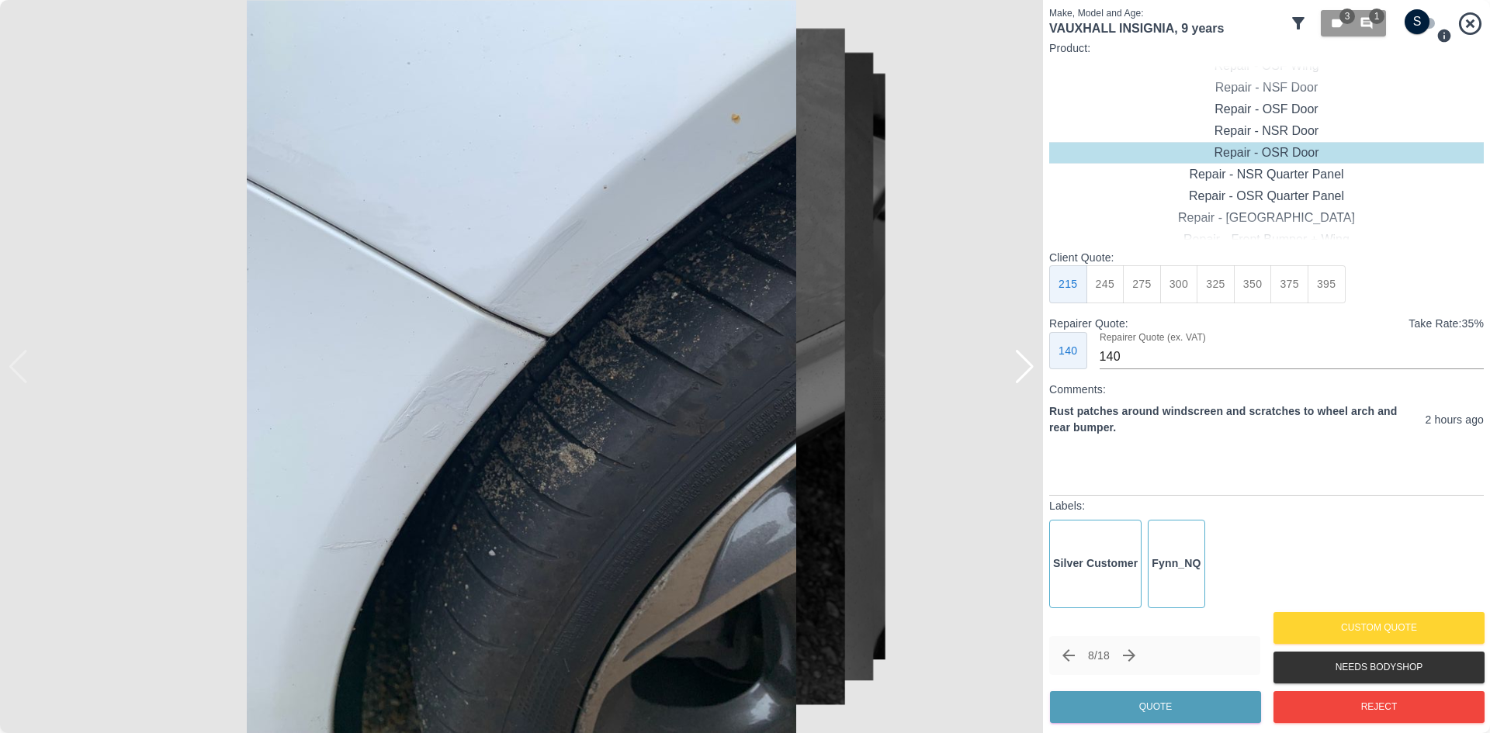
click at [1020, 373] on div at bounding box center [1024, 367] width 21 height 34
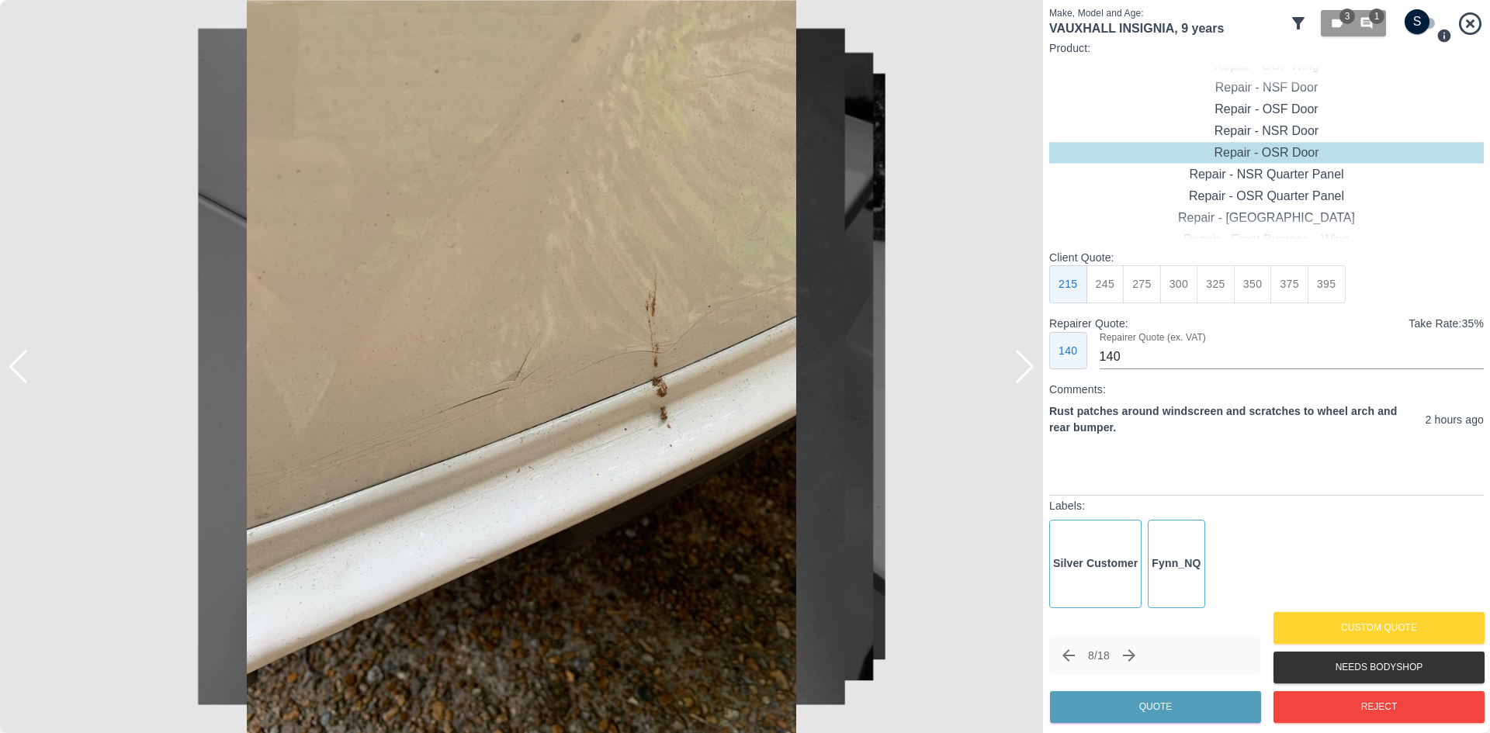
click at [1021, 373] on div at bounding box center [1024, 367] width 21 height 34
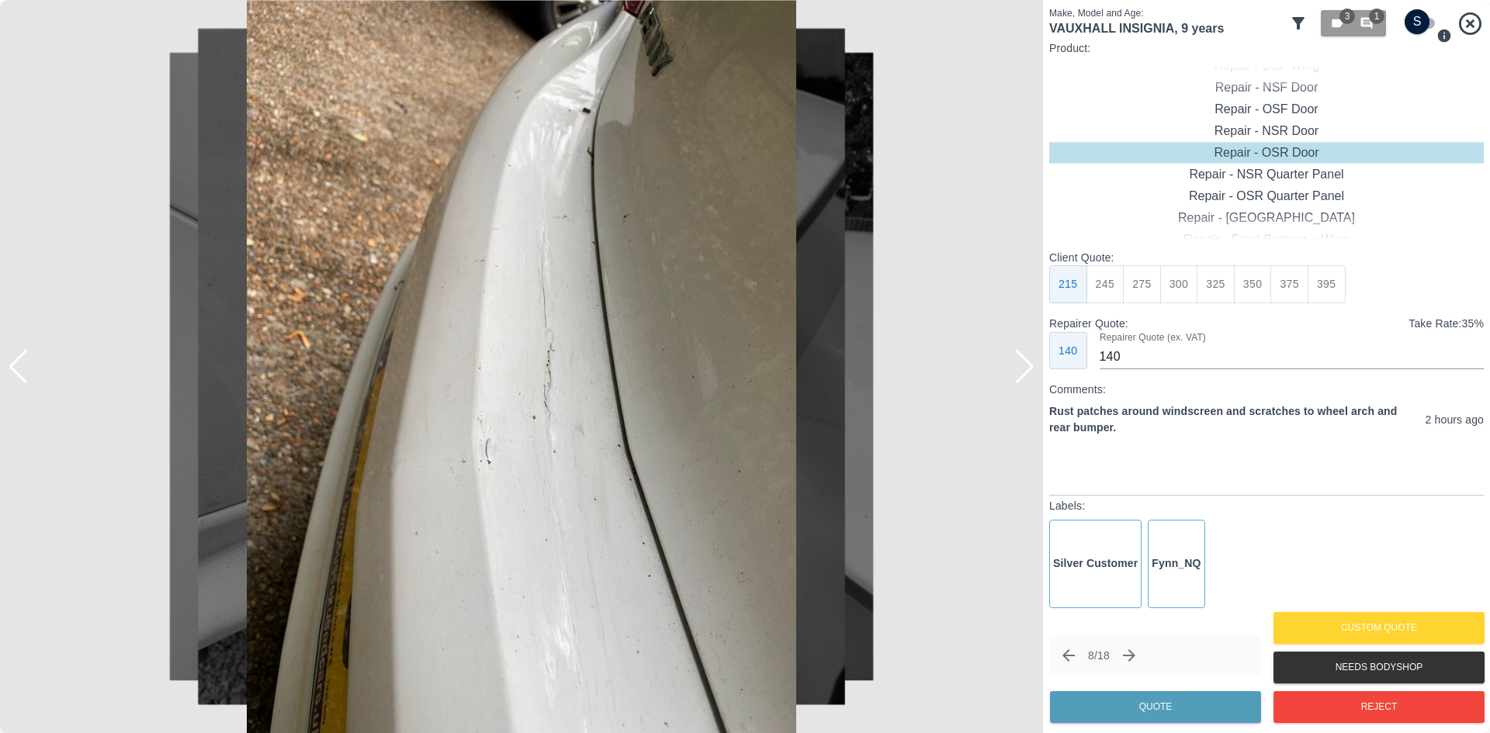
click at [1021, 373] on div at bounding box center [1024, 367] width 21 height 34
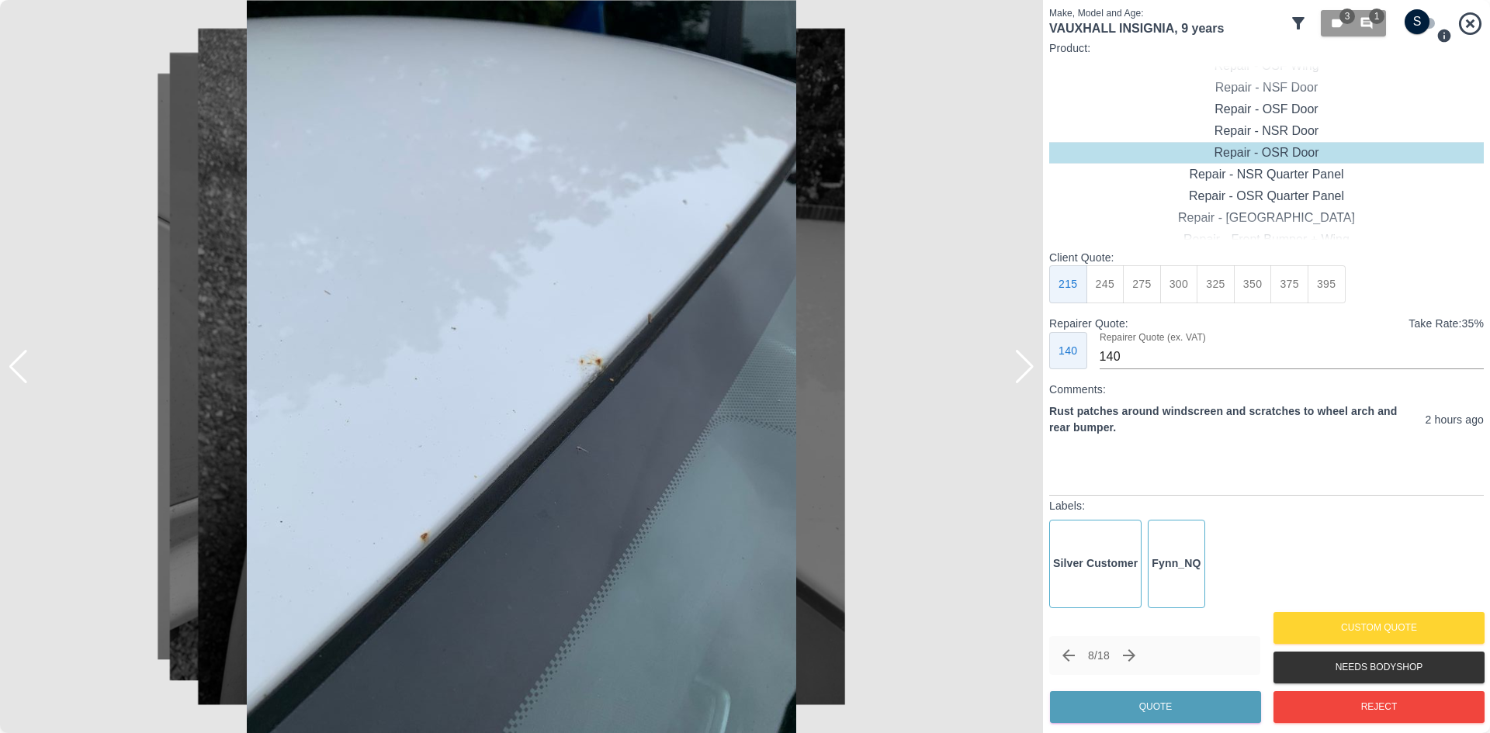
click at [1021, 373] on div at bounding box center [1024, 367] width 21 height 34
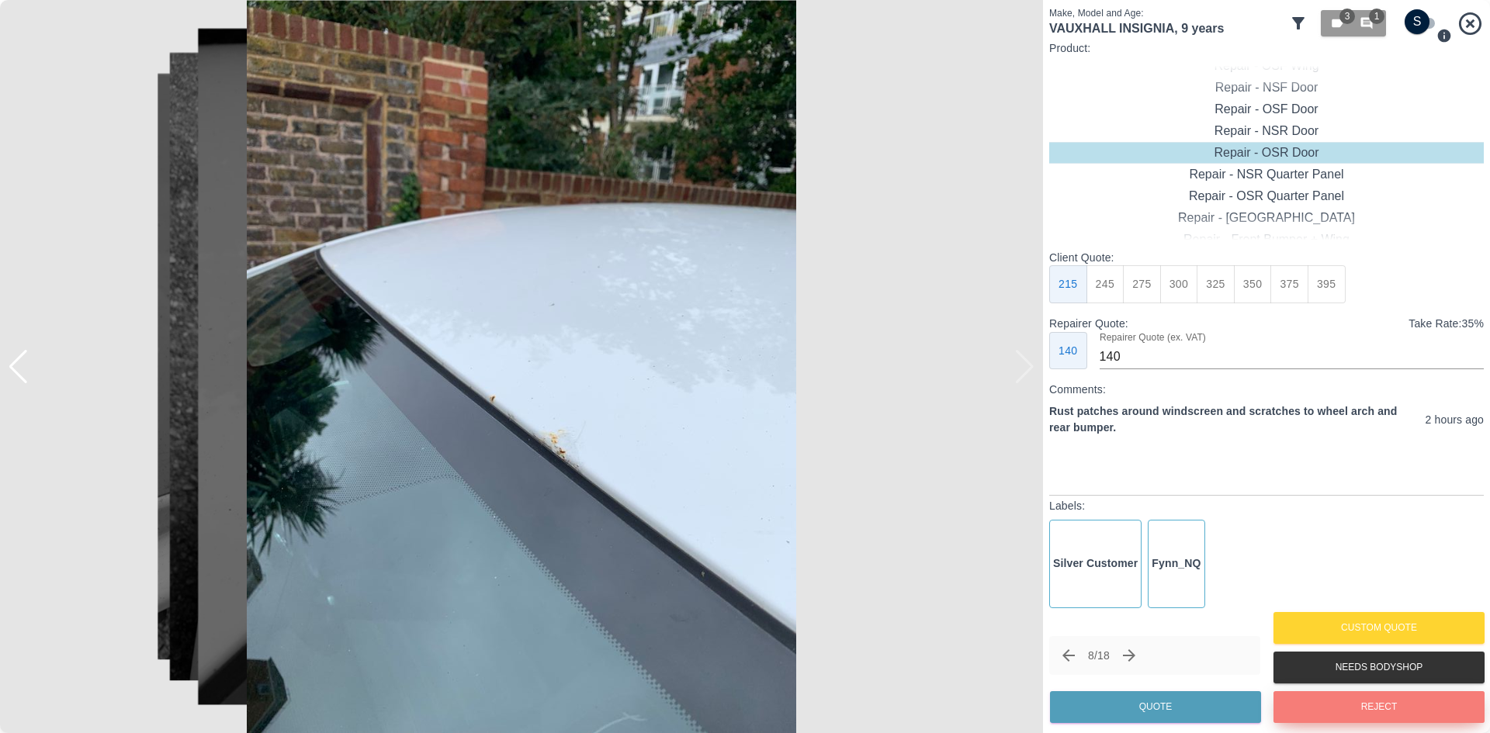
click at [1300, 696] on button "Reject" at bounding box center [1378, 707] width 211 height 32
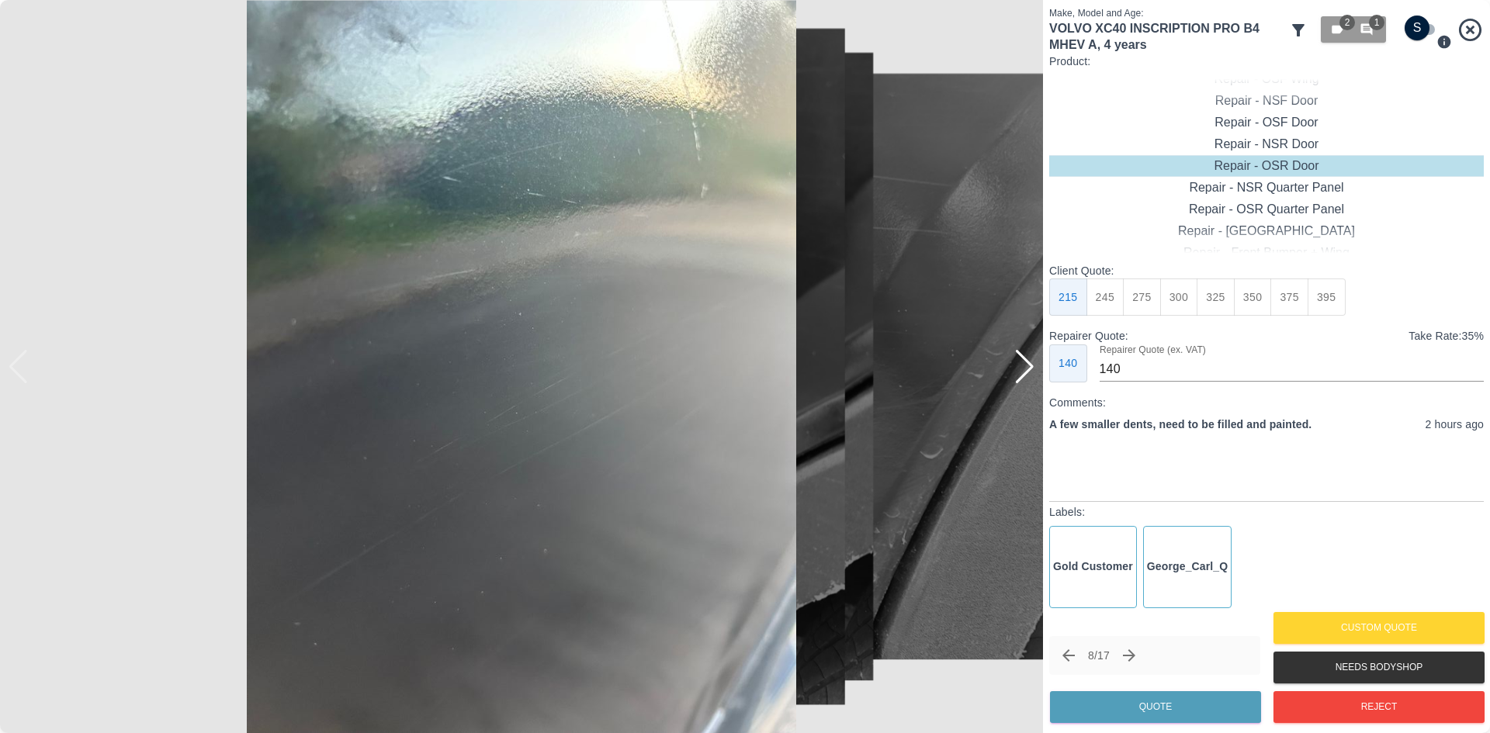
click at [1033, 375] on div at bounding box center [1024, 367] width 21 height 34
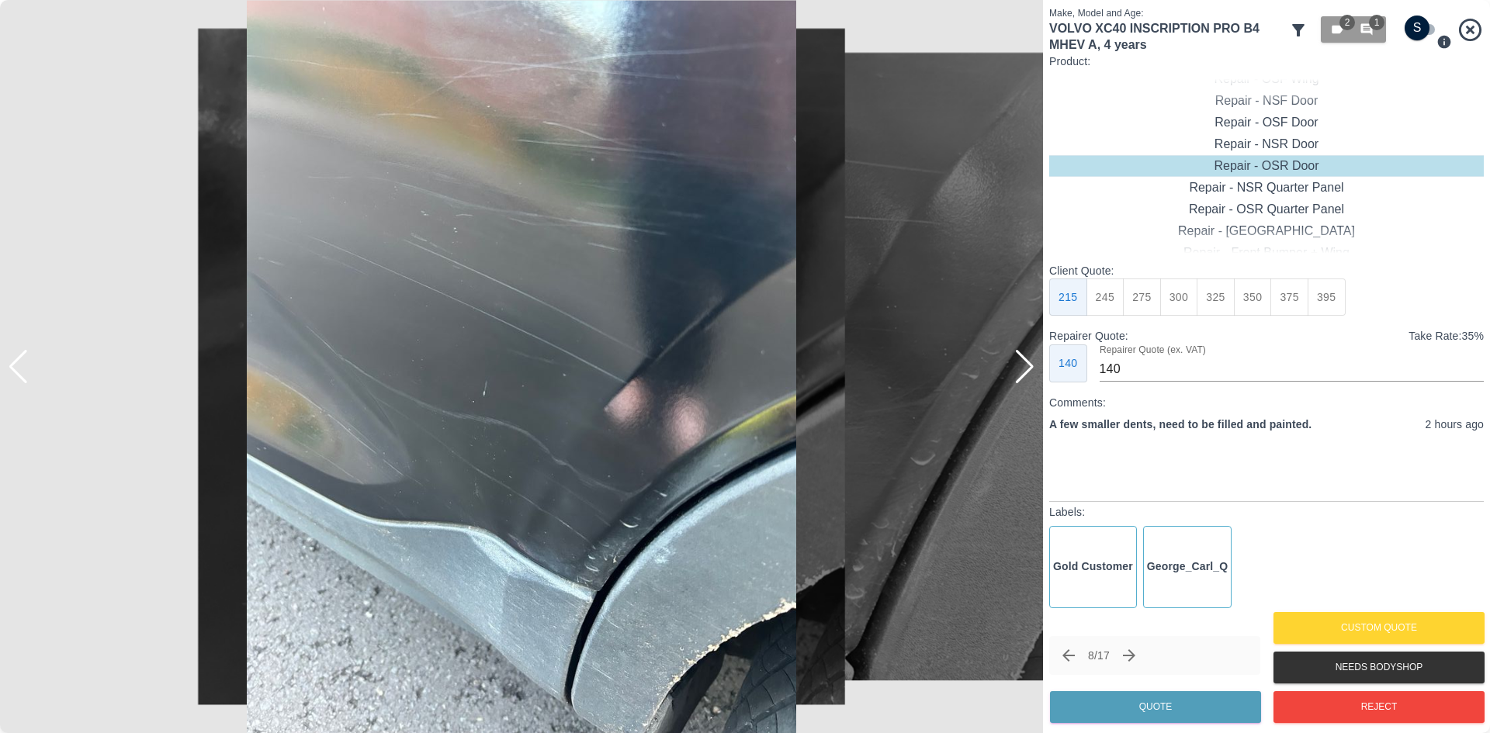
click at [1033, 375] on div at bounding box center [1024, 367] width 21 height 34
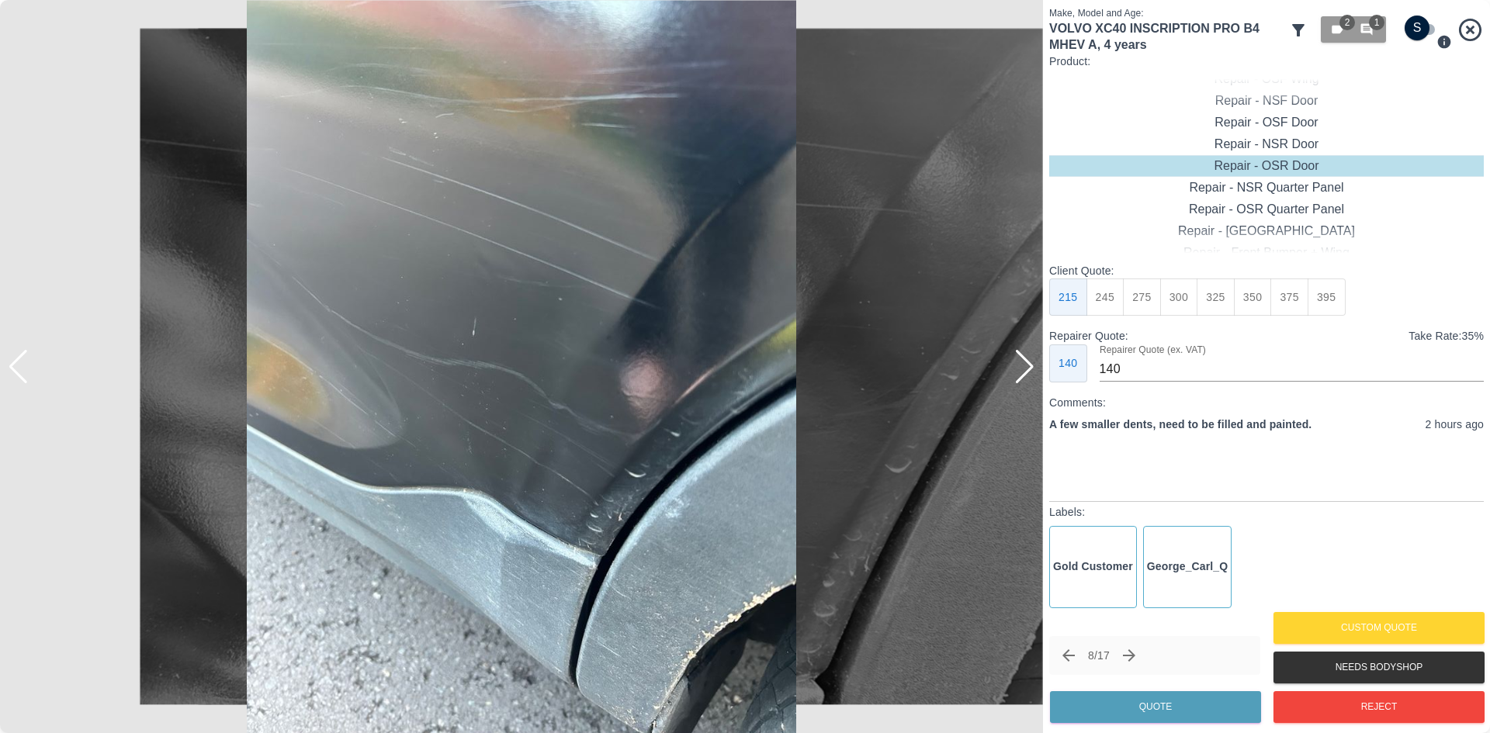
click at [1033, 375] on div at bounding box center [1024, 367] width 21 height 34
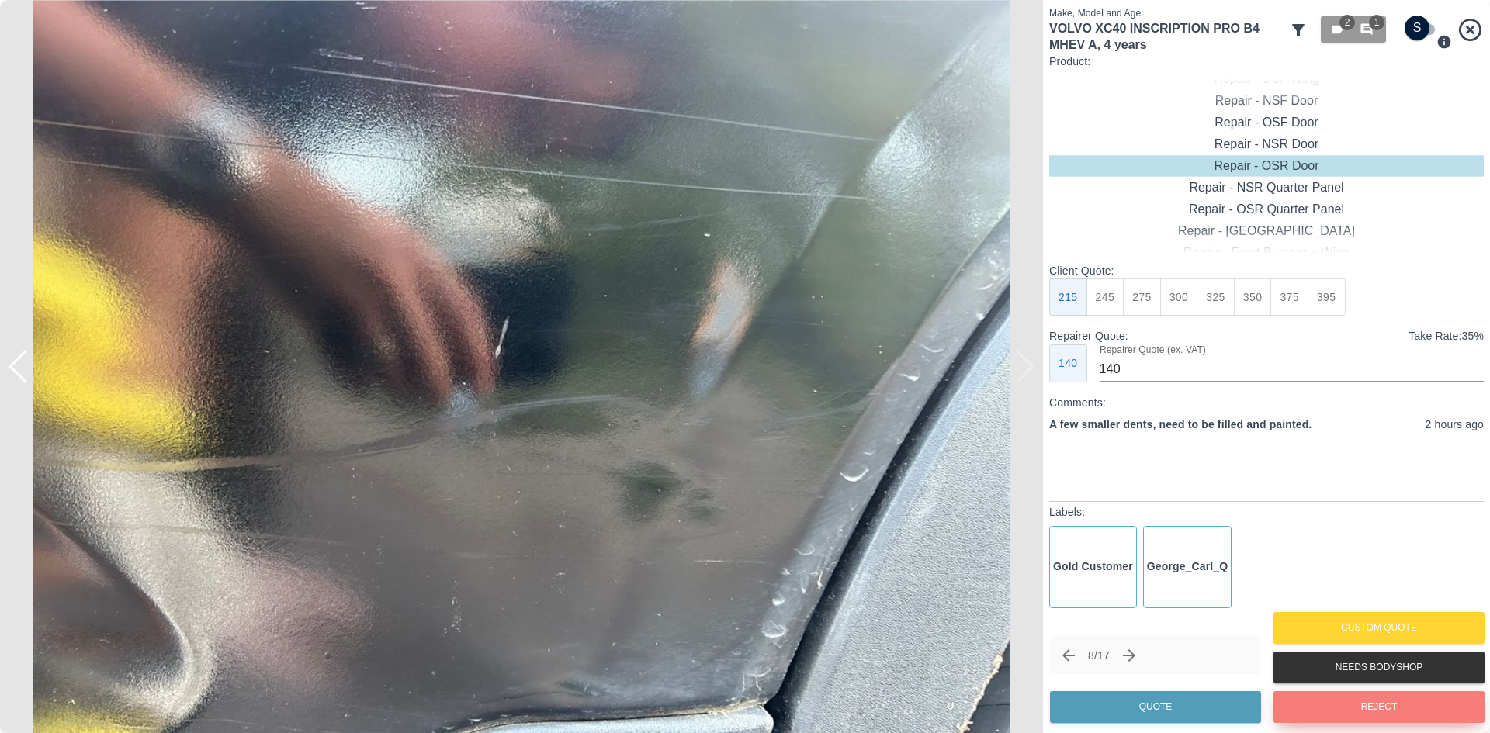
click at [1345, 709] on button "Reject" at bounding box center [1378, 707] width 211 height 32
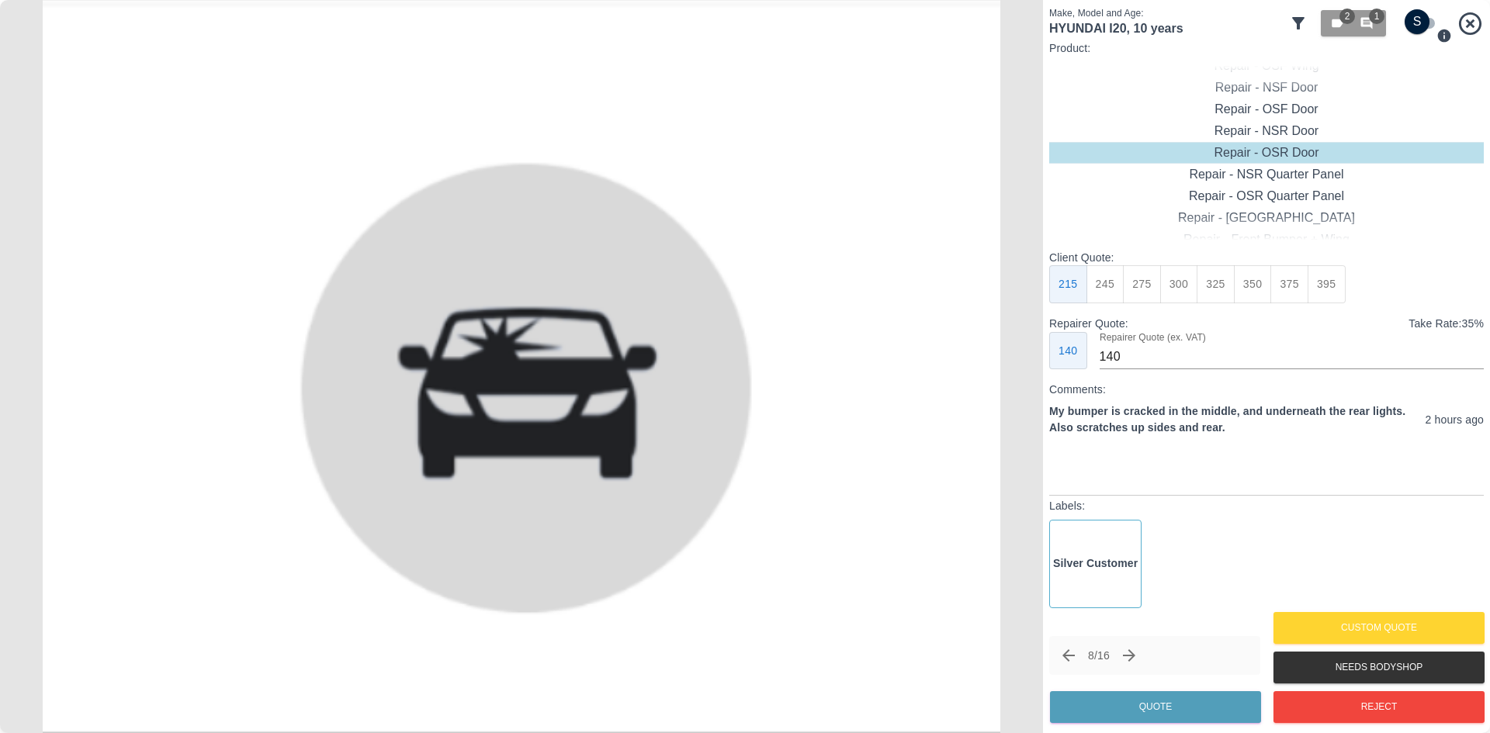
click at [1142, 657] on button "Next claim" at bounding box center [1129, 655] width 26 height 26
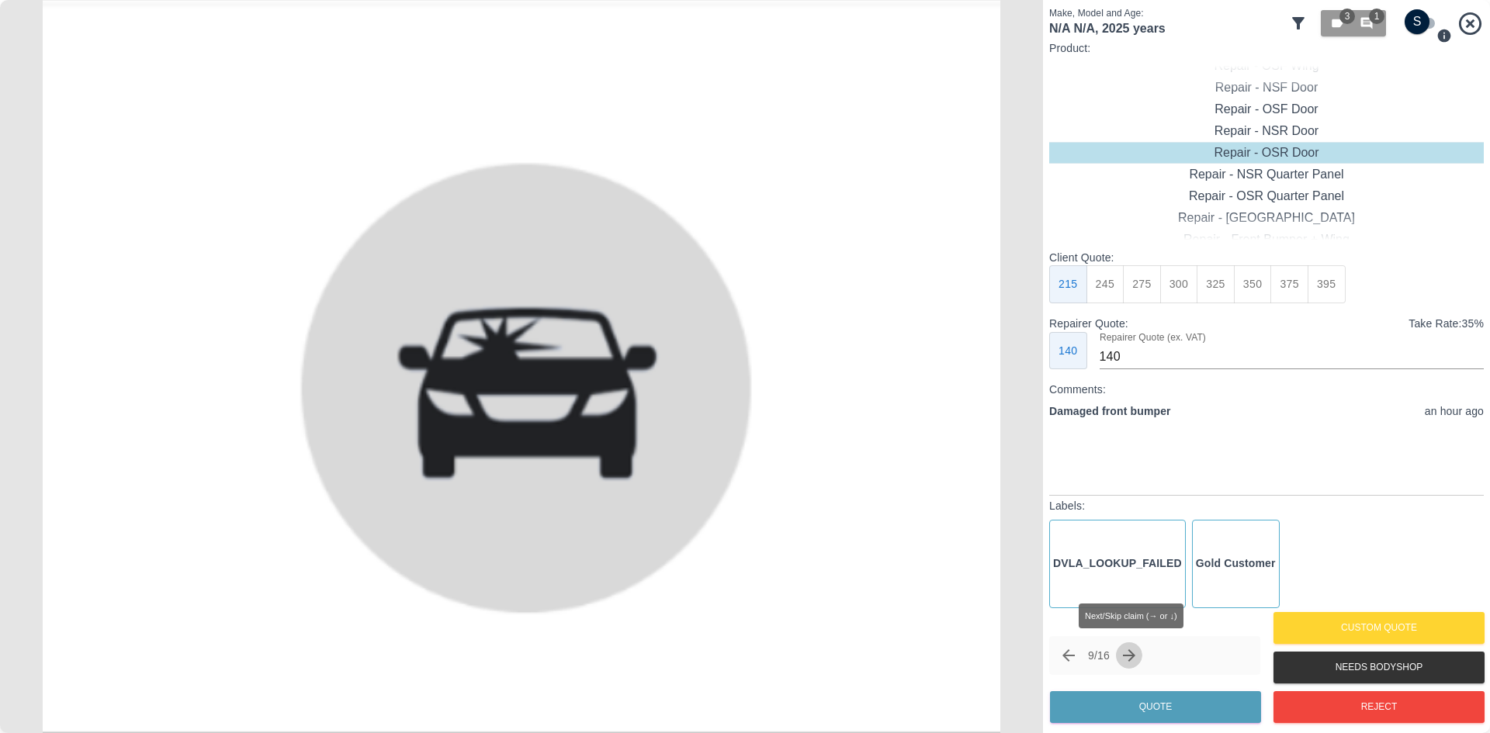
click at [1138, 657] on icon "Next claim" at bounding box center [1129, 655] width 19 height 19
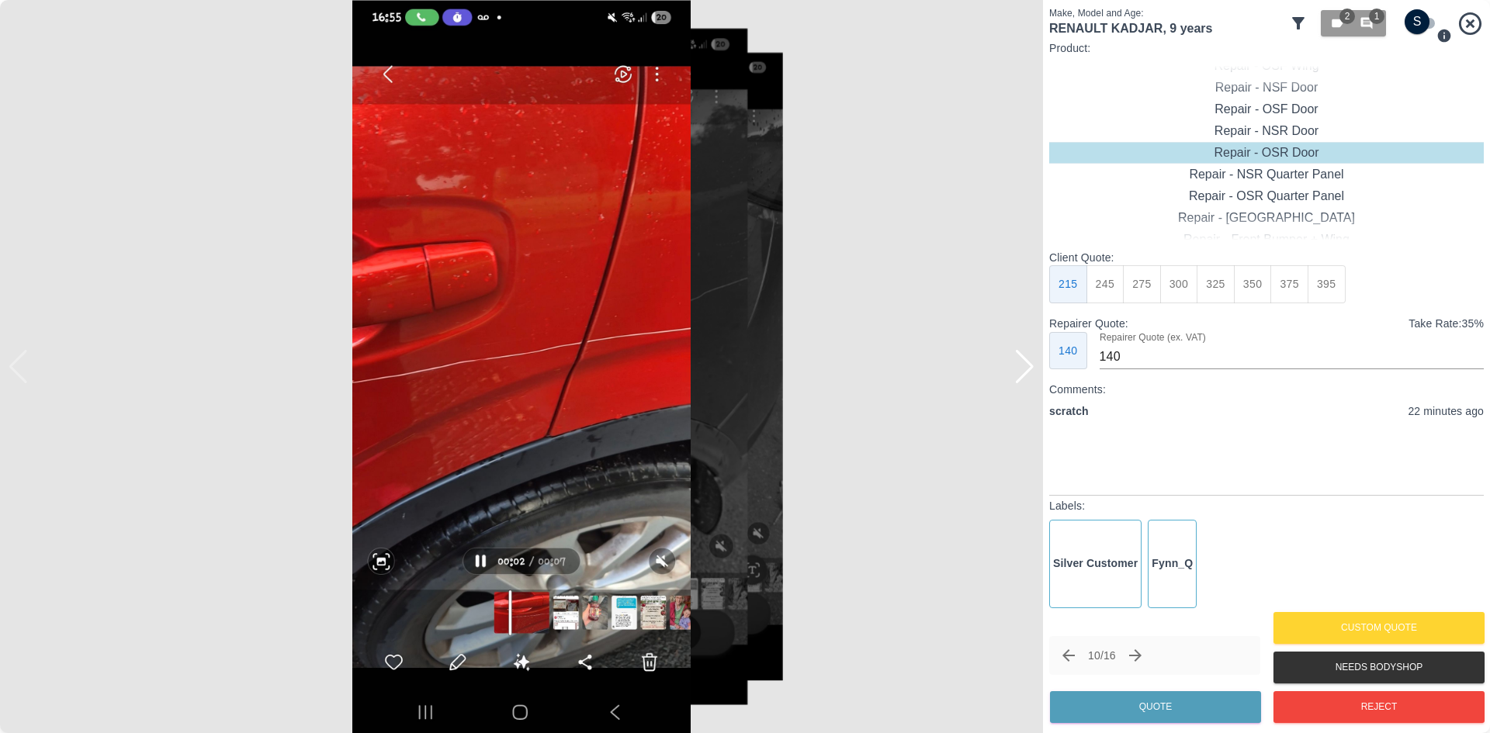
click at [1029, 372] on div at bounding box center [1024, 367] width 21 height 34
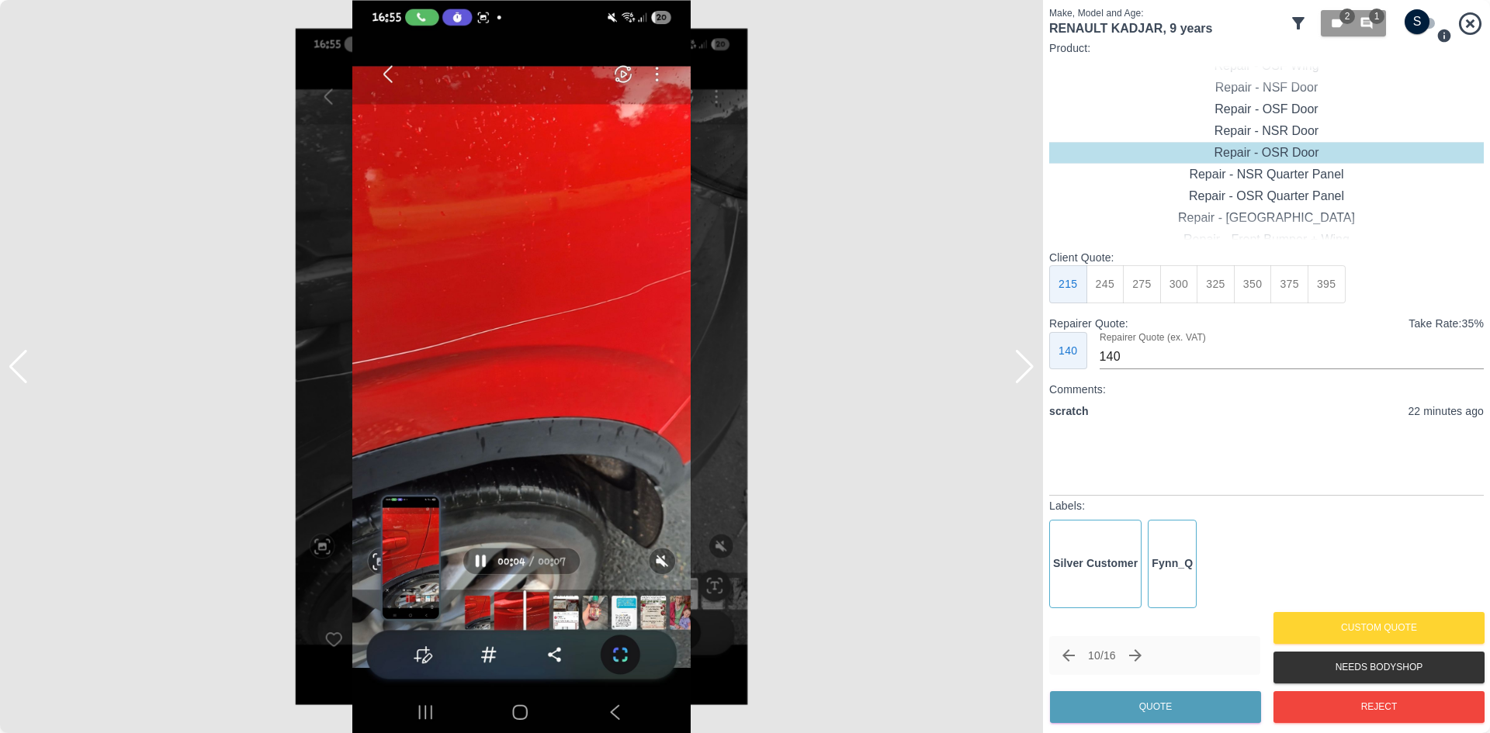
click at [1029, 372] on div at bounding box center [1024, 367] width 21 height 34
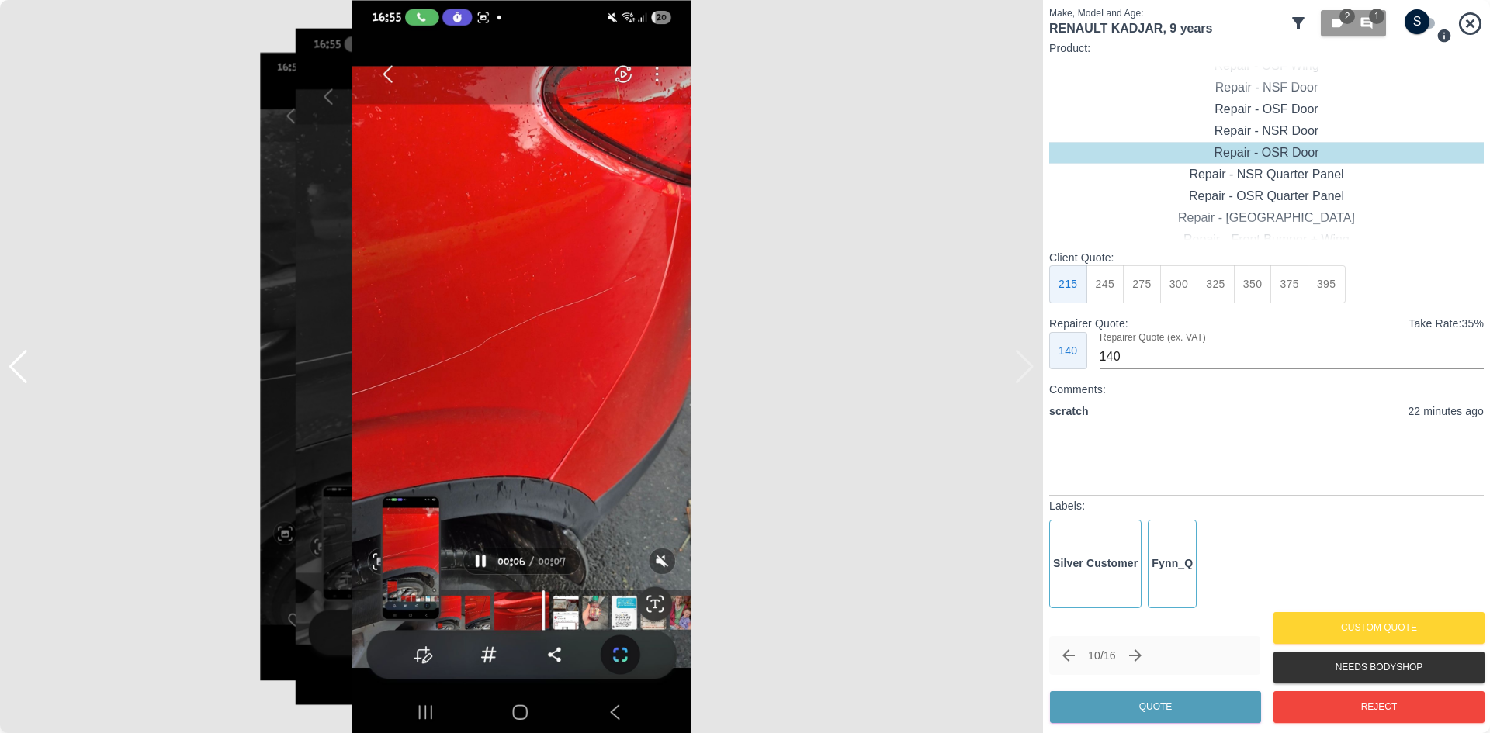
click at [1029, 372] on img at bounding box center [521, 366] width 1043 height 733
click at [15, 375] on div at bounding box center [8, 366] width 16 height 733
click at [19, 376] on div at bounding box center [18, 367] width 21 height 34
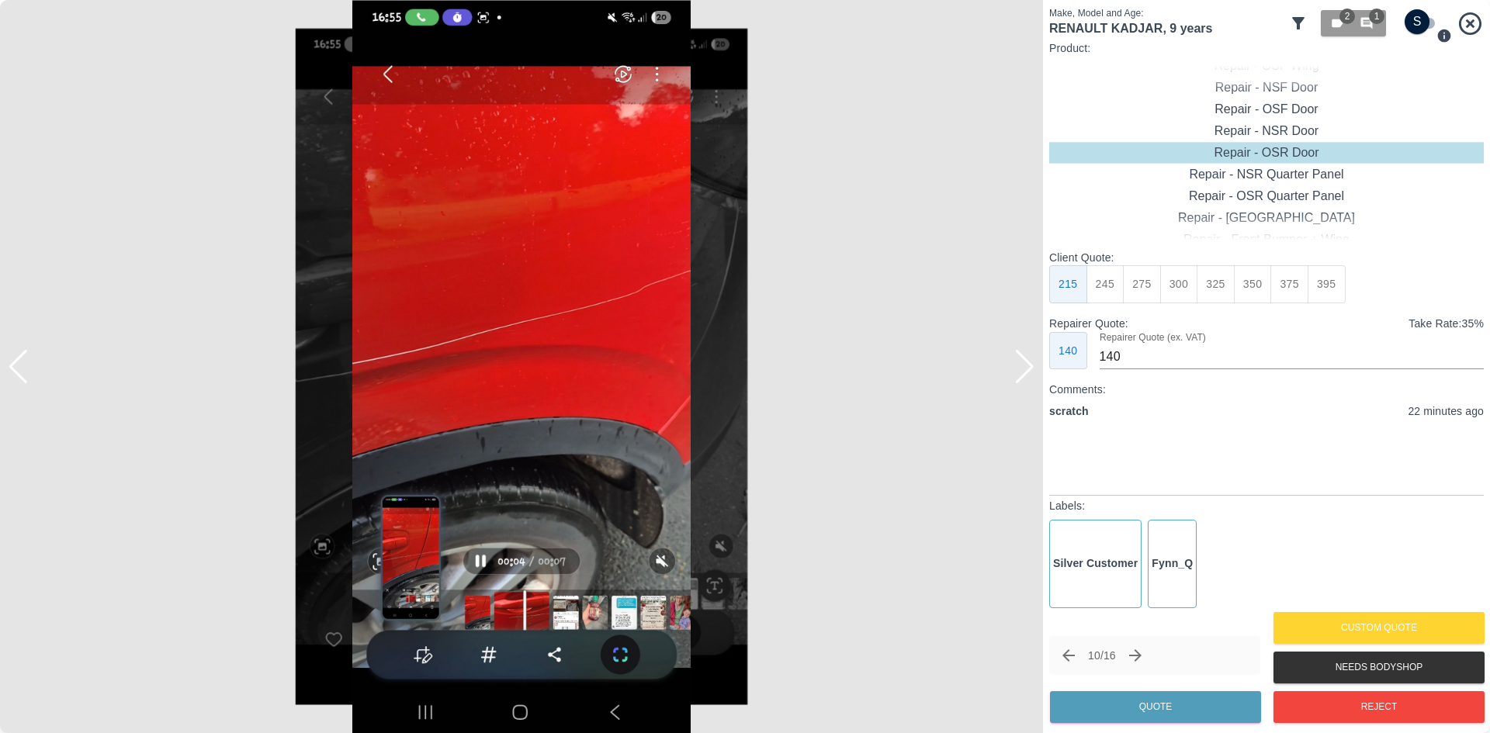
click at [19, 376] on div at bounding box center [18, 367] width 21 height 34
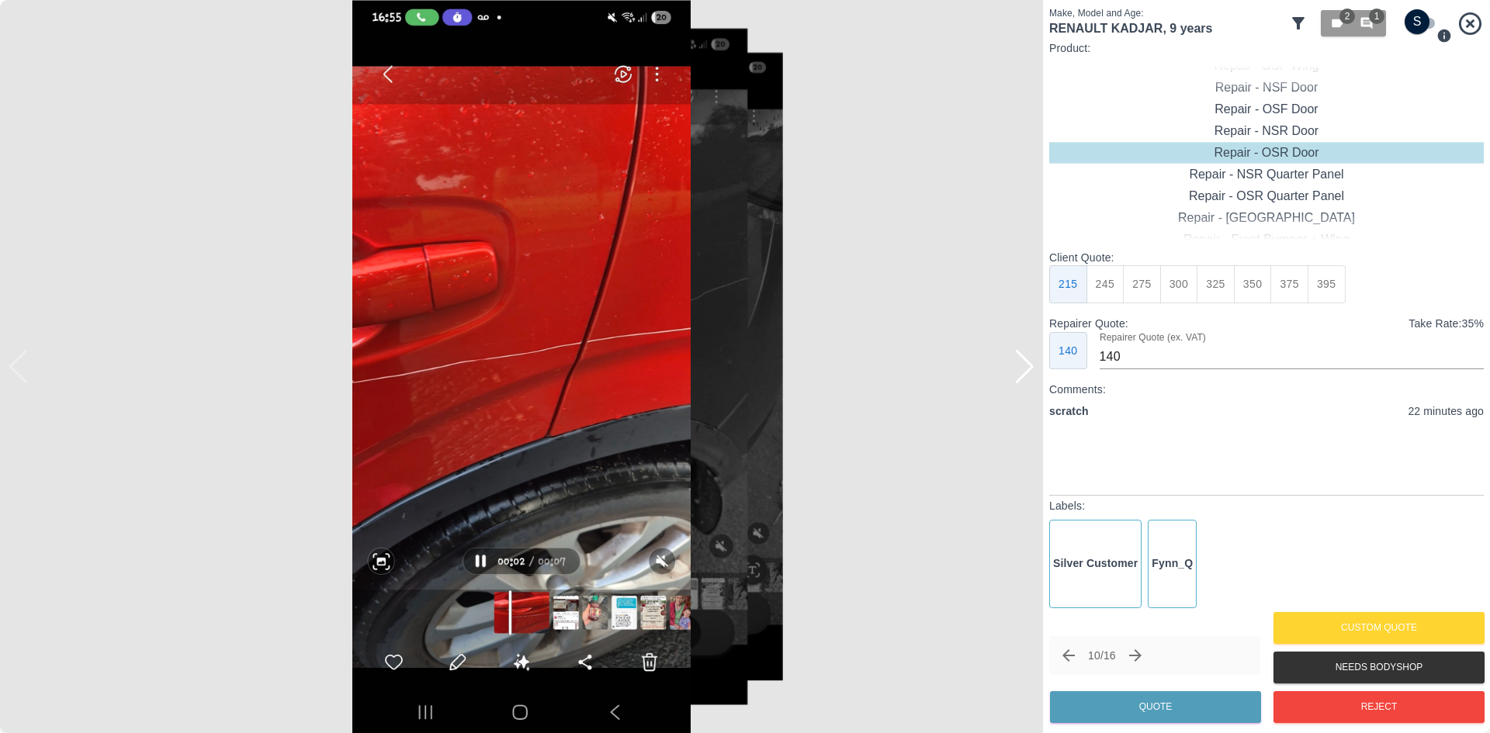
click at [19, 376] on img at bounding box center [521, 366] width 1043 height 733
click at [21, 374] on img at bounding box center [521, 366] width 1043 height 733
click at [23, 372] on img at bounding box center [521, 366] width 1043 height 733
click at [1287, 206] on div "Repair - Door + Door" at bounding box center [1266, 196] width 434 height 22
click at [1289, 176] on div "Repair - Door + Quarter Panel" at bounding box center [1266, 175] width 434 height 22
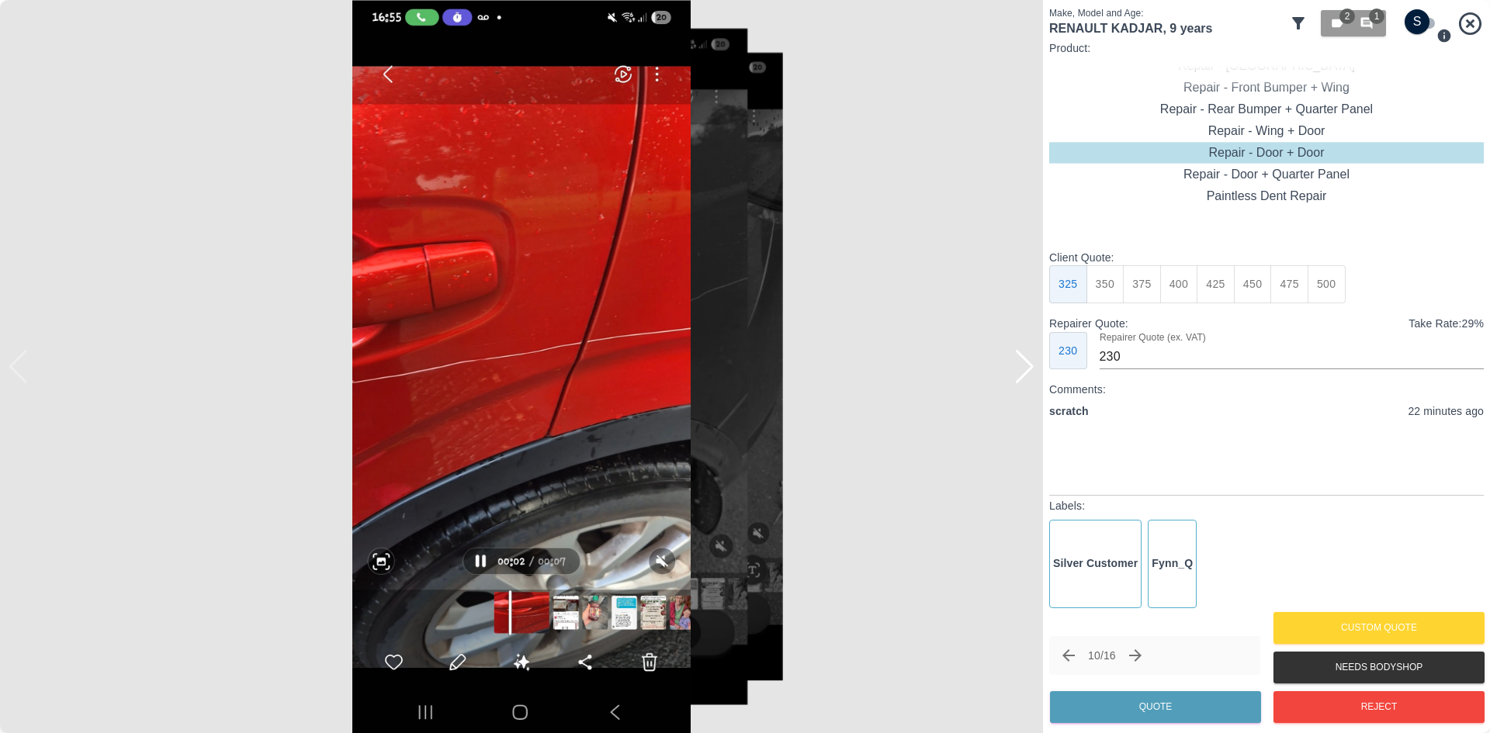
click at [1172, 286] on button "400" at bounding box center [1179, 284] width 38 height 38
type input "275"
click at [1169, 705] on button "Quote" at bounding box center [1155, 707] width 211 height 32
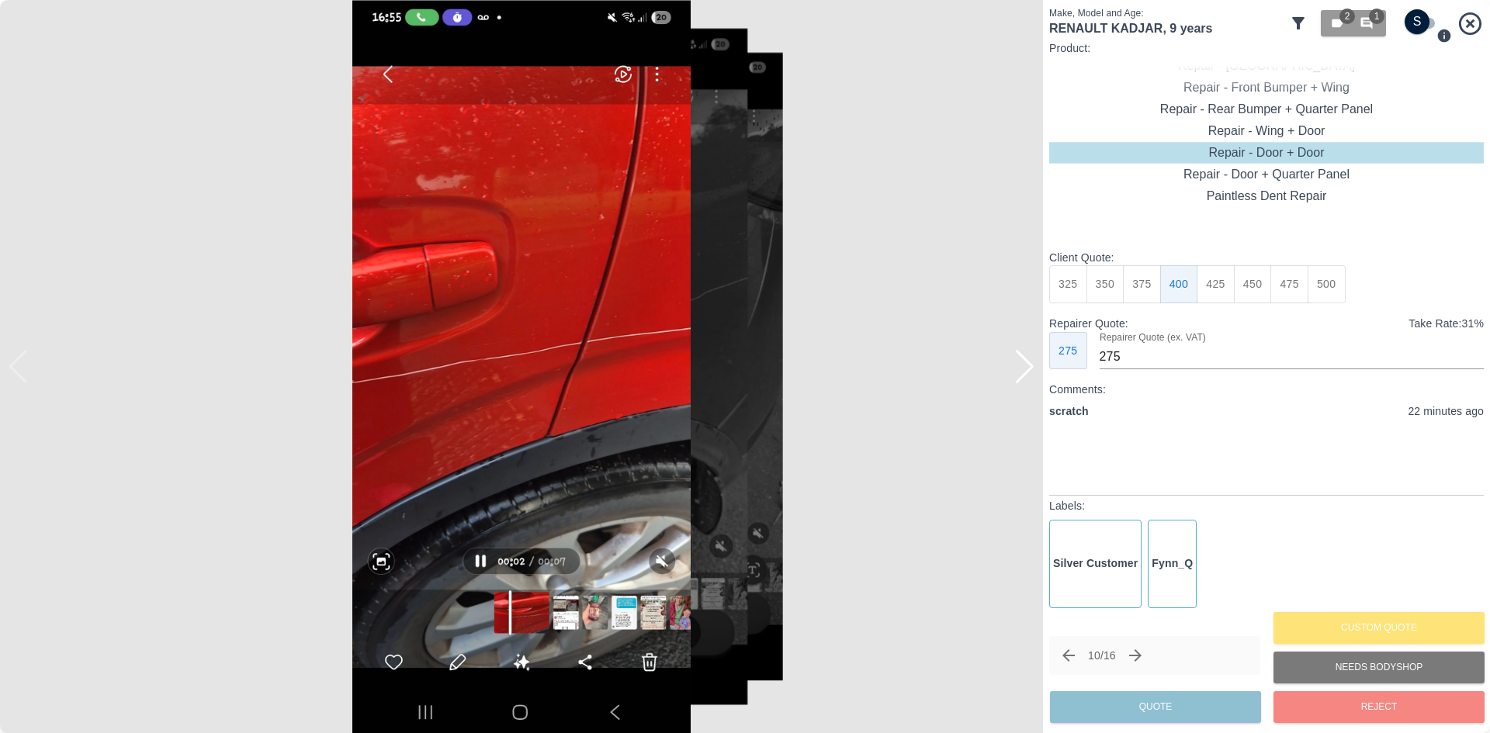
click at [681, 628] on img at bounding box center [521, 366] width 1043 height 733
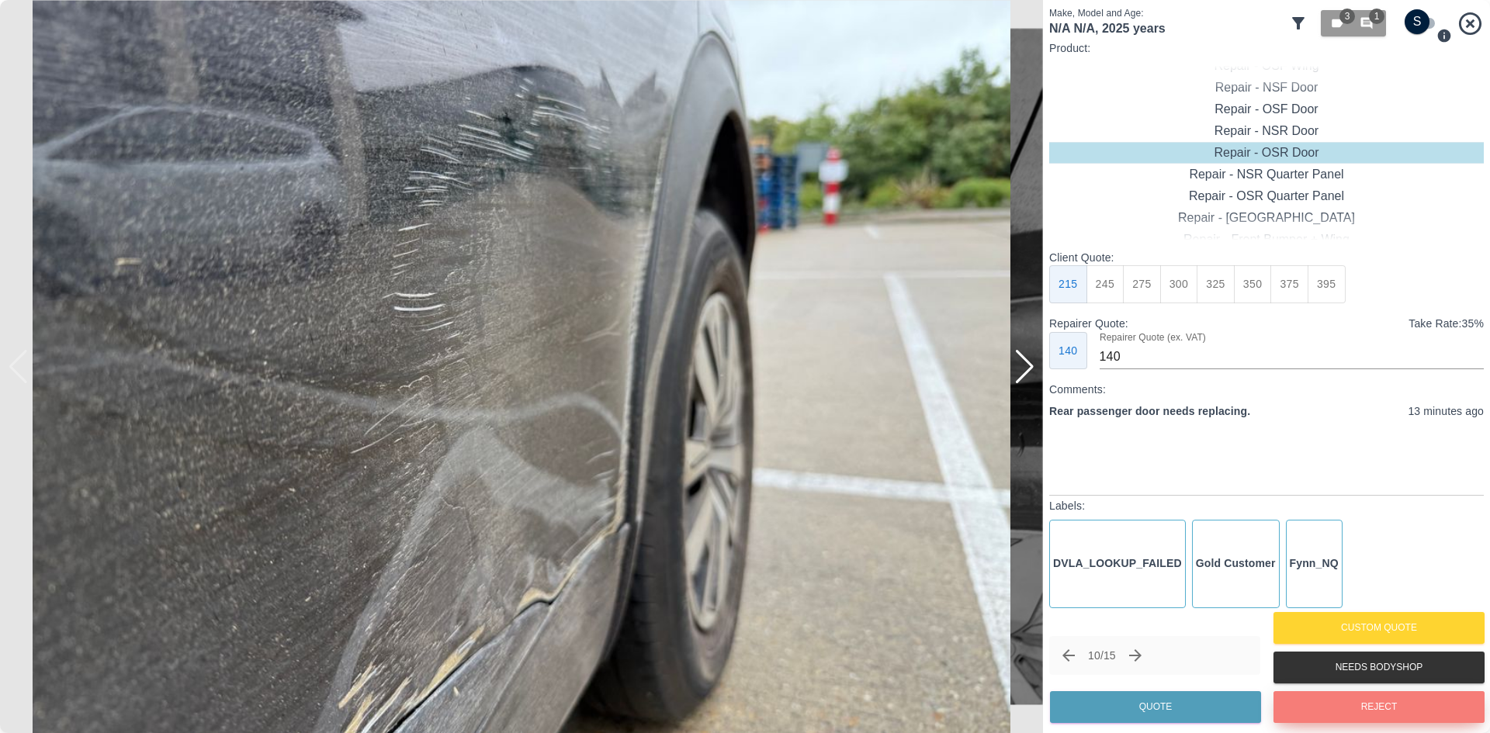
click at [1375, 716] on button "Reject" at bounding box center [1378, 707] width 211 height 32
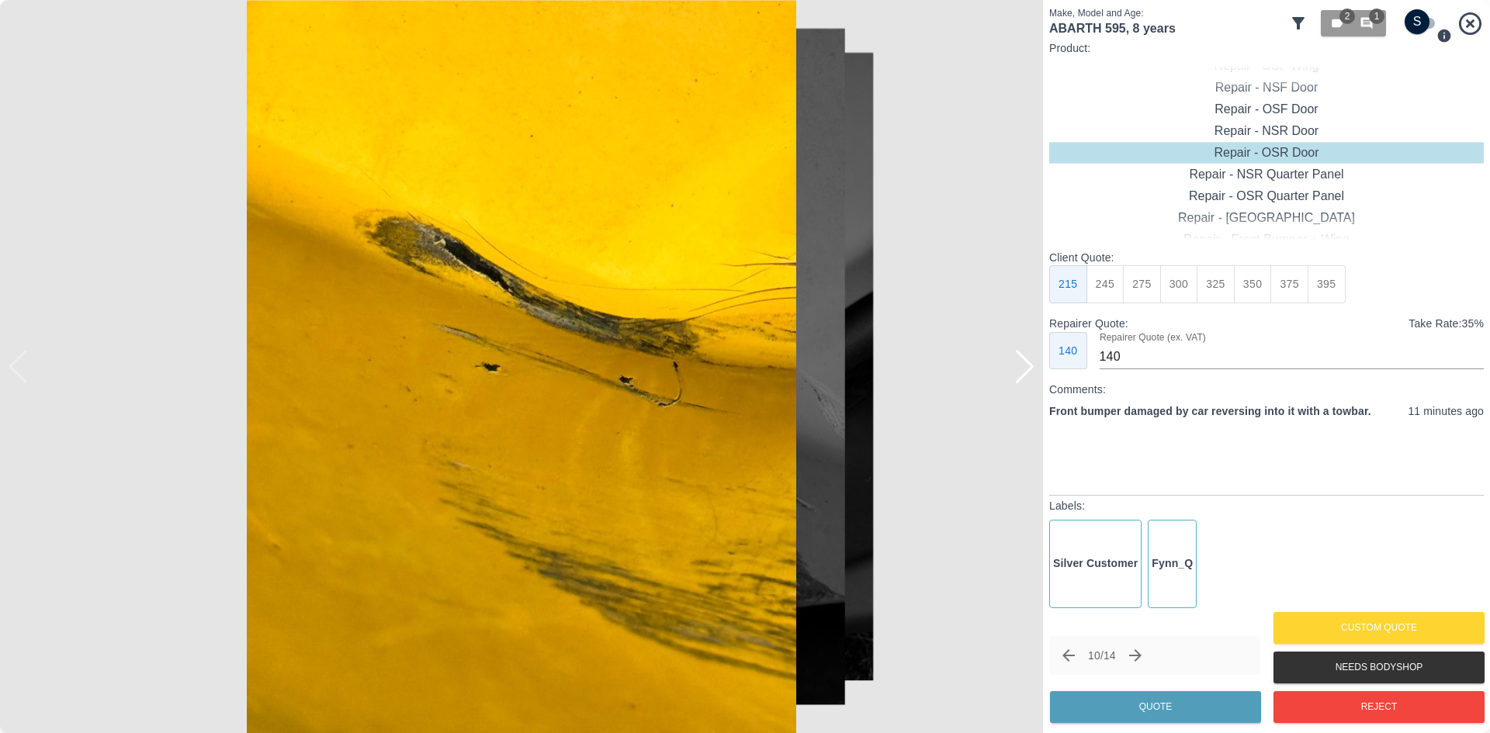
click at [1025, 378] on div at bounding box center [1024, 367] width 21 height 34
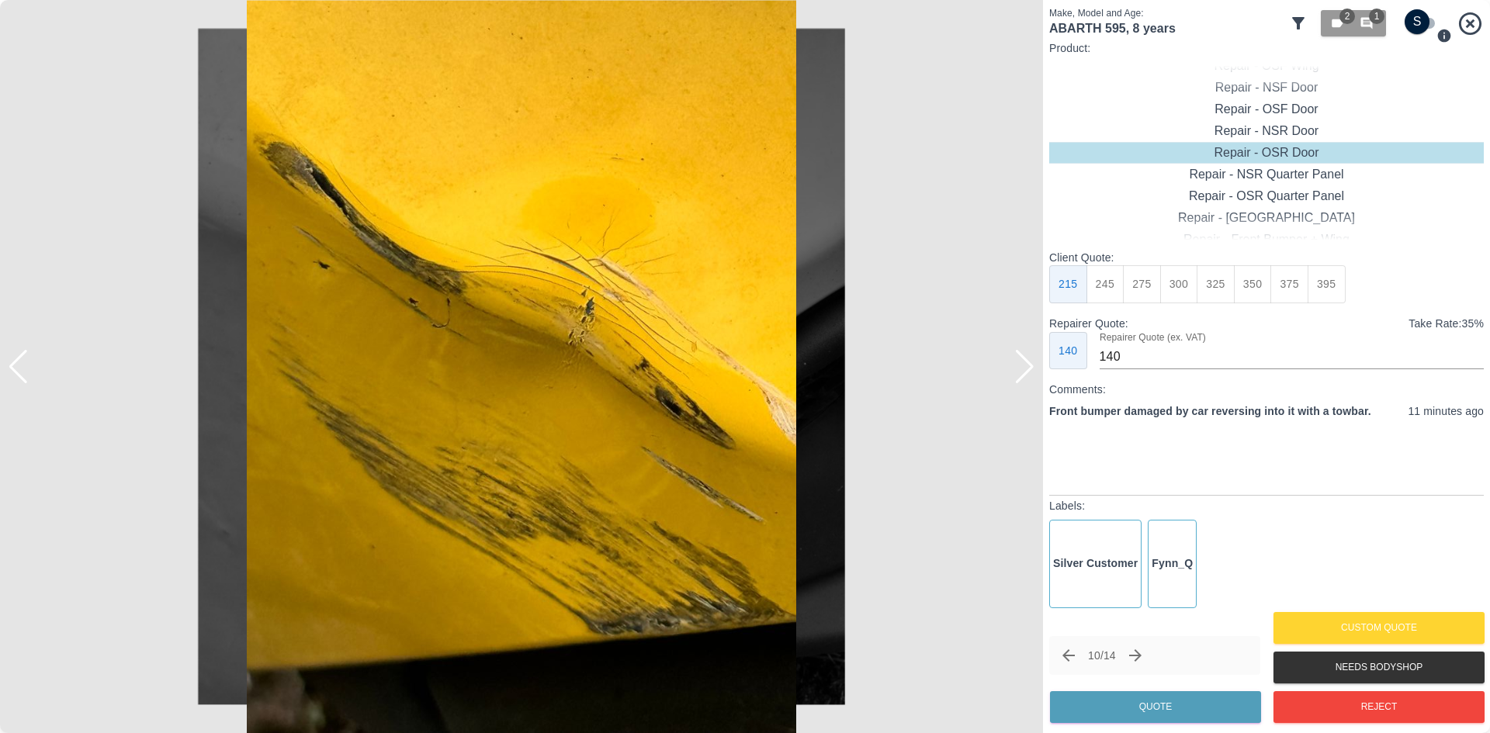
click at [1024, 371] on div at bounding box center [1024, 367] width 21 height 34
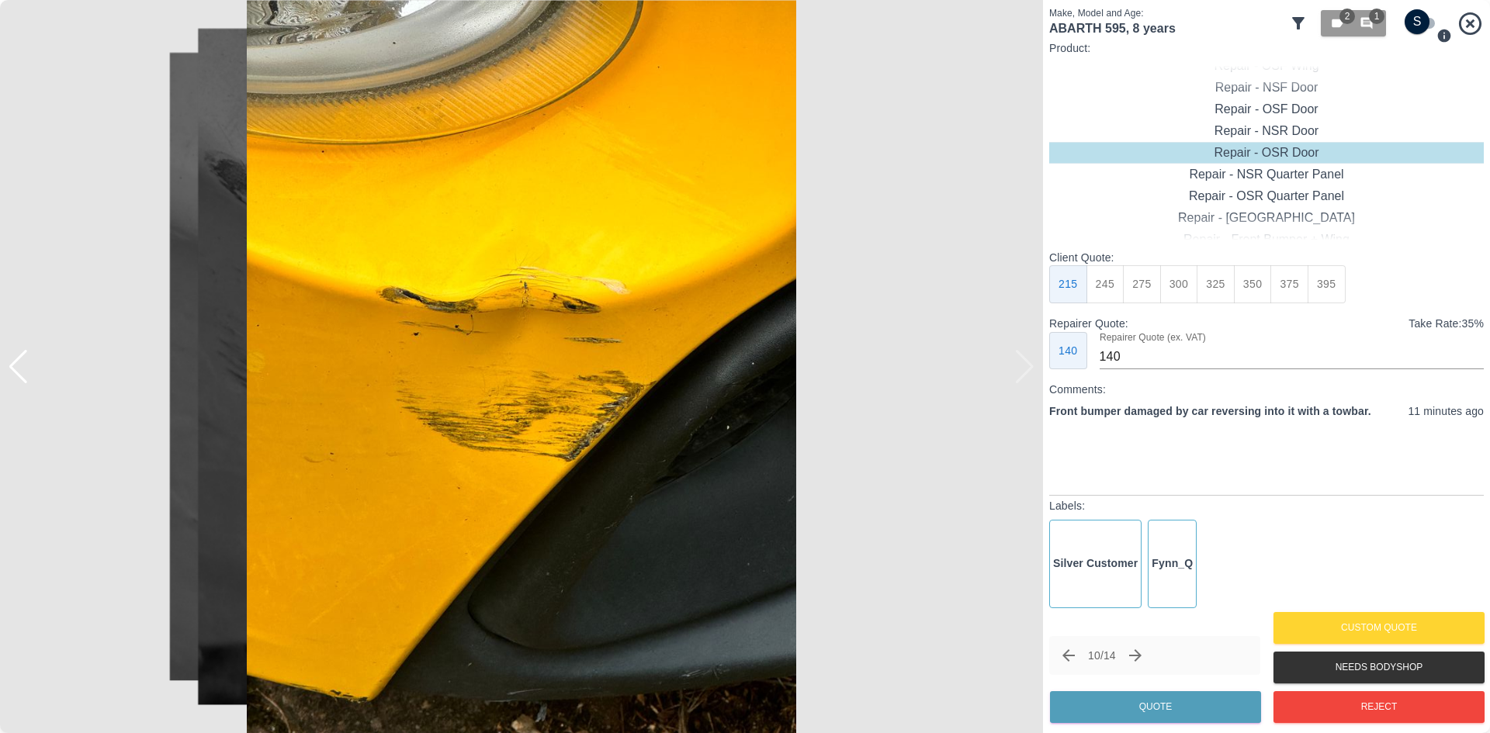
click at [1024, 371] on img at bounding box center [521, 366] width 1043 height 733
click at [1273, 119] on div "Repair - Front Bumper Corner" at bounding box center [1266, 110] width 434 height 22
click at [1291, 287] on button "325" at bounding box center [1289, 284] width 38 height 38
type input "200"
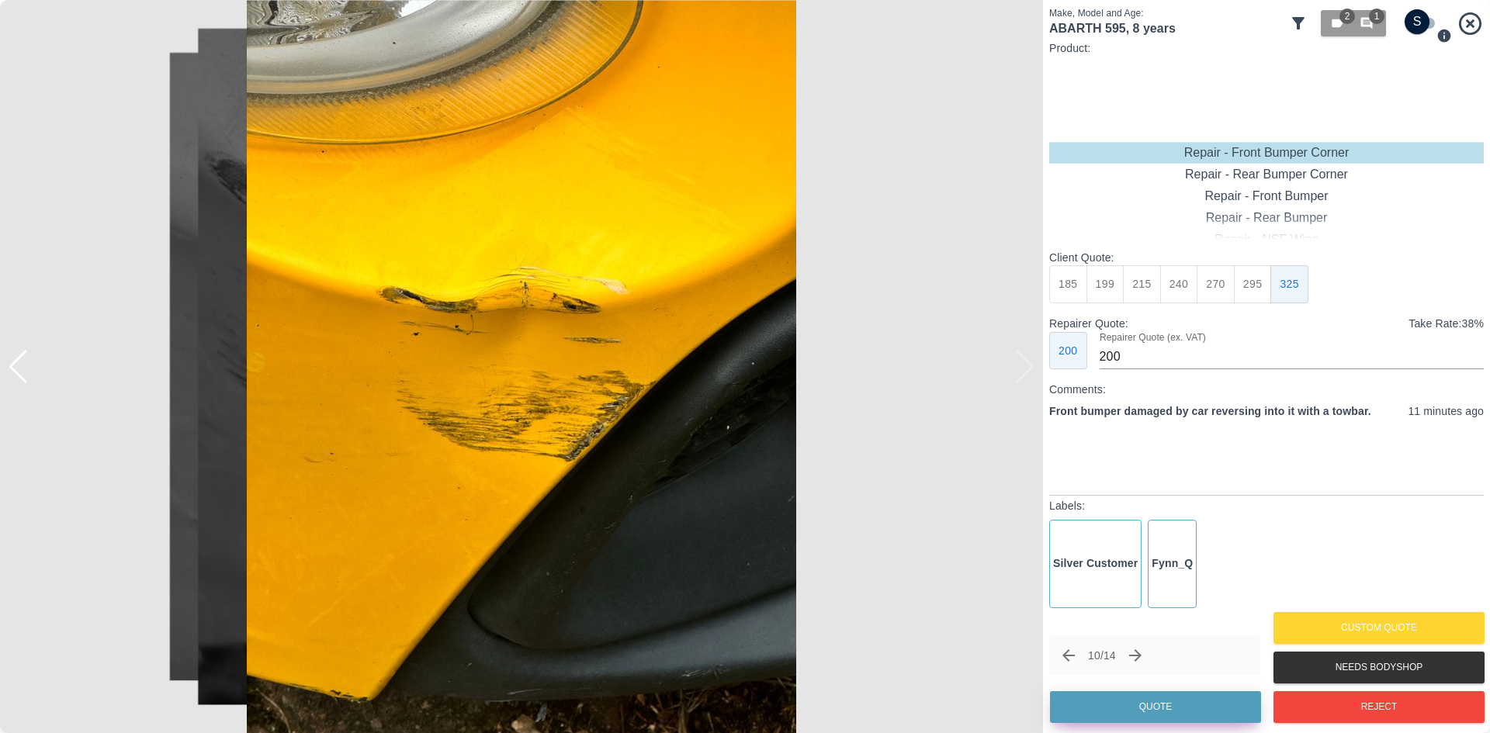
click at [1161, 698] on button "Quote" at bounding box center [1155, 707] width 211 height 32
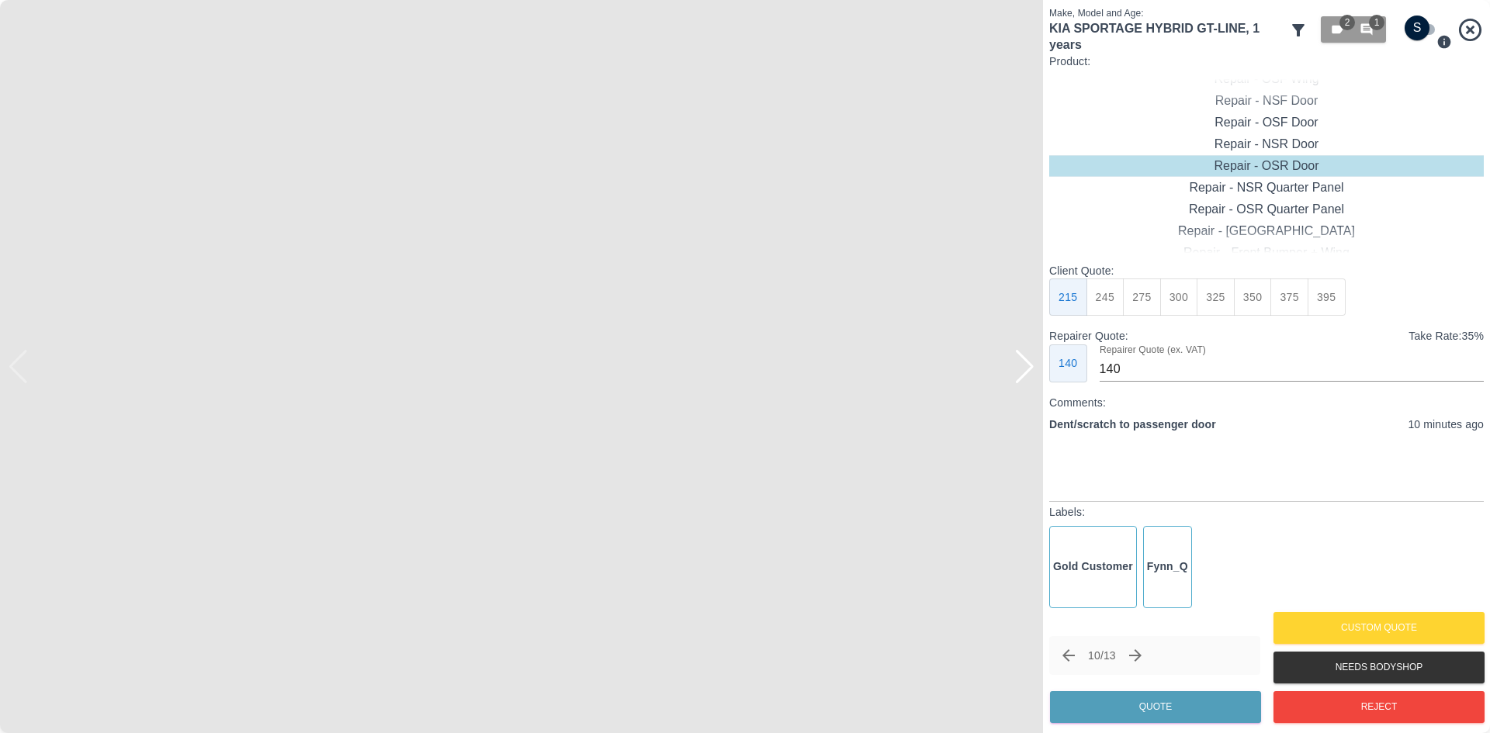
click at [1027, 375] on div at bounding box center [1024, 367] width 21 height 34
click at [1027, 375] on img at bounding box center [521, 366] width 1043 height 733
click at [1123, 298] on button "275" at bounding box center [1142, 298] width 38 height 38
type input "185"
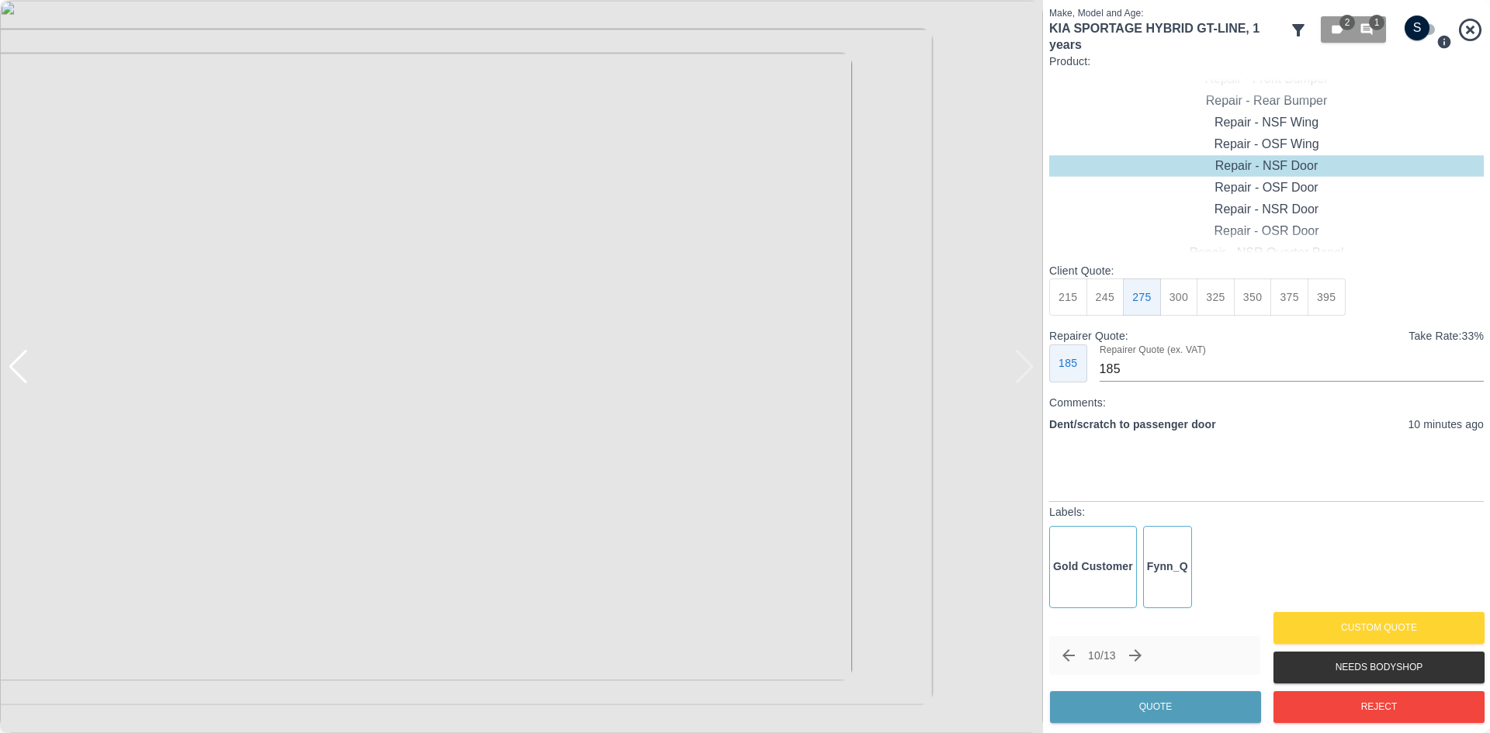
click at [1102, 688] on div "10 / 13 Quote" at bounding box center [1154, 681] width 211 height 91
click at [1102, 690] on div "10 / 13 Quote" at bounding box center [1154, 681] width 211 height 91
click at [1101, 697] on button "Quote" at bounding box center [1155, 707] width 211 height 32
click at [1034, 376] on div at bounding box center [521, 366] width 1043 height 733
click at [1030, 376] on div at bounding box center [1024, 367] width 21 height 34
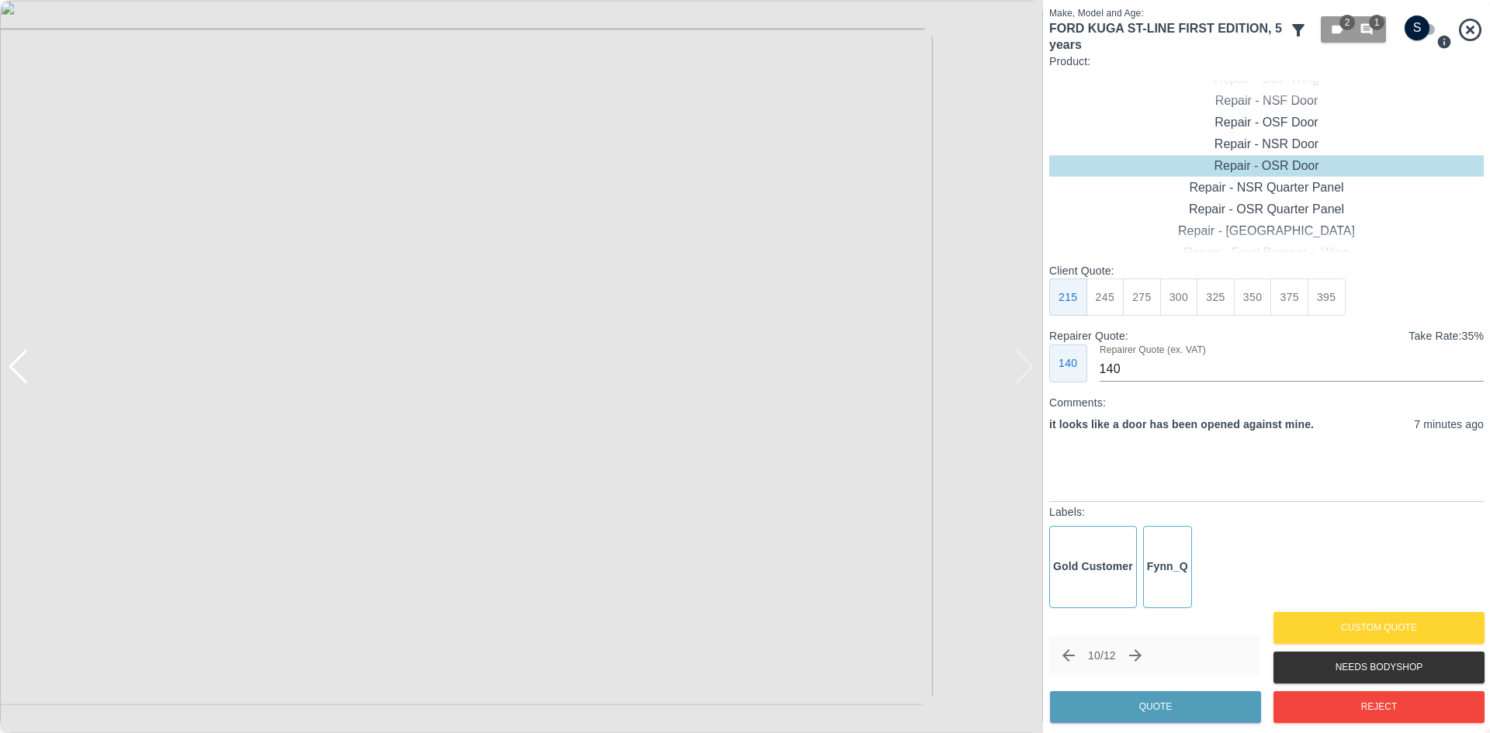
click at [1030, 375] on img at bounding box center [521, 366] width 1043 height 733
click at [1286, 110] on div "Repair - NSF Door" at bounding box center [1266, 101] width 434 height 22
click at [1212, 289] on button "325" at bounding box center [1215, 298] width 38 height 38
type input "210"
click at [1158, 691] on button "Quote" at bounding box center [1155, 707] width 211 height 32
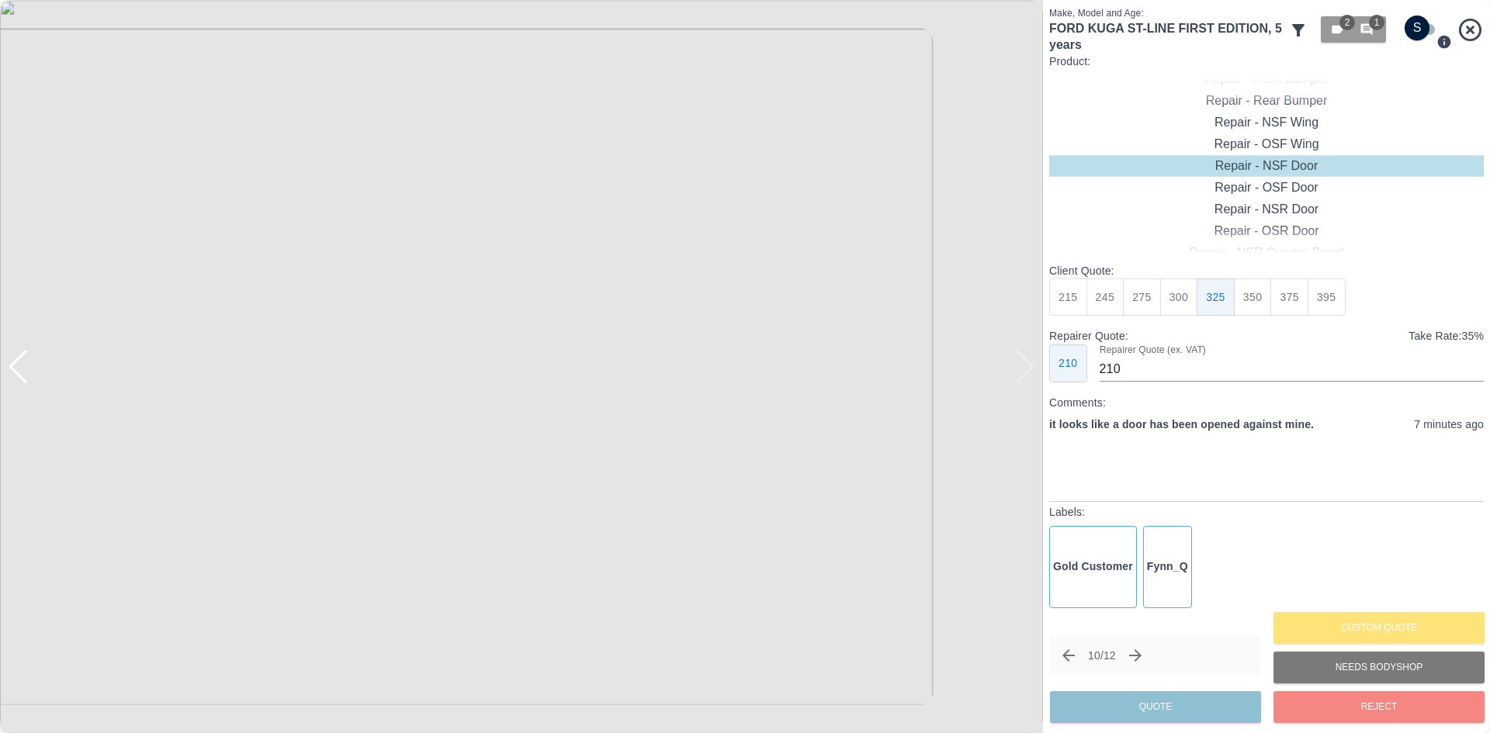
click at [1159, 697] on div "10 / 12 Quote" at bounding box center [1154, 681] width 211 height 91
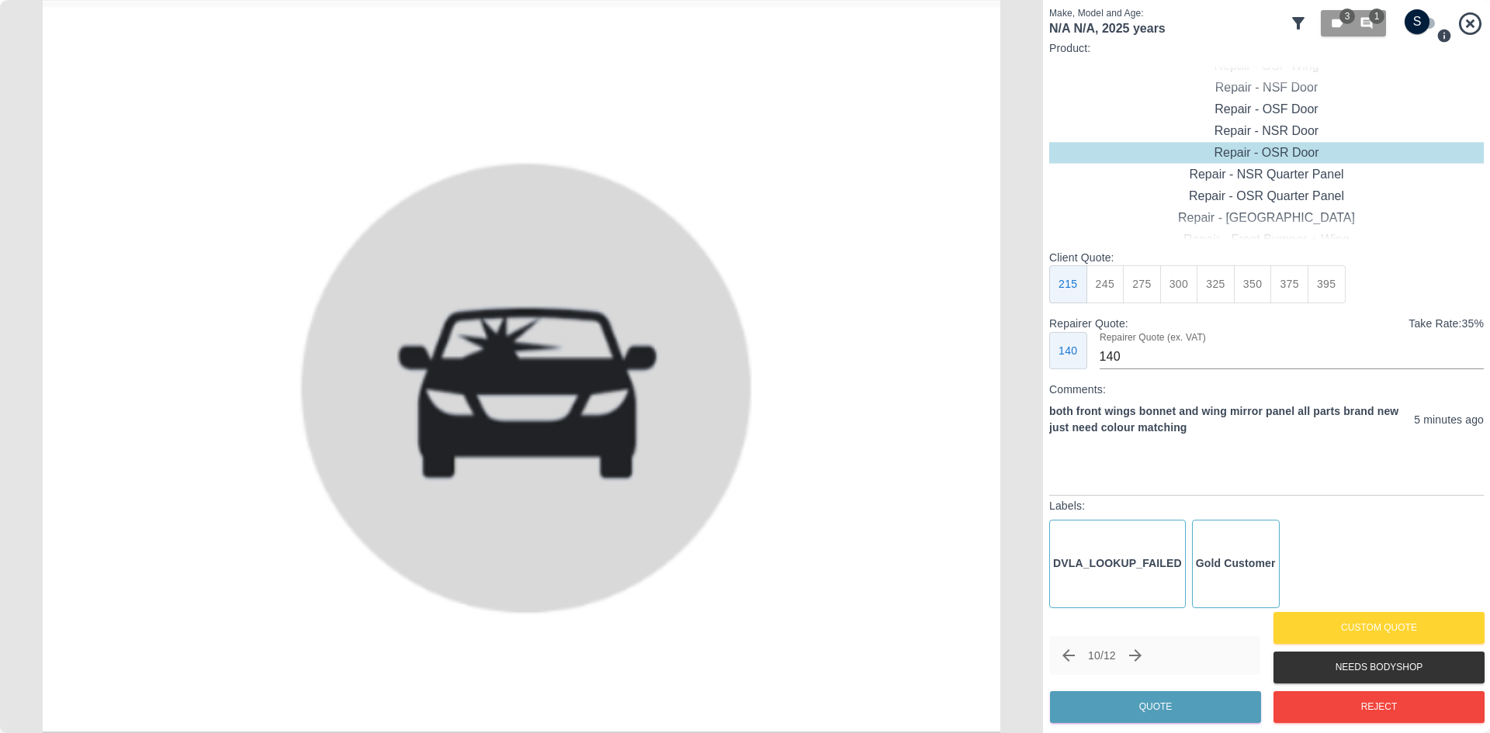
click at [1143, 649] on icon "Next claim" at bounding box center [1135, 655] width 19 height 19
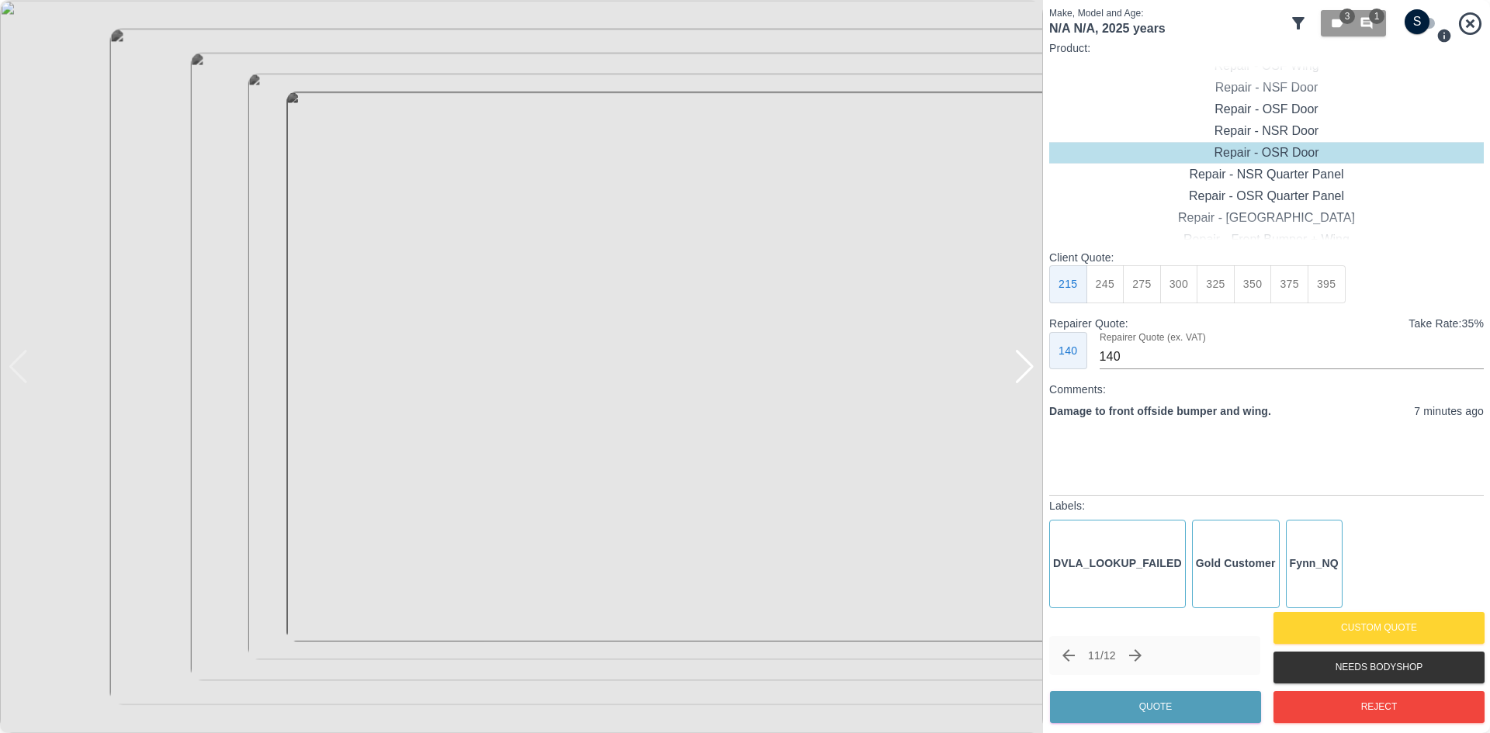
click at [1029, 377] on div at bounding box center [1024, 367] width 21 height 34
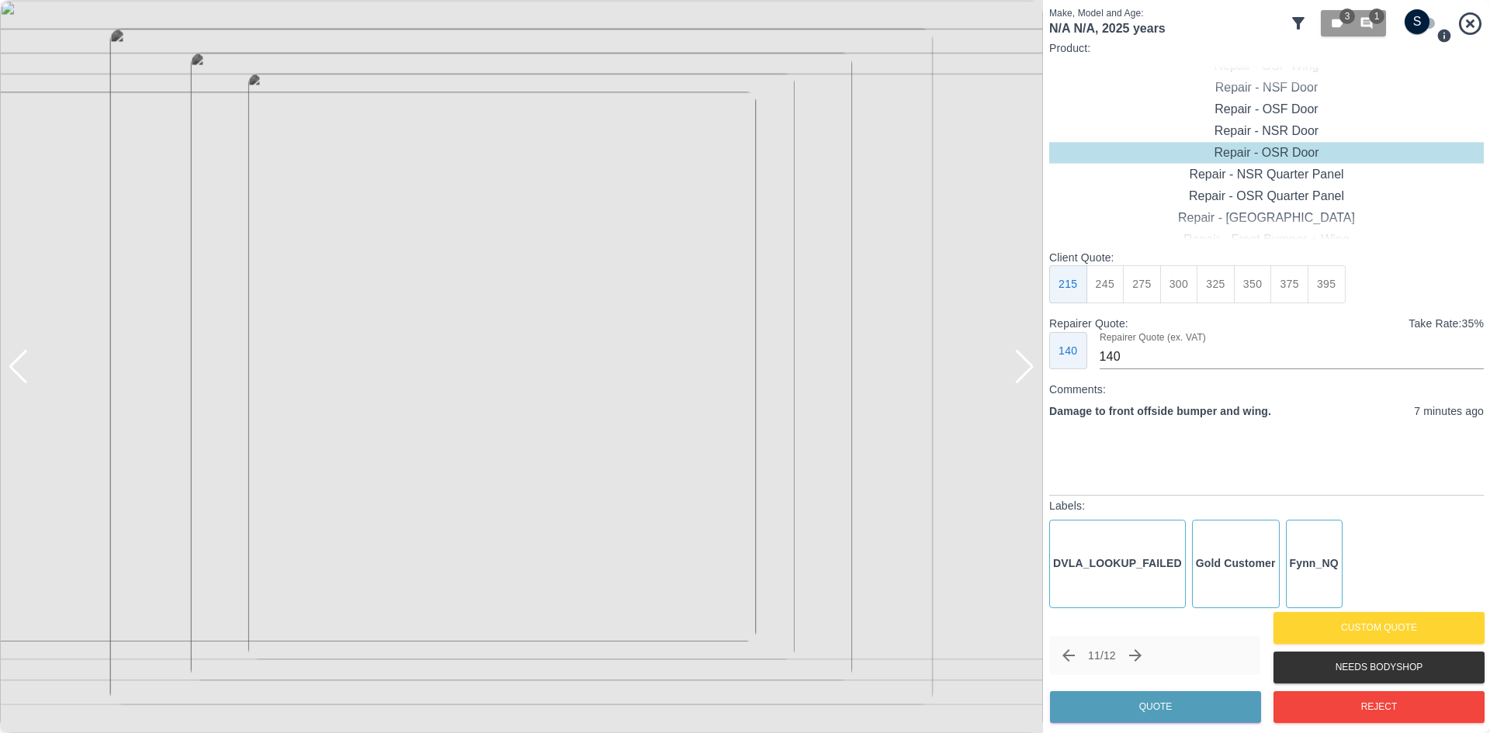
click at [1029, 377] on div at bounding box center [1024, 367] width 21 height 34
click at [1346, 699] on button "Reject" at bounding box center [1378, 707] width 211 height 32
click at [422, 359] on img at bounding box center [521, 366] width 1043 height 733
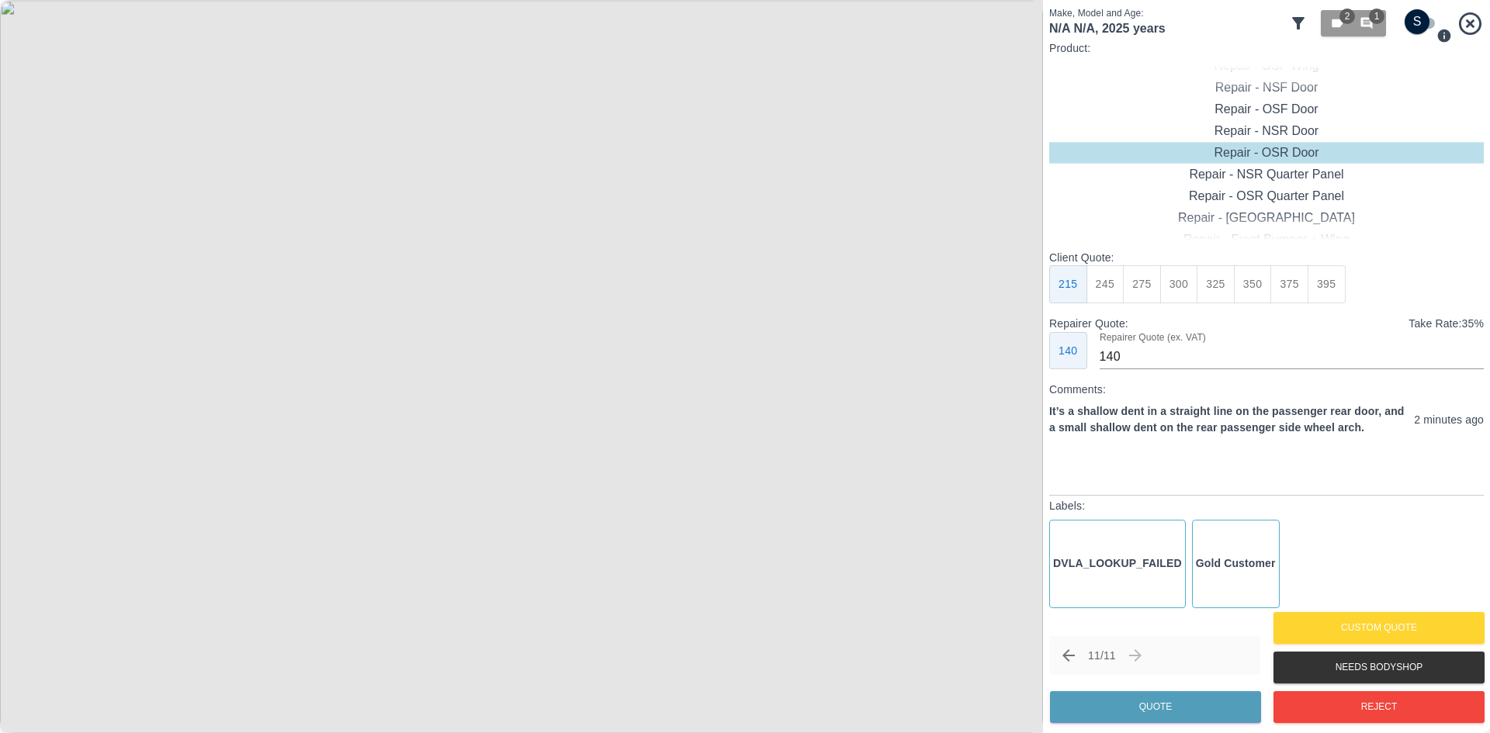
click at [422, 359] on img at bounding box center [521, 366] width 1043 height 733
click at [422, 359] on img at bounding box center [819, 388] width 3128 height 2199
click at [1299, 172] on div "Repair - Rear Bumper + Quarter Panel" at bounding box center [1266, 175] width 434 height 22
click at [1281, 212] on div "Repair - Door + Quarter Panel" at bounding box center [1266, 218] width 434 height 22
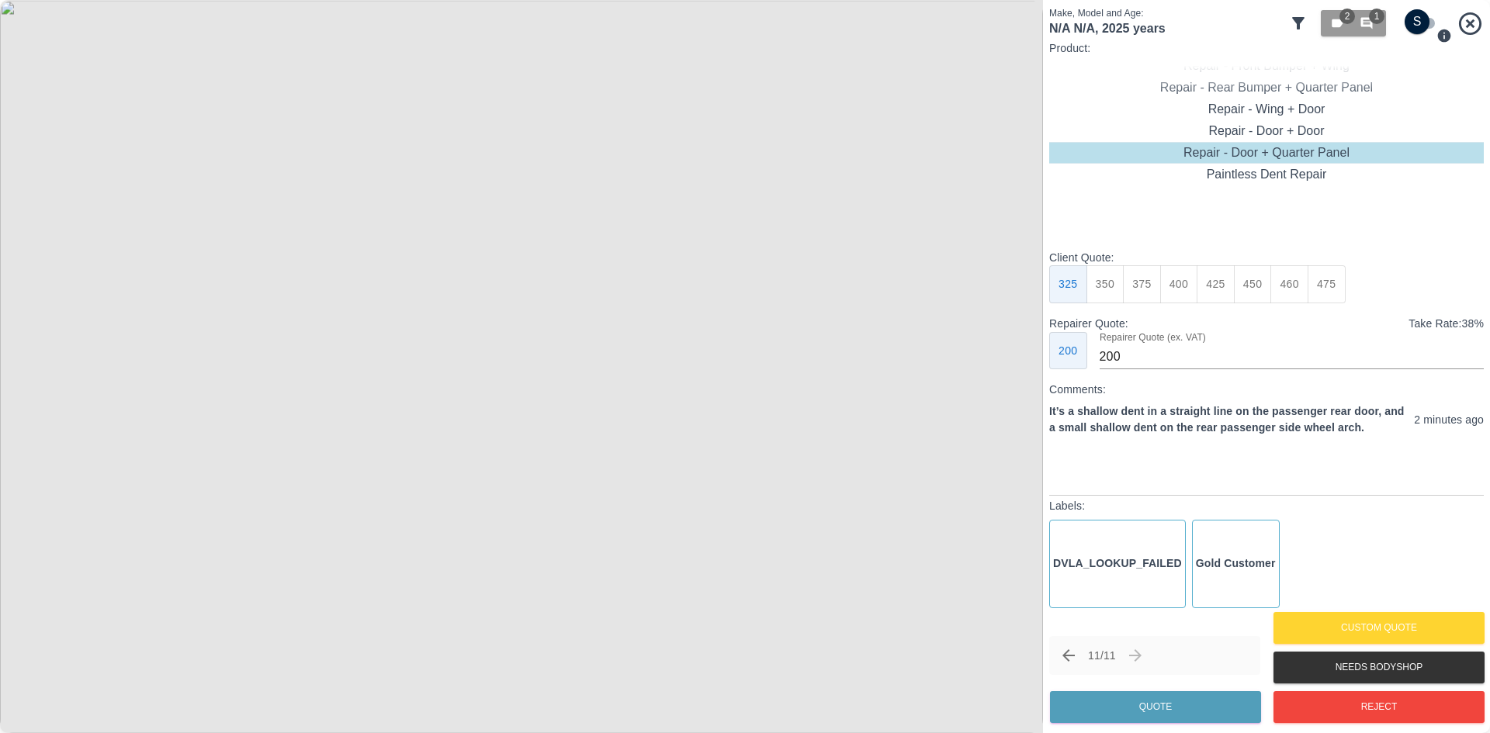
click at [1207, 291] on button "425" at bounding box center [1215, 284] width 38 height 38
type input "260"
click at [1143, 709] on button "Quote" at bounding box center [1155, 707] width 211 height 32
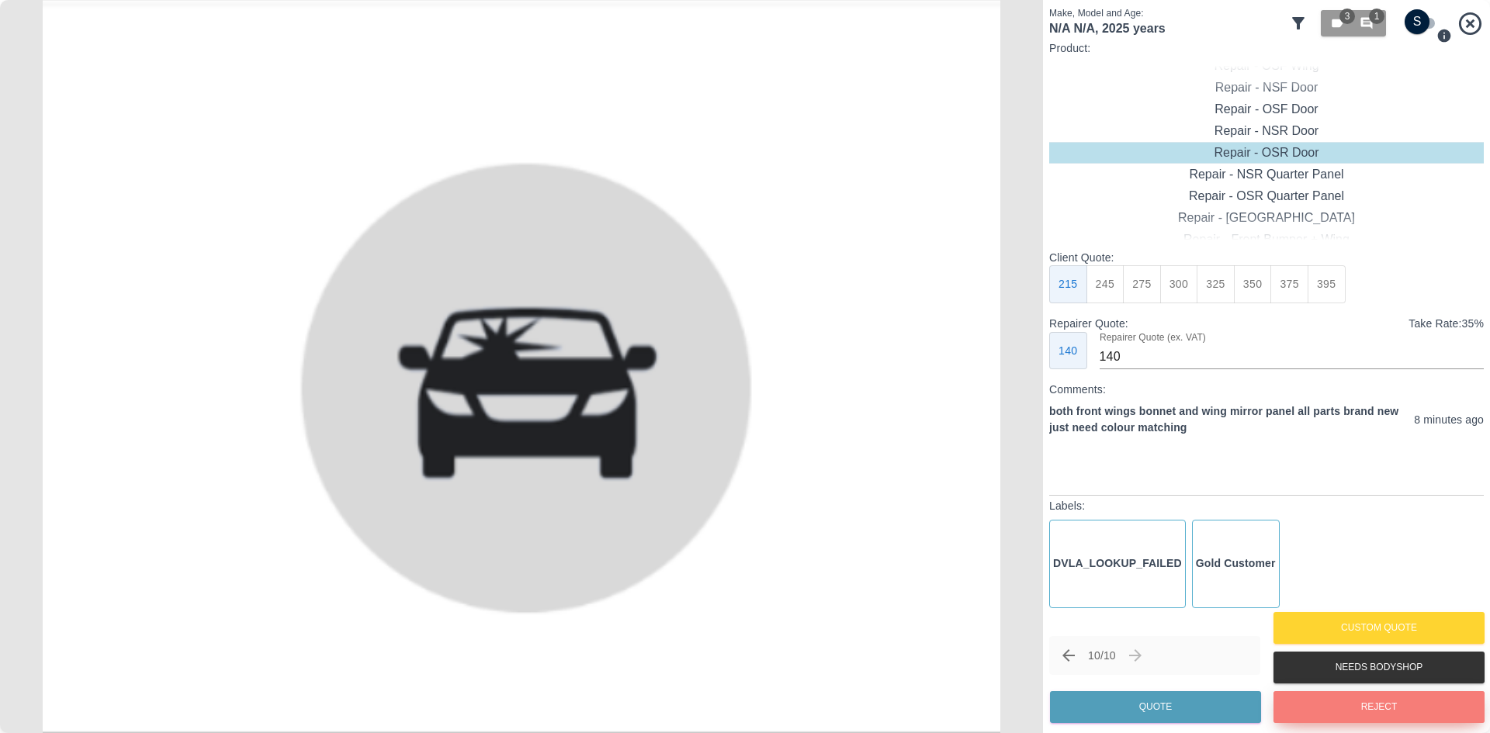
click at [1390, 713] on button "Reject" at bounding box center [1378, 707] width 211 height 32
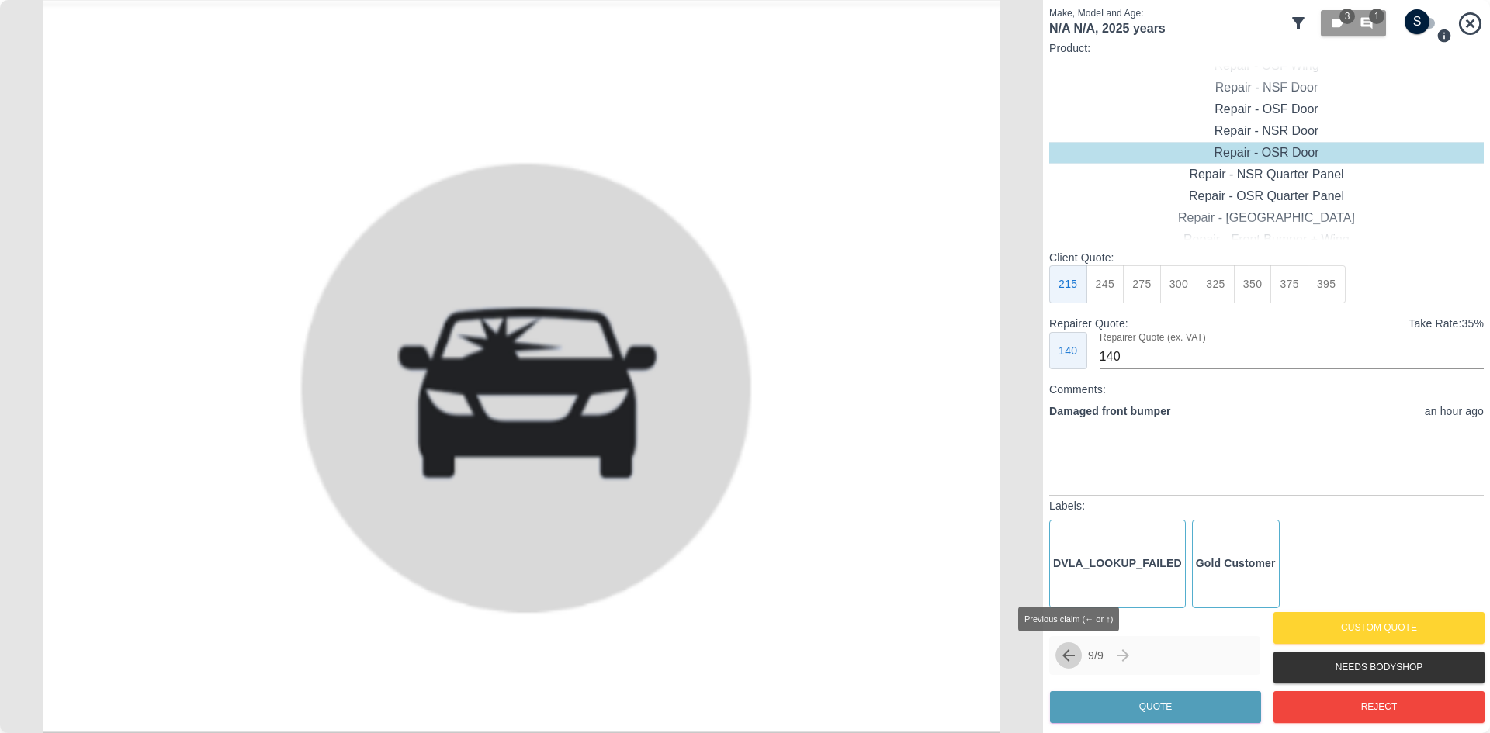
click at [1067, 659] on icon "Previous claim" at bounding box center [1068, 655] width 12 height 12
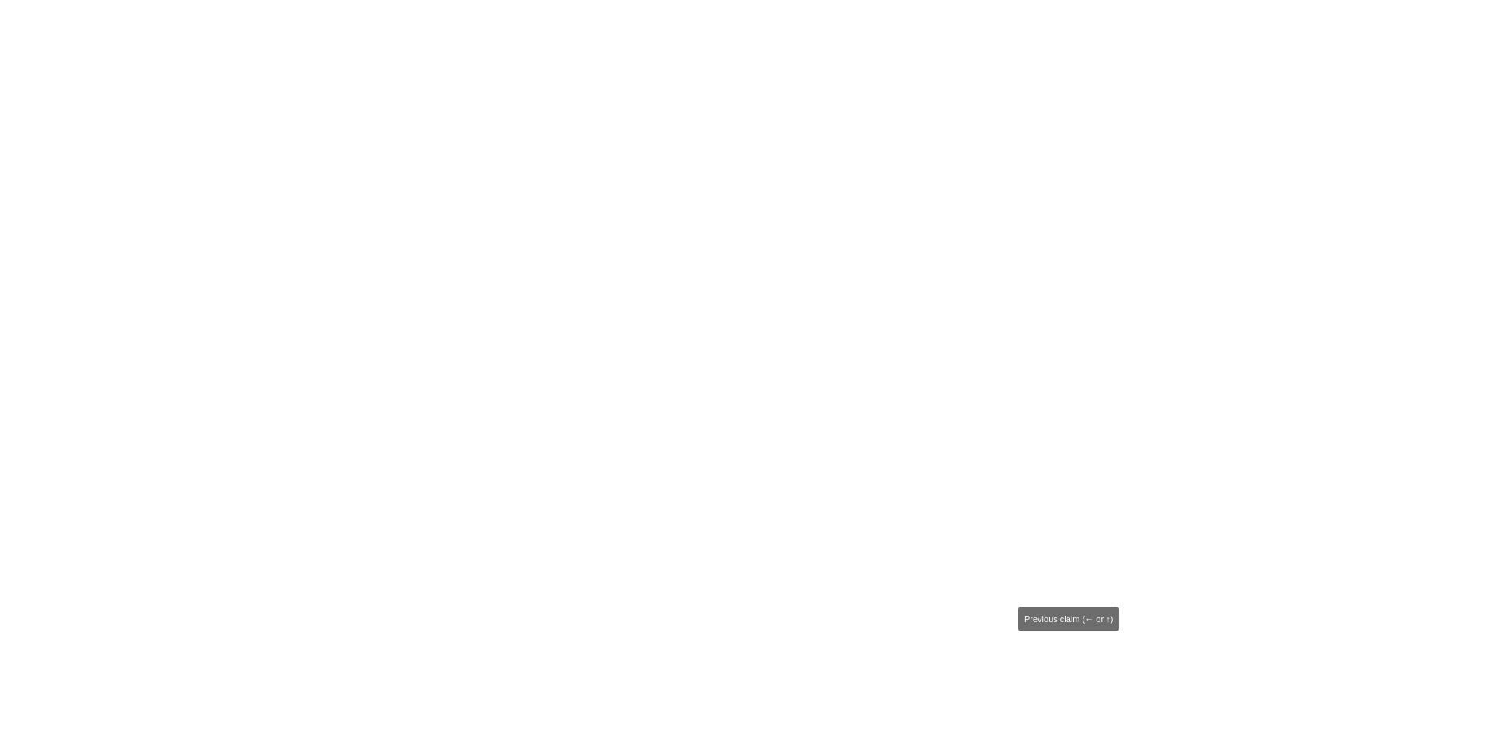
click at [1067, 659] on span "Previous claim (← or ↑)" at bounding box center [1068, 655] width 26 height 26
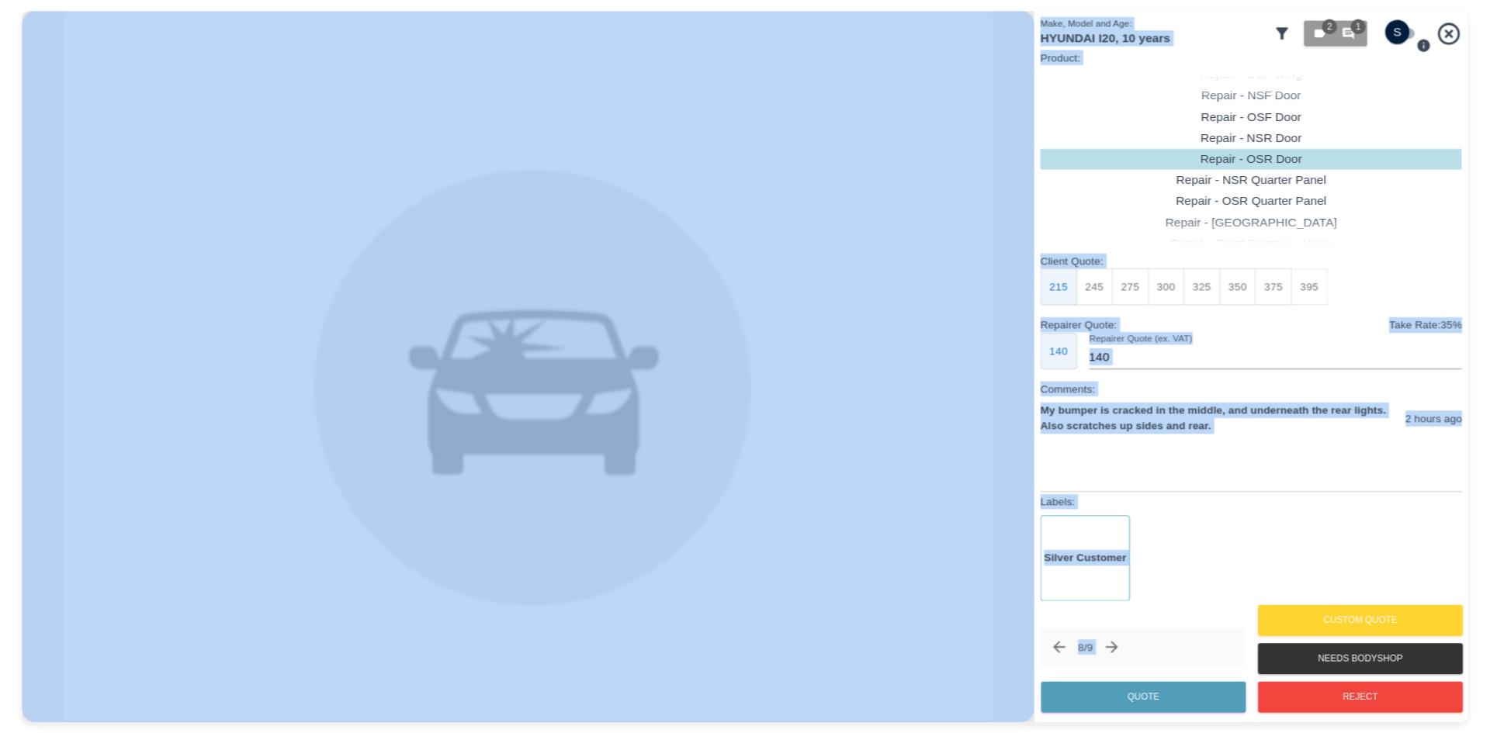
click at [1067, 656] on icon "Previous claim" at bounding box center [1059, 647] width 18 height 18
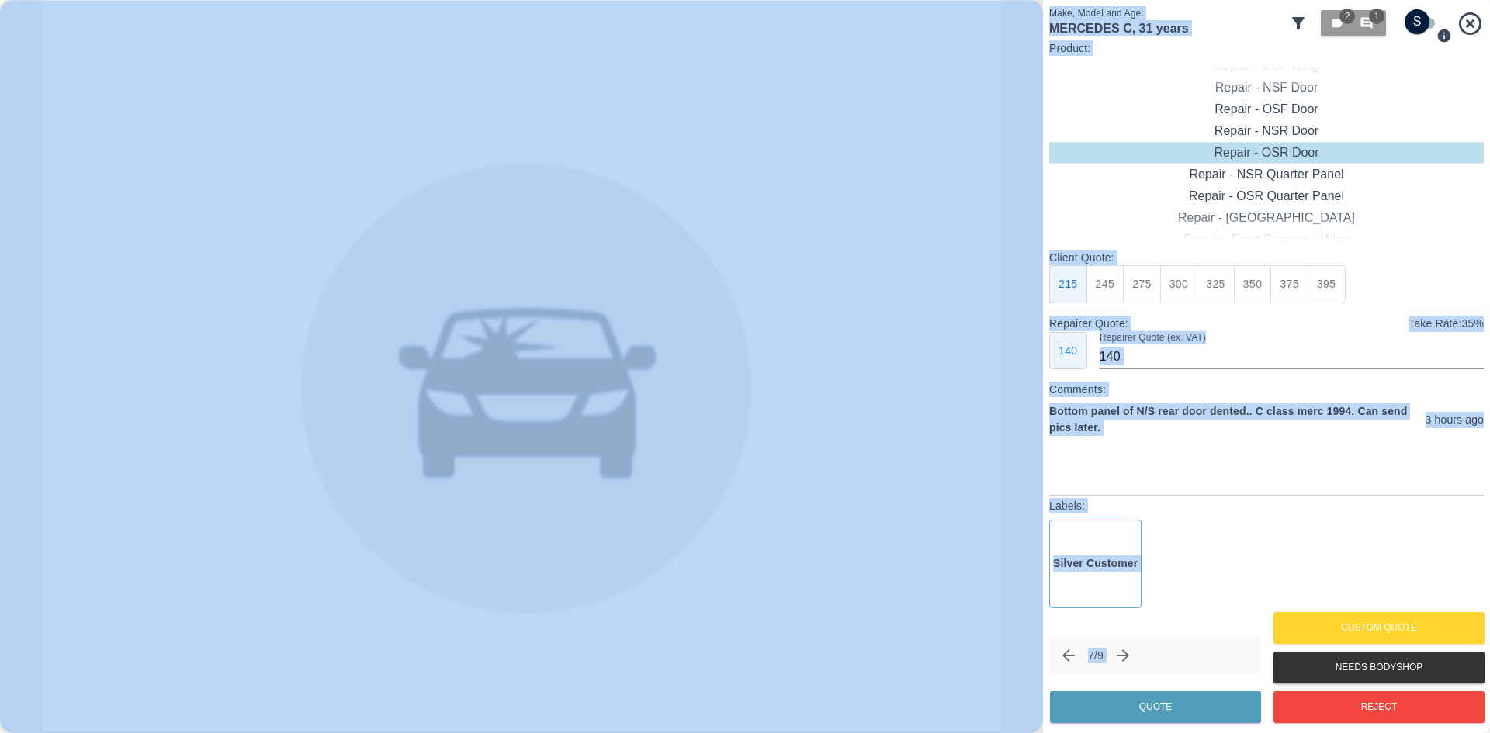
click at [1471, 15] on icon at bounding box center [1469, 23] width 27 height 27
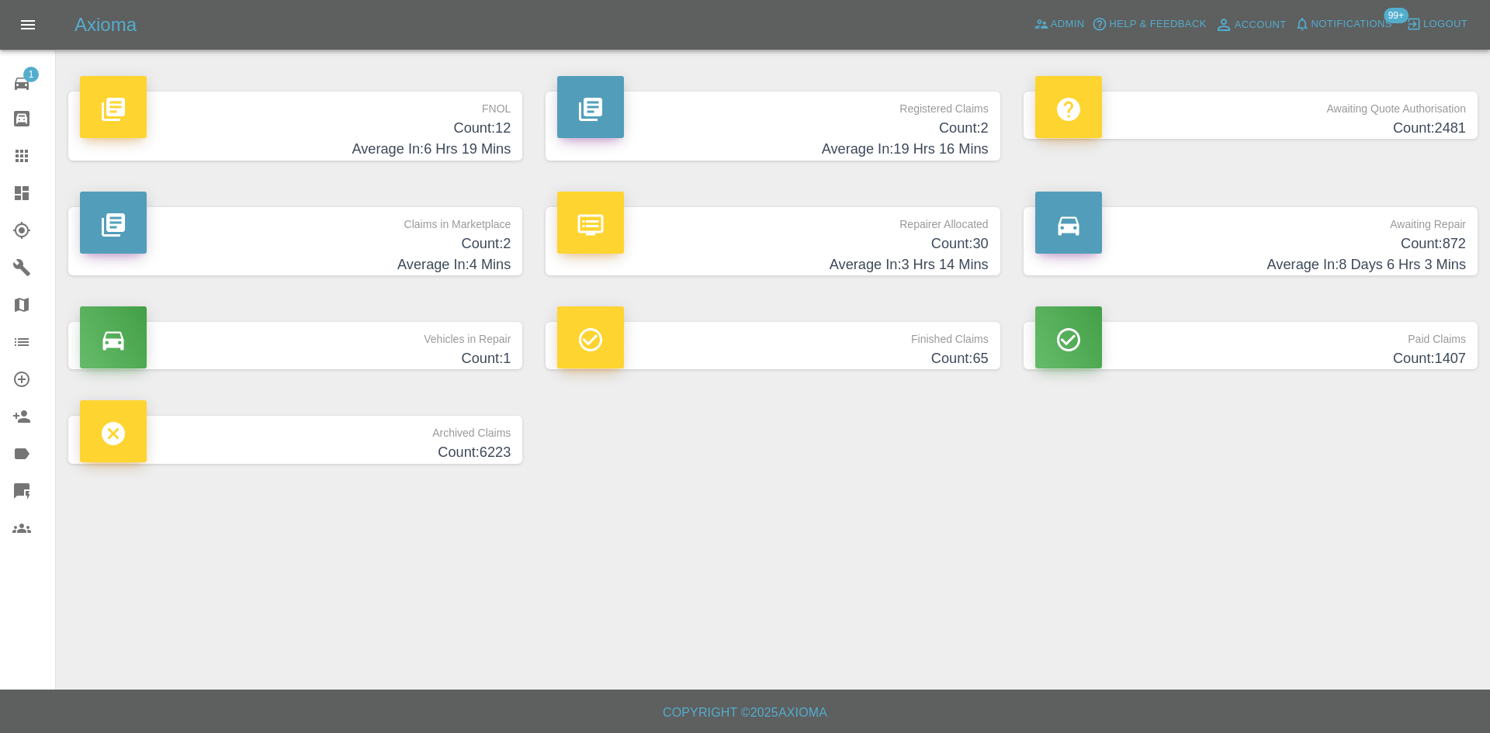
click at [340, 129] on h4 "Count: 12" at bounding box center [295, 128] width 431 height 21
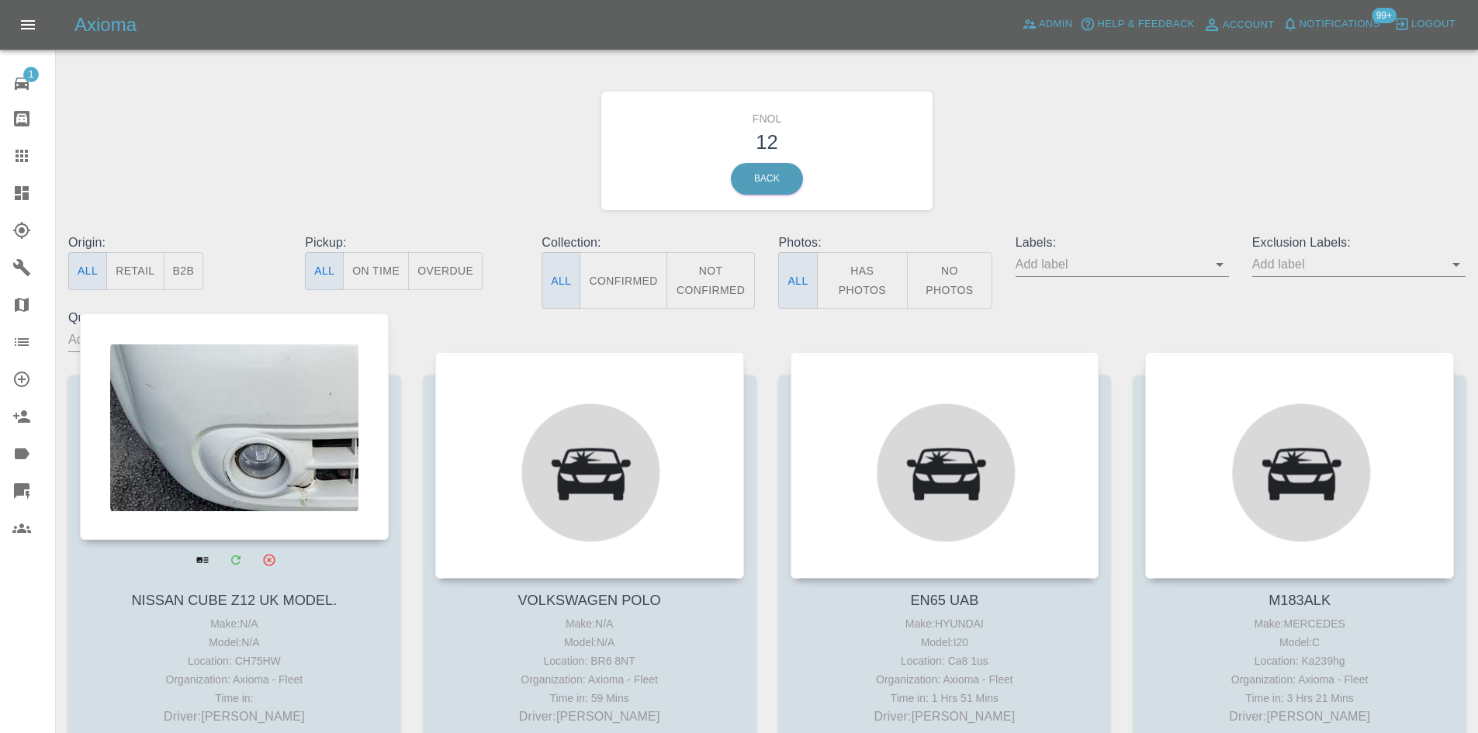
click at [244, 424] on div at bounding box center [234, 426] width 309 height 227
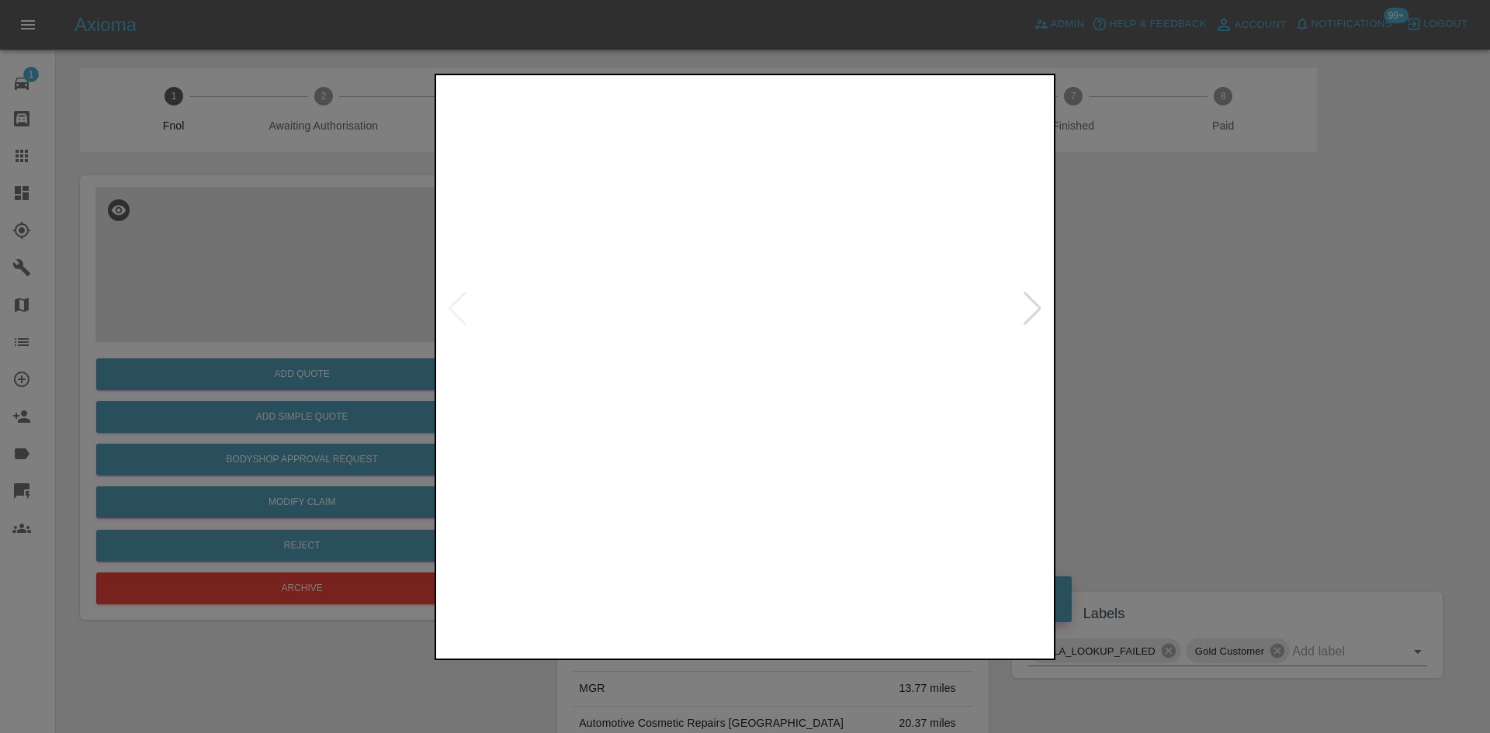
click at [1033, 317] on div at bounding box center [1032, 309] width 21 height 34
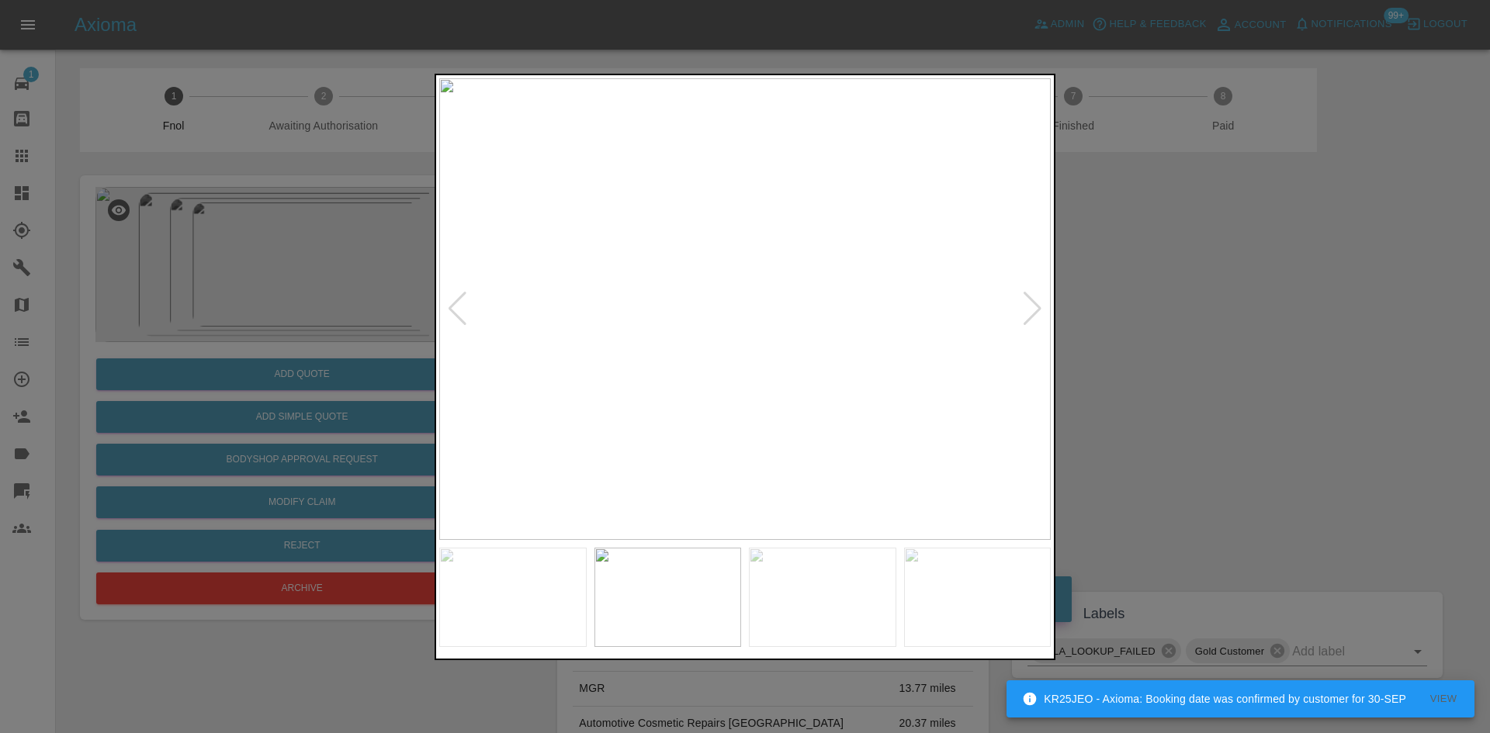
click at [1033, 317] on div at bounding box center [1032, 309] width 21 height 34
click at [1173, 313] on div at bounding box center [745, 366] width 1490 height 733
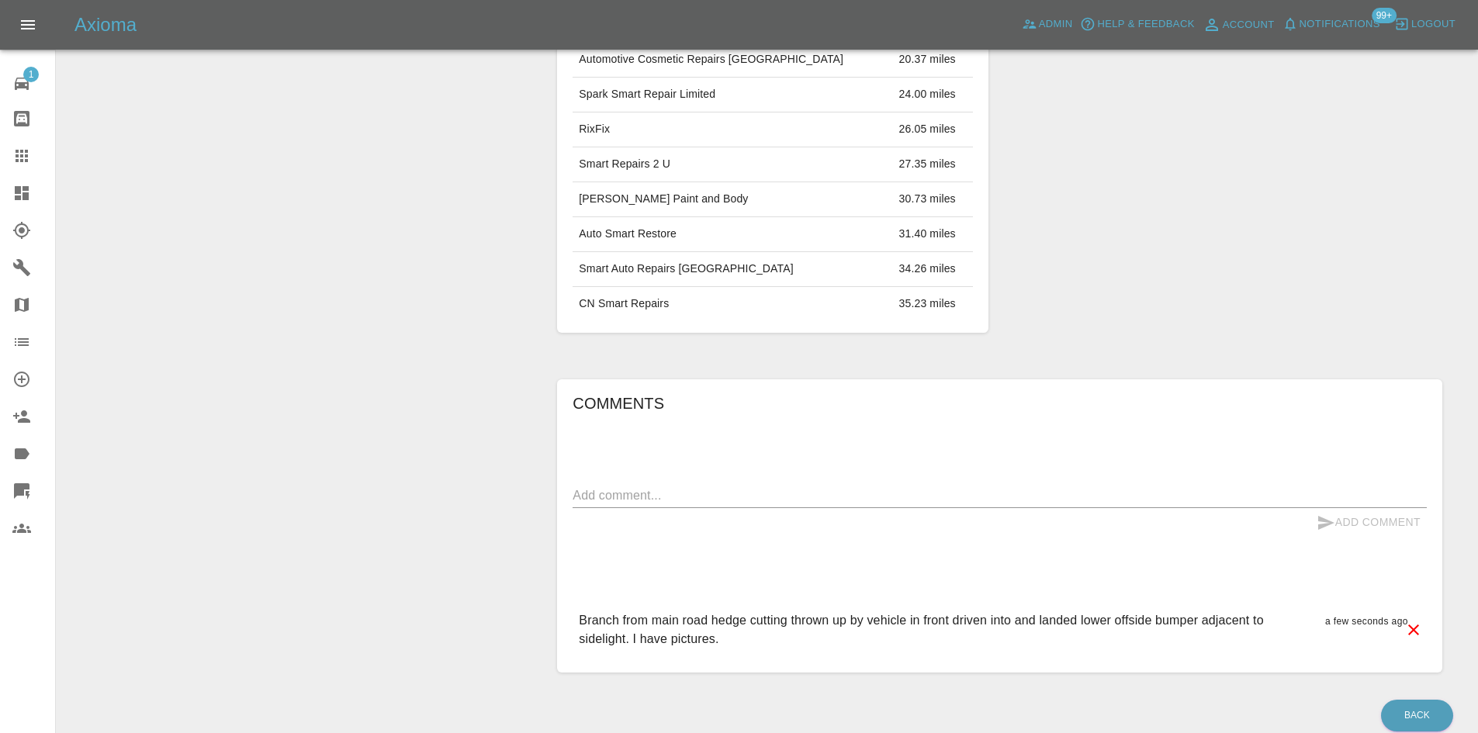
scroll to position [155, 0]
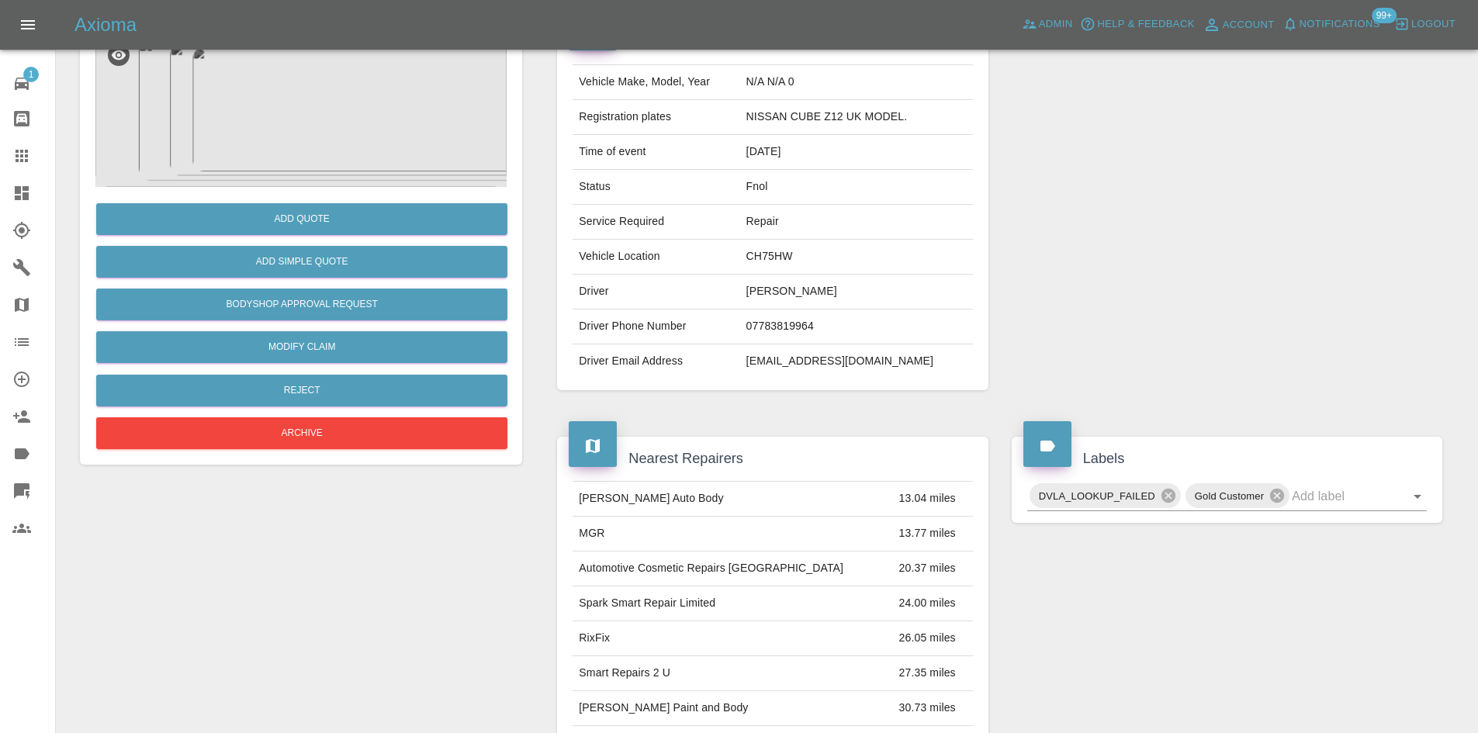
click at [298, 142] on img at bounding box center [300, 109] width 411 height 155
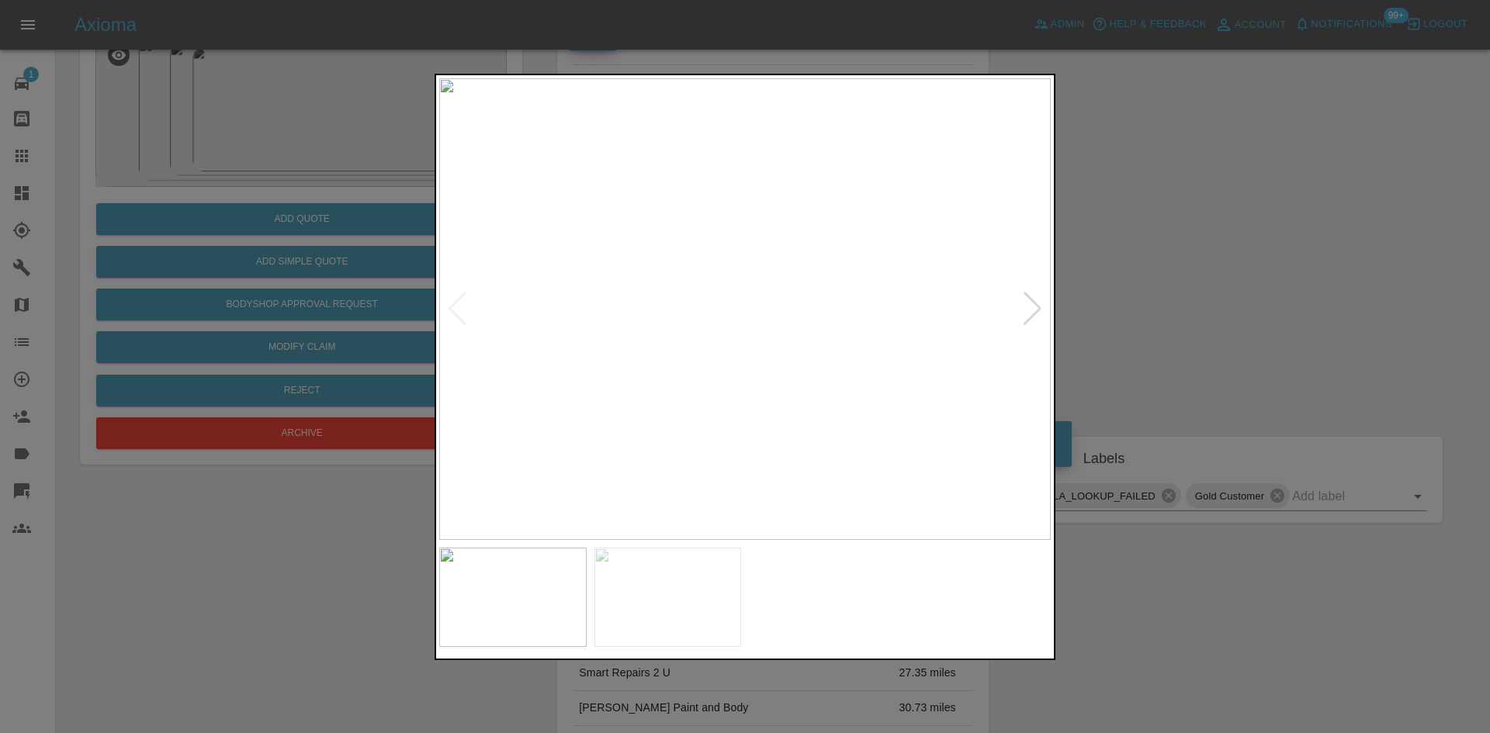
click at [858, 420] on img at bounding box center [744, 309] width 611 height 462
click at [1185, 383] on div at bounding box center [745, 366] width 1490 height 733
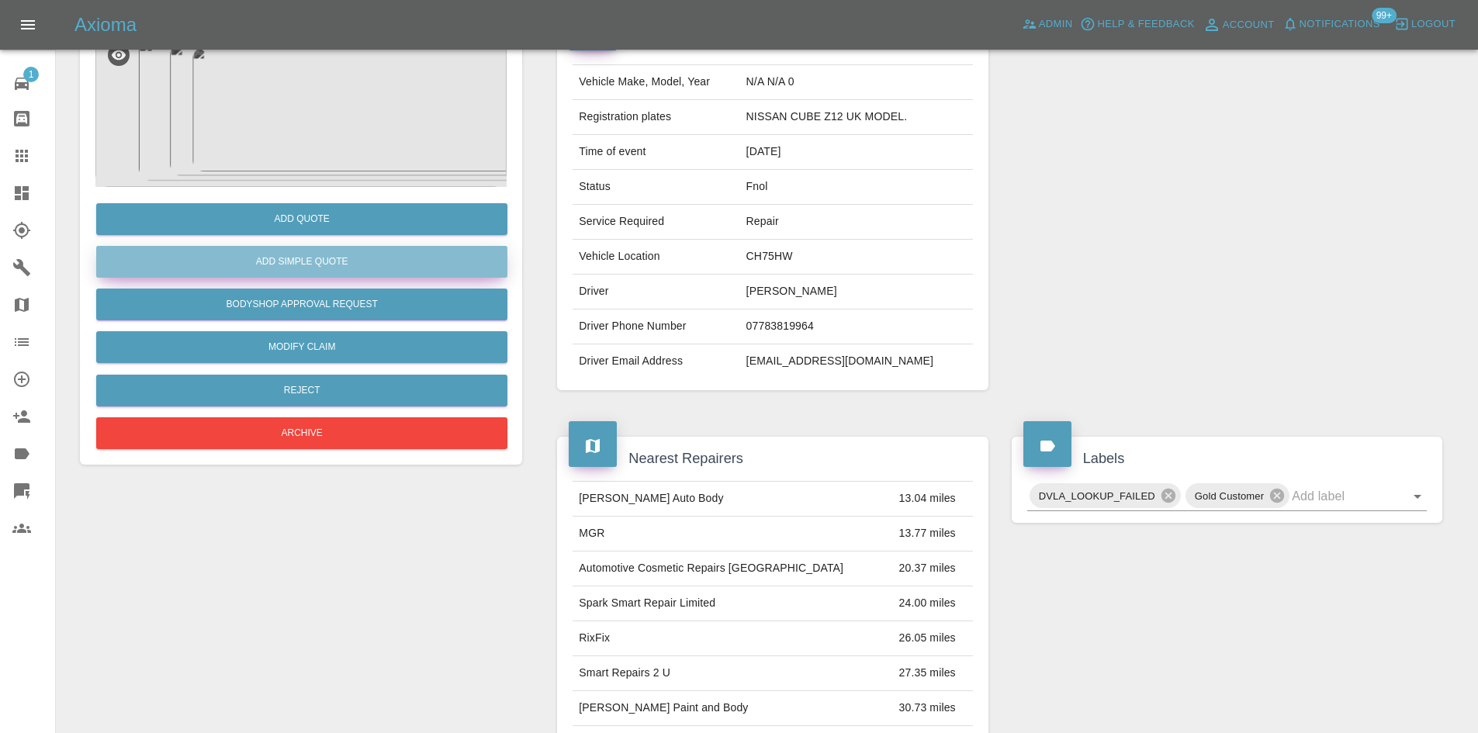
click at [359, 257] on button "Add Simple Quote" at bounding box center [301, 262] width 411 height 32
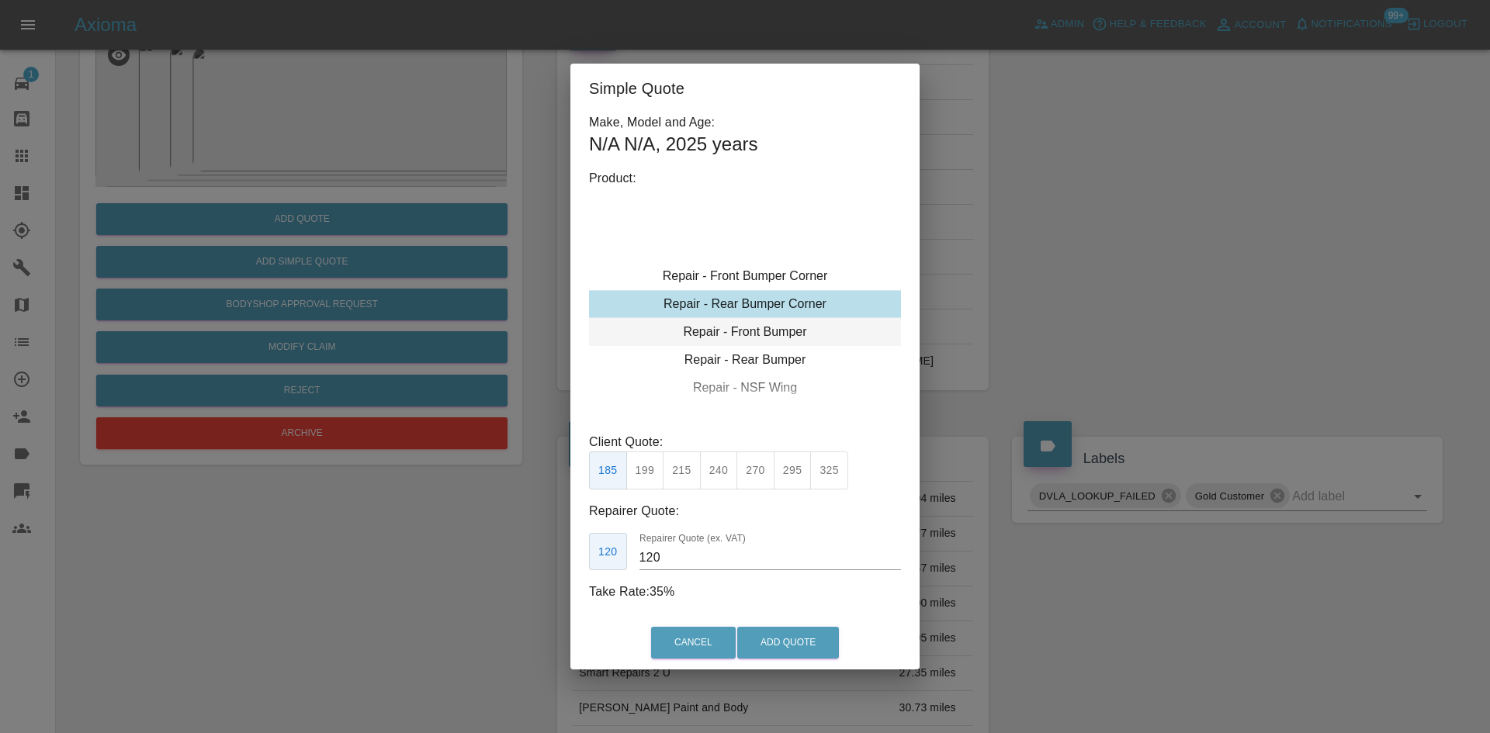
click at [754, 333] on div "Repair - Front Bumper" at bounding box center [745, 332] width 312 height 28
drag, startPoint x: 834, startPoint y: 479, endPoint x: 825, endPoint y: 476, distance: 9.8
click at [832, 476] on button "450" at bounding box center [829, 471] width 38 height 38
type input "260"
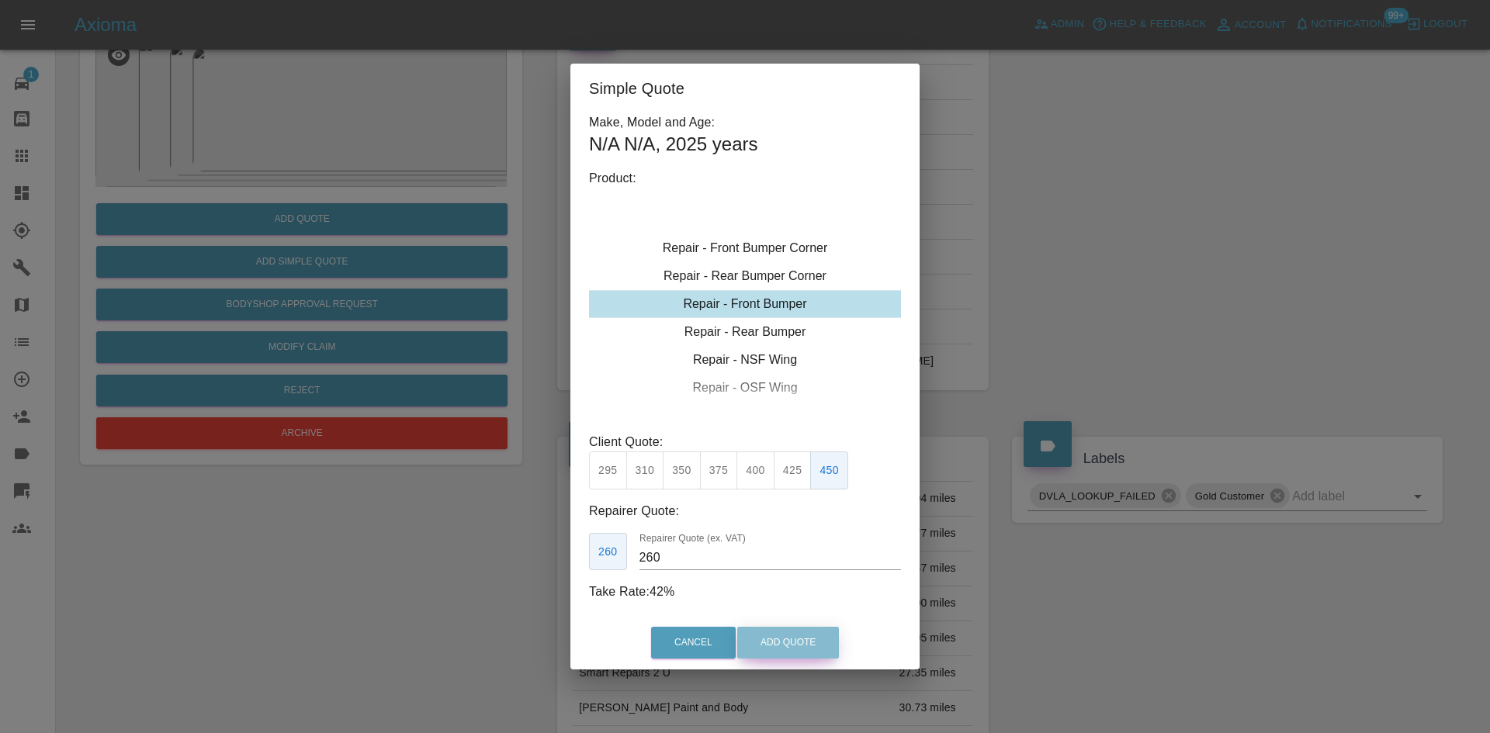
click at [784, 640] on button "Add Quote" at bounding box center [788, 643] width 102 height 32
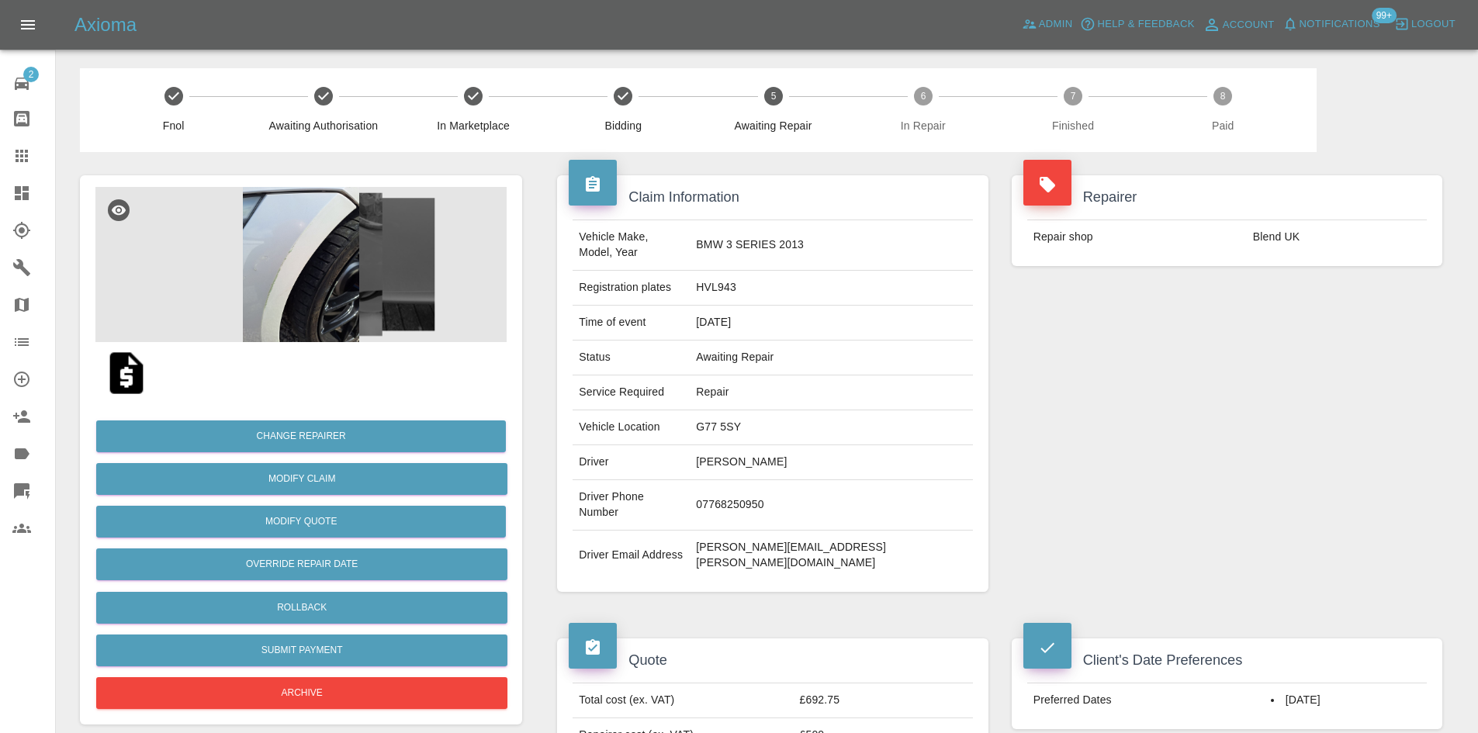
click at [0, 185] on link "Dashboard" at bounding box center [27, 193] width 55 height 37
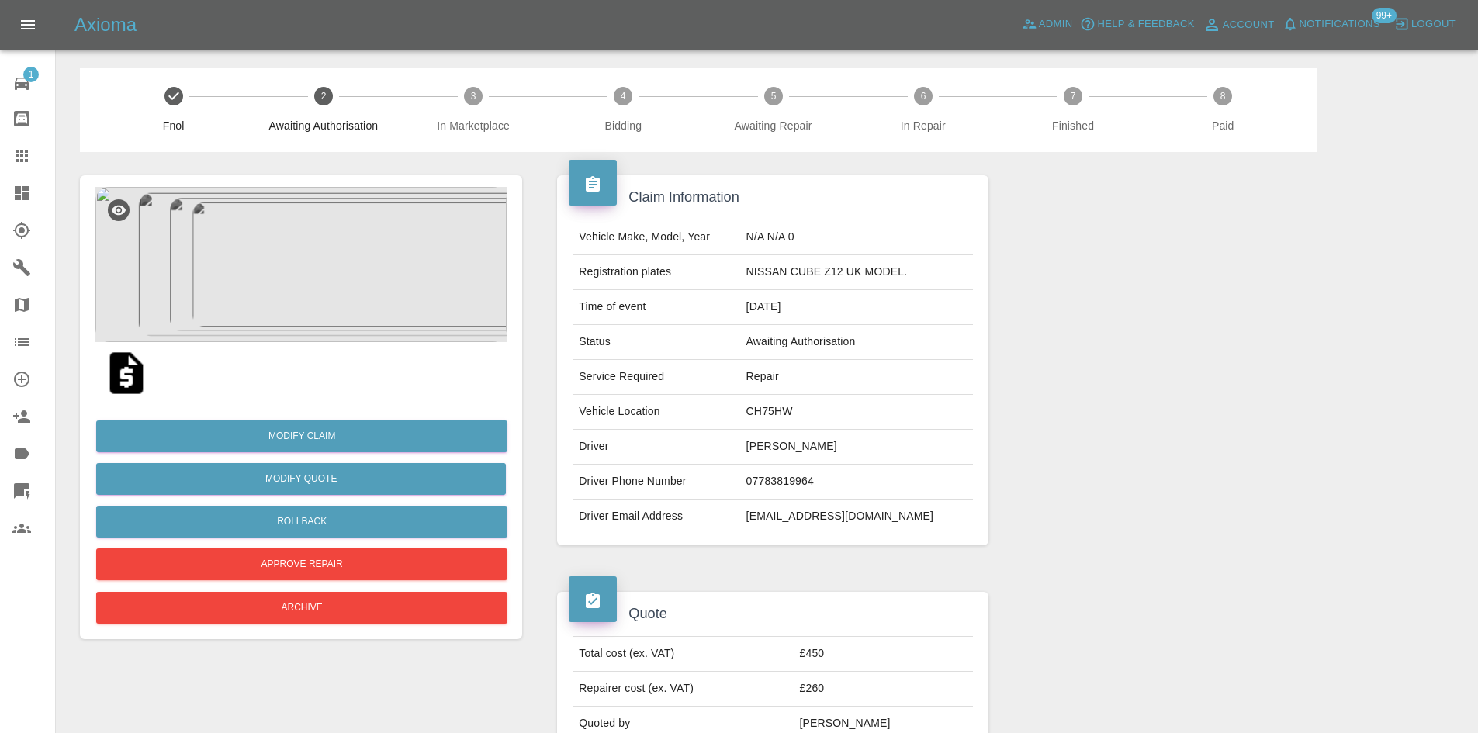
scroll to position [155, 0]
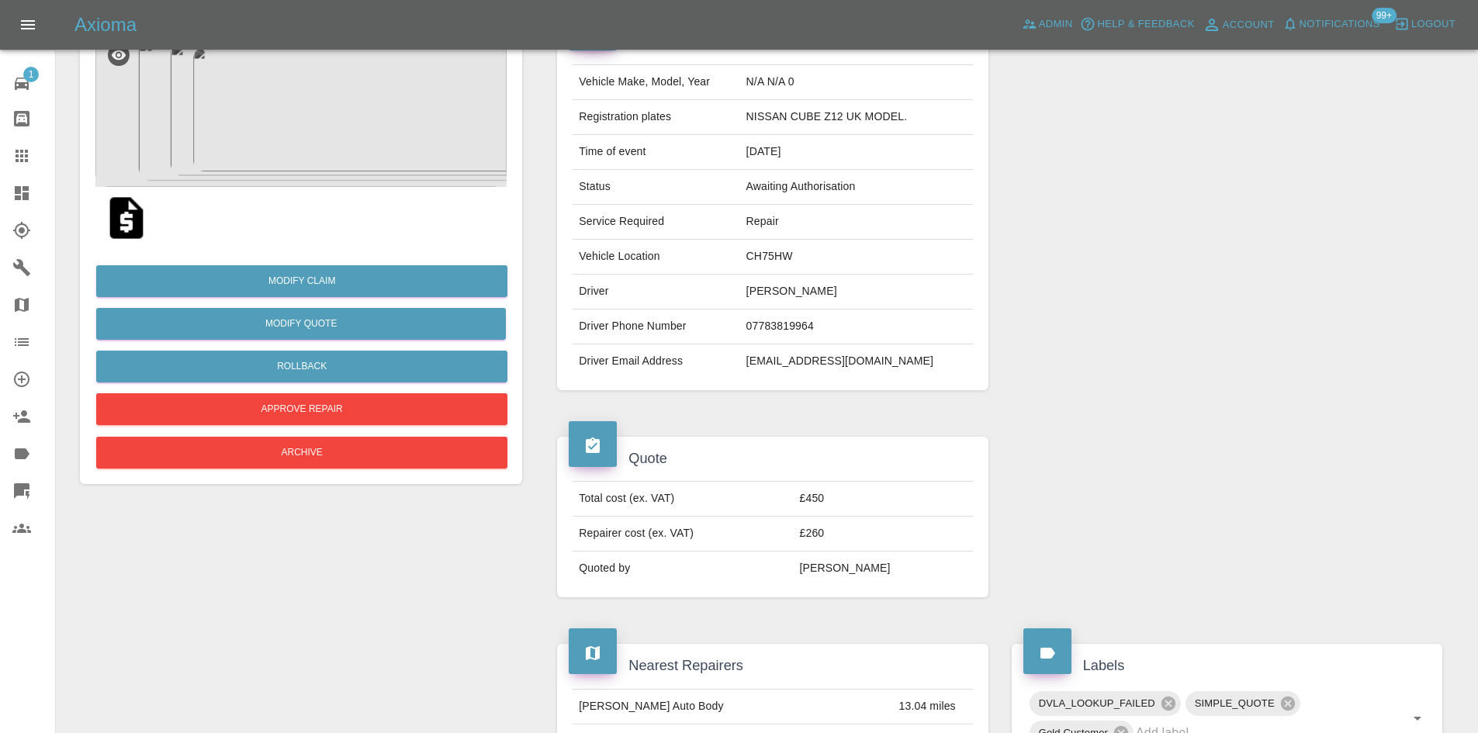
click at [12, 197] on link "Dashboard" at bounding box center [27, 193] width 55 height 37
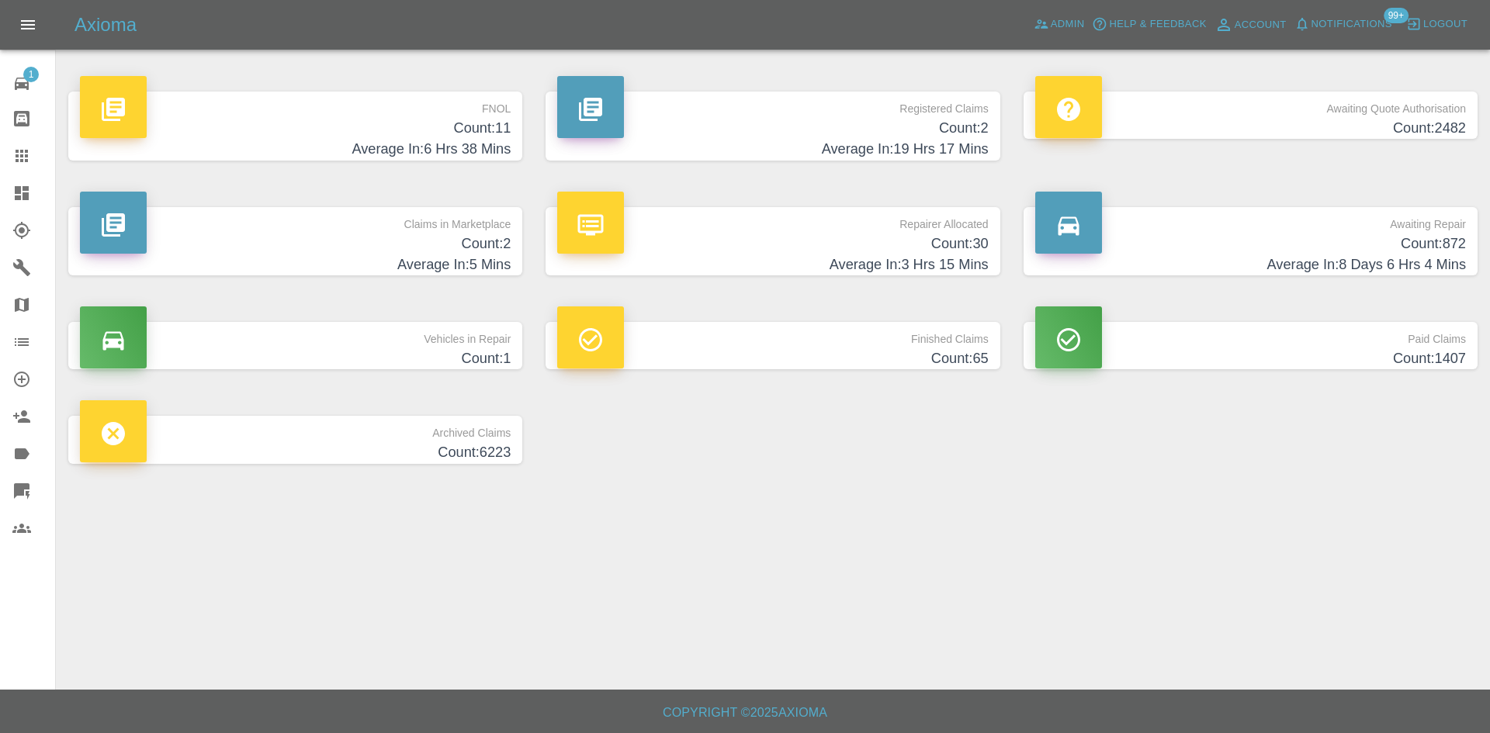
click at [773, 244] on h4 "Count: 30" at bounding box center [772, 244] width 431 height 21
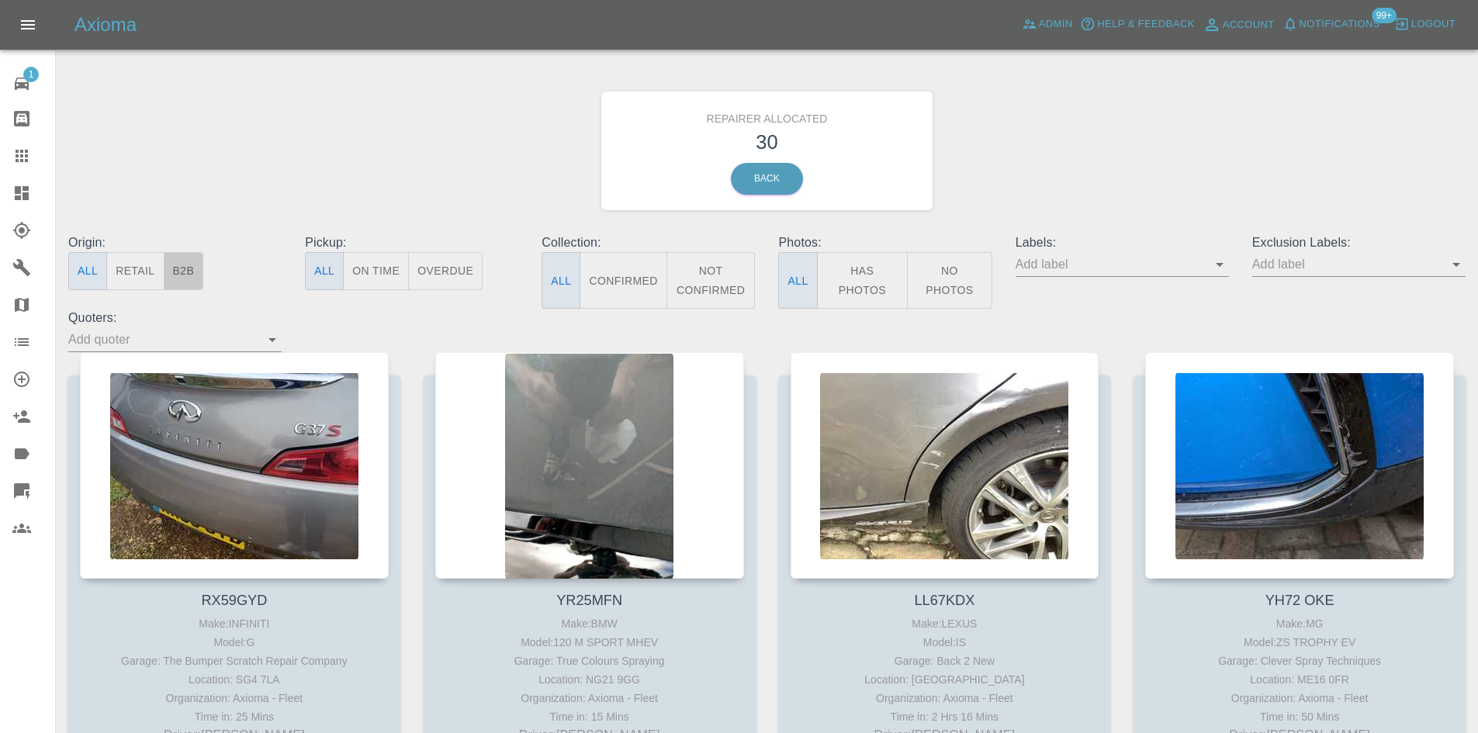
click at [190, 277] on button "B2B" at bounding box center [184, 271] width 40 height 38
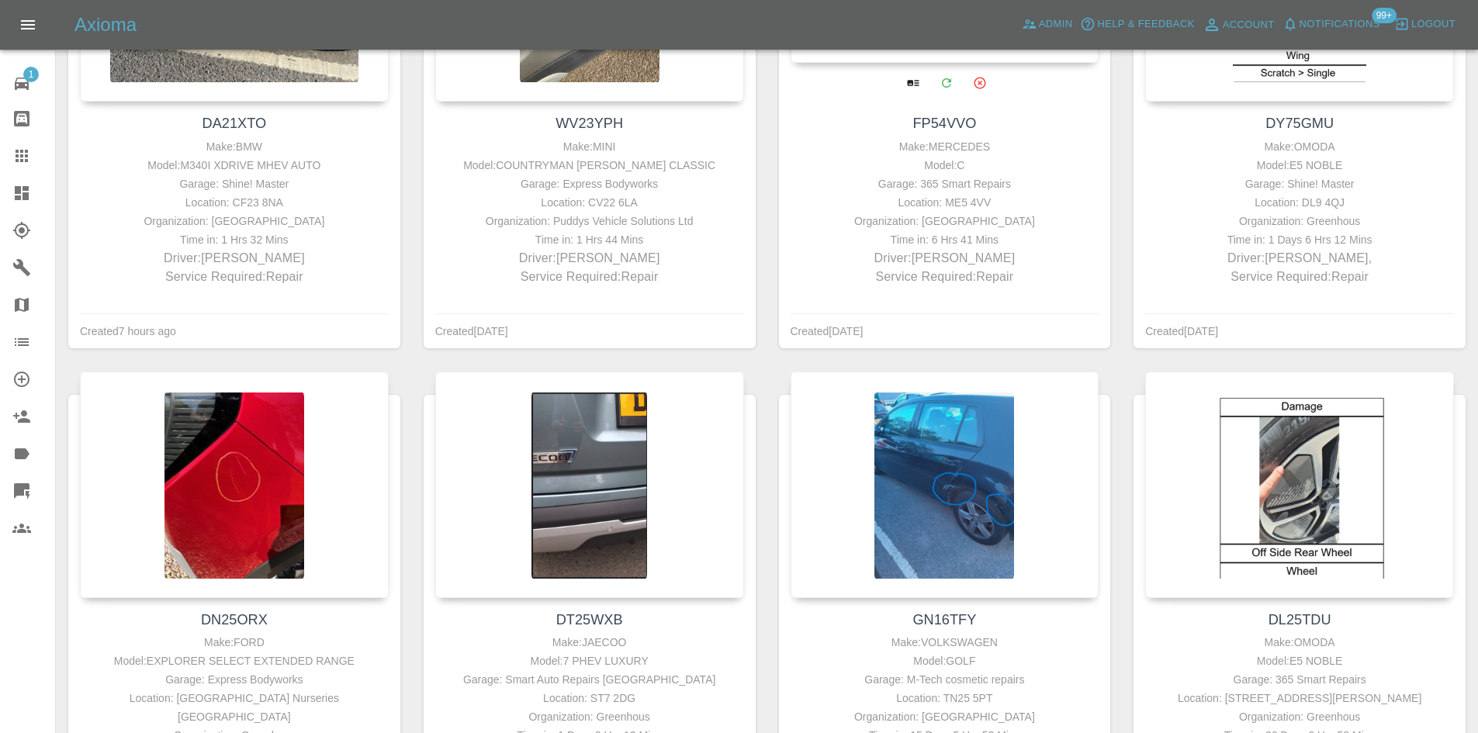
scroll to position [130, 0]
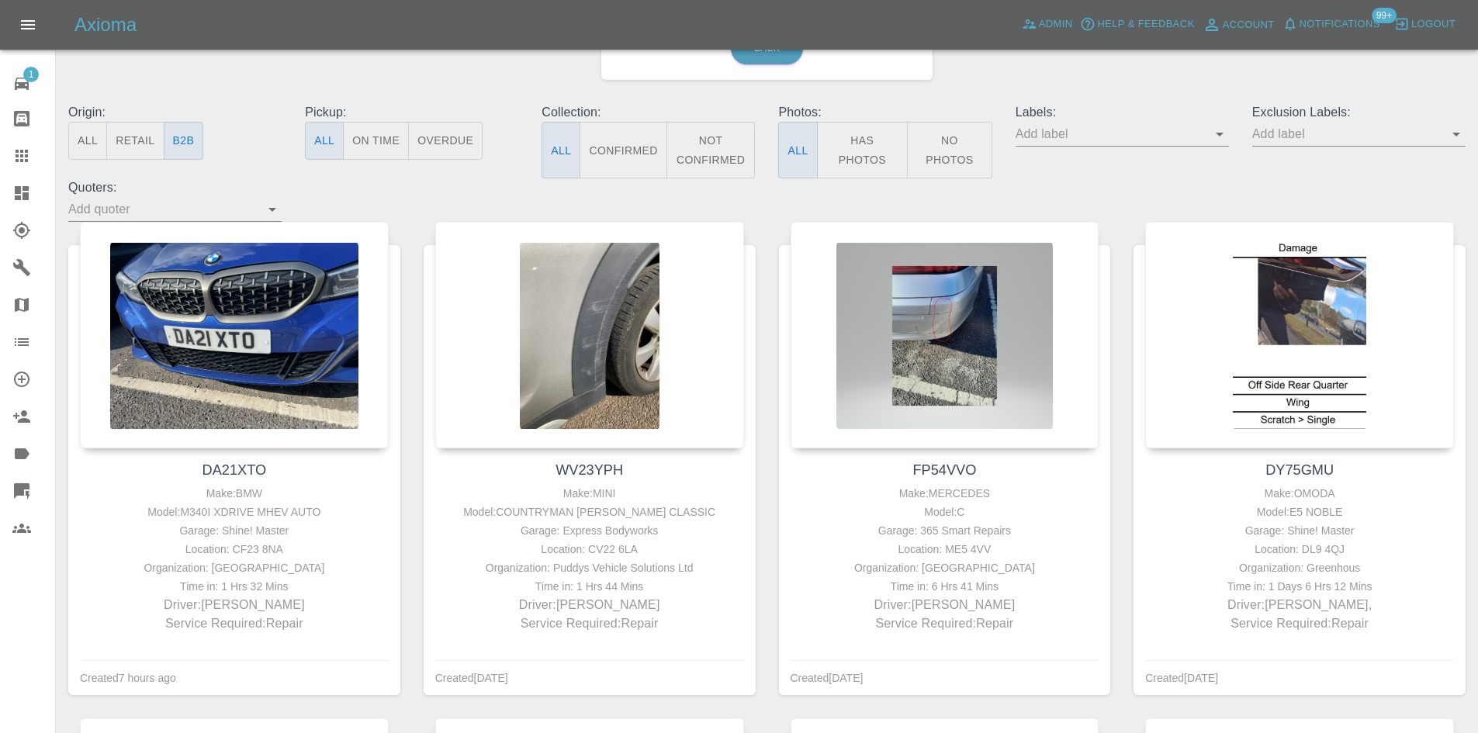
click at [24, 185] on icon at bounding box center [21, 193] width 19 height 19
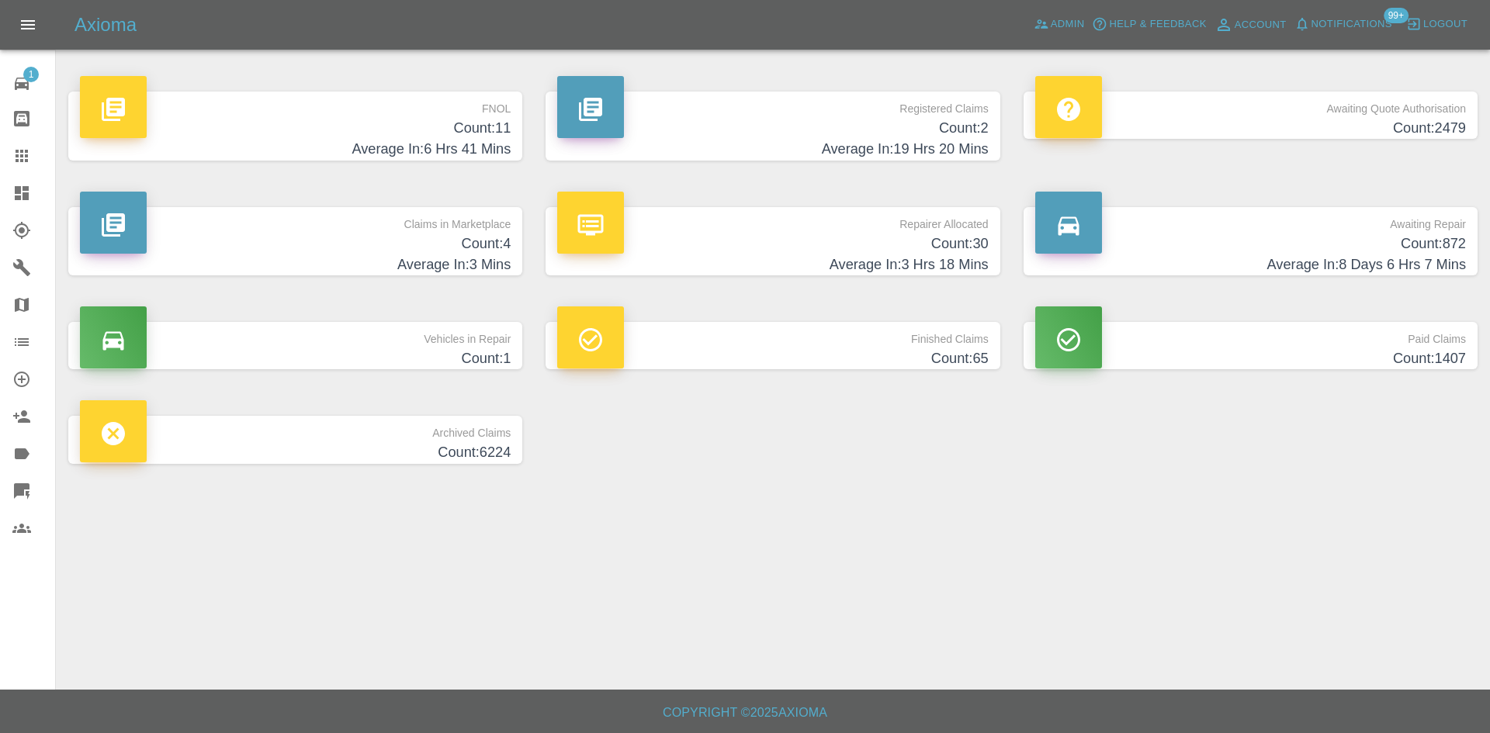
click at [1264, 247] on h4 "Count: 872" at bounding box center [1250, 244] width 431 height 21
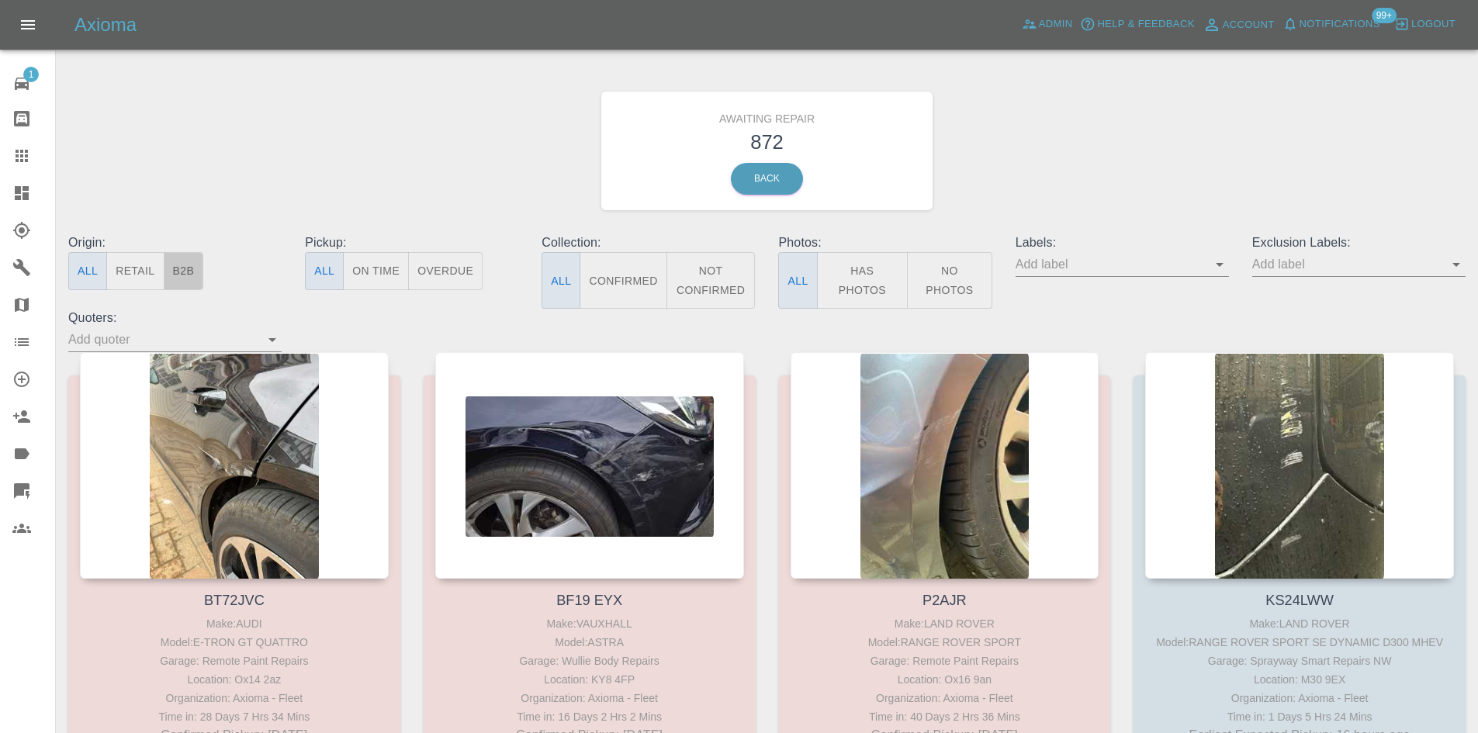
click at [200, 268] on button "B2B" at bounding box center [184, 271] width 40 height 38
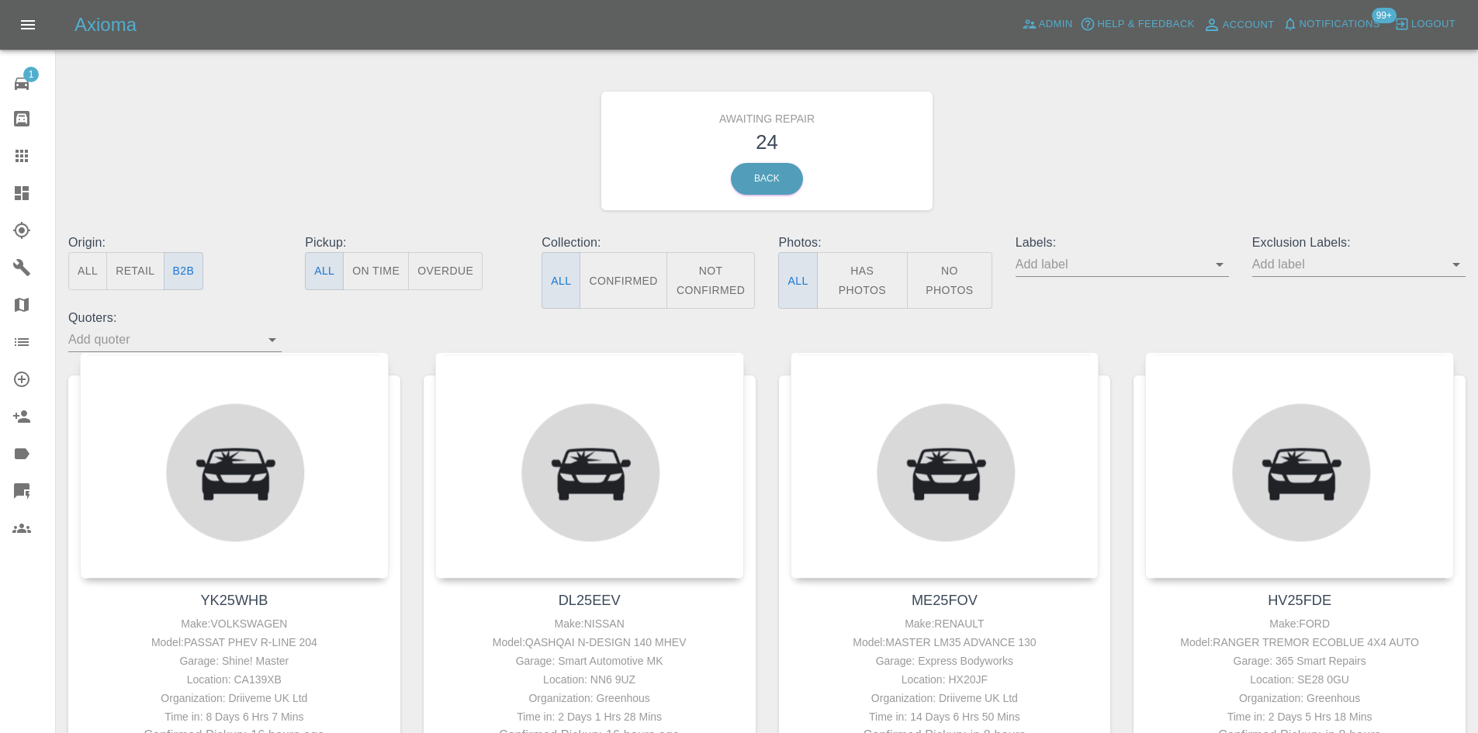
click at [712, 279] on button "Not Confirmed" at bounding box center [710, 280] width 89 height 57
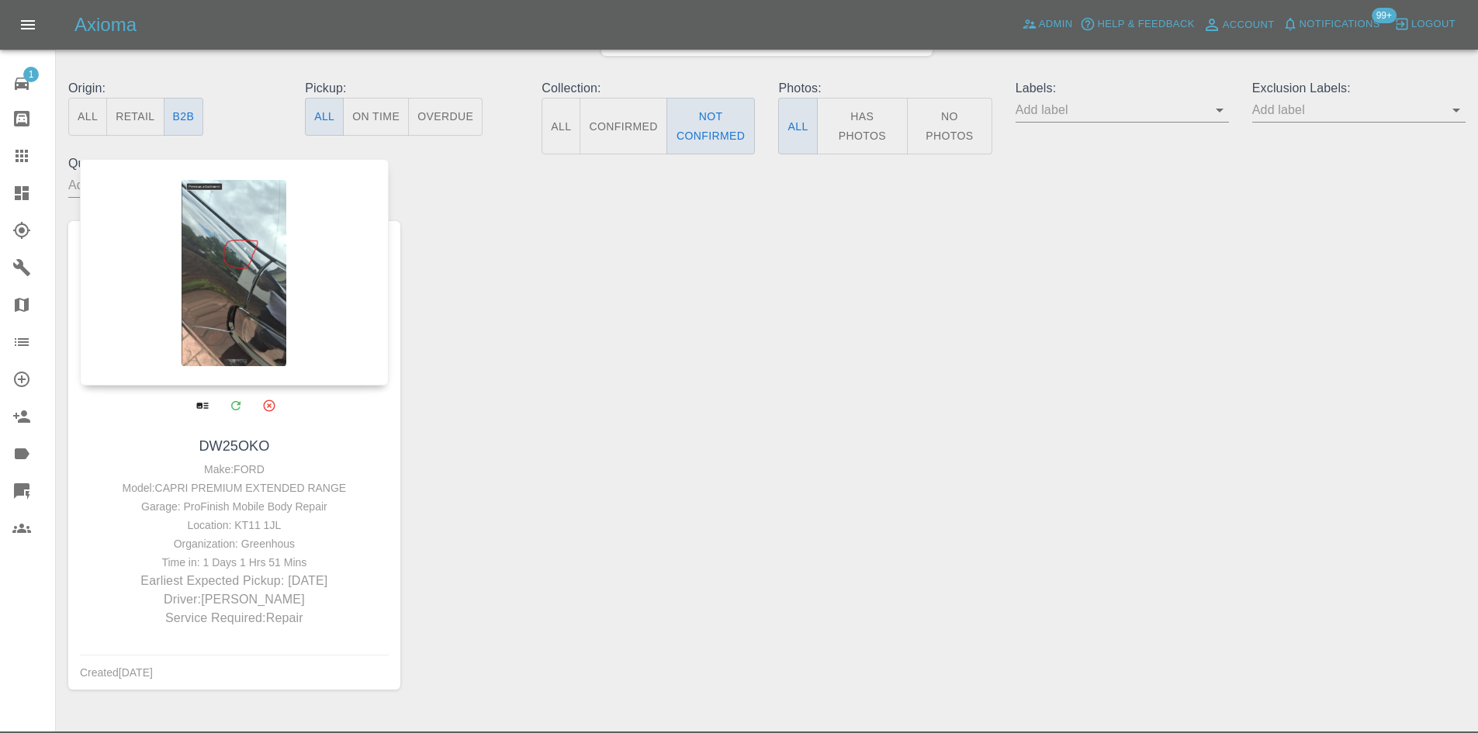
scroll to position [155, 0]
drag, startPoint x: 239, startPoint y: 279, endPoint x: 282, endPoint y: 289, distance: 43.8
click at [269, 288] on div at bounding box center [234, 271] width 309 height 227
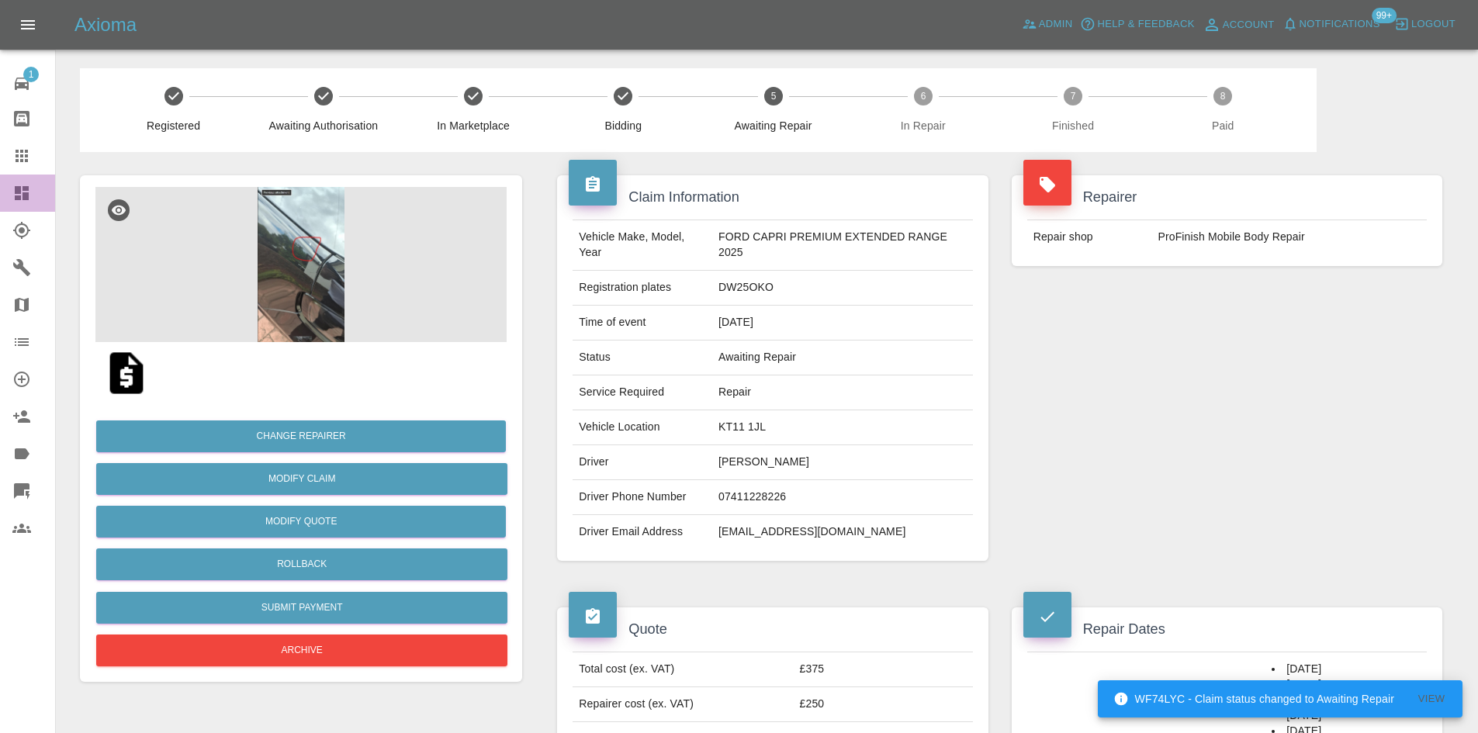
click at [12, 184] on link "Dashboard" at bounding box center [27, 193] width 55 height 37
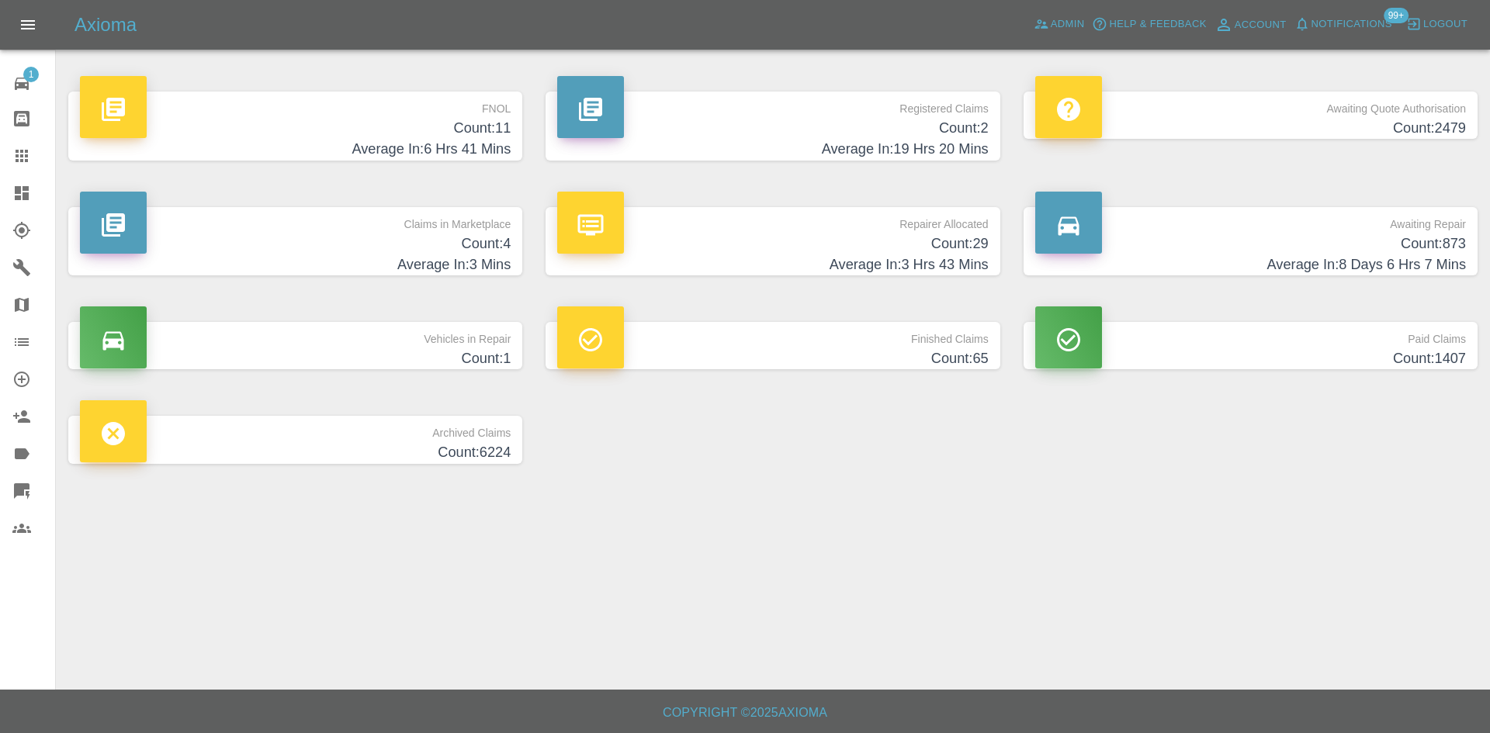
click at [1376, 25] on span "Notifications" at bounding box center [1351, 25] width 81 height 18
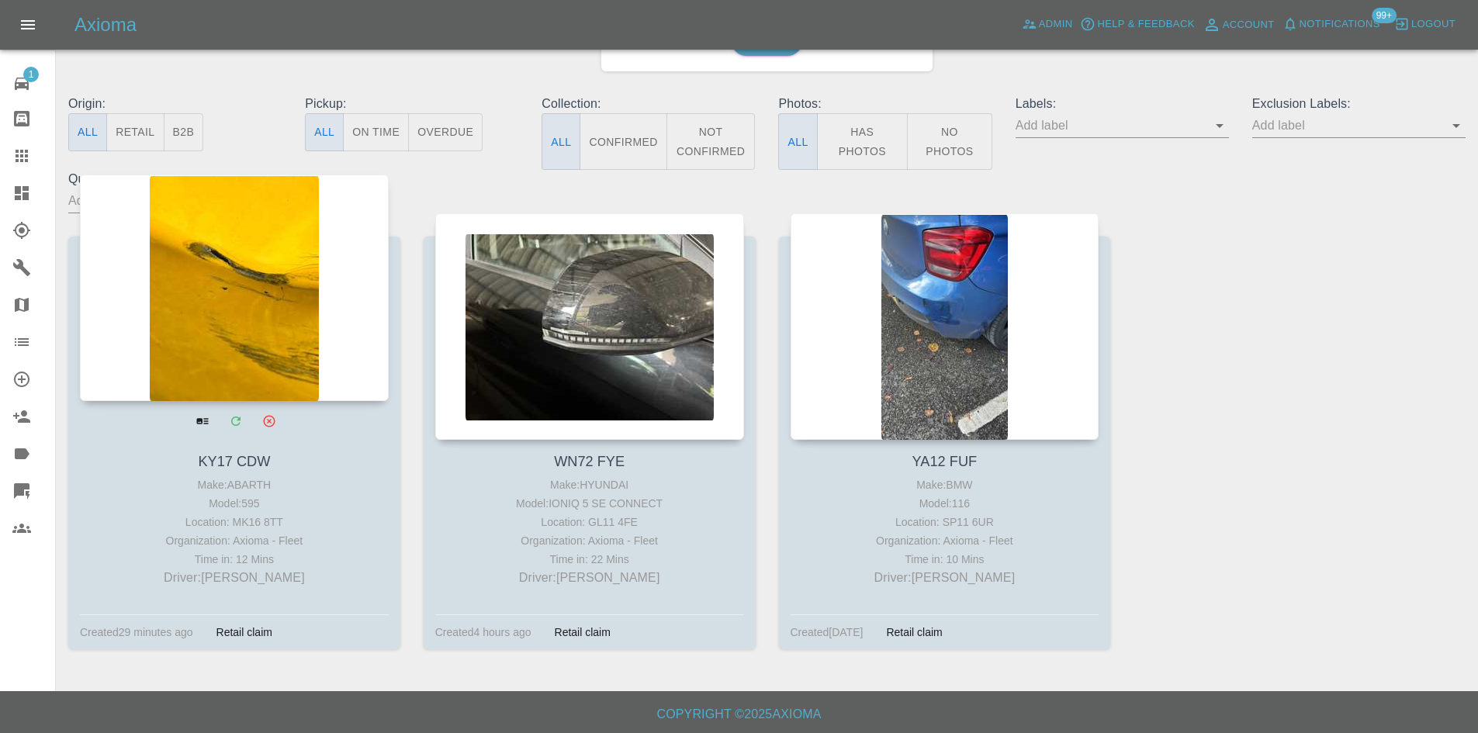
scroll to position [140, 0]
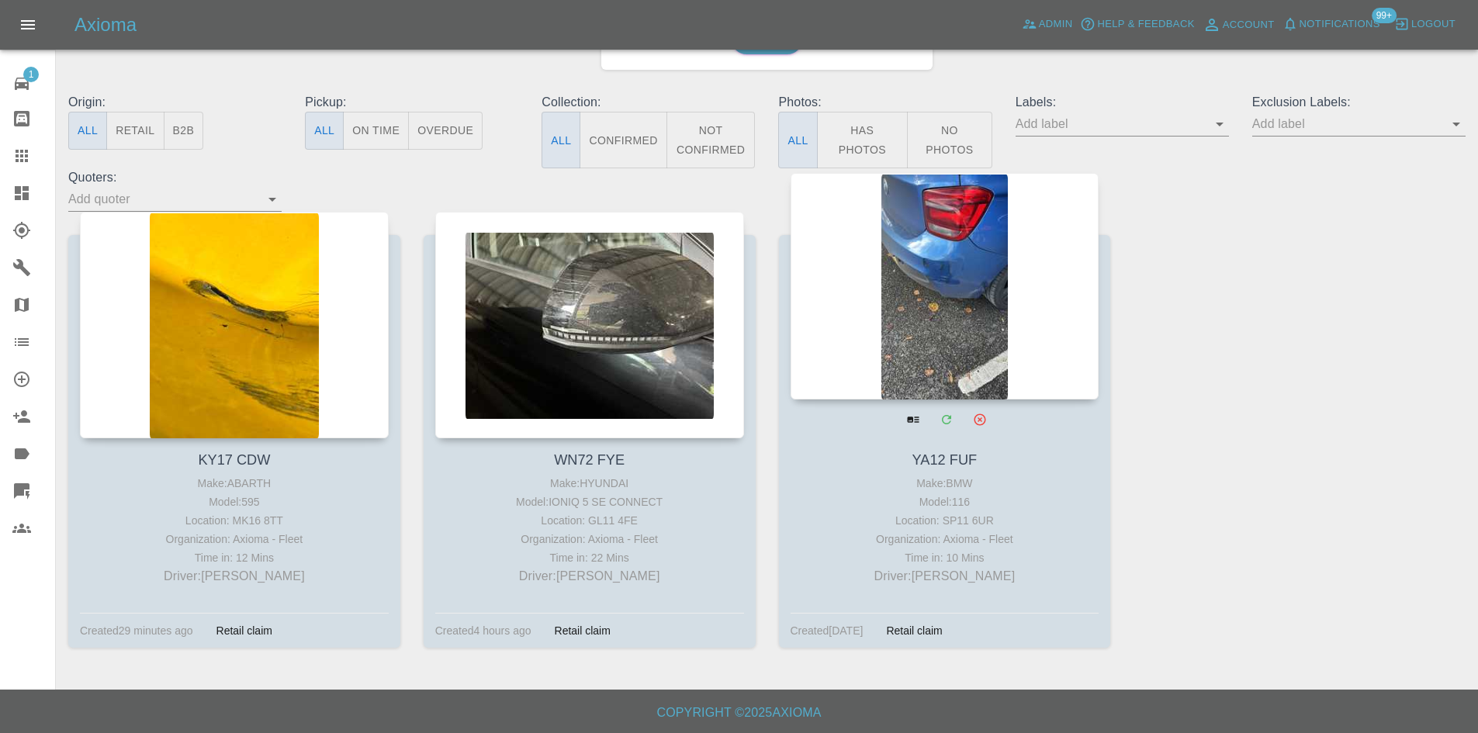
click at [896, 307] on div at bounding box center [945, 286] width 309 height 227
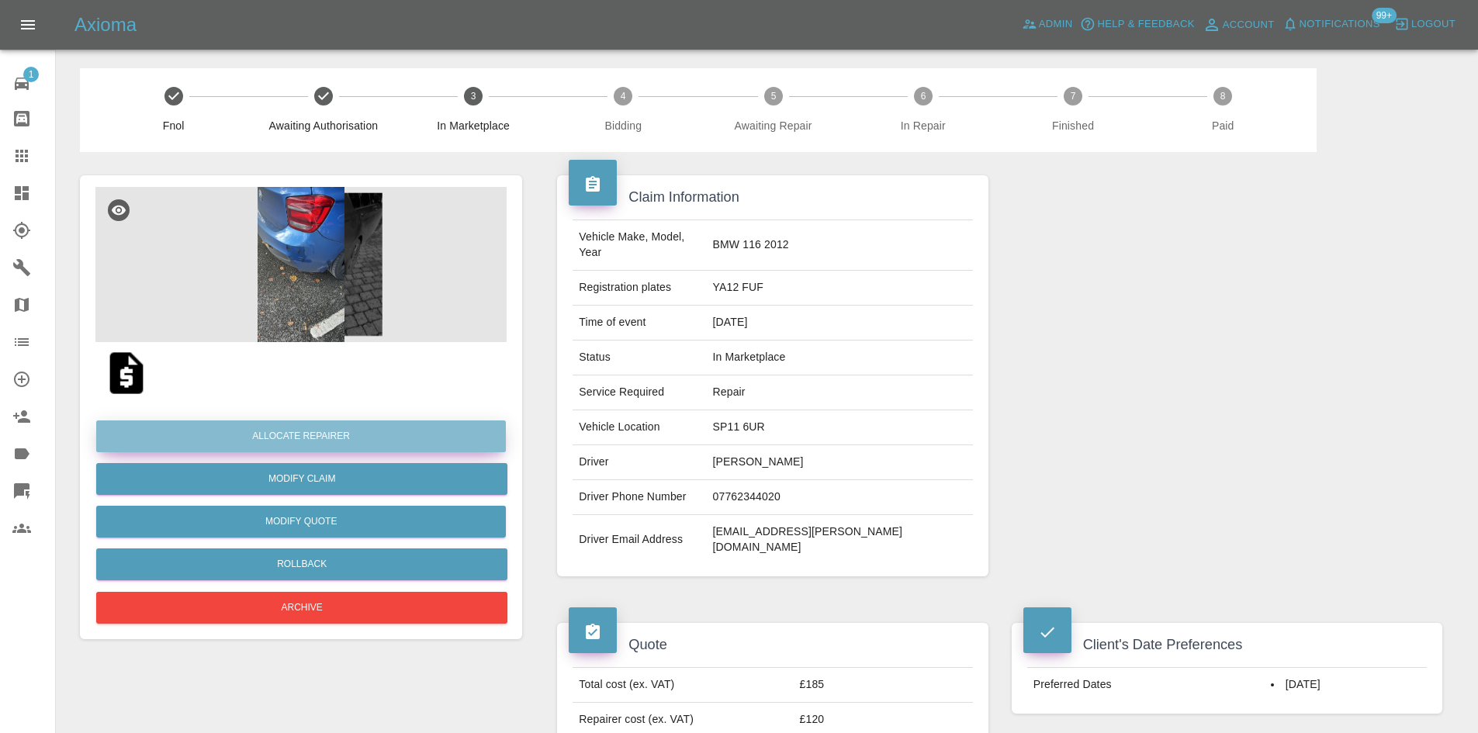
click at [424, 441] on button "Allocate Repairer" at bounding box center [301, 437] width 410 height 32
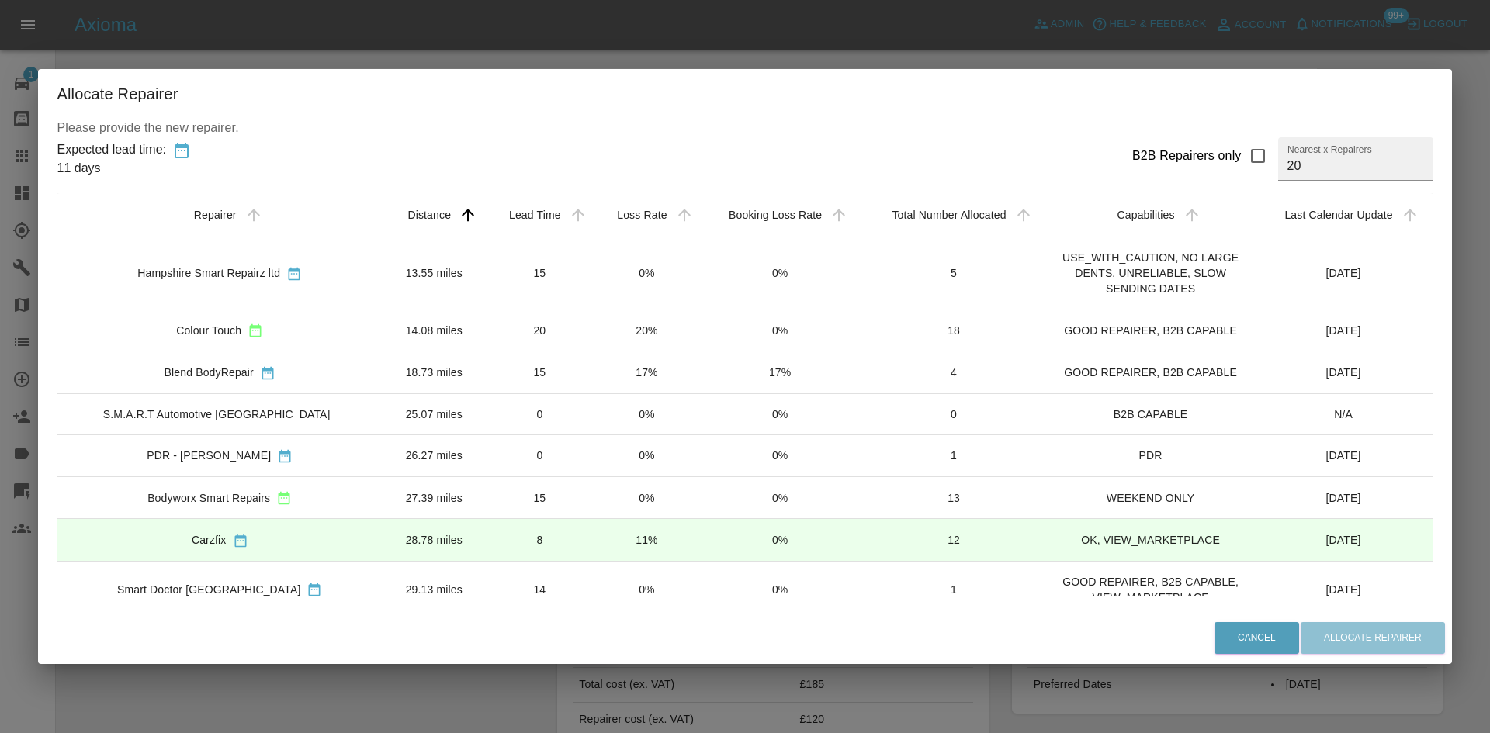
click at [404, 545] on td "28.78 miles" at bounding box center [433, 540] width 103 height 42
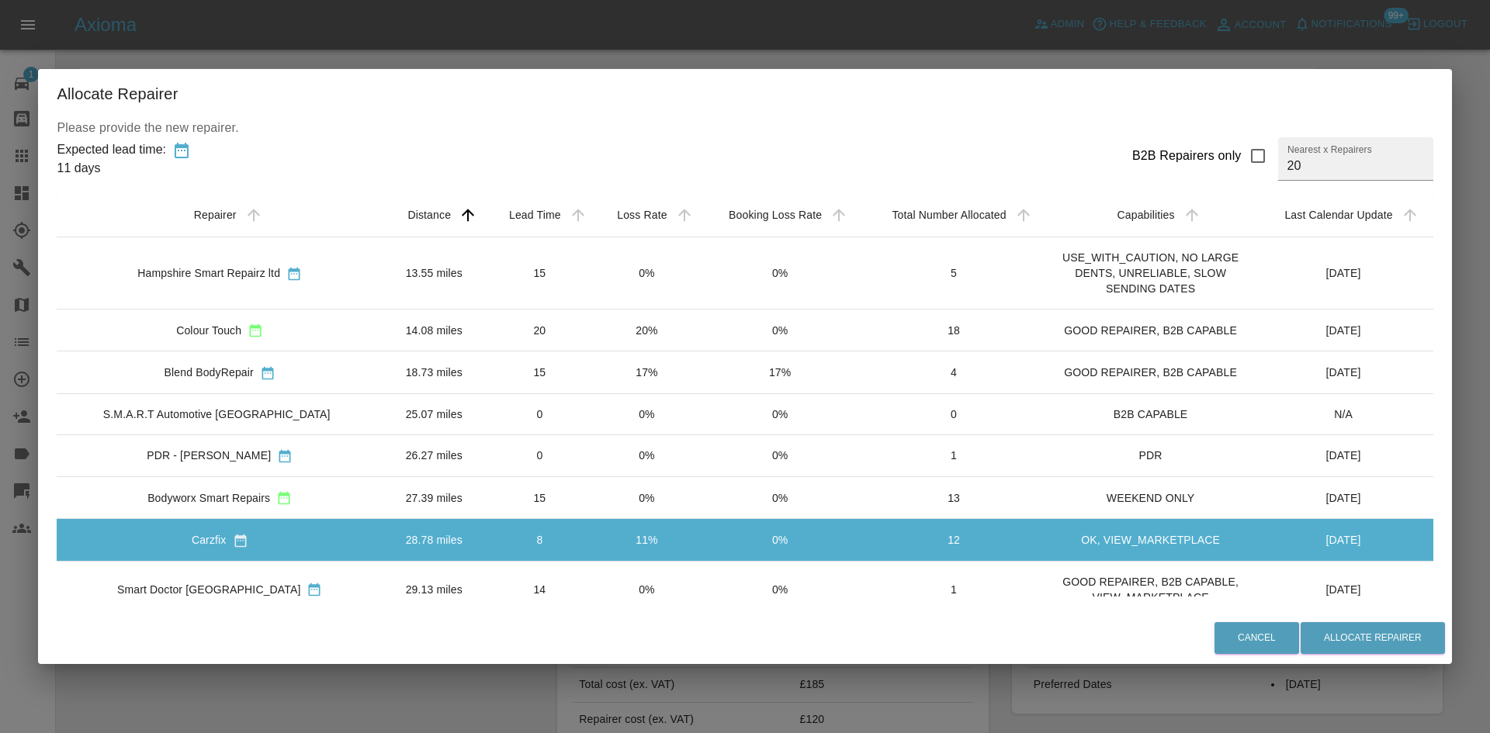
click at [486, 333] on td "20" at bounding box center [540, 331] width 109 height 42
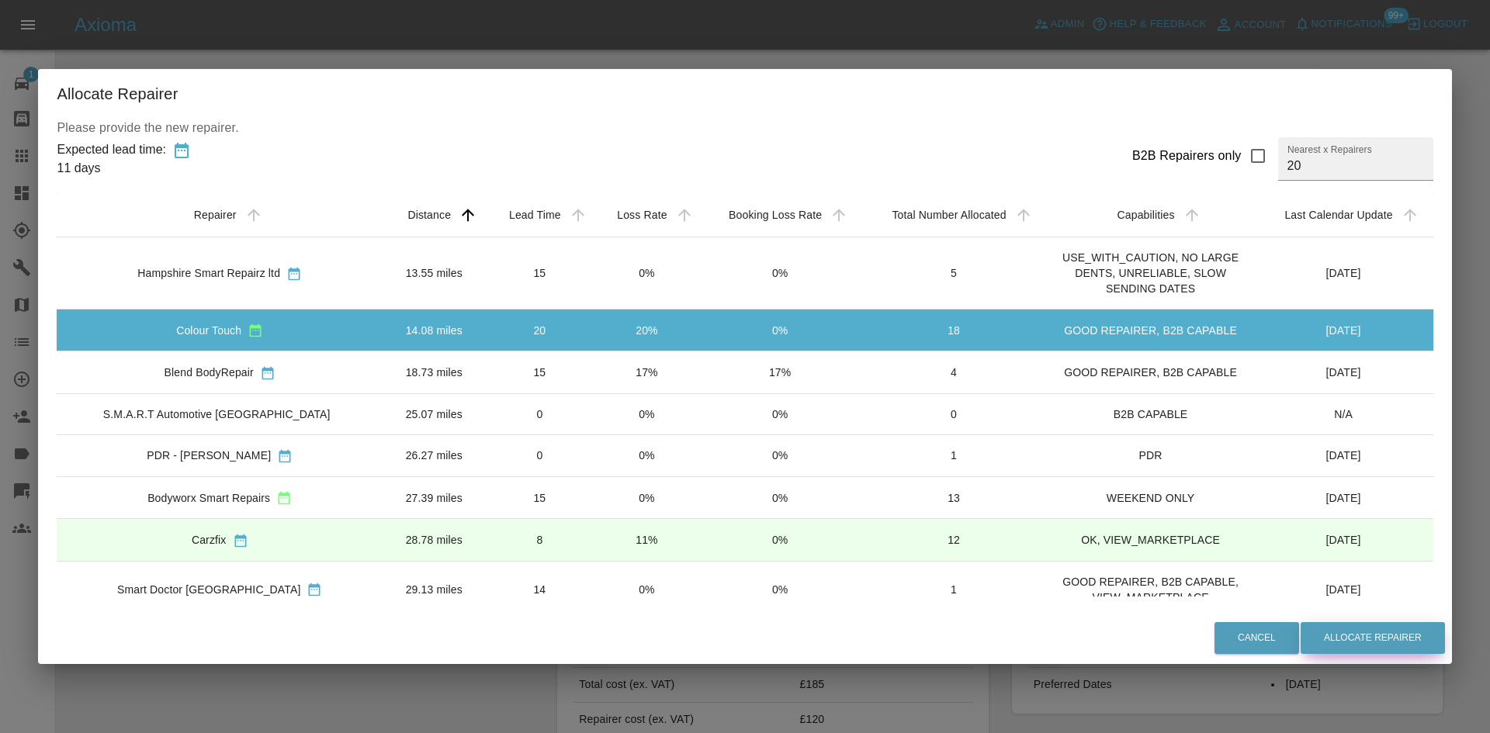
click at [1368, 642] on button "Allocate Repairer" at bounding box center [1372, 638] width 144 height 32
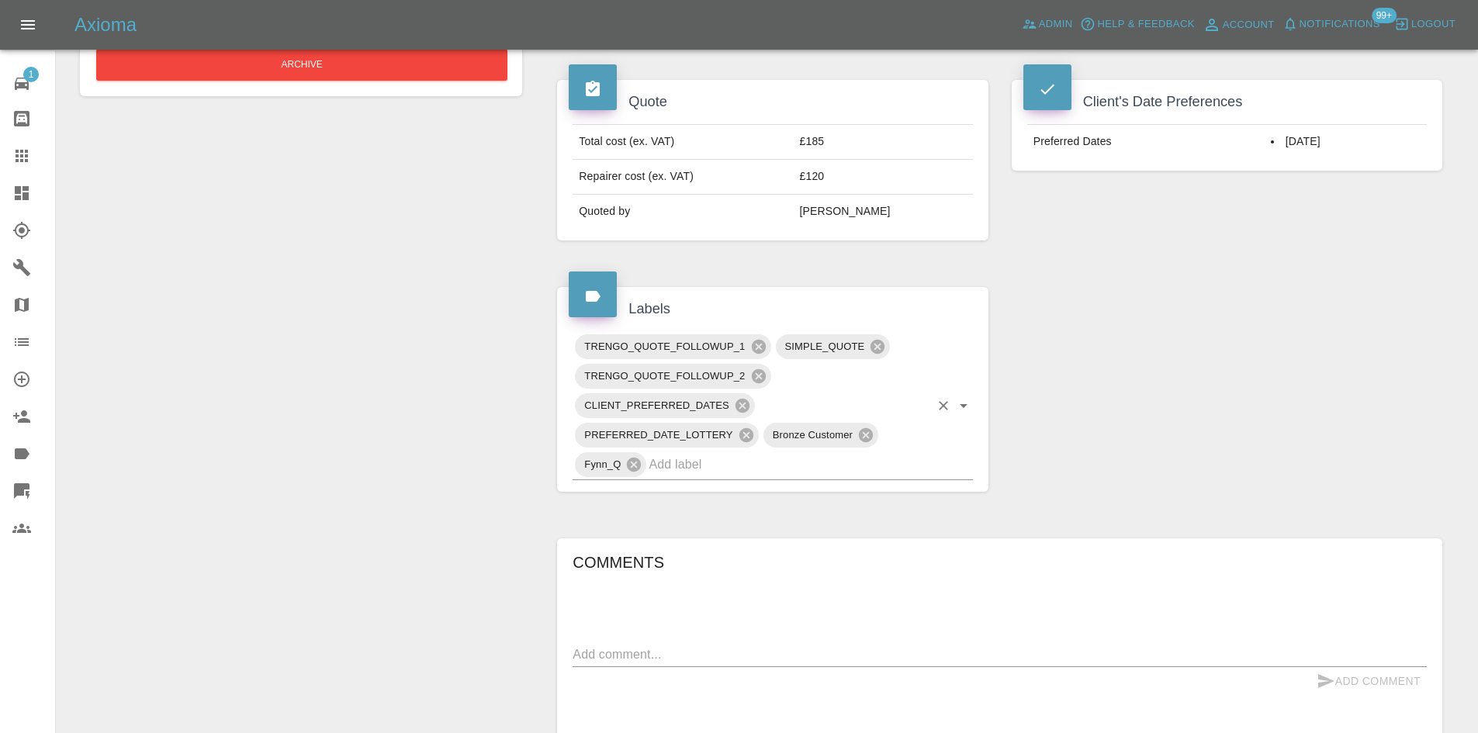
scroll to position [155, 0]
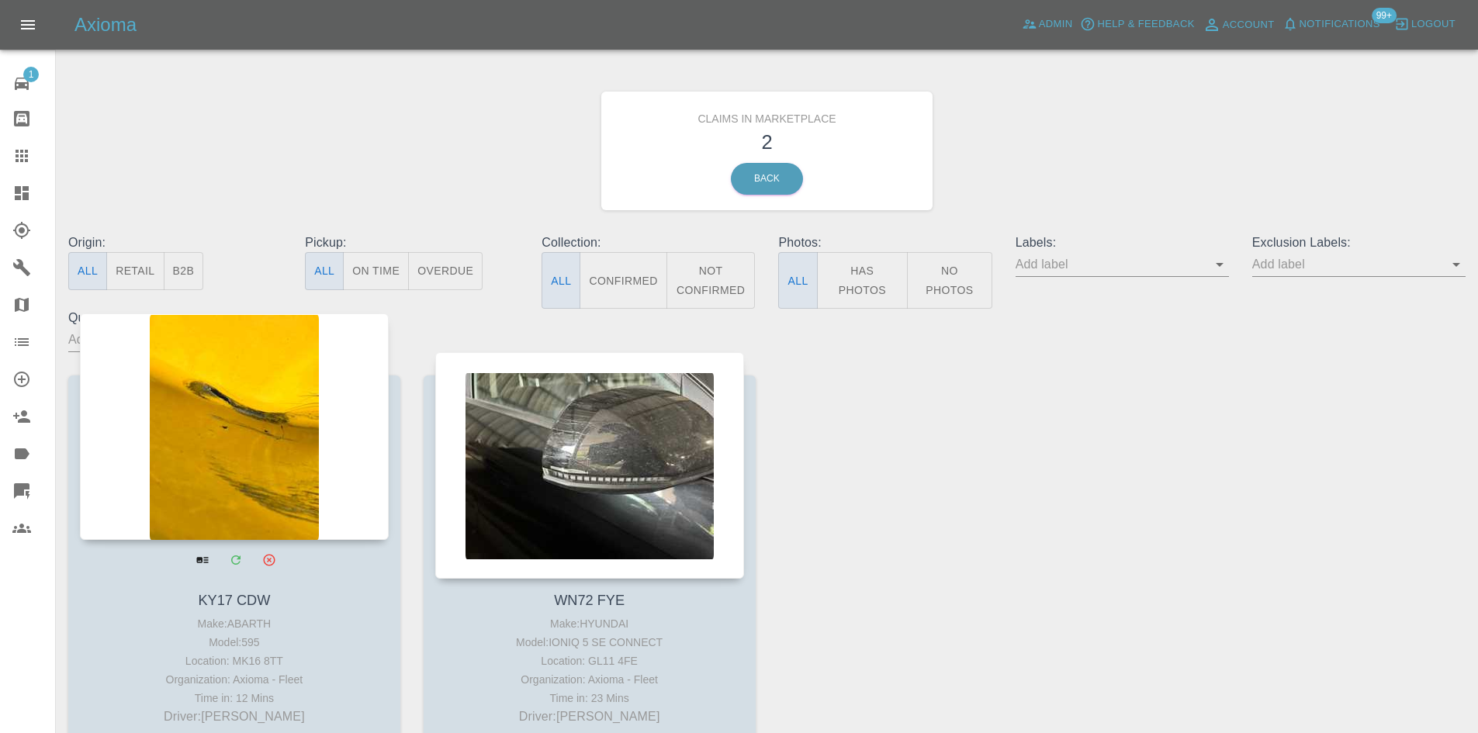
click at [310, 429] on div at bounding box center [234, 426] width 309 height 227
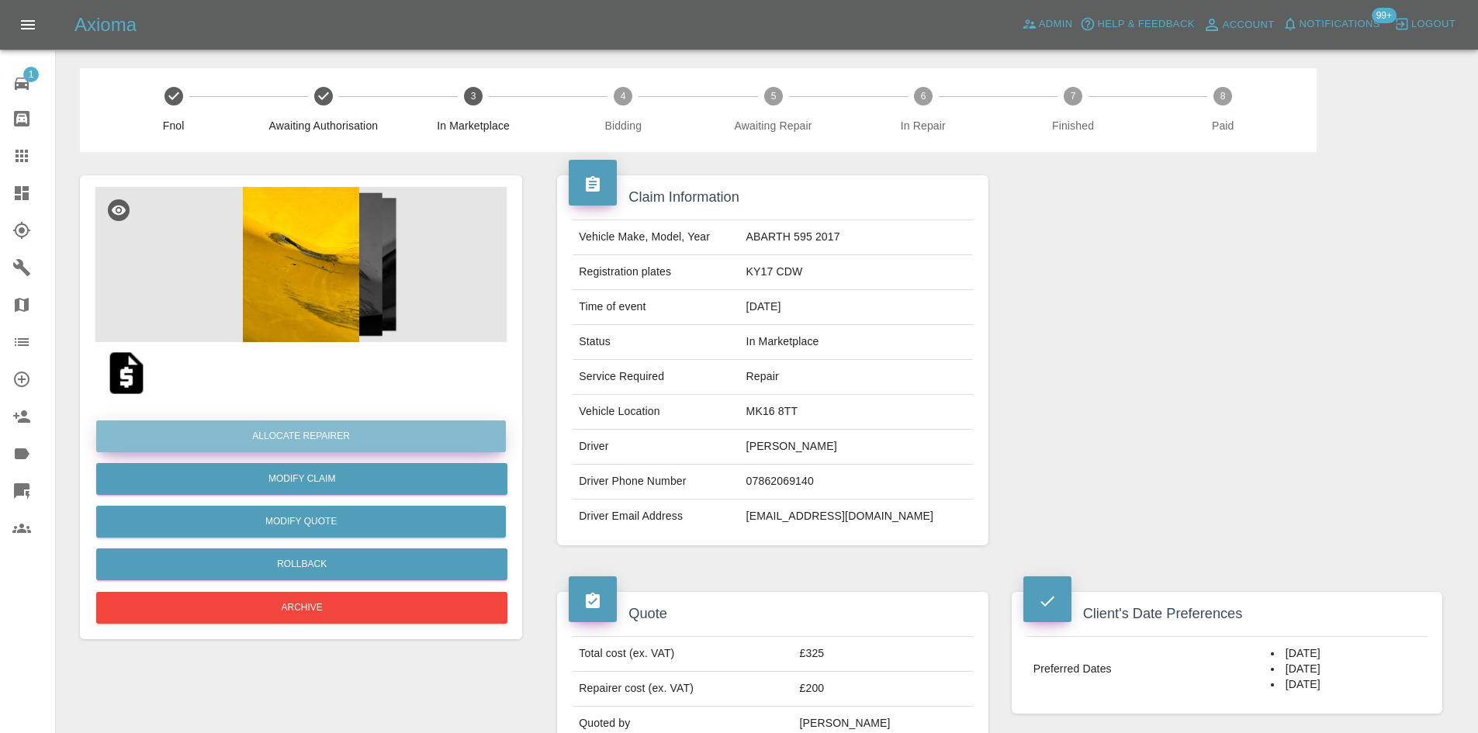
click at [334, 438] on button "Allocate Repairer" at bounding box center [301, 437] width 410 height 32
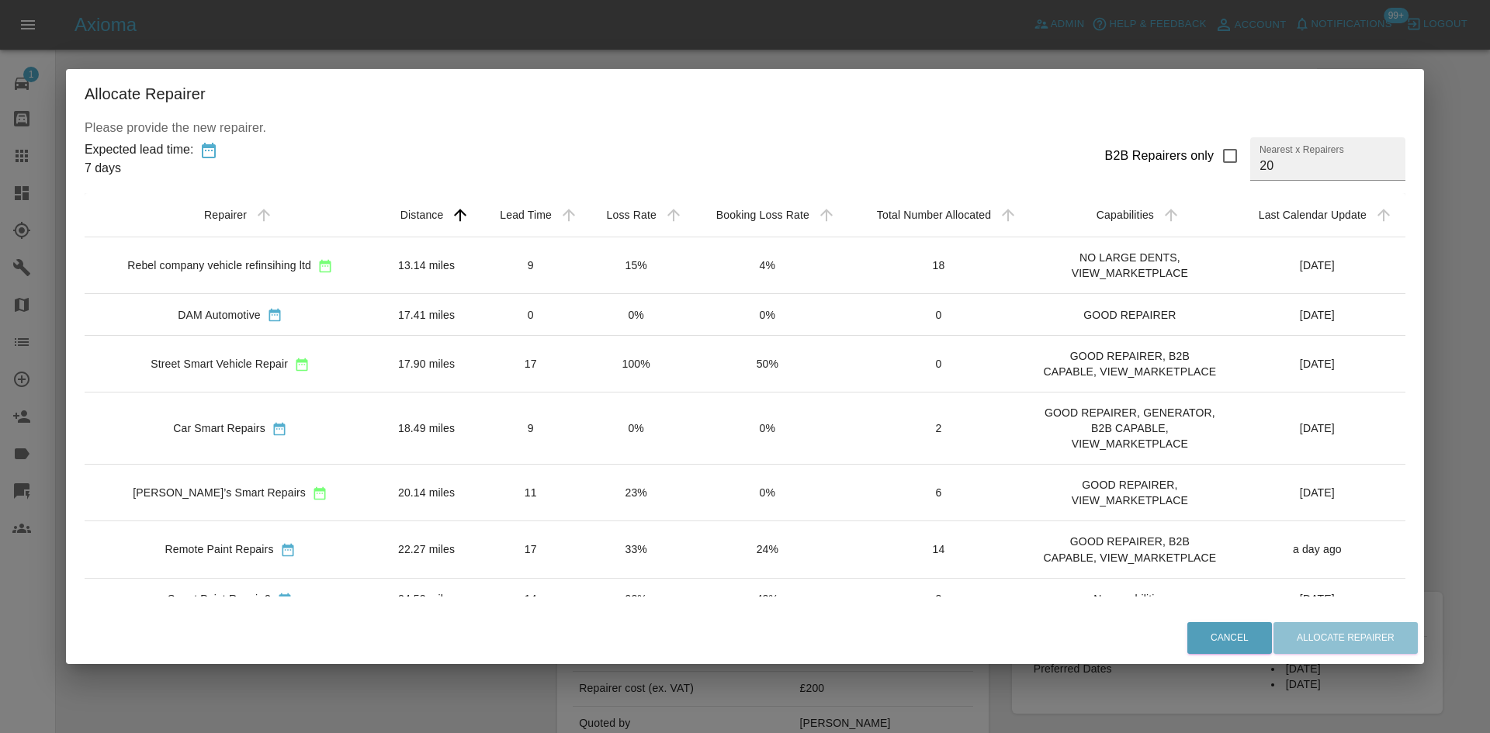
click at [199, 260] on div "Rebel company vehicle refinsihing ltd" at bounding box center [219, 266] width 184 height 16
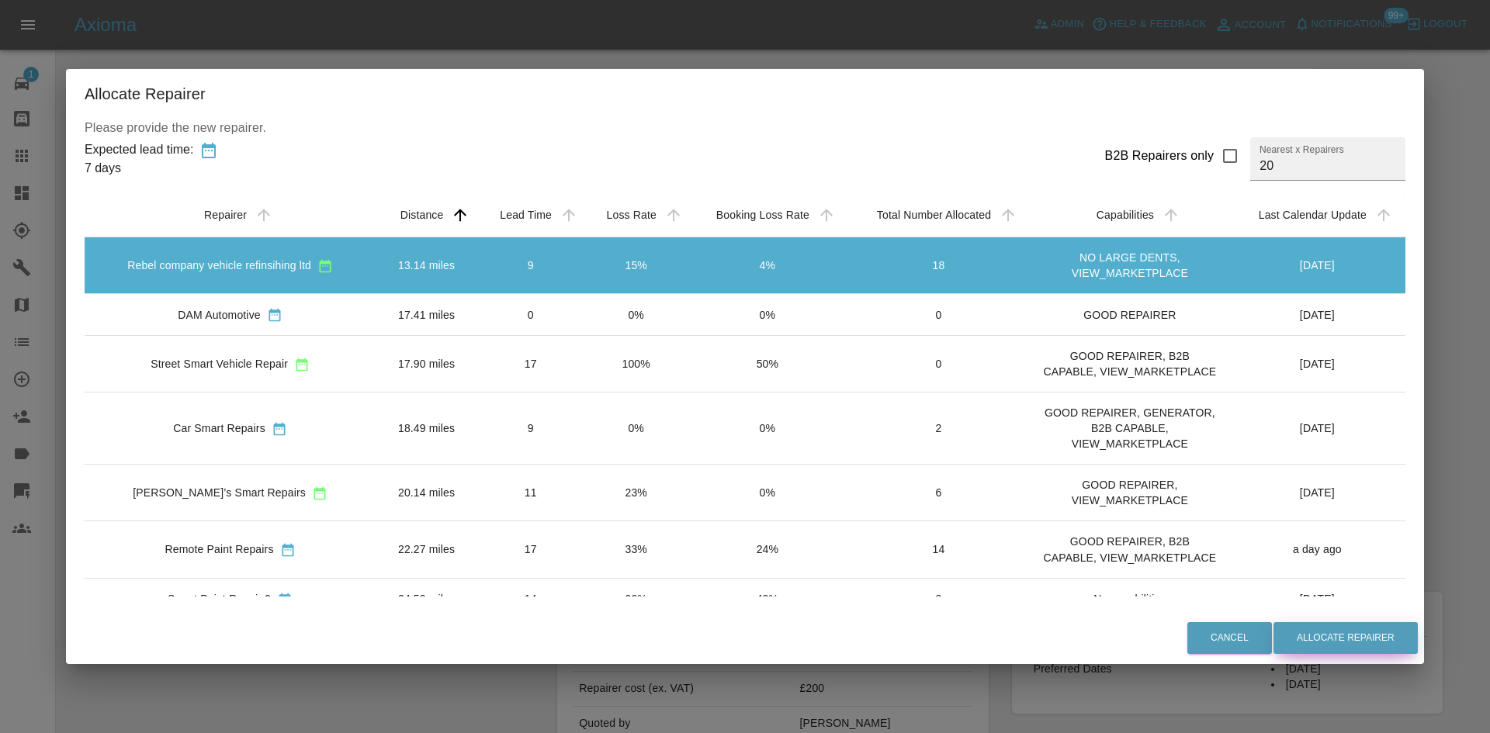
click at [1341, 639] on button "Allocate Repairer" at bounding box center [1345, 638] width 144 height 32
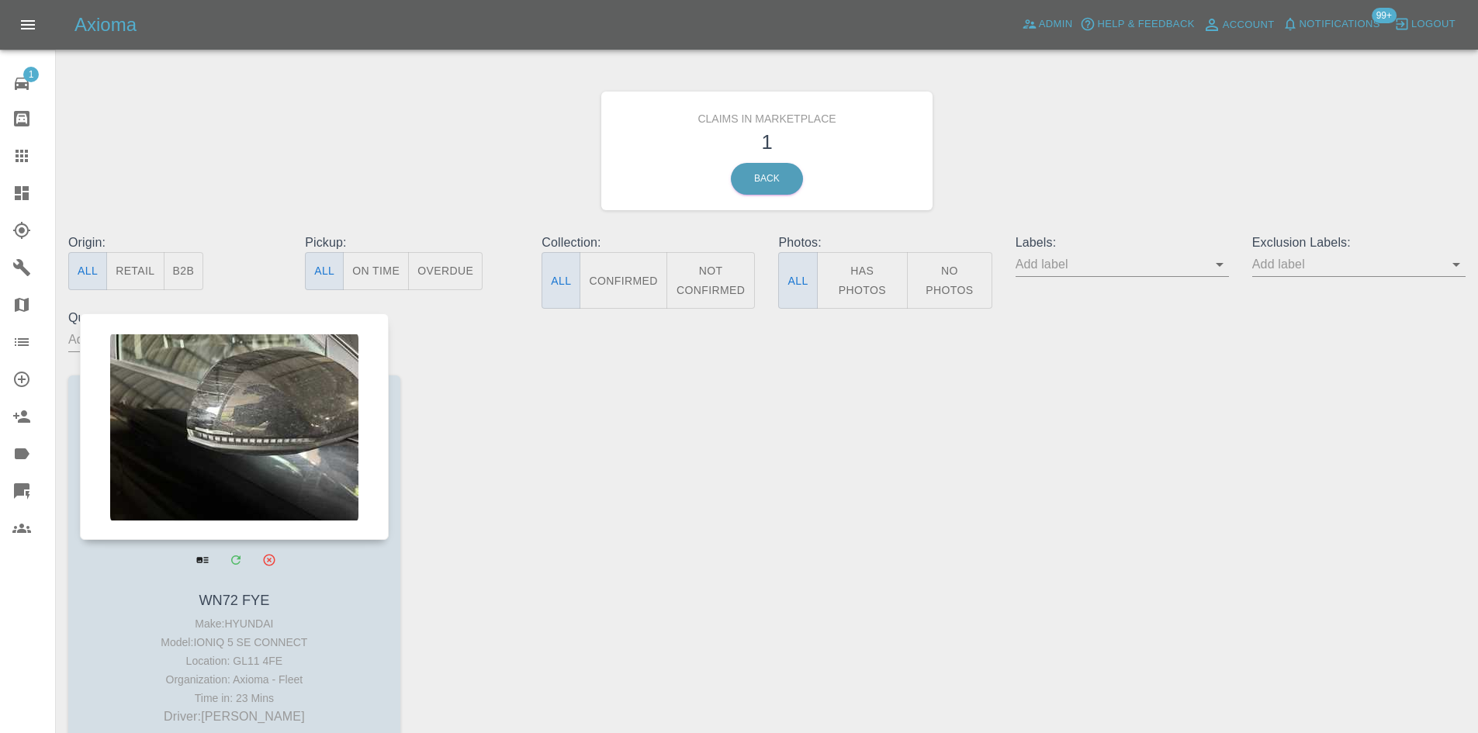
click at [279, 448] on div at bounding box center [234, 426] width 309 height 227
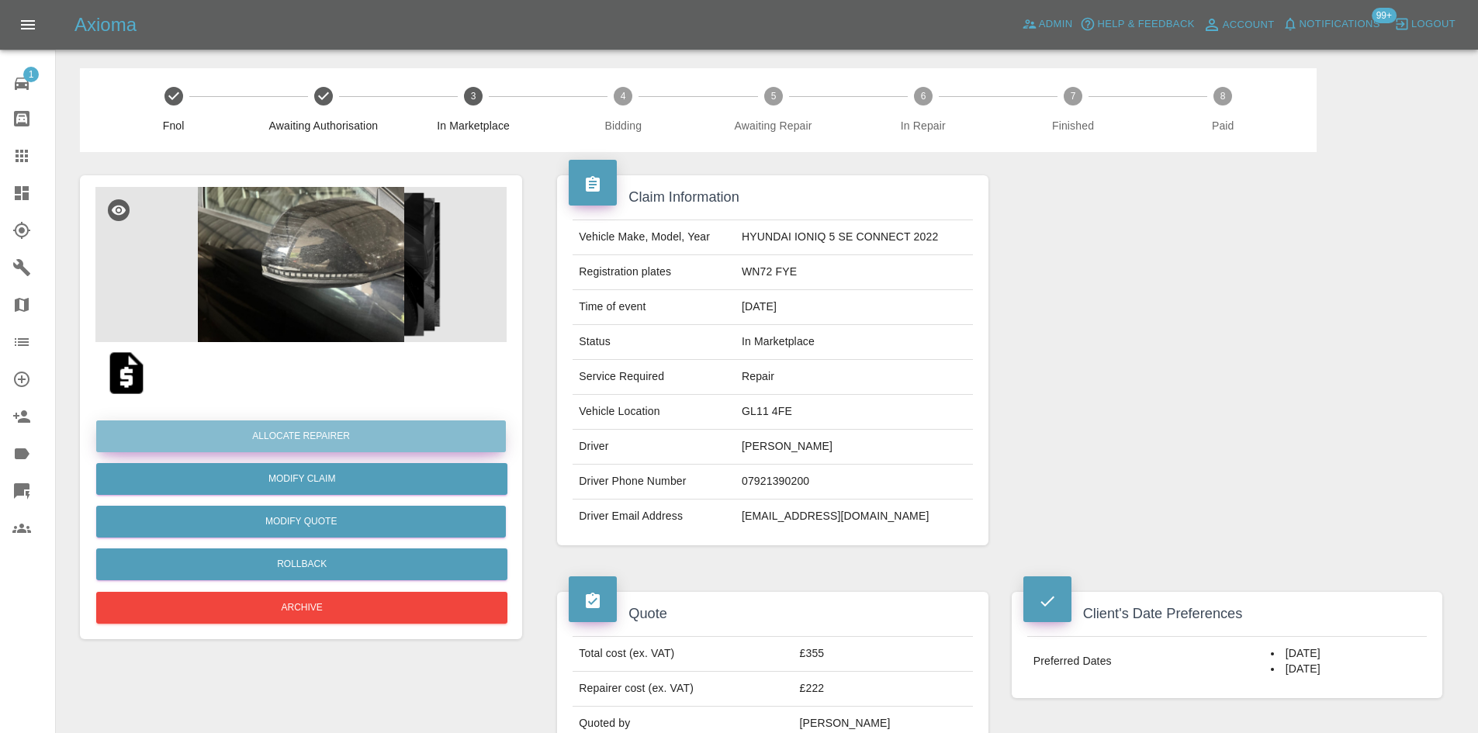
click at [421, 439] on button "Allocate Repairer" at bounding box center [301, 437] width 410 height 32
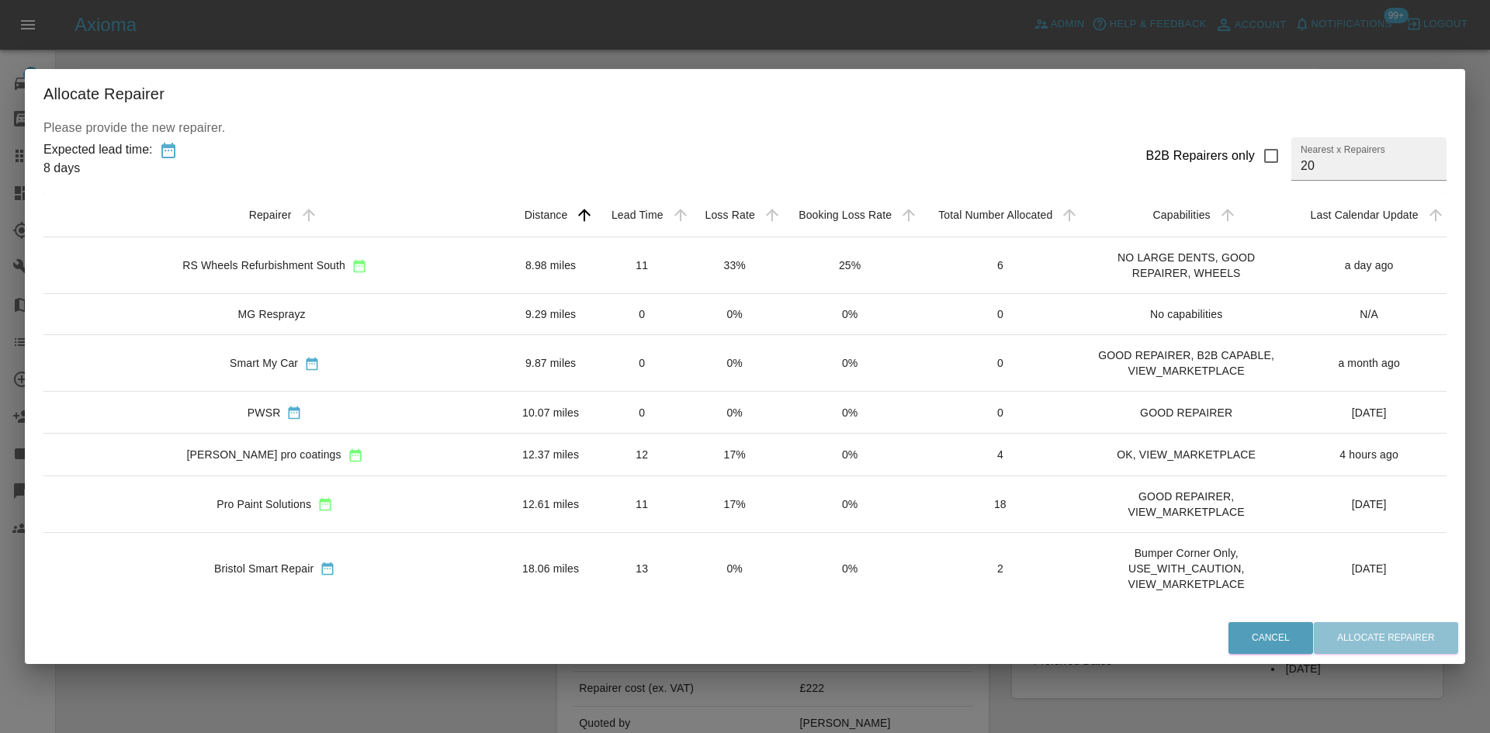
click at [378, 262] on div "RS Wheels Refurbishment South" at bounding box center [275, 265] width 438 height 16
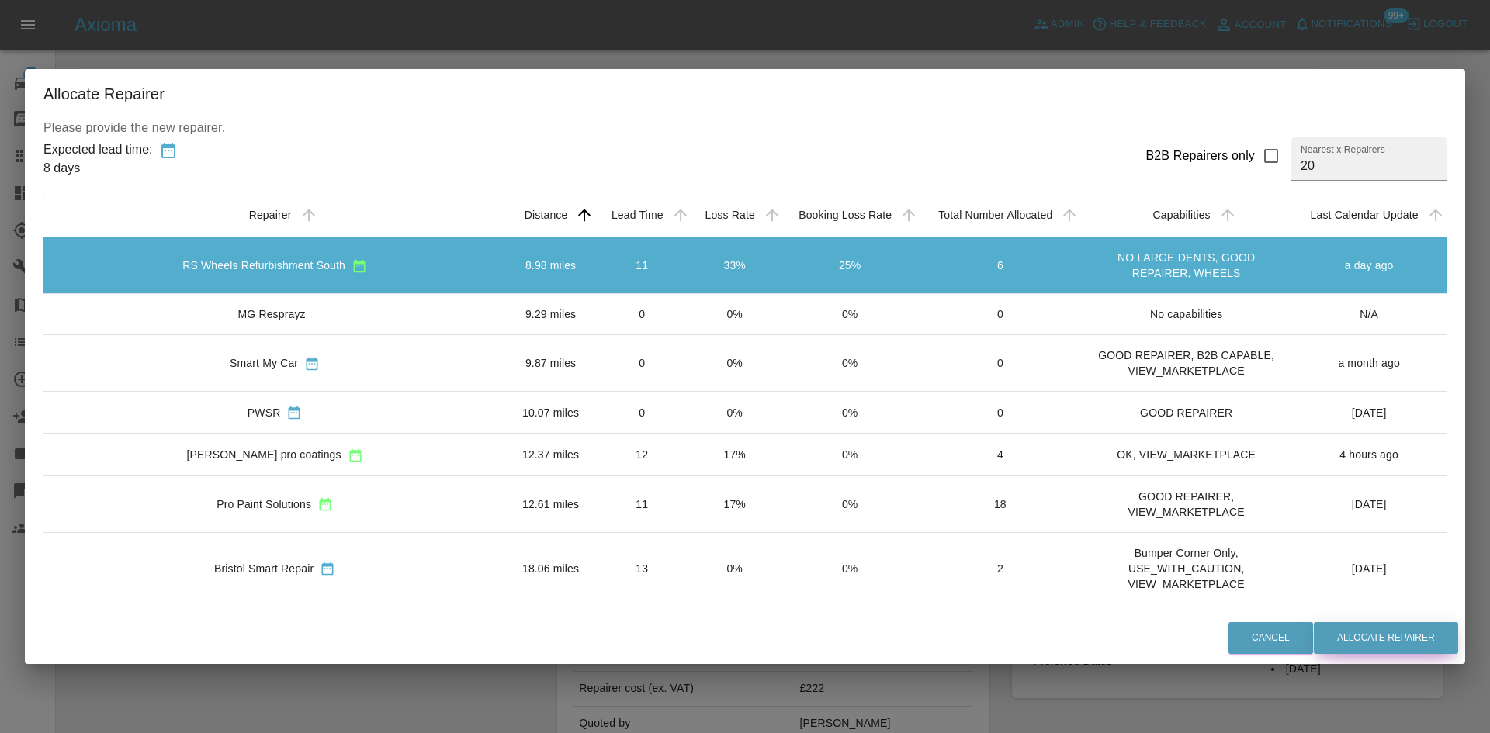
click at [1359, 627] on button "Allocate Repairer" at bounding box center [1385, 638] width 144 height 32
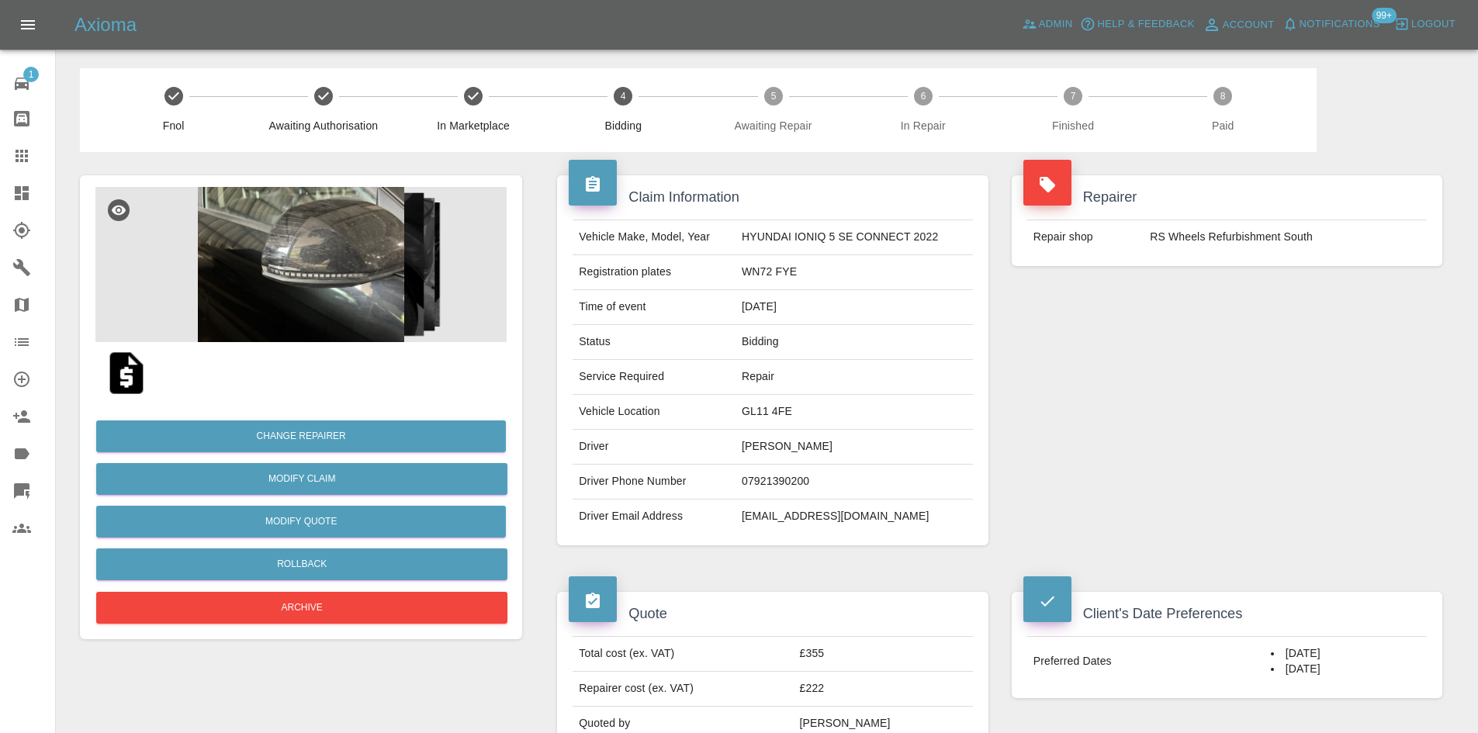
click at [210, 293] on img at bounding box center [300, 264] width 411 height 155
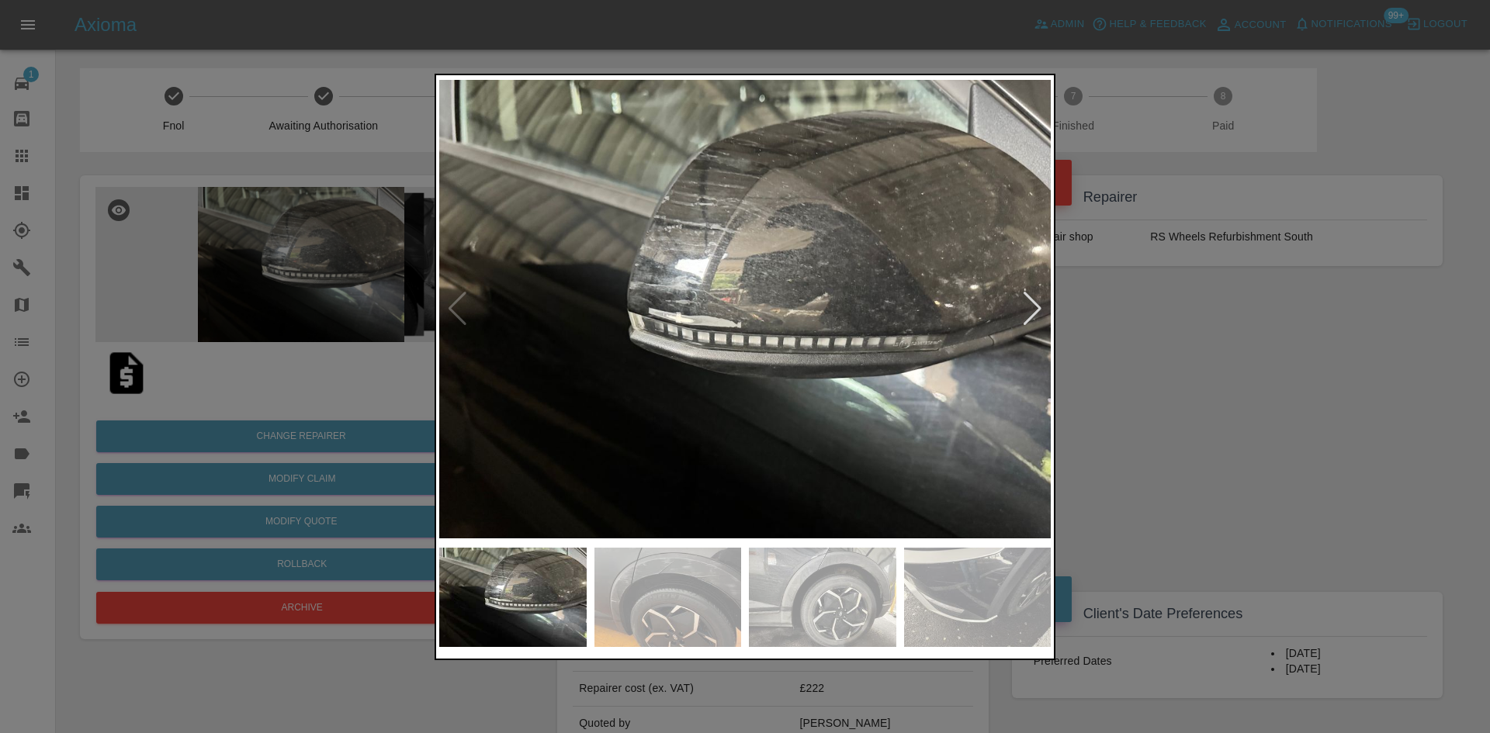
click at [1034, 310] on div at bounding box center [1032, 309] width 21 height 34
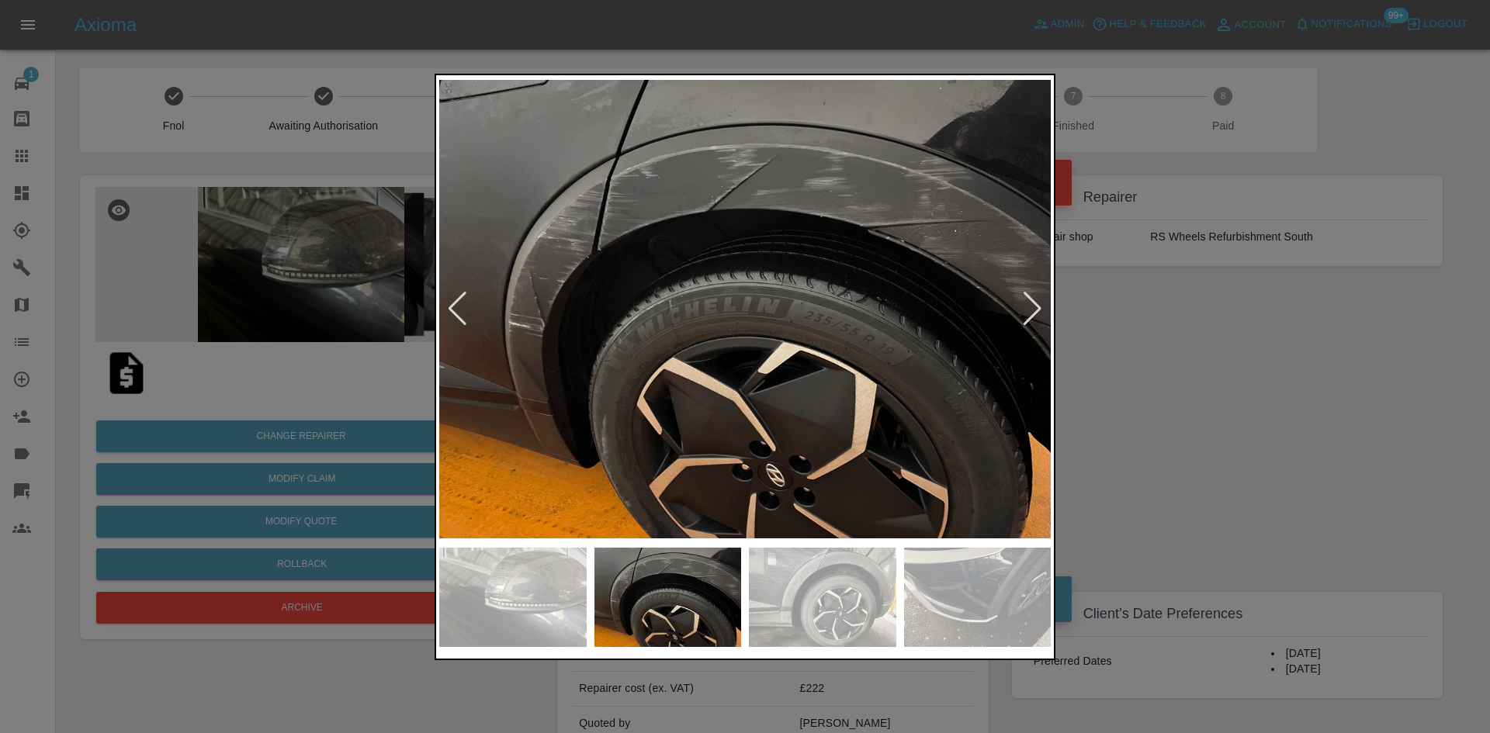
click at [1034, 310] on div at bounding box center [1032, 309] width 21 height 34
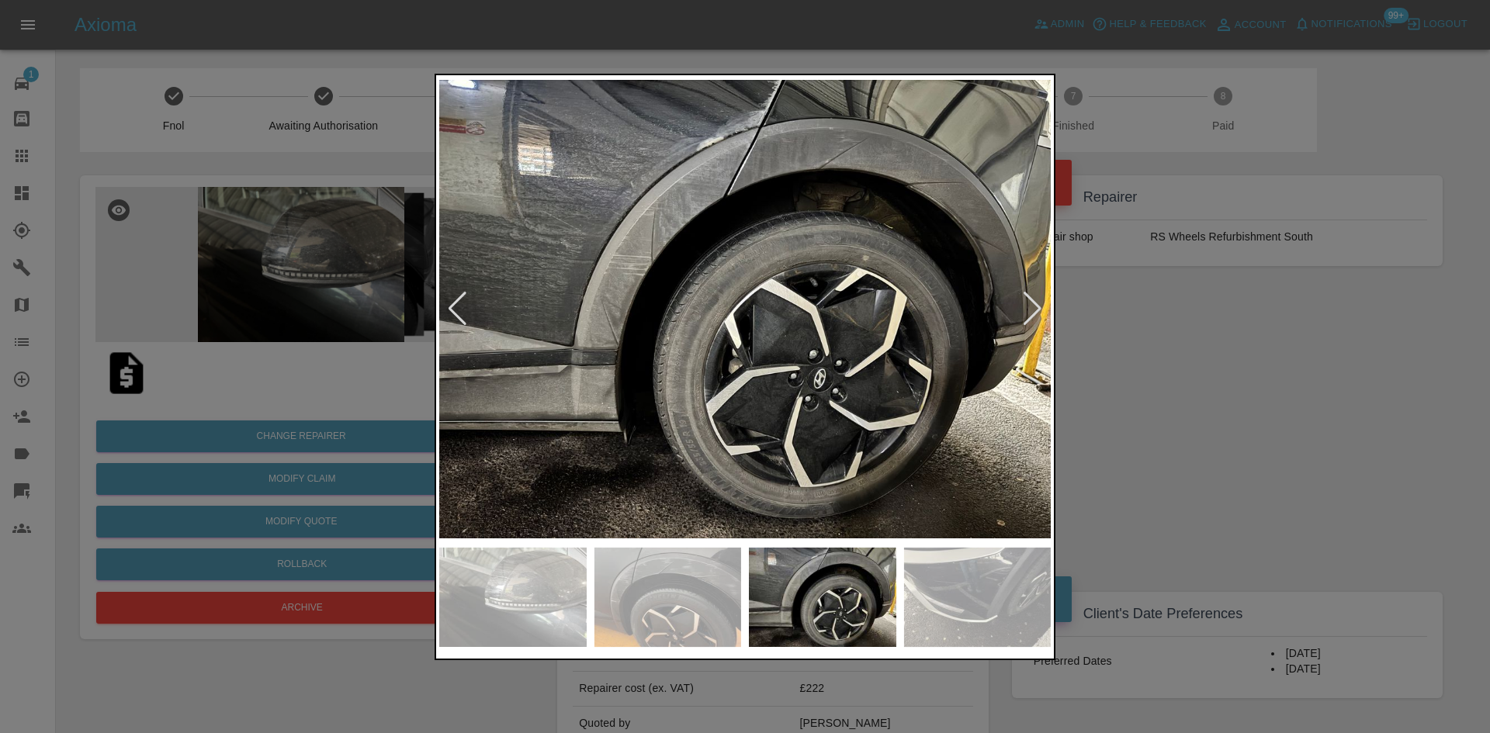
click at [1034, 310] on div at bounding box center [1032, 309] width 21 height 34
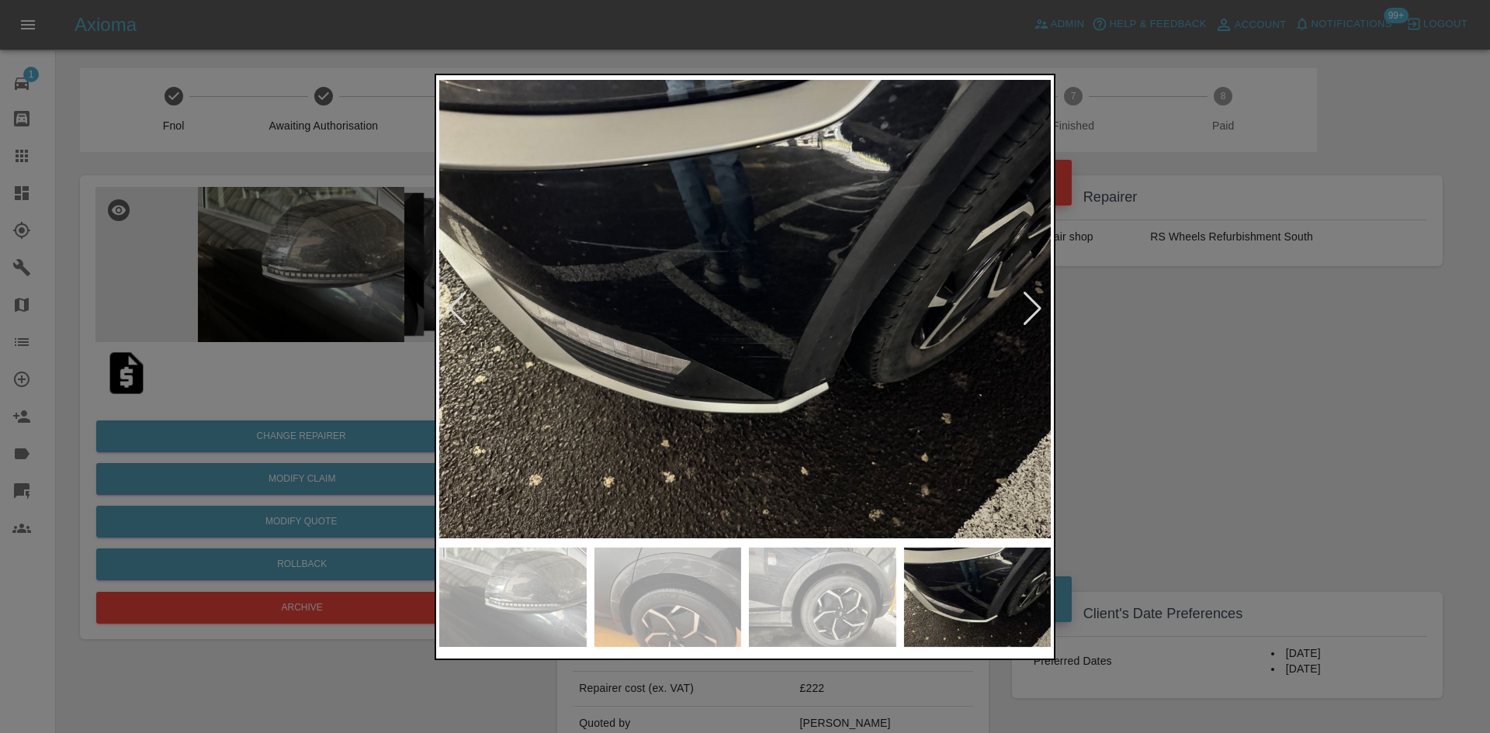
click at [1210, 340] on div at bounding box center [745, 366] width 1490 height 733
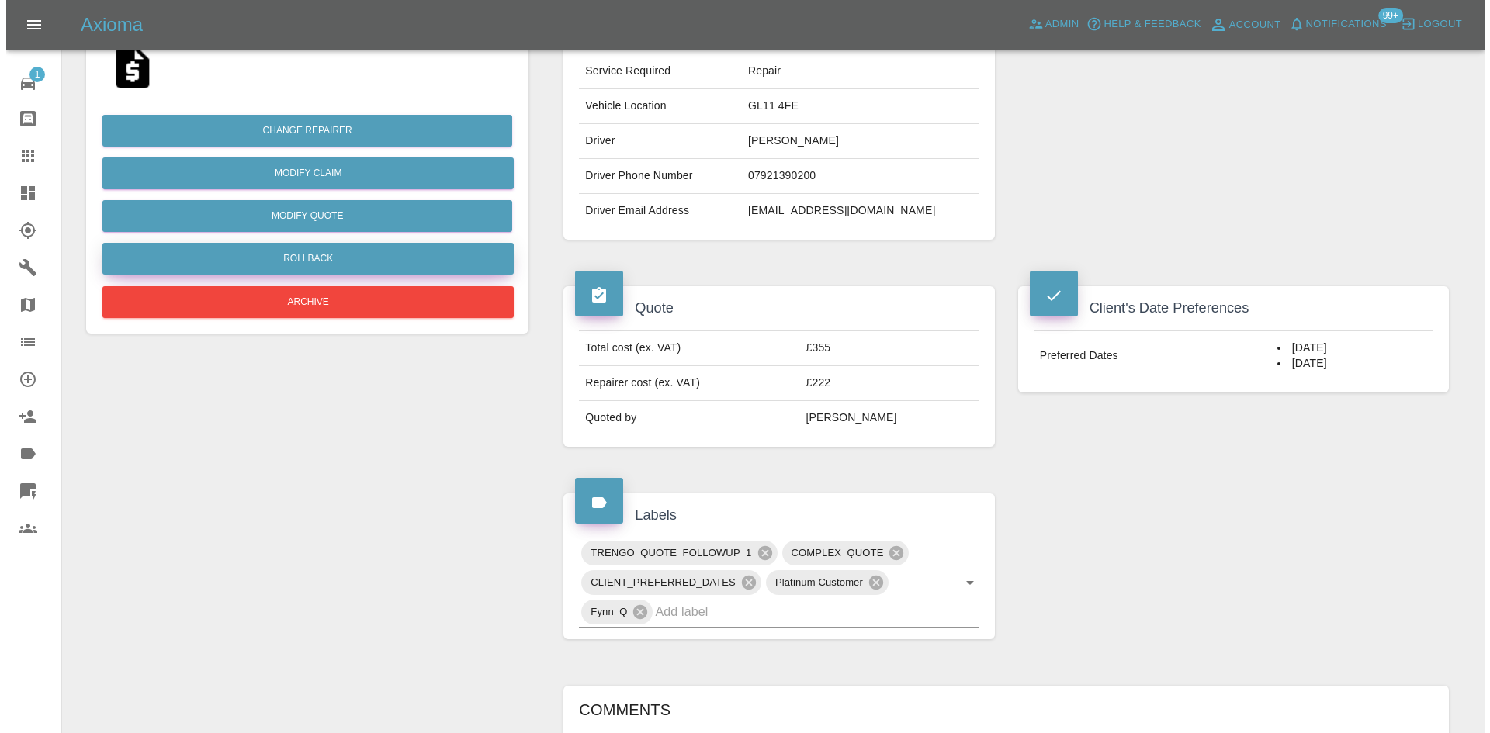
scroll to position [310, 0]
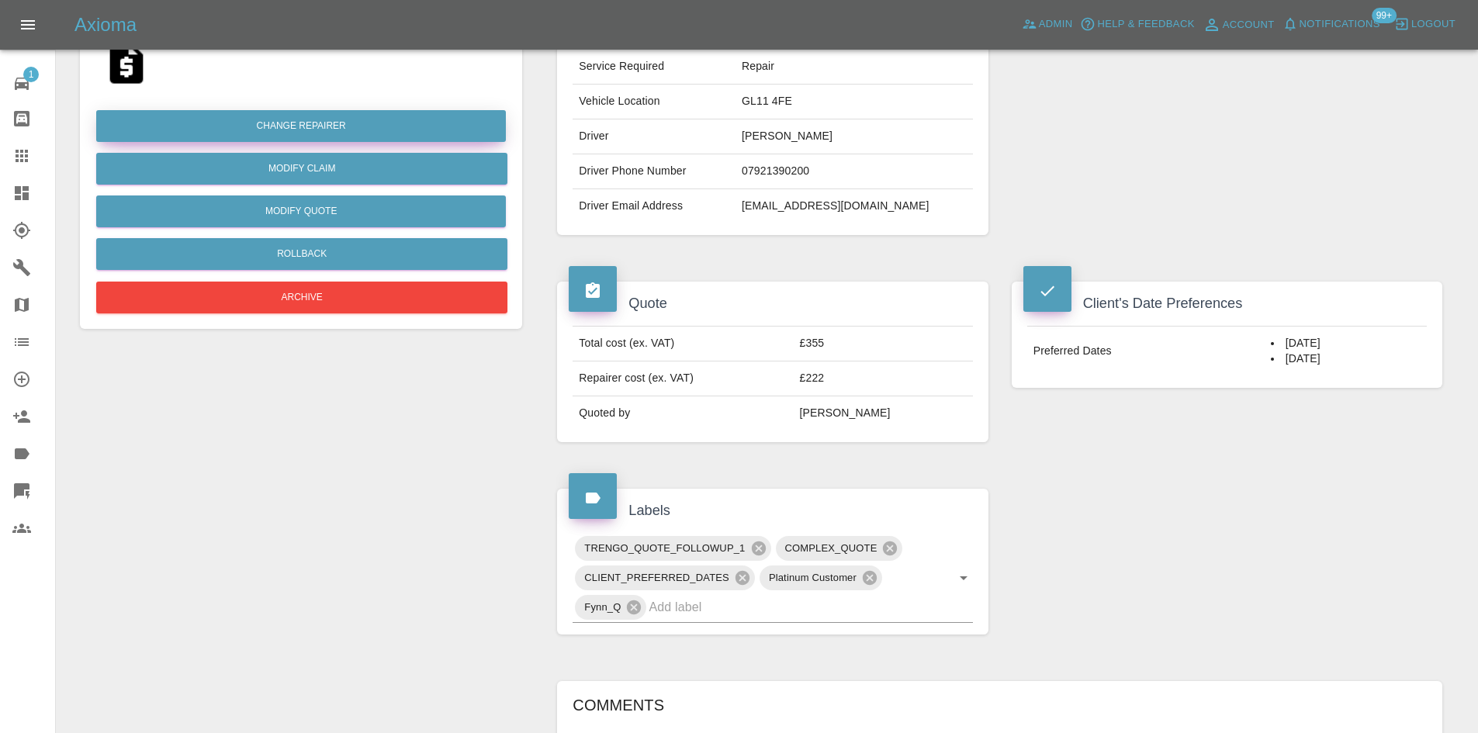
click at [357, 120] on button "Change Repairer" at bounding box center [301, 126] width 410 height 32
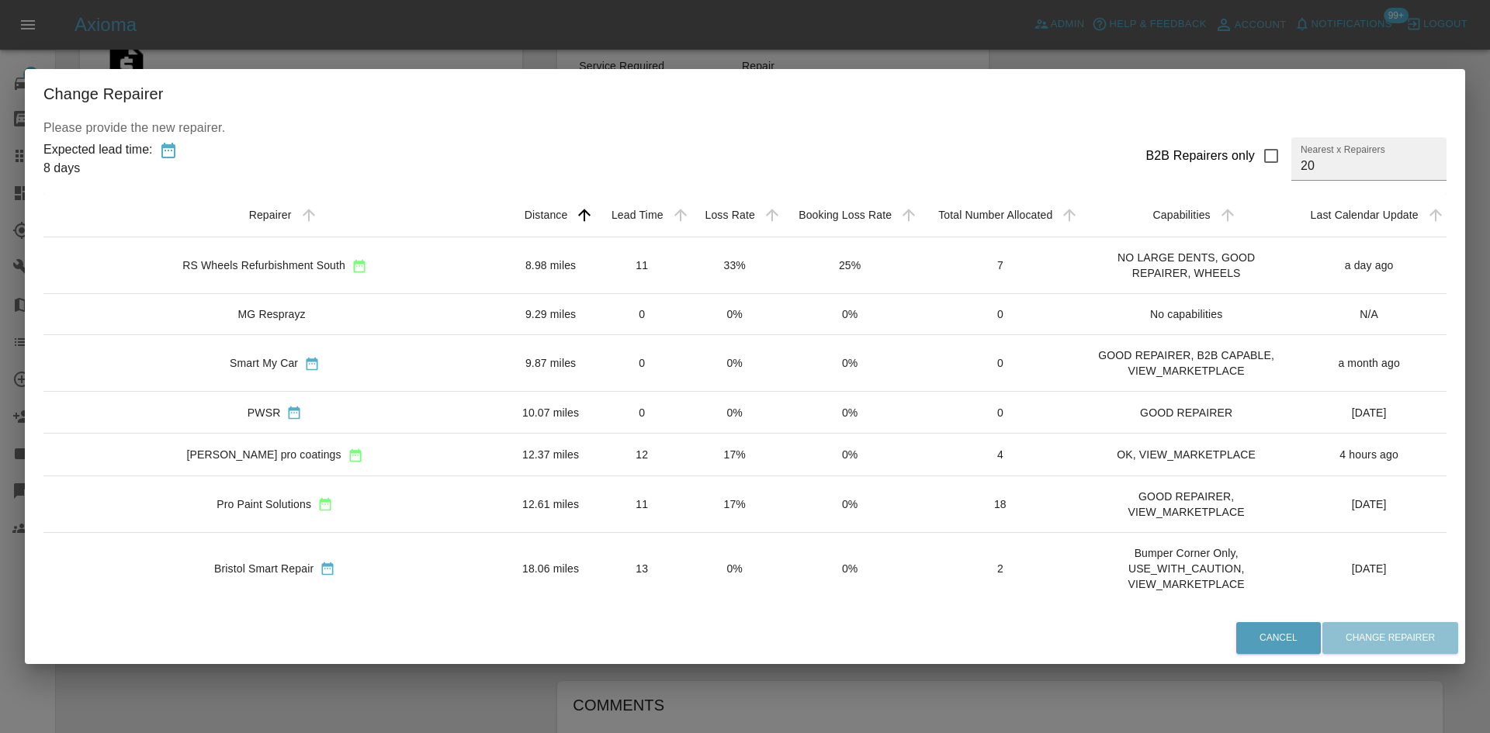
click at [342, 310] on div "MG Resprayz" at bounding box center [275, 314] width 438 height 16
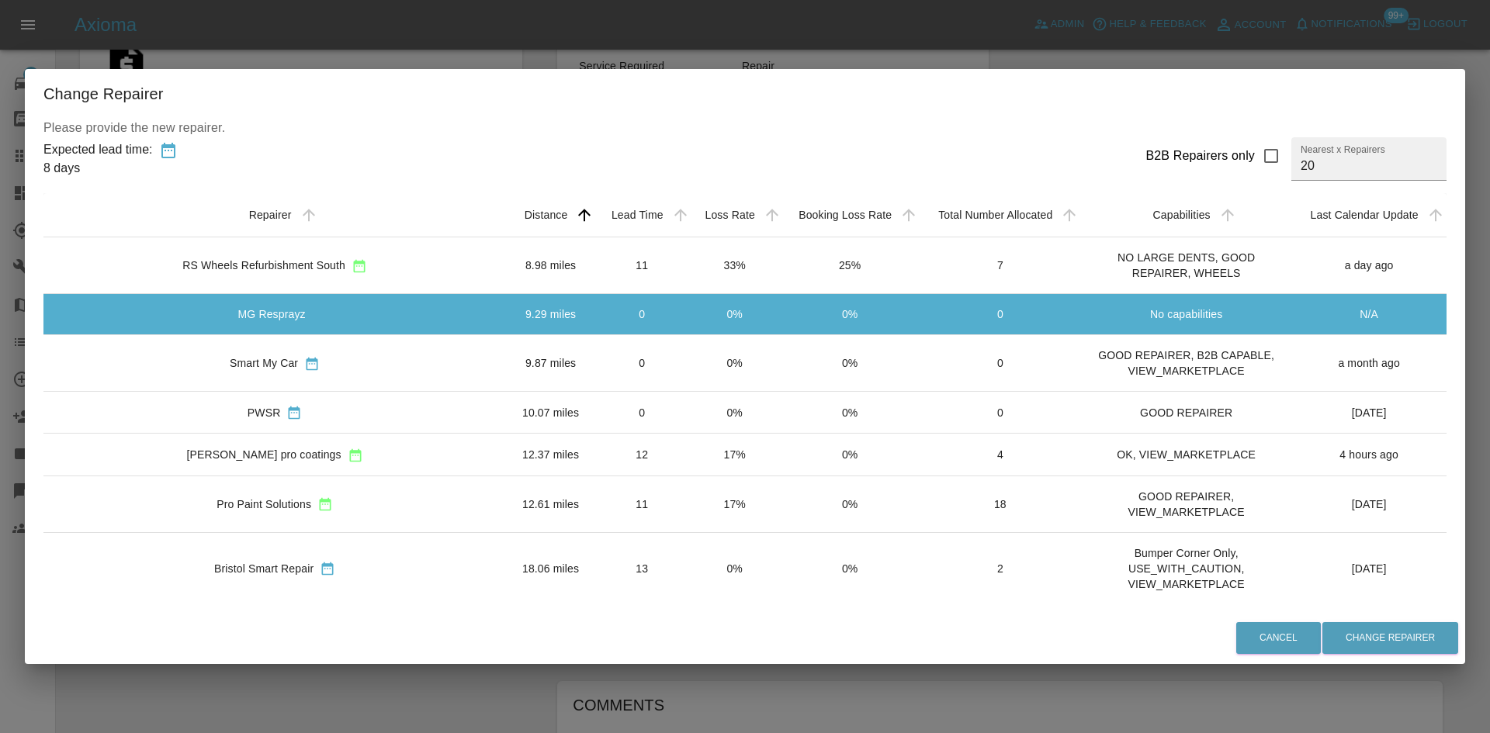
click at [344, 341] on td "Smart My Car" at bounding box center [274, 363] width 462 height 57
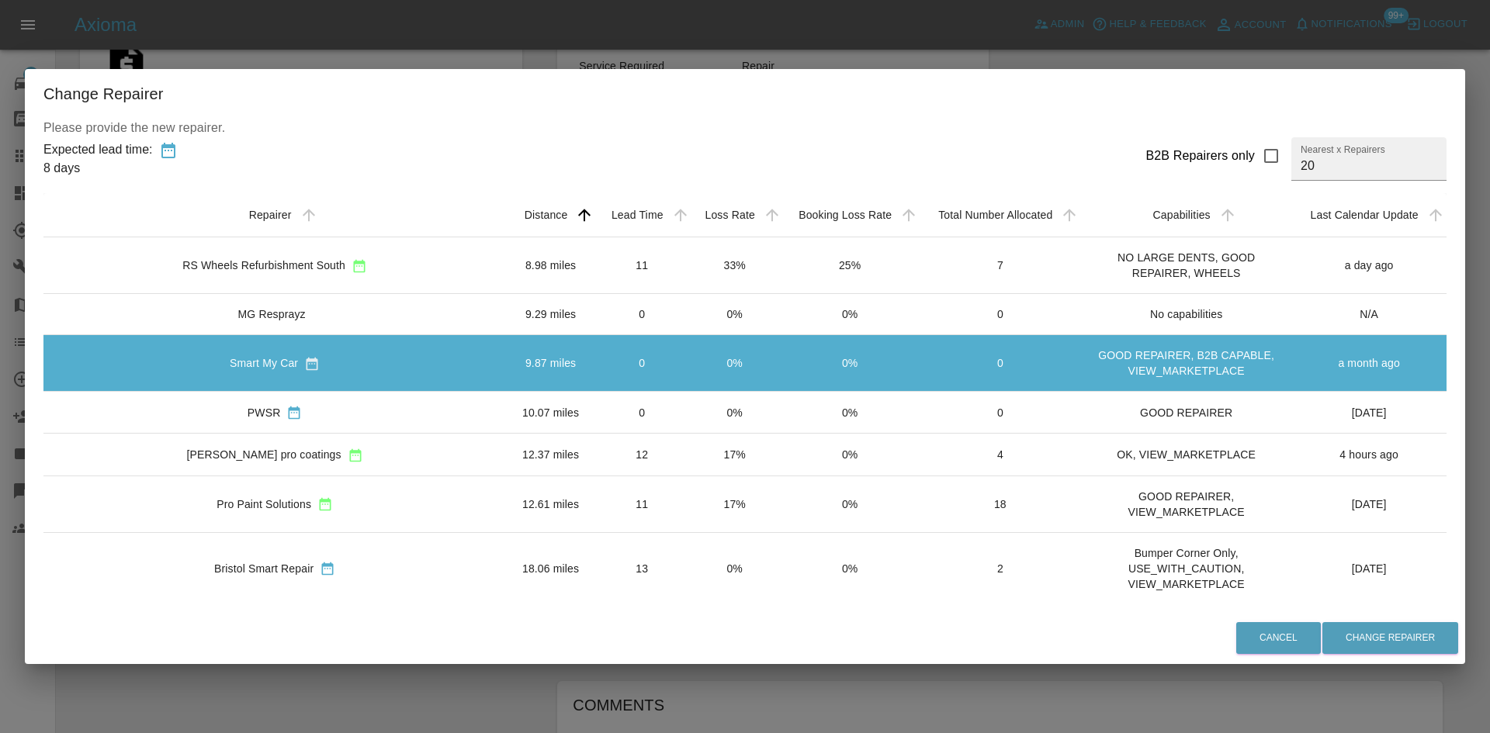
click at [352, 408] on div "PWSR" at bounding box center [275, 412] width 438 height 16
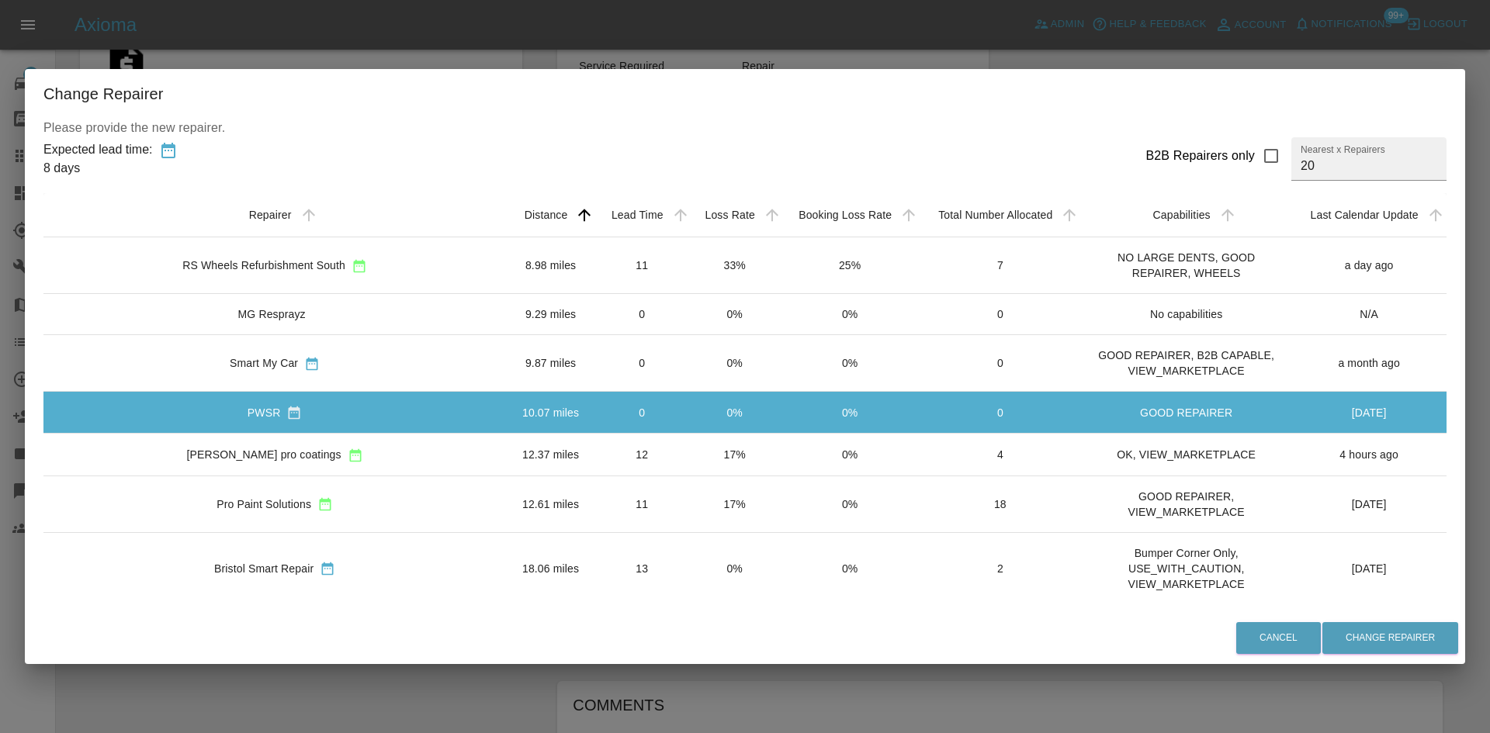
click at [354, 448] on div "[PERSON_NAME] pro coatings" at bounding box center [275, 454] width 438 height 16
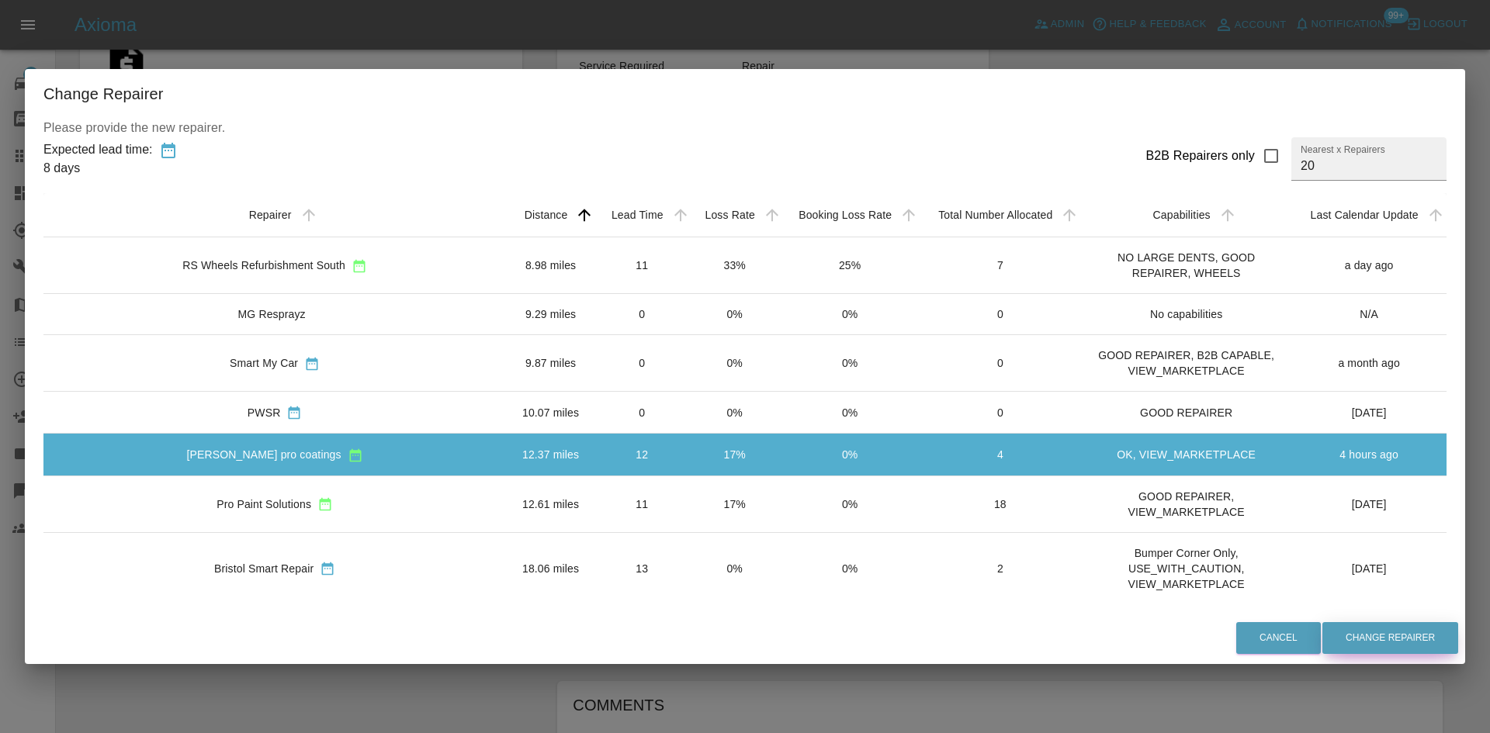
click at [1383, 641] on button "Change Repairer" at bounding box center [1390, 638] width 136 height 32
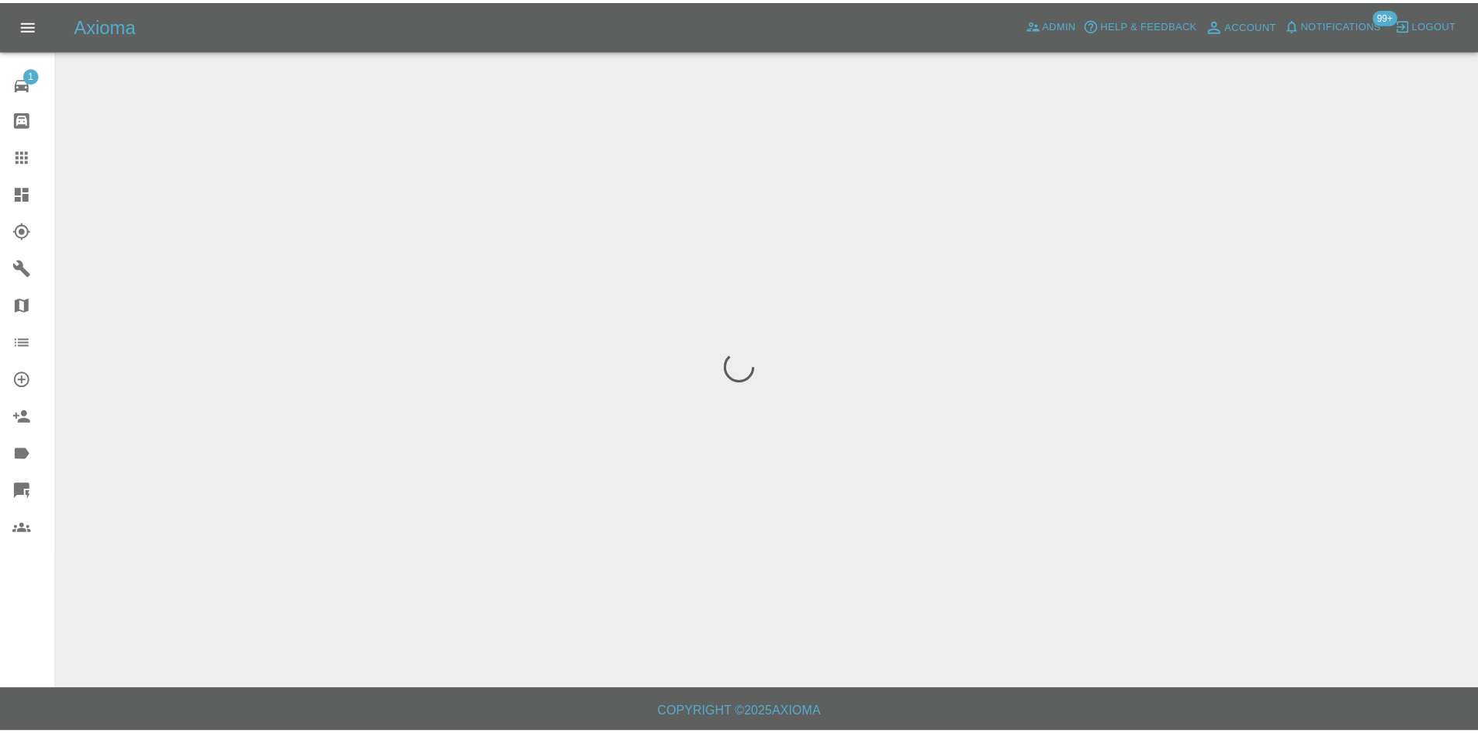
scroll to position [0, 0]
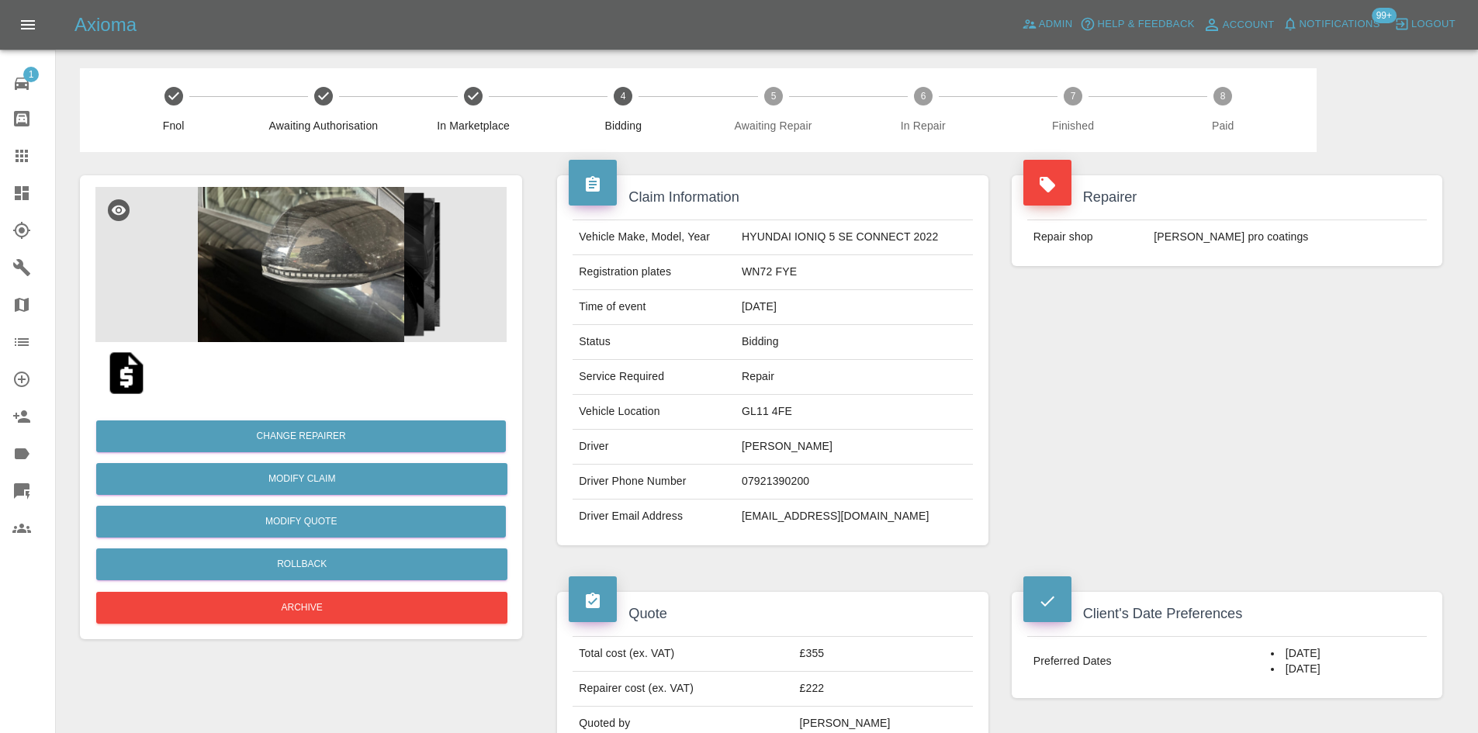
click at [9, 201] on link "Dashboard" at bounding box center [27, 193] width 55 height 37
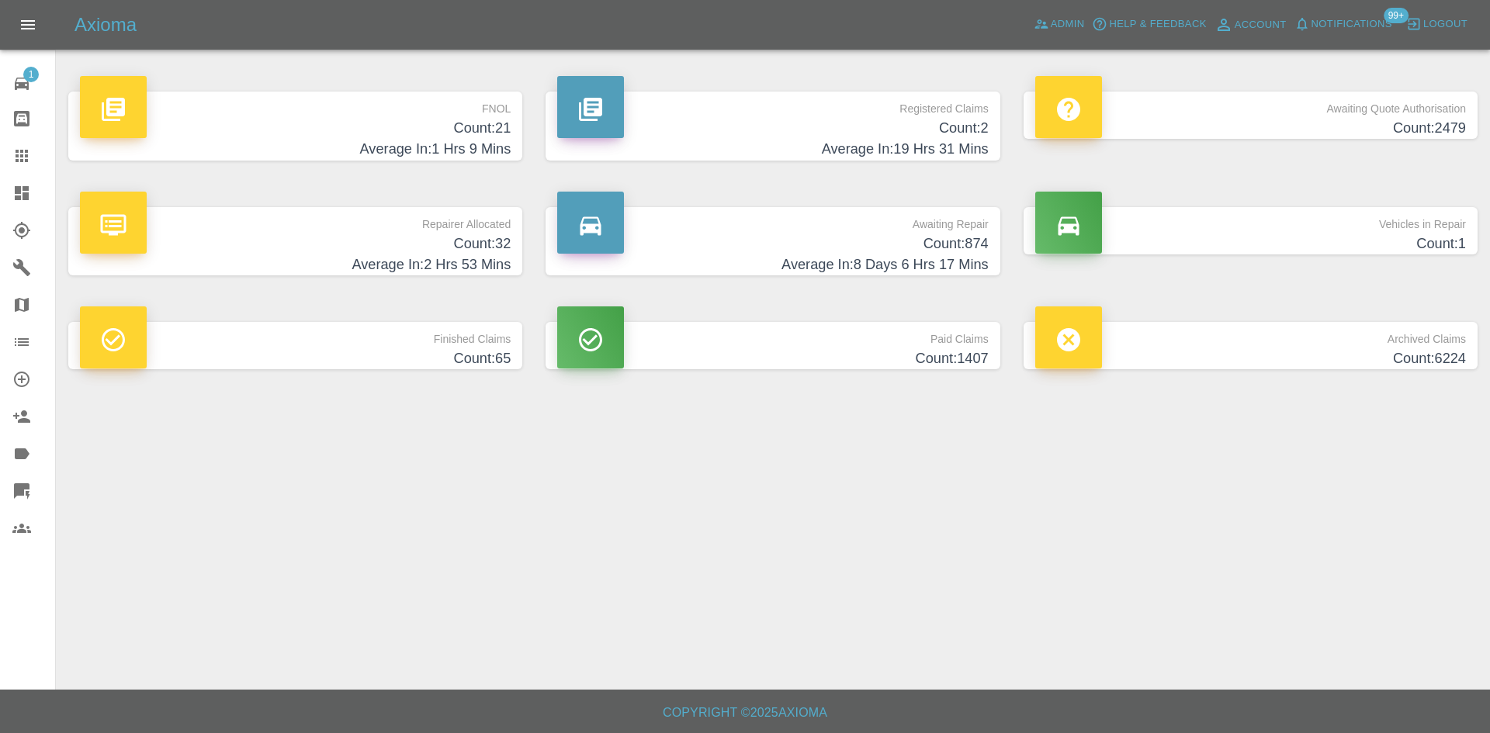
click at [899, 112] on p "Registered Claims" at bounding box center [772, 105] width 431 height 26
